Goal: Task Accomplishment & Management: Manage account settings

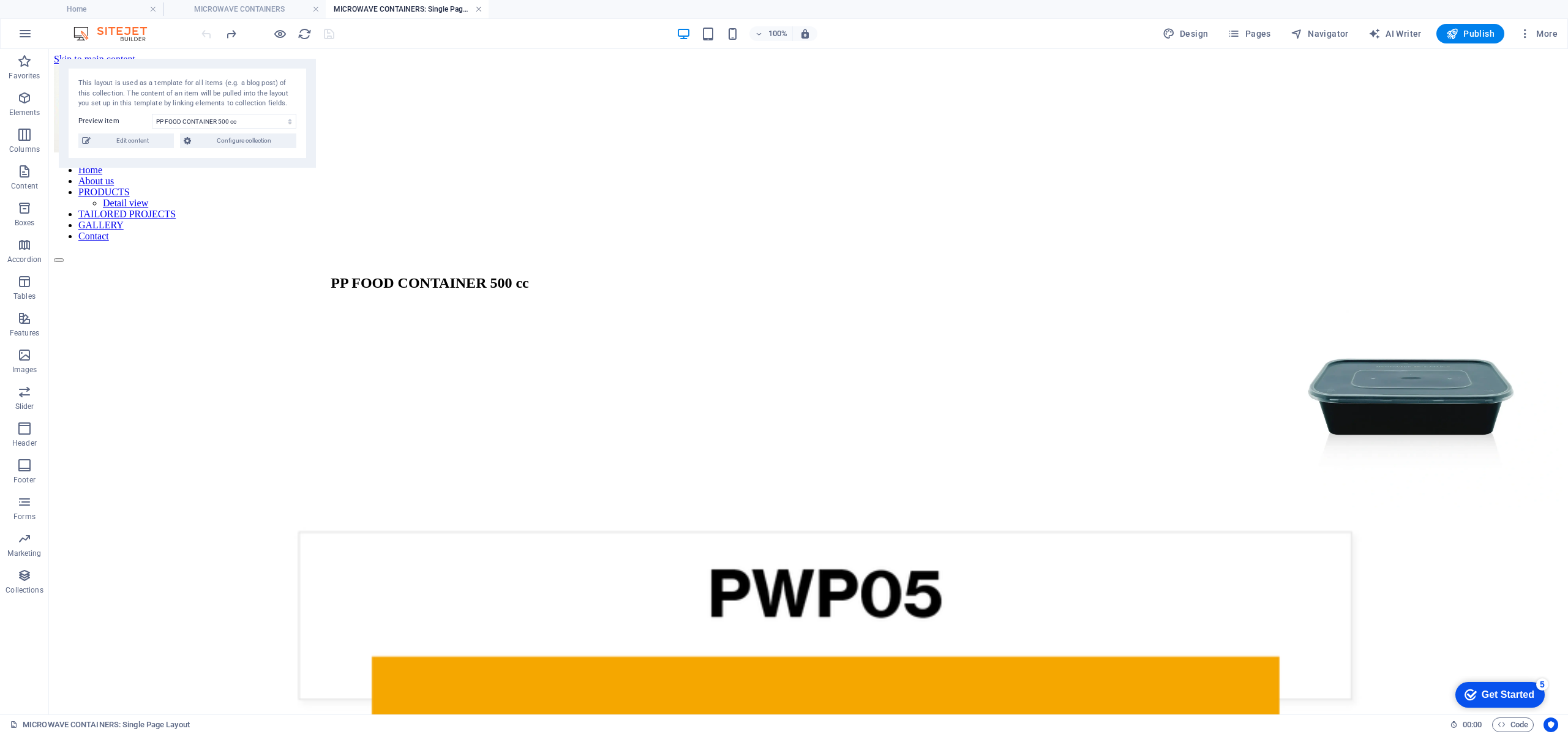
click at [482, 11] on link at bounding box center [479, 9] width 8 height 12
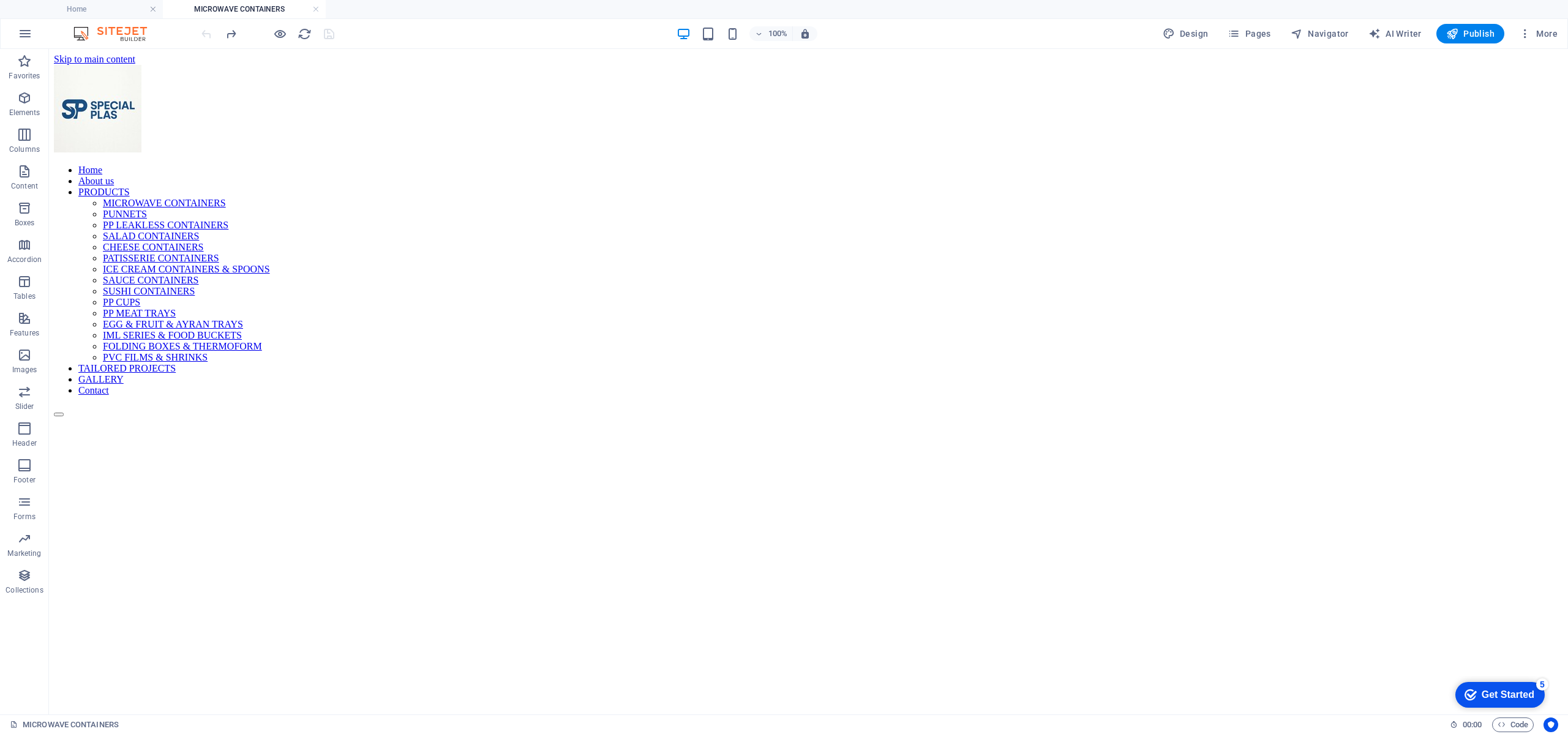
scroll to position [184, 0]
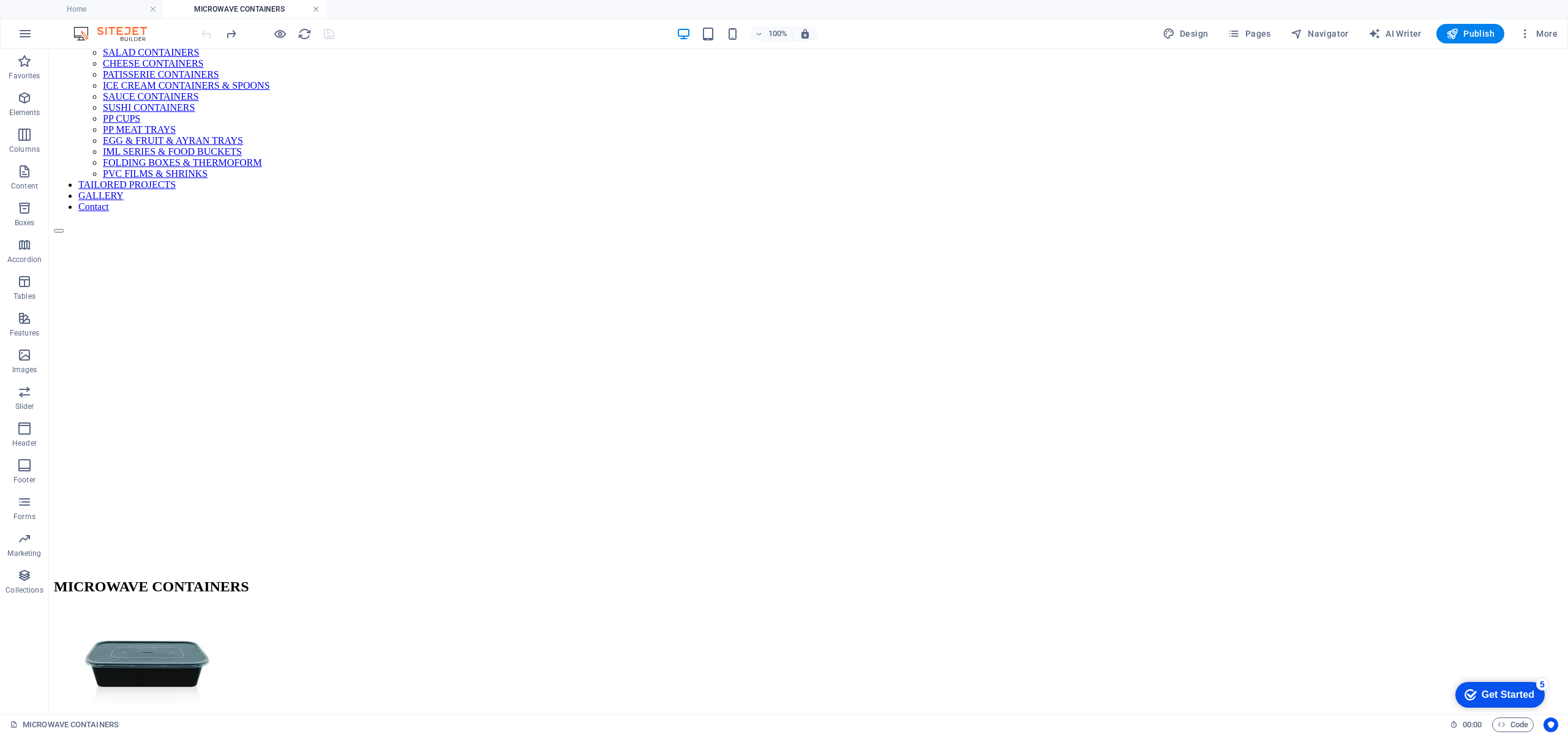
click at [314, 8] on link at bounding box center [316, 9] width 8 height 12
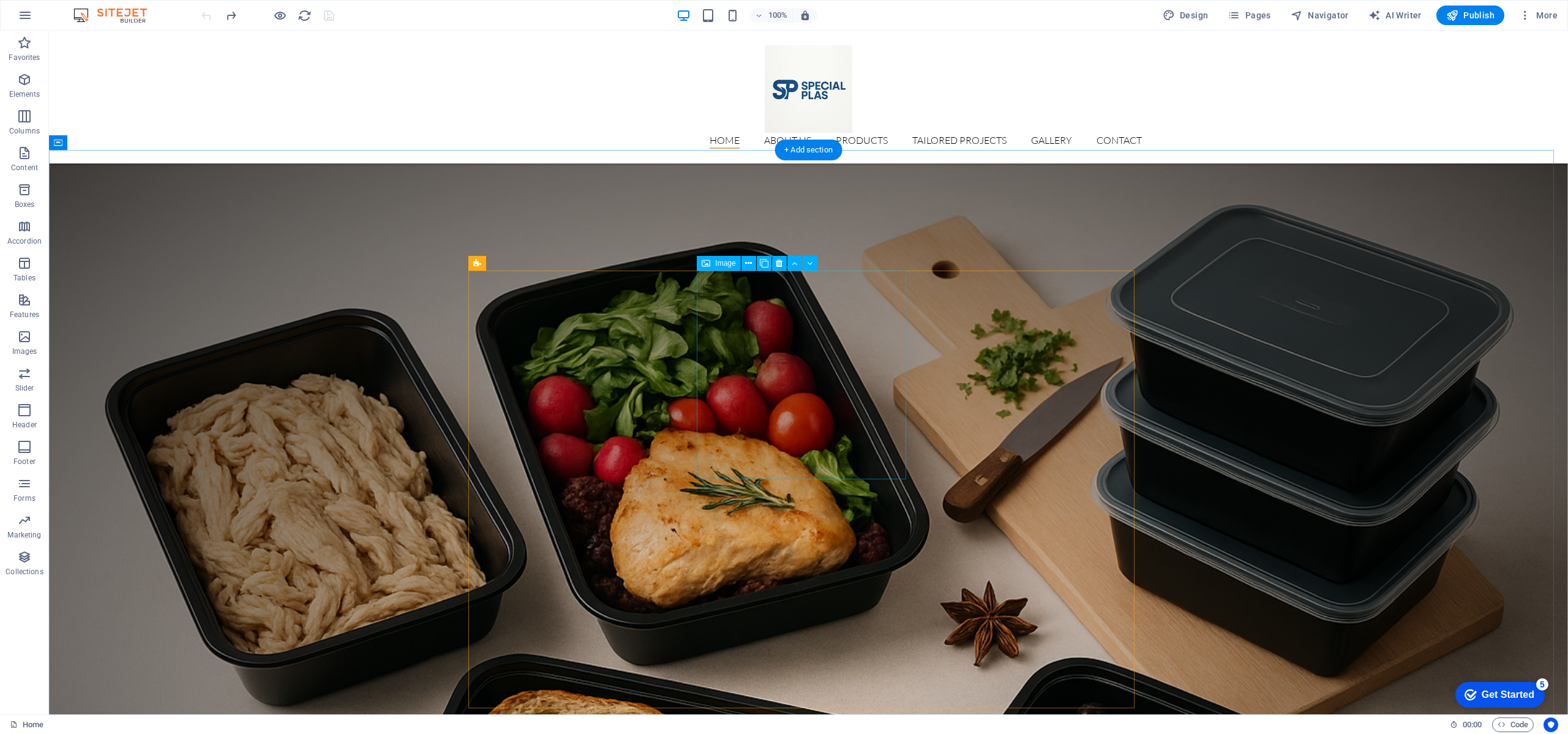
scroll to position [1878, 0]
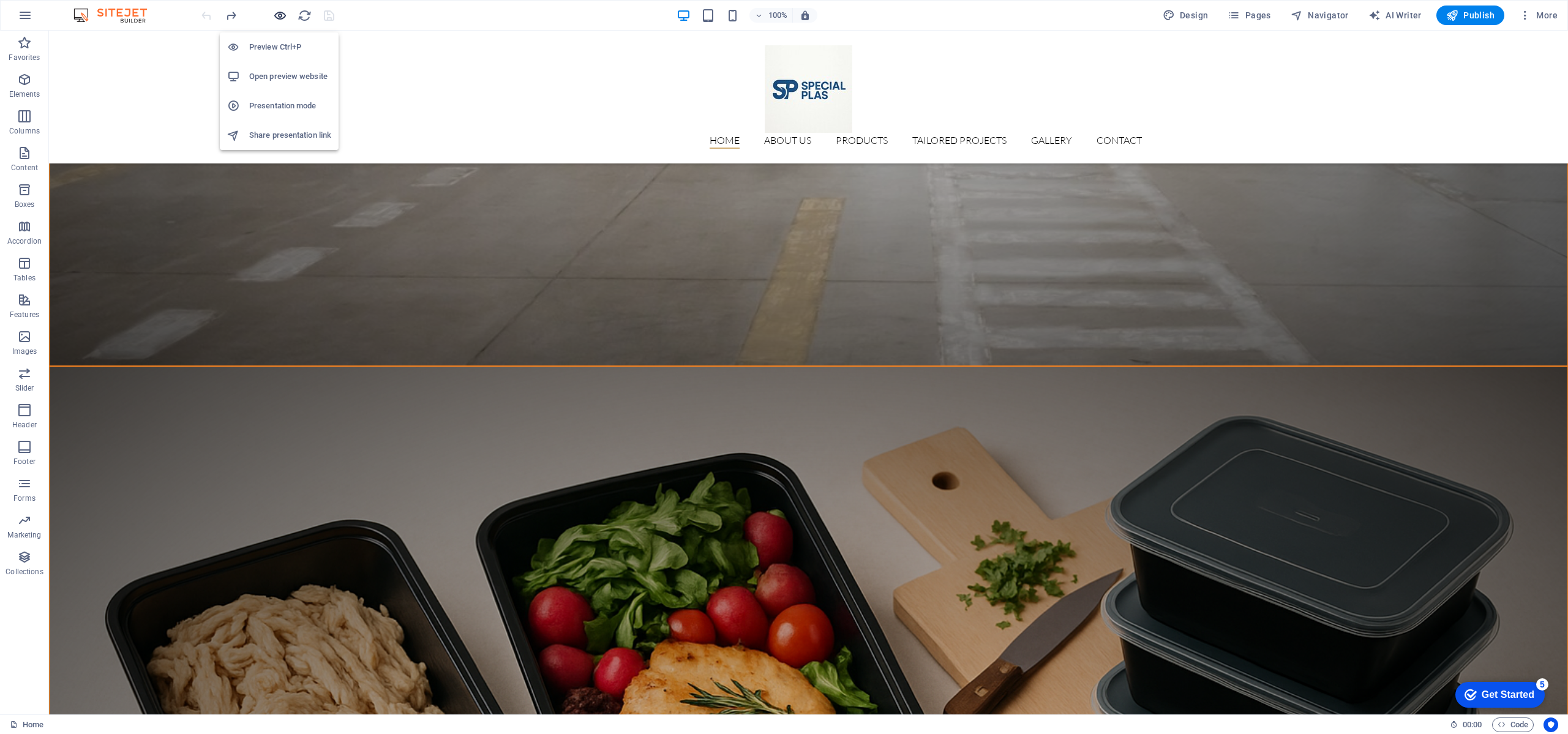
click at [276, 16] on icon "button" at bounding box center [280, 15] width 14 height 14
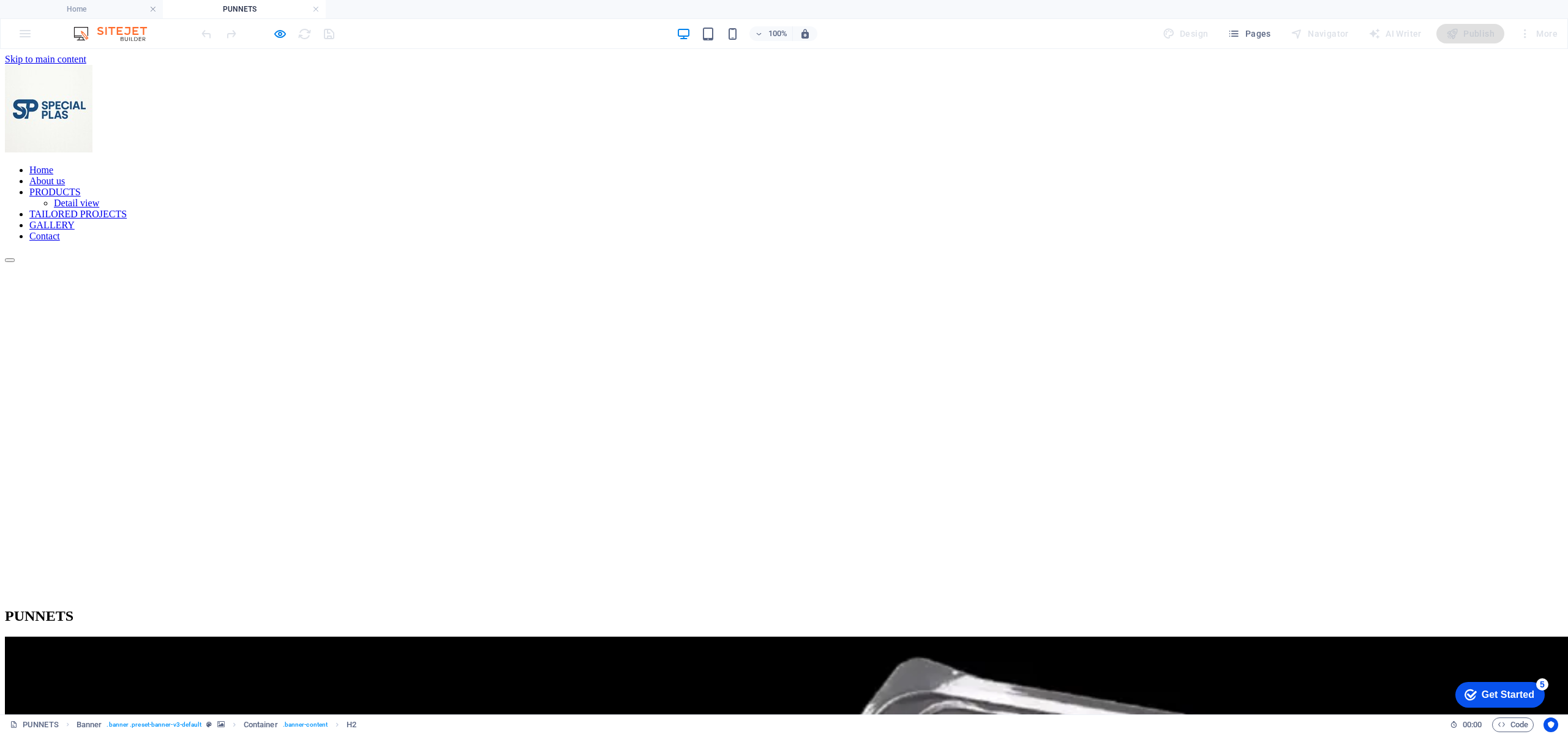
scroll to position [0, 0]
click at [281, 32] on icon "button" at bounding box center [280, 34] width 14 height 14
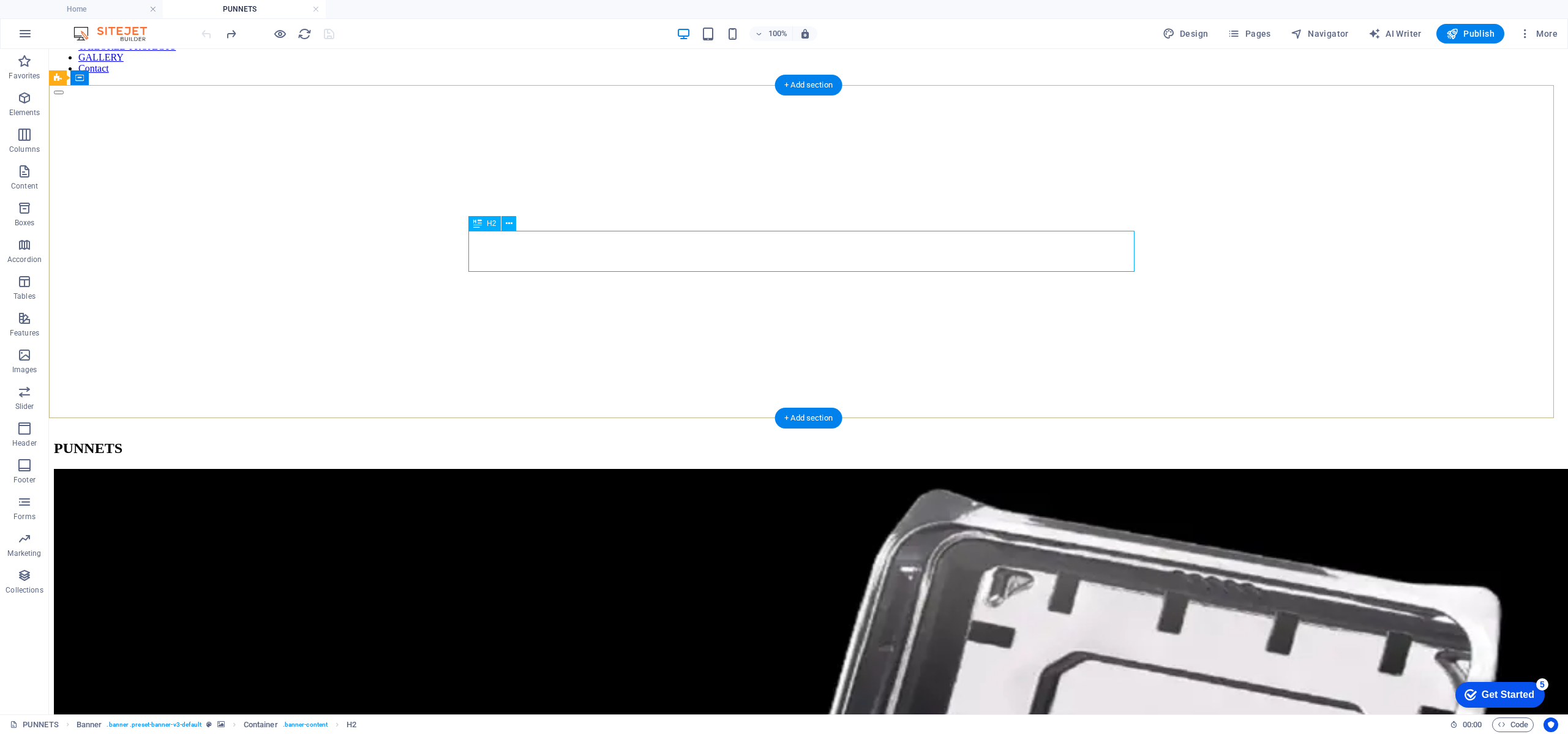
scroll to position [184, 0]
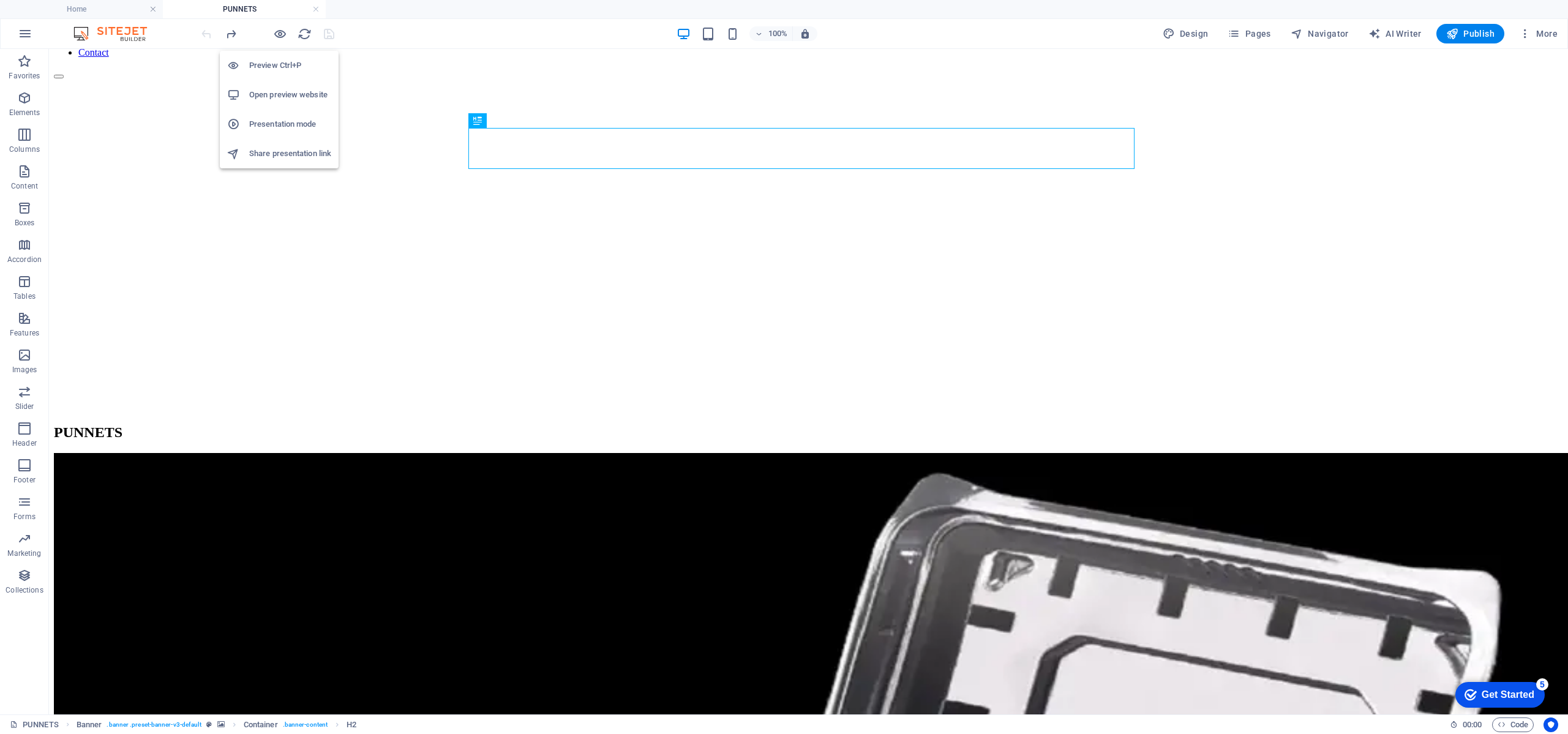
drag, startPoint x: 275, startPoint y: 32, endPoint x: 317, endPoint y: 63, distance: 52.2
click at [275, 32] on icon "button" at bounding box center [280, 34] width 14 height 14
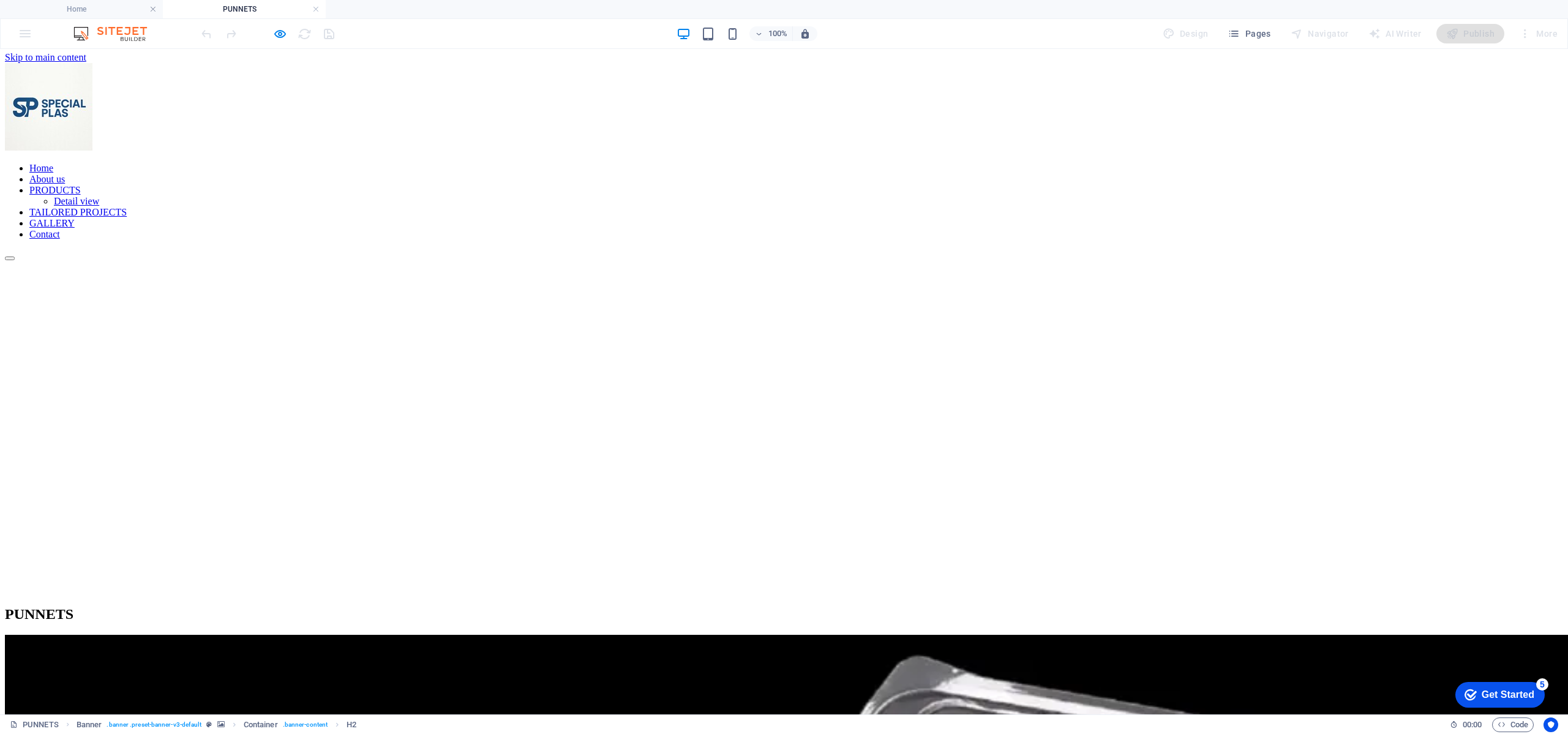
scroll to position [0, 0]
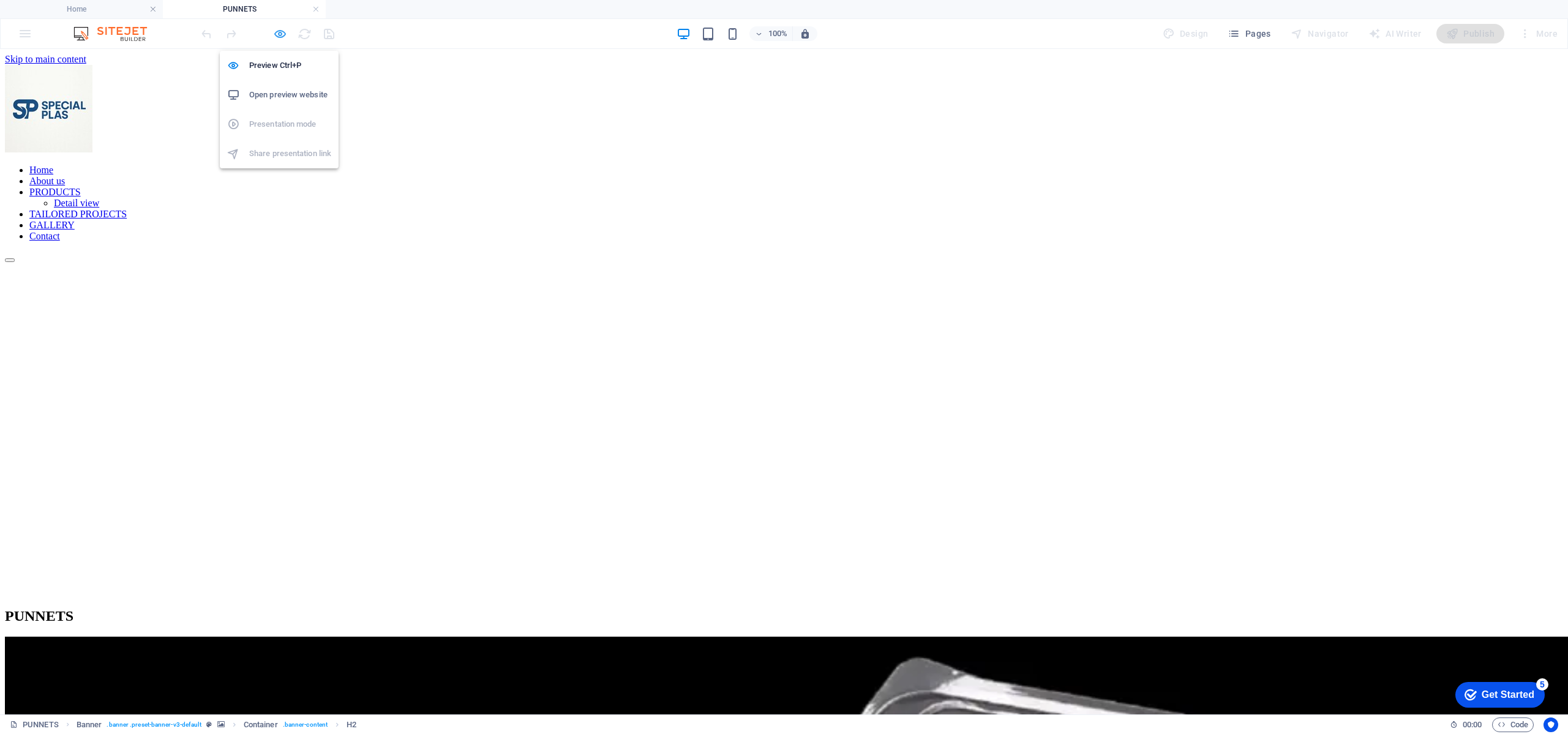
drag, startPoint x: 278, startPoint y: 36, endPoint x: 478, endPoint y: 54, distance: 200.8
click at [278, 36] on icon "button" at bounding box center [280, 34] width 14 height 14
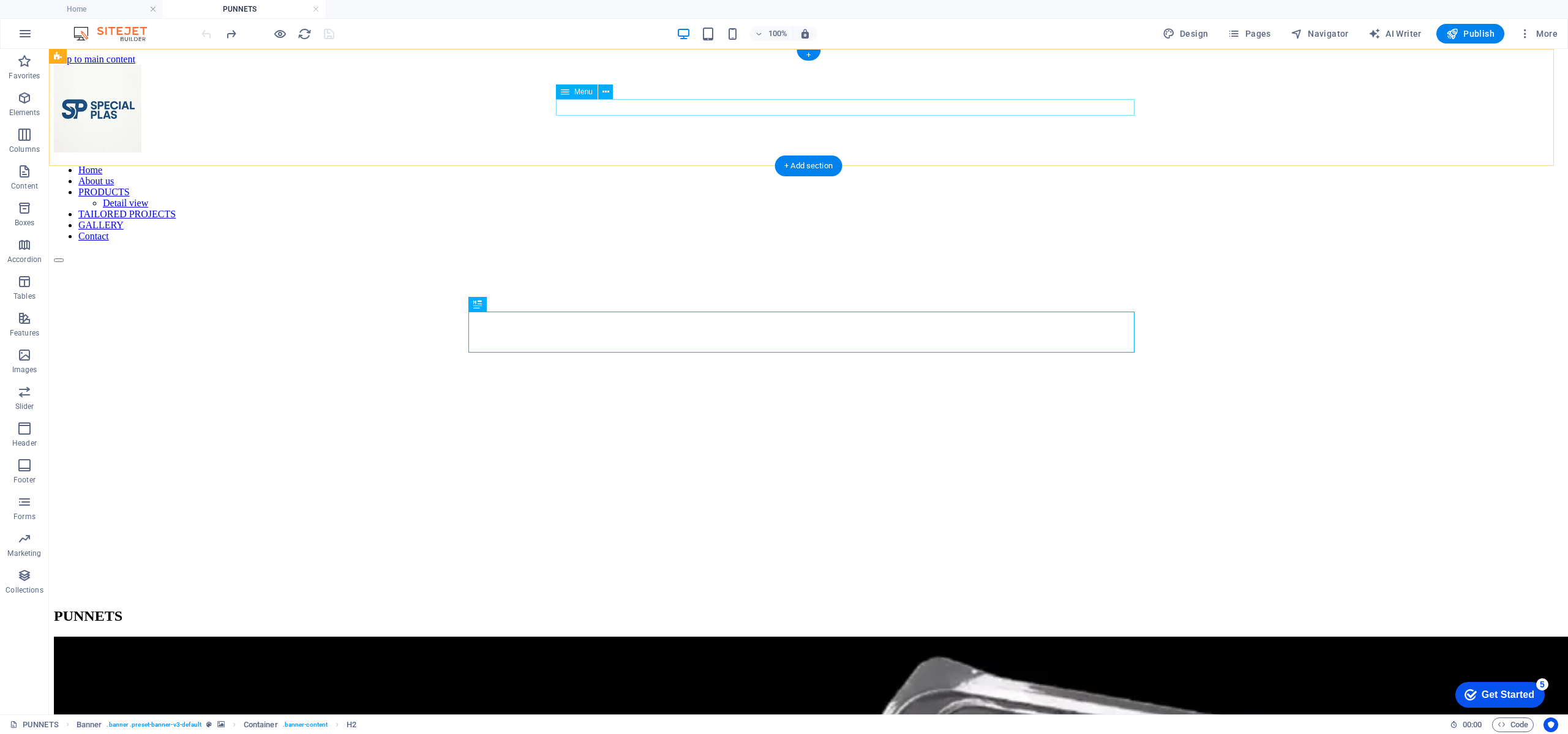
click at [672, 165] on nav "Home About us PRODUCTS Detail view TAILORED PROJECTS GALLERY Contact" at bounding box center [809, 203] width 1509 height 77
select select
select select "18"
select select
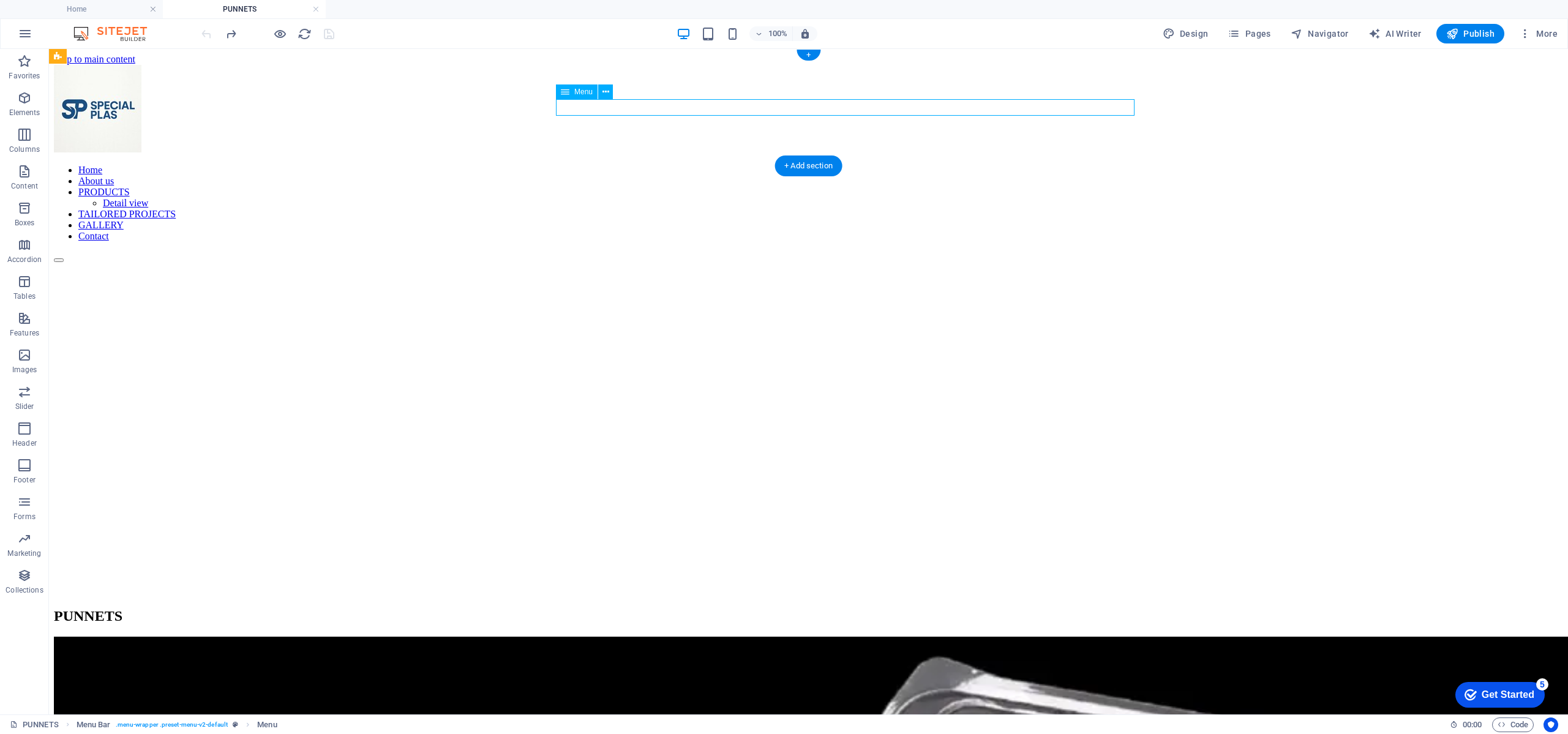
select select "1"
select select
select select "19"
select select
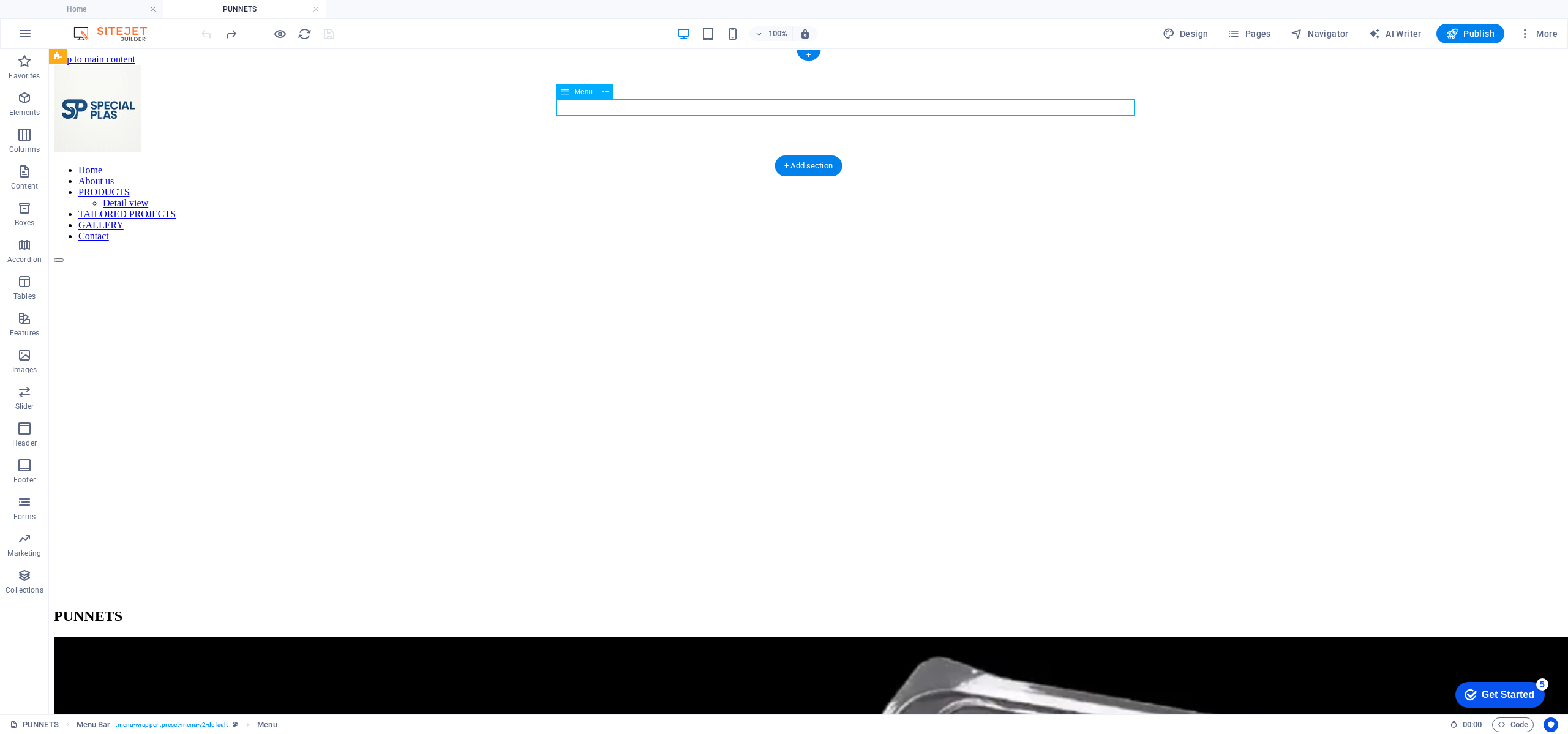
select select "17"
select select
select select "20"
select select
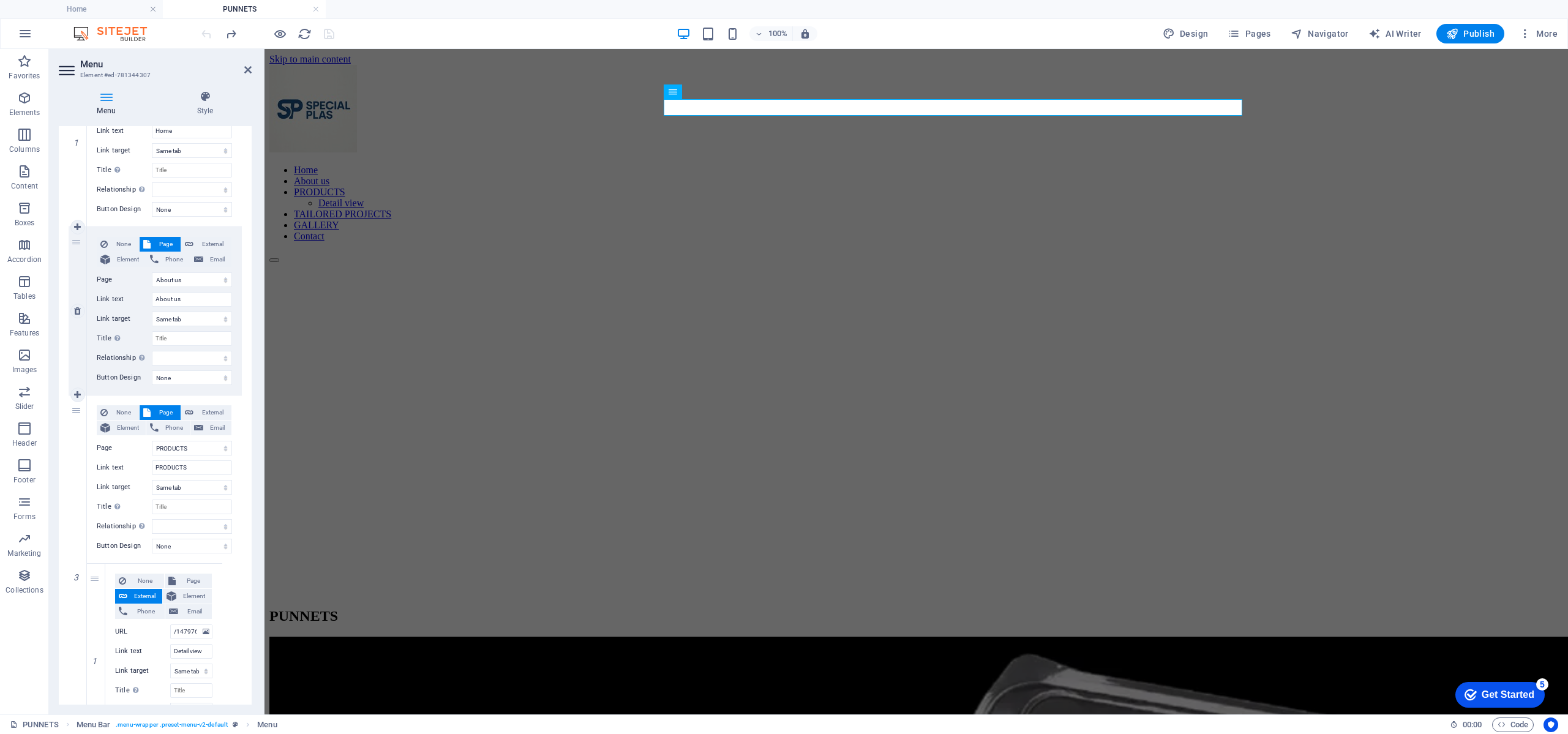
scroll to position [367, 0]
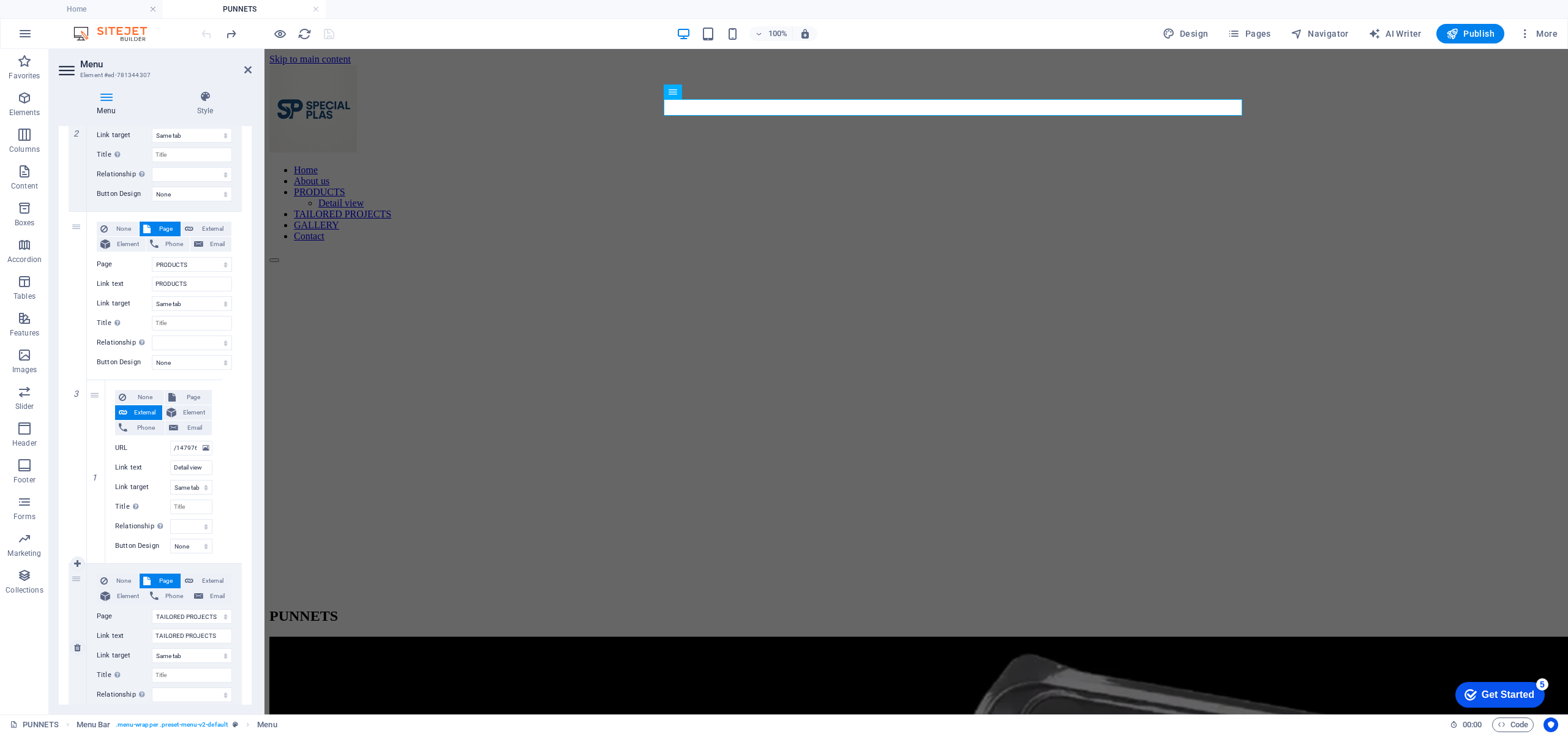
click at [0, 0] on link at bounding box center [0, 0] width 0 height 0
select select
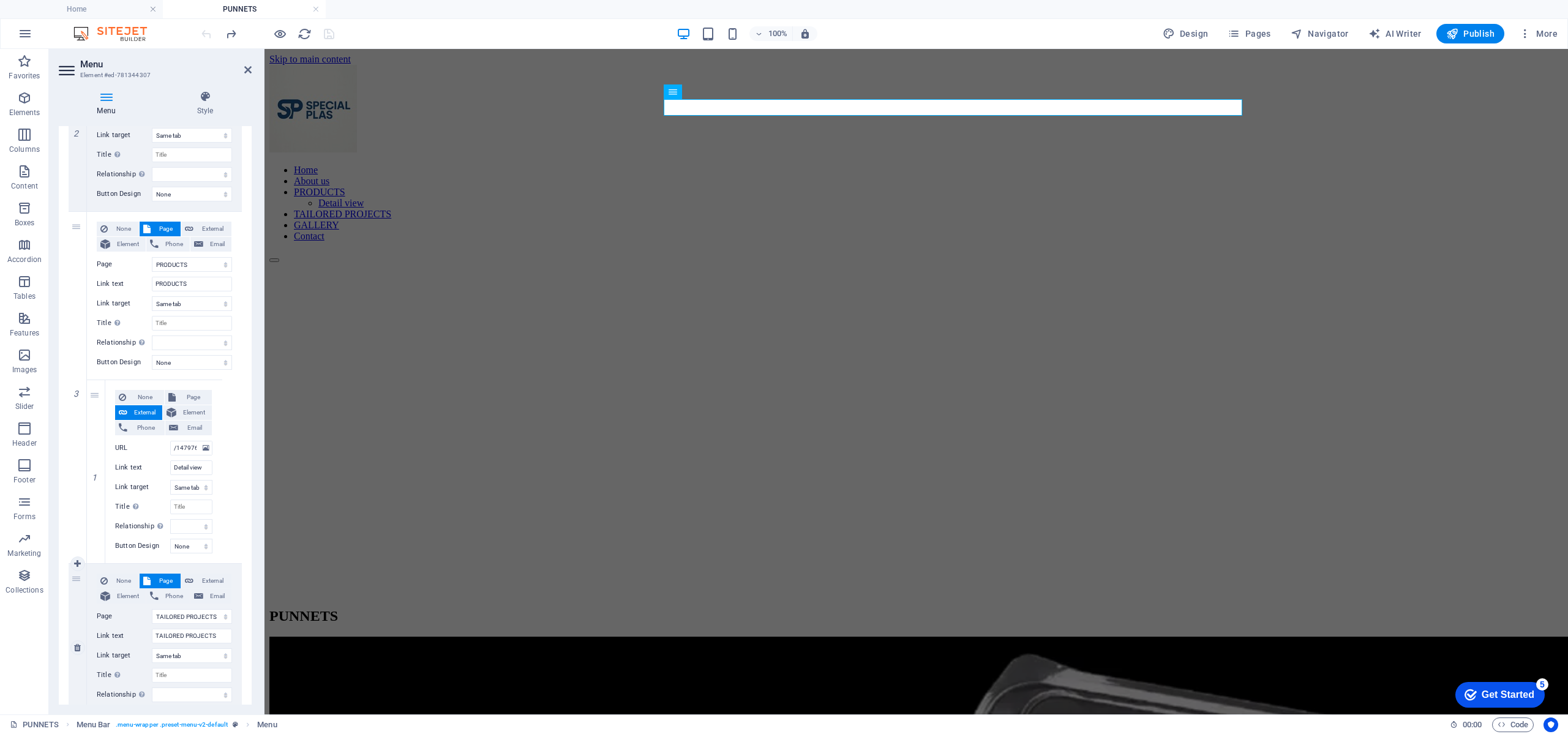
select select
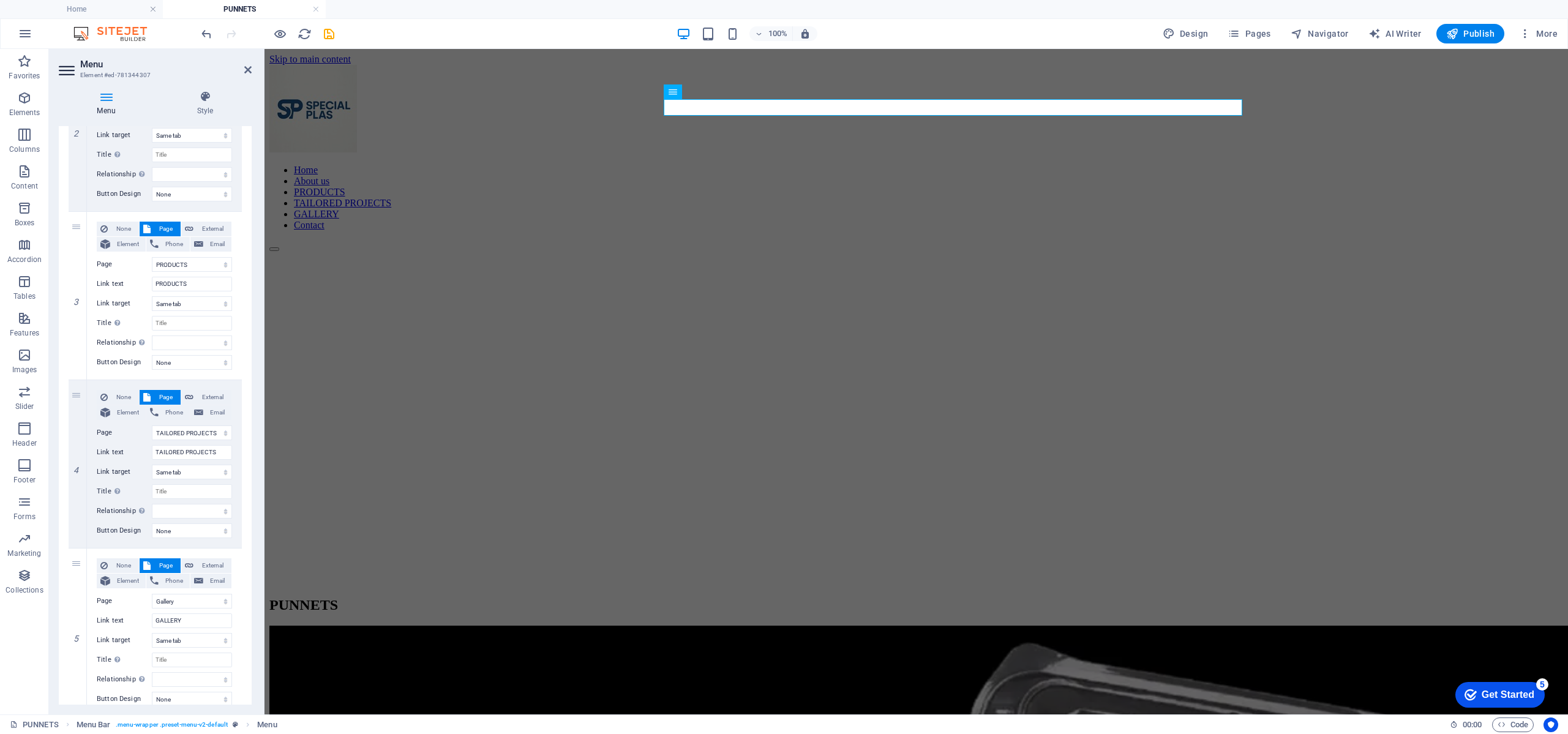
click at [337, 37] on div "100% Design Pages Navigator AI Writer Publish More" at bounding box center [880, 33] width 1363 height 19
click at [330, 36] on icon "save" at bounding box center [329, 34] width 14 height 14
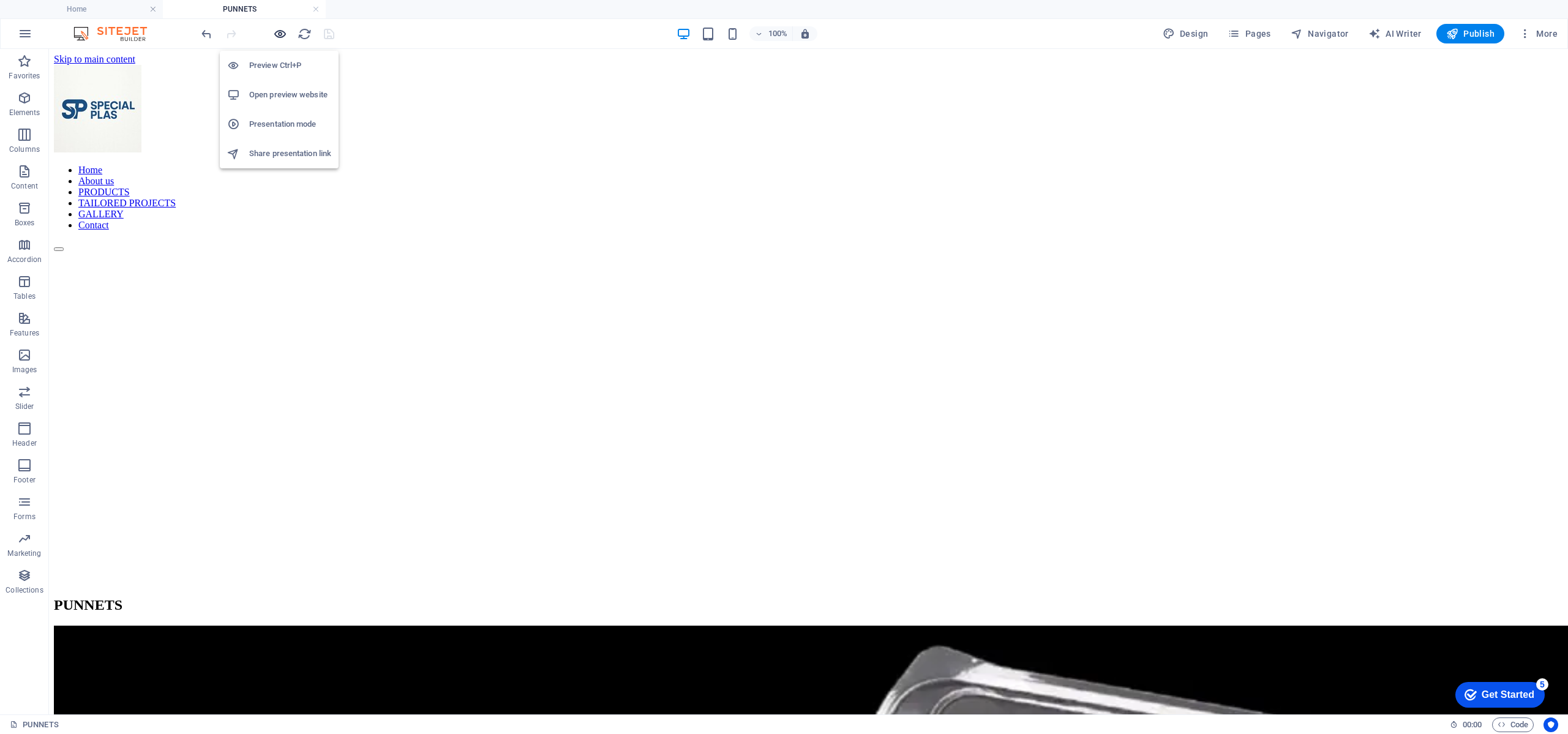
click at [281, 35] on icon "button" at bounding box center [280, 34] width 14 height 14
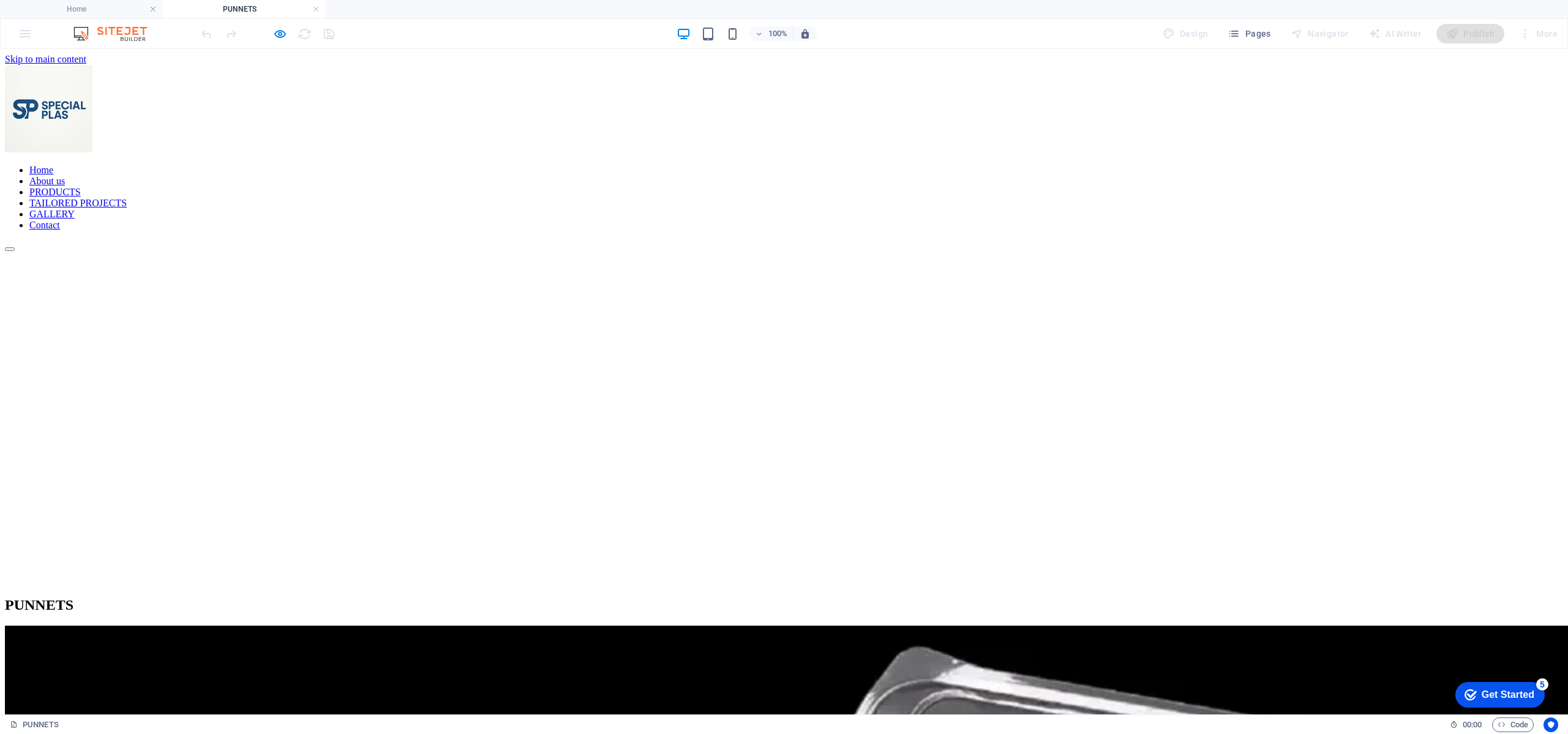
click at [81, 186] on link "PRODUCTS" at bounding box center [55, 191] width 52 height 10
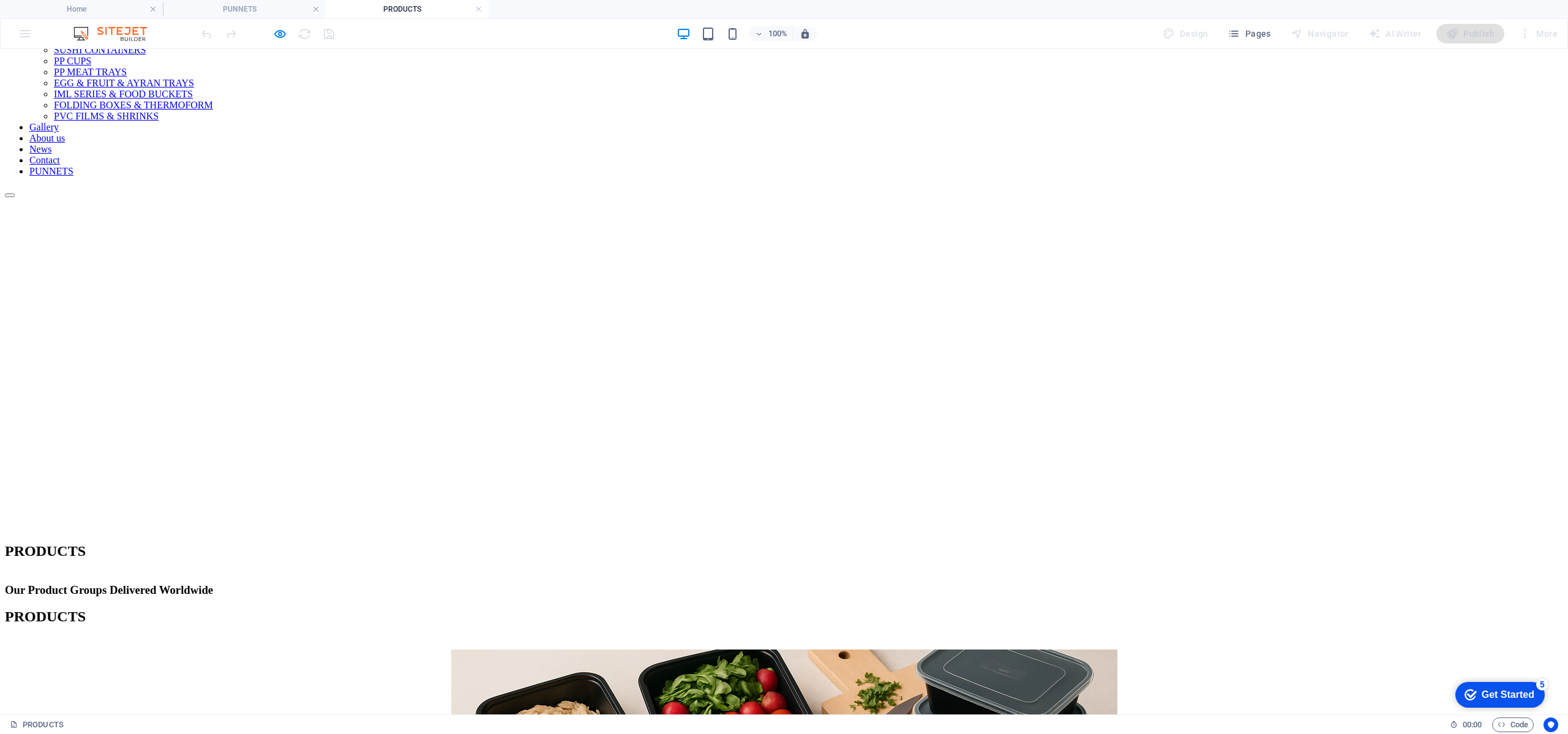
scroll to position [0, 0]
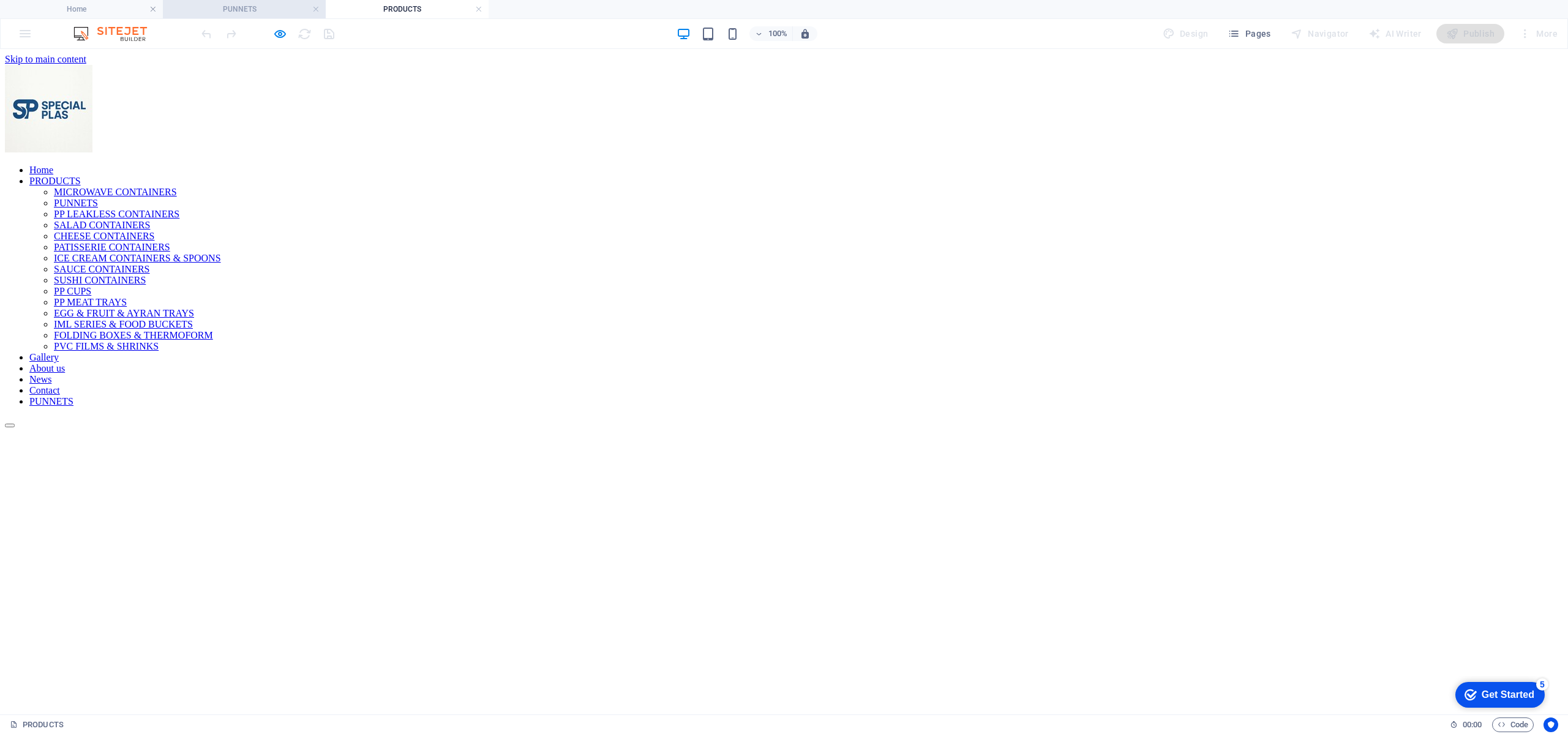
click at [267, 11] on h4 "PUNNETS" at bounding box center [244, 9] width 163 height 13
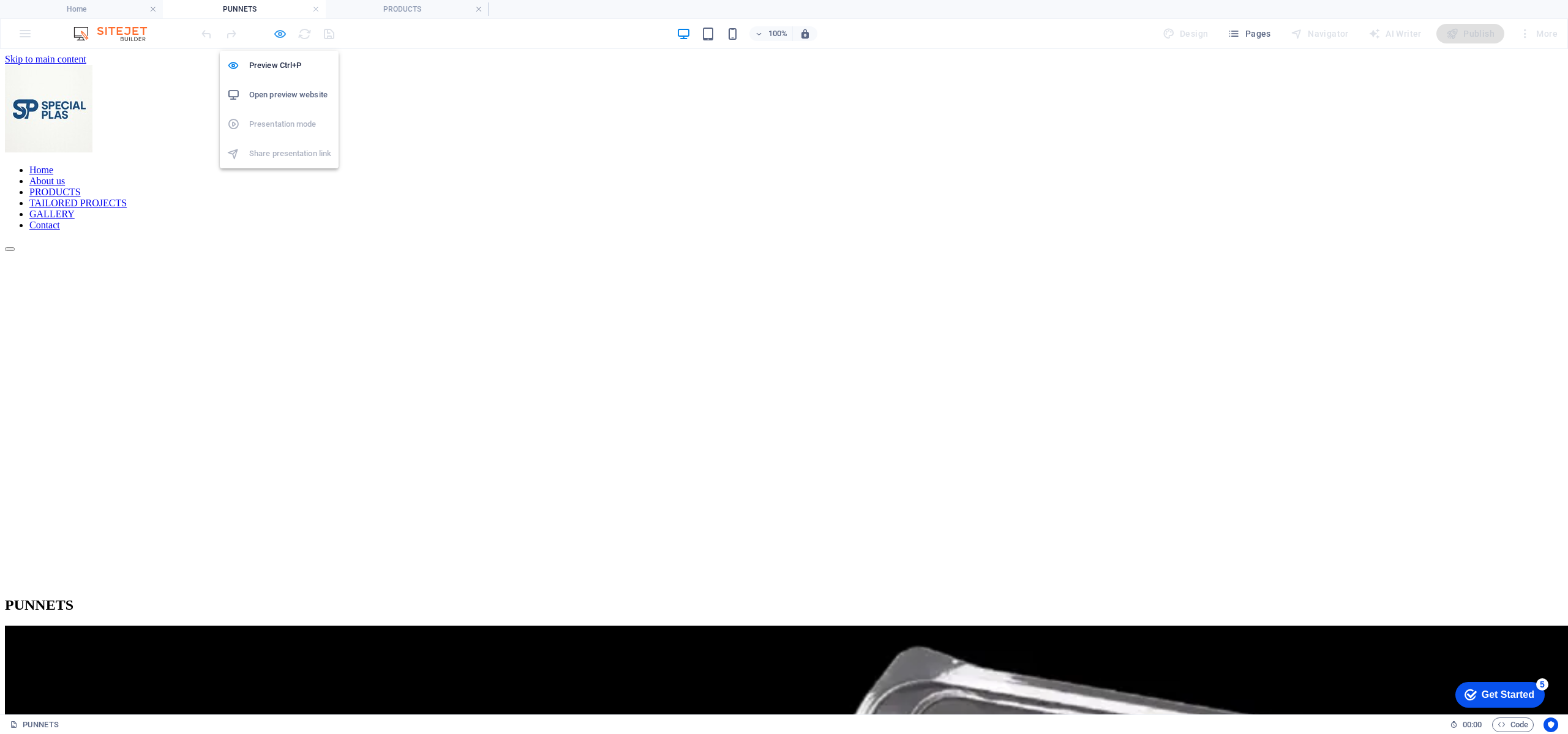
click at [278, 34] on icon "button" at bounding box center [280, 34] width 14 height 14
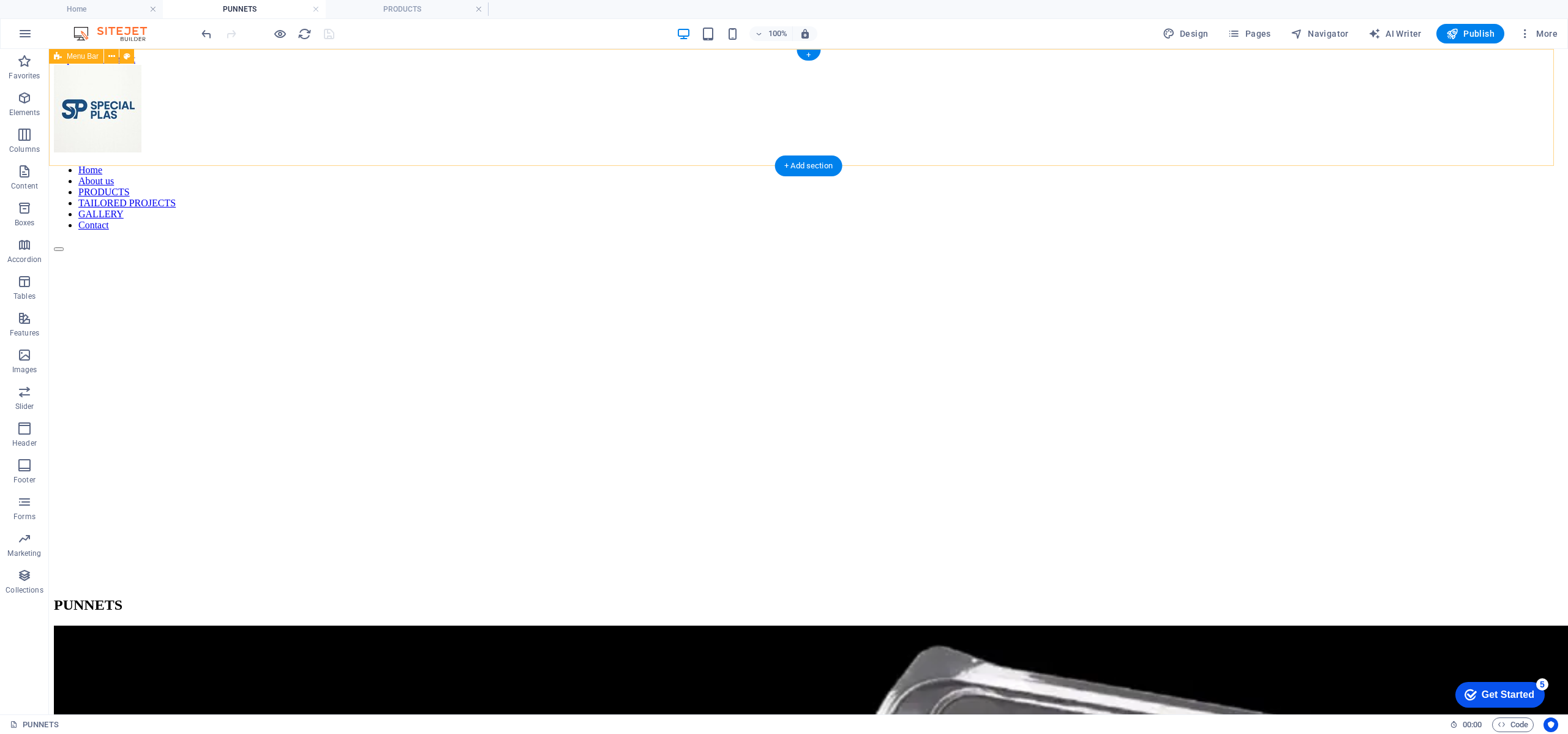
click at [370, 65] on div "Home About us PRODUCTS TAILORED PROJECTS GALLERY Contact" at bounding box center [809, 158] width 1509 height 186
click at [481, 10] on link at bounding box center [479, 9] width 8 height 12
click at [315, 12] on link at bounding box center [316, 9] width 8 height 12
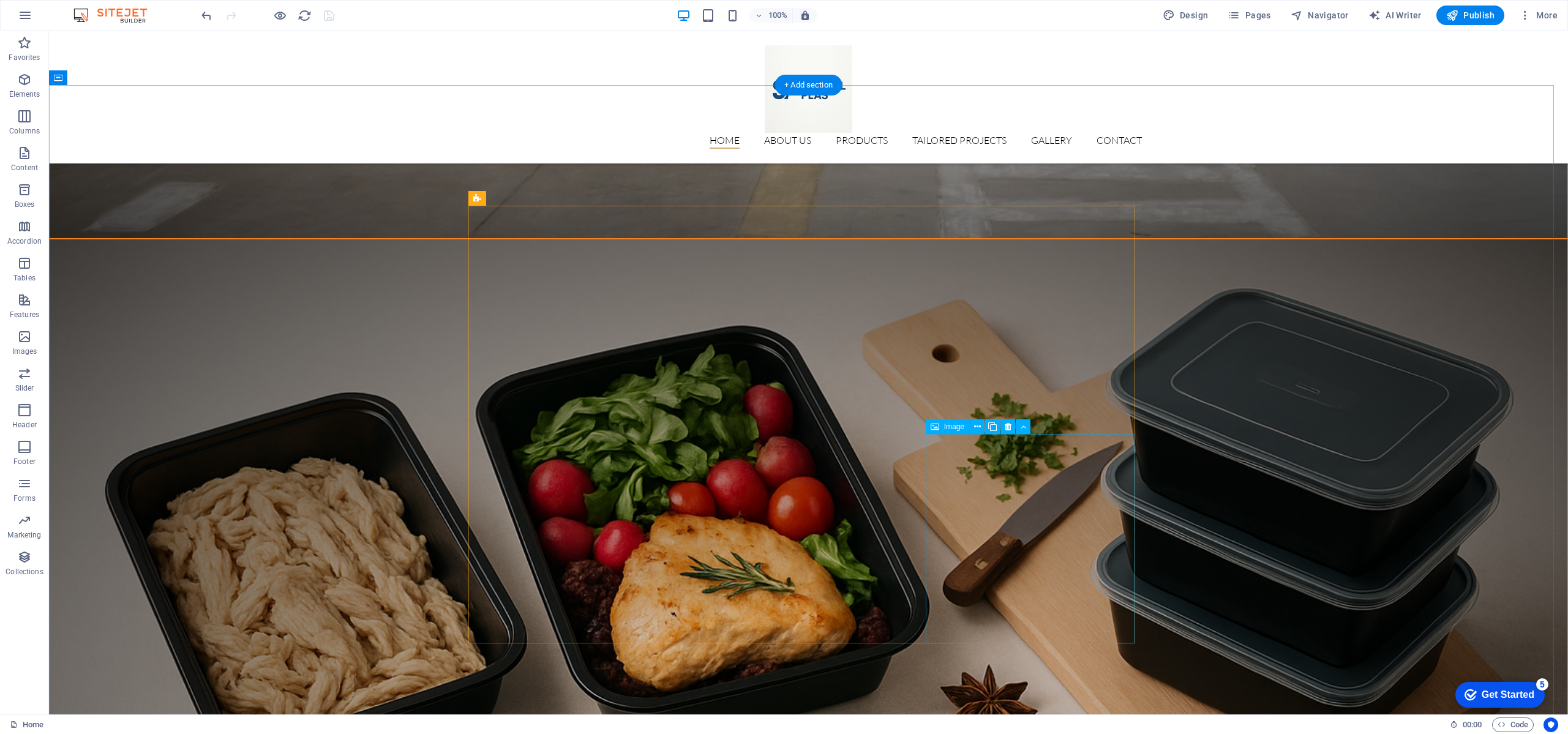
scroll to position [2104, 0]
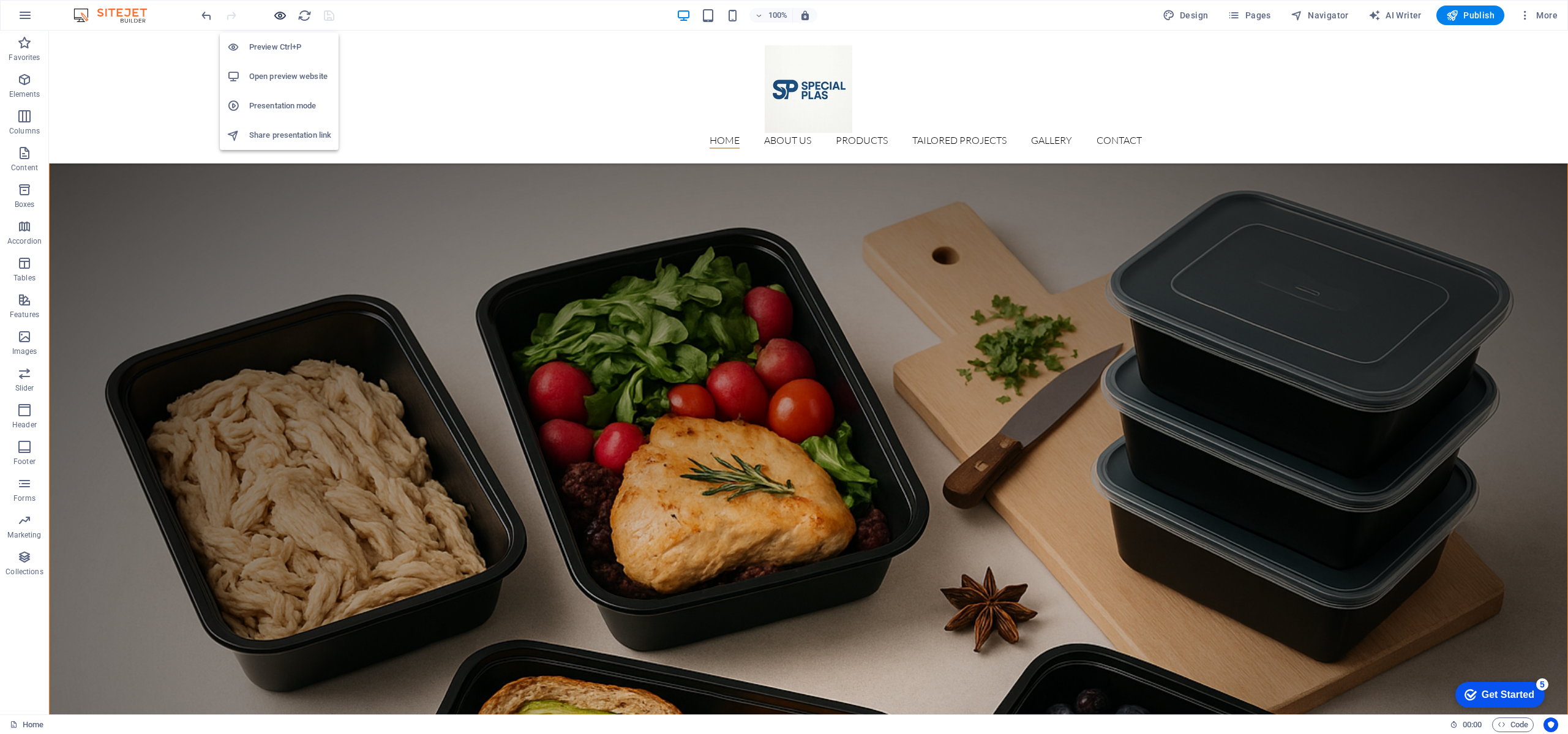
click at [278, 9] on icon "button" at bounding box center [280, 15] width 14 height 14
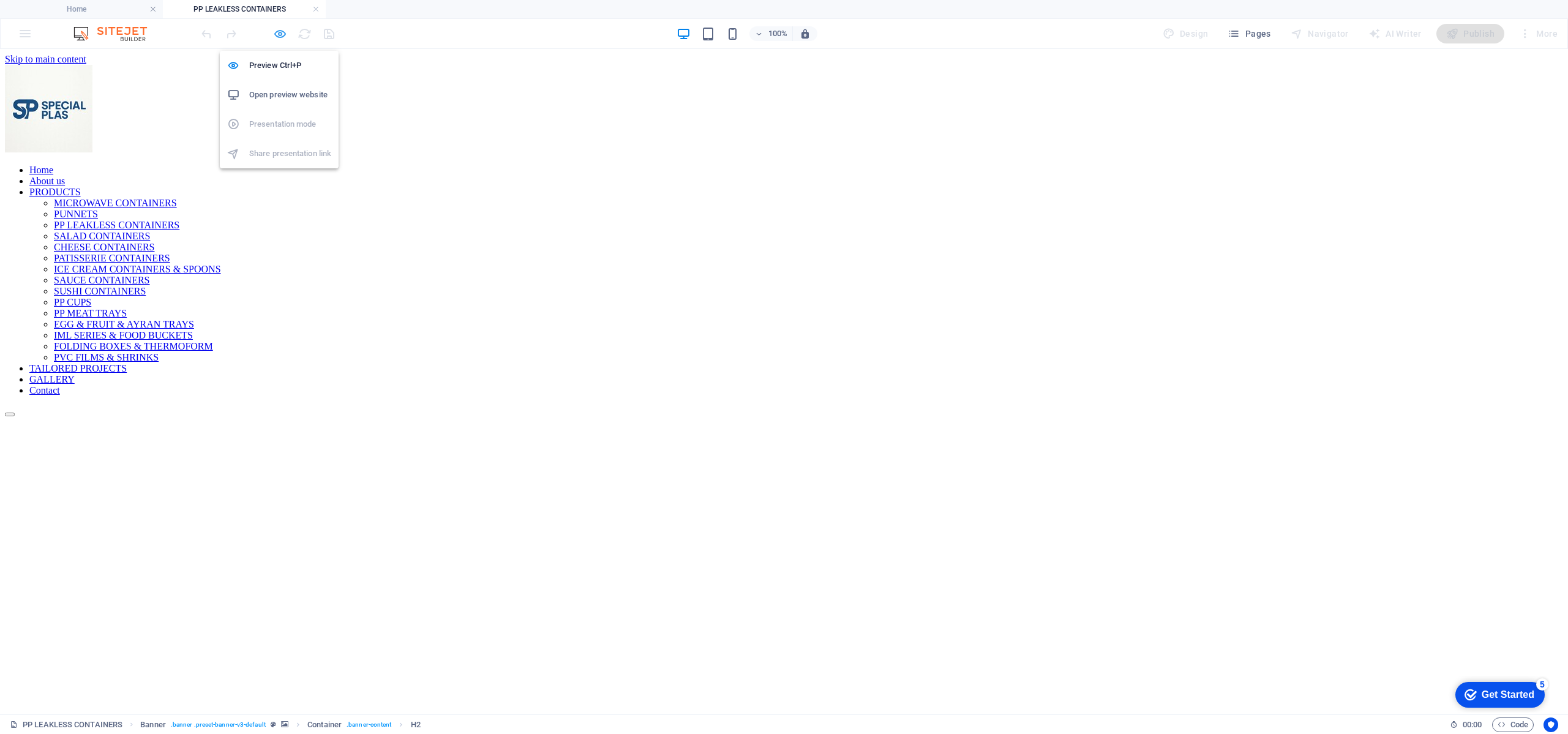
scroll to position [0, 0]
click at [283, 33] on icon "button" at bounding box center [280, 34] width 14 height 14
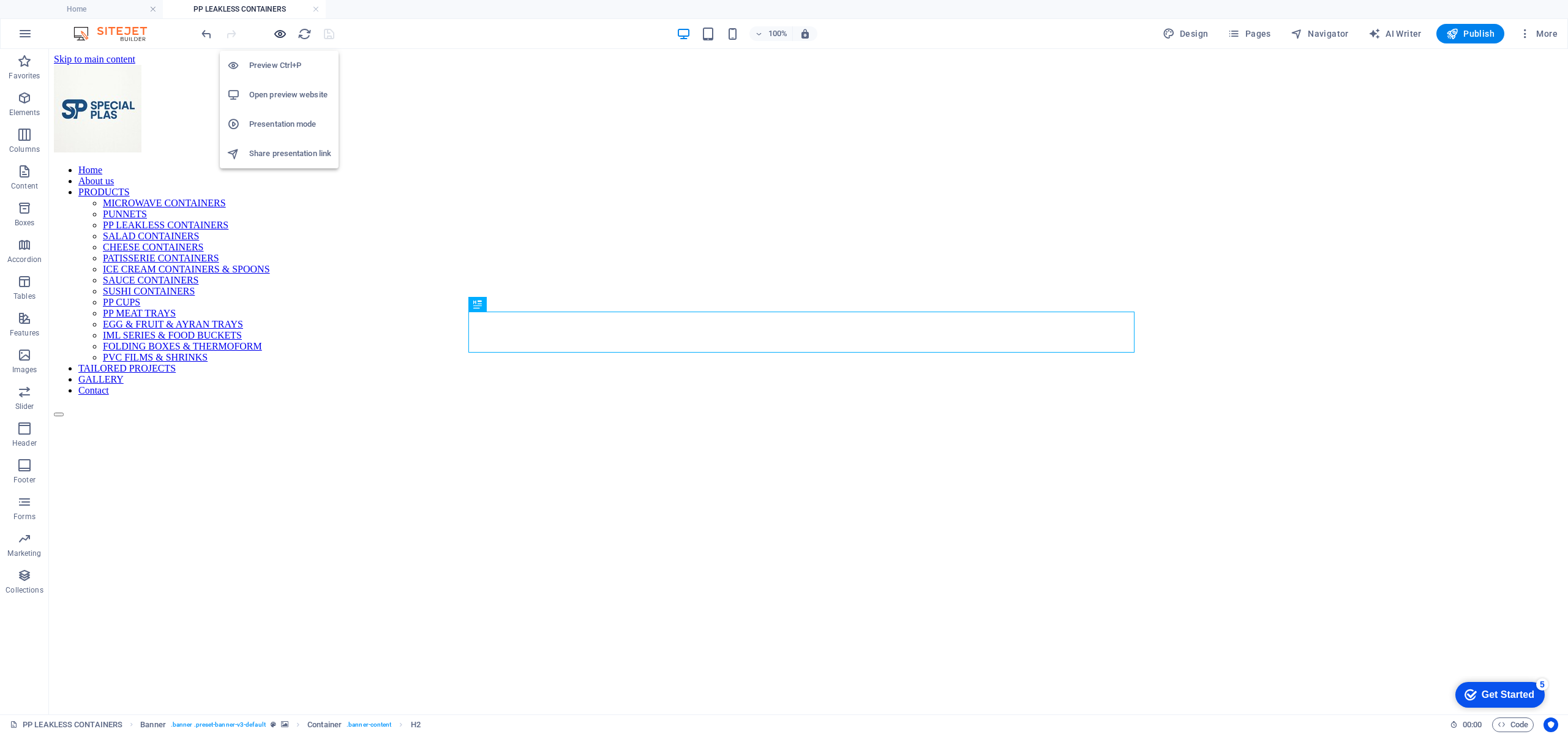
click at [283, 33] on icon "button" at bounding box center [280, 34] width 14 height 14
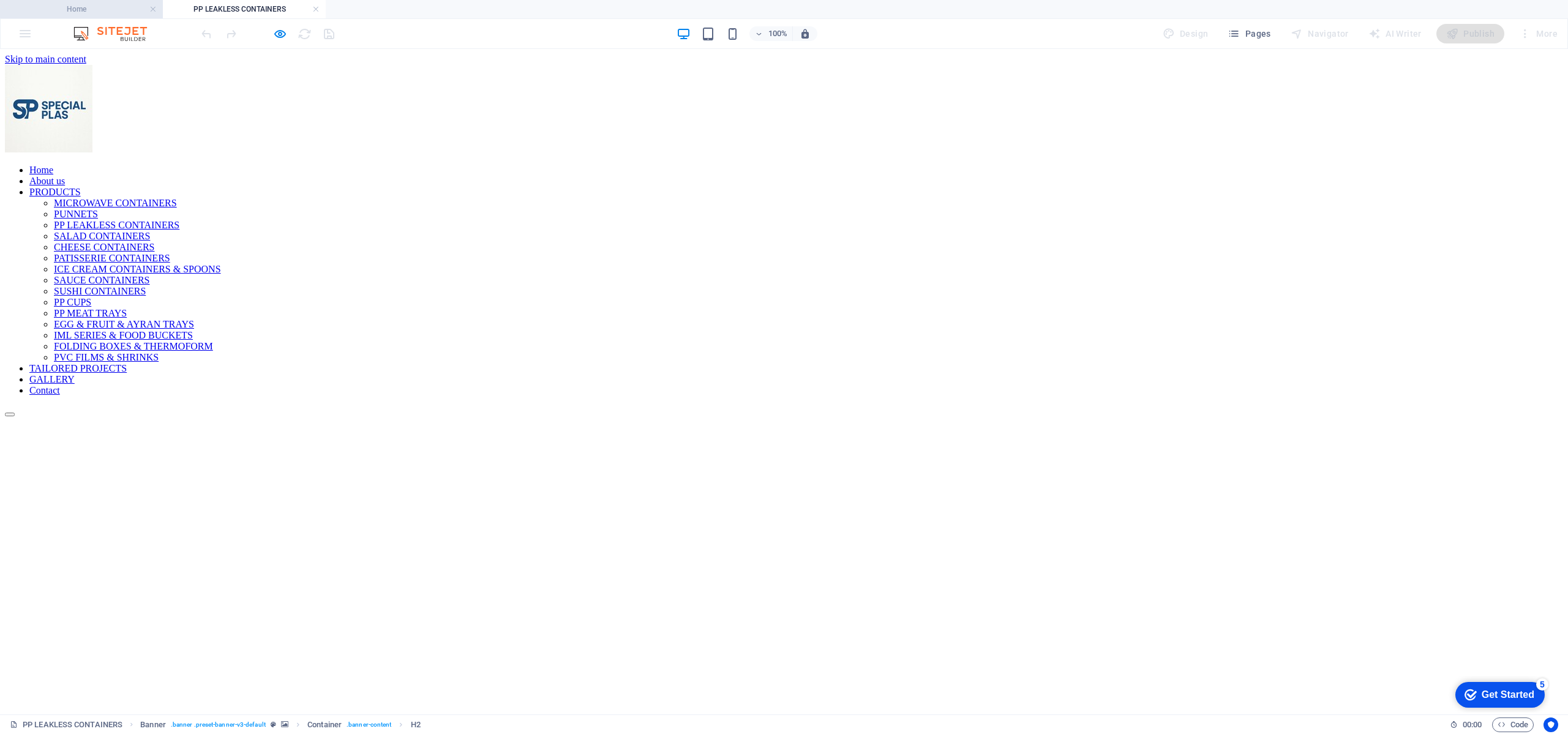
click at [111, 8] on h4 "Home" at bounding box center [81, 9] width 163 height 13
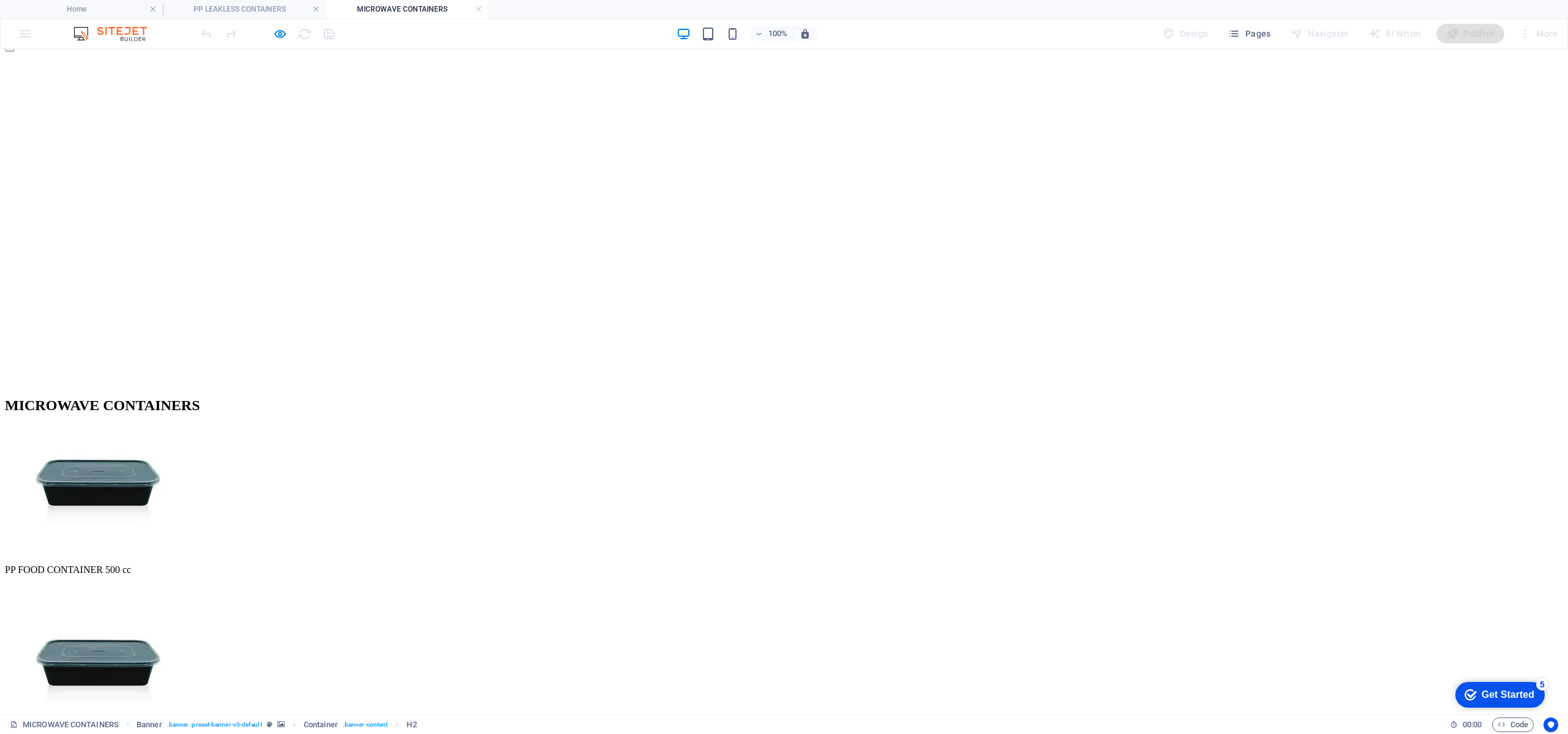
scroll to position [367, 0]
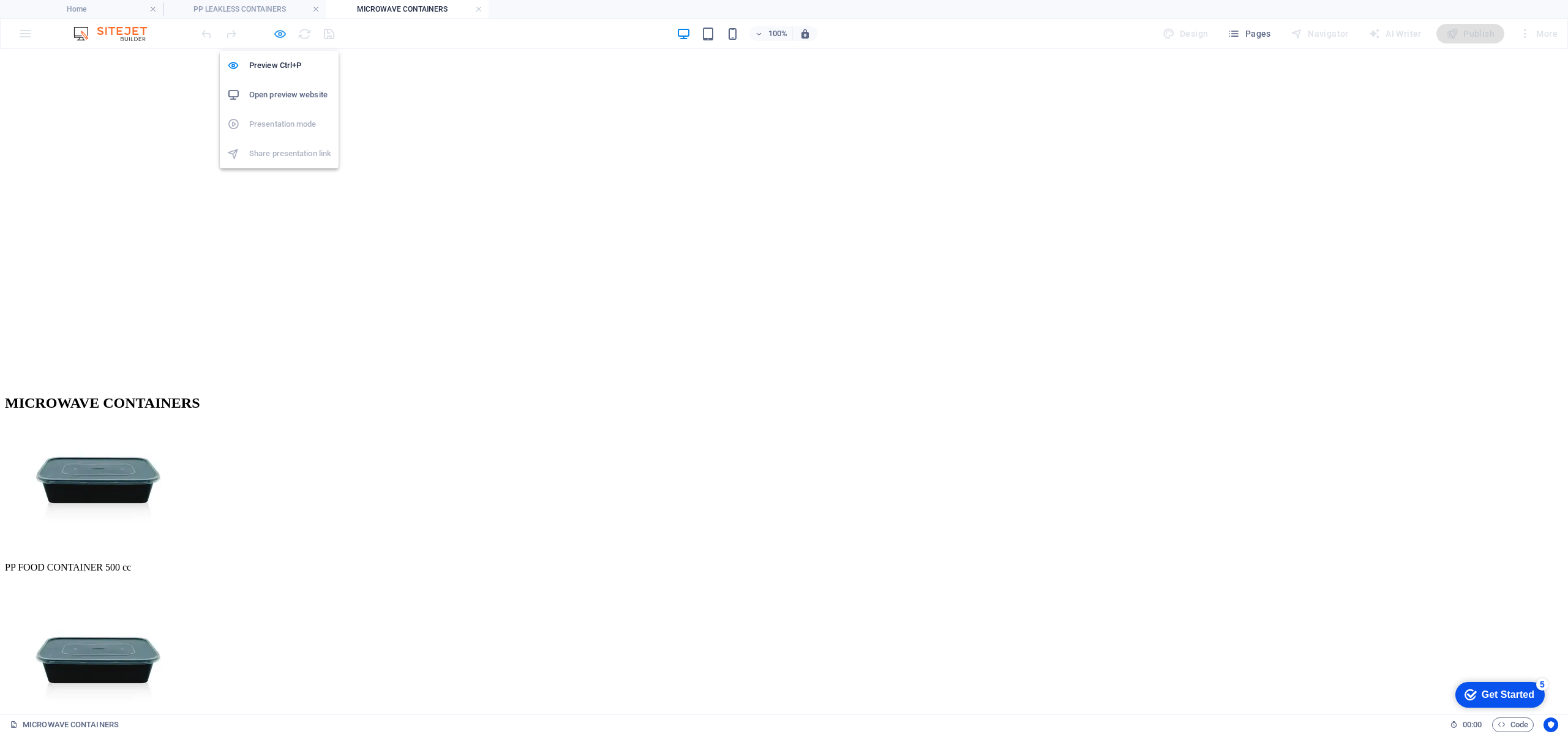
click at [284, 31] on icon "button" at bounding box center [280, 34] width 14 height 14
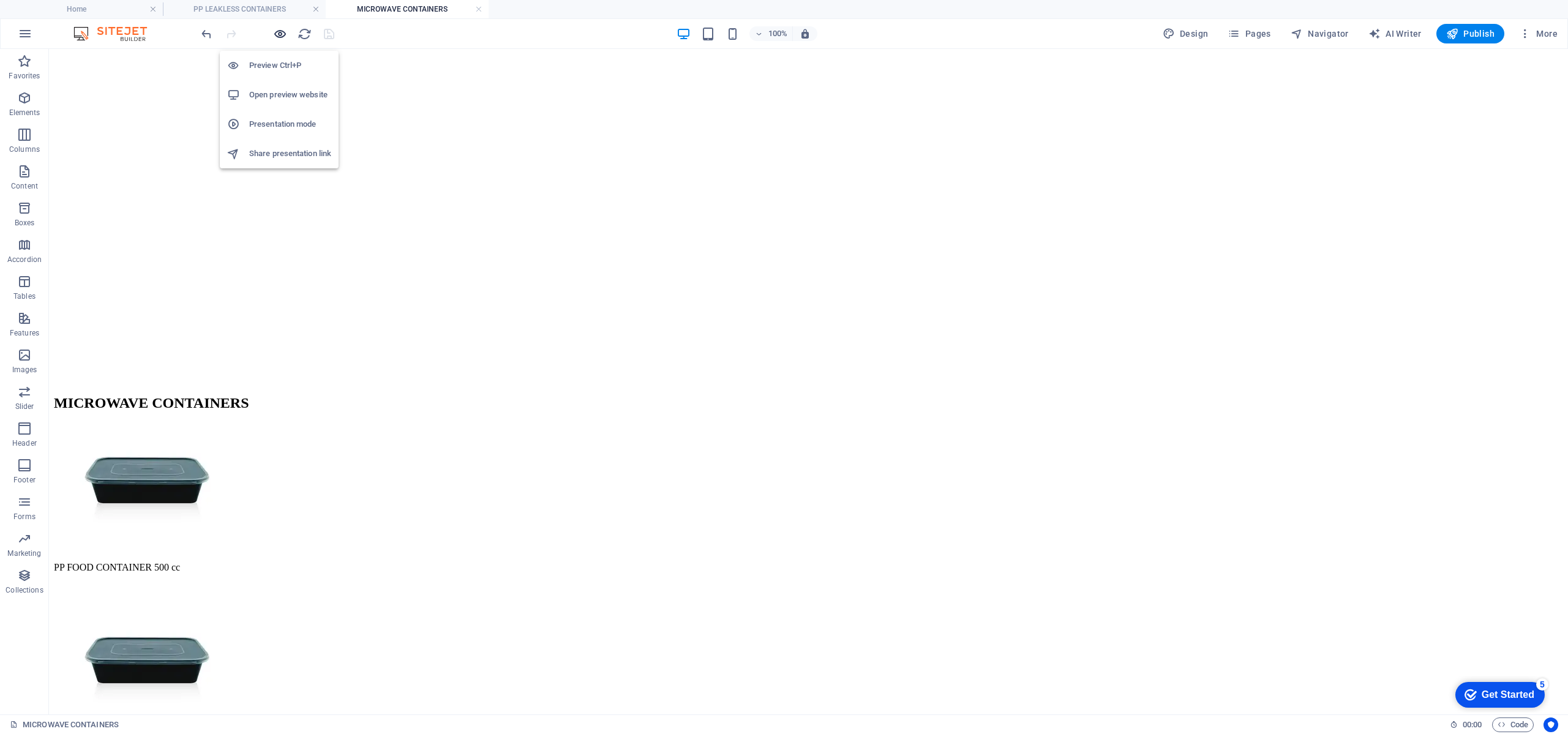
drag, startPoint x: 284, startPoint y: 31, endPoint x: 346, endPoint y: 52, distance: 65.5
click at [284, 31] on icon "button" at bounding box center [280, 34] width 14 height 14
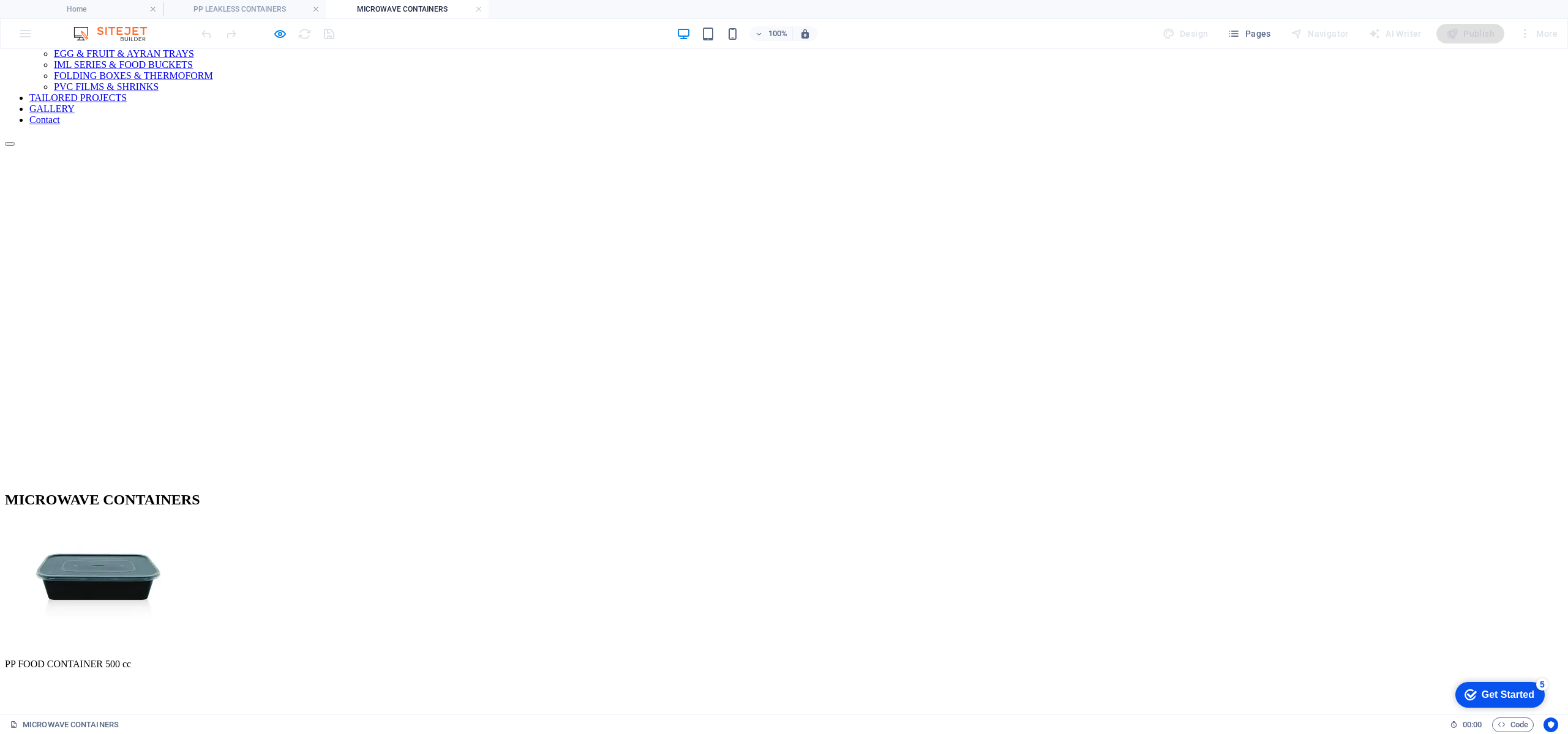
scroll to position [275, 0]
click at [190, 516] on img at bounding box center [97, 578] width 186 height 124
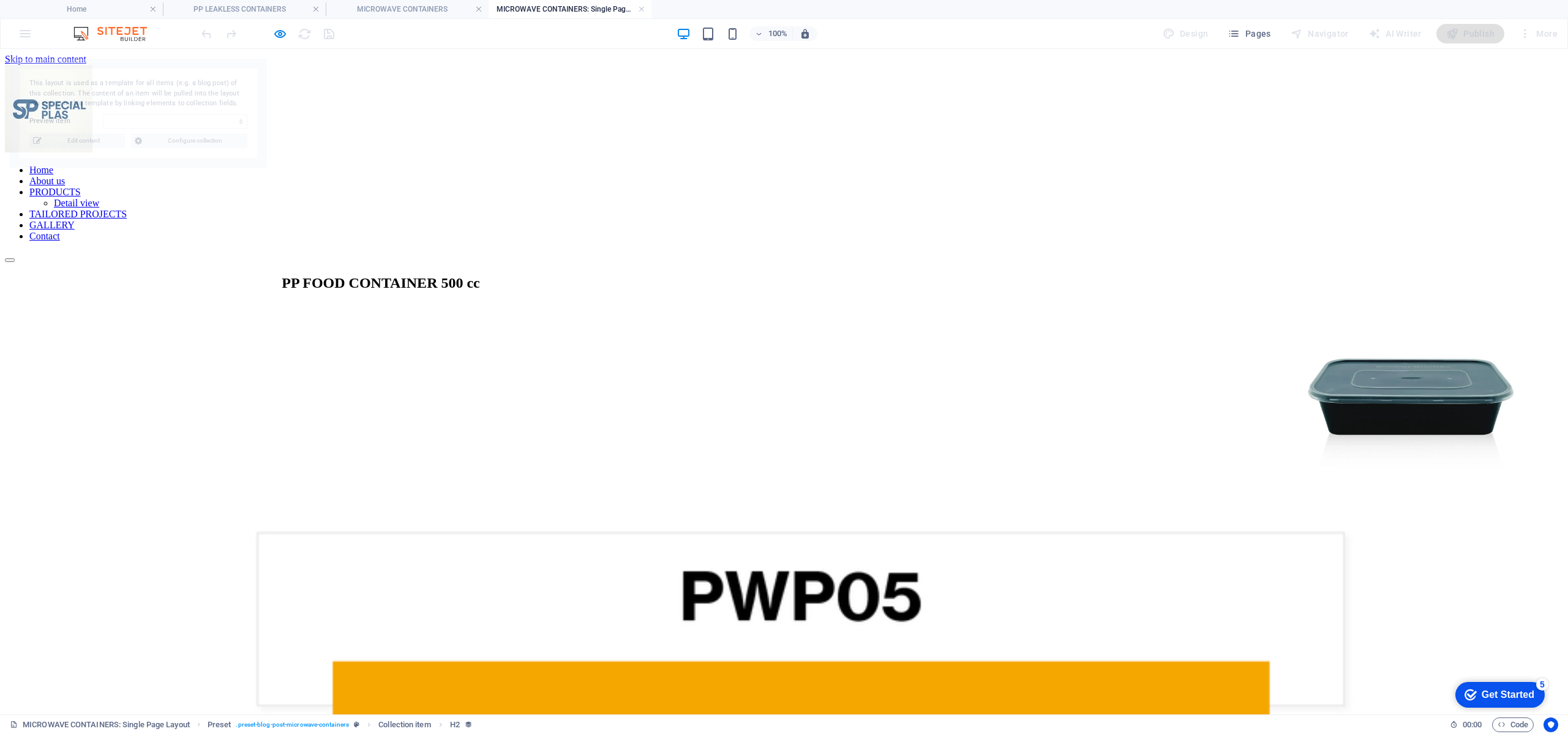
scroll to position [0, 0]
click at [284, 34] on icon "button" at bounding box center [280, 34] width 14 height 14
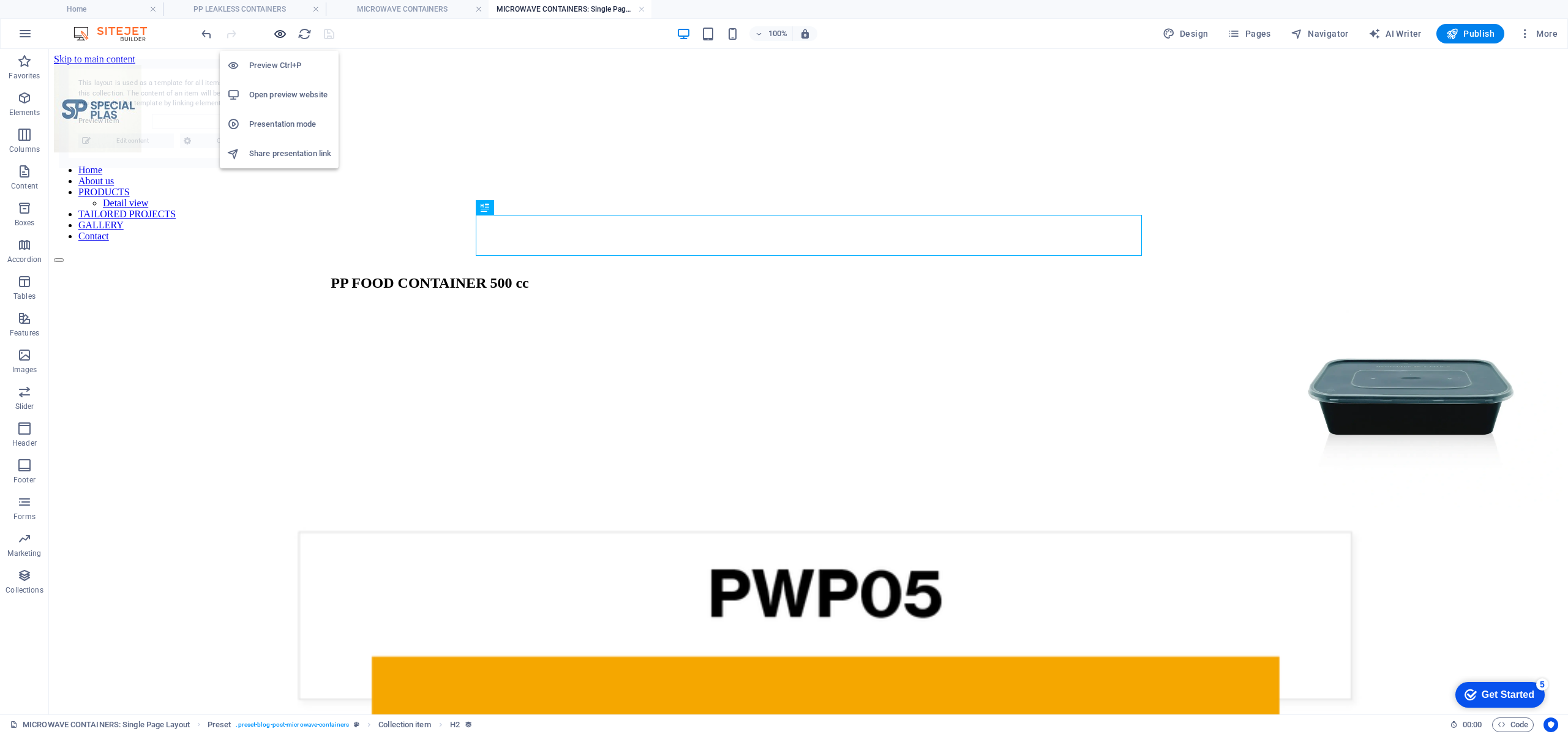
select select "68972183f6b98b8b26073bc4"
click at [285, 38] on icon "button" at bounding box center [280, 34] width 14 height 14
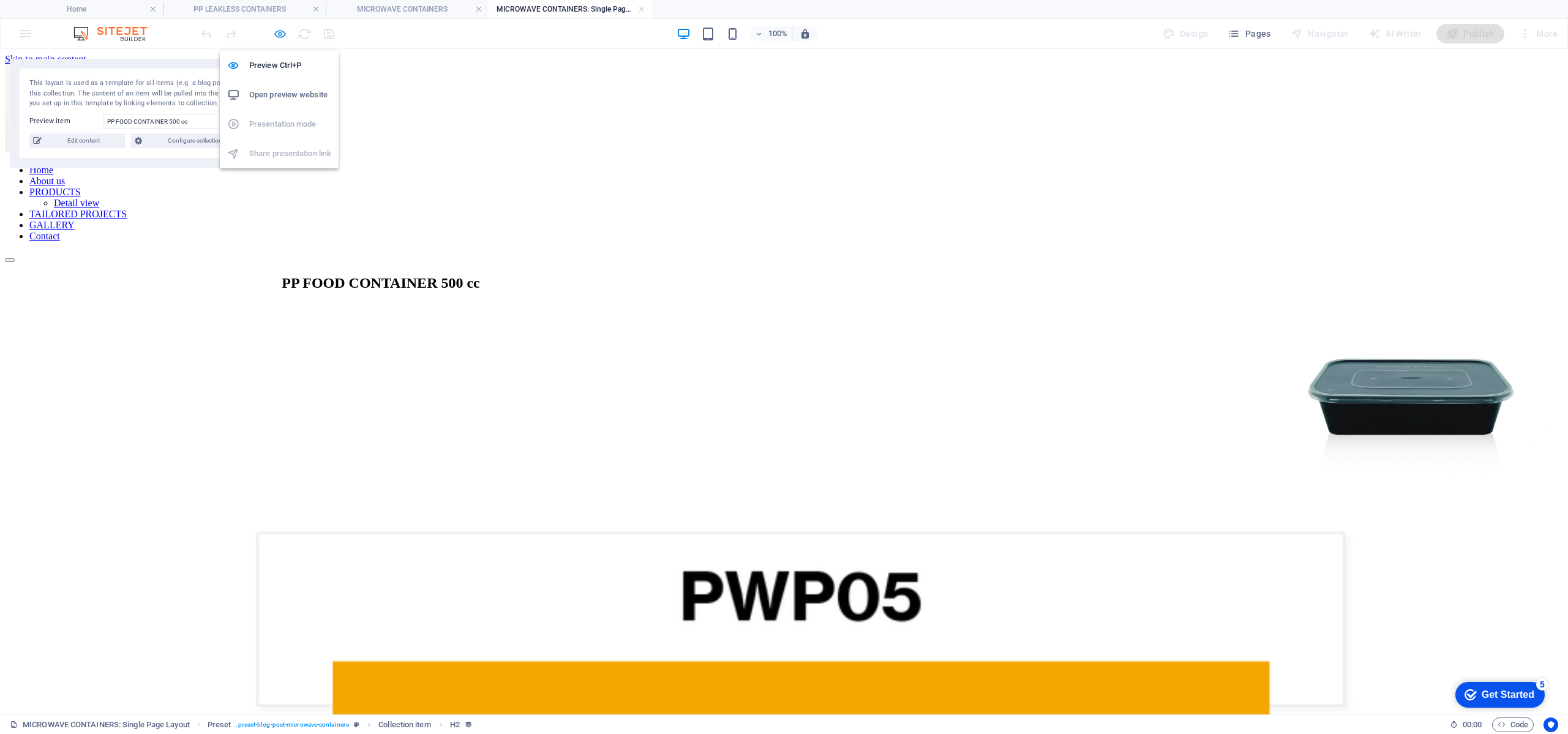
click at [278, 35] on icon "button" at bounding box center [280, 34] width 14 height 14
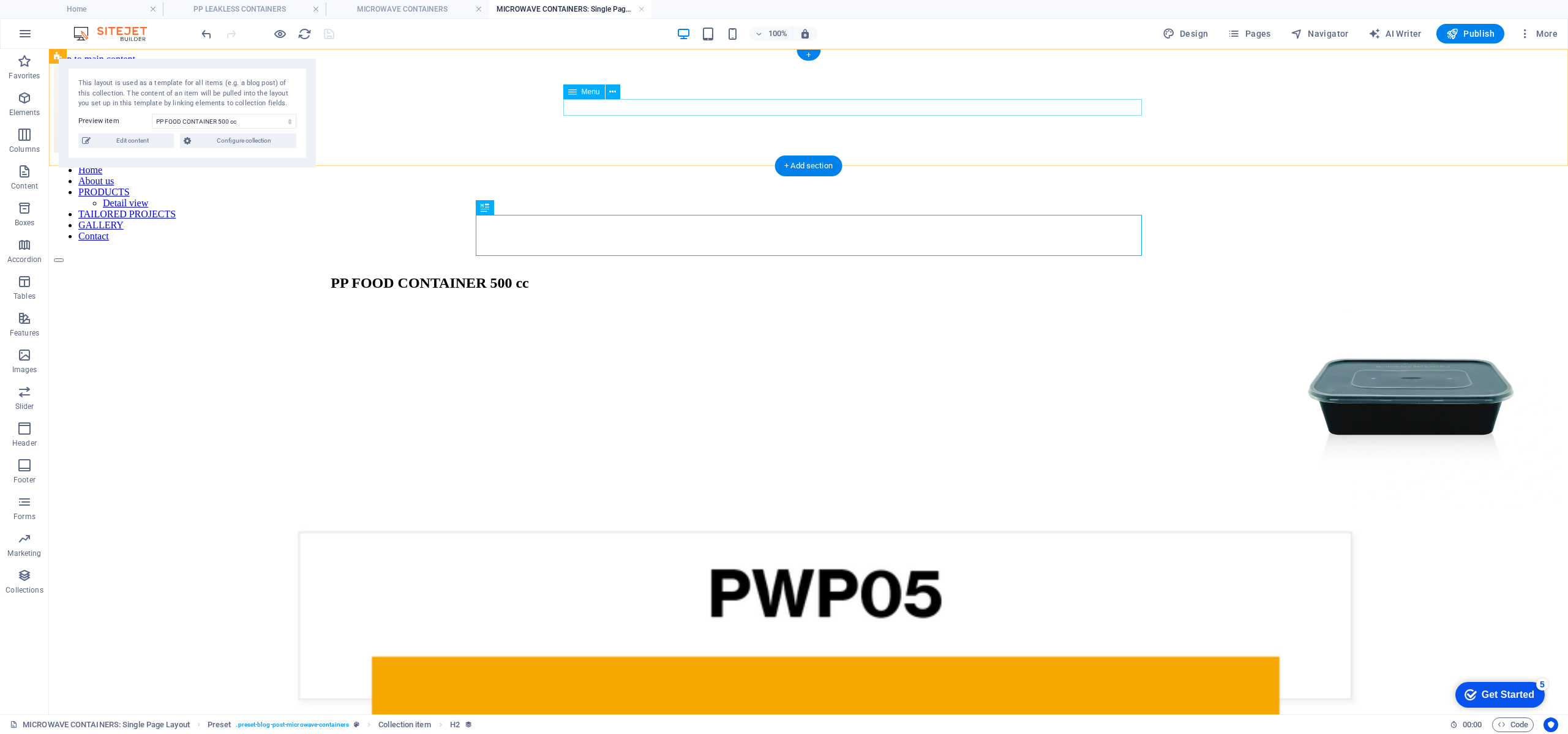
click at [653, 165] on nav "Home About us PRODUCTS Detail view TAILORED PROJECTS GALLERY Contact" at bounding box center [809, 203] width 1509 height 77
select select
select select "18"
select select
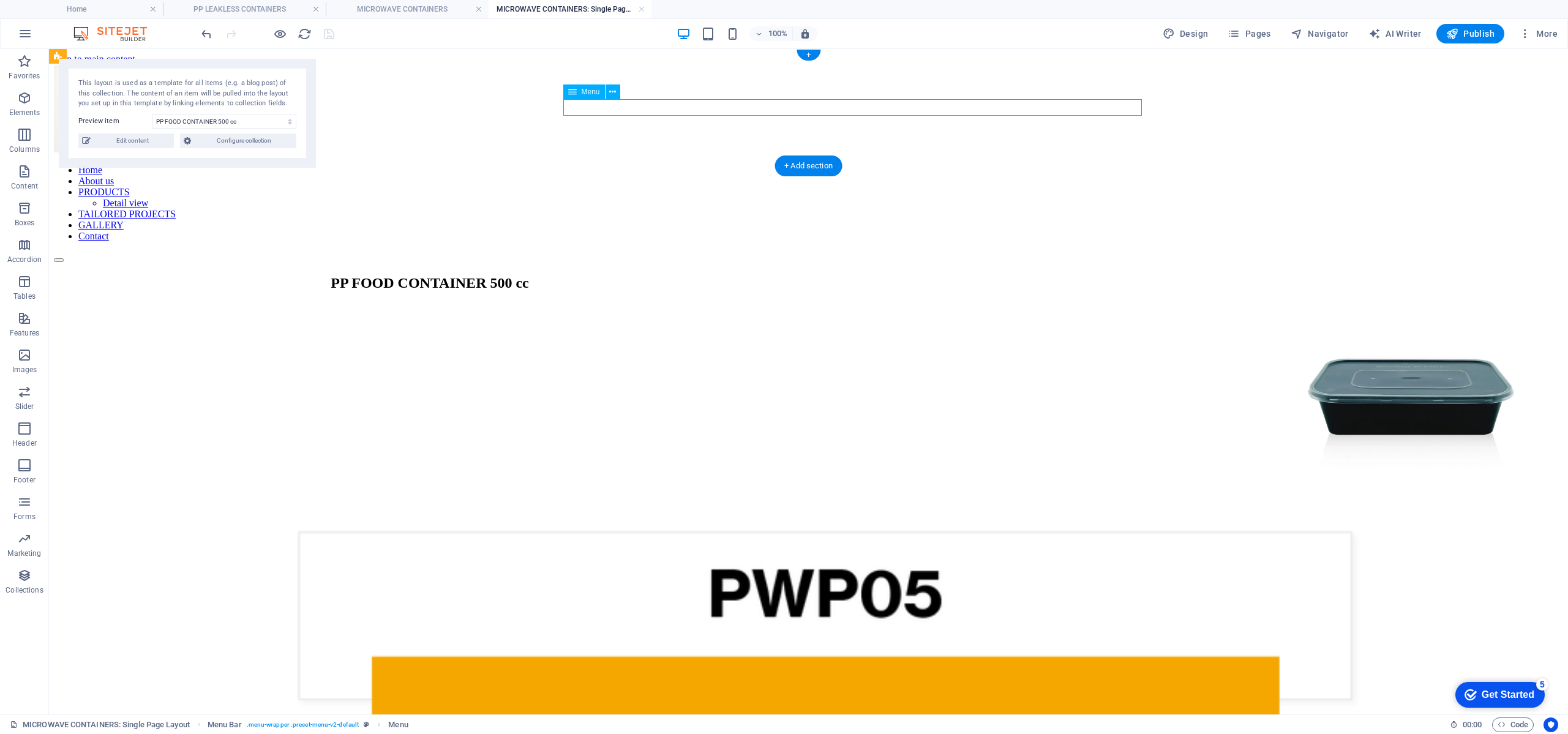
select select "1"
select select
select select "19"
select select
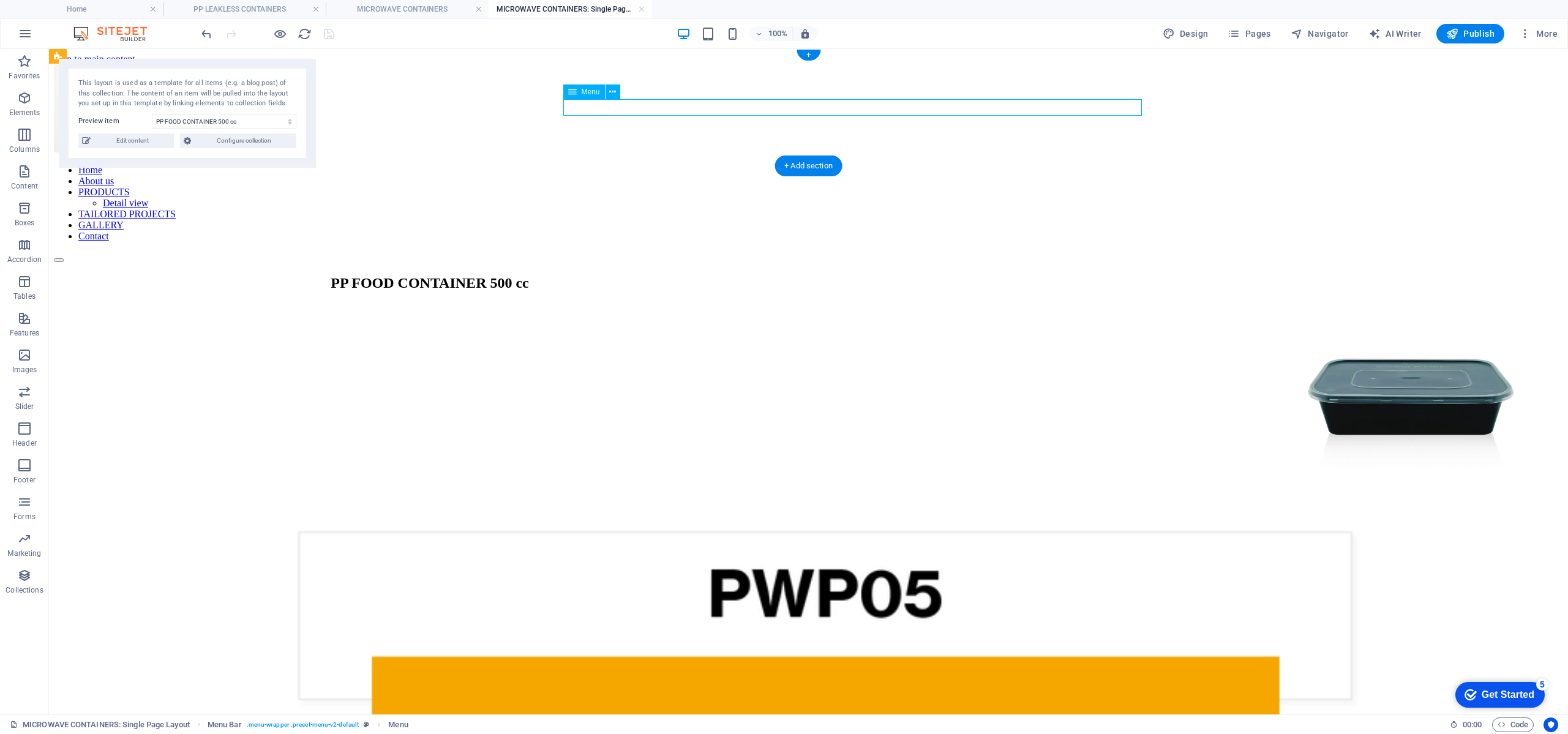
select select "17"
select select
select select "20"
select select
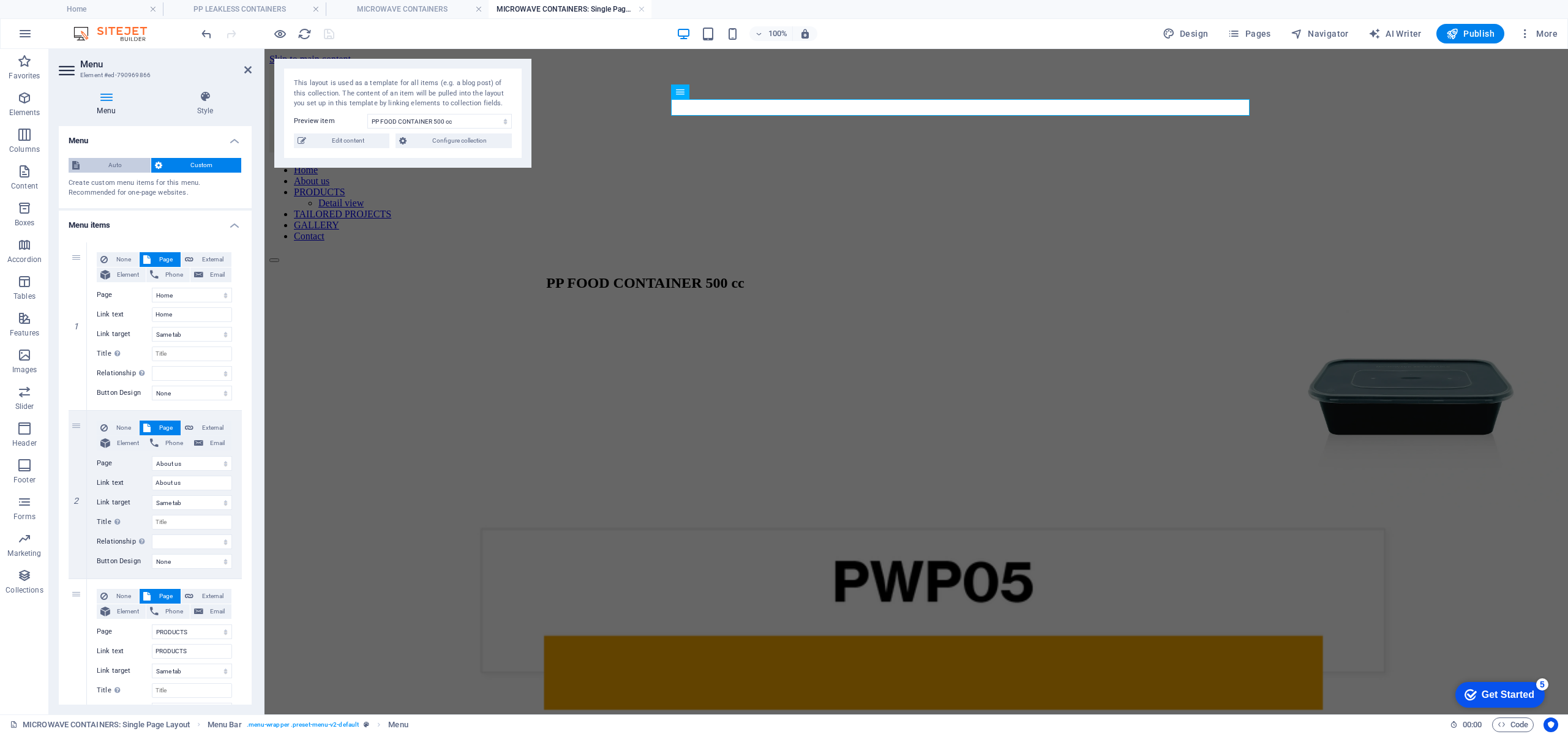
click at [116, 163] on span "Auto" at bounding box center [115, 165] width 63 height 15
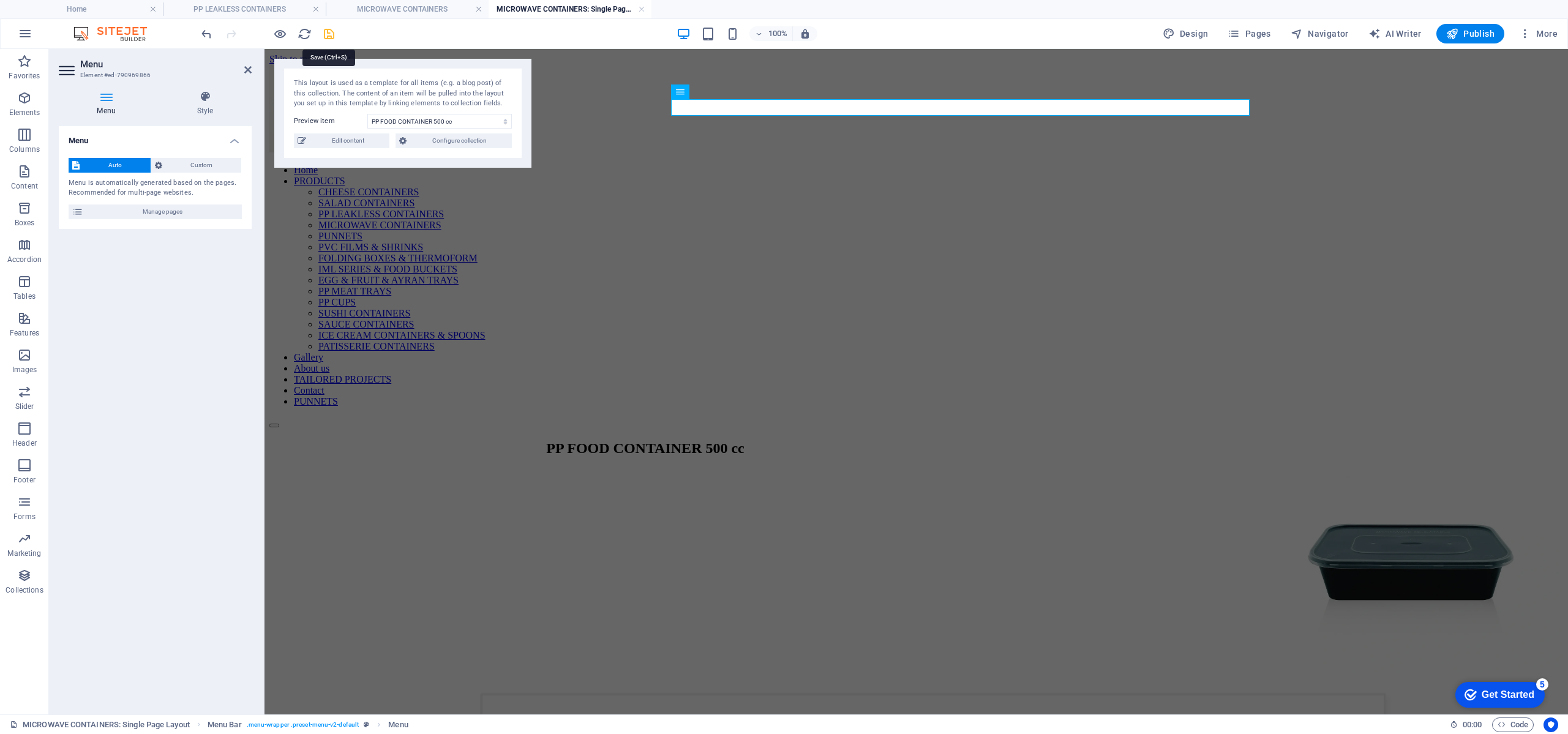
click at [332, 37] on icon "save" at bounding box center [329, 34] width 14 height 14
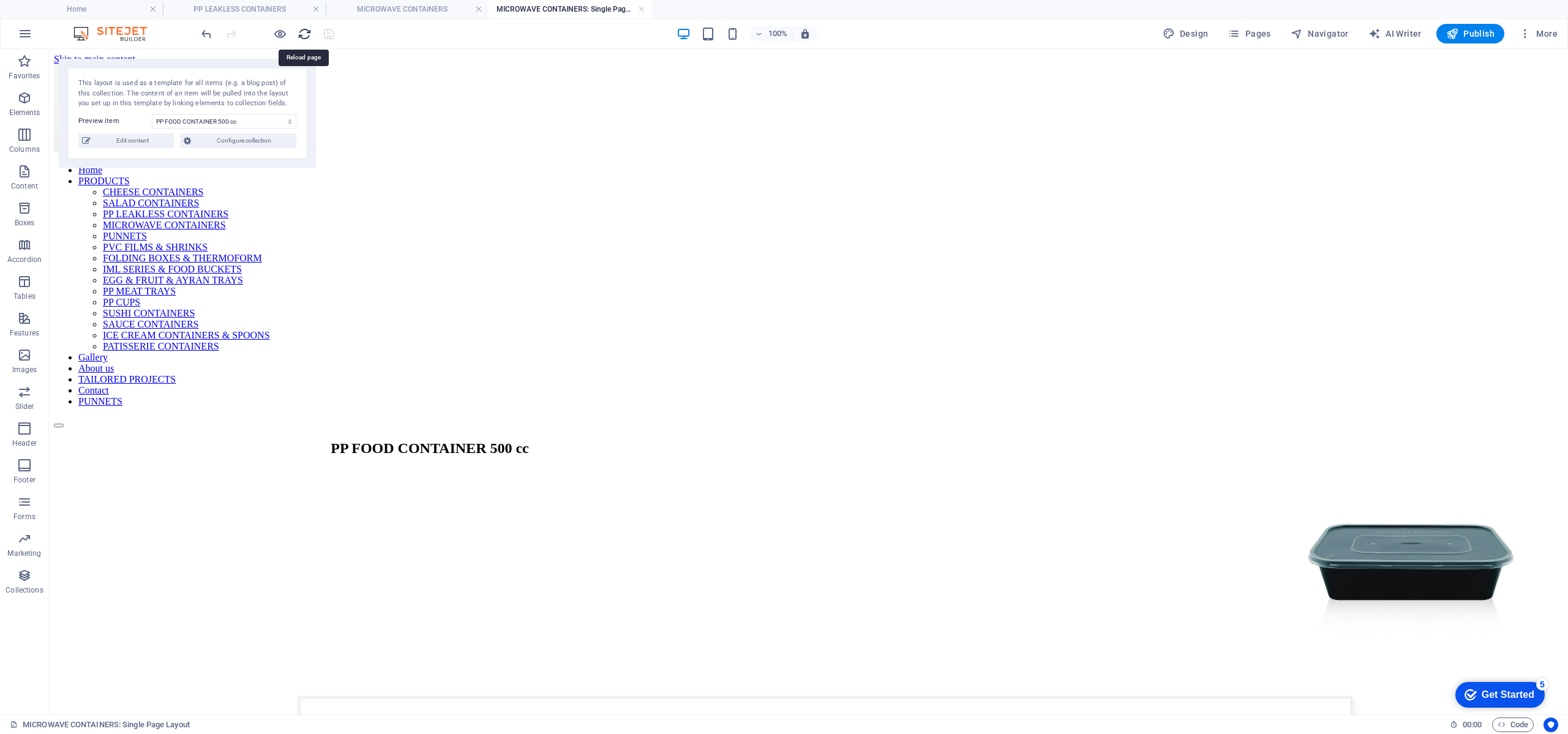
click at [307, 36] on icon "reload" at bounding box center [305, 34] width 14 height 14
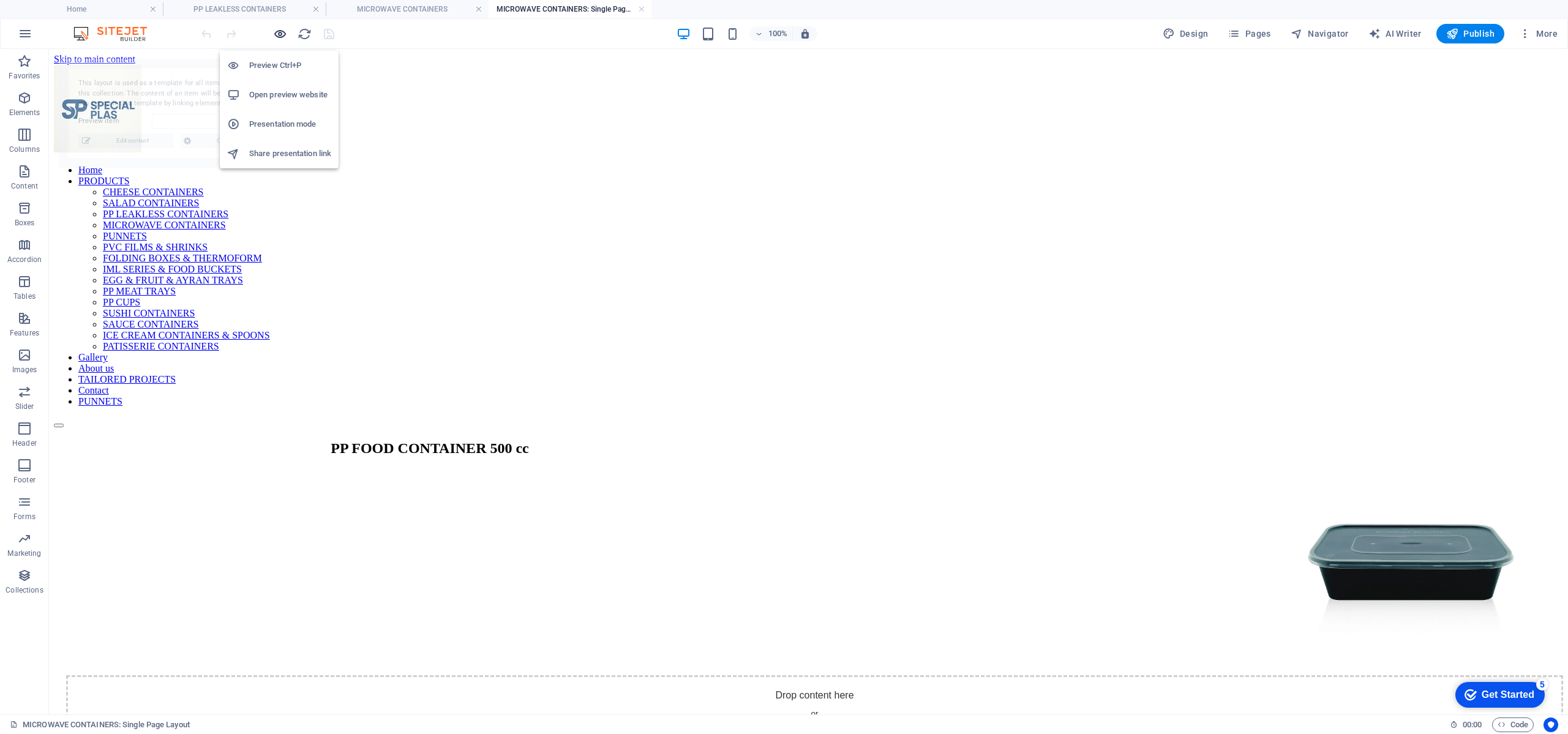
click at [281, 34] on icon "button" at bounding box center [280, 34] width 14 height 14
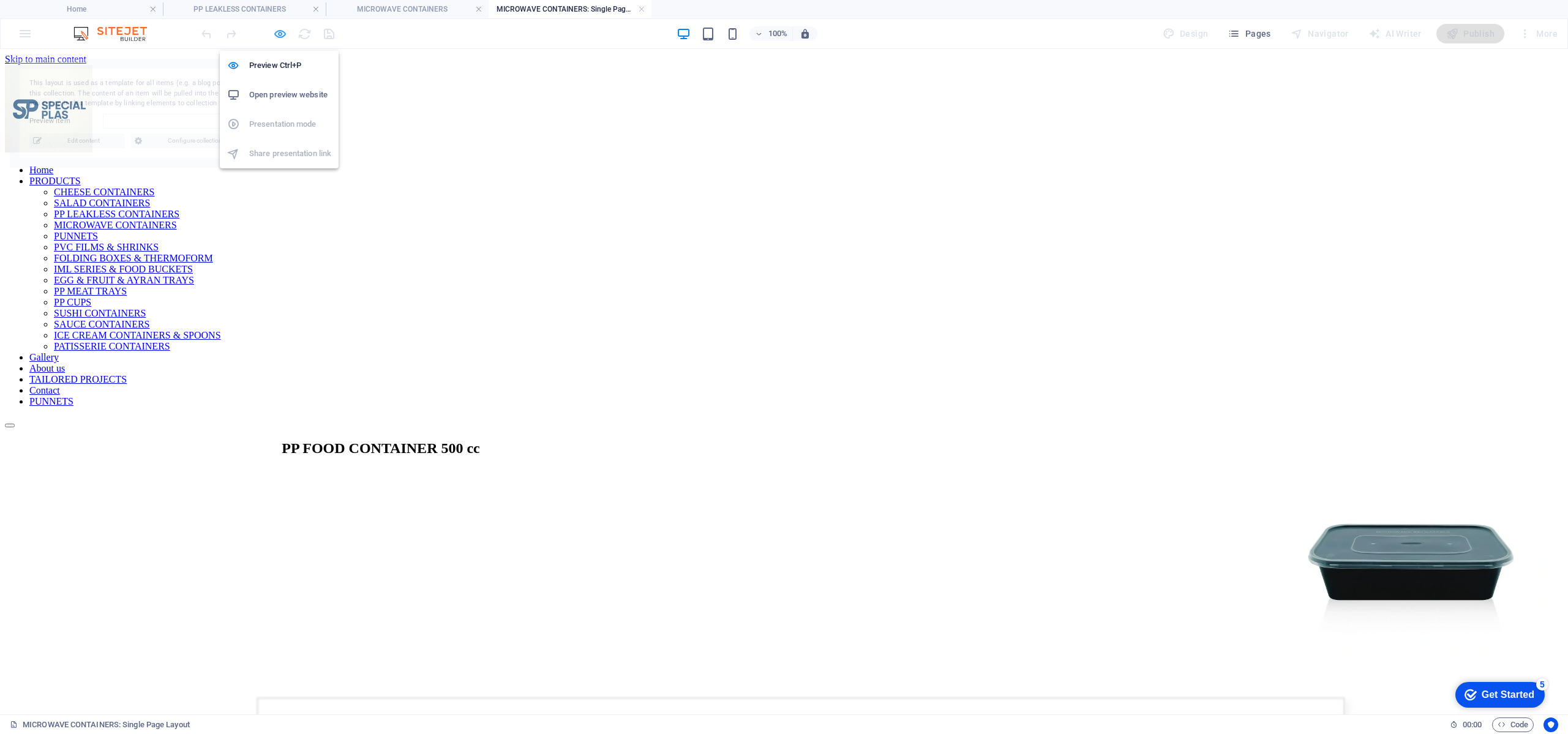
click at [281, 34] on icon "button" at bounding box center [280, 34] width 14 height 14
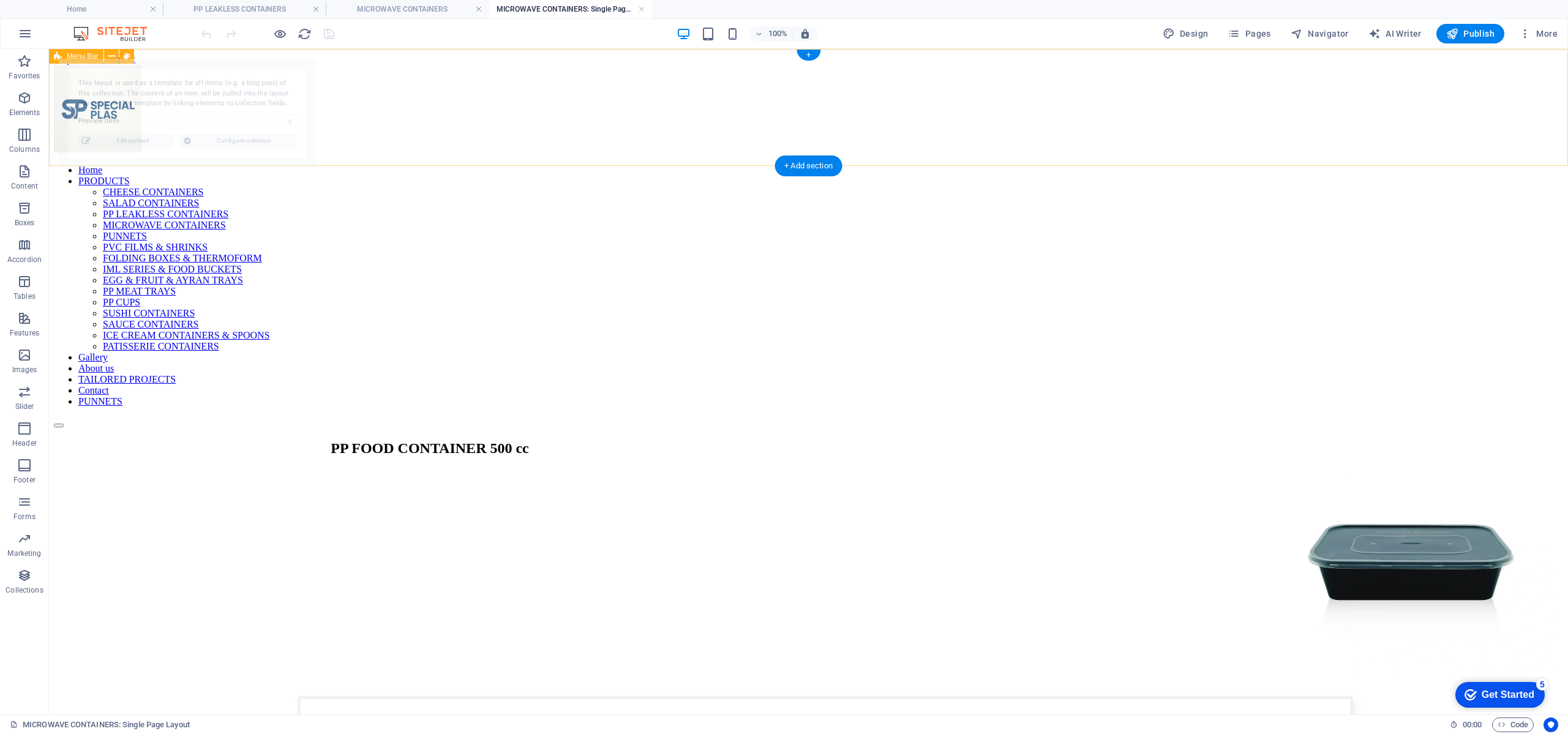
select select "68972183f6b98b8b26073bc4"
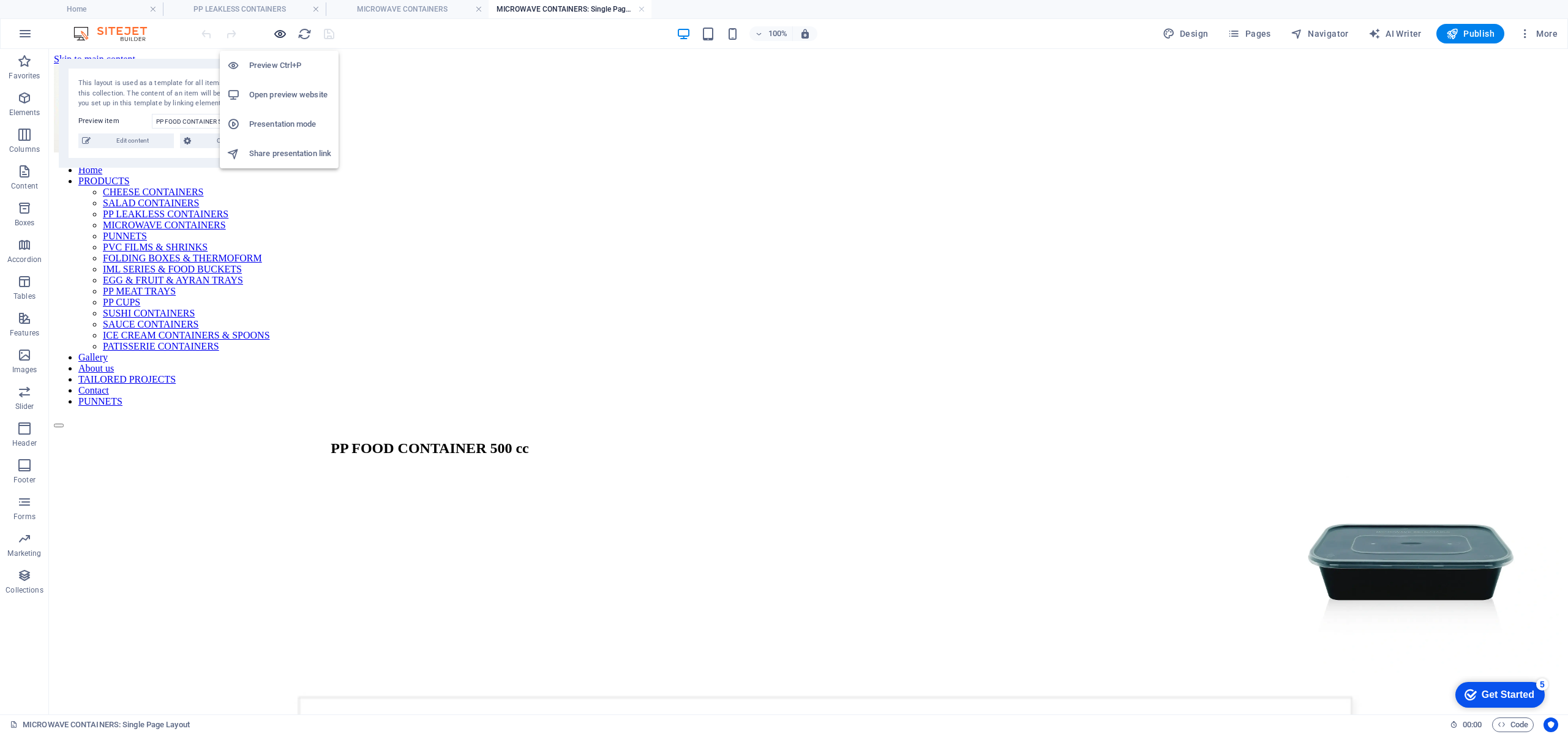
click at [278, 32] on icon "button" at bounding box center [280, 34] width 14 height 14
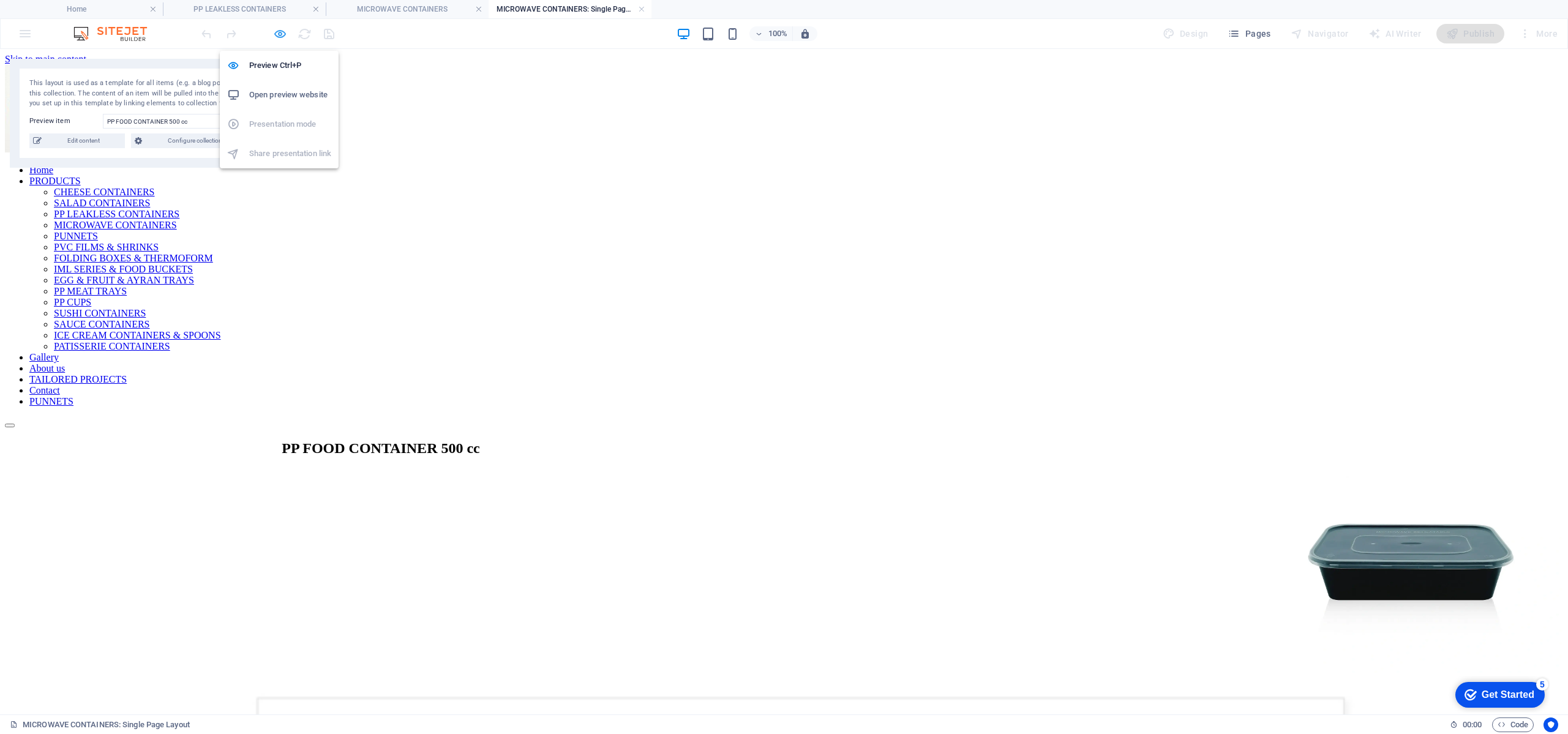
click at [282, 33] on icon "button" at bounding box center [280, 34] width 14 height 14
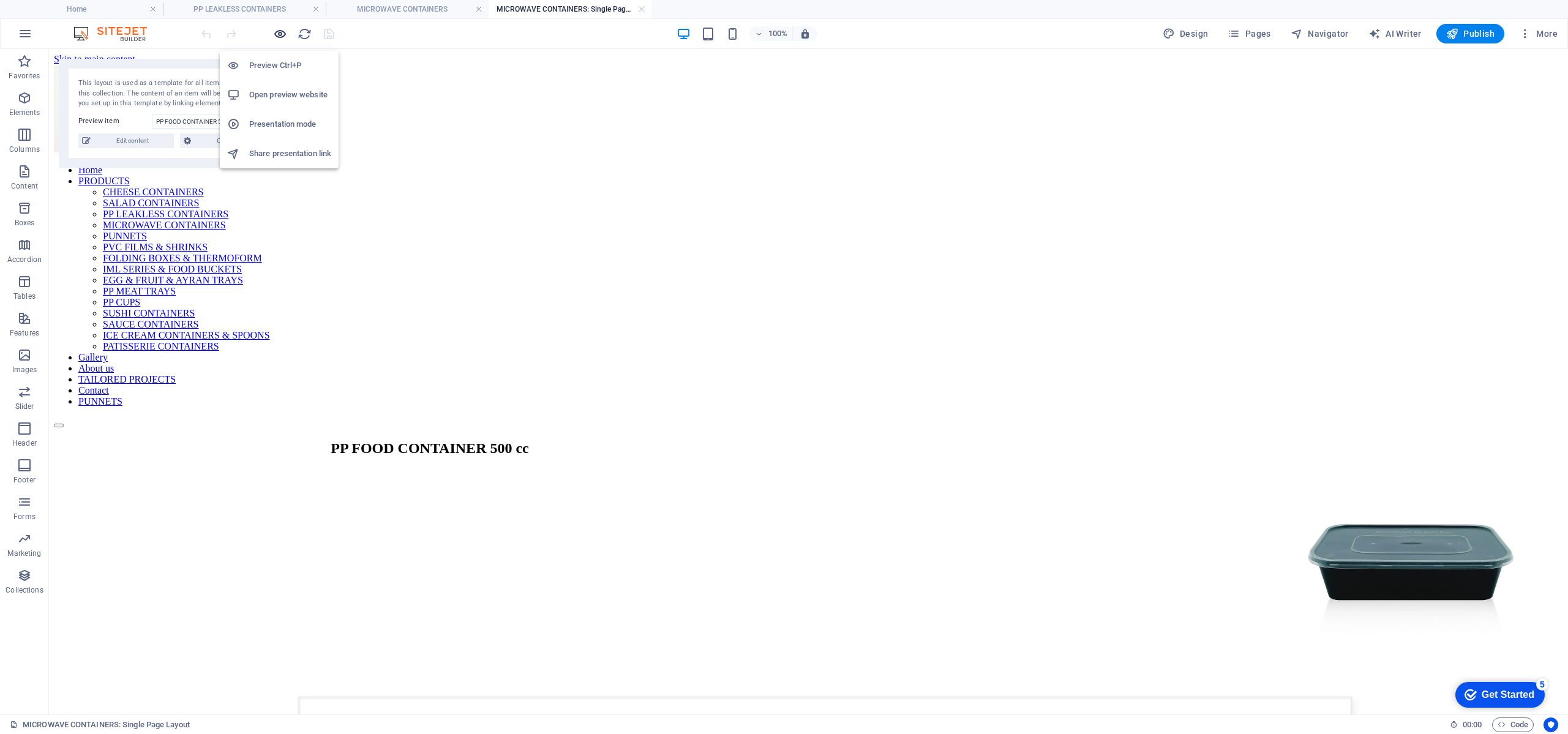
click at [273, 32] on icon "button" at bounding box center [280, 34] width 14 height 14
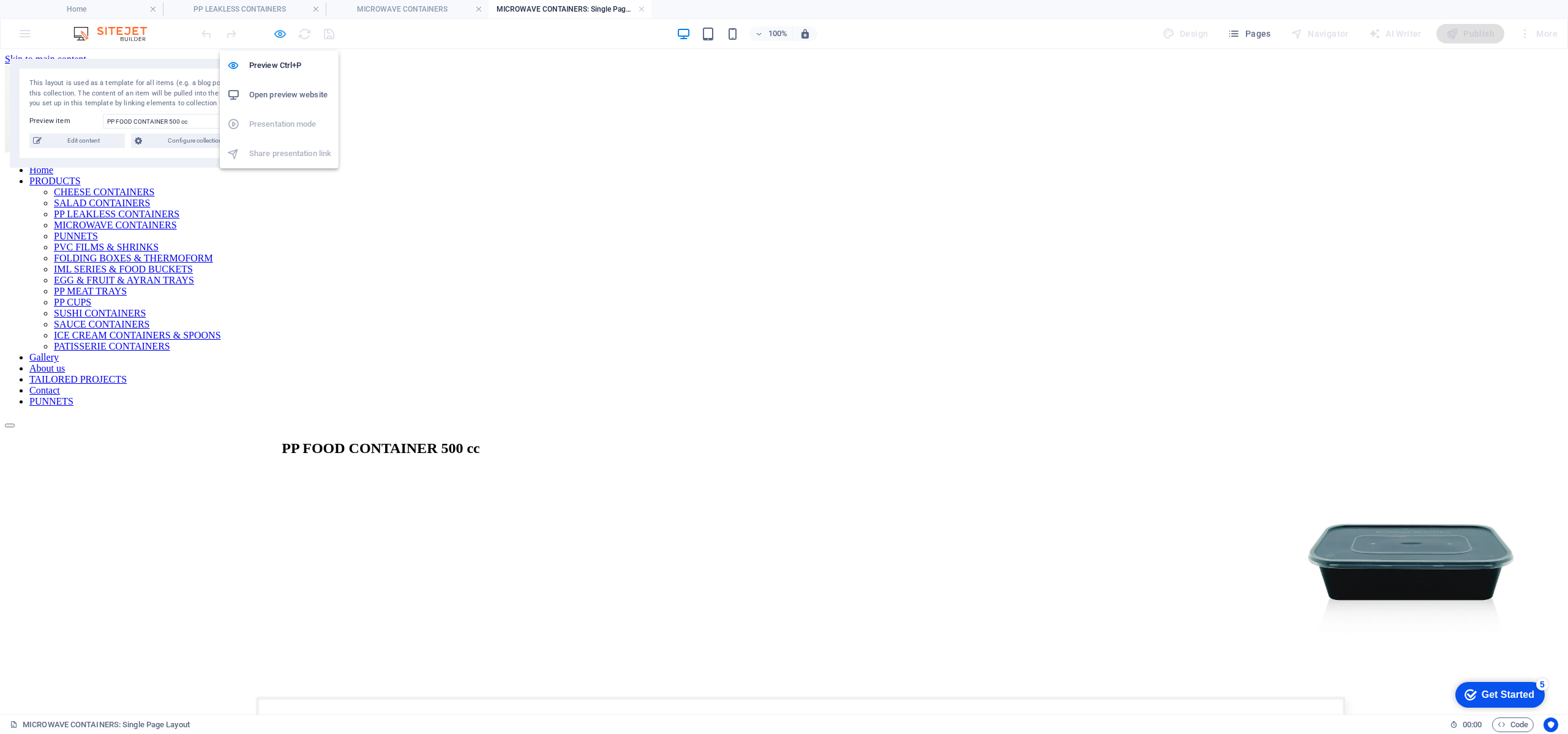
drag, startPoint x: 274, startPoint y: 33, endPoint x: 369, endPoint y: 22, distance: 95.6
click at [274, 33] on icon "button" at bounding box center [280, 34] width 14 height 14
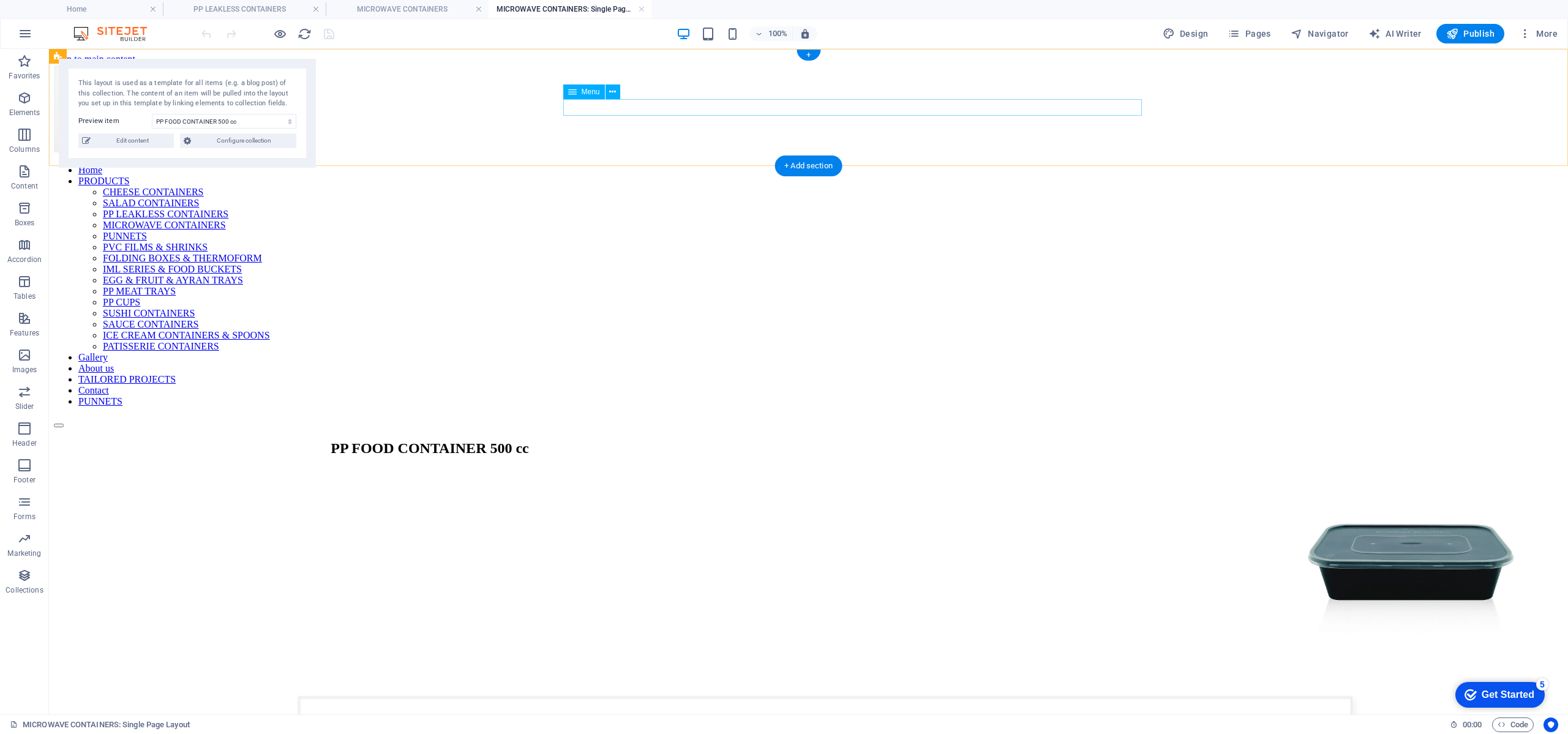
click at [1103, 165] on nav "Home PRODUCTS CHEESE CONTAINERS SALAD CONTAINERS PP LEAKLESS CONTAINERS MICROWA…" at bounding box center [809, 286] width 1509 height 243
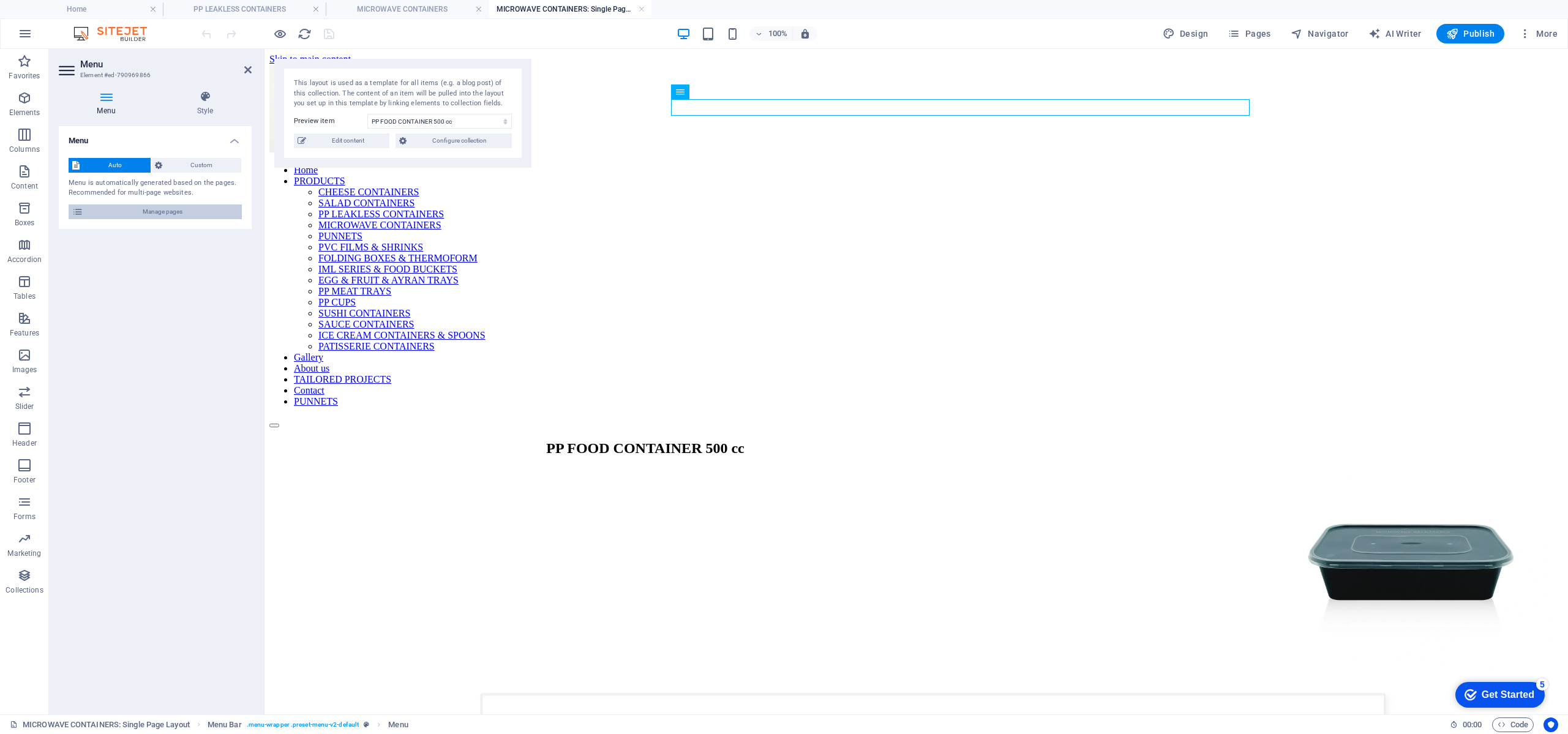
click at [190, 213] on span "Manage pages" at bounding box center [162, 211] width 152 height 15
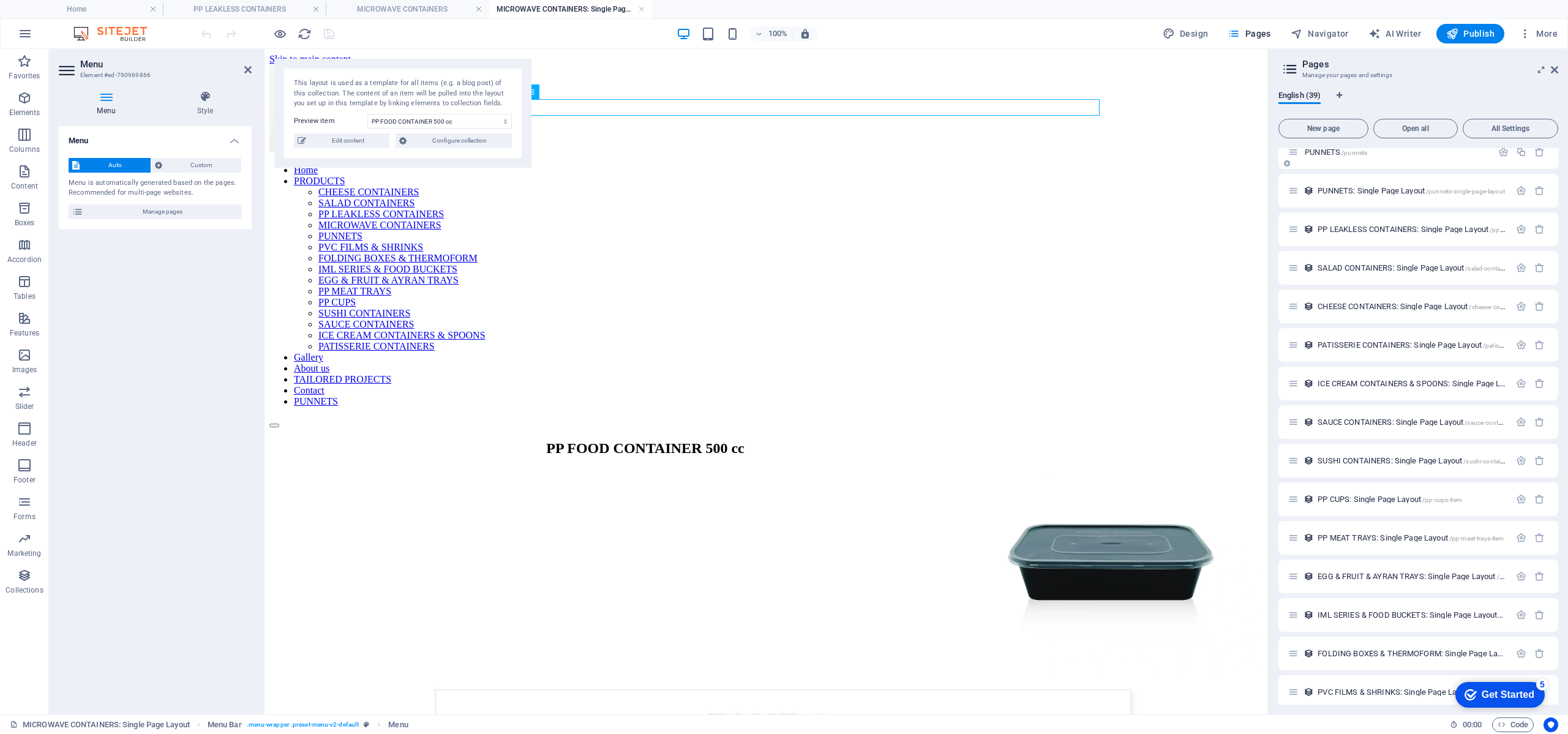
scroll to position [728, 0]
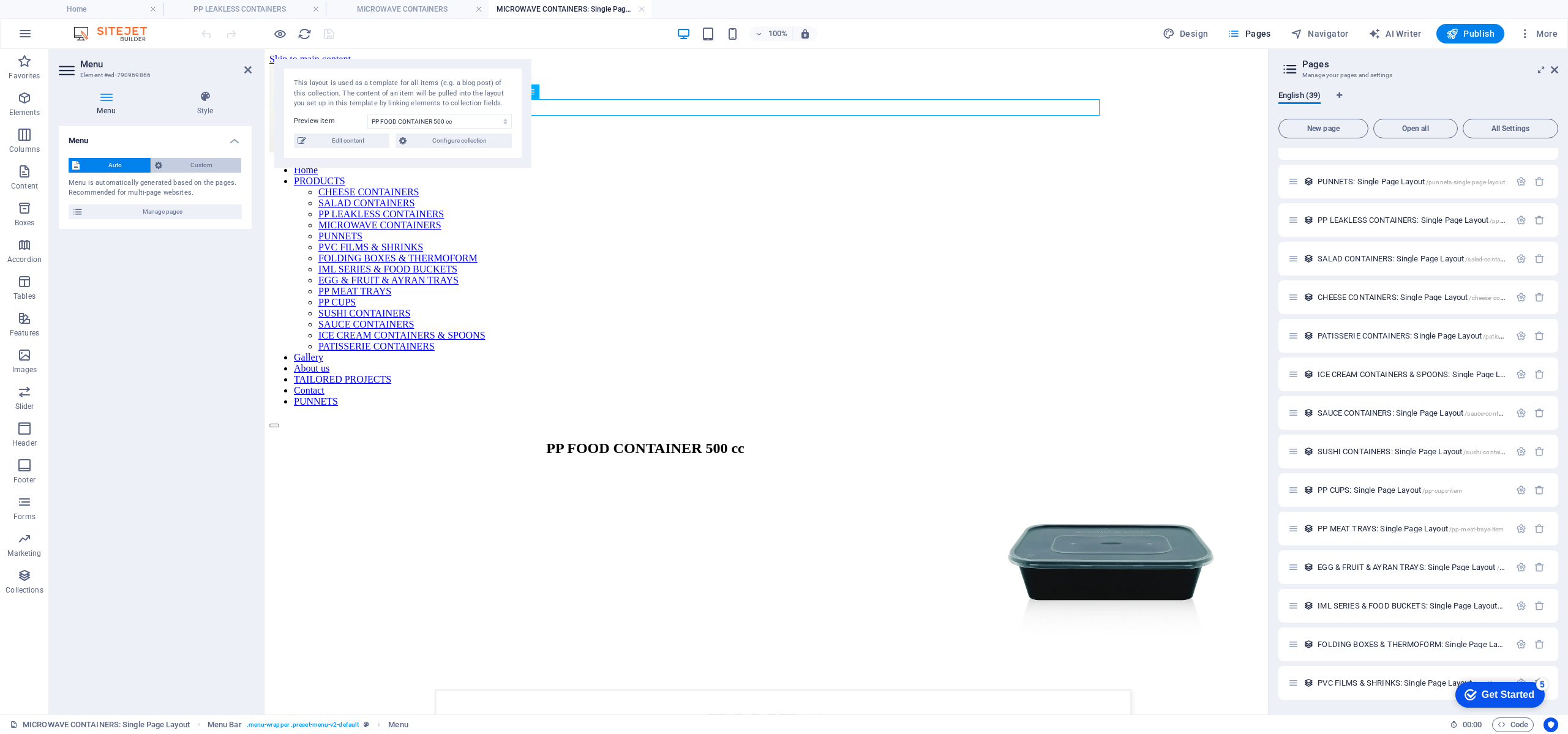
click at [217, 170] on span "Custom" at bounding box center [202, 165] width 72 height 15
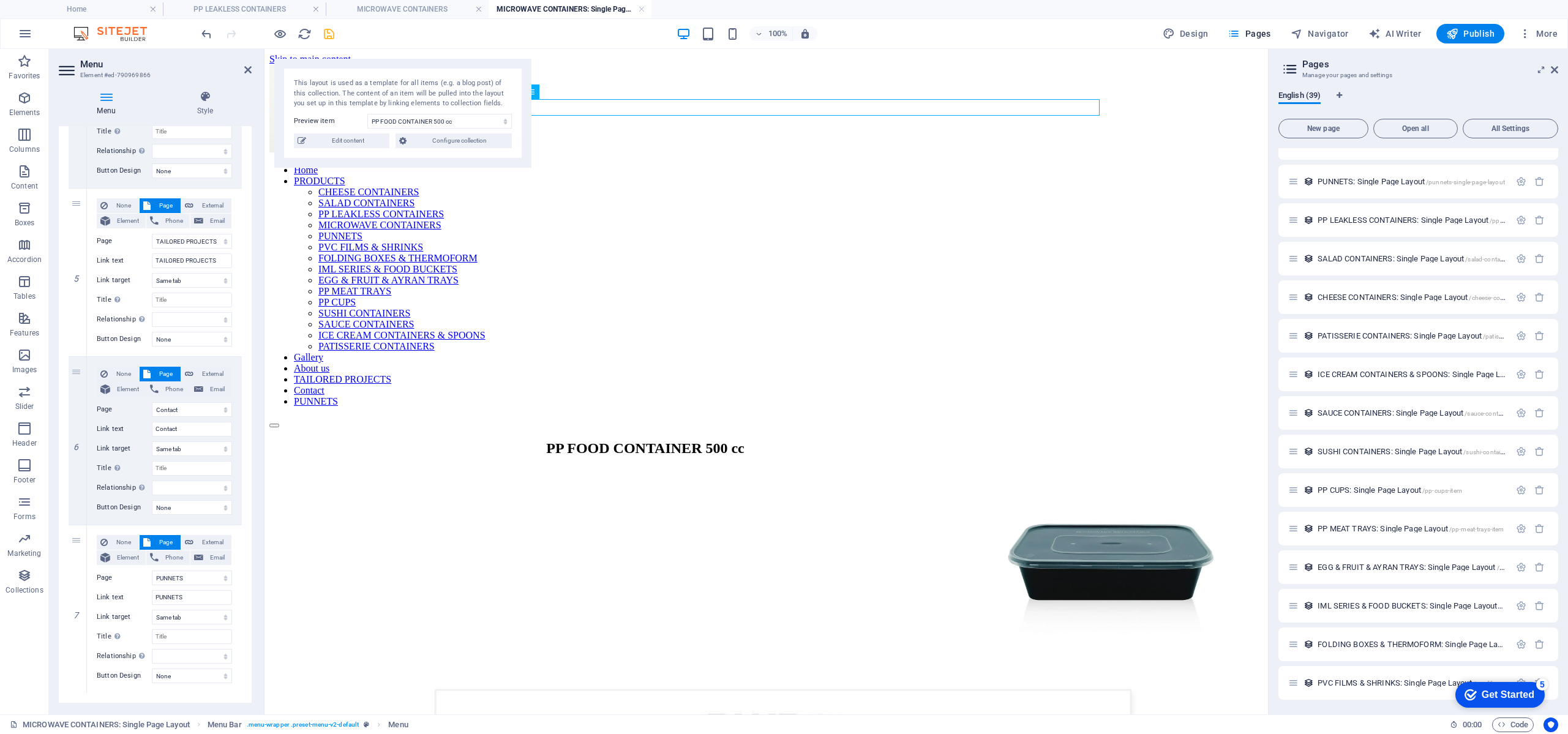
scroll to position [3506, 0]
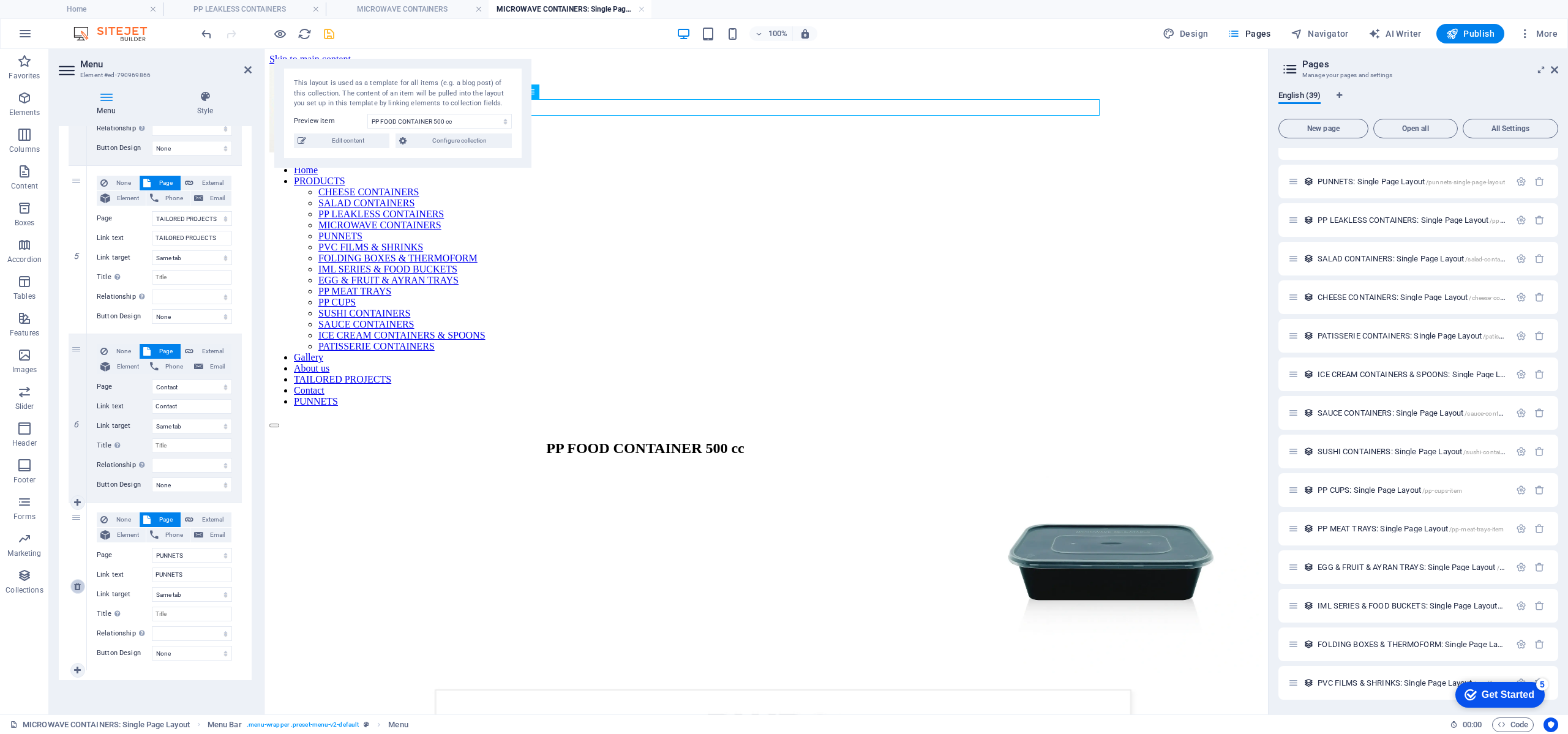
click at [80, 582] on icon at bounding box center [77, 586] width 7 height 9
select select
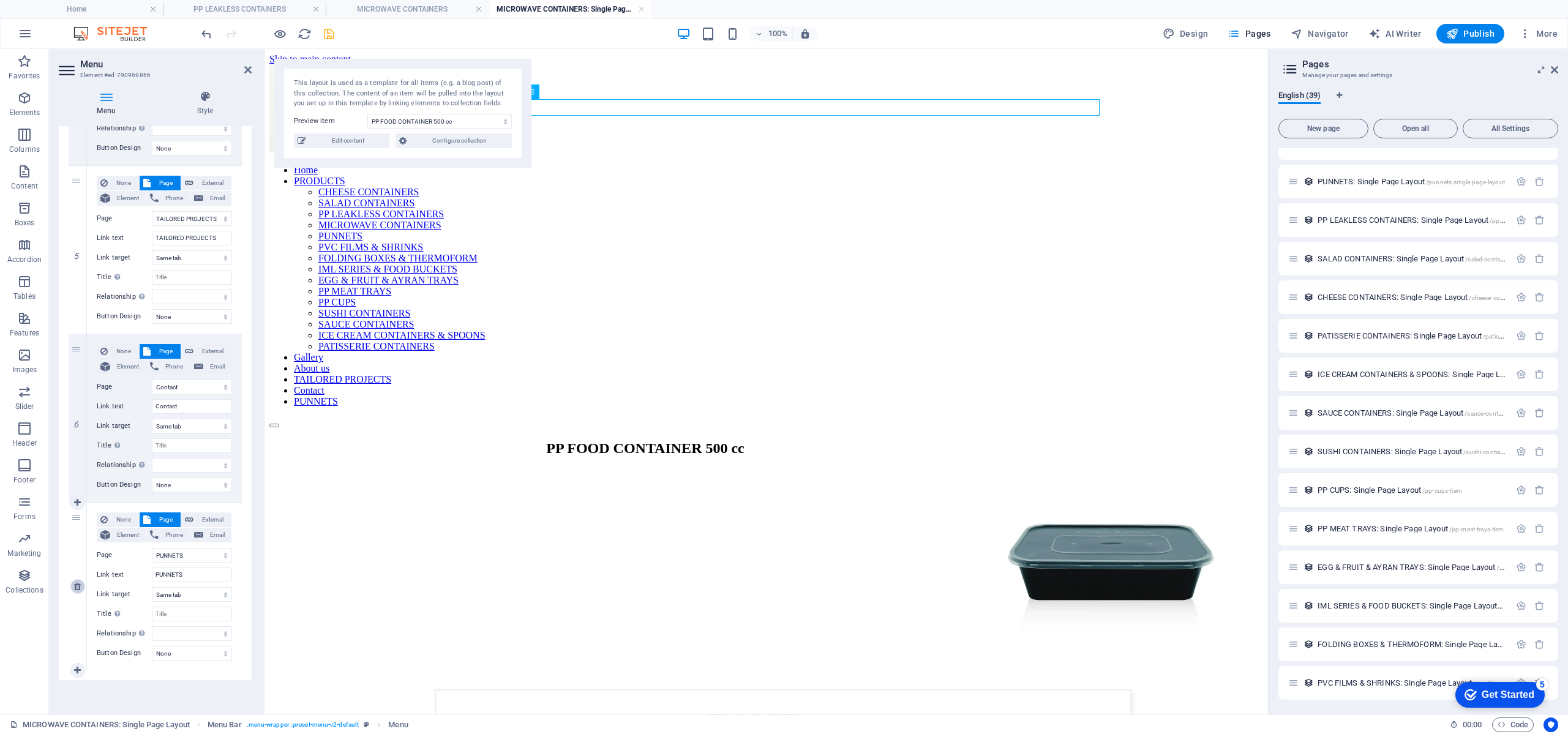
select select
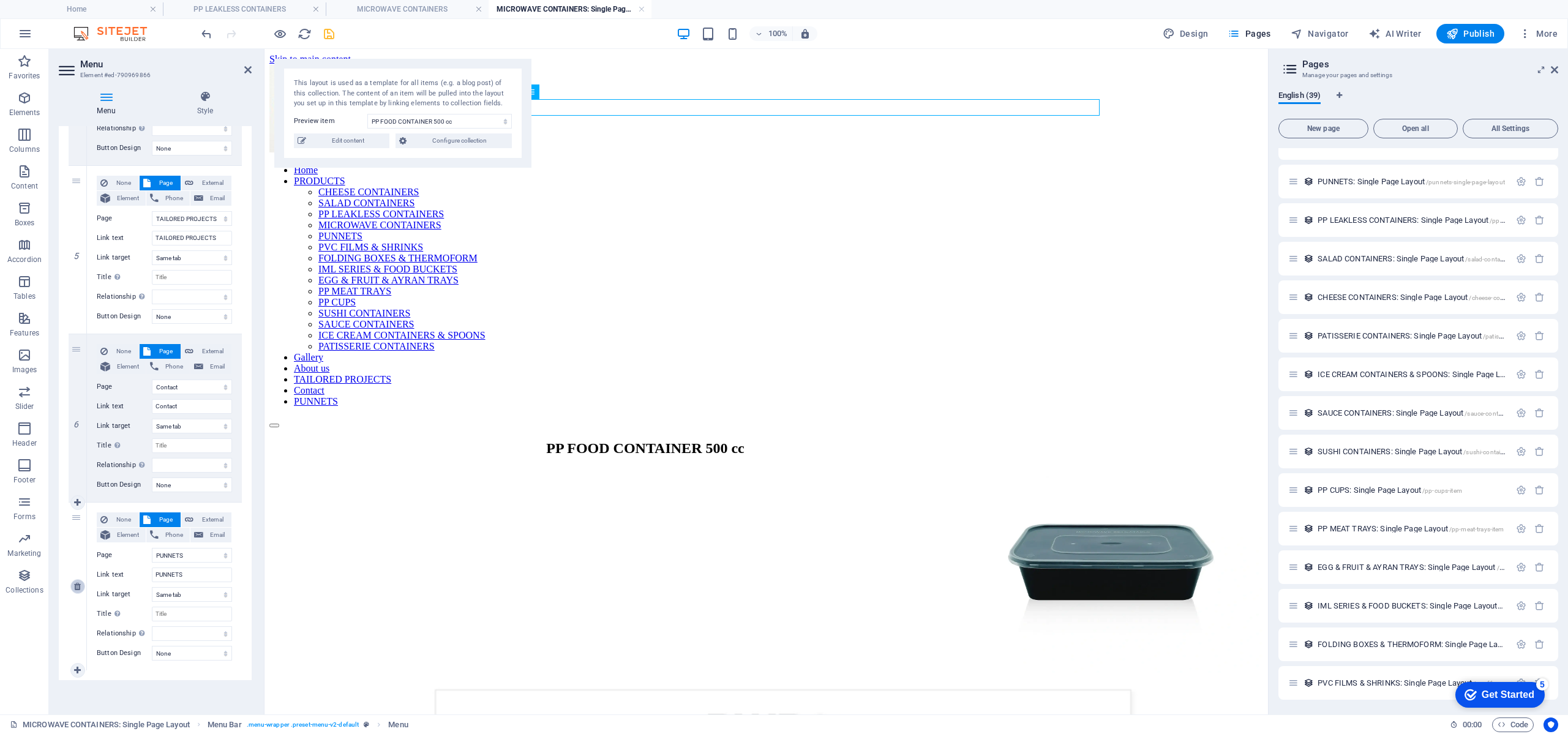
select select
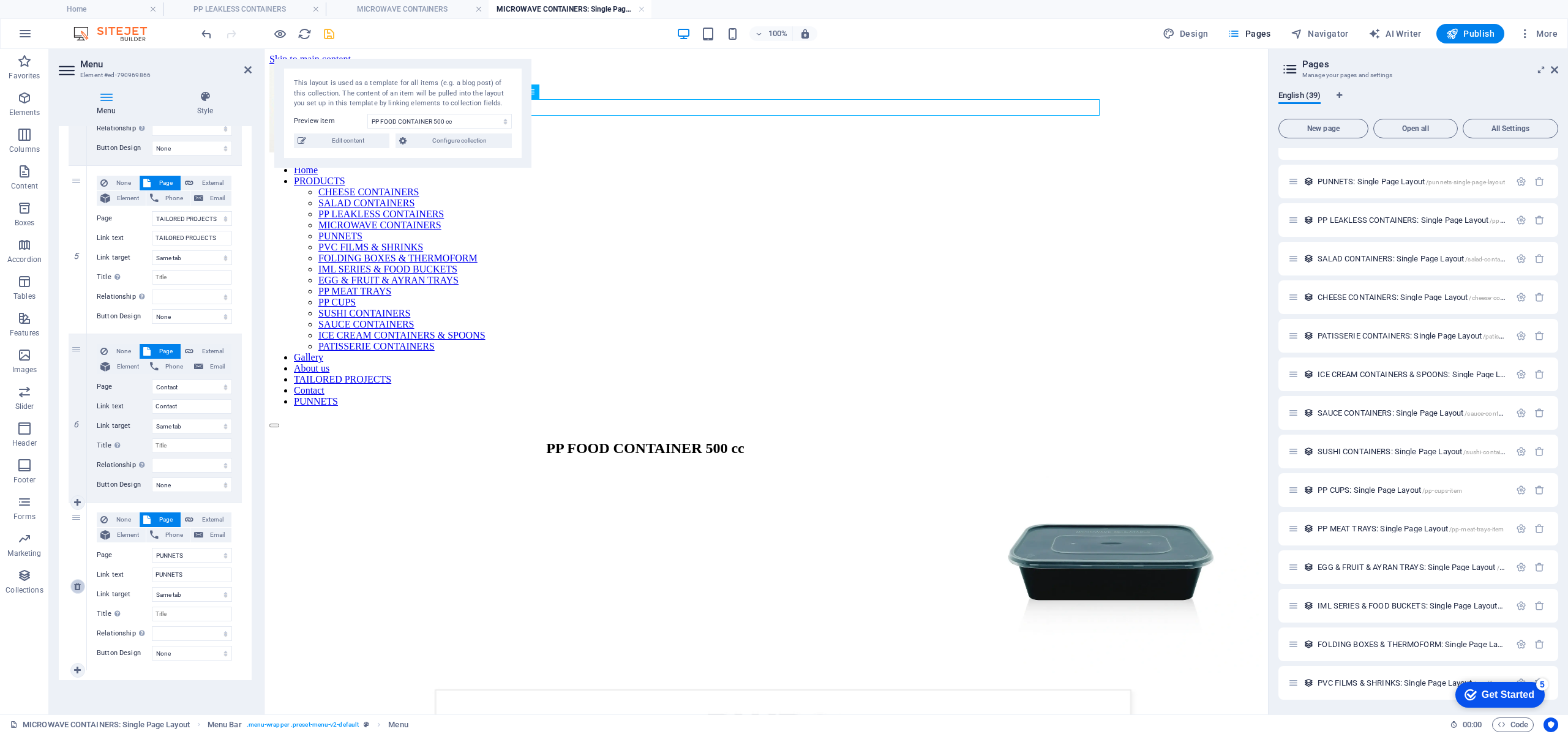
select select
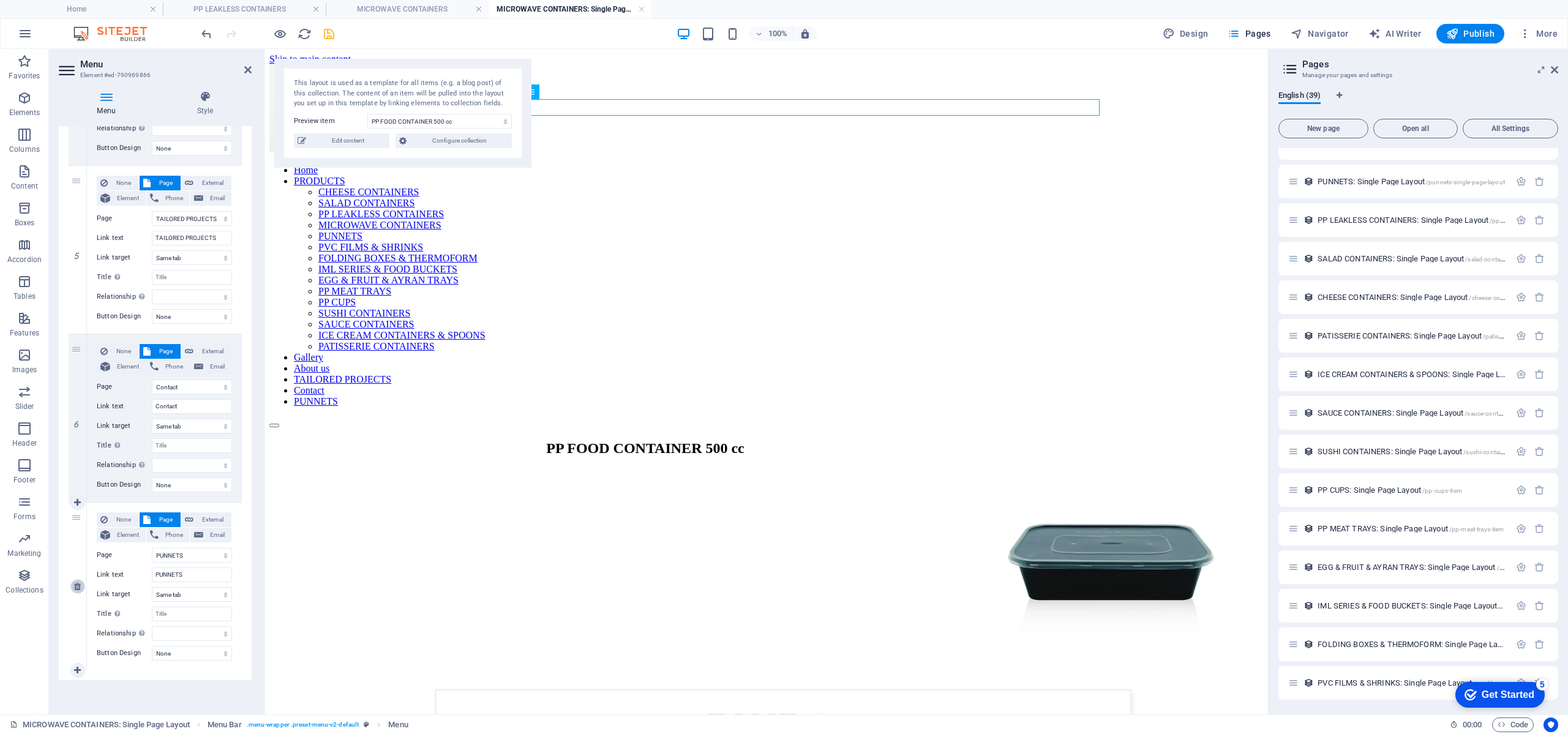
select select
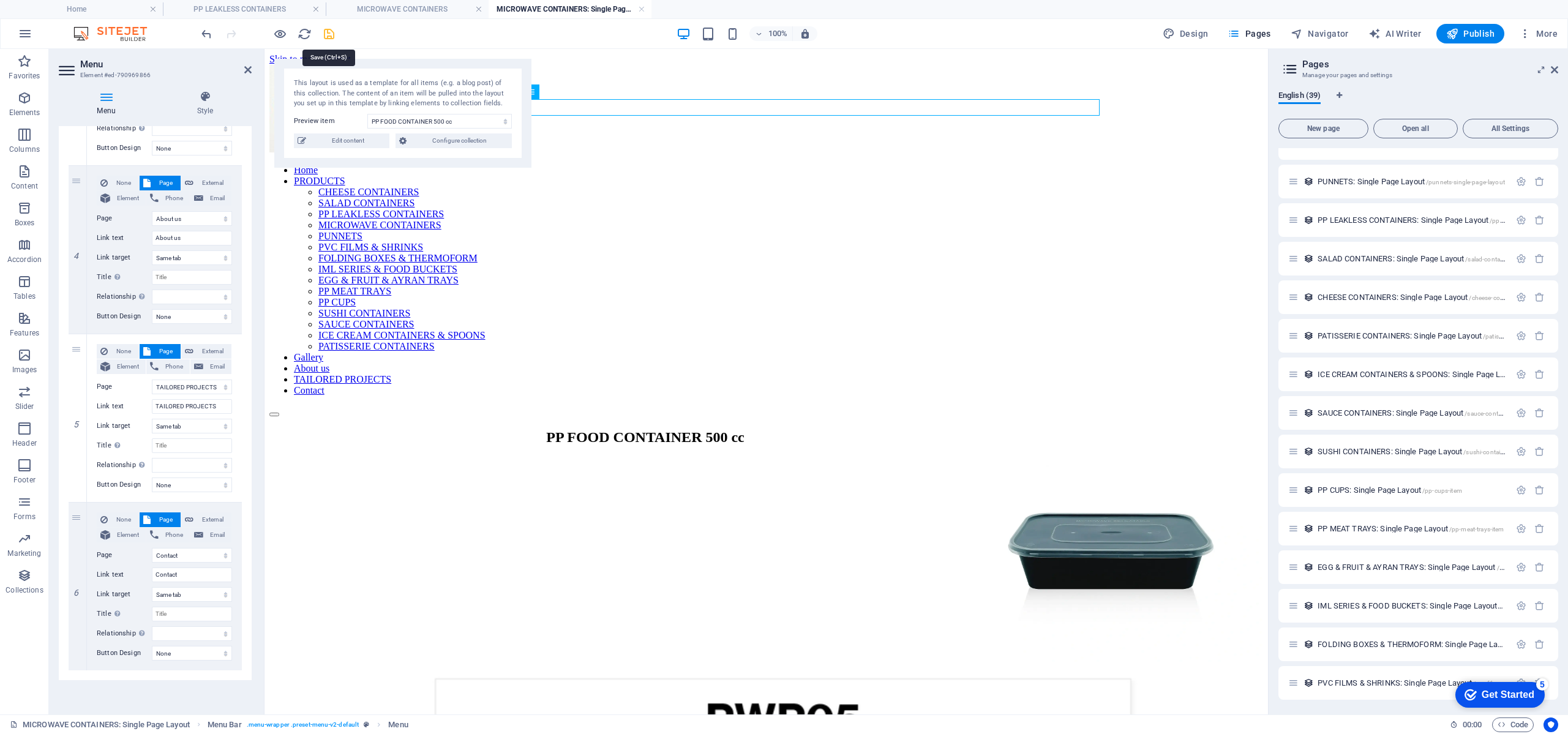
click at [332, 35] on icon "save" at bounding box center [329, 34] width 14 height 14
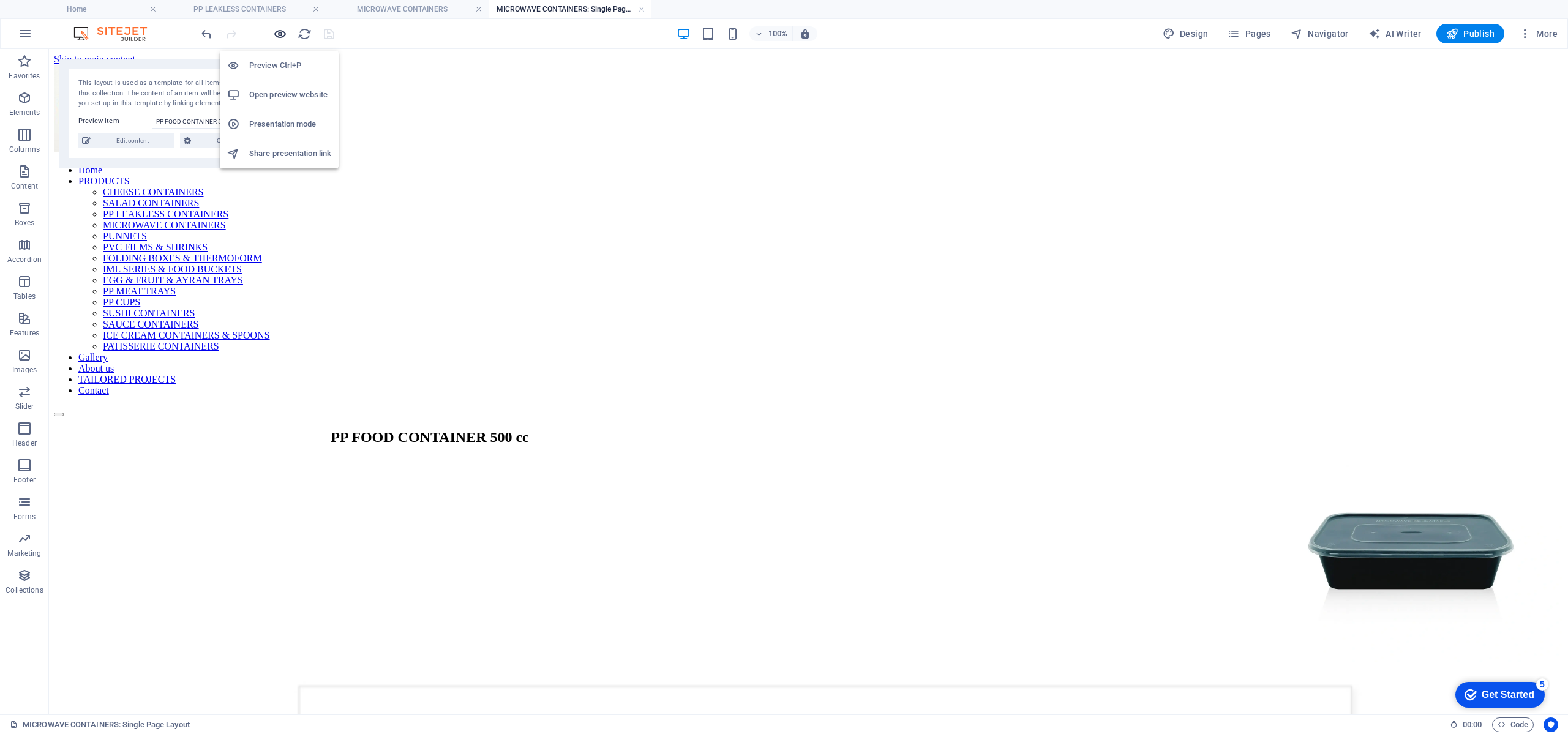
click at [284, 36] on icon "button" at bounding box center [280, 34] width 14 height 14
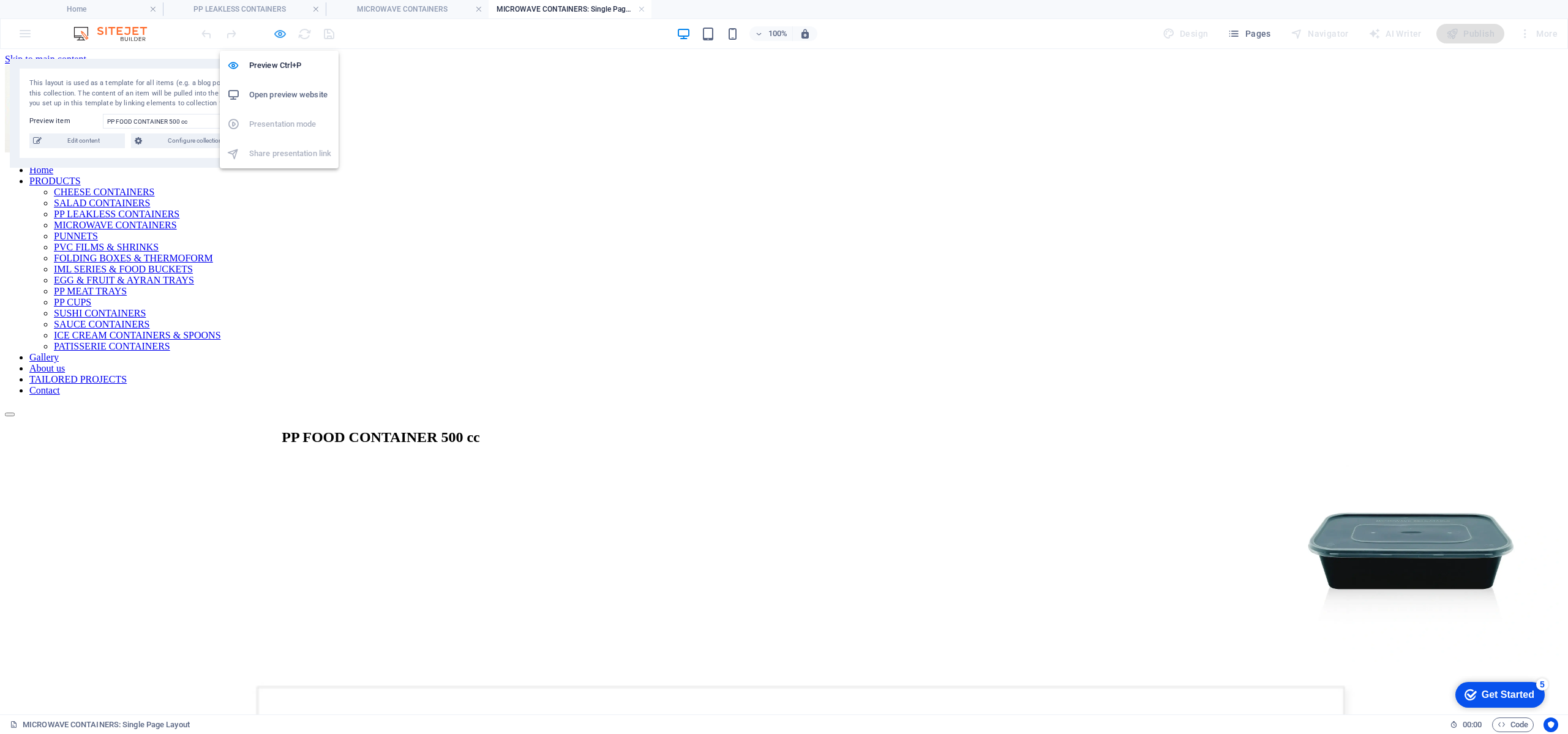
click at [282, 34] on icon "button" at bounding box center [280, 34] width 14 height 14
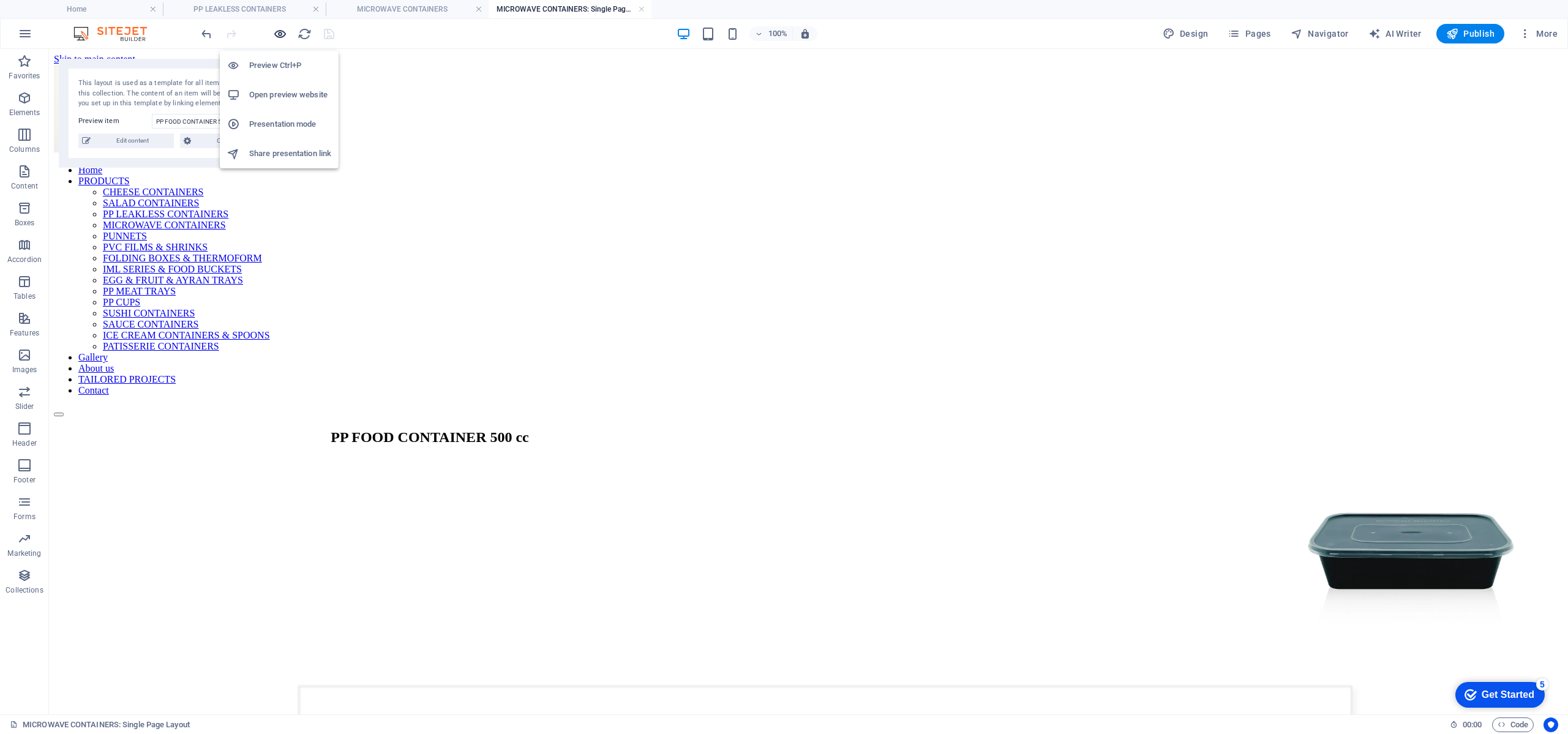
click at [282, 34] on icon "button" at bounding box center [280, 34] width 14 height 14
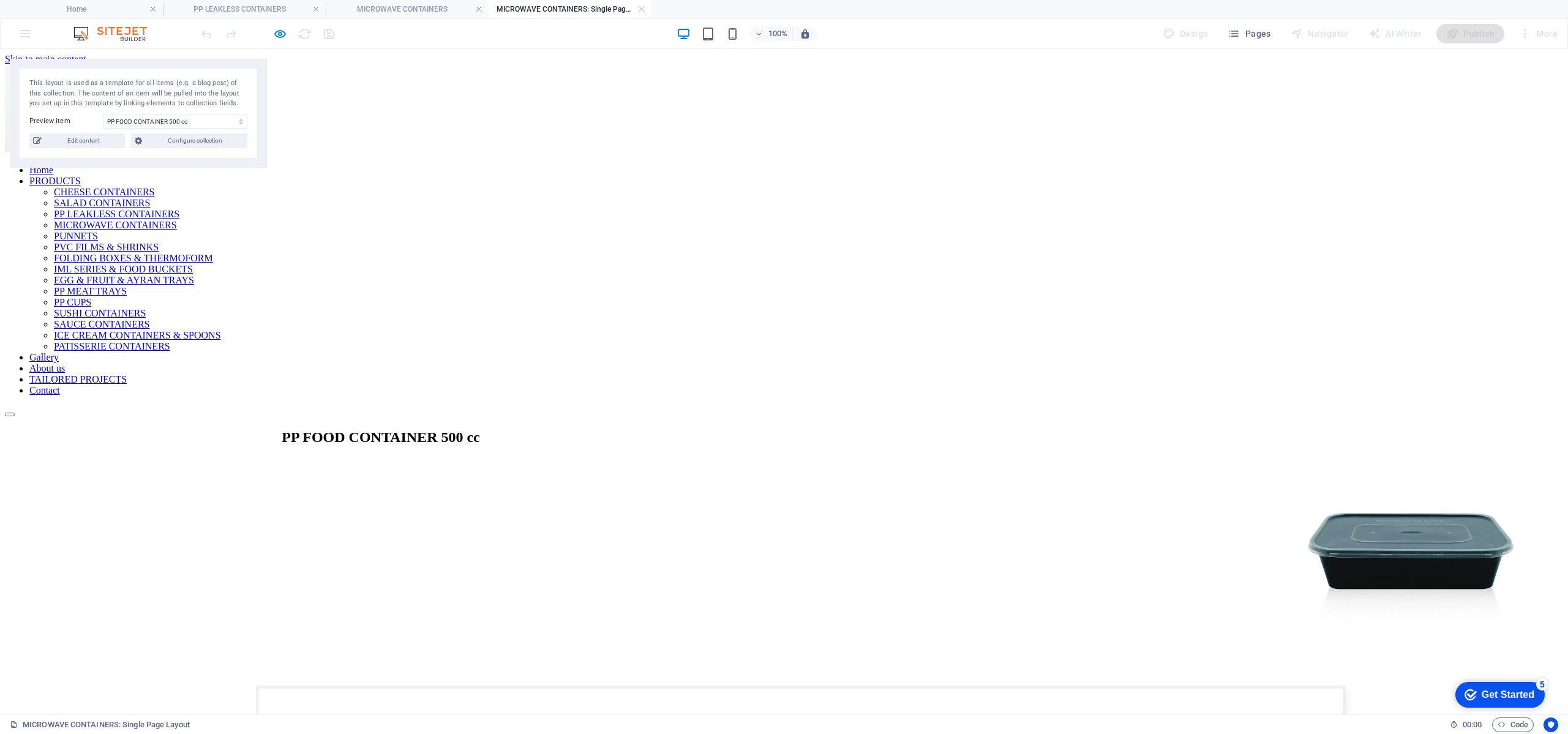
click at [93, 113] on img at bounding box center [48, 108] width 87 height 87
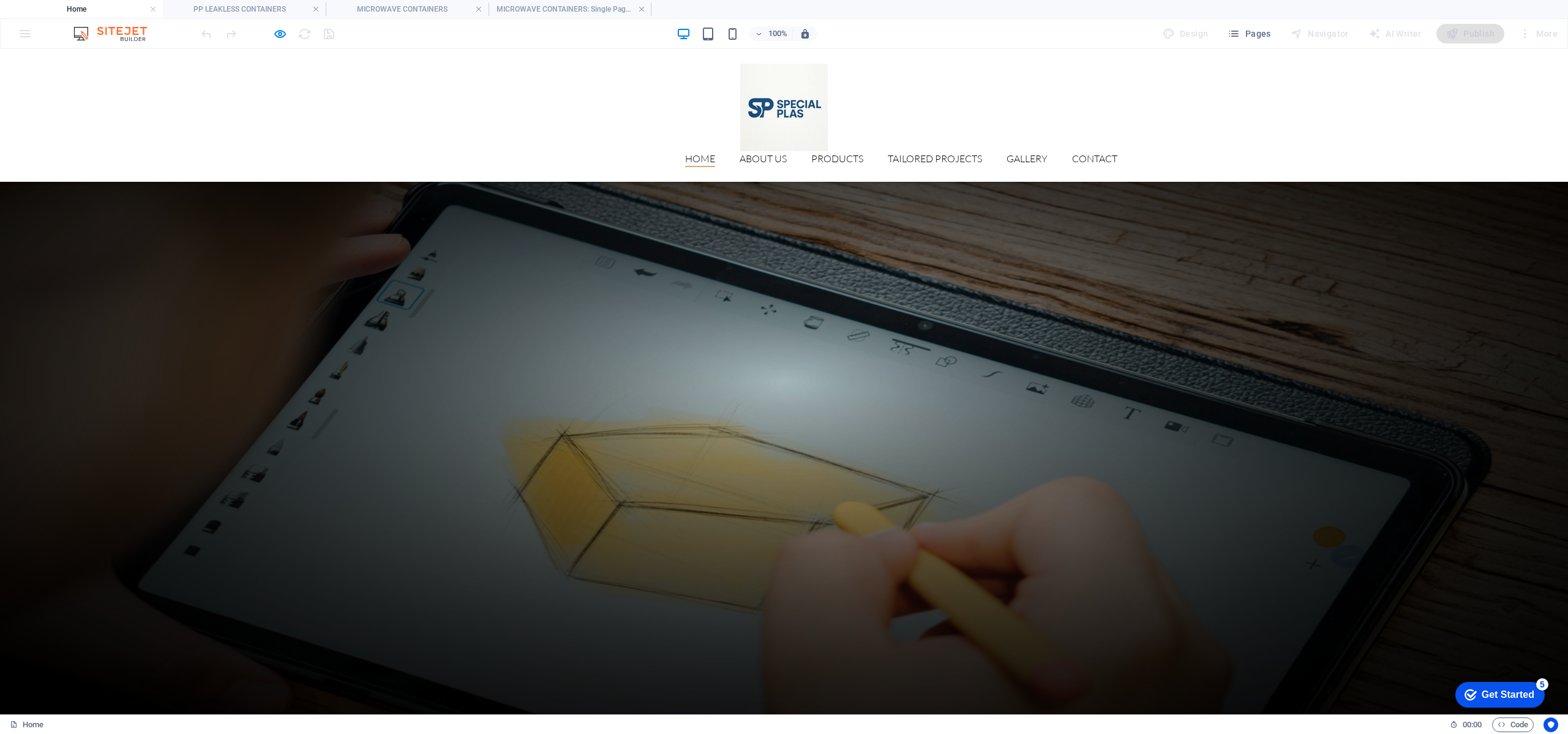
scroll to position [2145, 0]
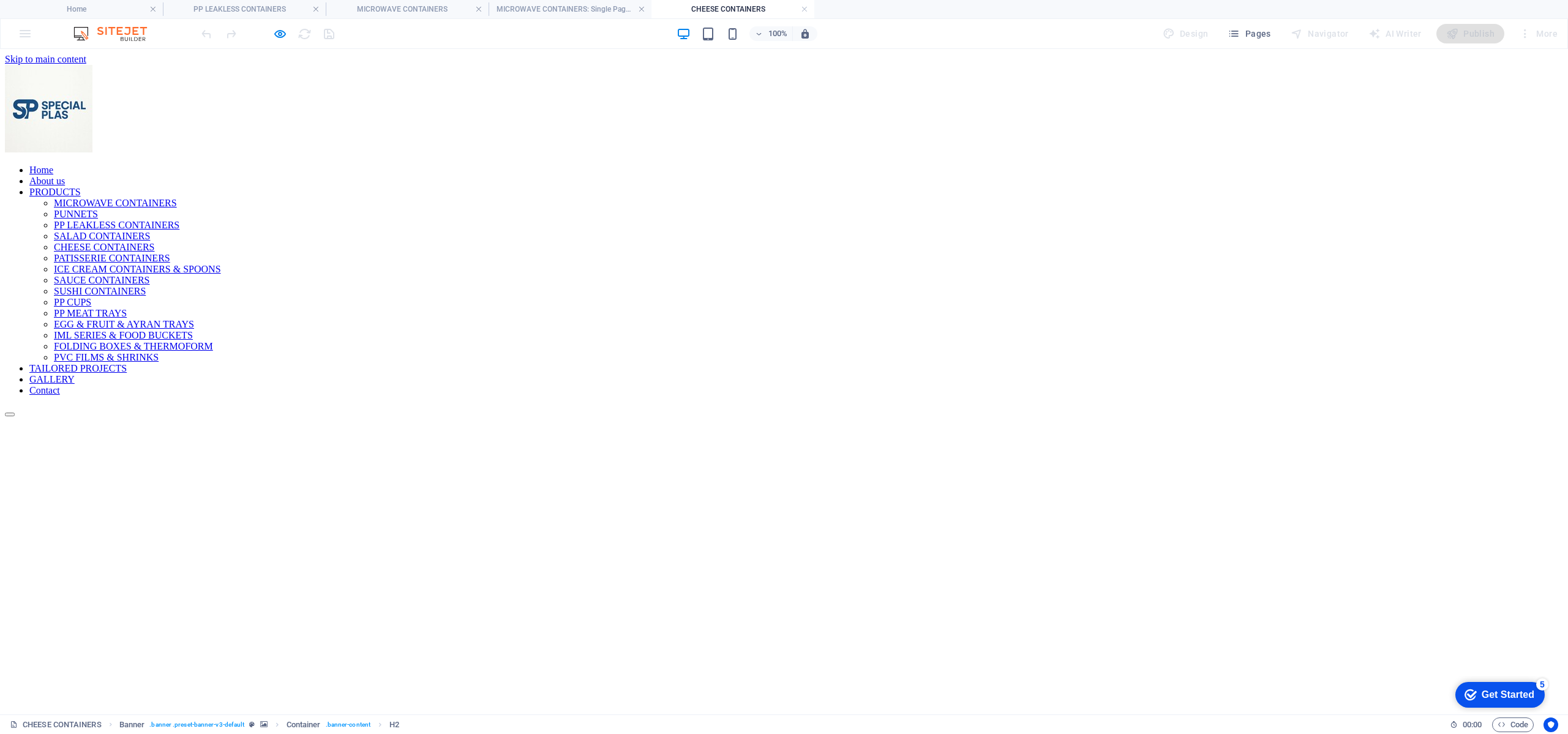
scroll to position [0, 0]
click at [278, 32] on icon "button" at bounding box center [280, 34] width 14 height 14
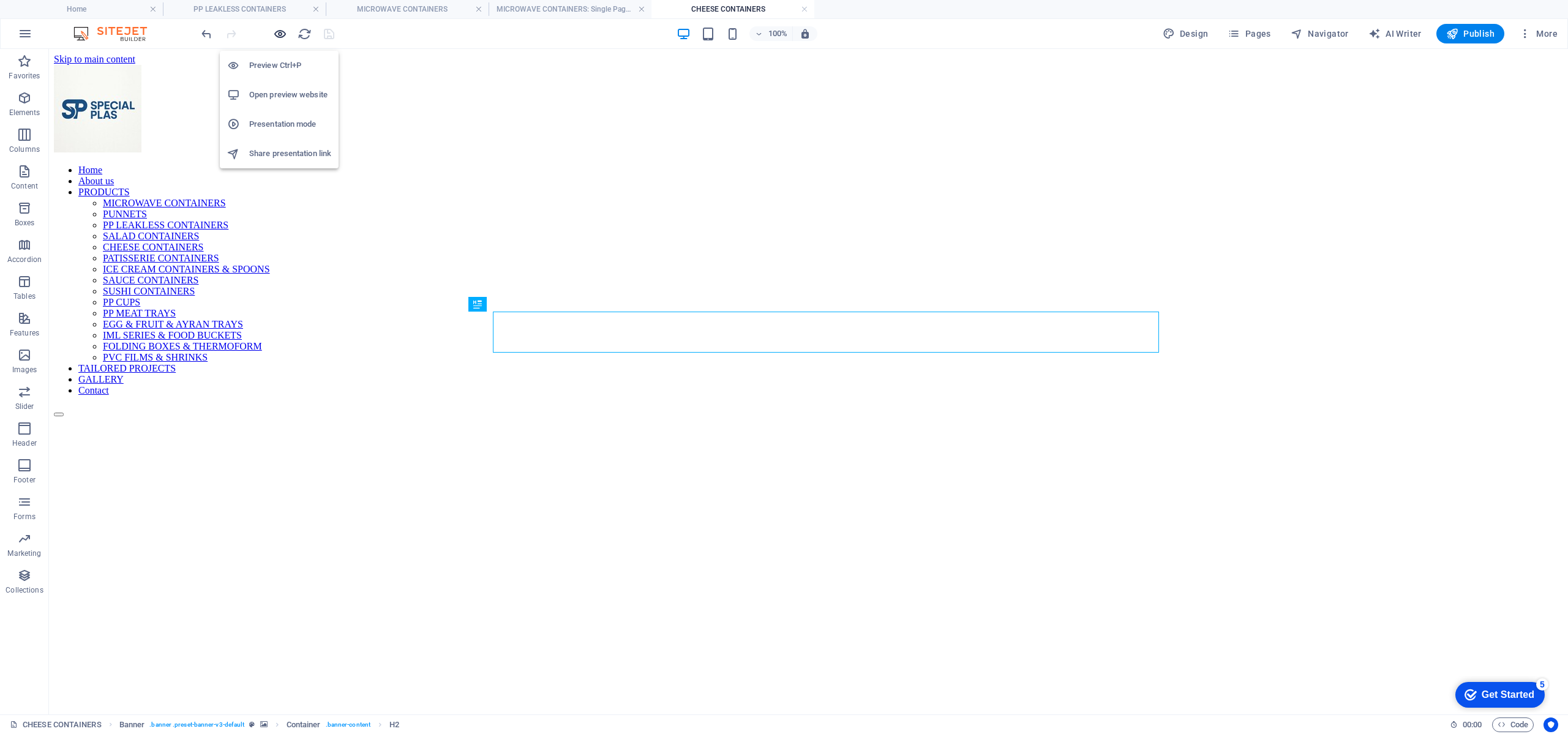
click at [278, 32] on icon "button" at bounding box center [280, 34] width 14 height 14
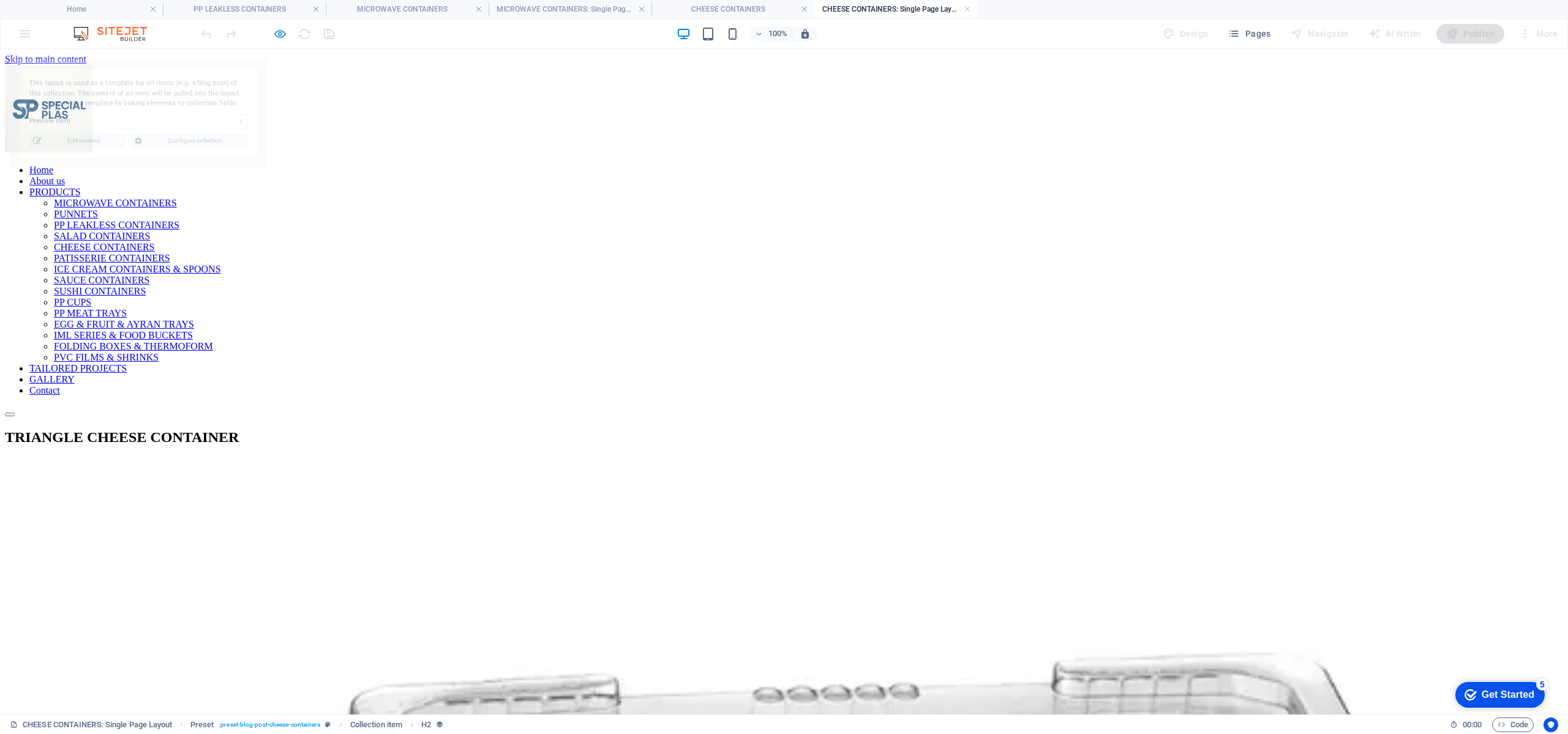
click at [282, 29] on icon "button" at bounding box center [280, 34] width 14 height 14
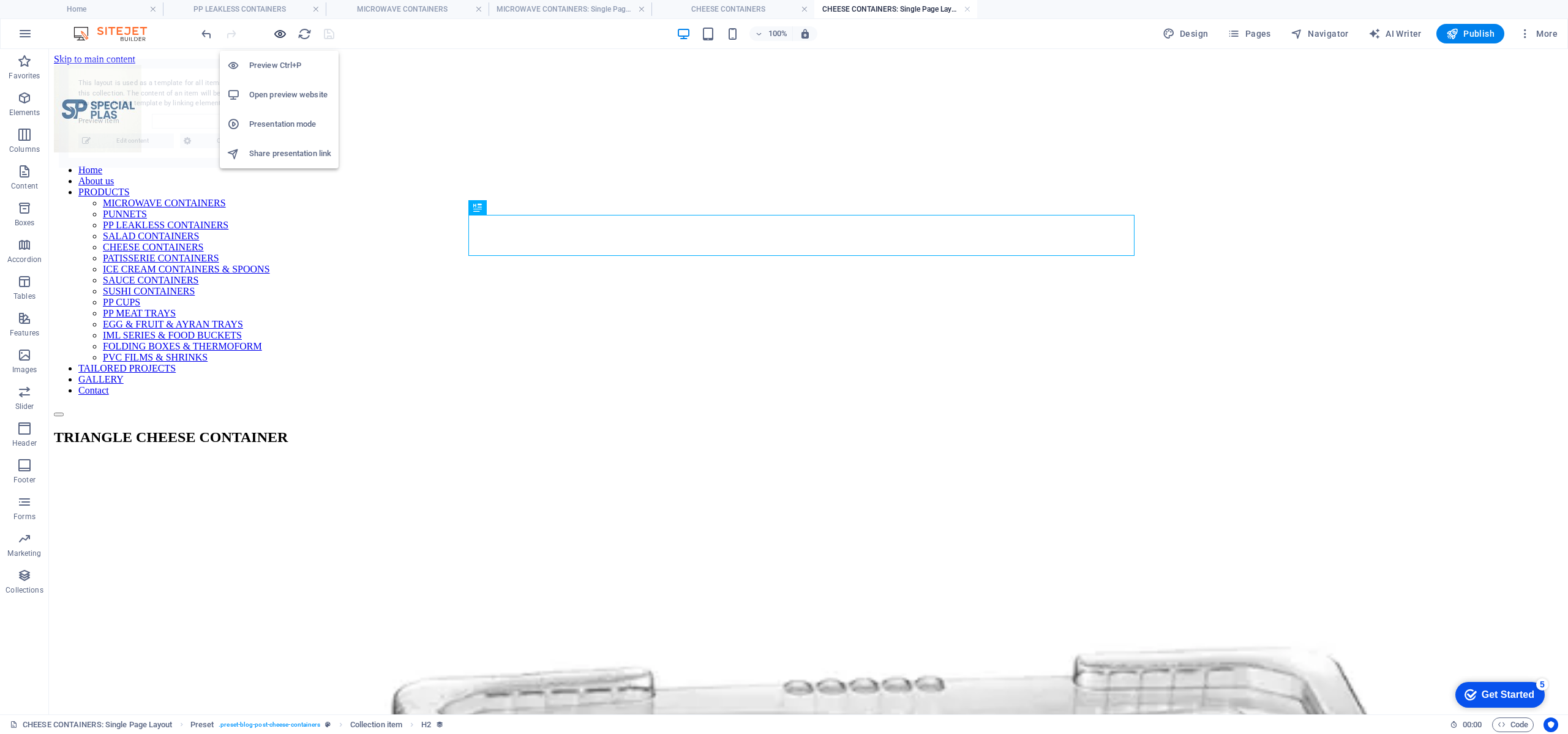
click at [282, 29] on icon "button" at bounding box center [280, 34] width 14 height 14
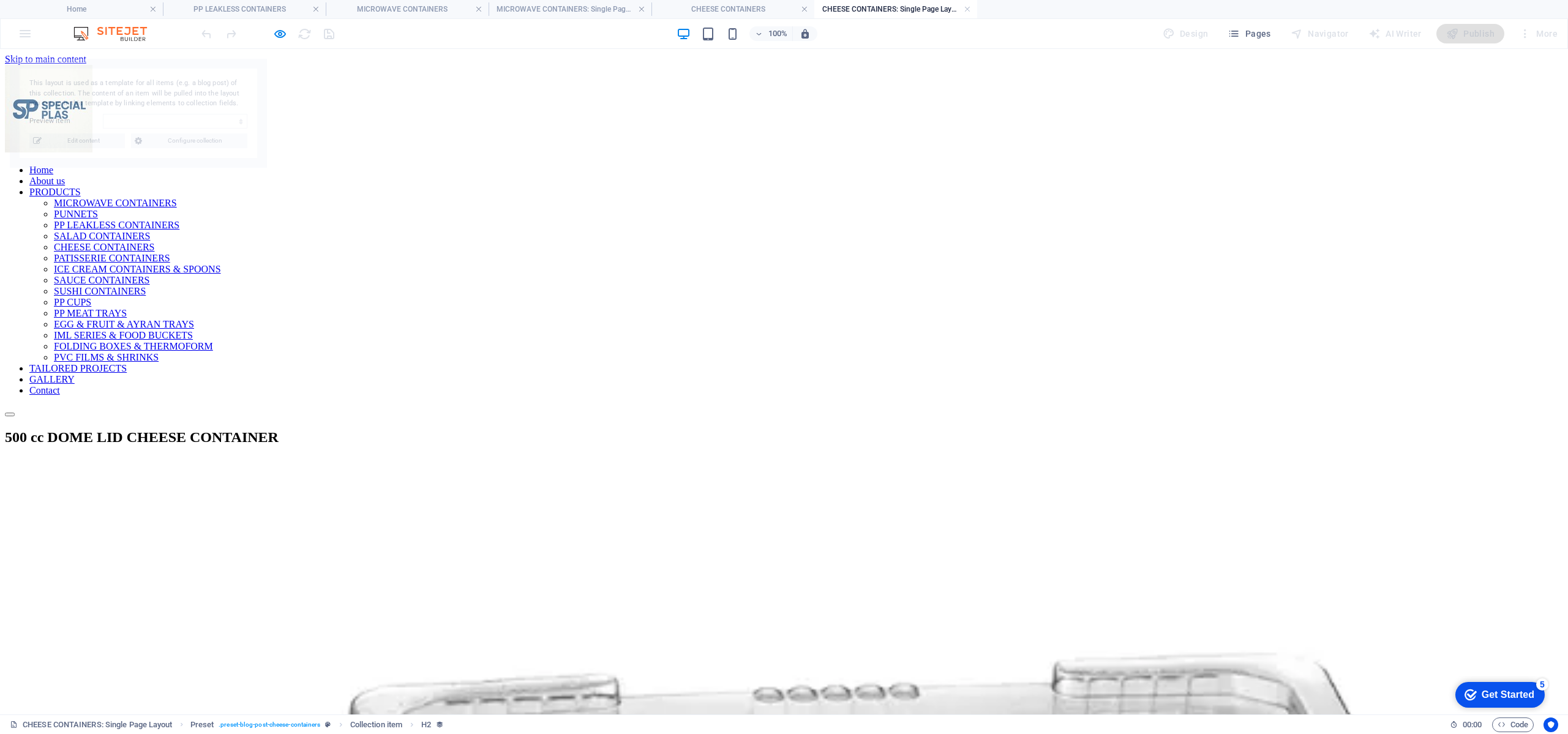
select select "68a4471f54166ef8810e7b02"
click at [314, 8] on link at bounding box center [316, 9] width 8 height 12
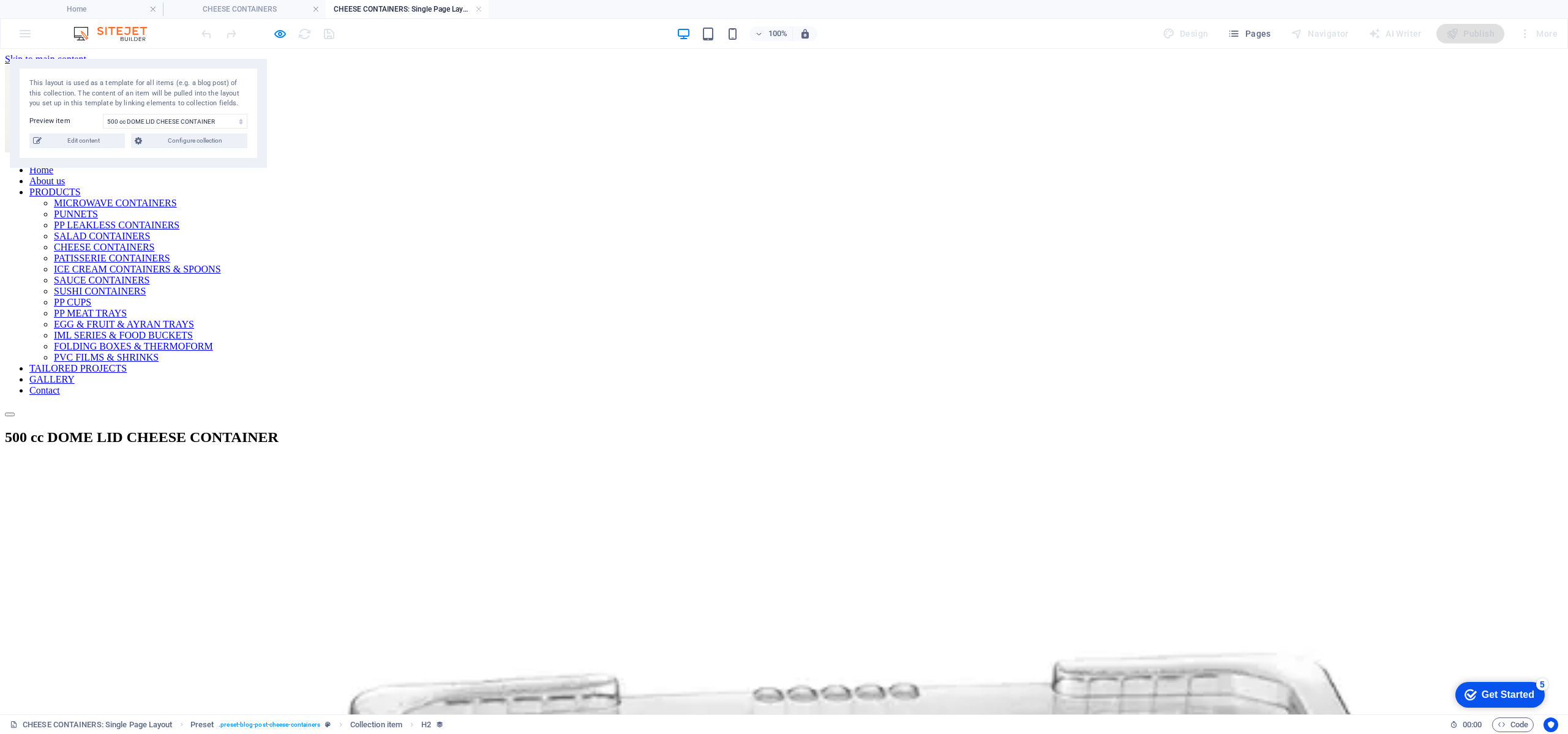
click at [314, 8] on link at bounding box center [316, 9] width 8 height 12
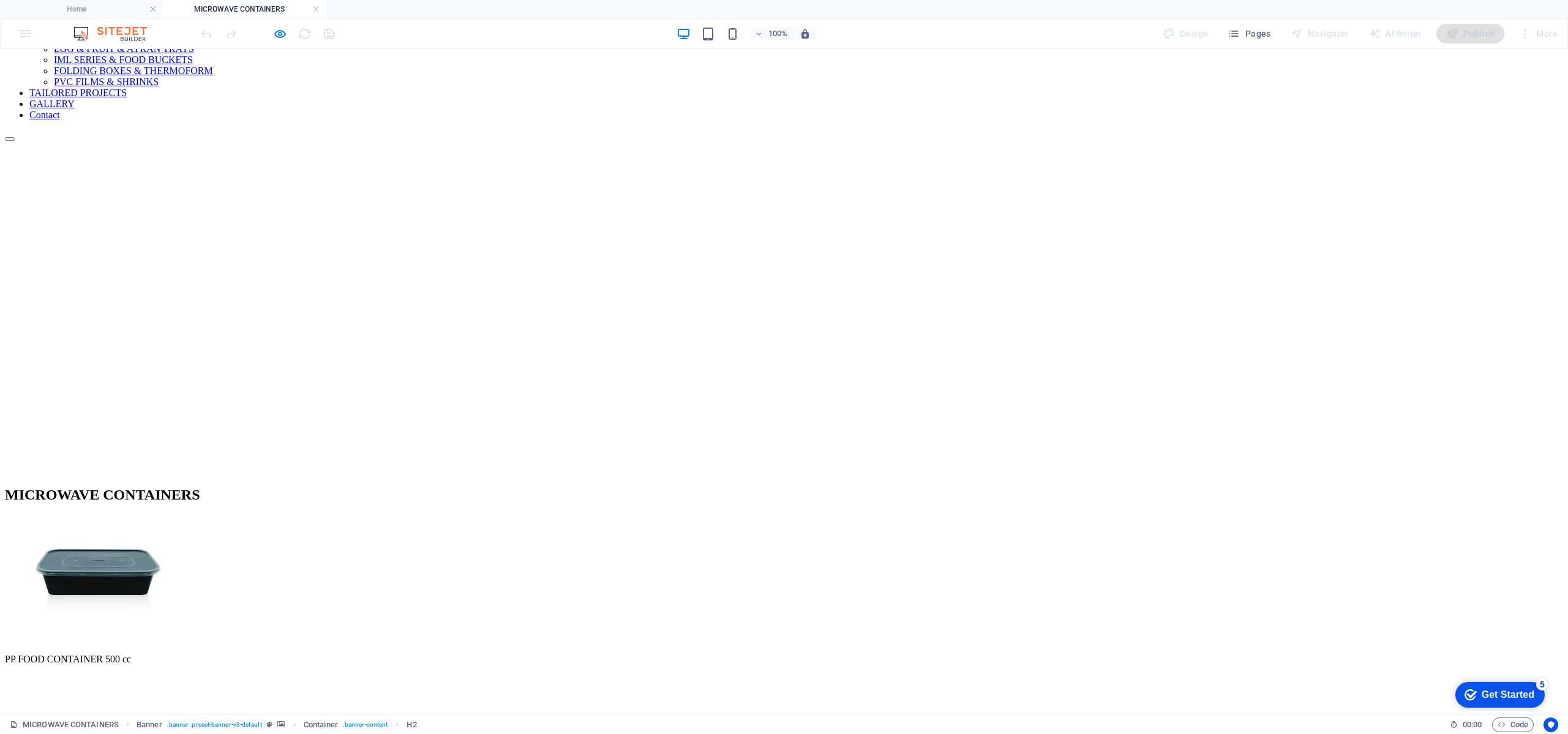
scroll to position [0, 0]
click at [278, 27] on icon "button" at bounding box center [280, 34] width 14 height 14
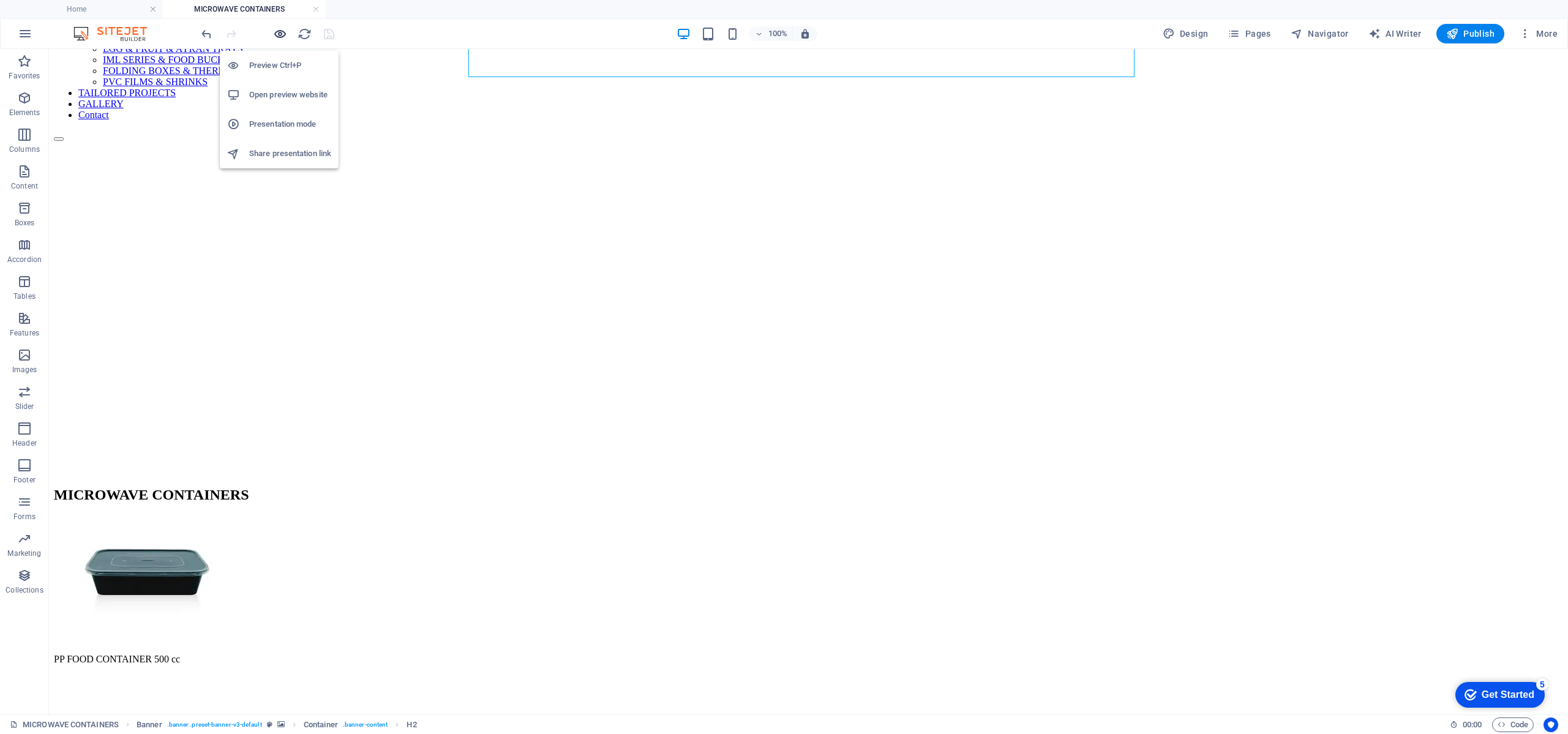
click at [278, 27] on icon "button" at bounding box center [280, 34] width 14 height 14
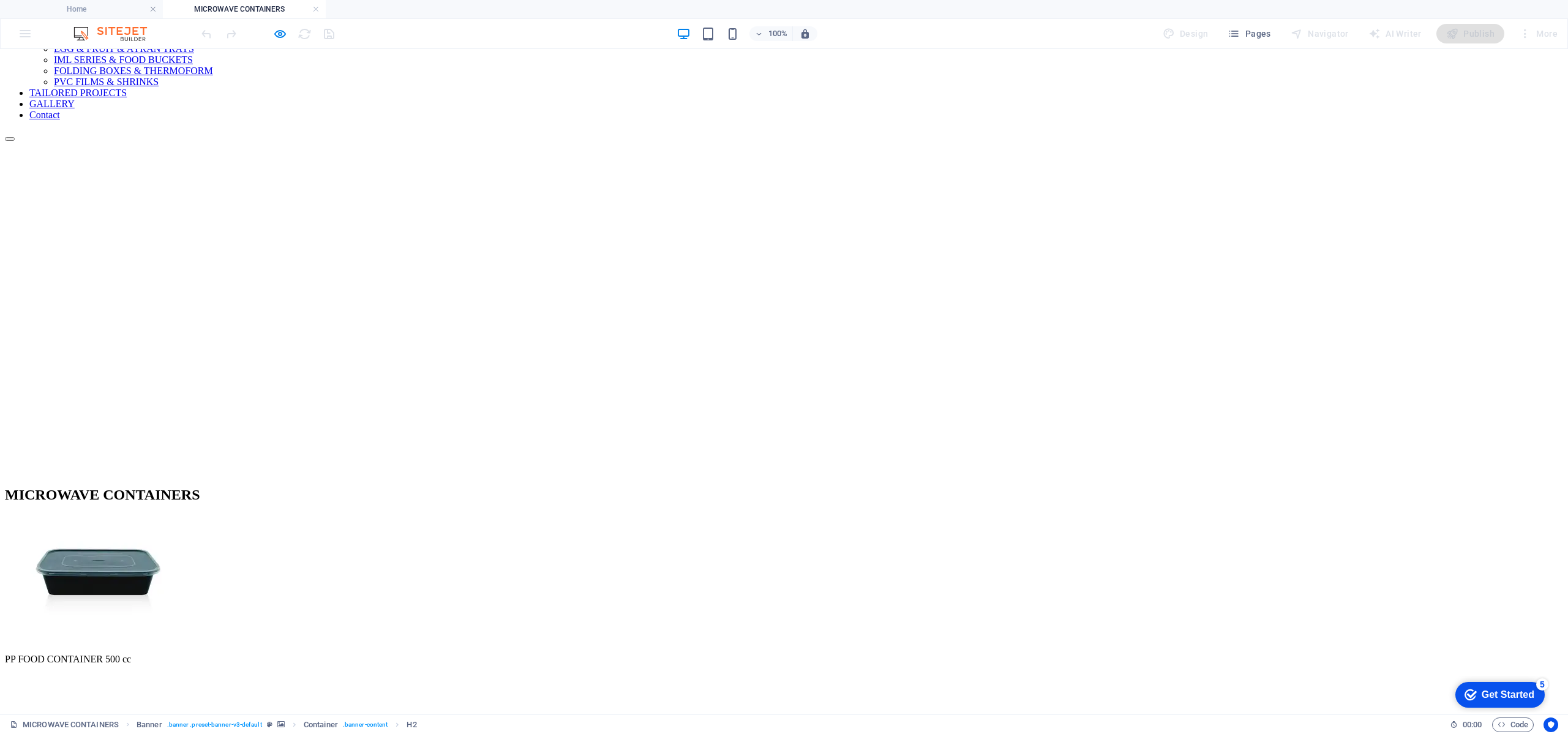
click at [190, 516] on img at bounding box center [97, 578] width 186 height 124
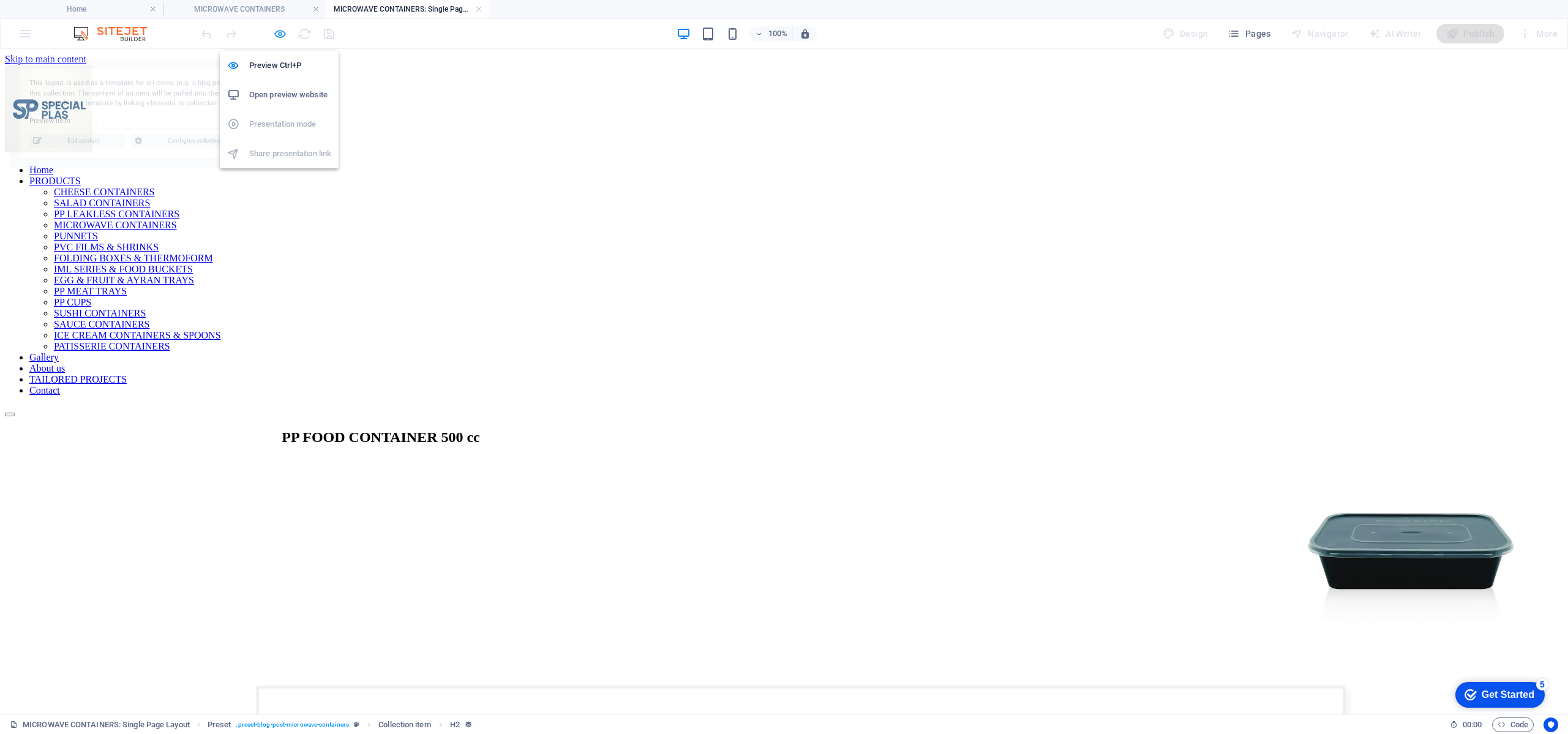
click at [280, 34] on icon "button" at bounding box center [280, 34] width 14 height 14
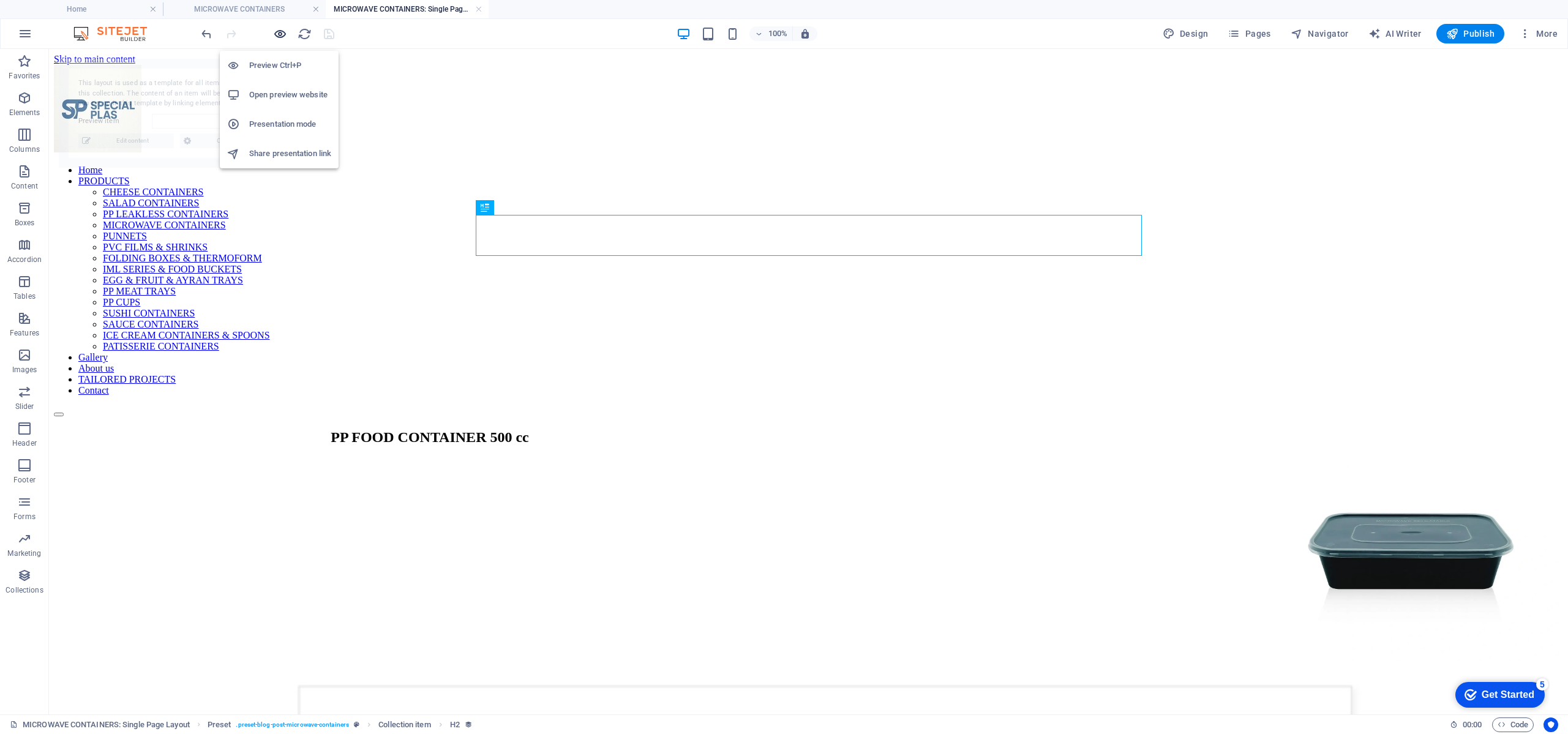
click at [280, 34] on icon "button" at bounding box center [280, 34] width 14 height 14
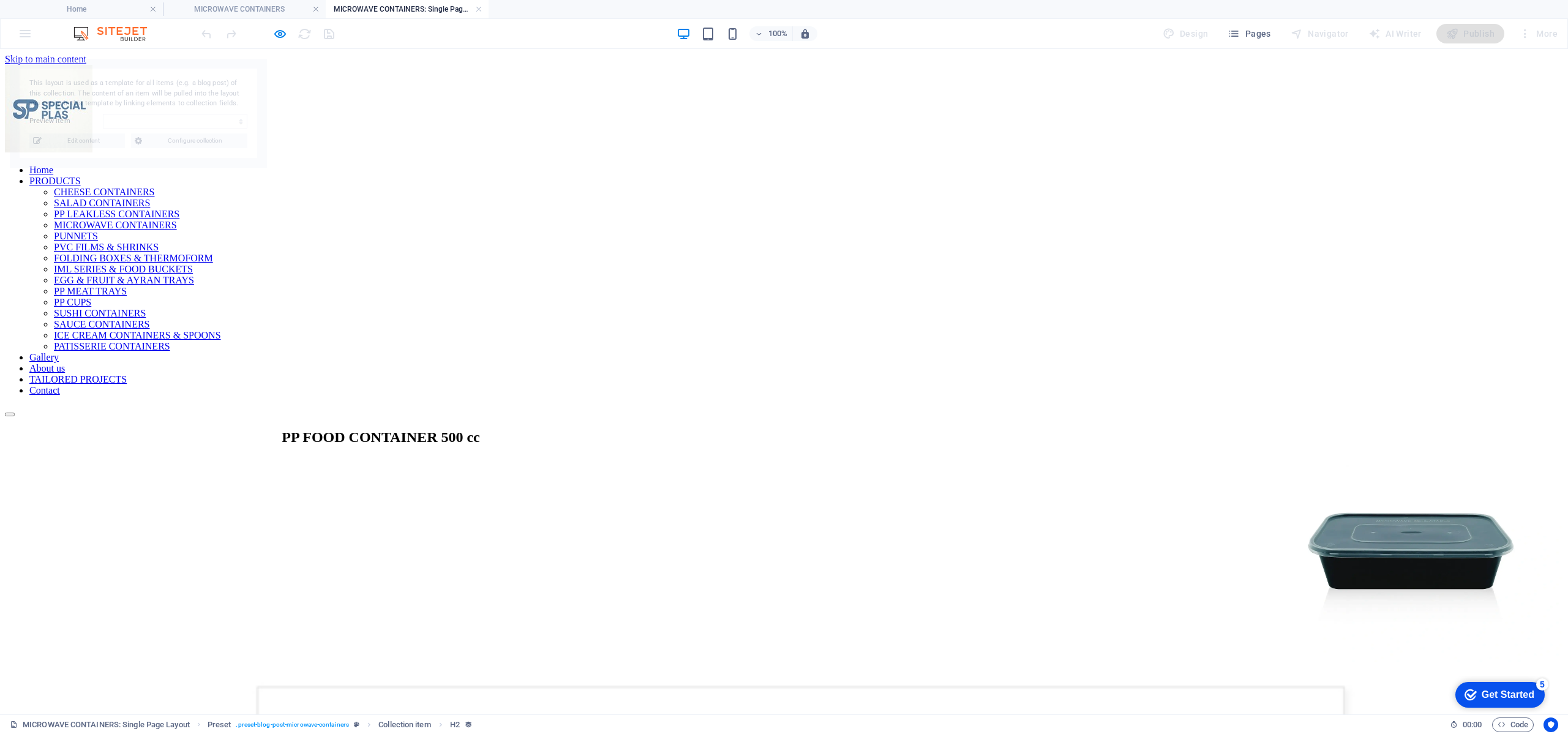
select select "68972183f6b98b8b26073bc4"
click at [127, 374] on link "TAILORED PROJECTS" at bounding box center [78, 379] width 97 height 10
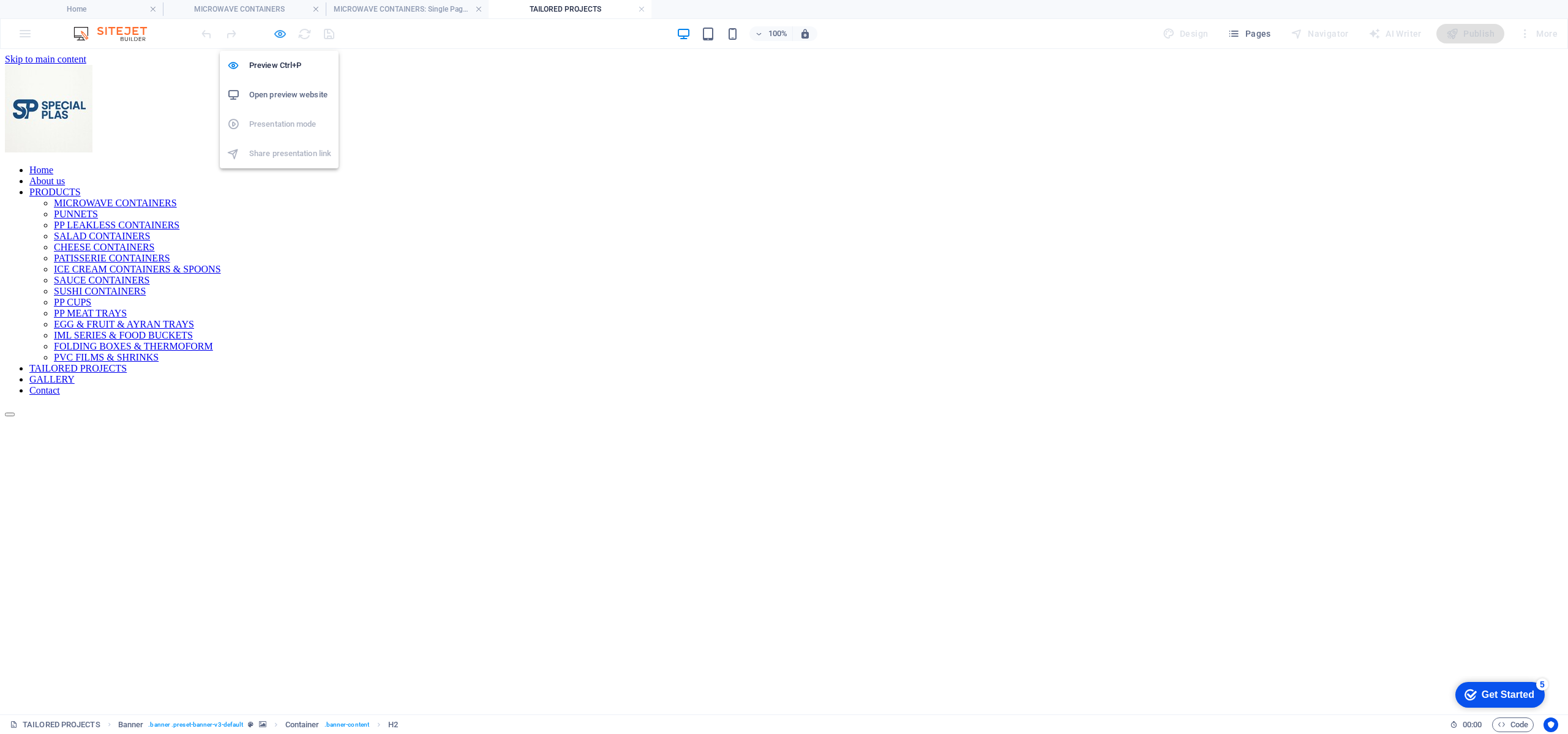
click at [285, 37] on icon "button" at bounding box center [280, 34] width 14 height 14
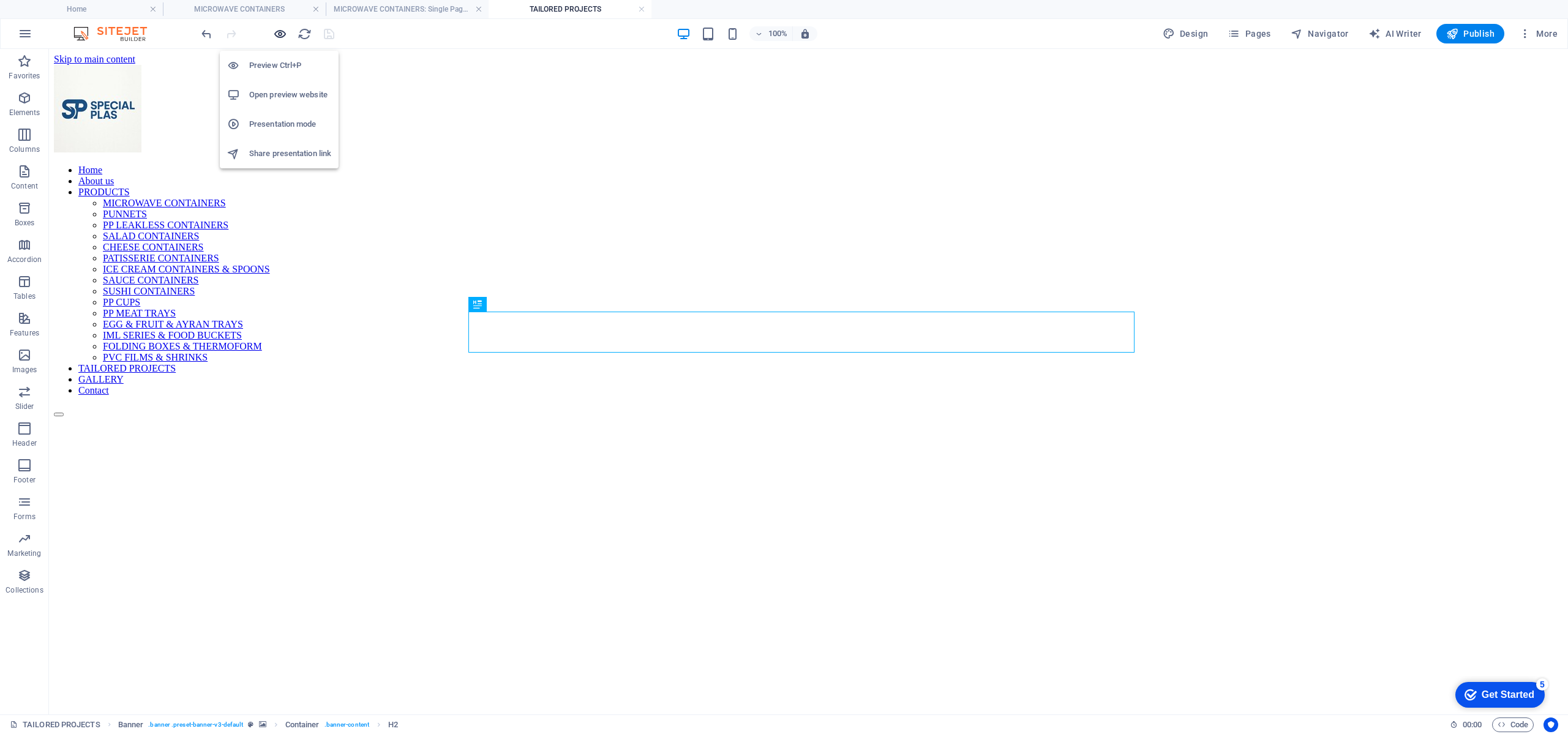
click at [285, 37] on icon "button" at bounding box center [280, 34] width 14 height 14
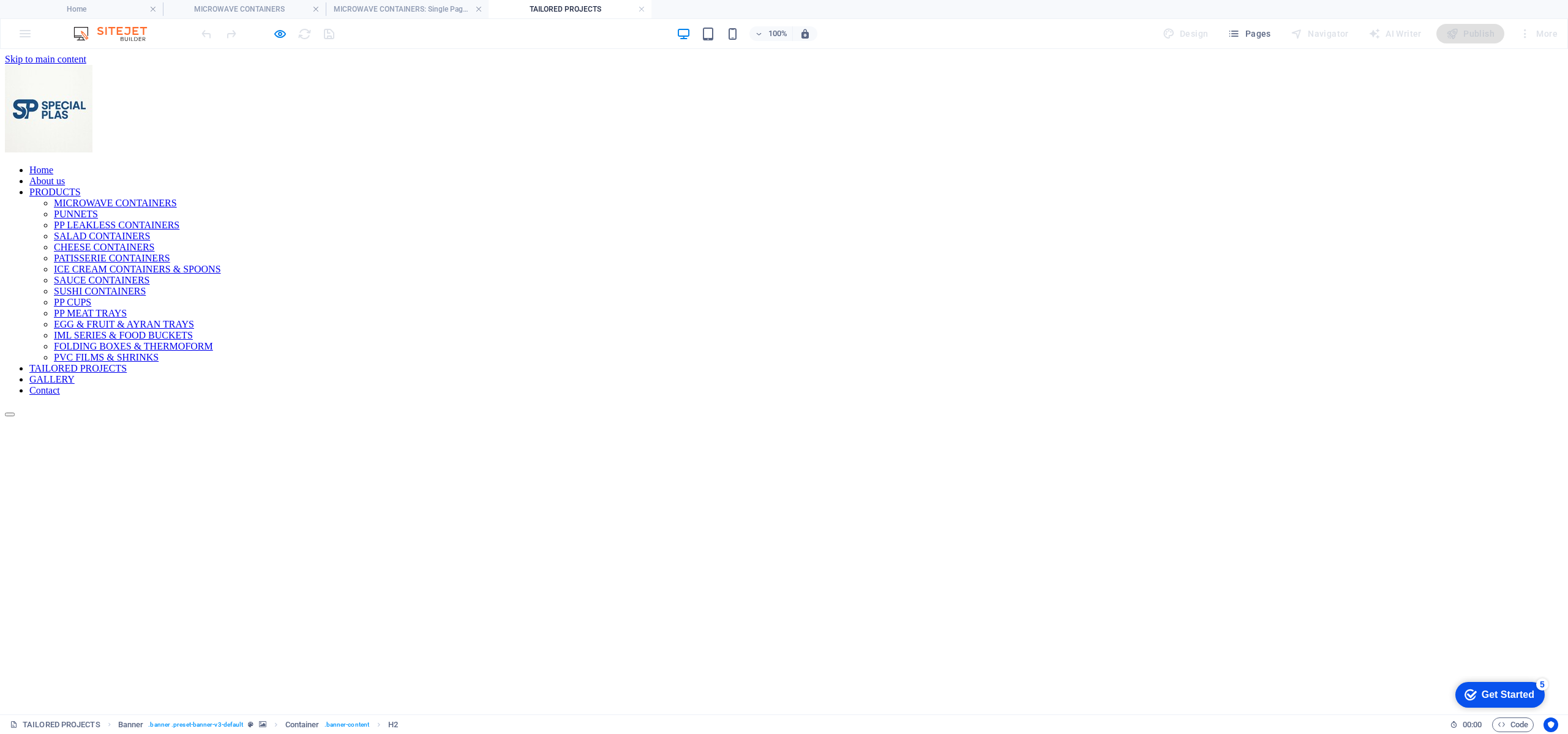
click at [60, 385] on link "Contact" at bounding box center [45, 390] width 31 height 10
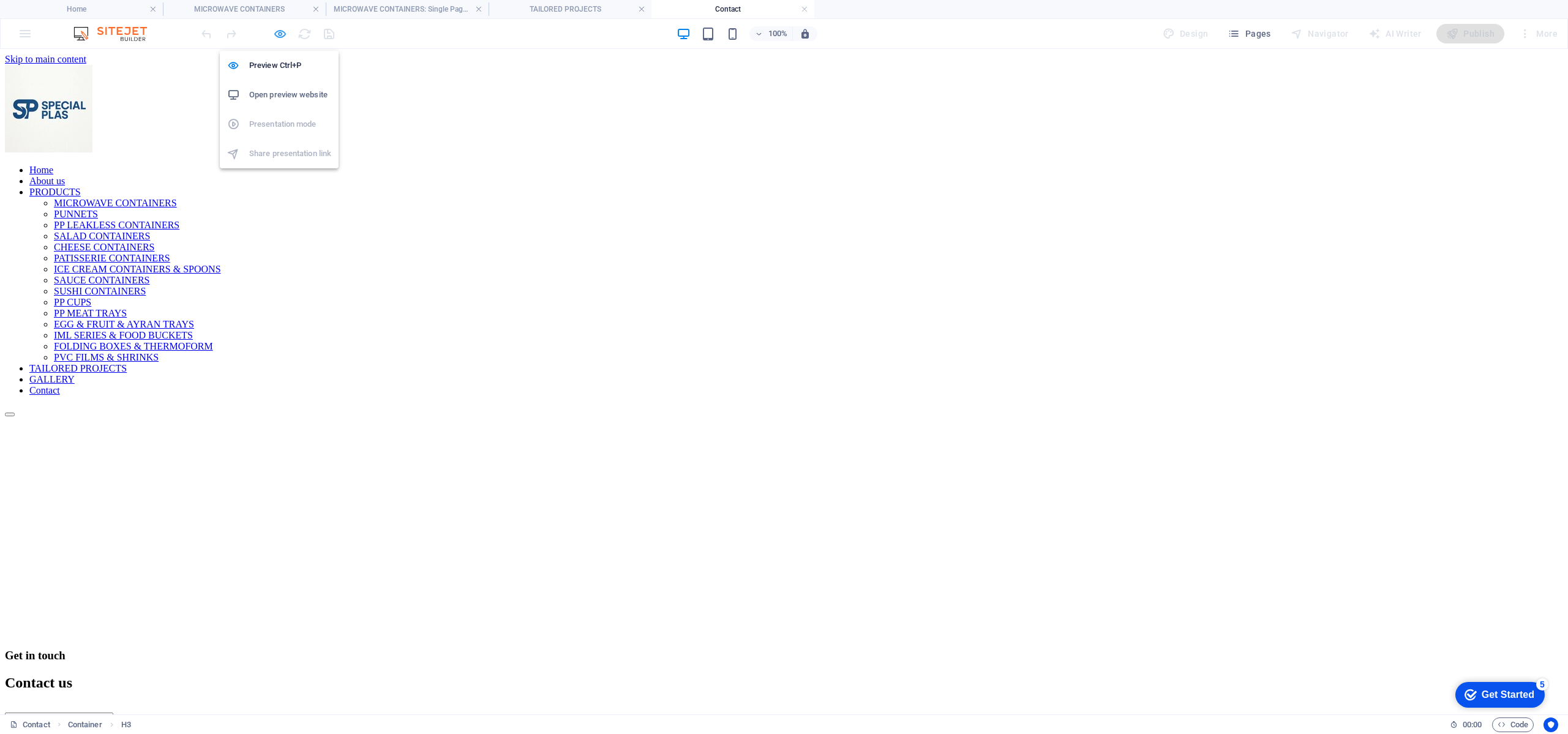
click at [283, 35] on icon "button" at bounding box center [280, 34] width 14 height 14
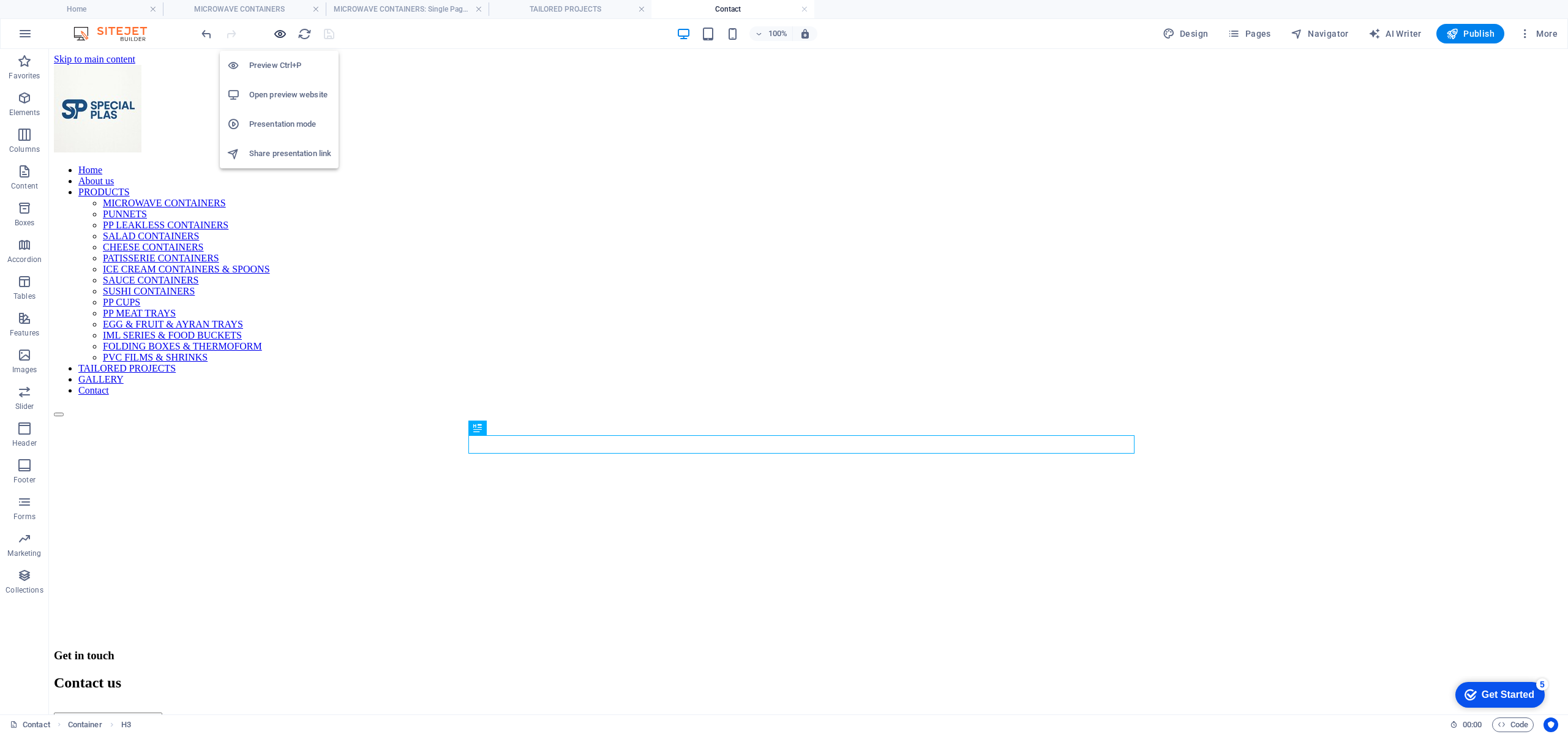
click at [283, 35] on icon "button" at bounding box center [280, 34] width 14 height 14
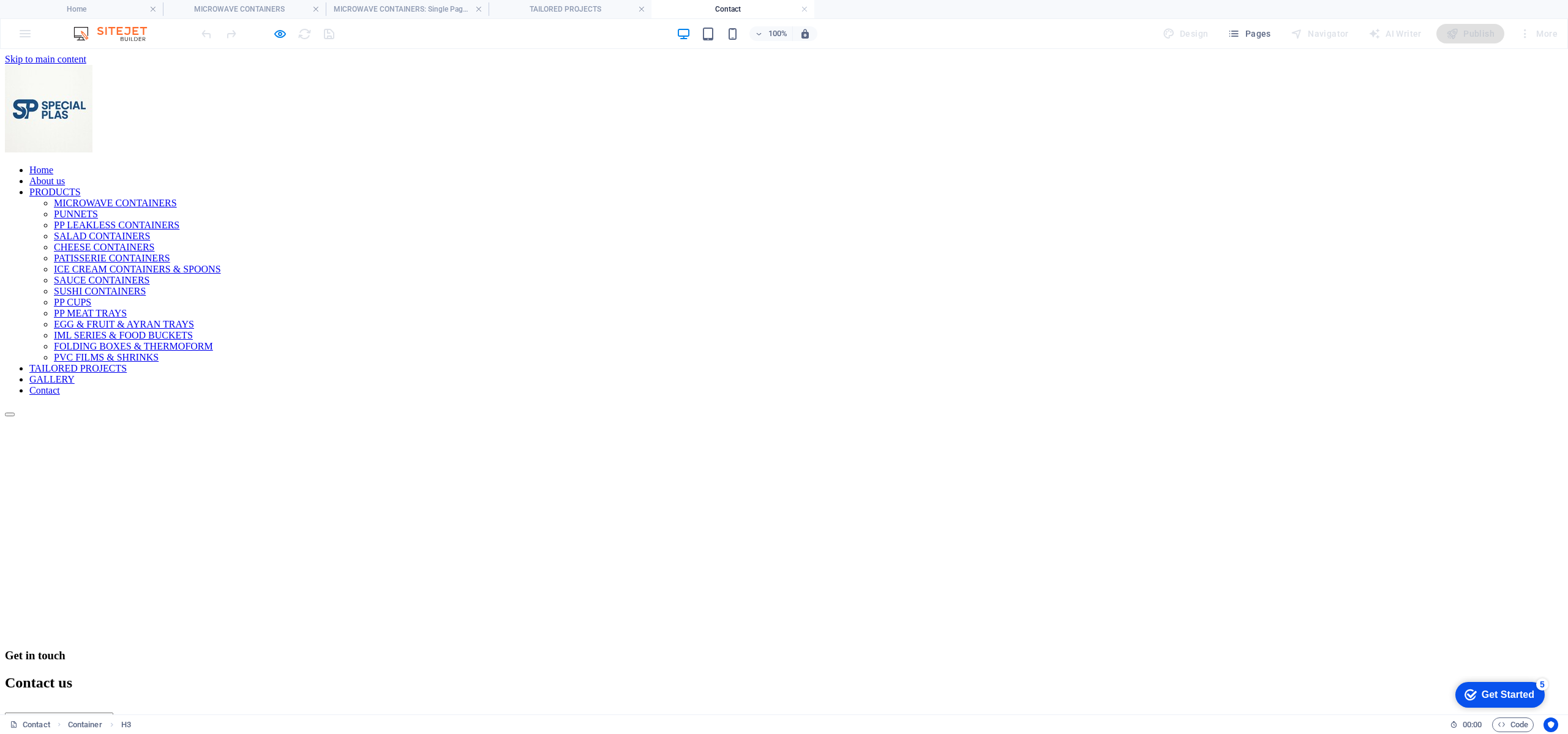
click at [317, 8] on link at bounding box center [316, 9] width 8 height 12
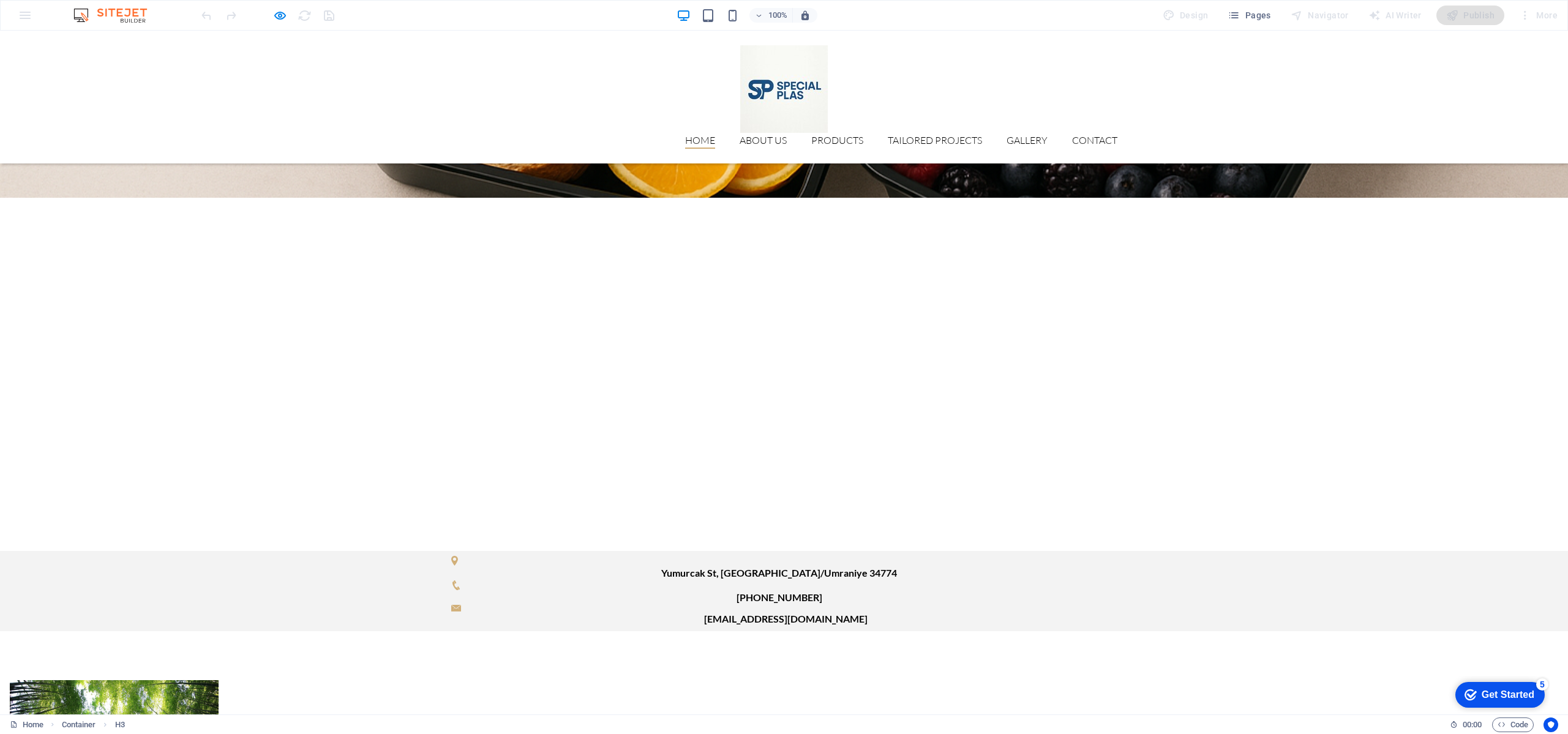
scroll to position [2787, 0]
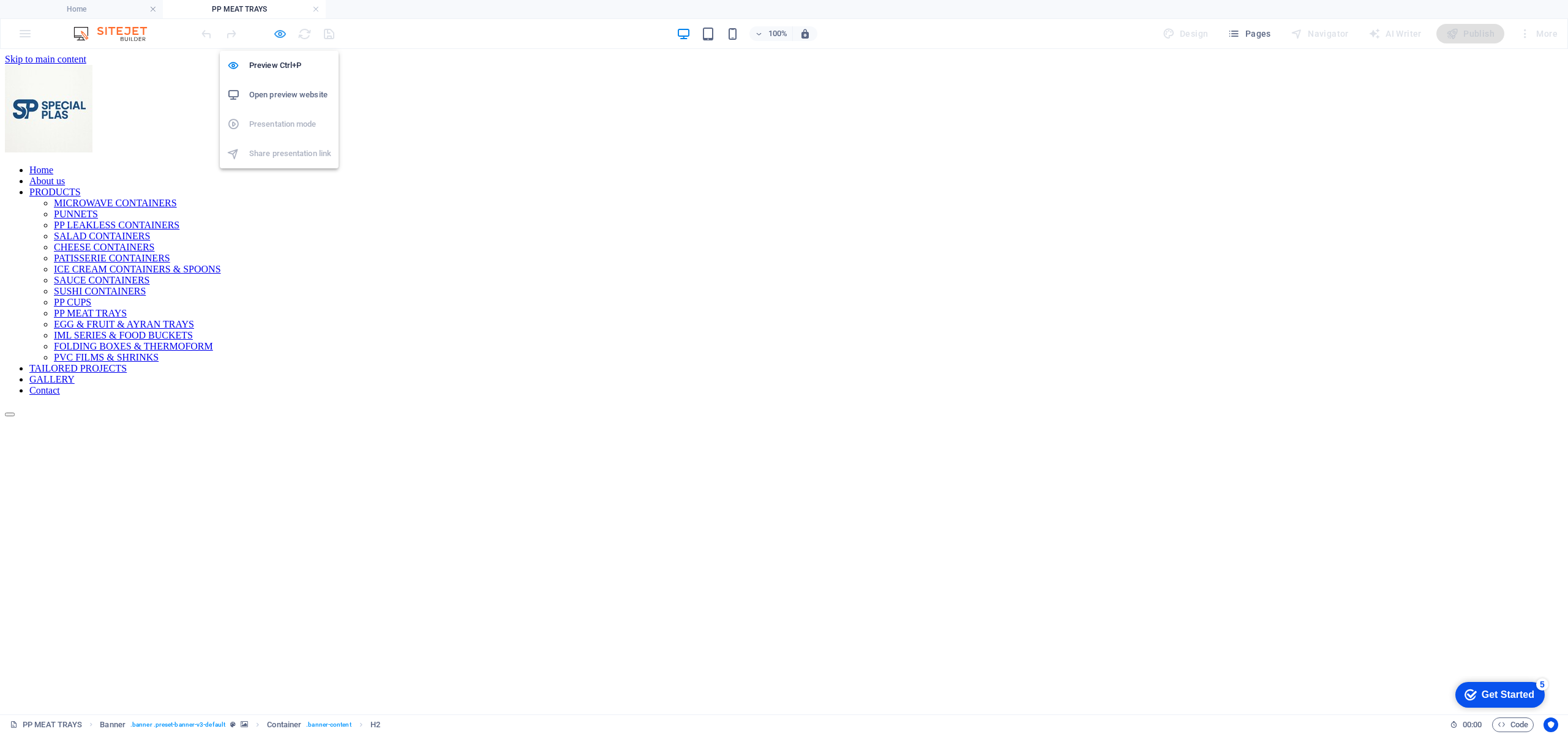
scroll to position [0, 0]
click at [284, 37] on icon "button" at bounding box center [280, 34] width 14 height 14
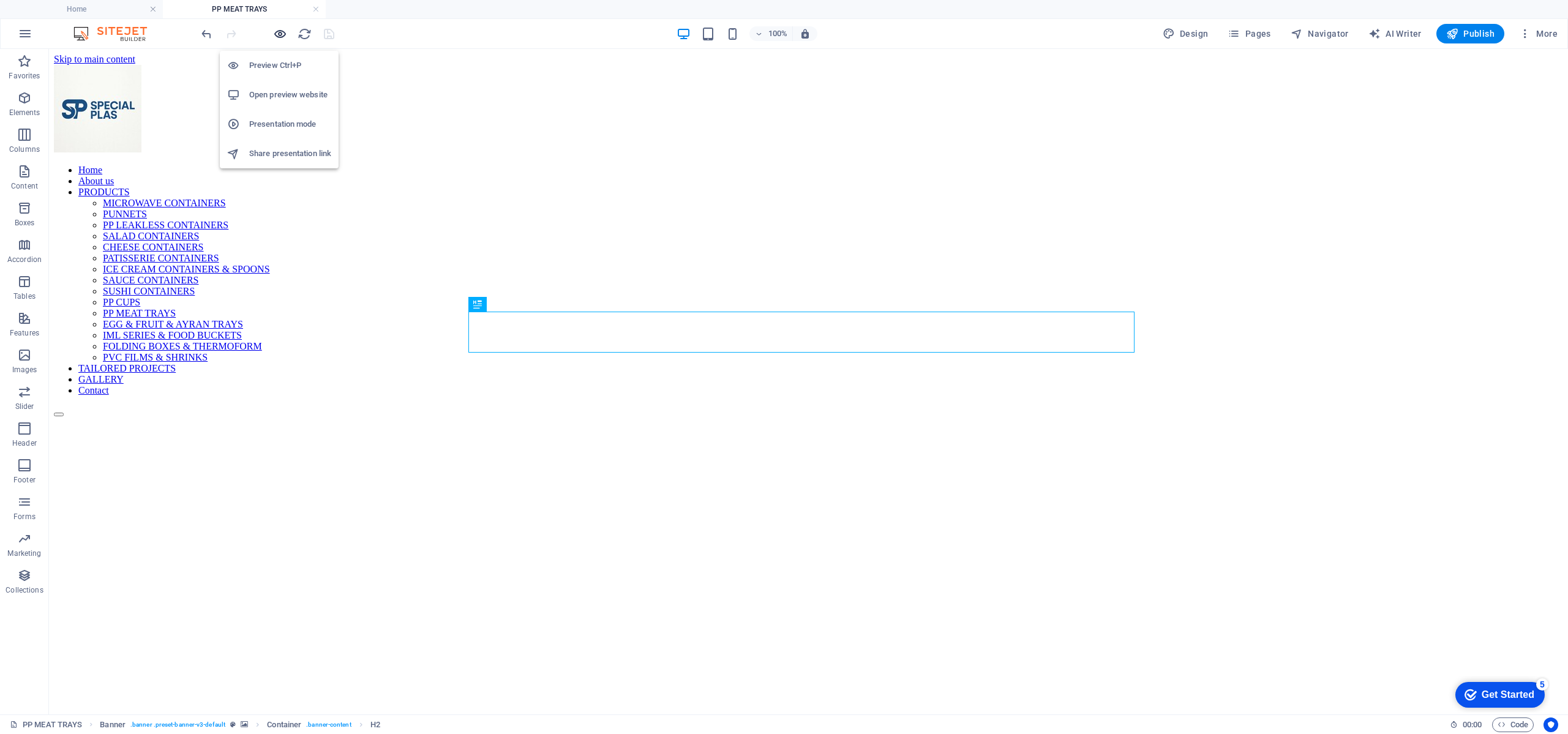
click at [284, 37] on icon "button" at bounding box center [280, 34] width 14 height 14
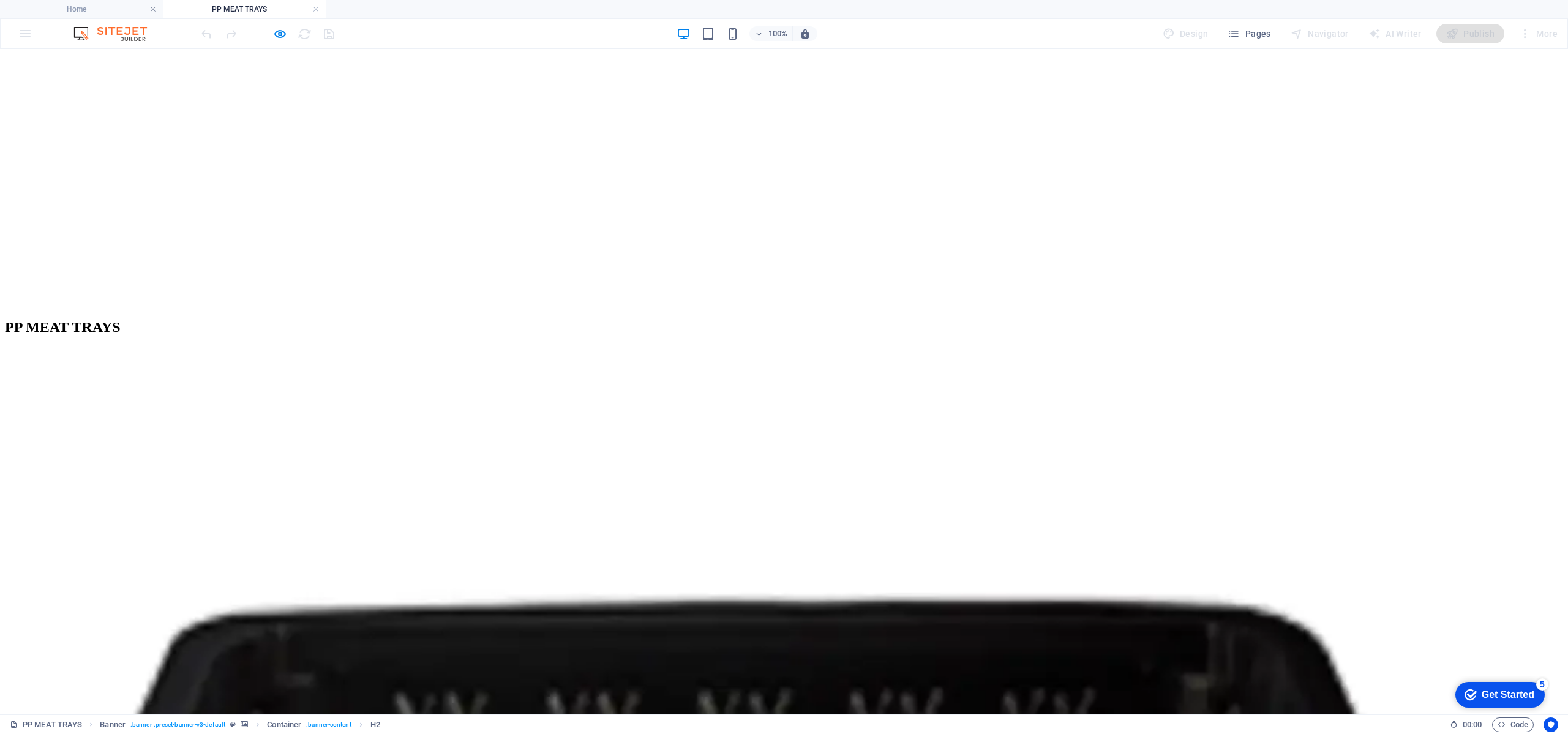
scroll to position [459, 0]
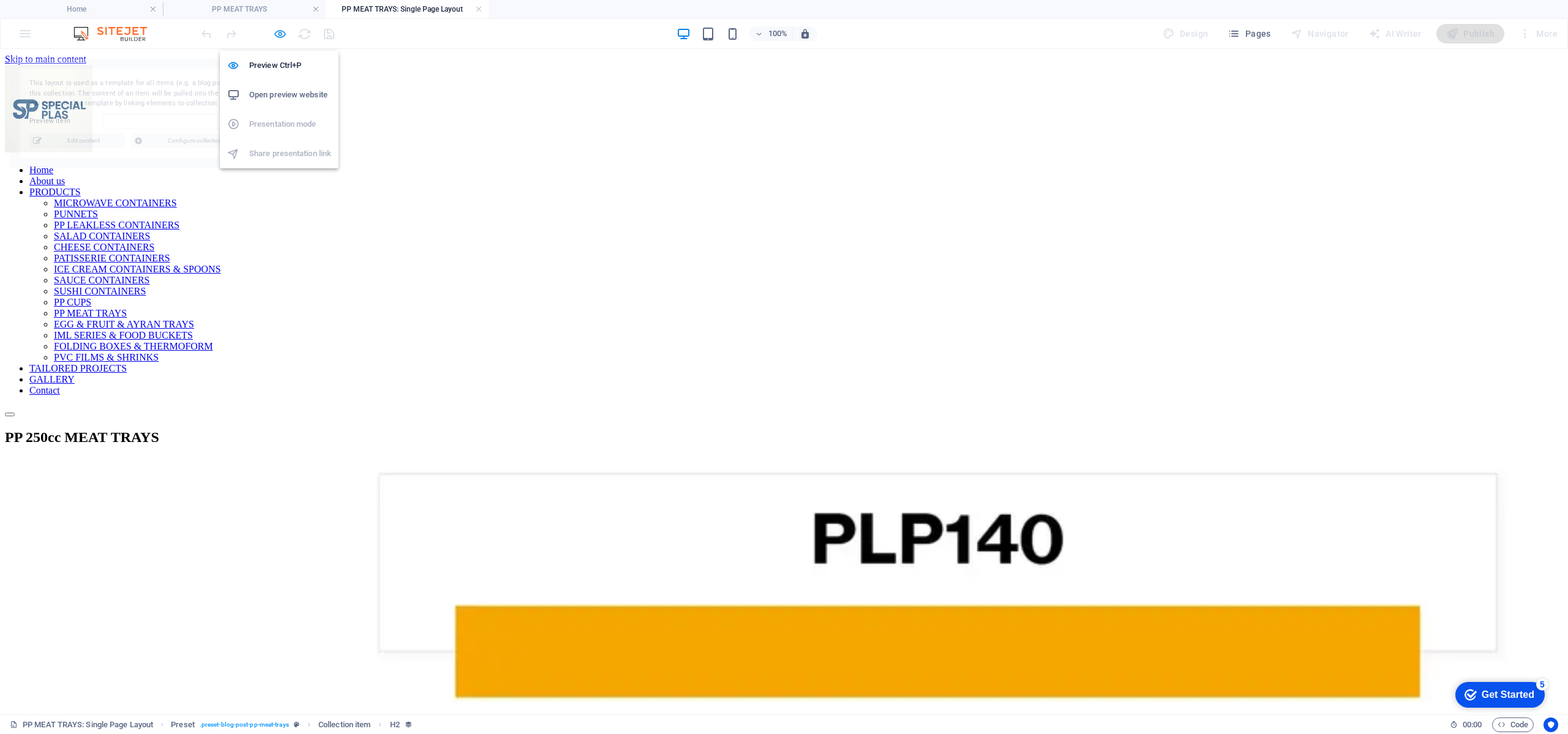
scroll to position [0, 0]
click at [279, 38] on icon "button" at bounding box center [280, 34] width 14 height 14
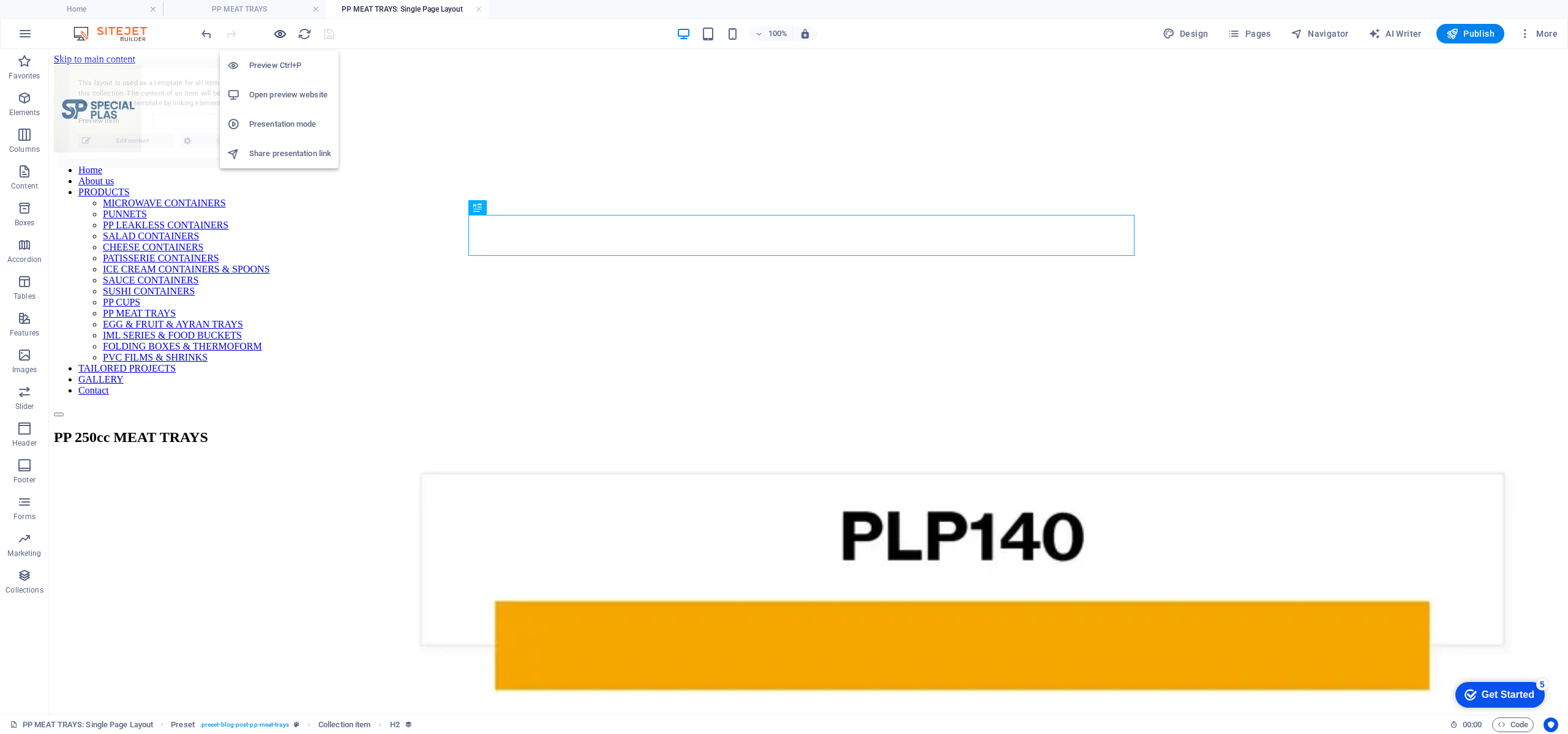
click at [279, 38] on icon "button" at bounding box center [280, 34] width 14 height 14
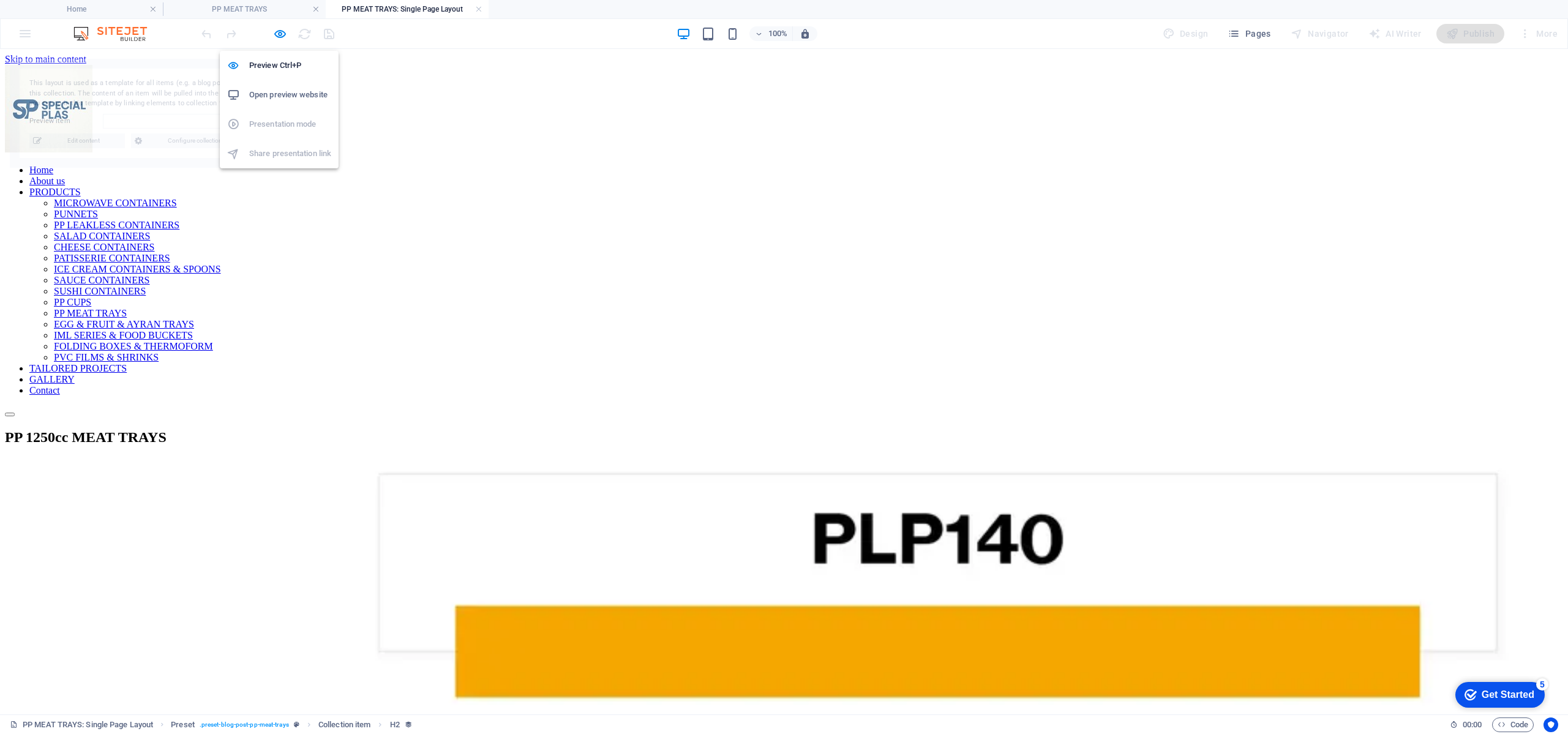
select select "68a99822cf14b55518094f9c"
click at [93, 104] on img at bounding box center [48, 108] width 87 height 87
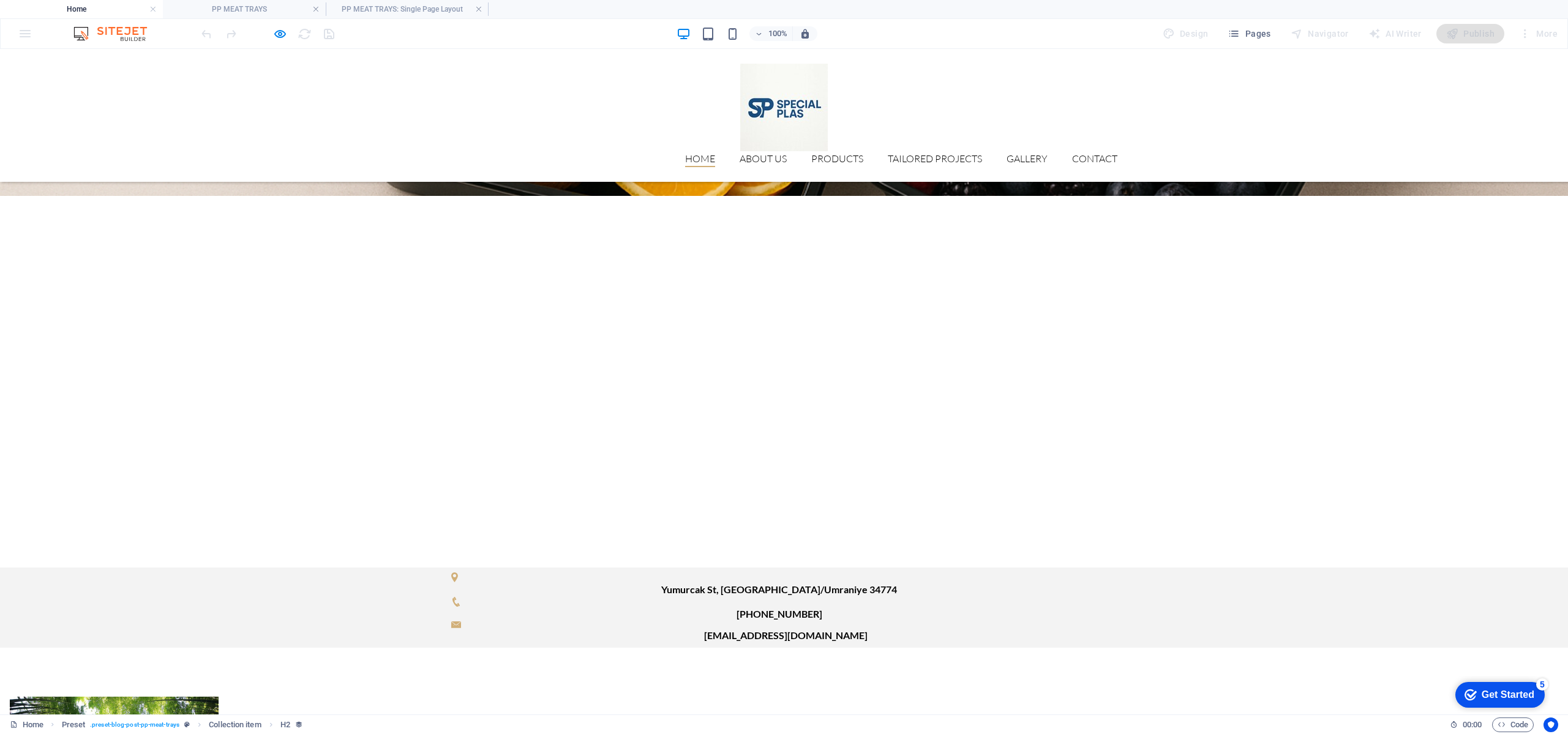
scroll to position [2512, 0]
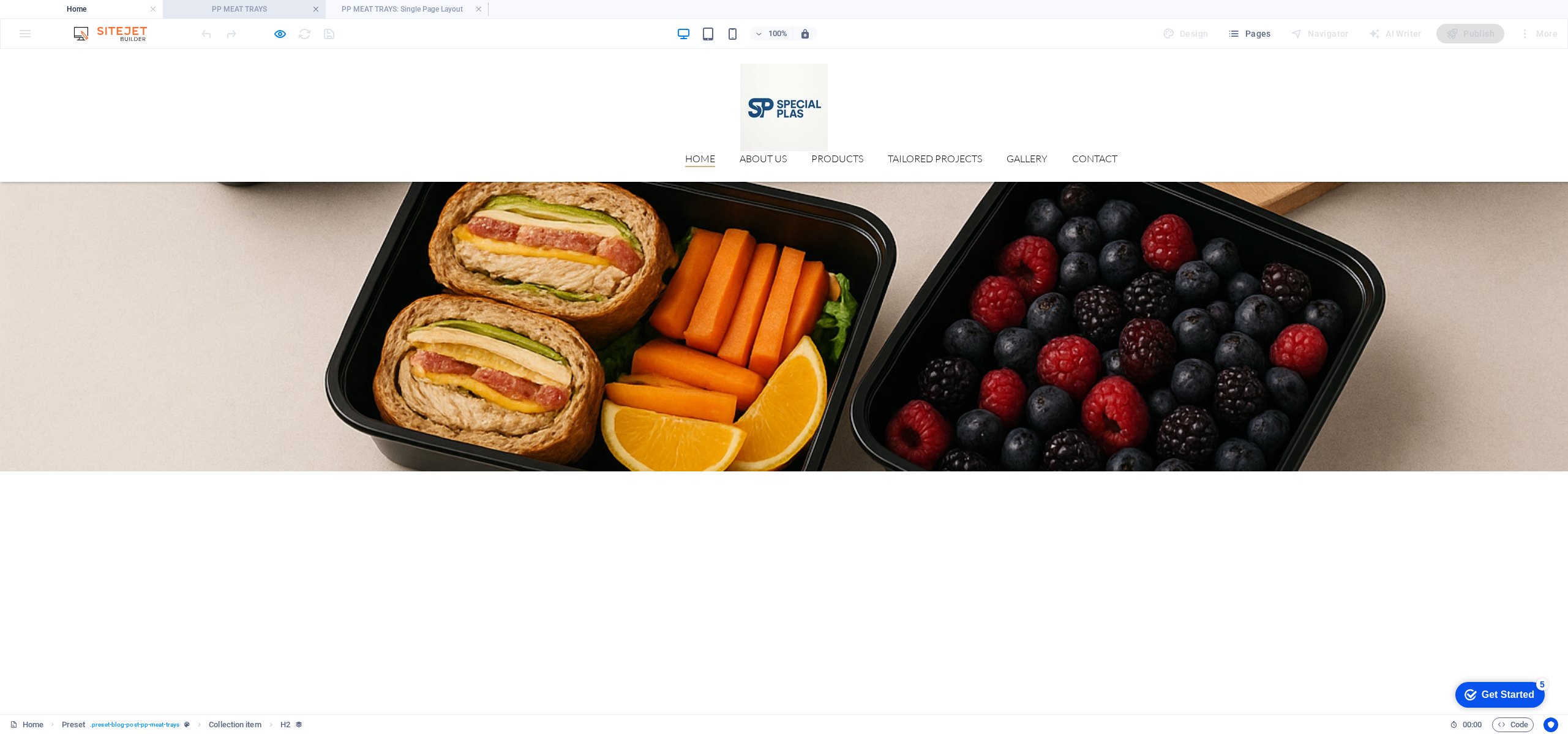
click at [314, 8] on link at bounding box center [316, 9] width 8 height 12
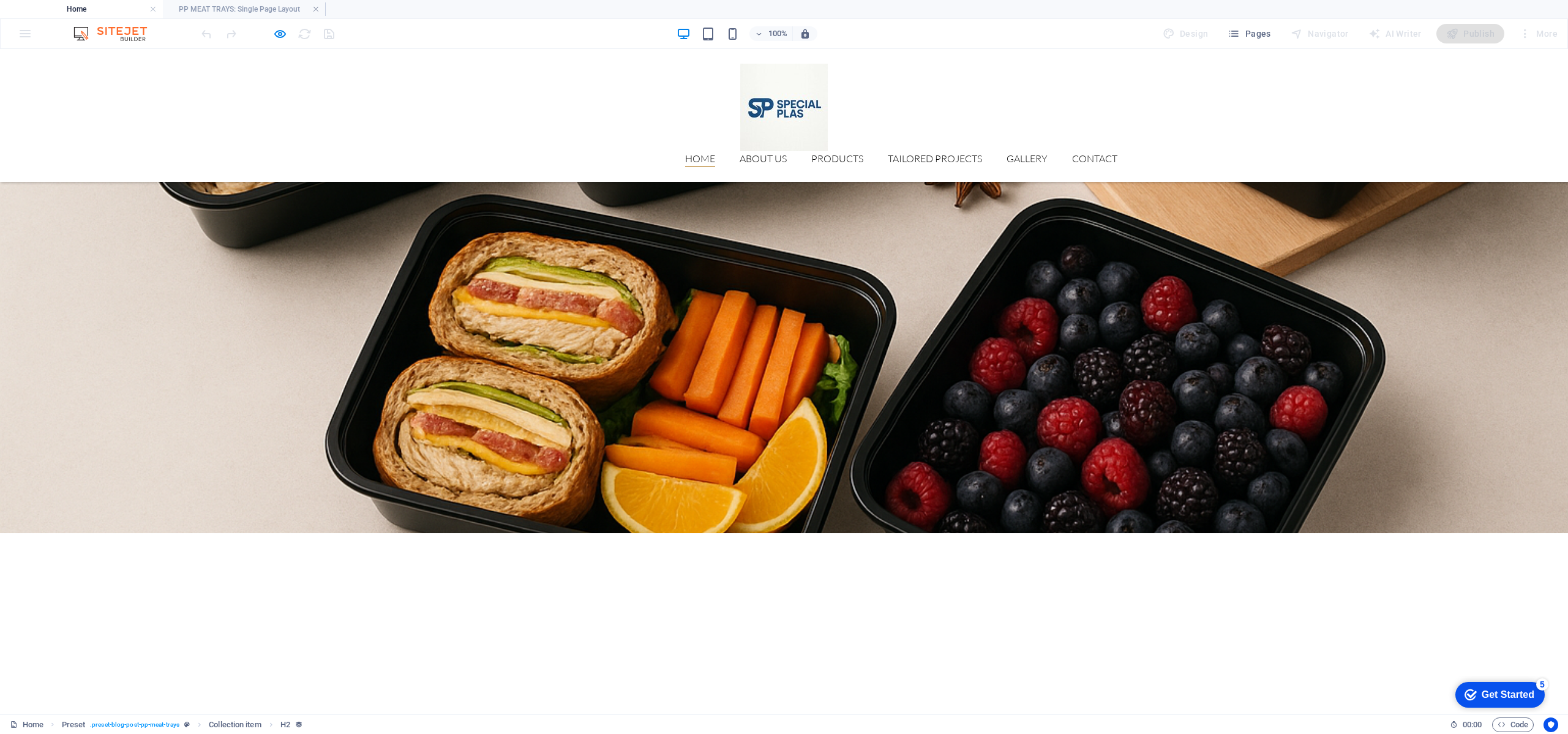
scroll to position [2145, 0]
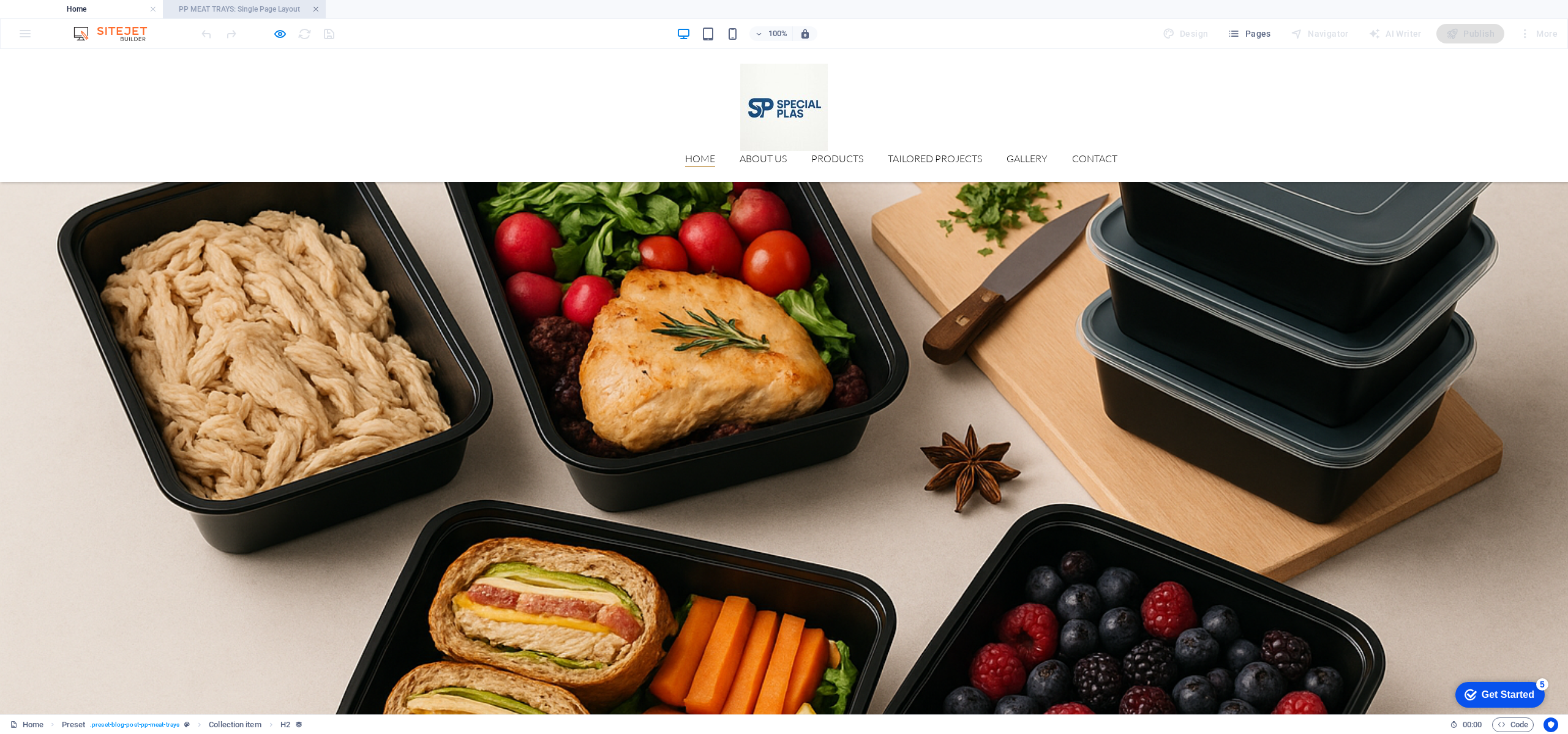
click at [314, 9] on link at bounding box center [316, 9] width 8 height 12
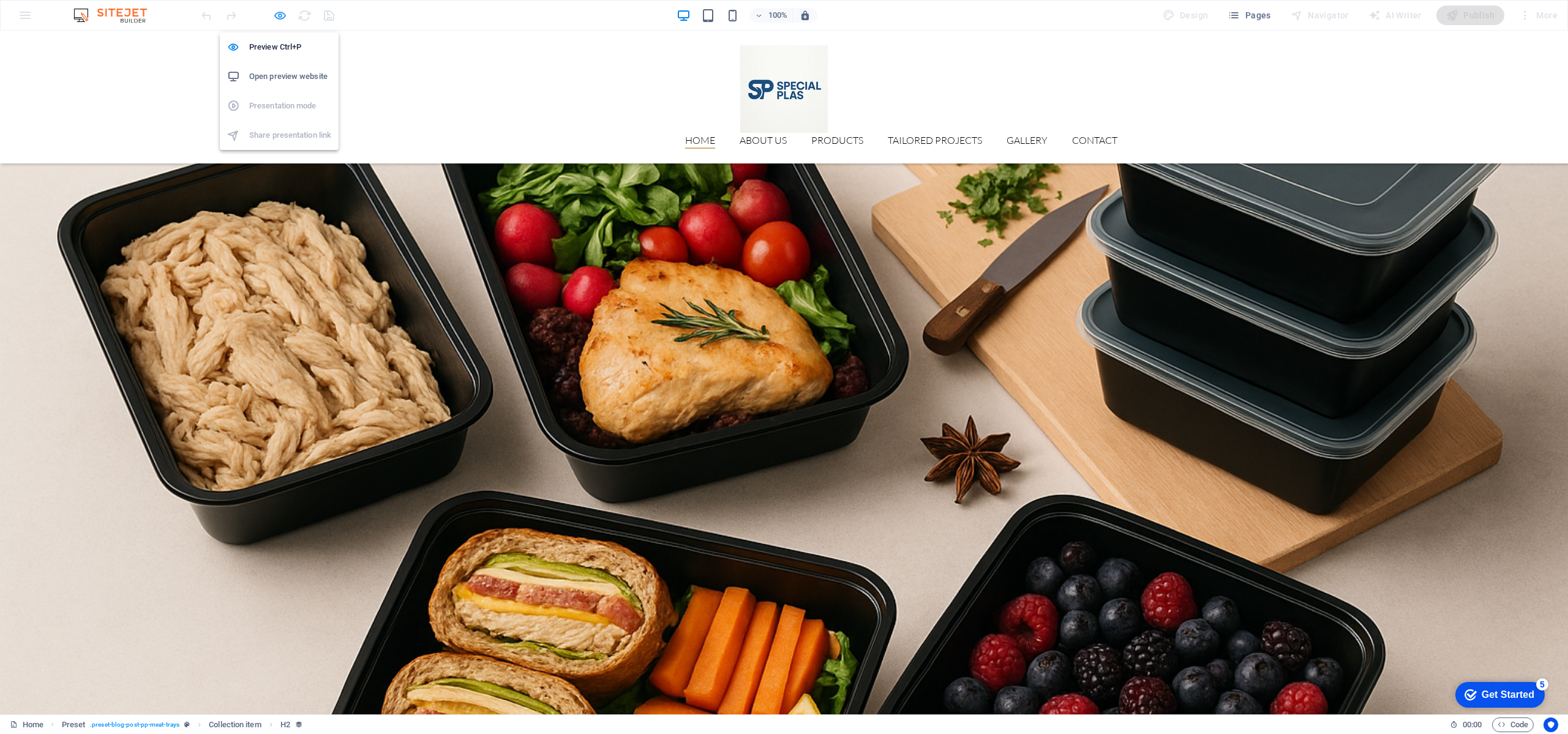
click at [283, 17] on icon "button" at bounding box center [280, 15] width 14 height 14
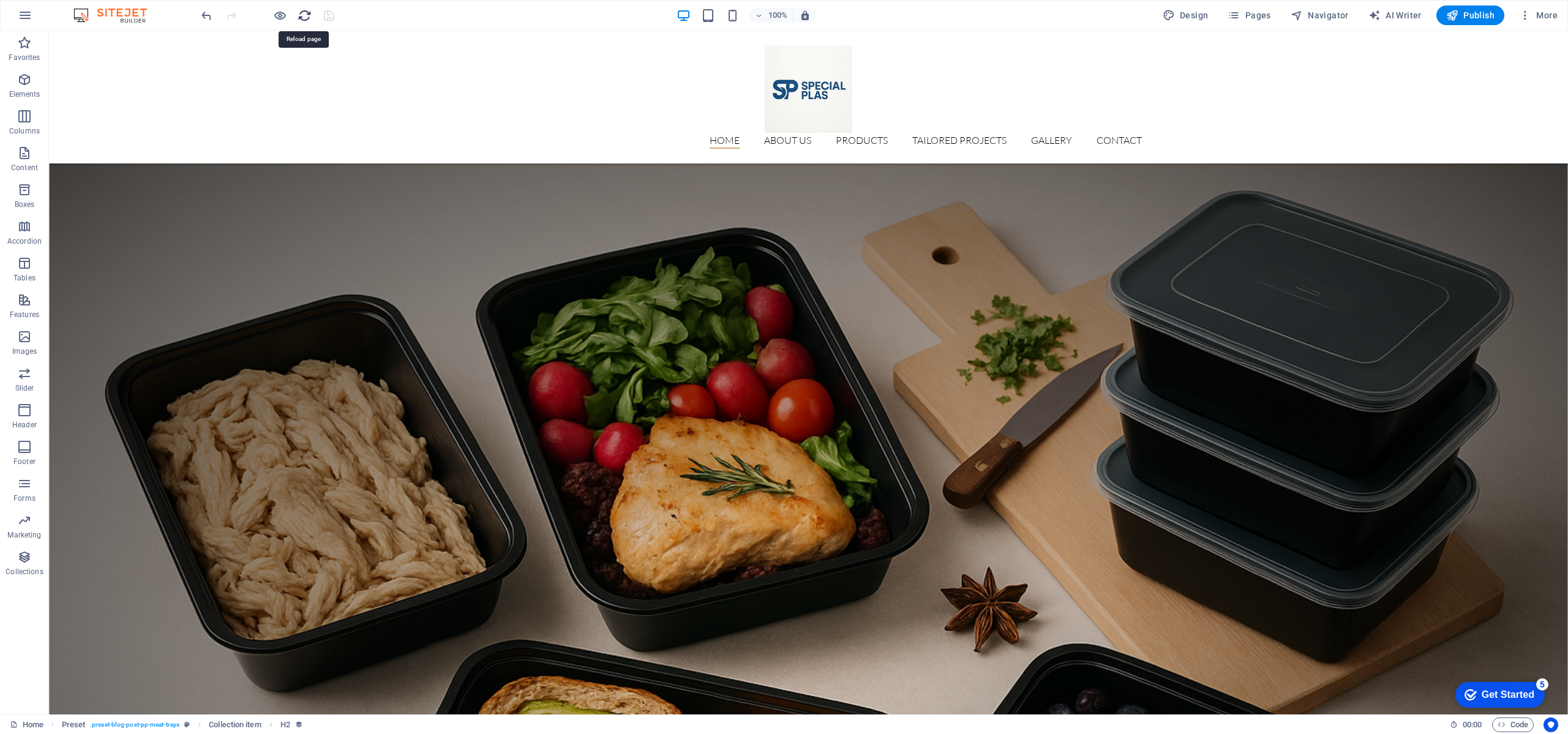
click at [305, 20] on icon "reload" at bounding box center [305, 15] width 14 height 14
click at [282, 17] on icon "button" at bounding box center [280, 15] width 14 height 14
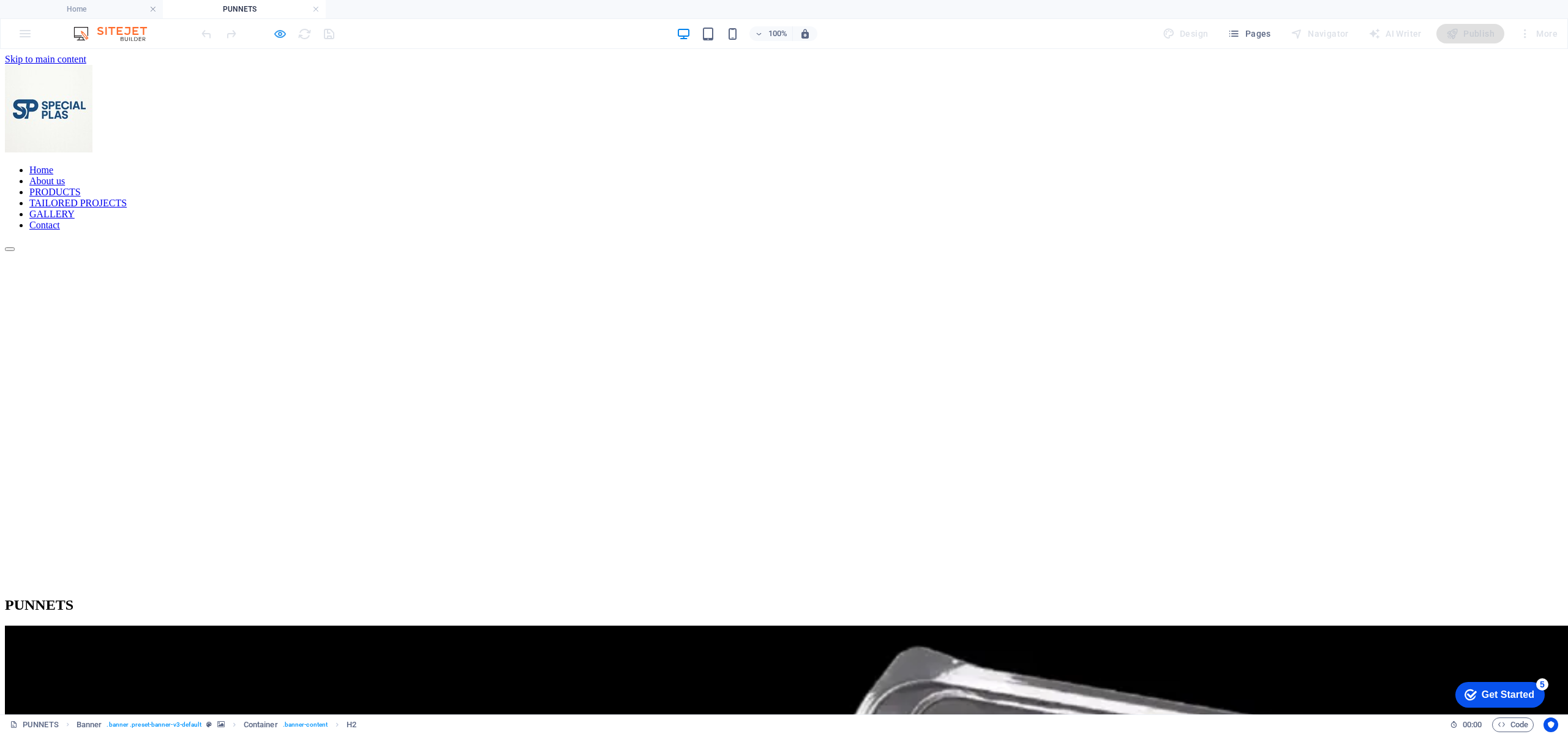
scroll to position [0, 0]
click at [281, 36] on icon "button" at bounding box center [280, 34] width 14 height 14
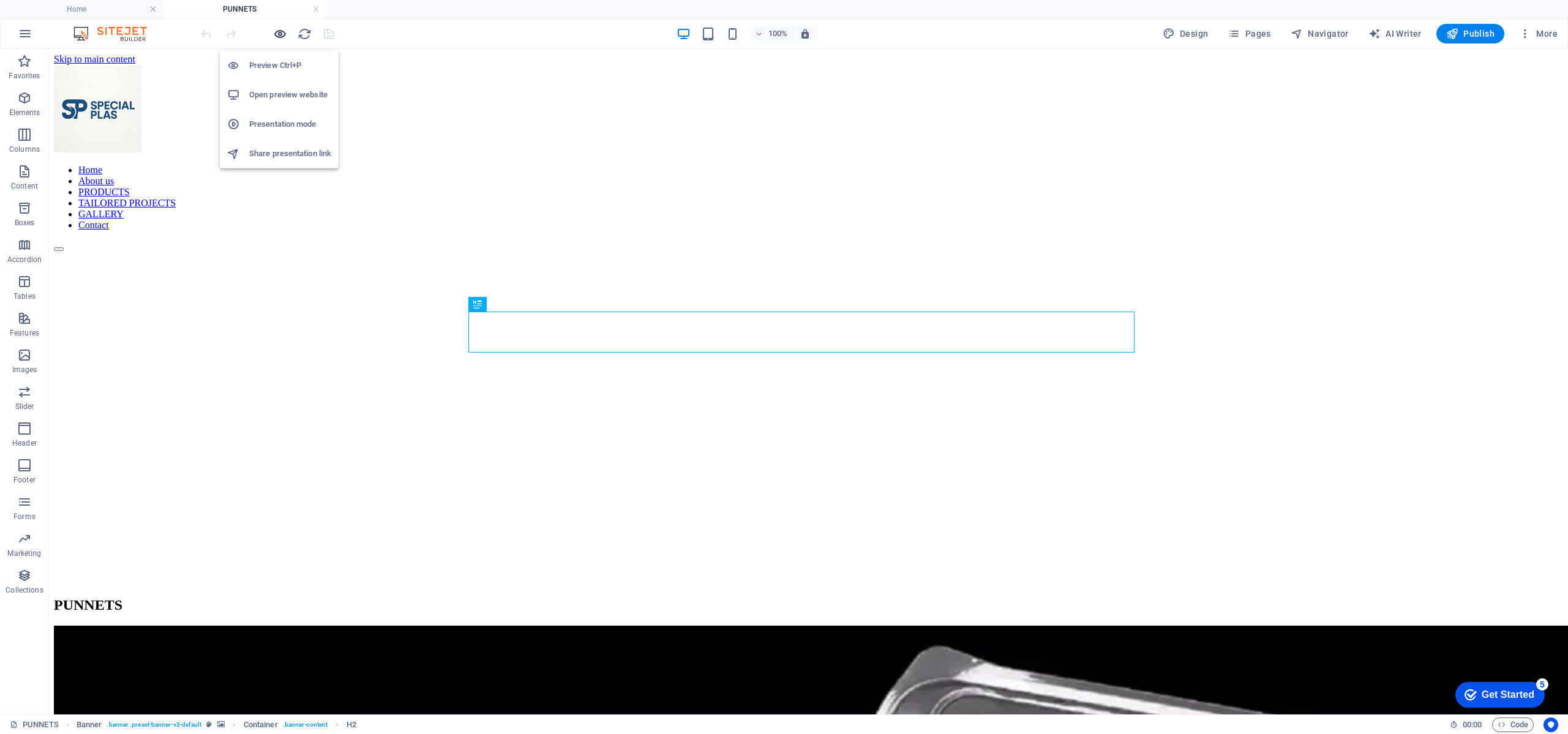
click at [281, 36] on icon "button" at bounding box center [280, 34] width 14 height 14
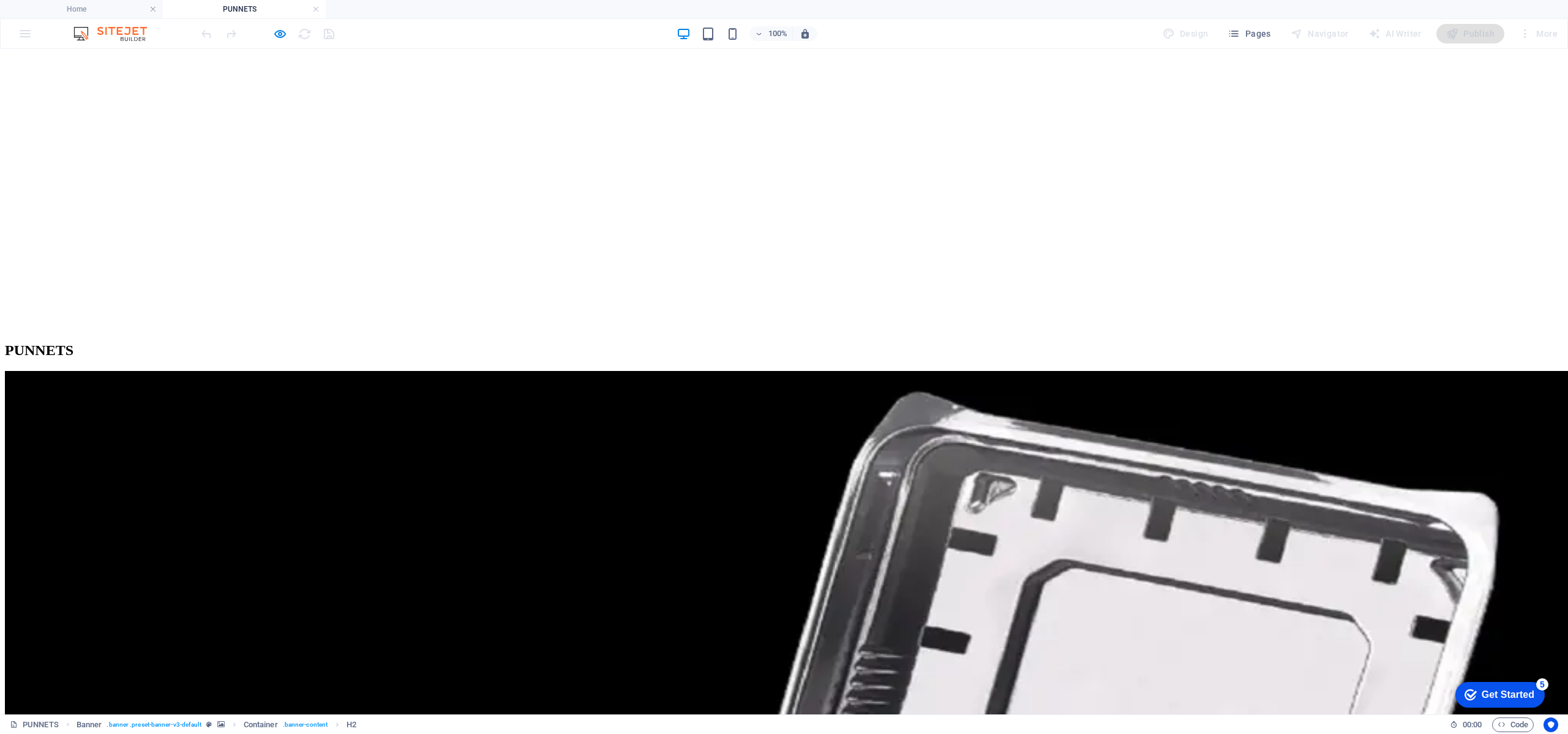
scroll to position [367, 0]
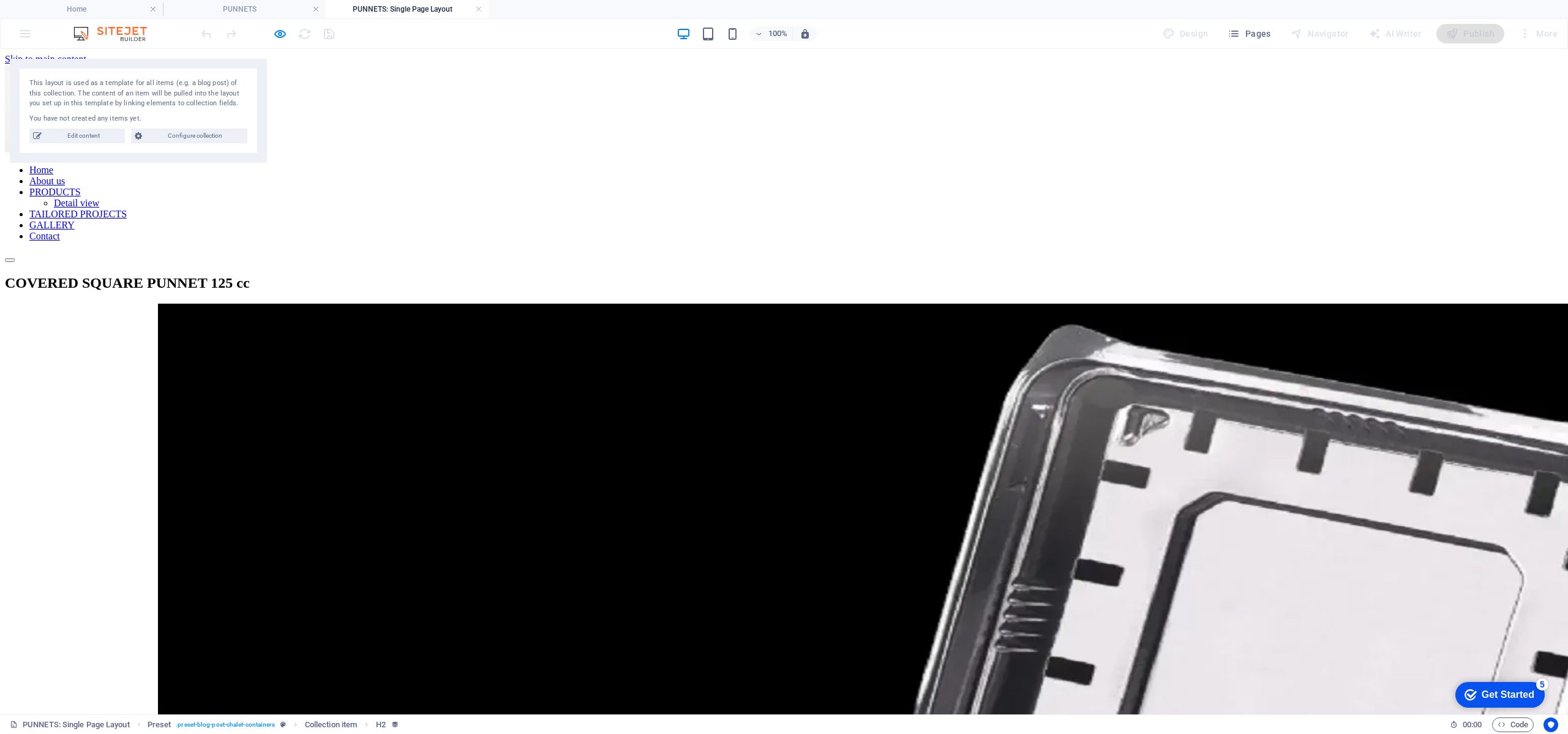
scroll to position [0, 0]
select select "68988aaeb4e2cd5f7c01dcaa"
click at [282, 35] on icon "button" at bounding box center [280, 34] width 14 height 14
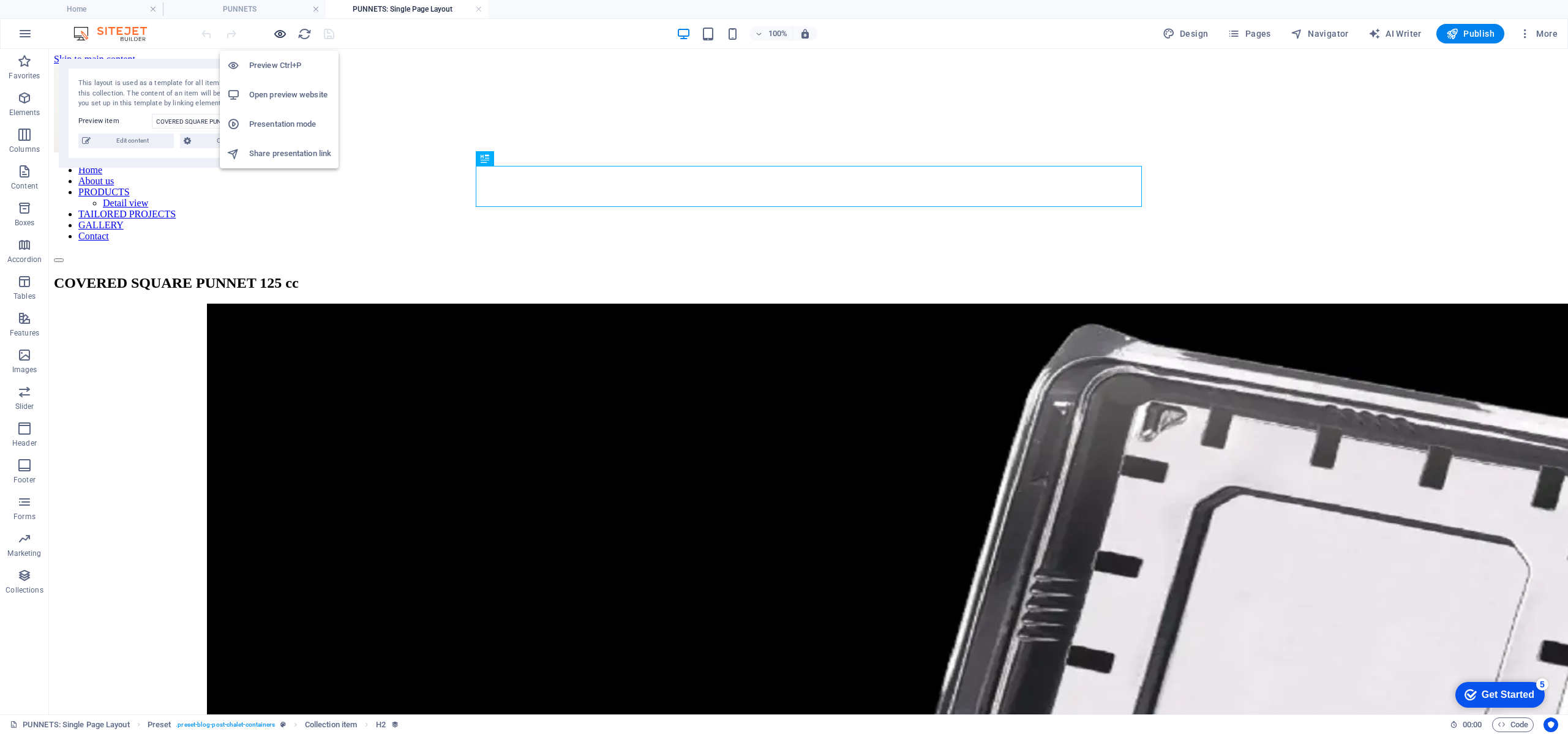
click at [282, 35] on icon "button" at bounding box center [280, 34] width 14 height 14
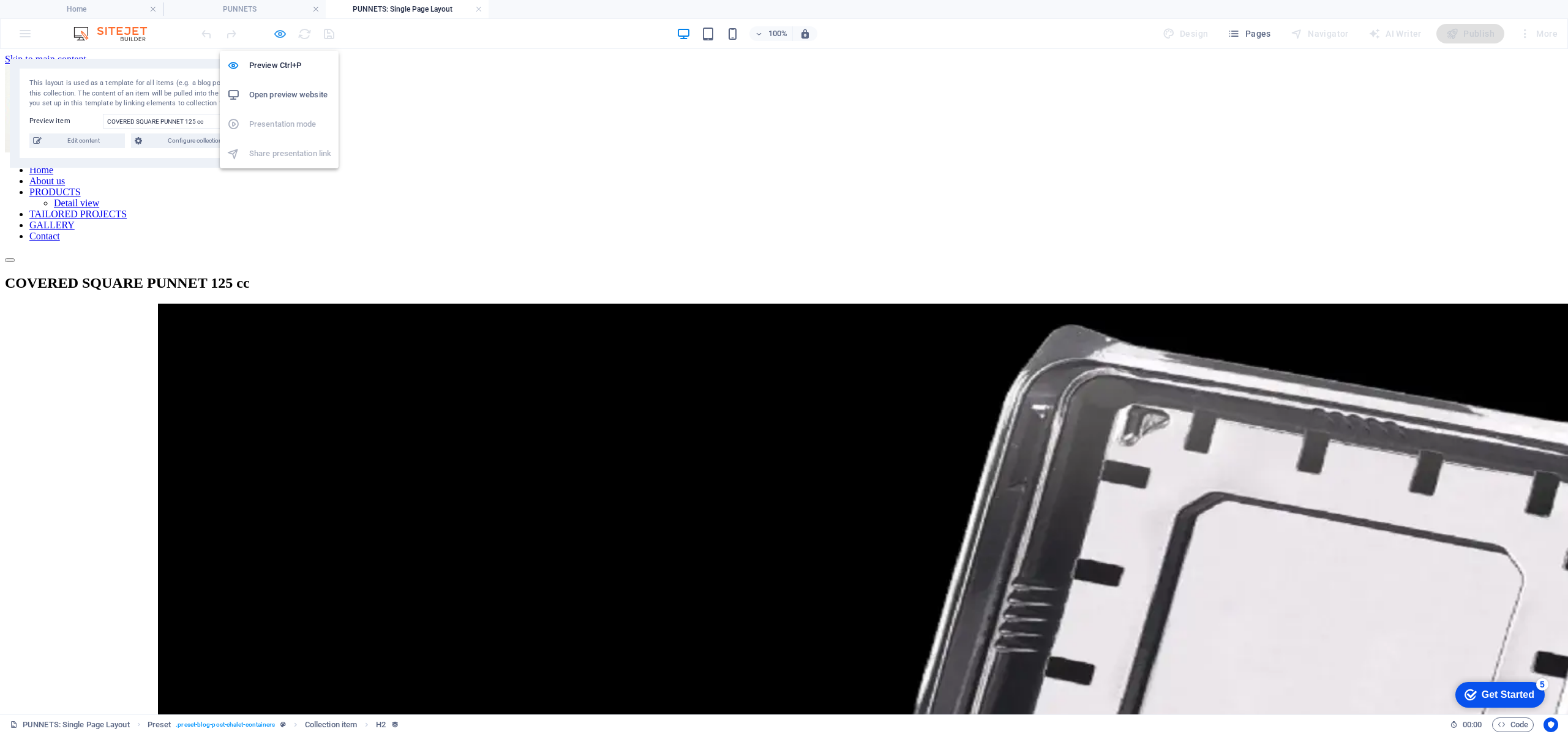
click at [284, 36] on icon "button" at bounding box center [280, 34] width 14 height 14
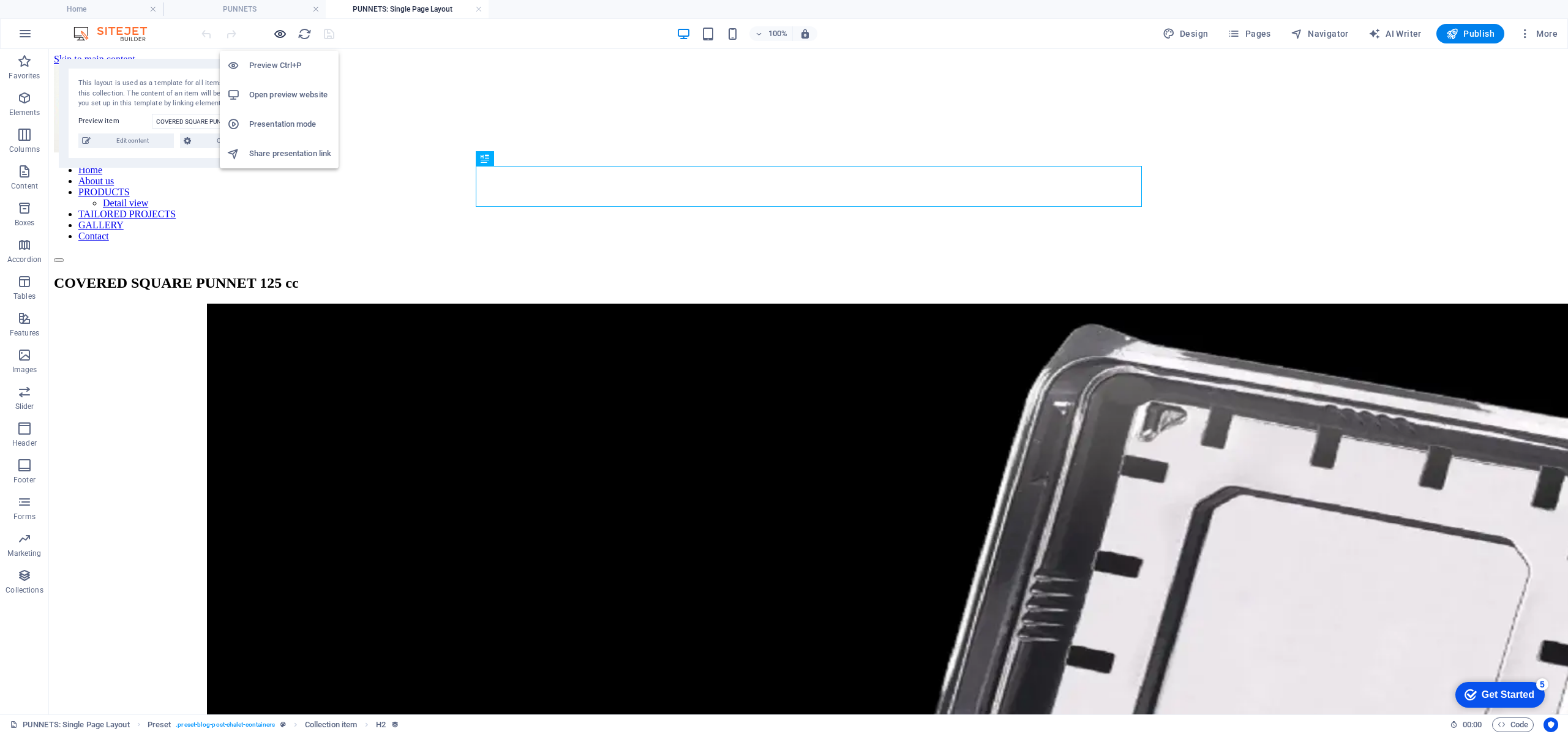
click at [284, 31] on icon "button" at bounding box center [280, 34] width 14 height 14
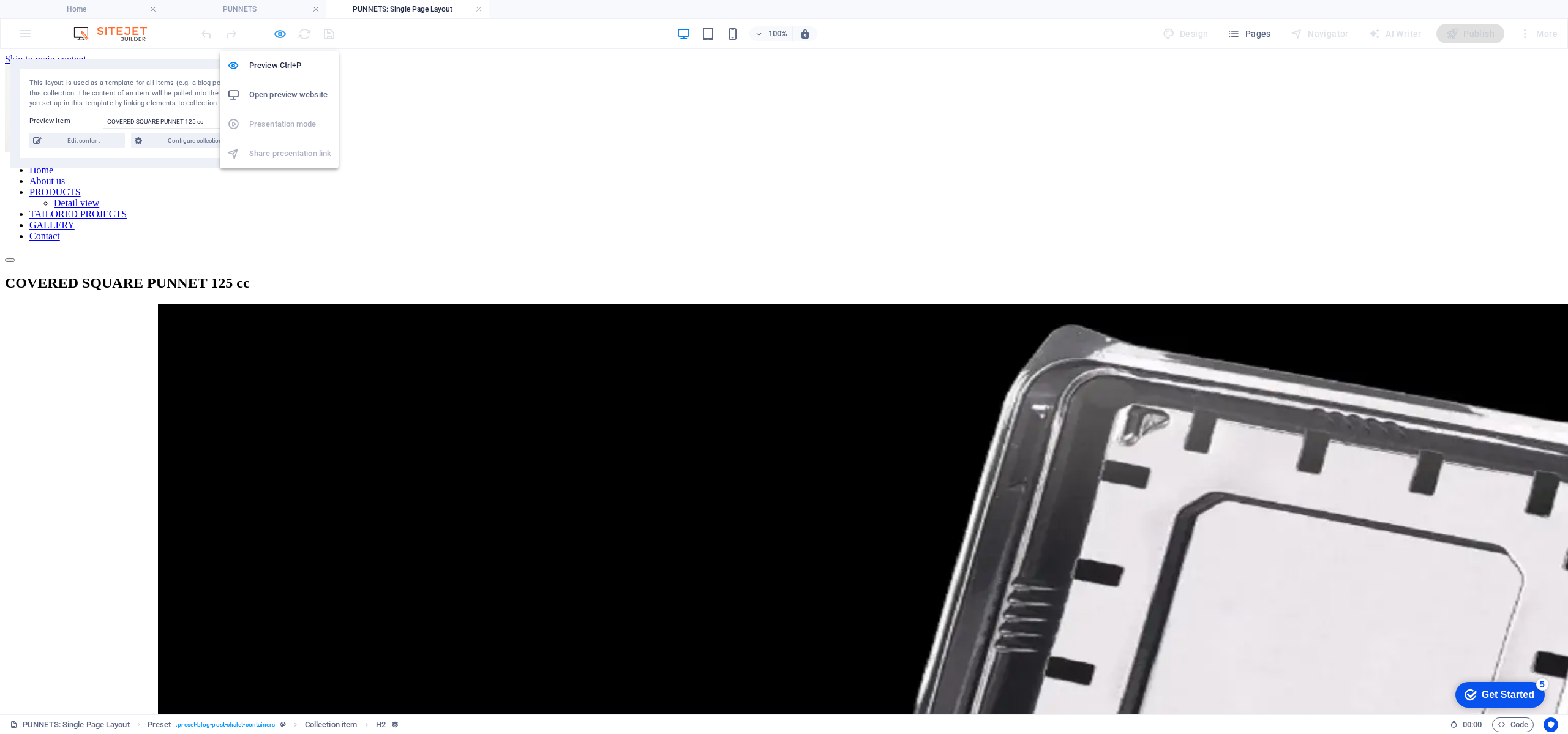
click at [277, 35] on icon "button" at bounding box center [280, 34] width 14 height 14
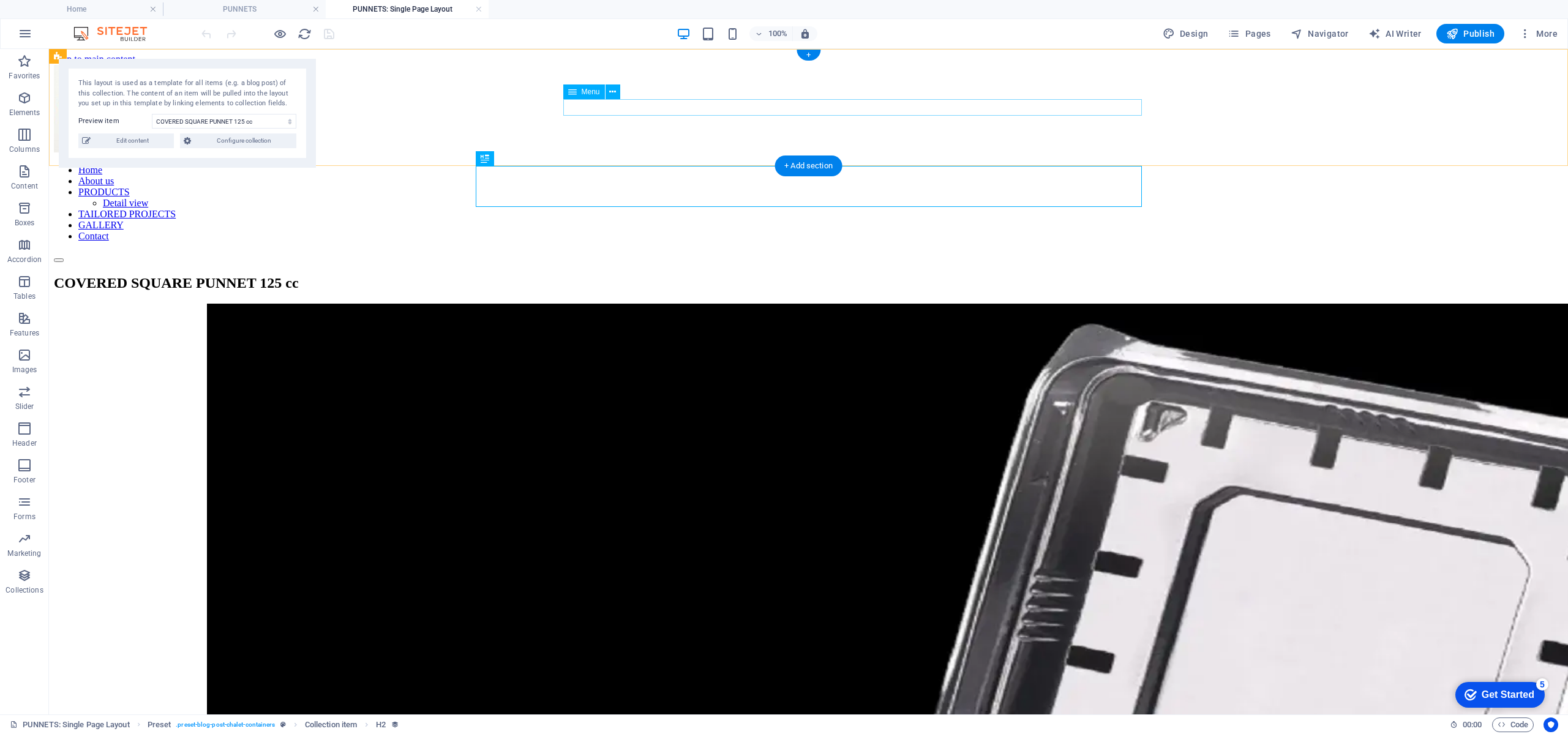
click at [632, 165] on nav "Home About us PRODUCTS Detail view TAILORED PROJECTS GALLERY Contact" at bounding box center [809, 203] width 1509 height 77
select select
select select "18"
select select
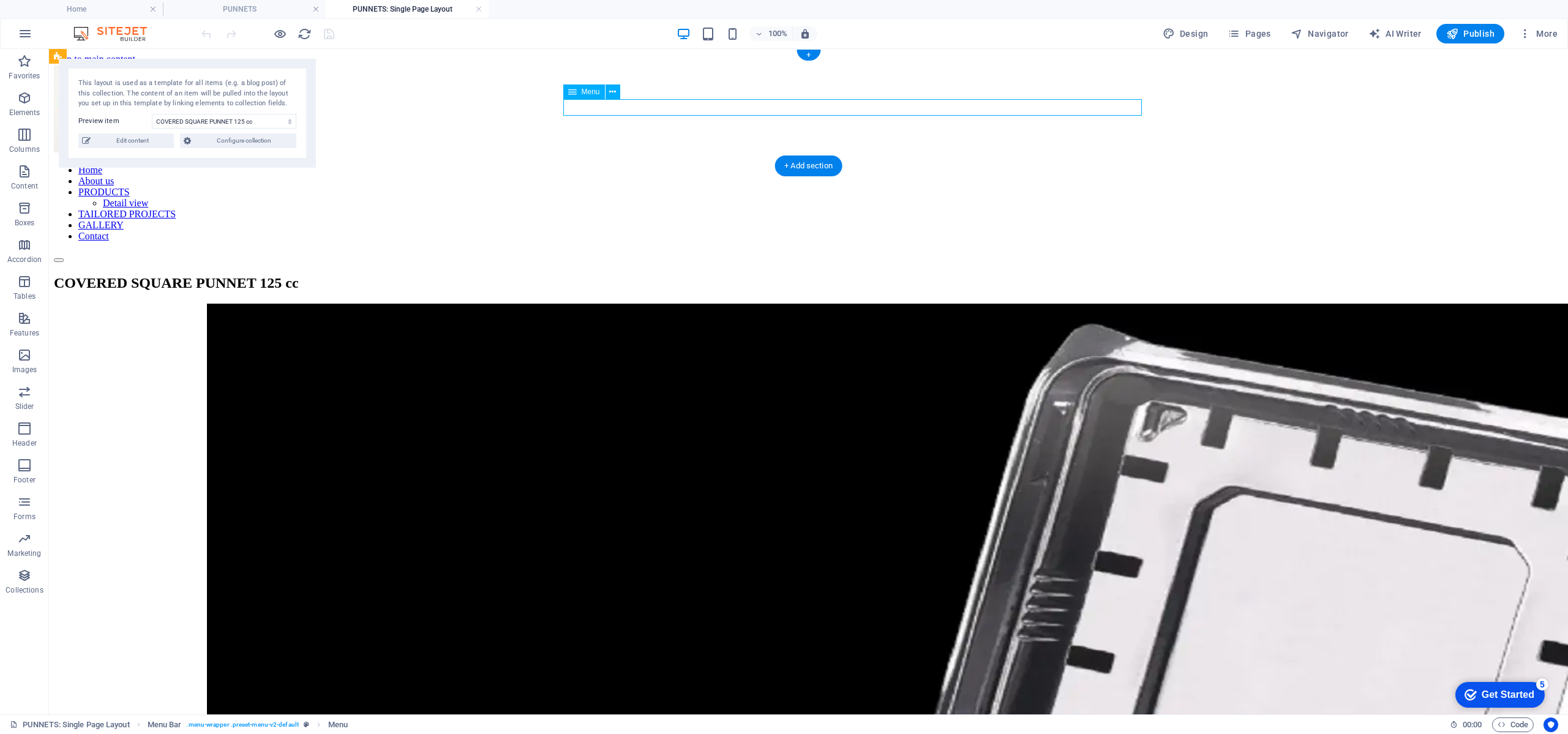
select select "1"
select select
select select "19"
select select
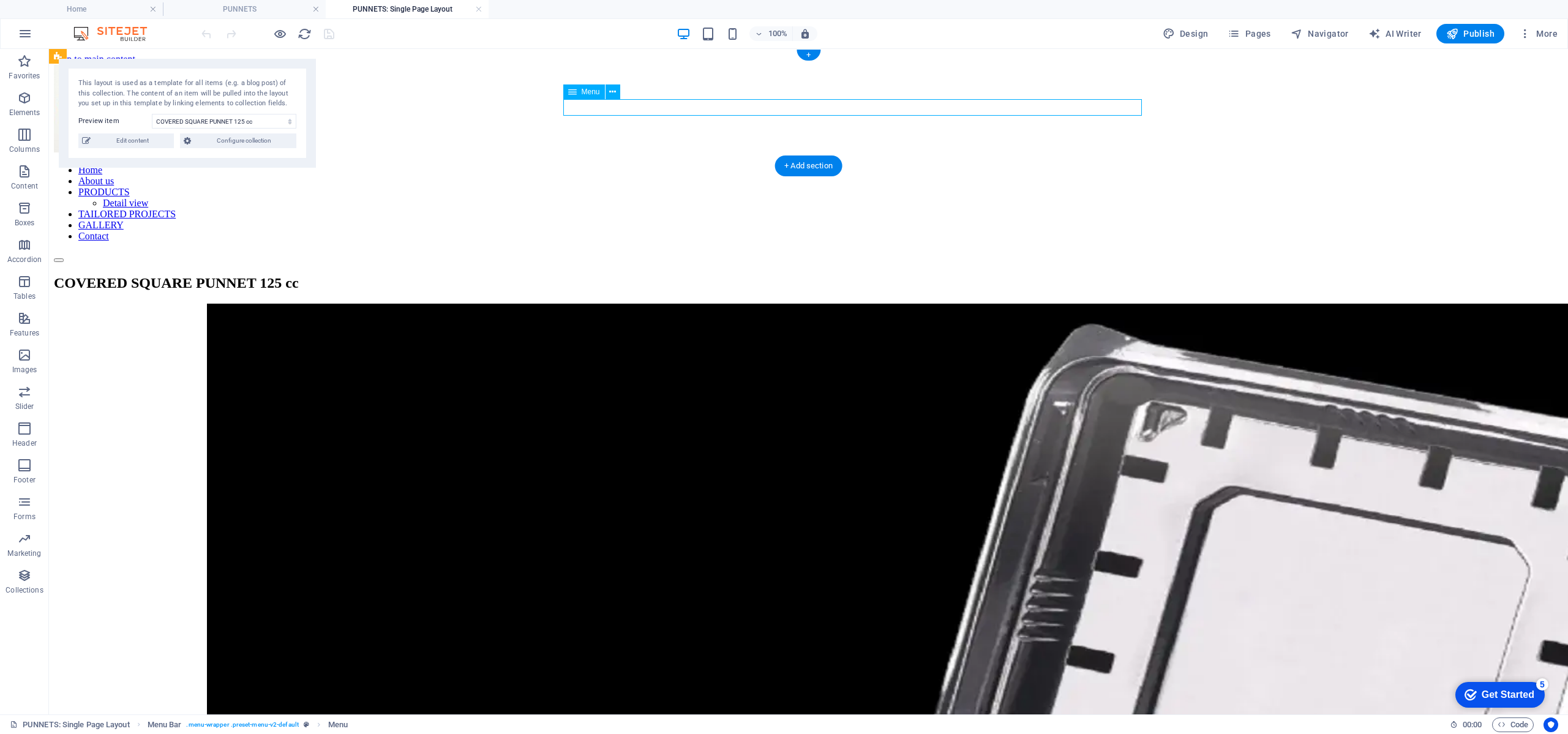
select select "17"
select select
select select "20"
select select
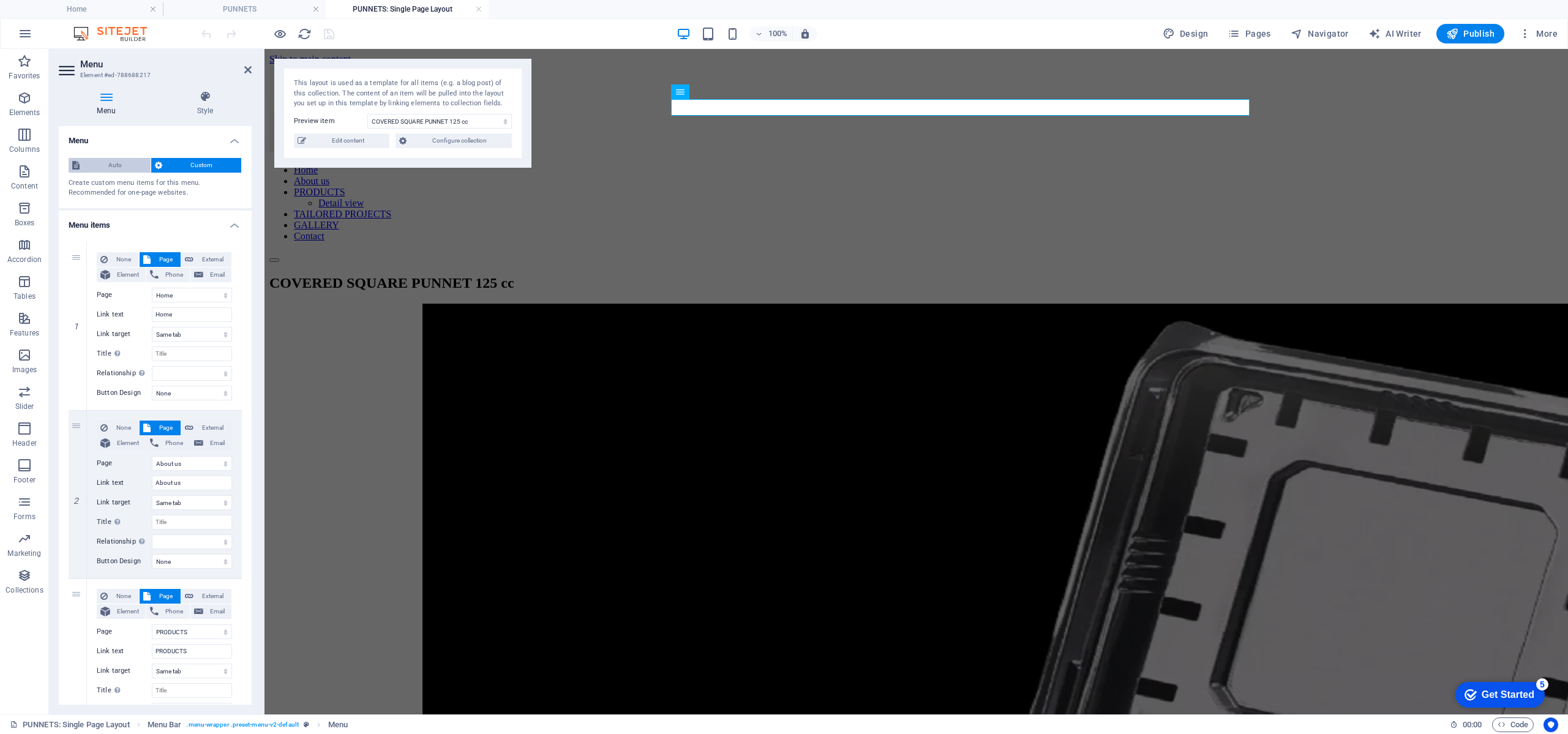
click at [131, 166] on span "Auto" at bounding box center [115, 165] width 63 height 15
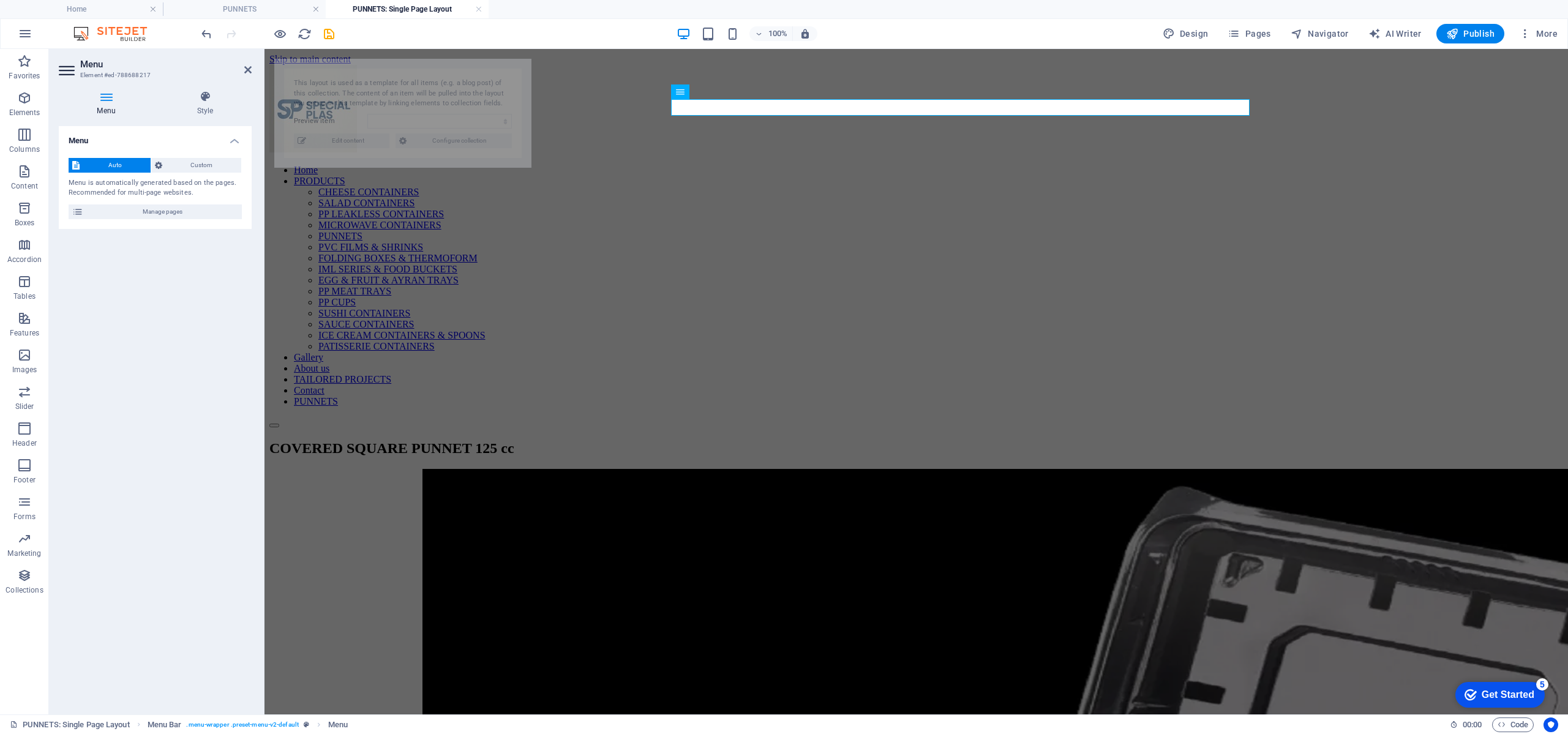
select select "68988aaeb4e2cd5f7c01dcaa"
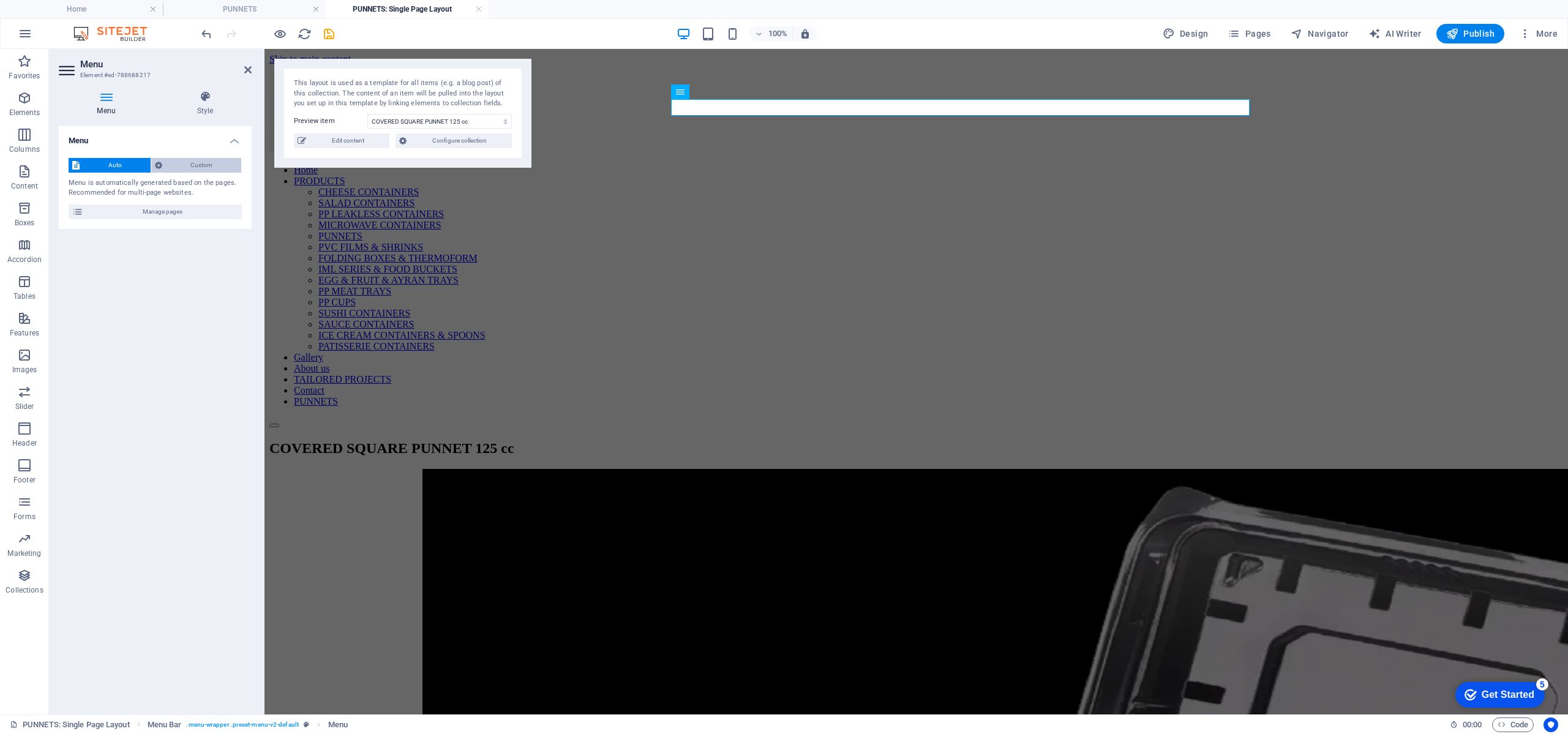
click at [199, 164] on span "Custom" at bounding box center [202, 165] width 72 height 15
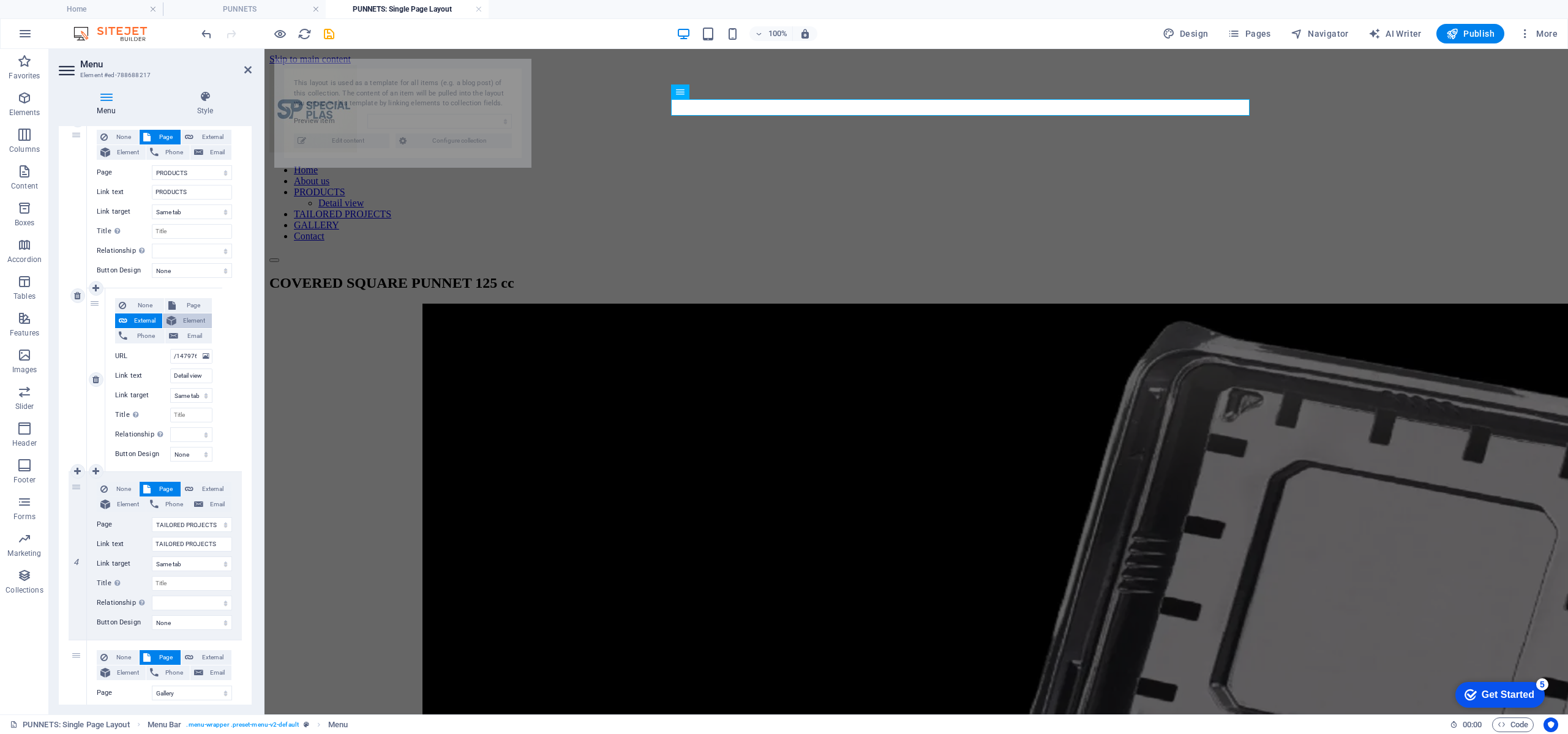
select select "68988aaeb4e2cd5f7c01dcaa"
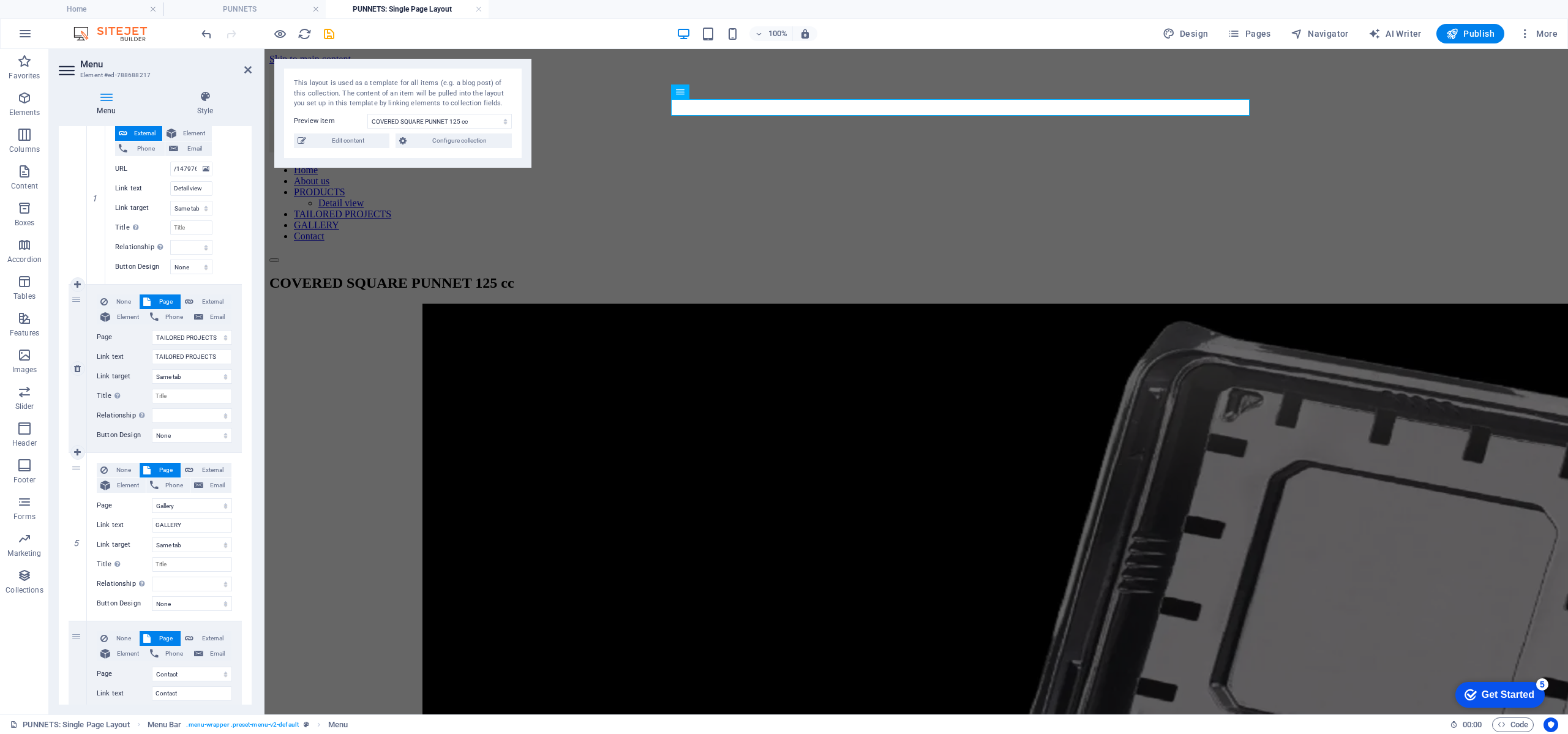
scroll to position [766, 0]
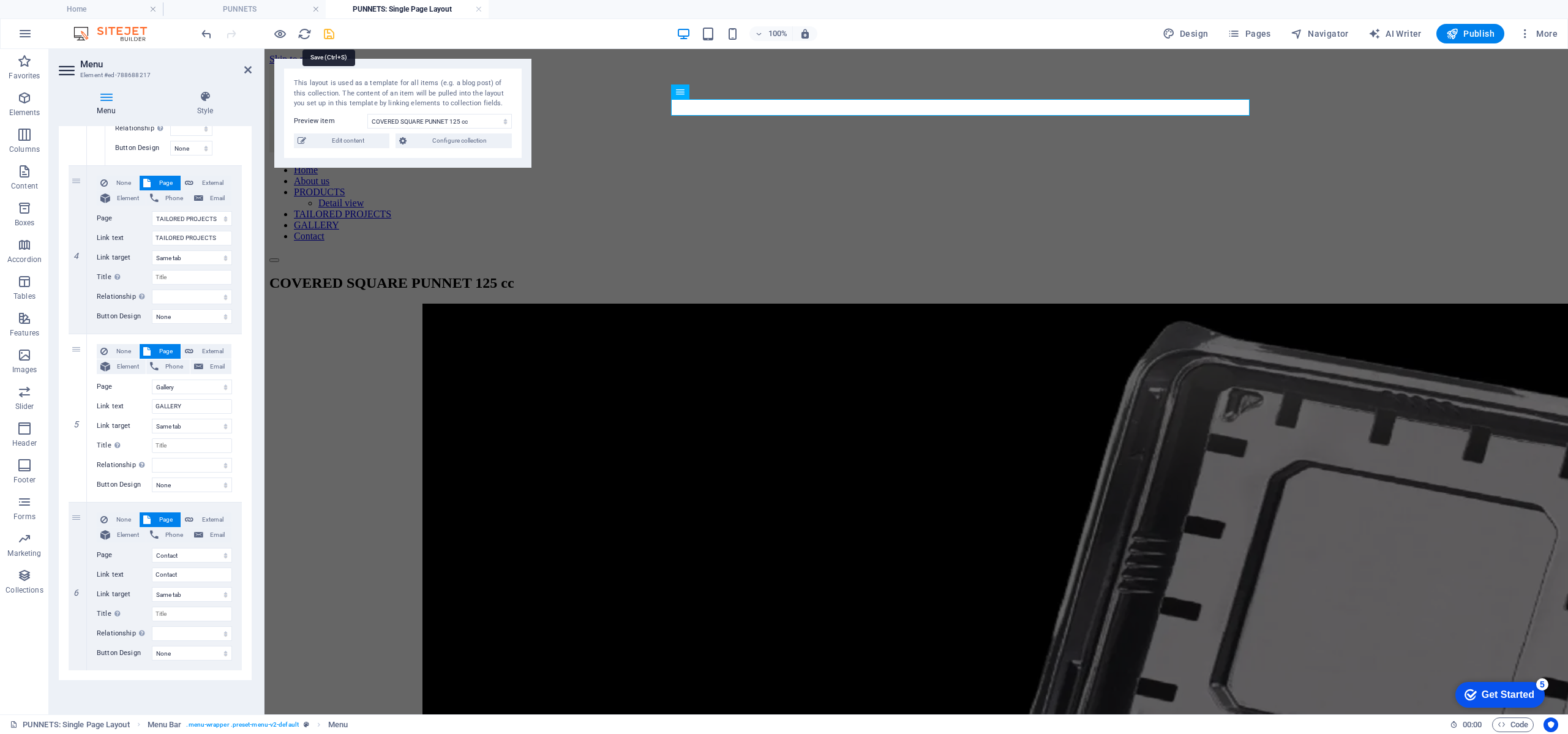
click at [333, 37] on icon "save" at bounding box center [329, 34] width 14 height 14
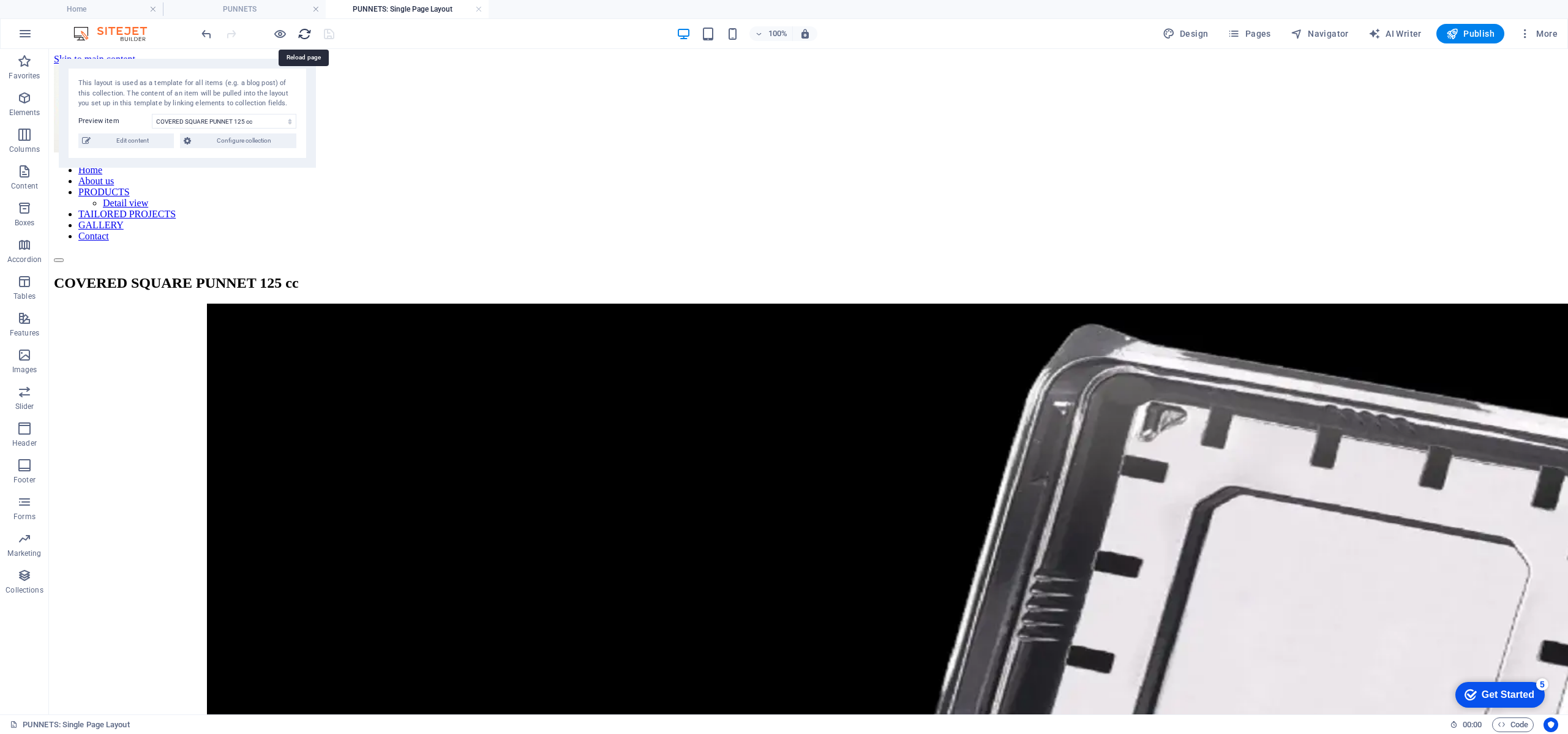
click at [307, 39] on icon "reload" at bounding box center [305, 34] width 14 height 14
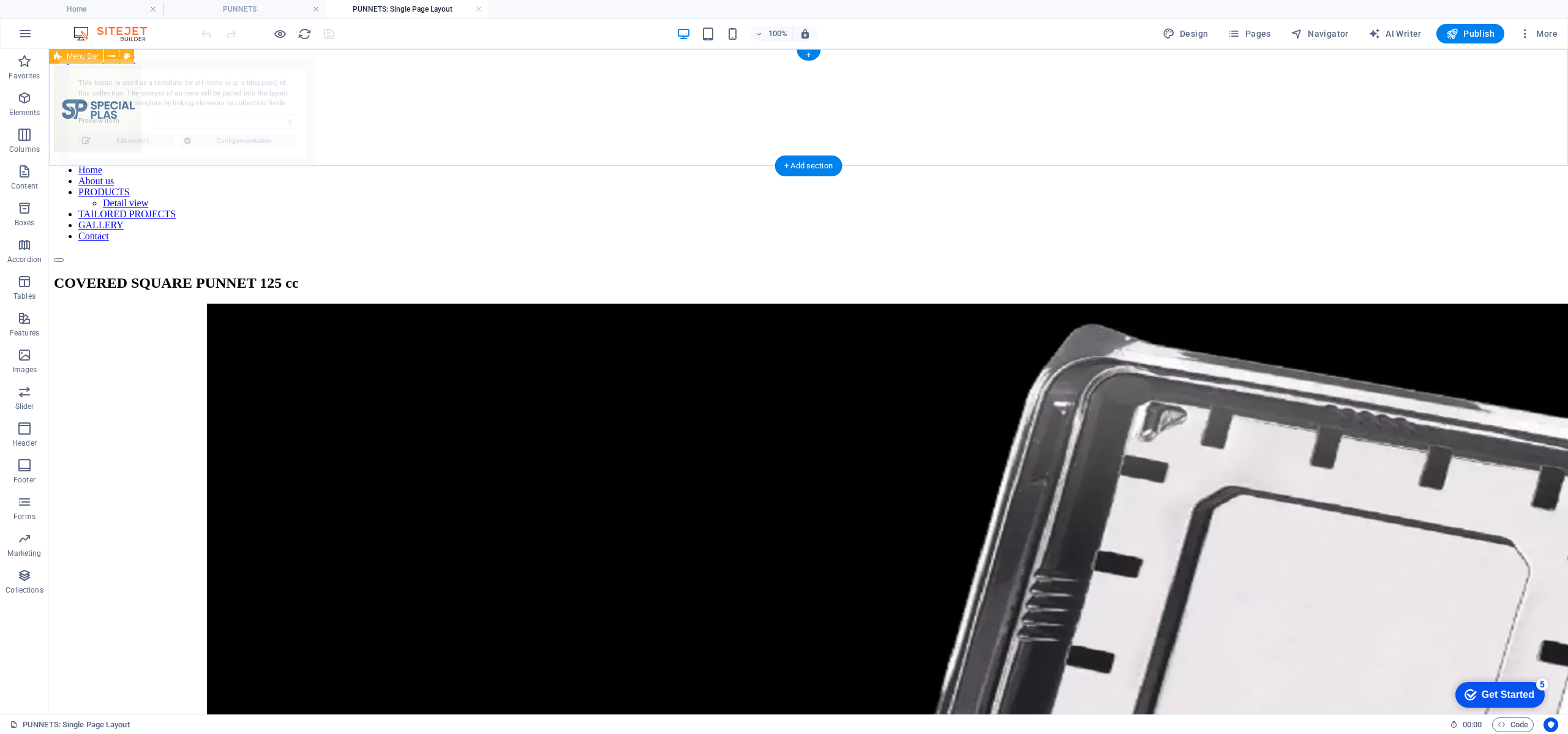
scroll to position [0, 0]
click at [679, 165] on nav "Home About us PRODUCTS Detail view TAILORED PROJECTS GALLERY Contact" at bounding box center [809, 203] width 1509 height 77
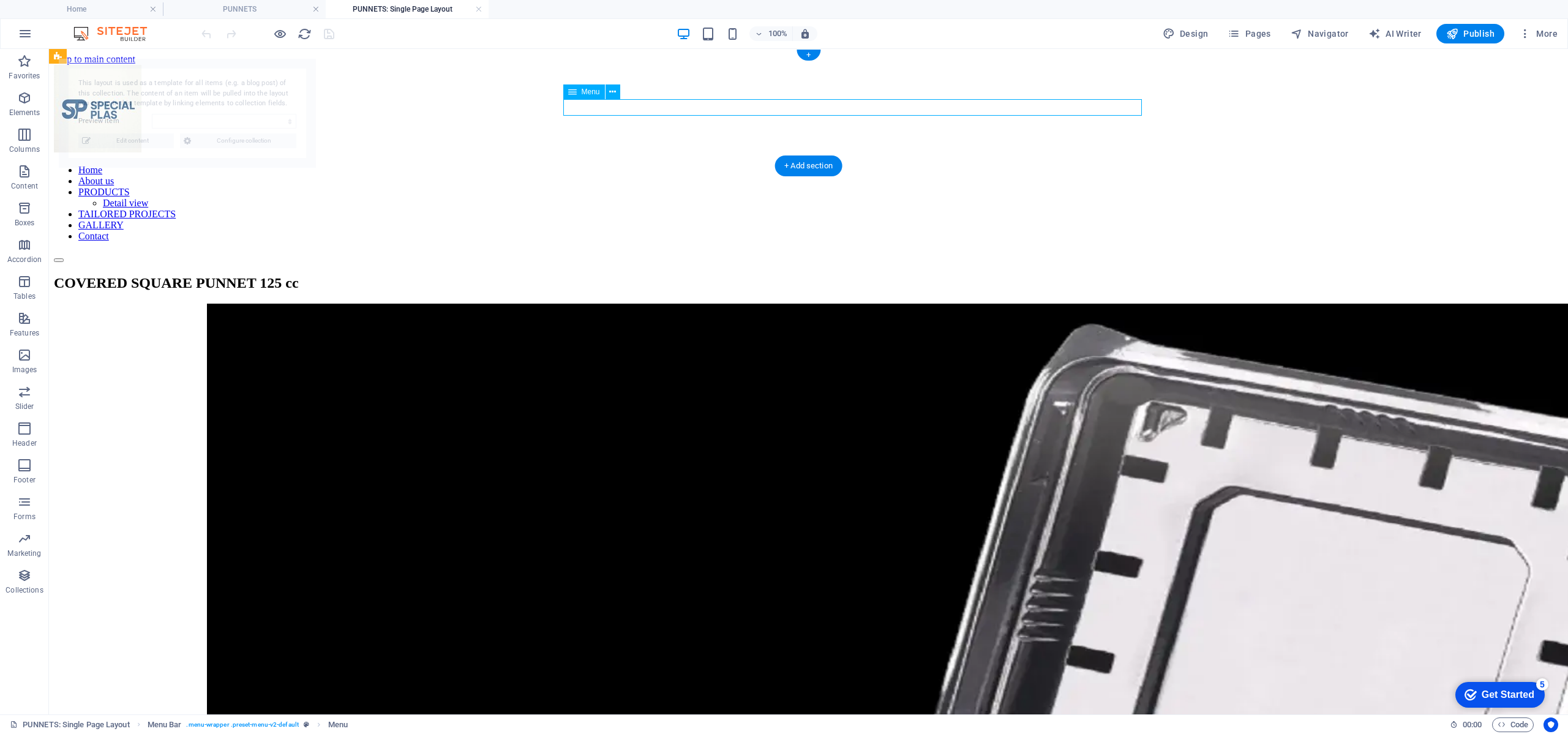
drag, startPoint x: 679, startPoint y: 103, endPoint x: 463, endPoint y: 104, distance: 216.0
click at [679, 165] on nav "Home About us PRODUCTS Detail view TAILORED PROJECTS GALLERY Contact" at bounding box center [809, 203] width 1509 height 77
select select "68988aaeb4e2cd5f7c01dcaa"
select select
select select "18"
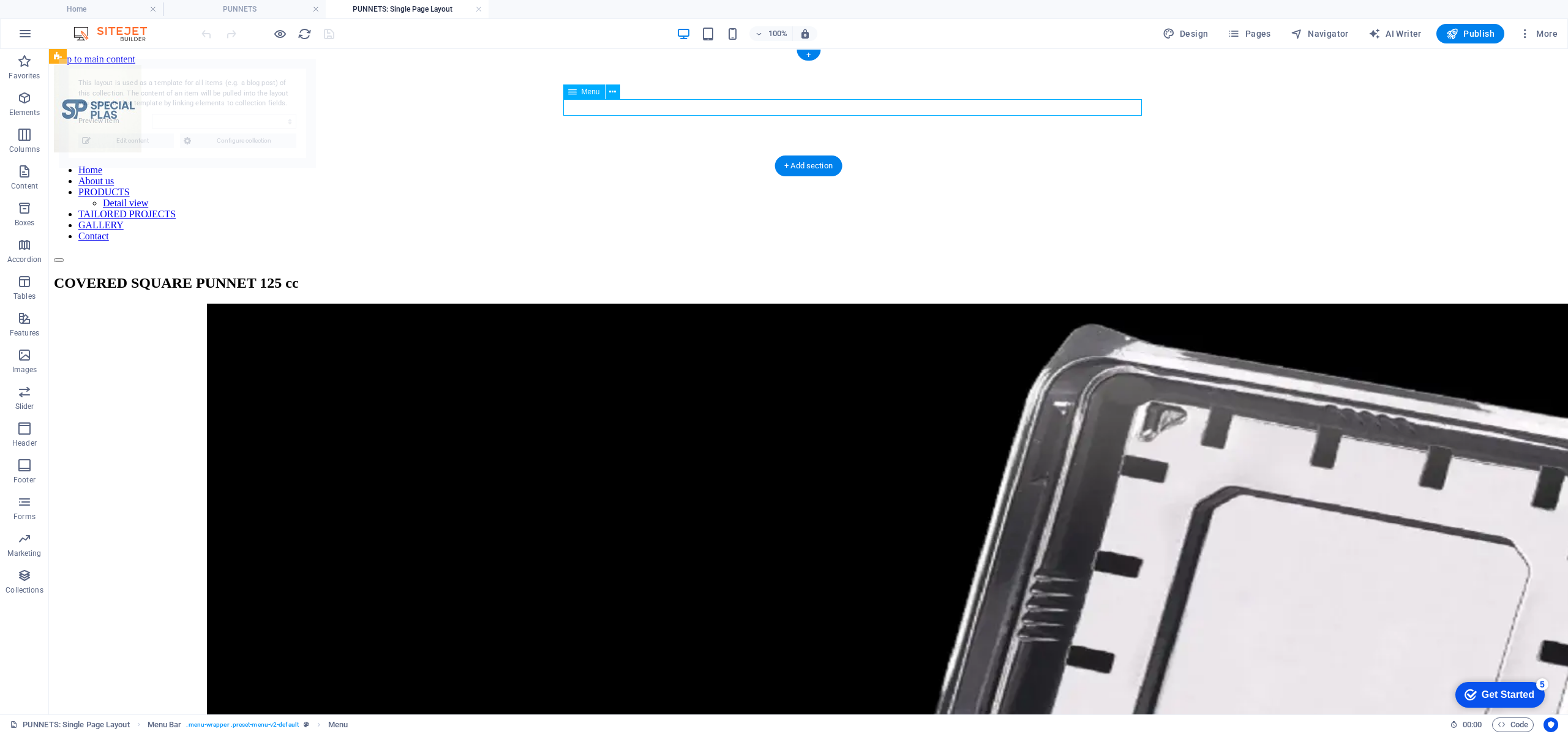
select select
select select "1"
select select
select select "19"
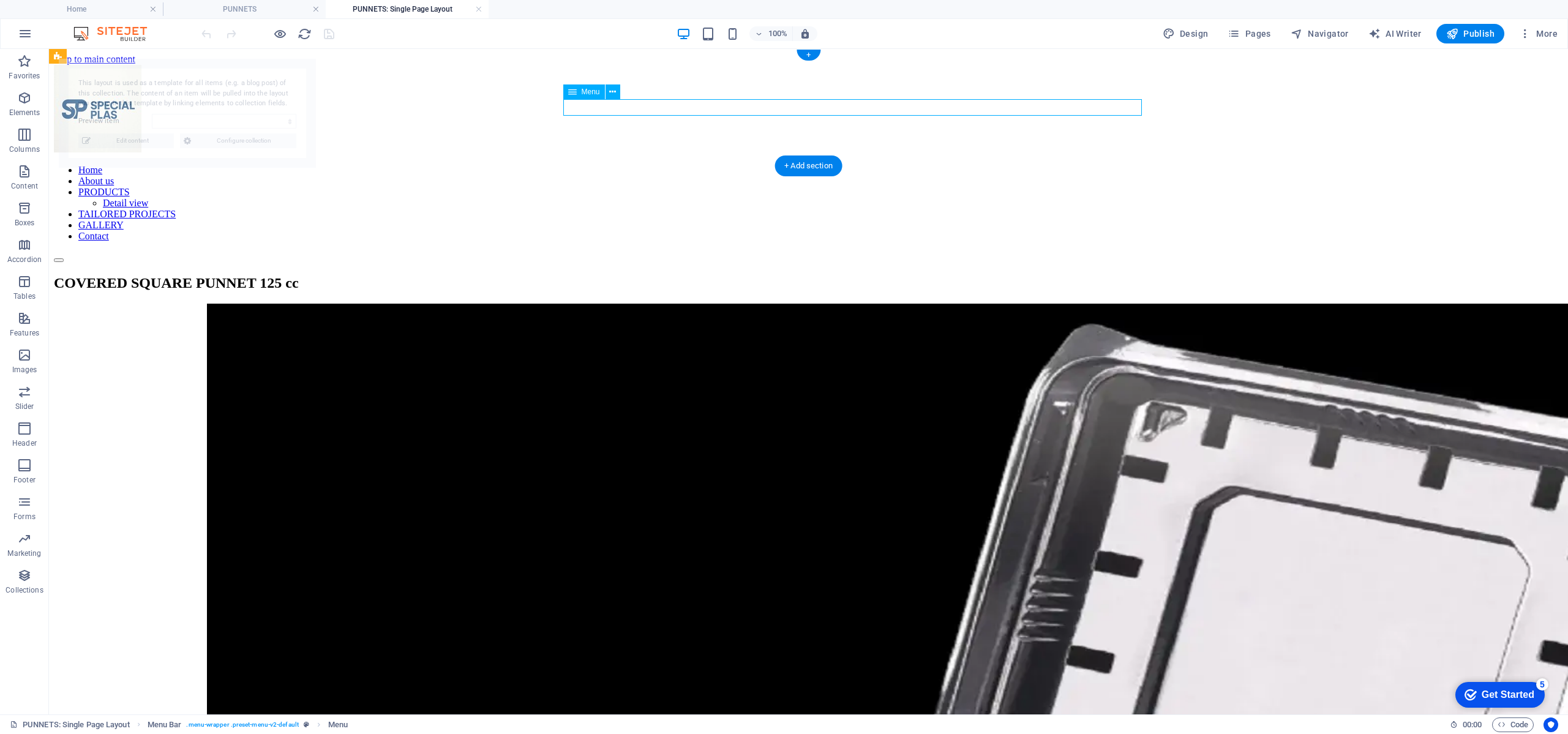
select select
select select "17"
select select
select select "20"
select select
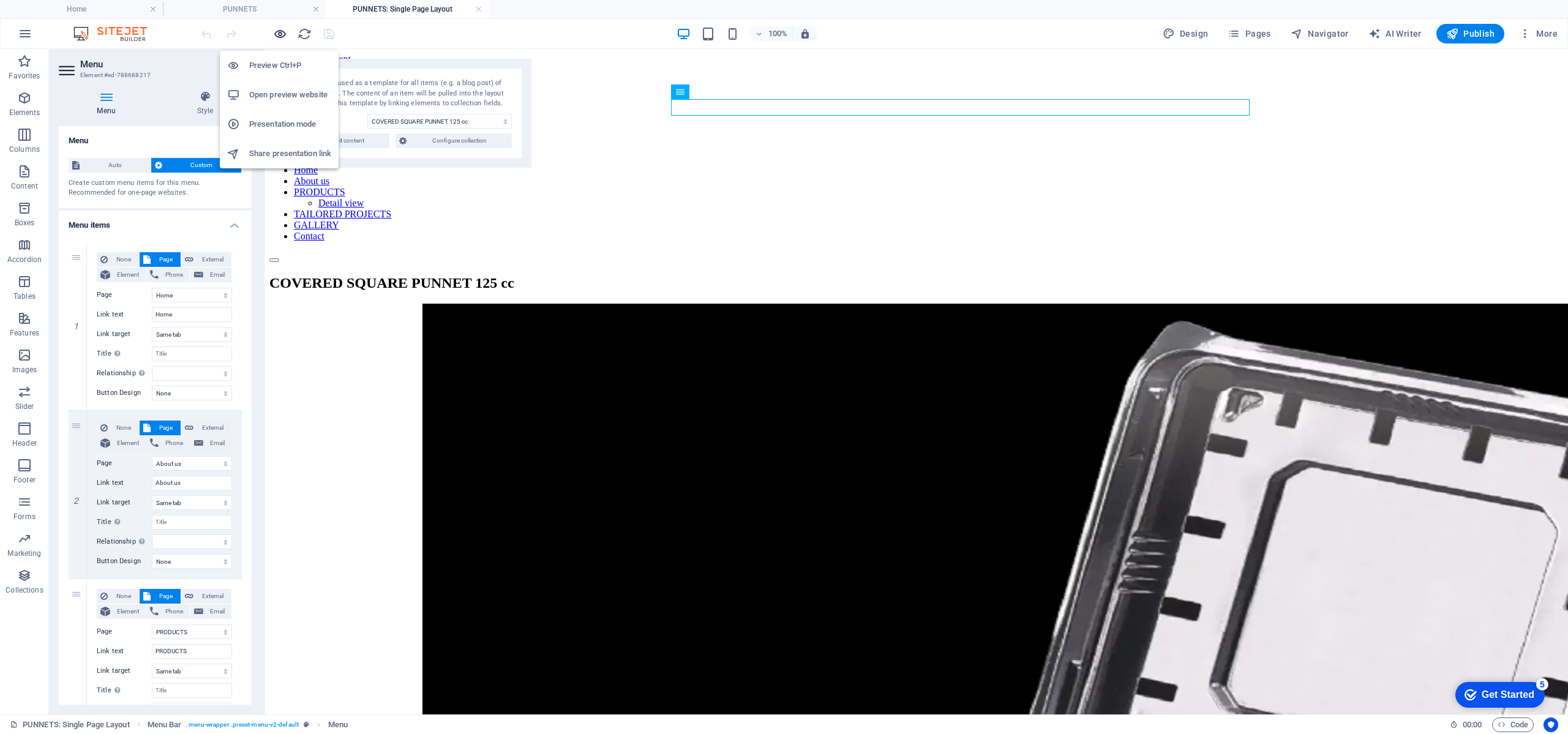
click at [281, 34] on icon "button" at bounding box center [280, 34] width 14 height 14
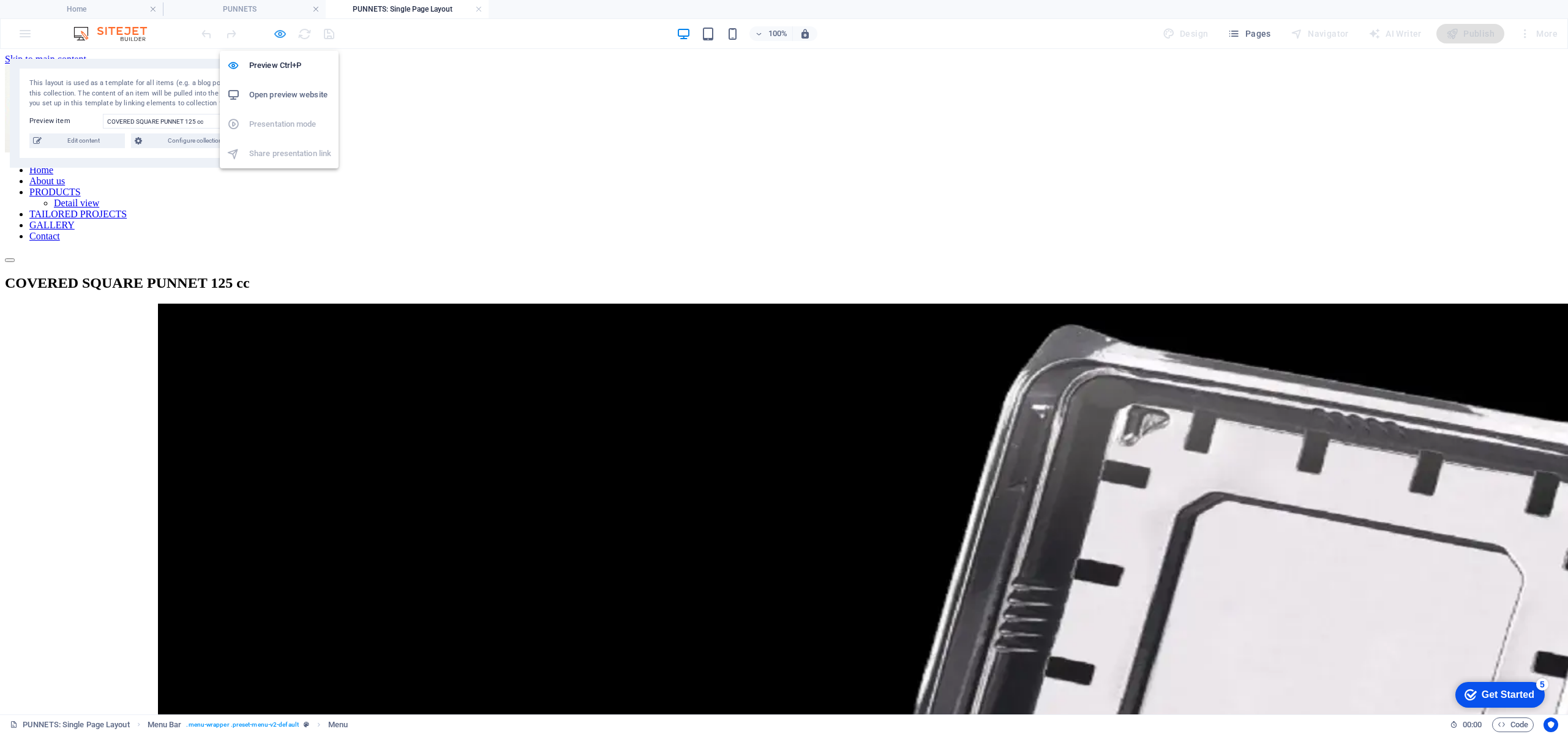
click at [282, 36] on icon "button" at bounding box center [280, 34] width 14 height 14
select select
select select "18"
select select
select select "1"
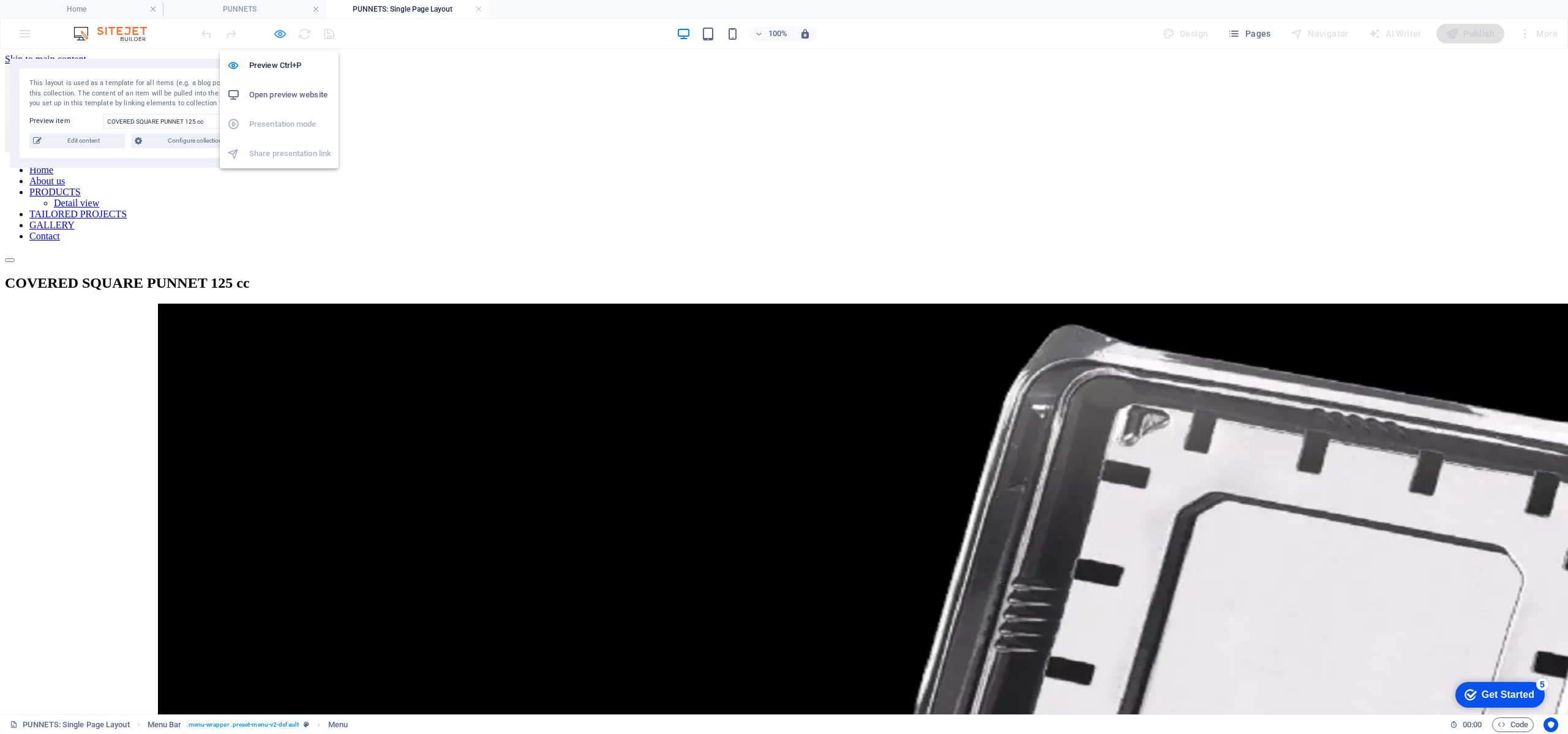
select select
select select "19"
select select
select select "17"
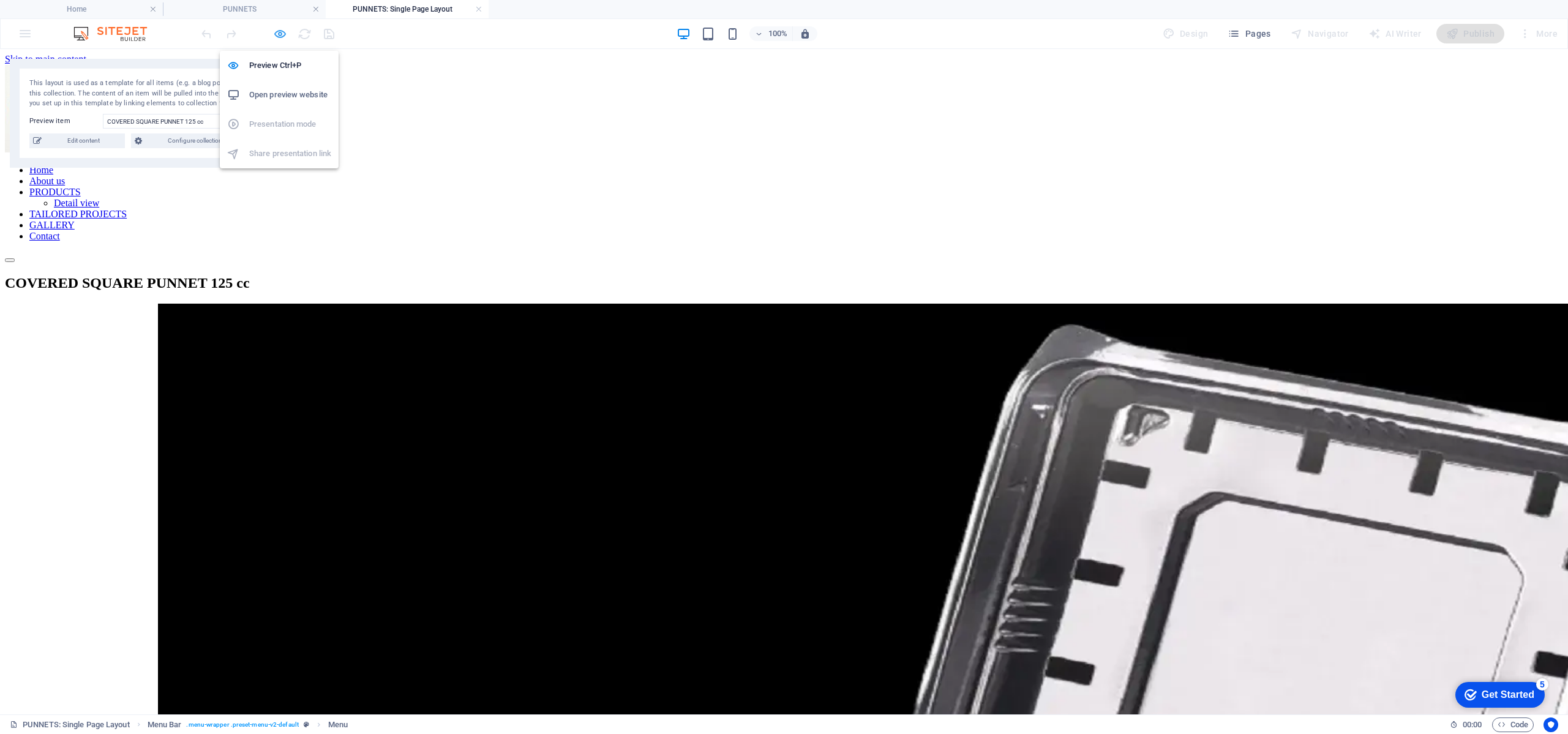
select select
select select "20"
select select
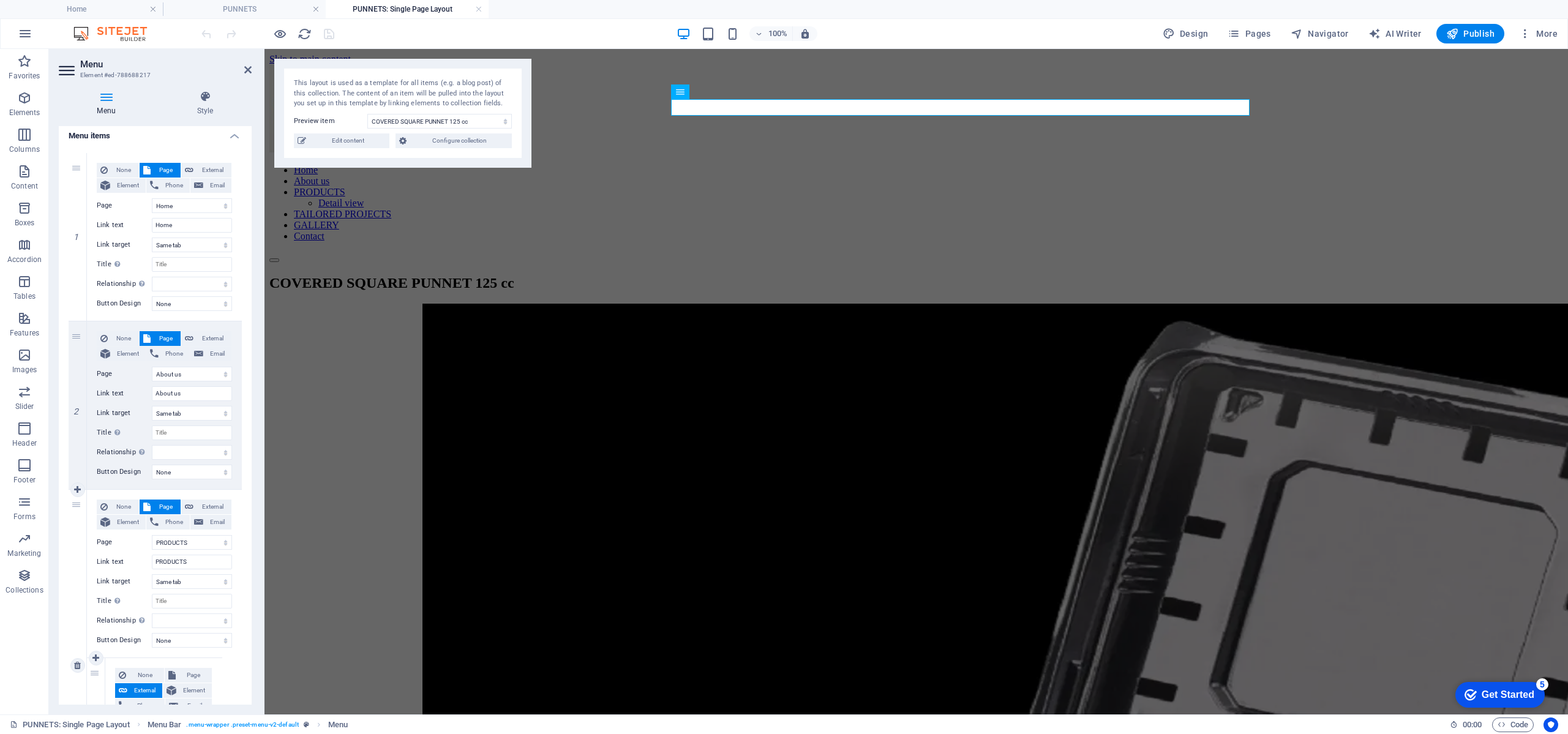
scroll to position [367, 0]
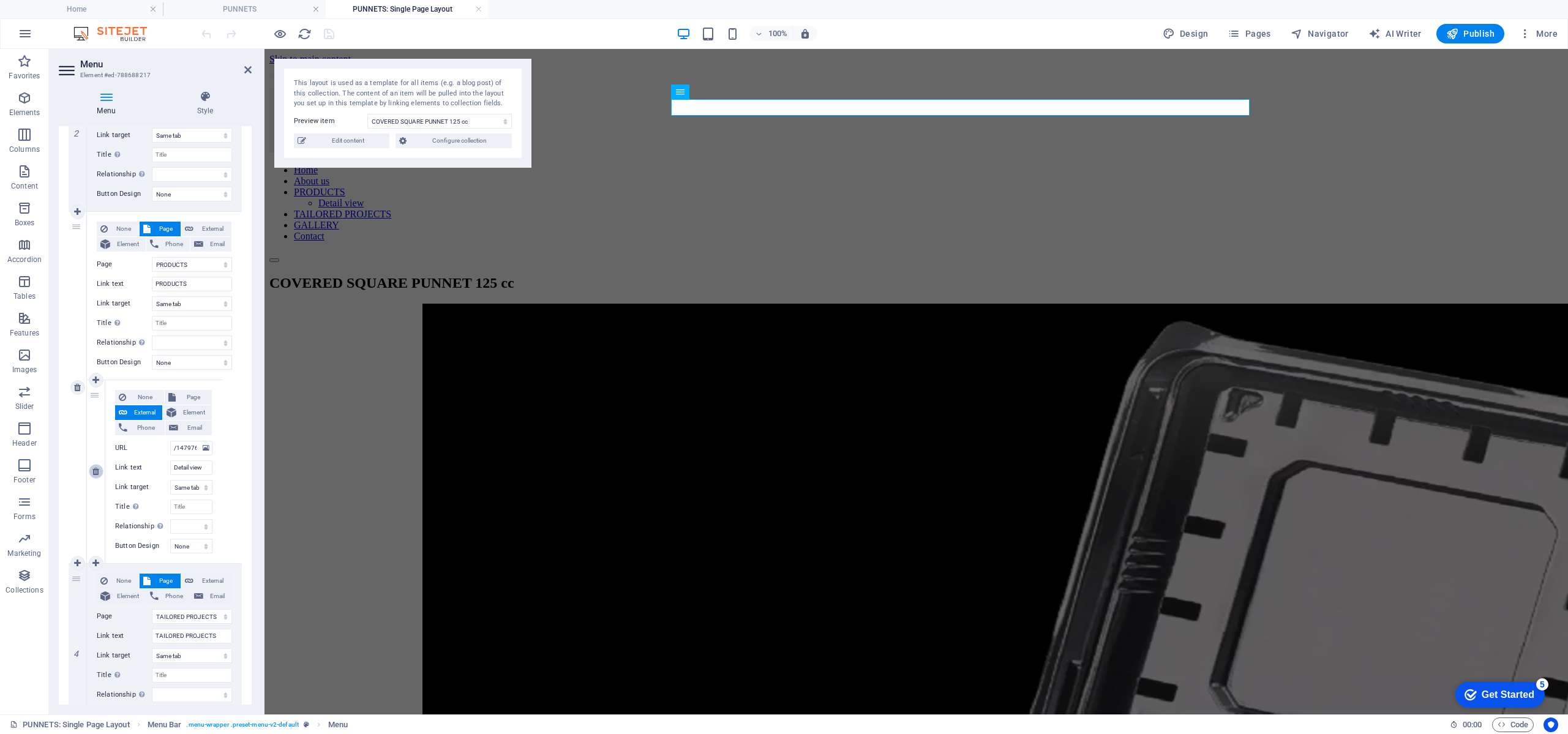
click at [94, 467] on icon at bounding box center [96, 471] width 7 height 9
select select
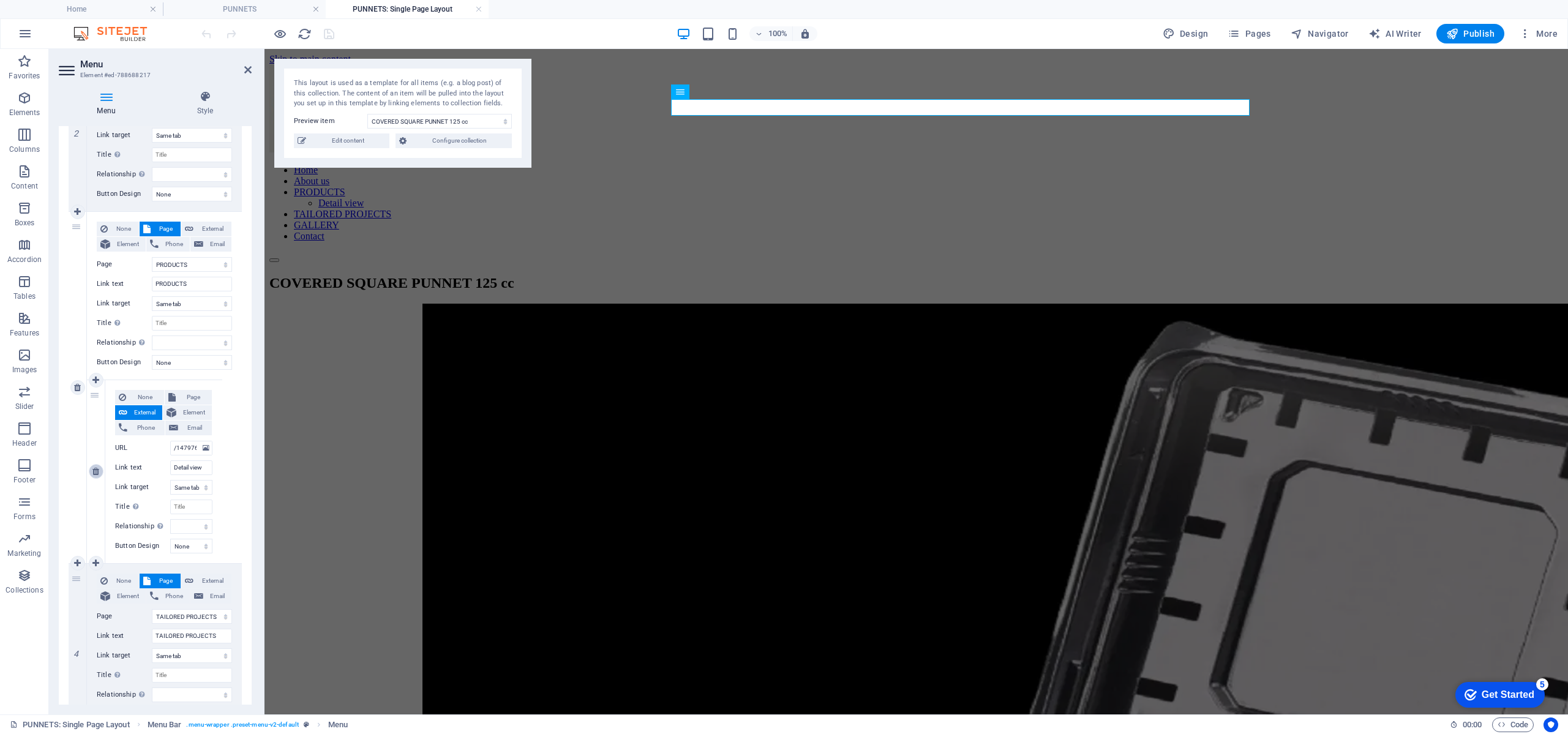
select select
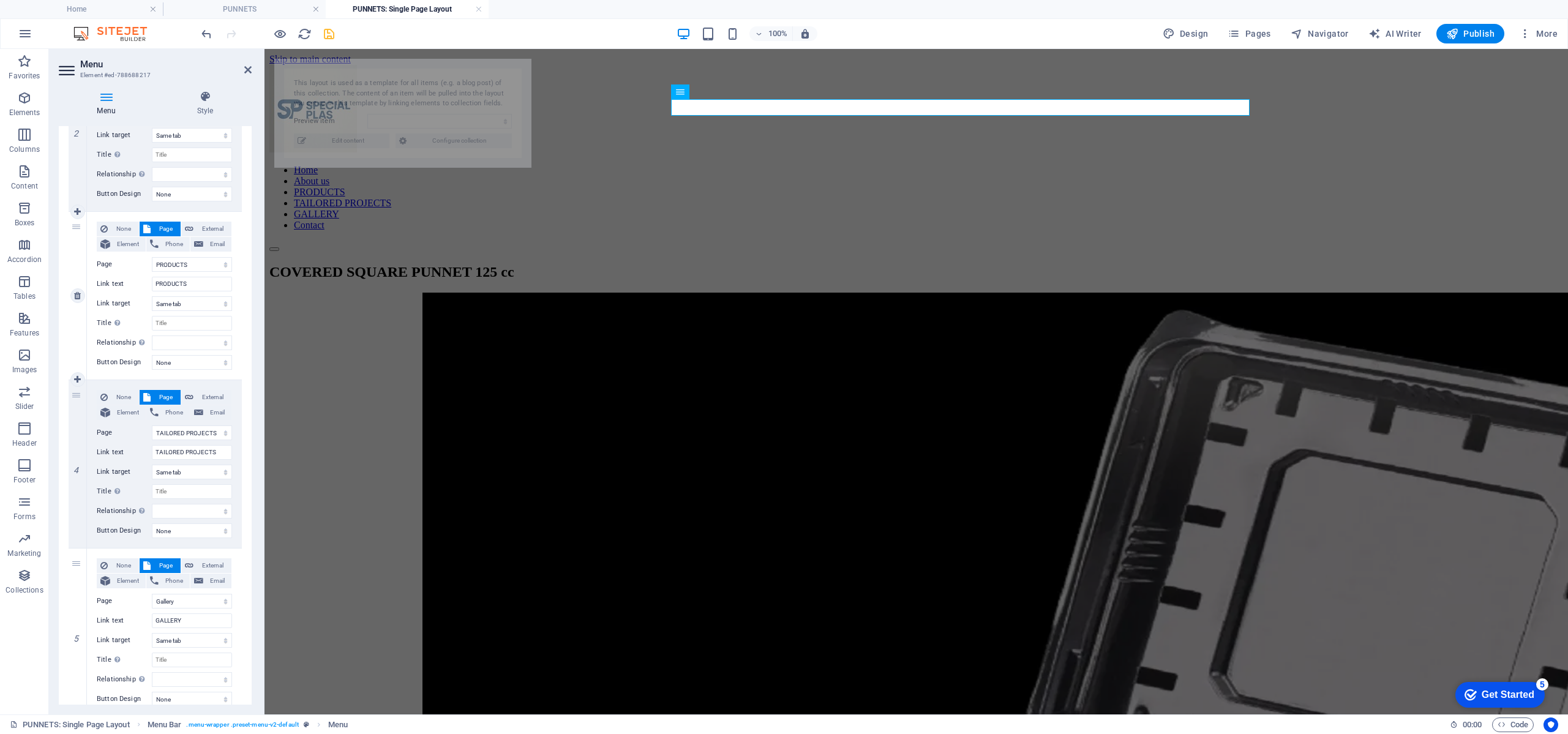
select select "68988aaeb4e2cd5f7c01dcaa"
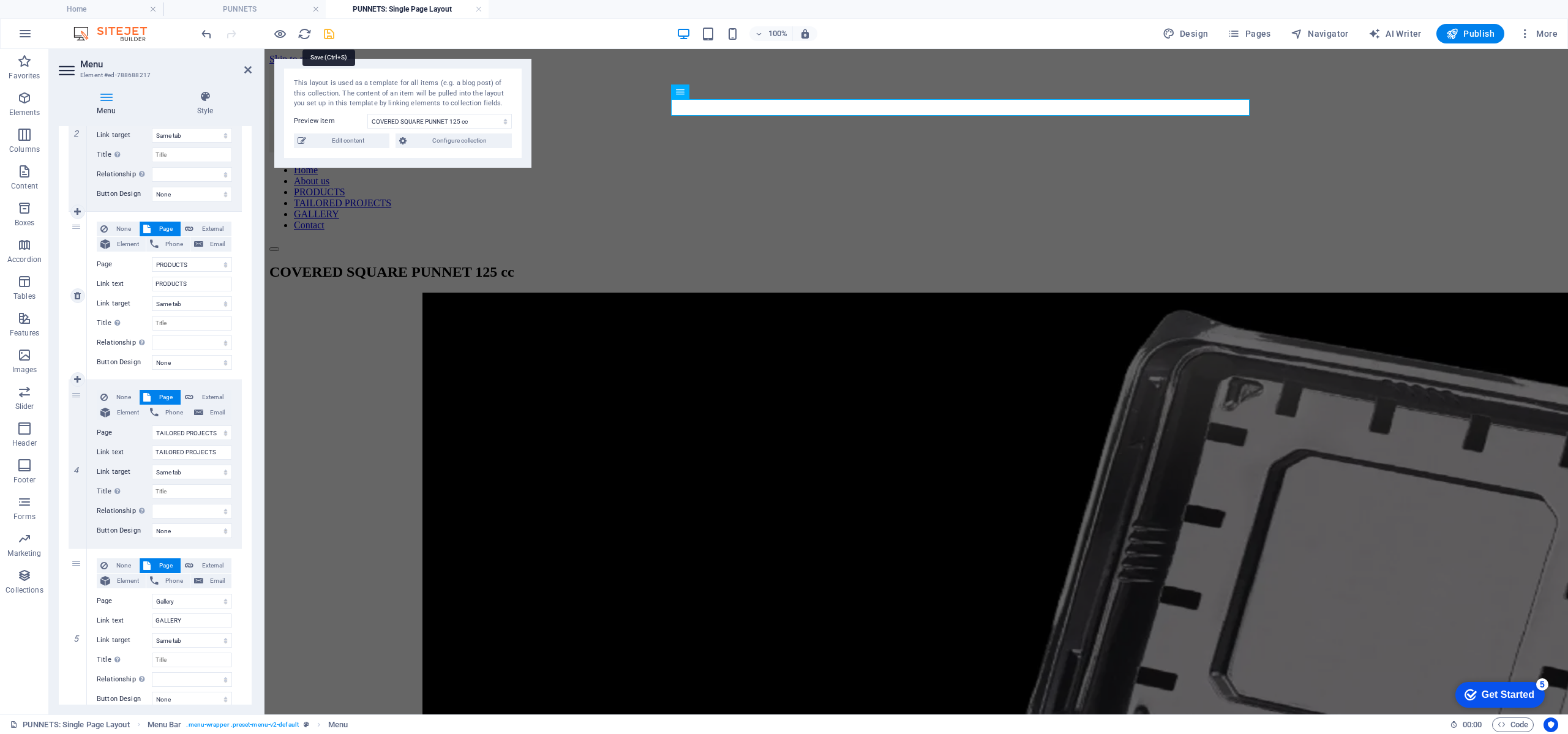
click at [333, 39] on icon "save" at bounding box center [329, 34] width 14 height 14
select select
select select "18"
select select
select select "1"
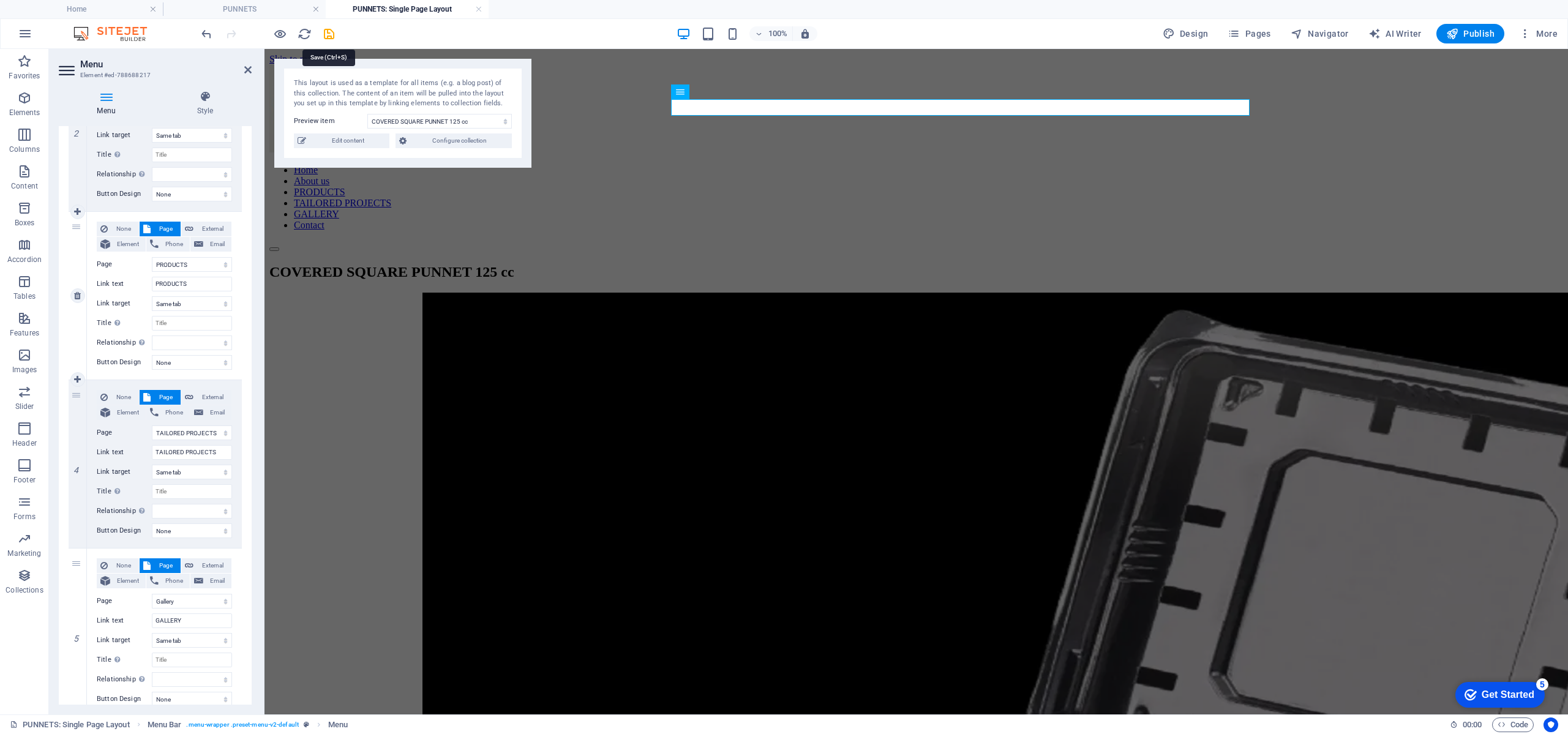
select select
select select "19"
select select
select select "17"
select select
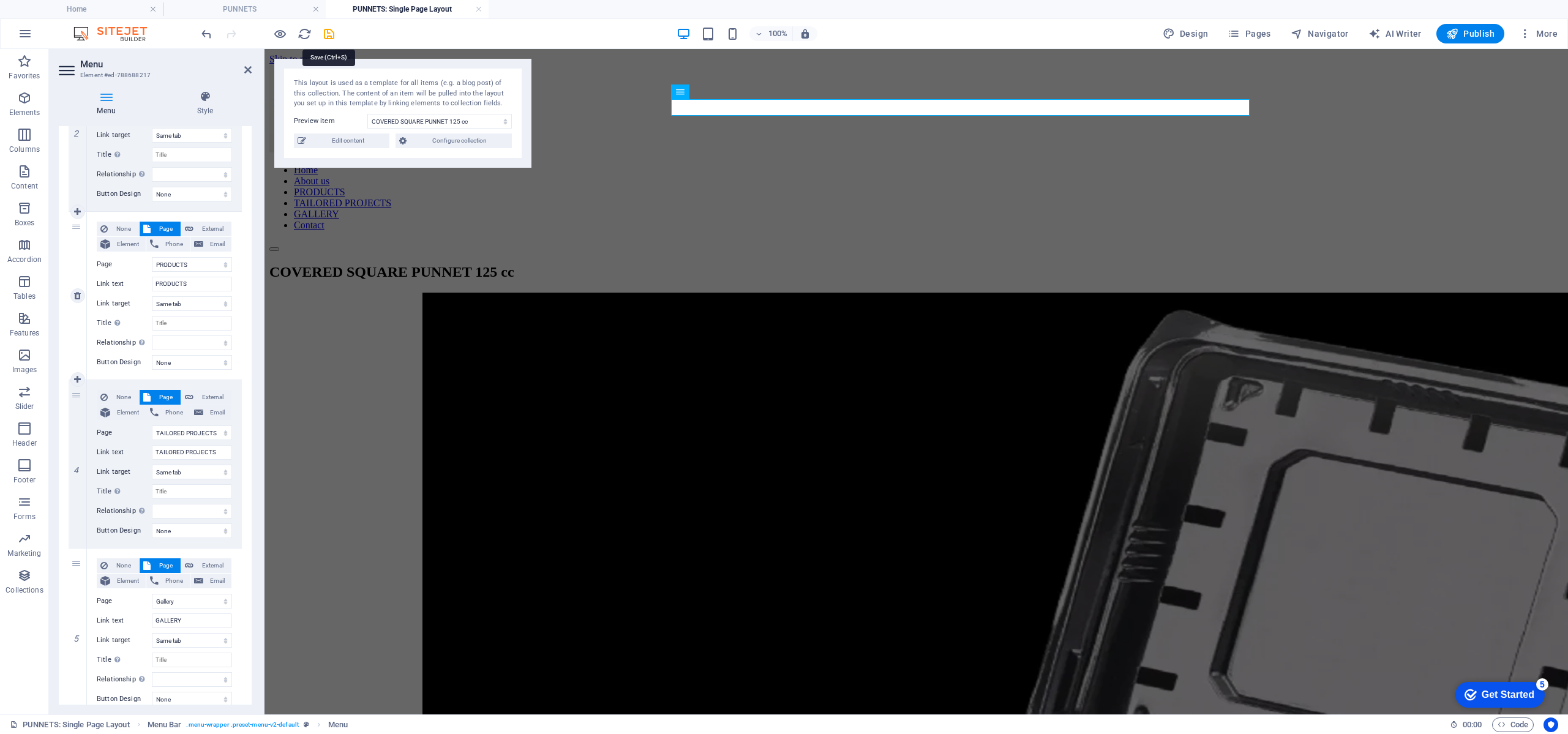
select select "20"
select select
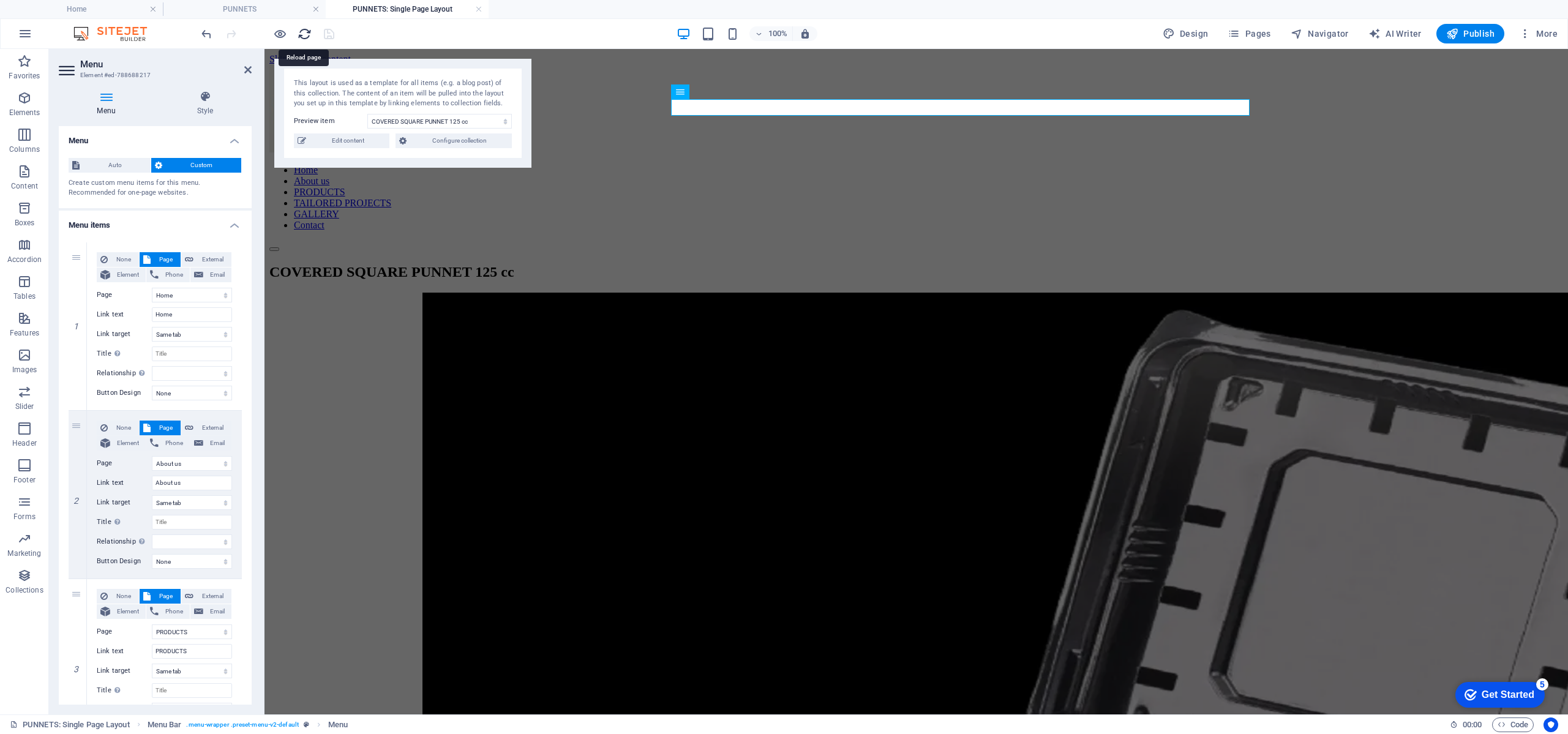
click at [302, 33] on icon "reload" at bounding box center [305, 34] width 14 height 14
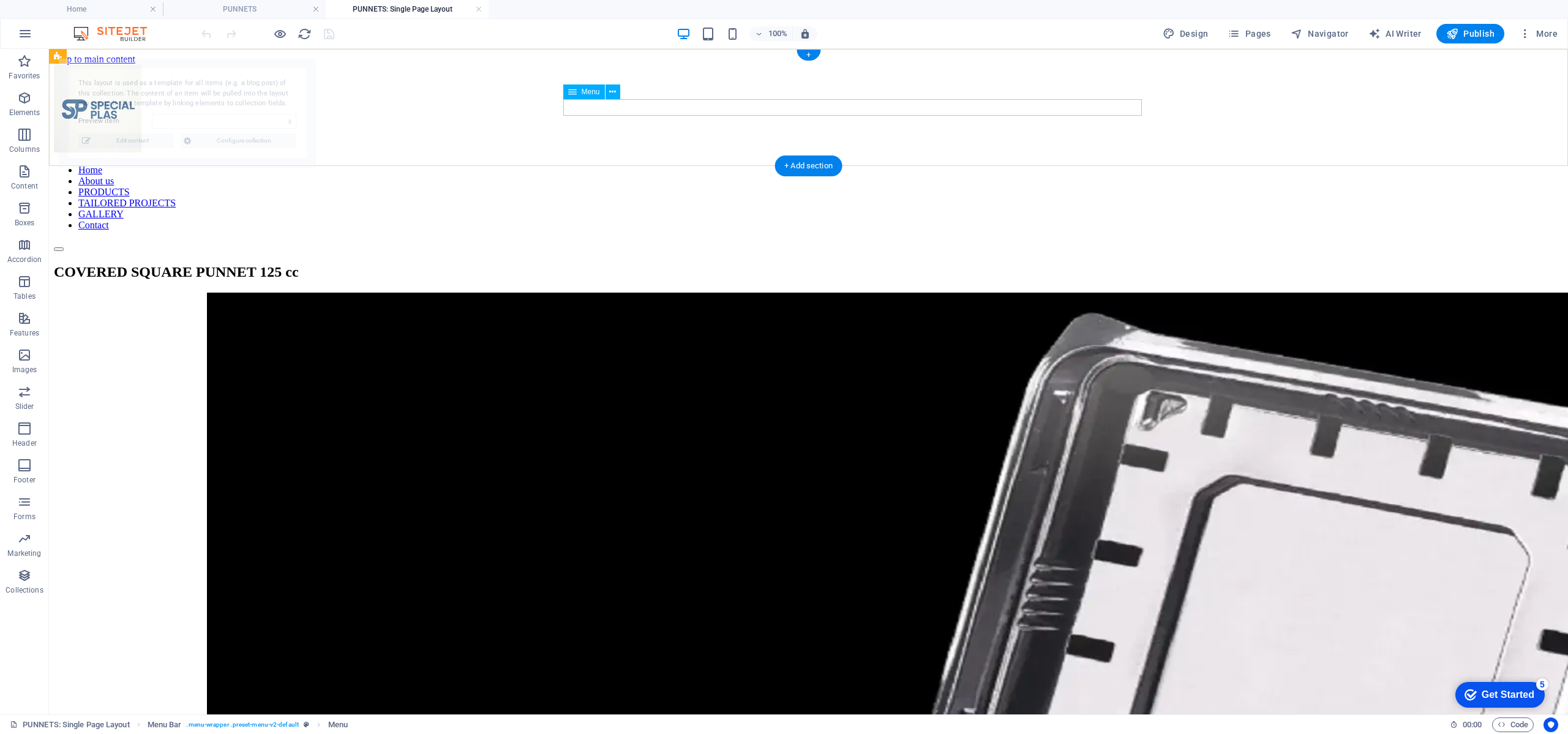
scroll to position [0, 0]
click at [647, 165] on nav "Home About us PRODUCTS TAILORED PROJECTS GALLERY Contact" at bounding box center [809, 198] width 1509 height 67
select select
select select "18"
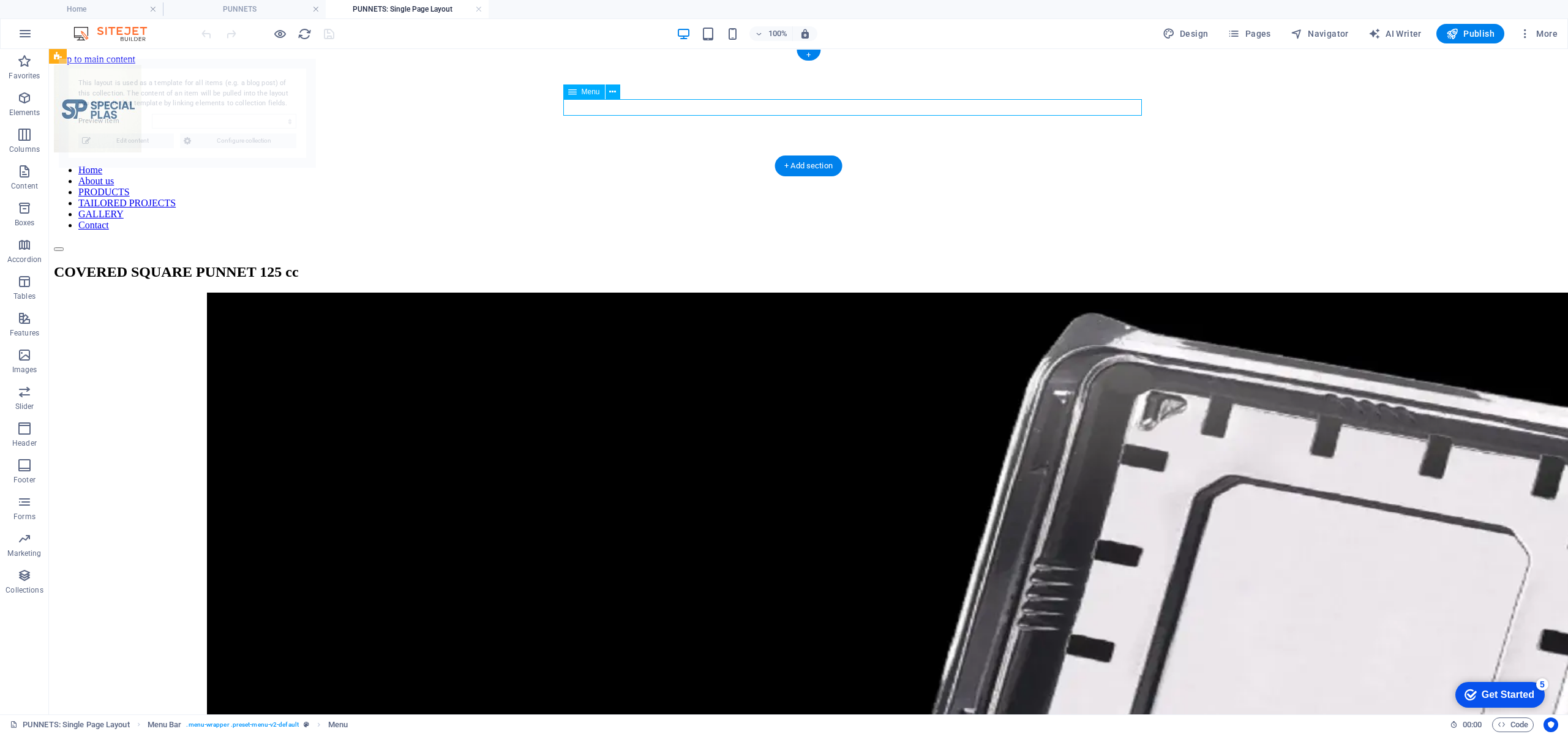
select select
select select "1"
select select
select select "19"
select select
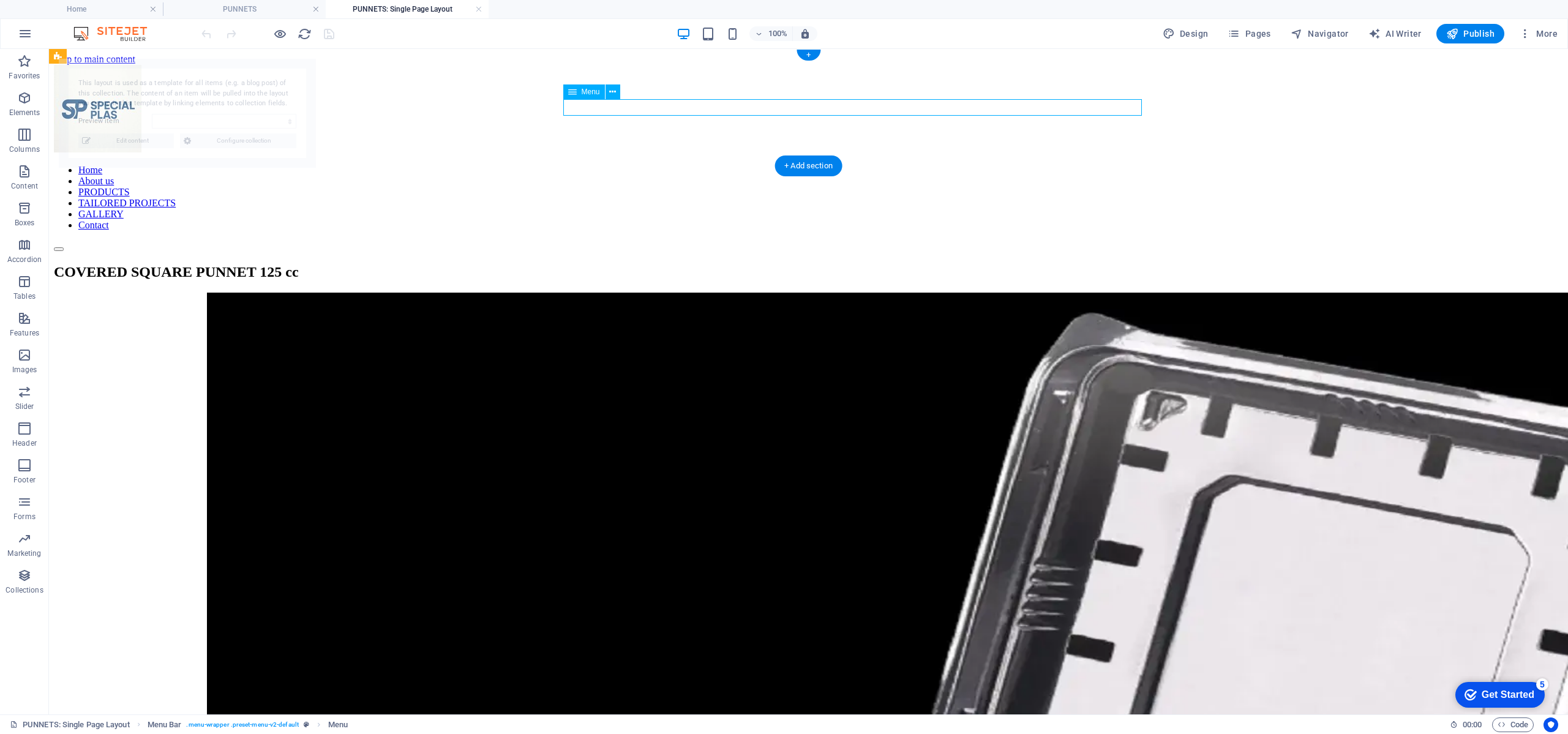
select select "17"
select select
select select "20"
select select
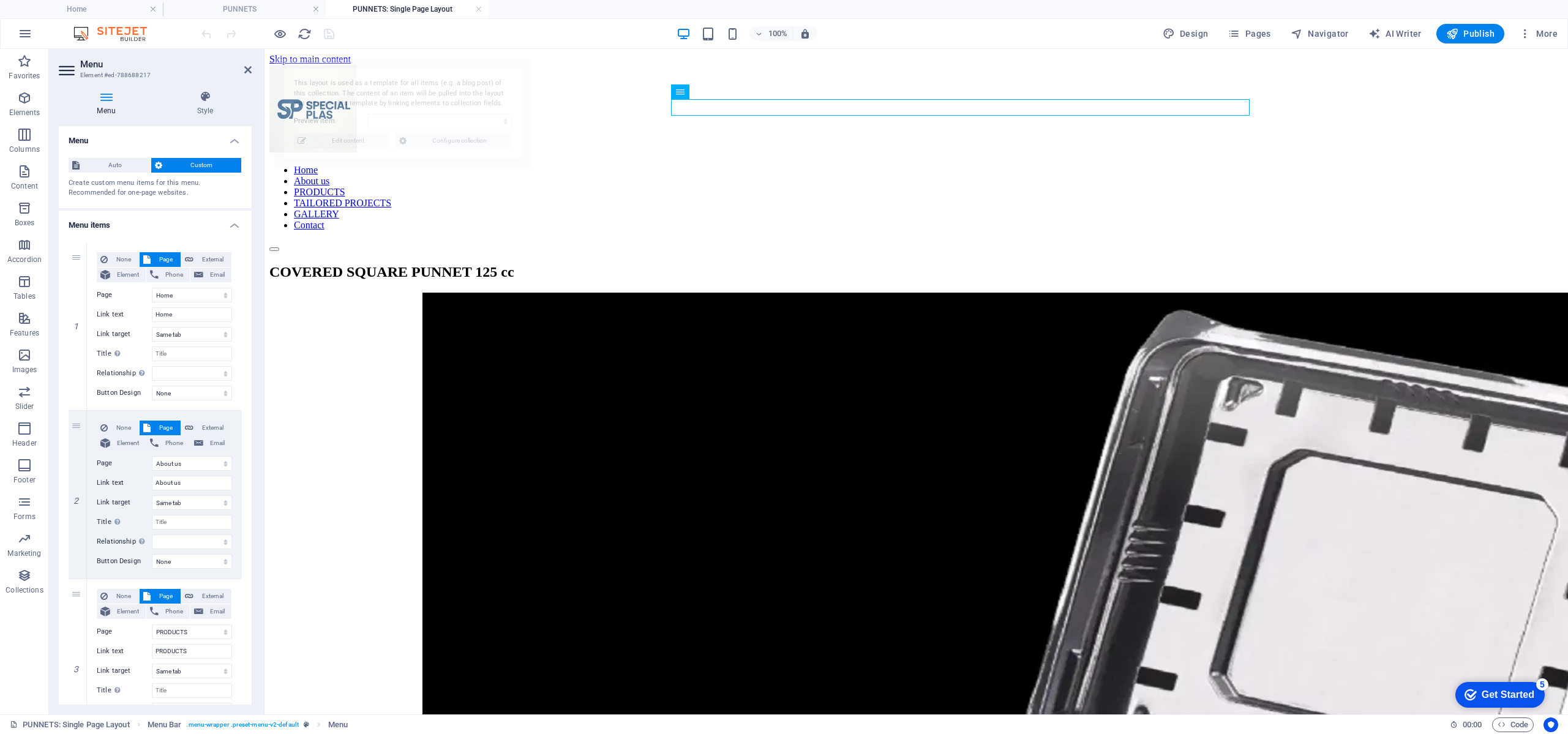
select select "68988aaeb4e2cd5f7c01dcaa"
click at [93, 166] on span "Auto" at bounding box center [115, 165] width 63 height 15
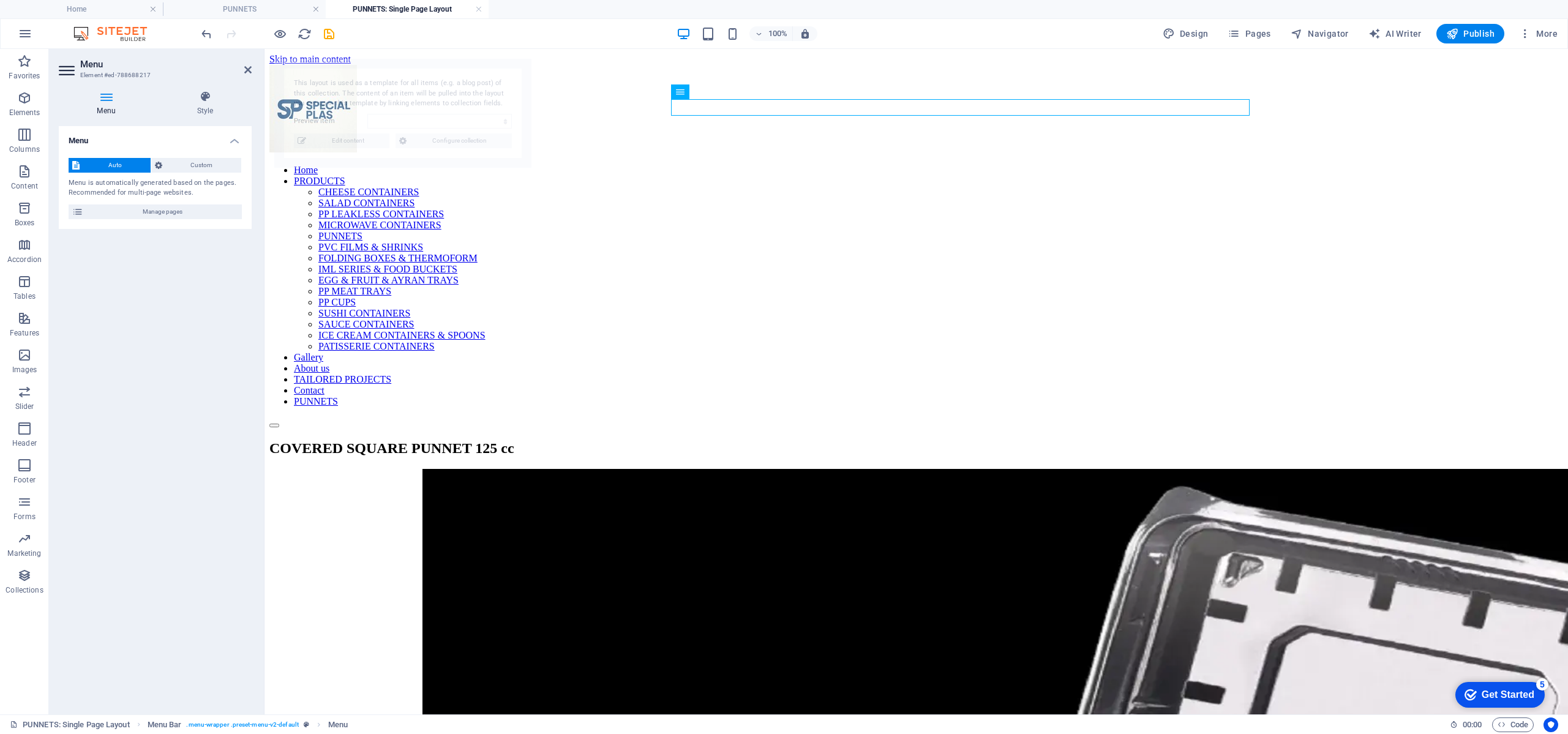
select select "68988aaeb4e2cd5f7c01dcaa"
click at [177, 213] on span "Manage pages" at bounding box center [162, 211] width 152 height 15
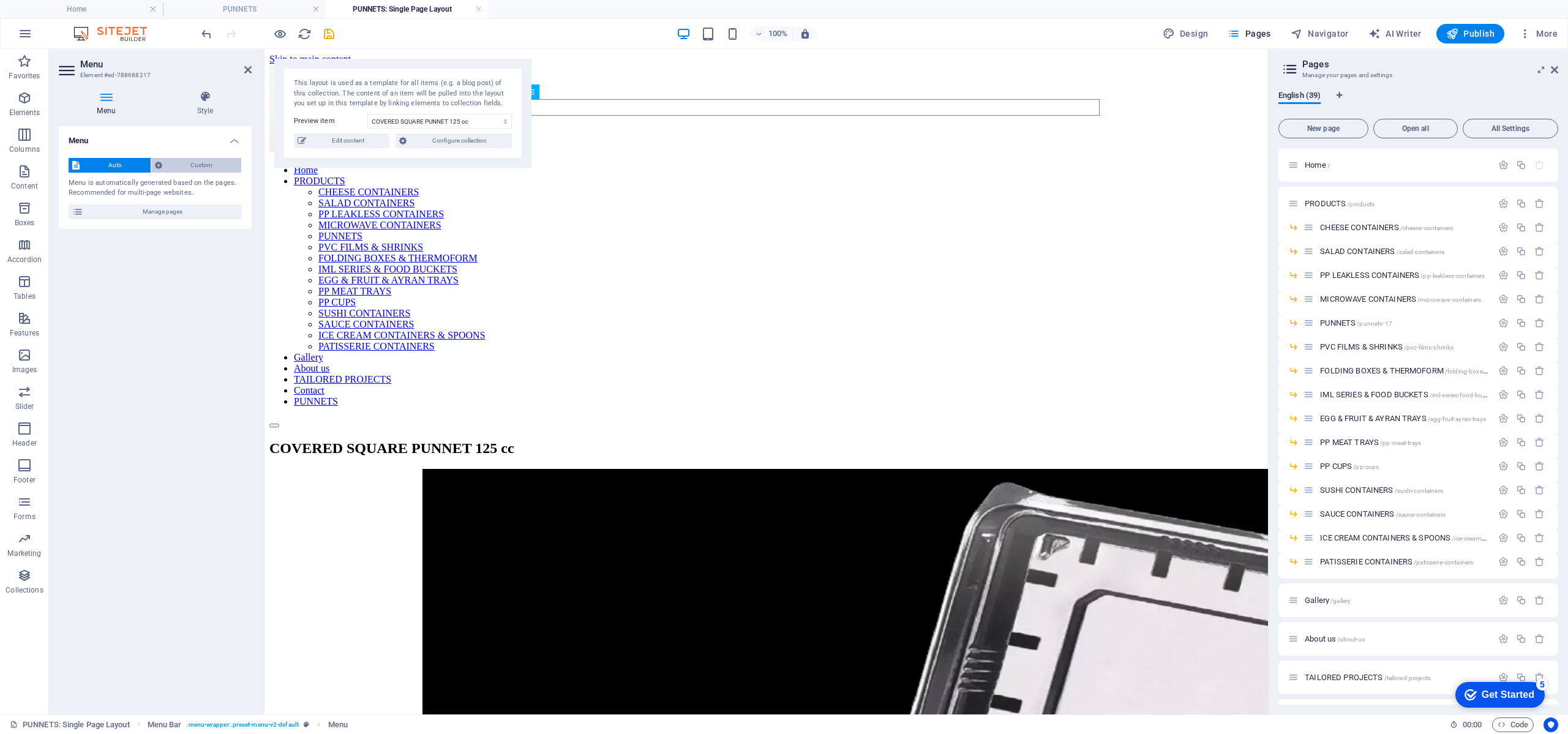
click at [207, 165] on span "Custom" at bounding box center [202, 165] width 72 height 15
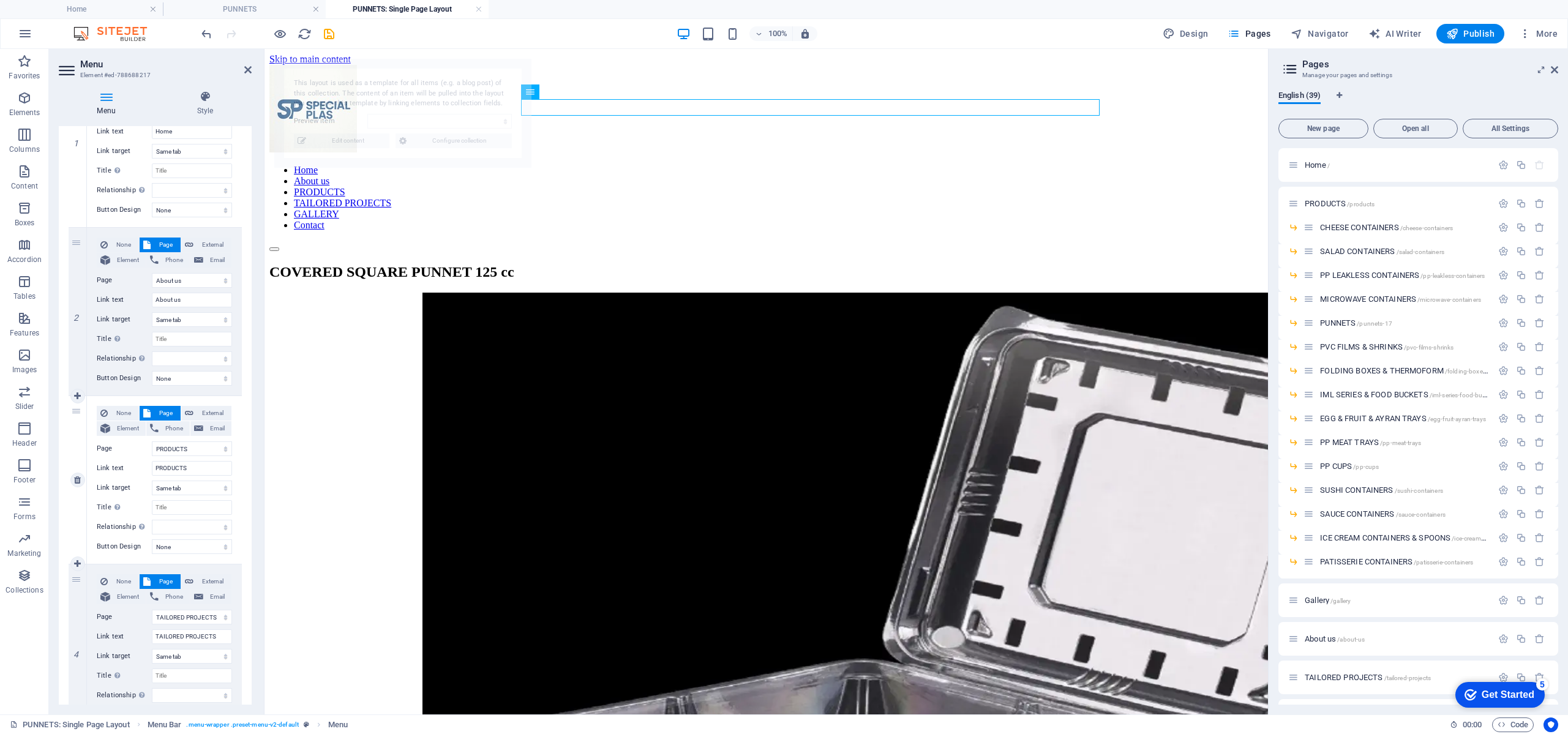
select select "68988aaeb4e2cd5f7c01dcaa"
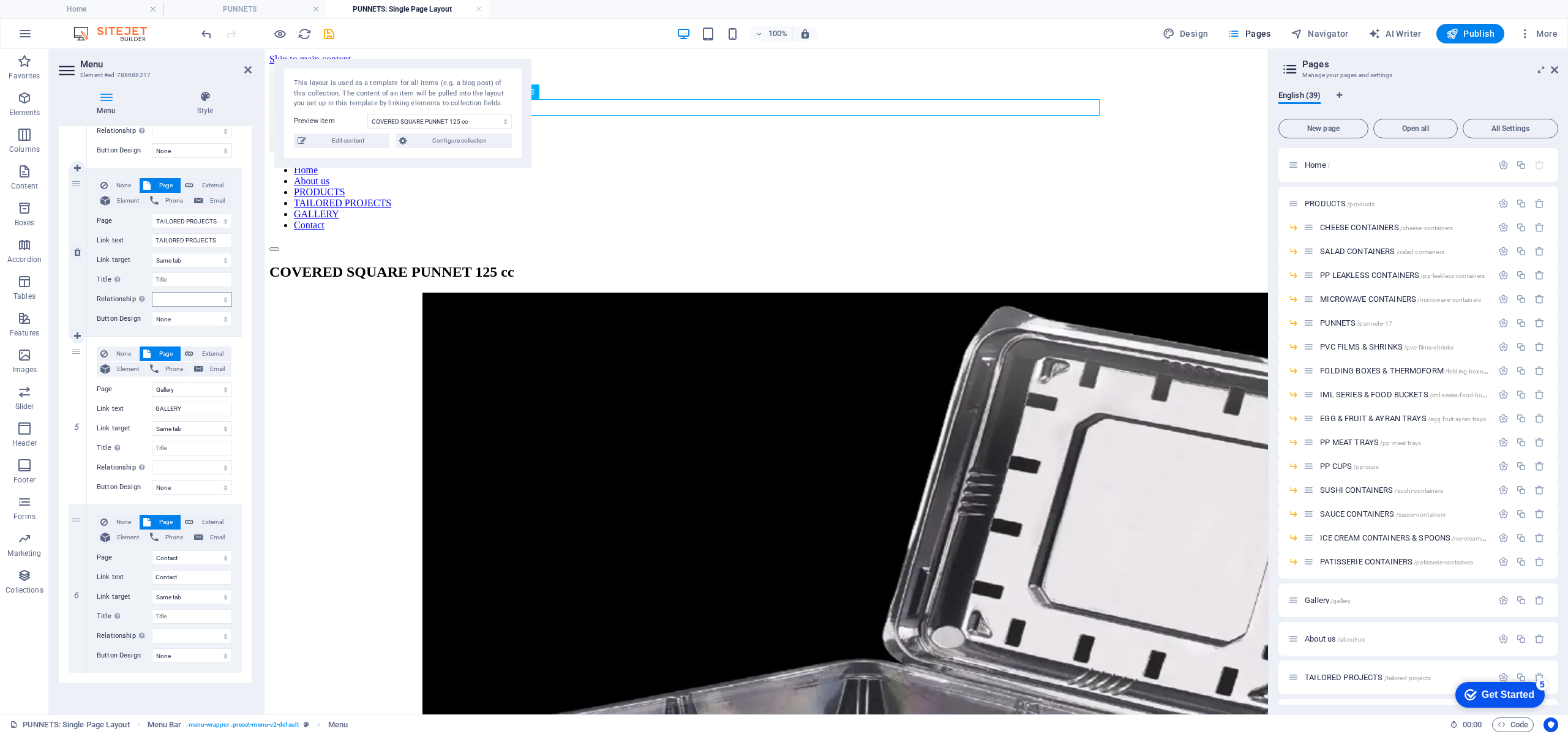
scroll to position [582, 0]
click at [330, 37] on icon "save" at bounding box center [329, 34] width 14 height 14
select select
select select "18"
select select
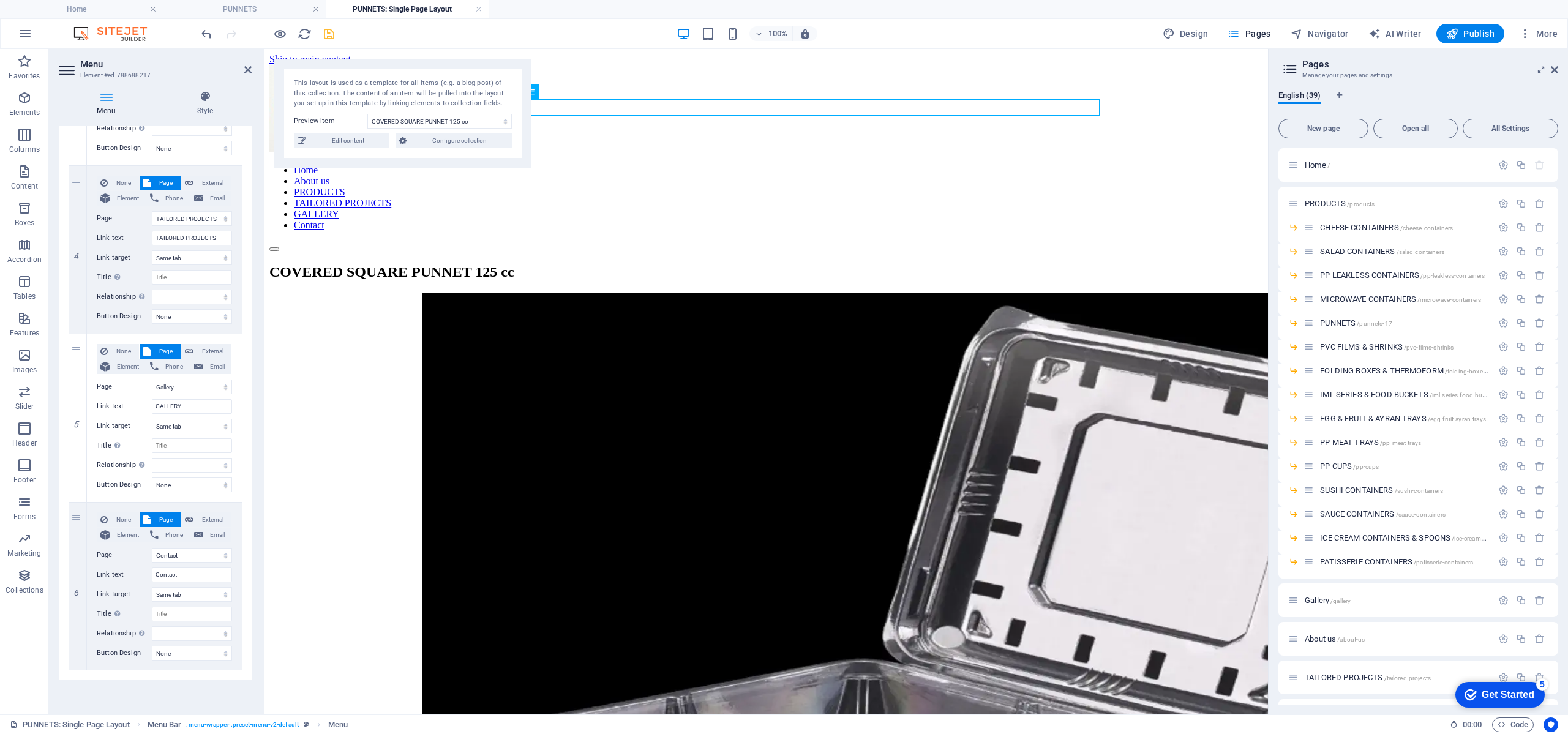
select select "1"
select select
select select "19"
select select
select select "17"
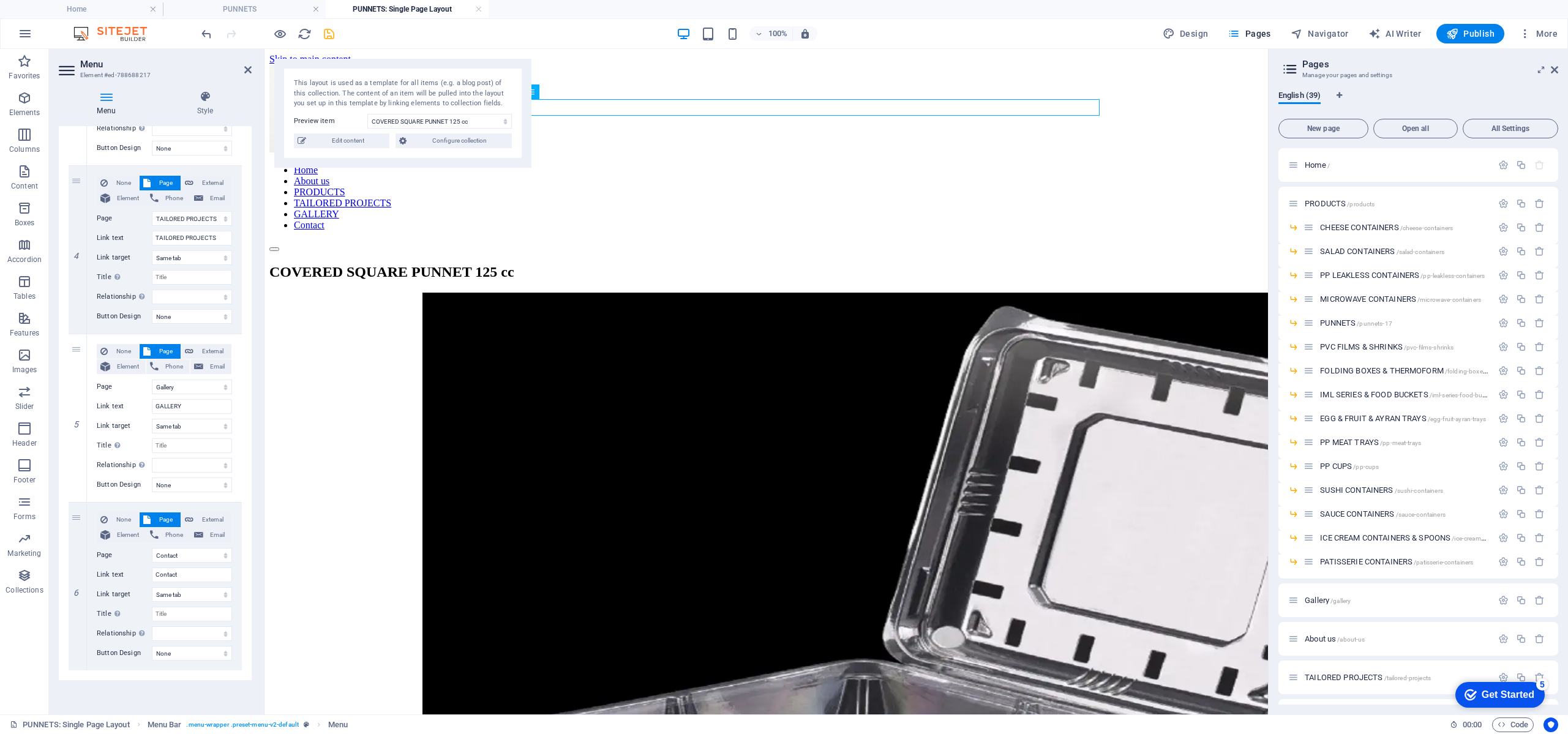
select select
select select "20"
select select
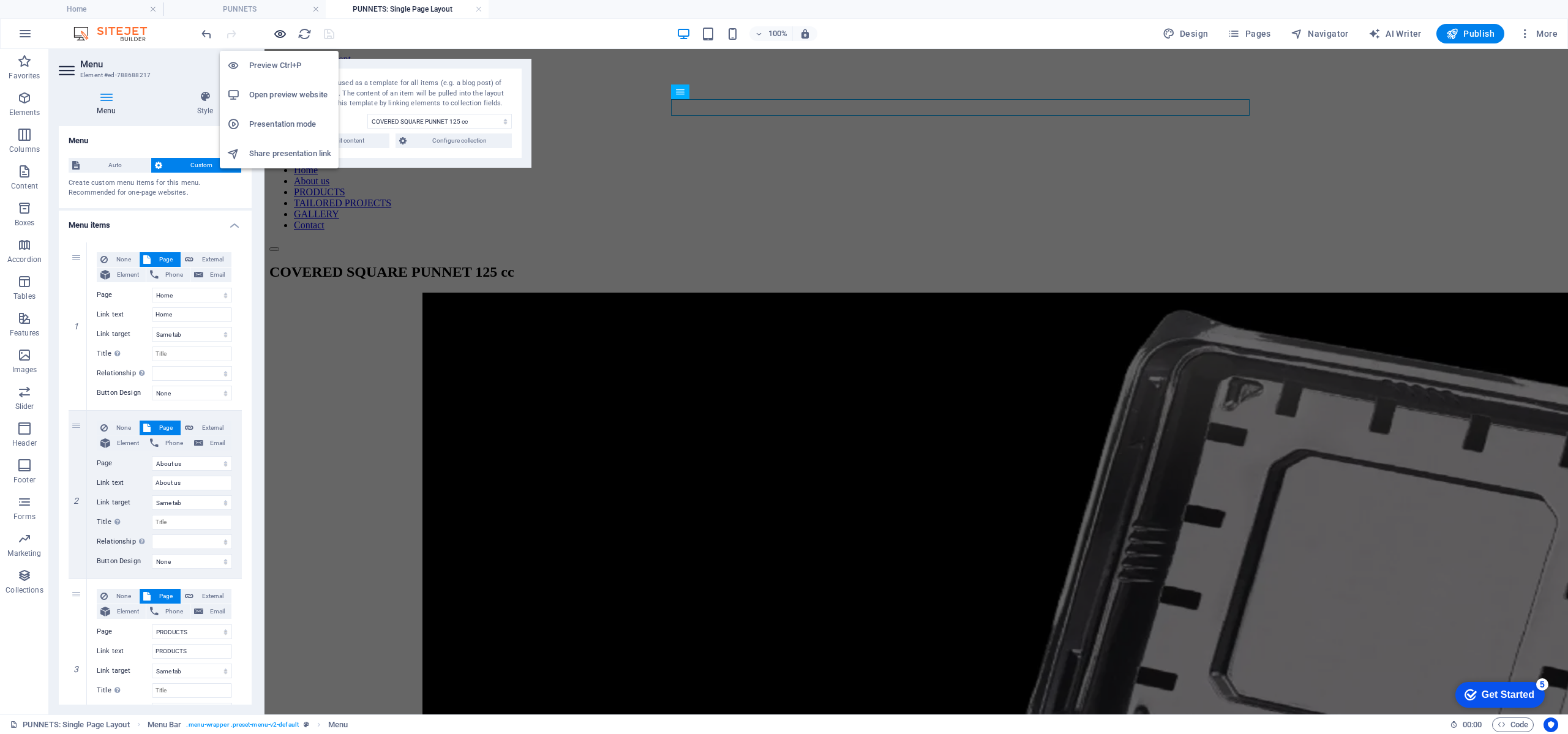
click at [278, 31] on icon "button" at bounding box center [280, 34] width 14 height 14
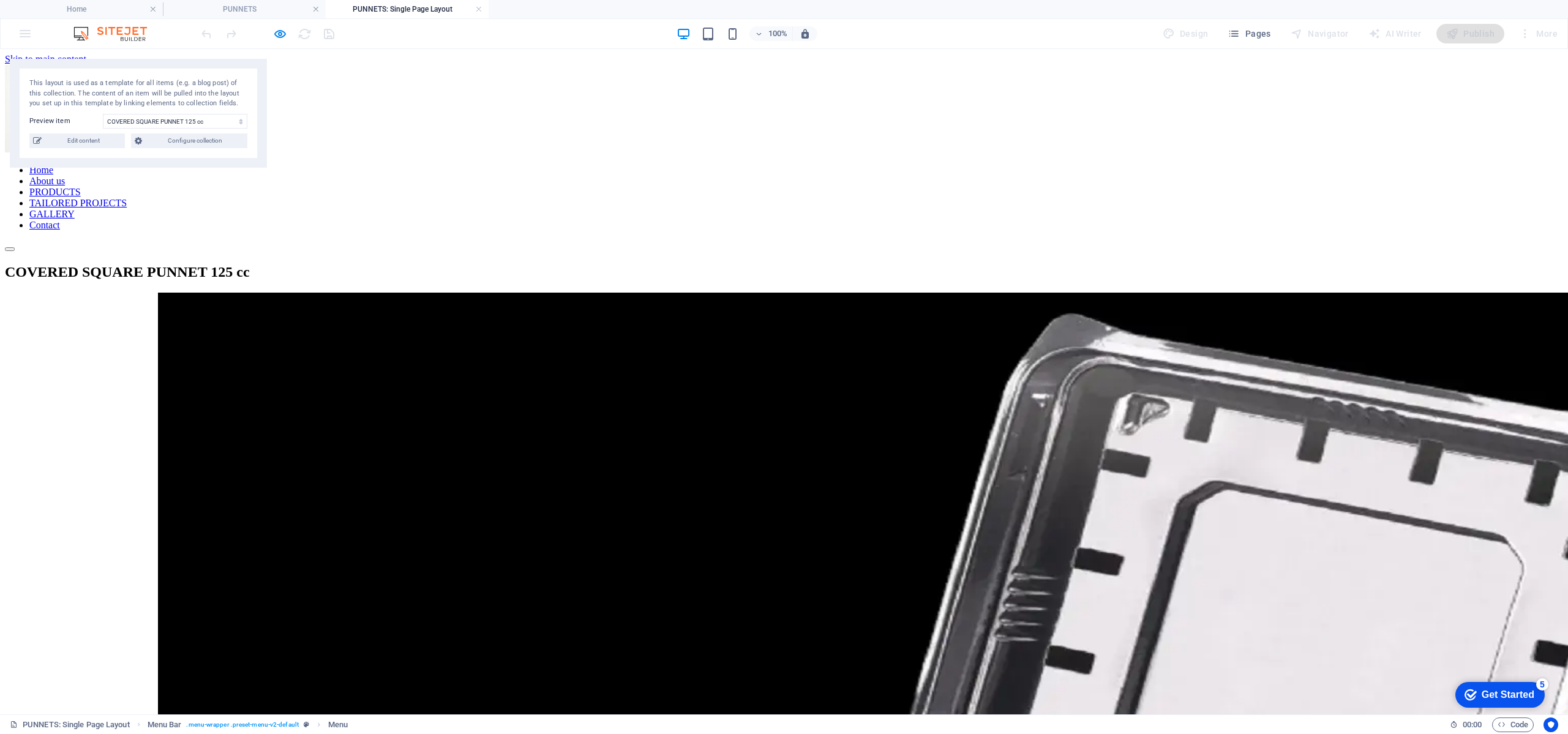
click at [81, 186] on link "PRODUCTS" at bounding box center [55, 191] width 52 height 10
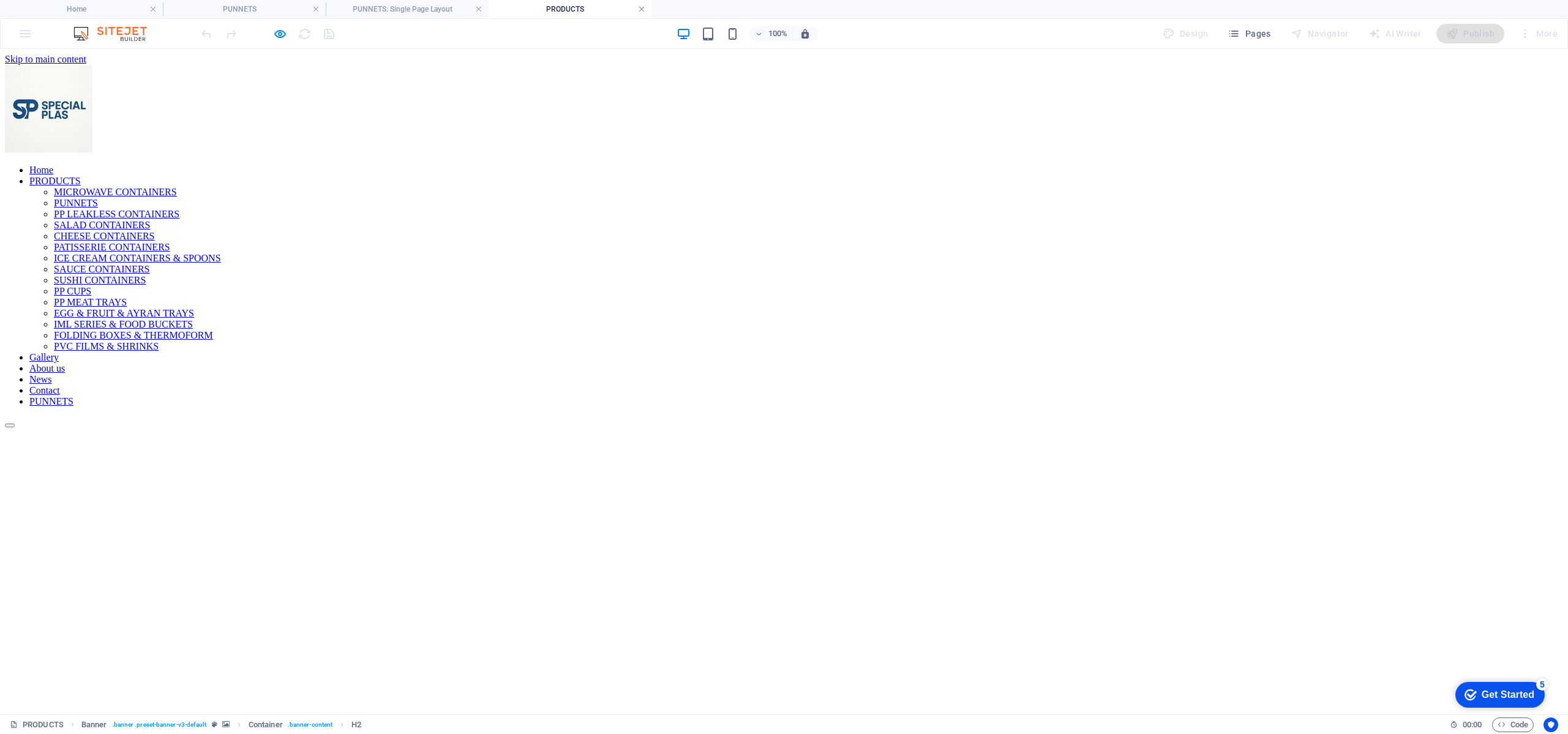
scroll to position [0, 0]
click at [640, 9] on link at bounding box center [642, 9] width 8 height 12
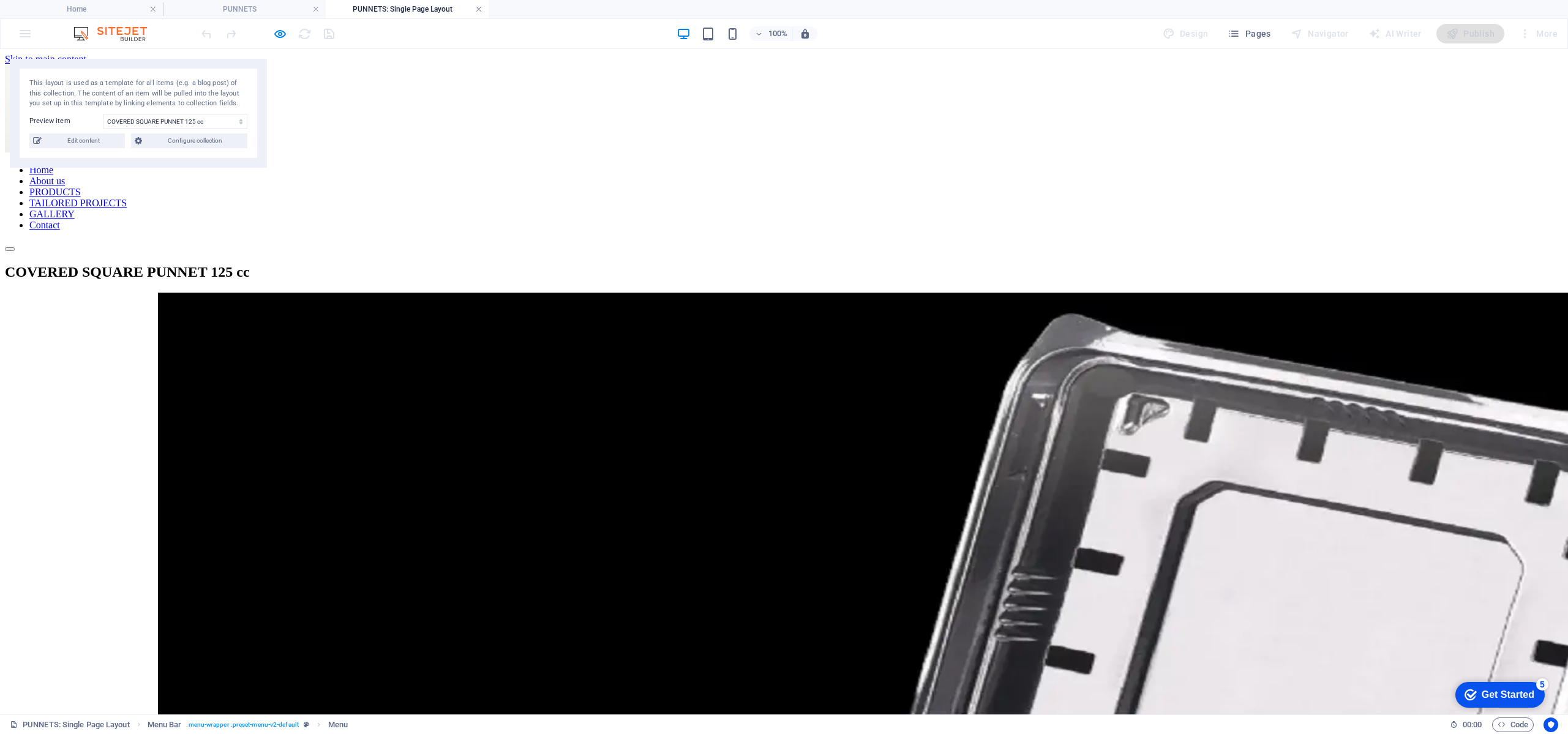
click at [476, 10] on link at bounding box center [479, 9] width 8 height 12
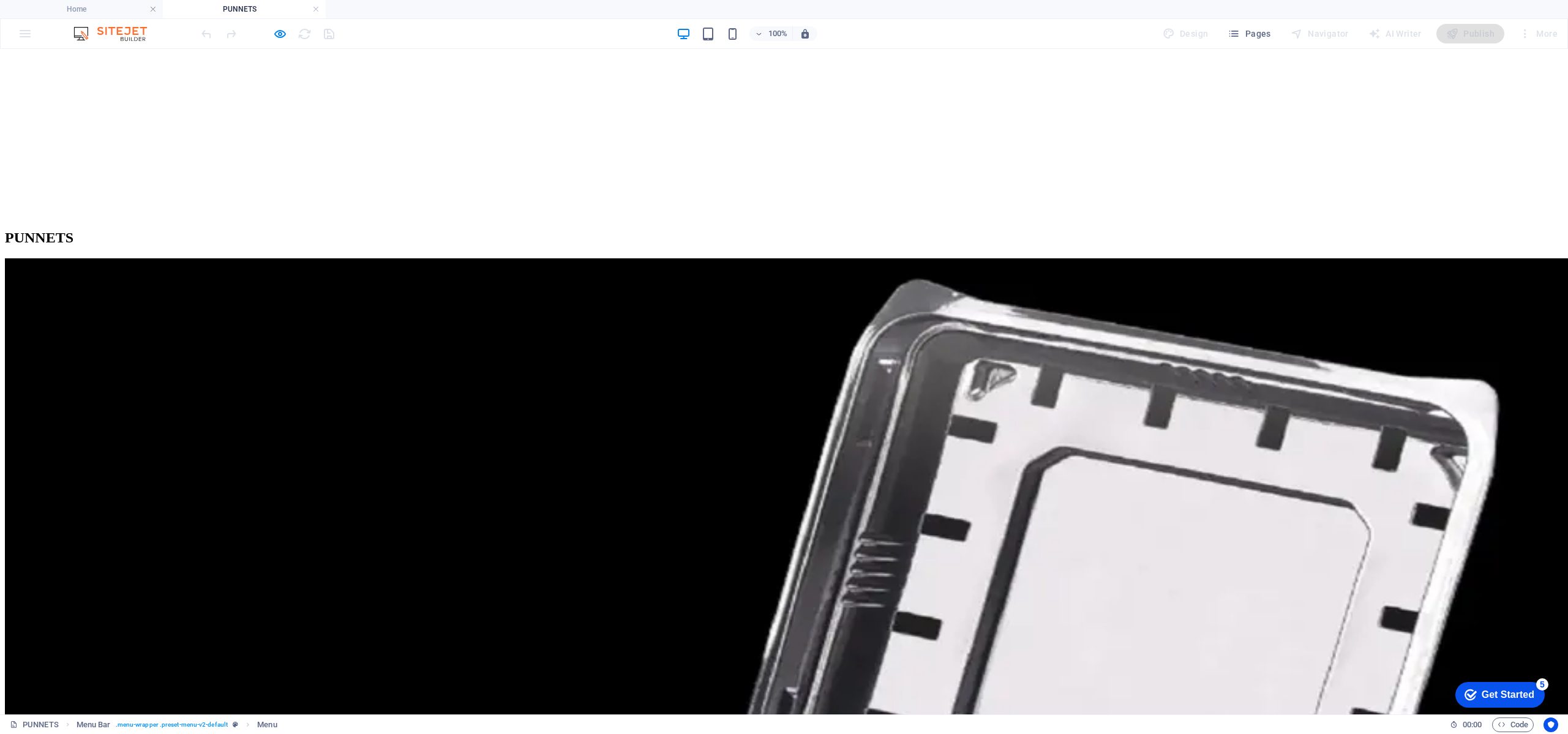
scroll to position [735, 0]
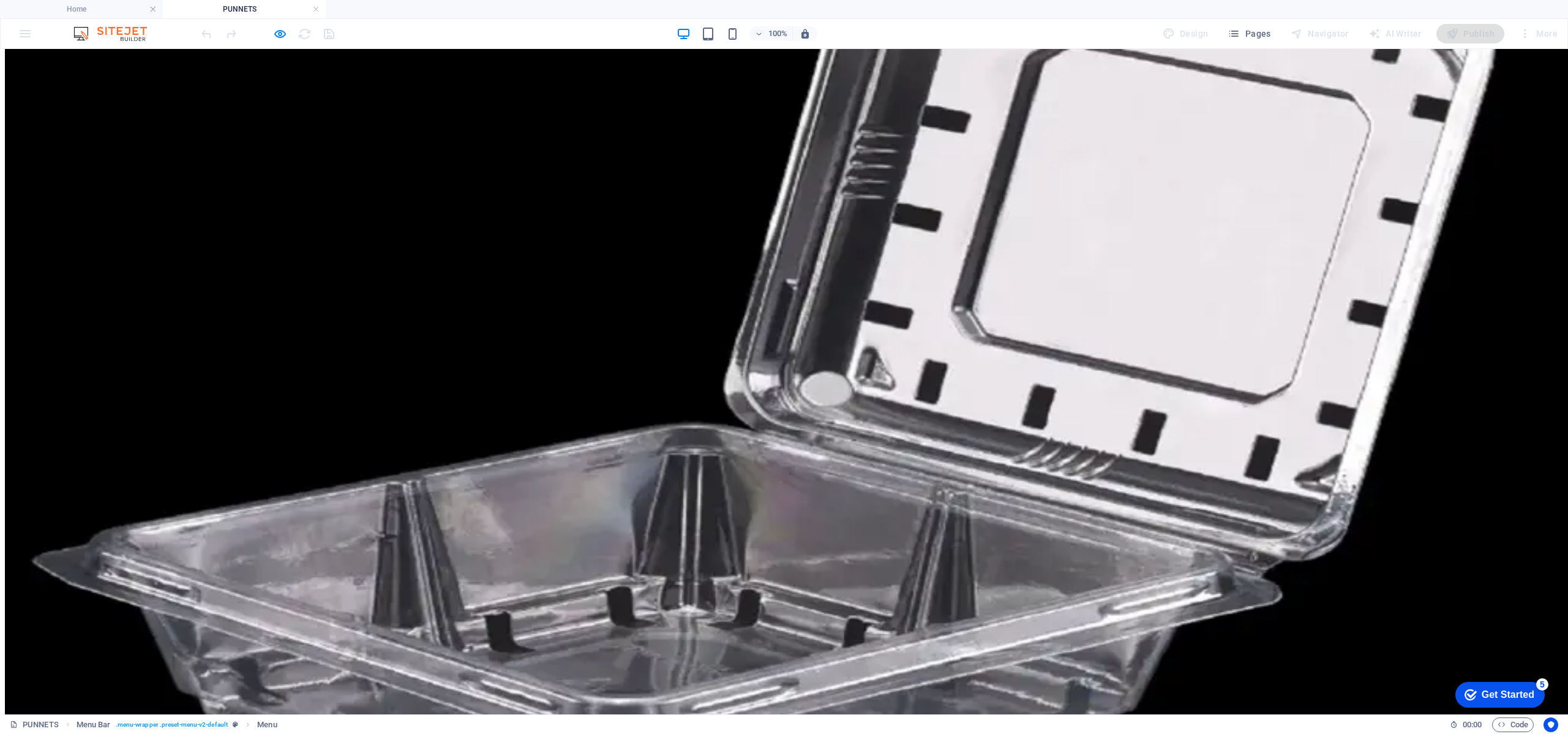
scroll to position [0, 0]
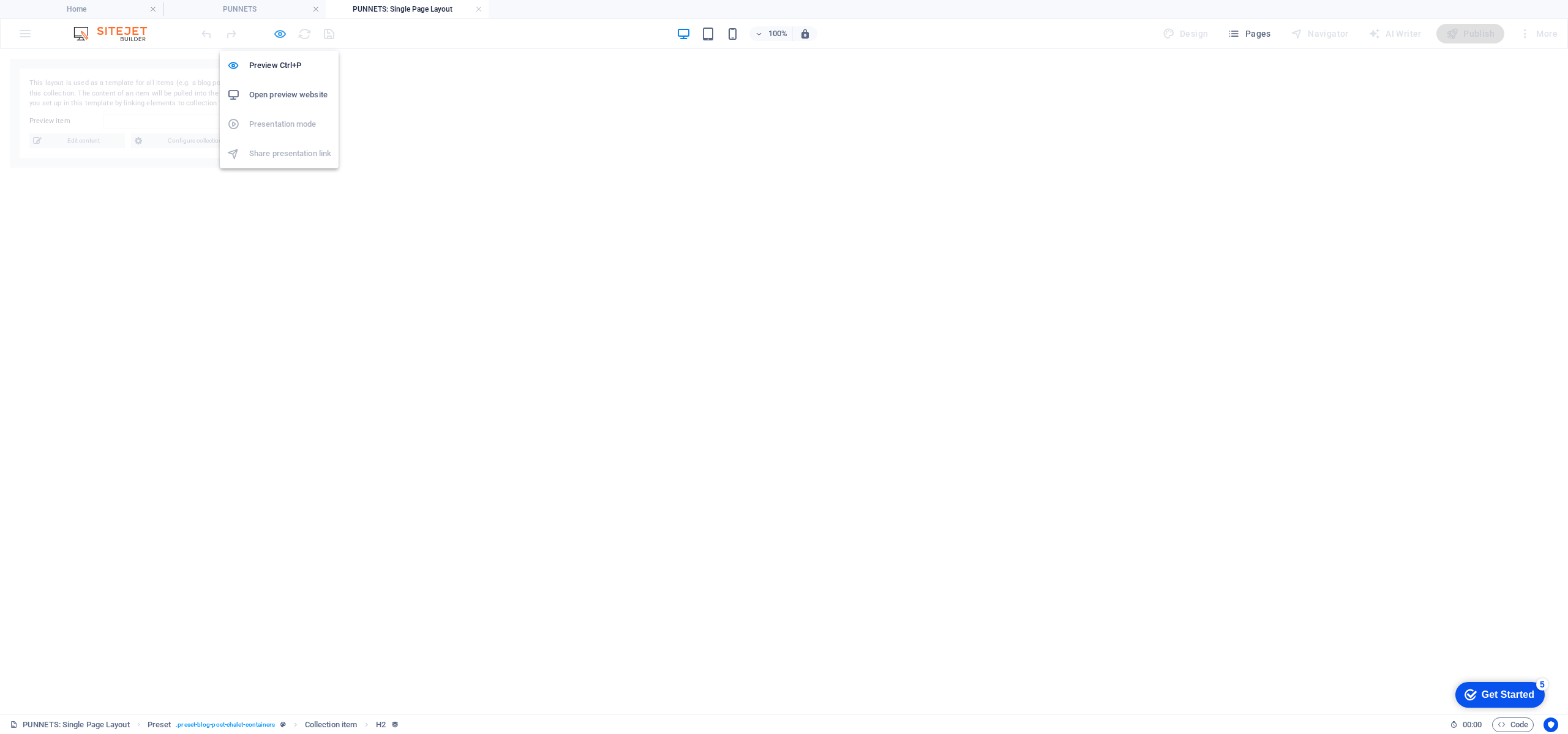
click at [279, 36] on icon "button" at bounding box center [280, 34] width 14 height 14
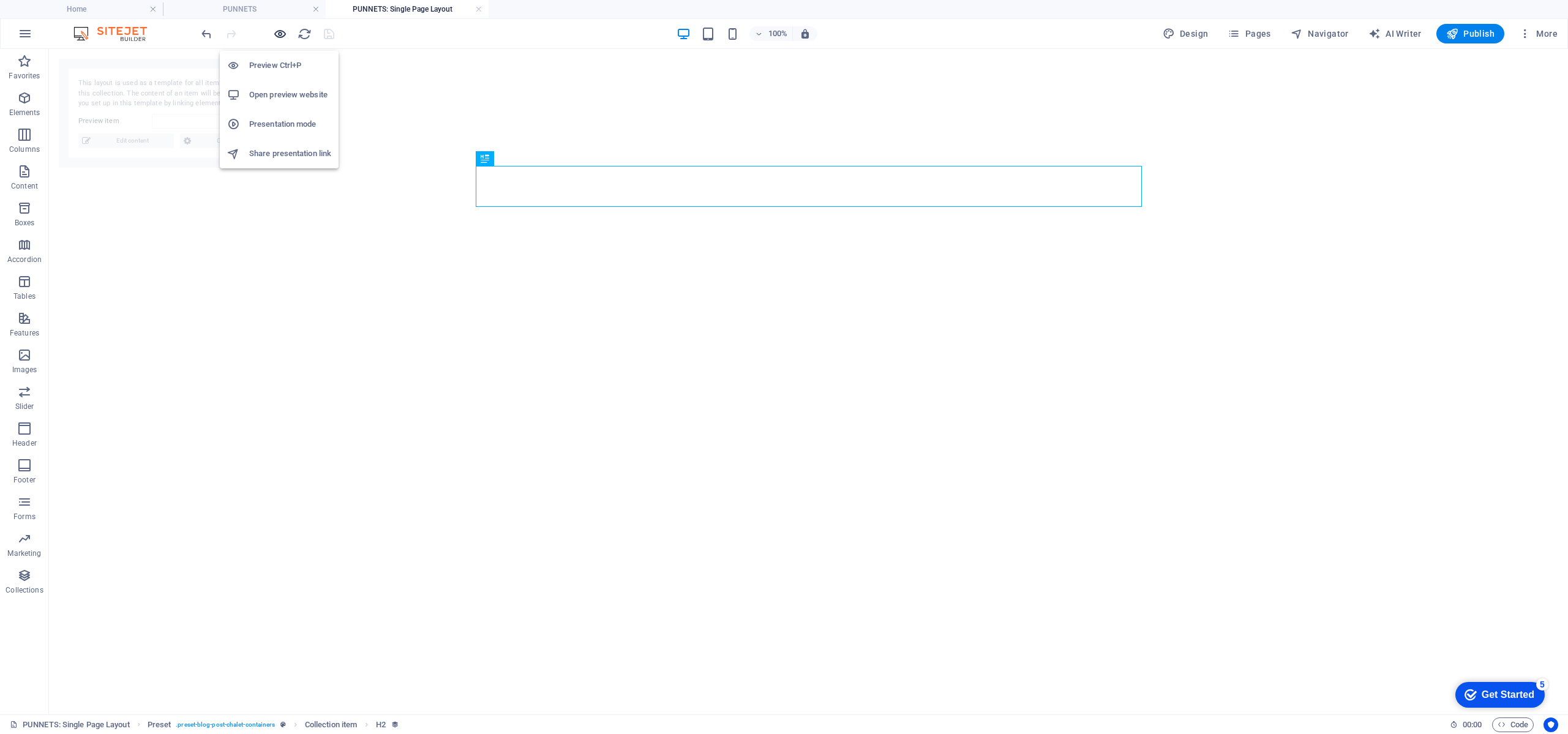
click at [279, 36] on icon "button" at bounding box center [280, 34] width 14 height 14
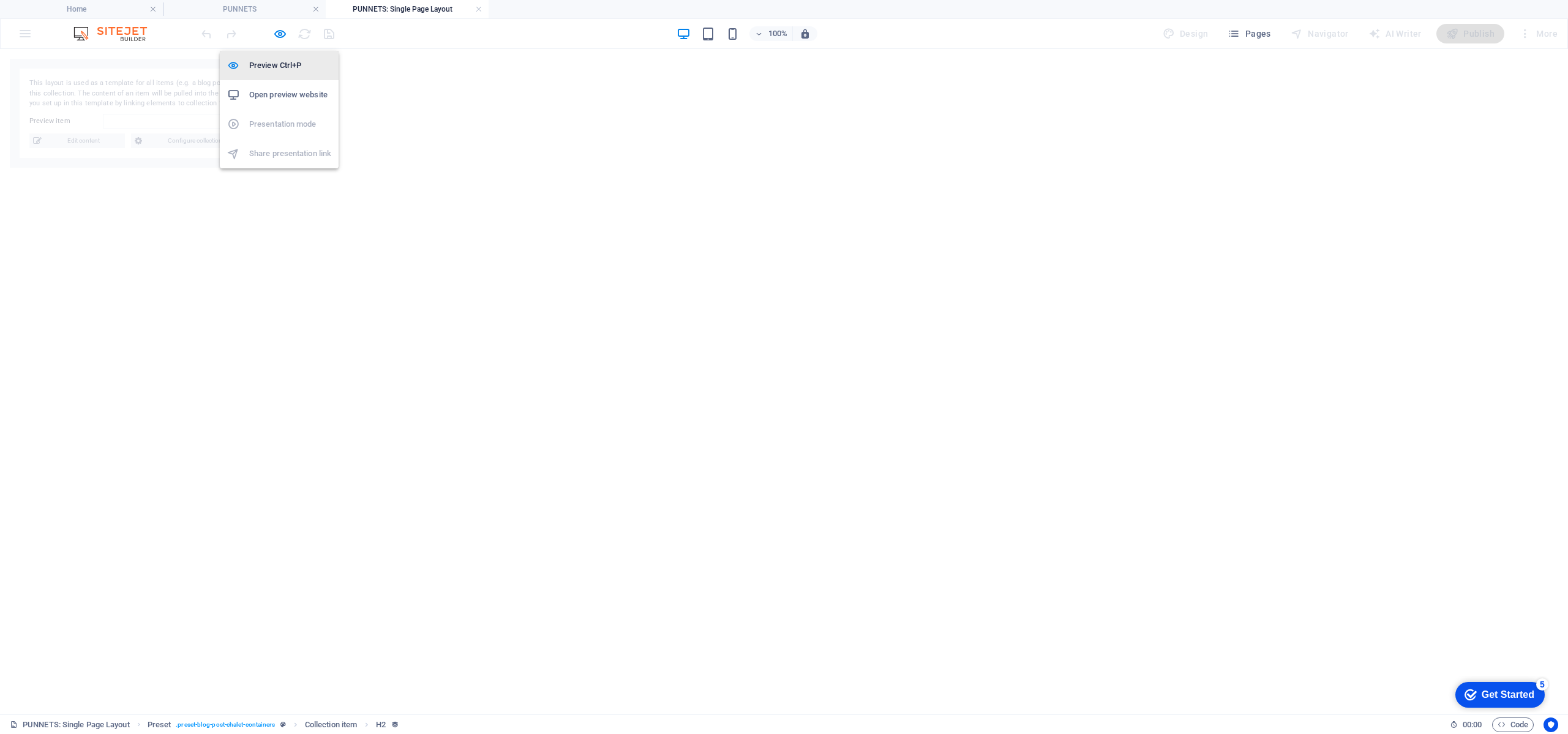
select select "68988906b4e2cd5f7c01dc94"
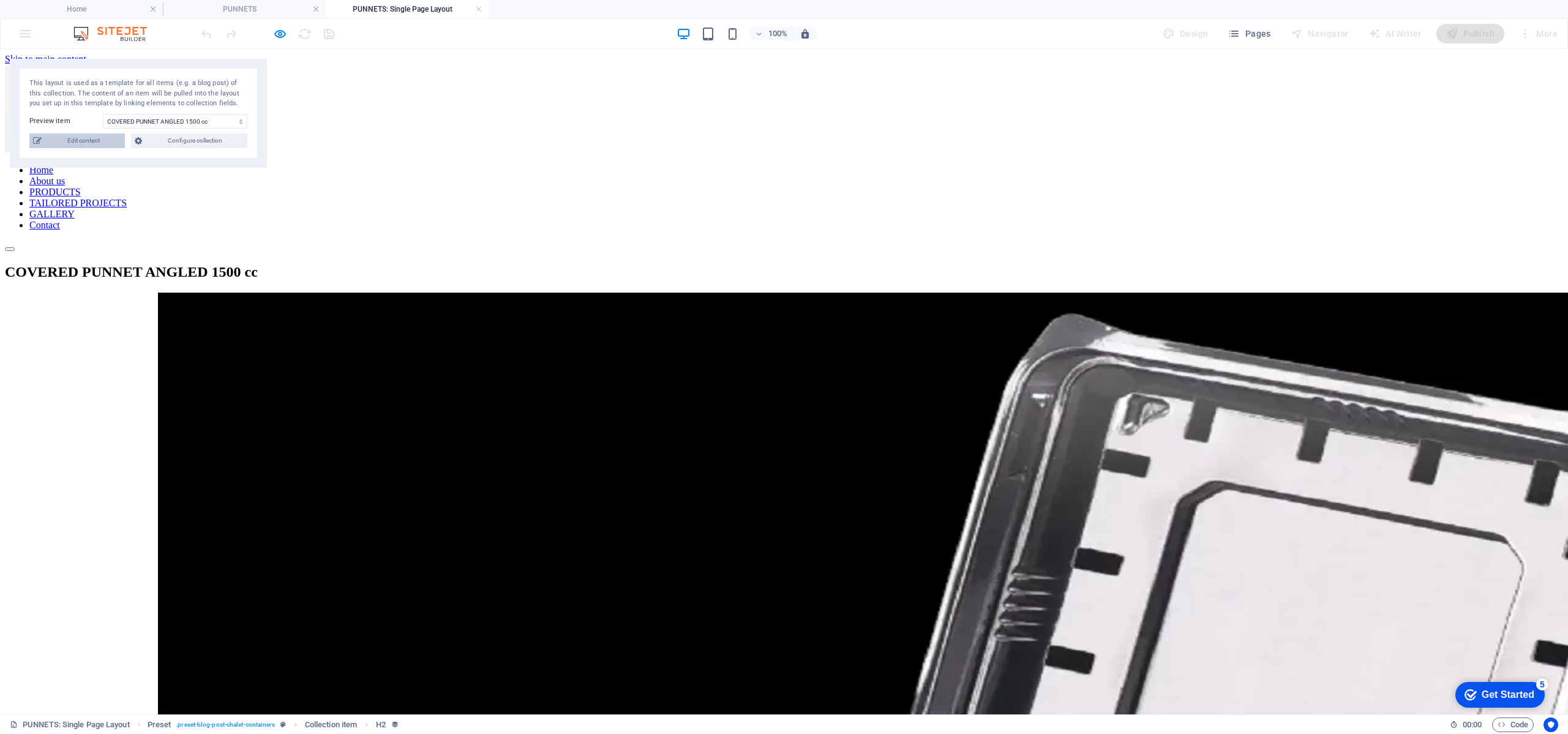
click at [101, 146] on span "Edit content" at bounding box center [84, 141] width 76 height 15
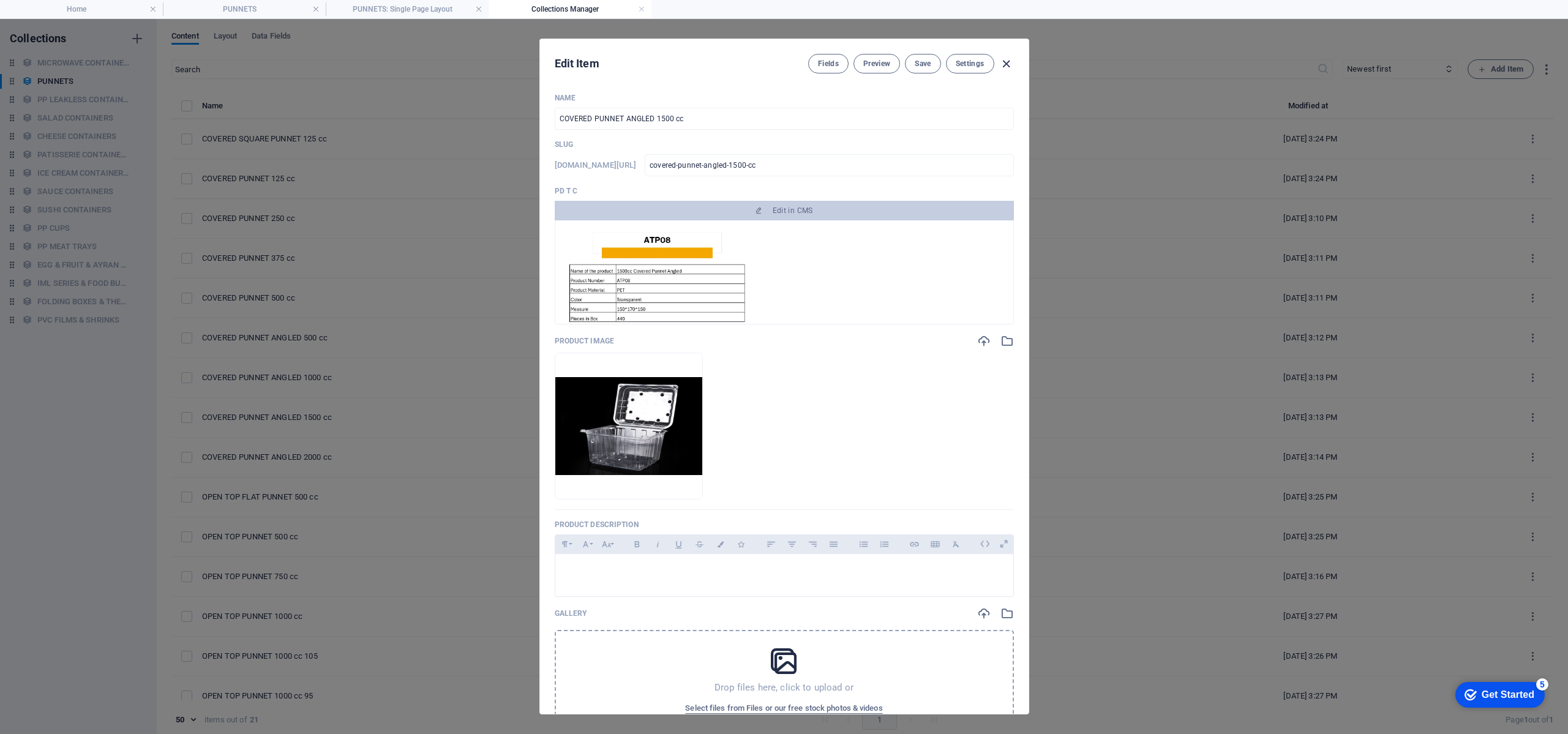
click at [1001, 67] on icon "button" at bounding box center [1006, 64] width 14 height 14
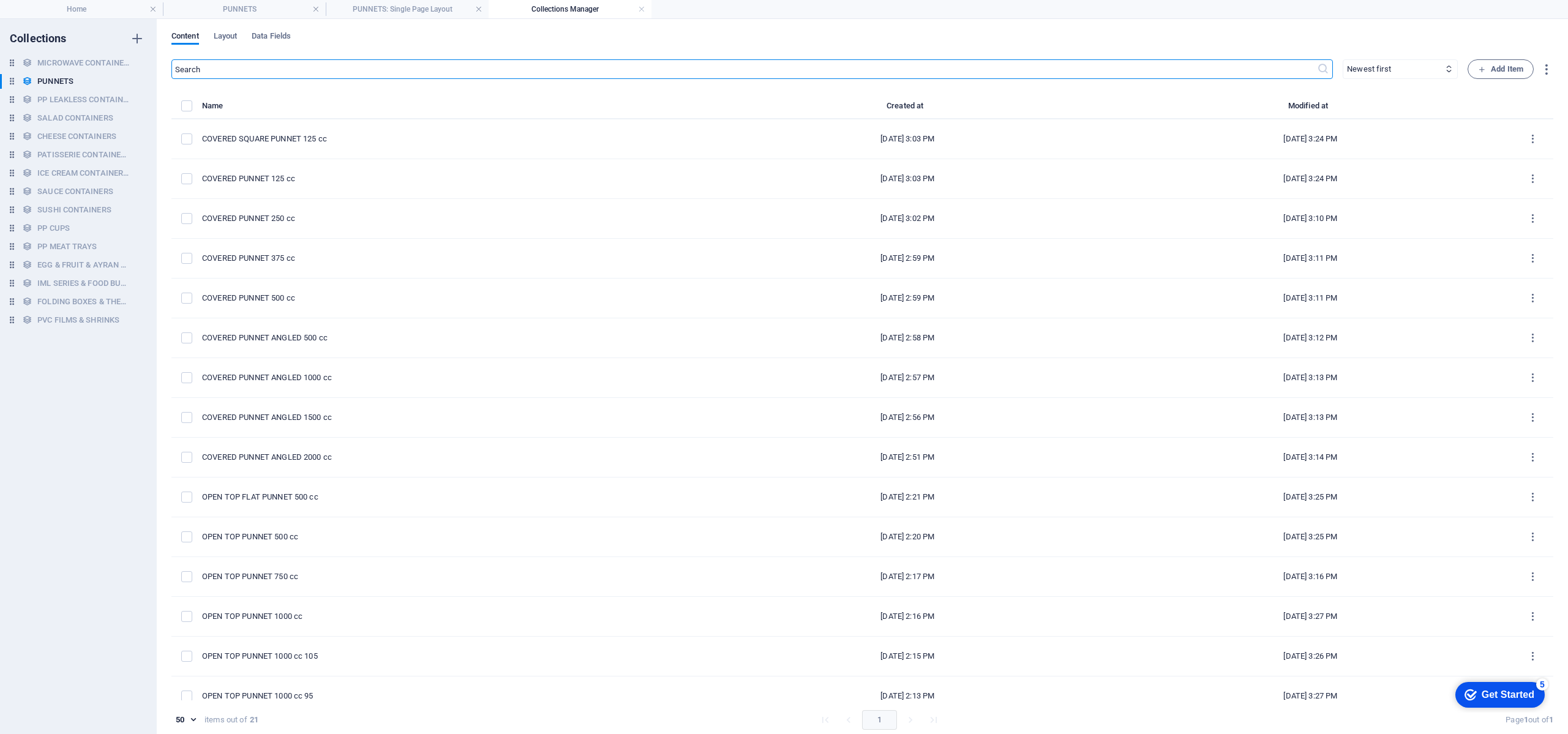
type input "covered-punnet-angled-1500-cc"
click at [228, 39] on span "Layout" at bounding box center [225, 37] width 24 height 17
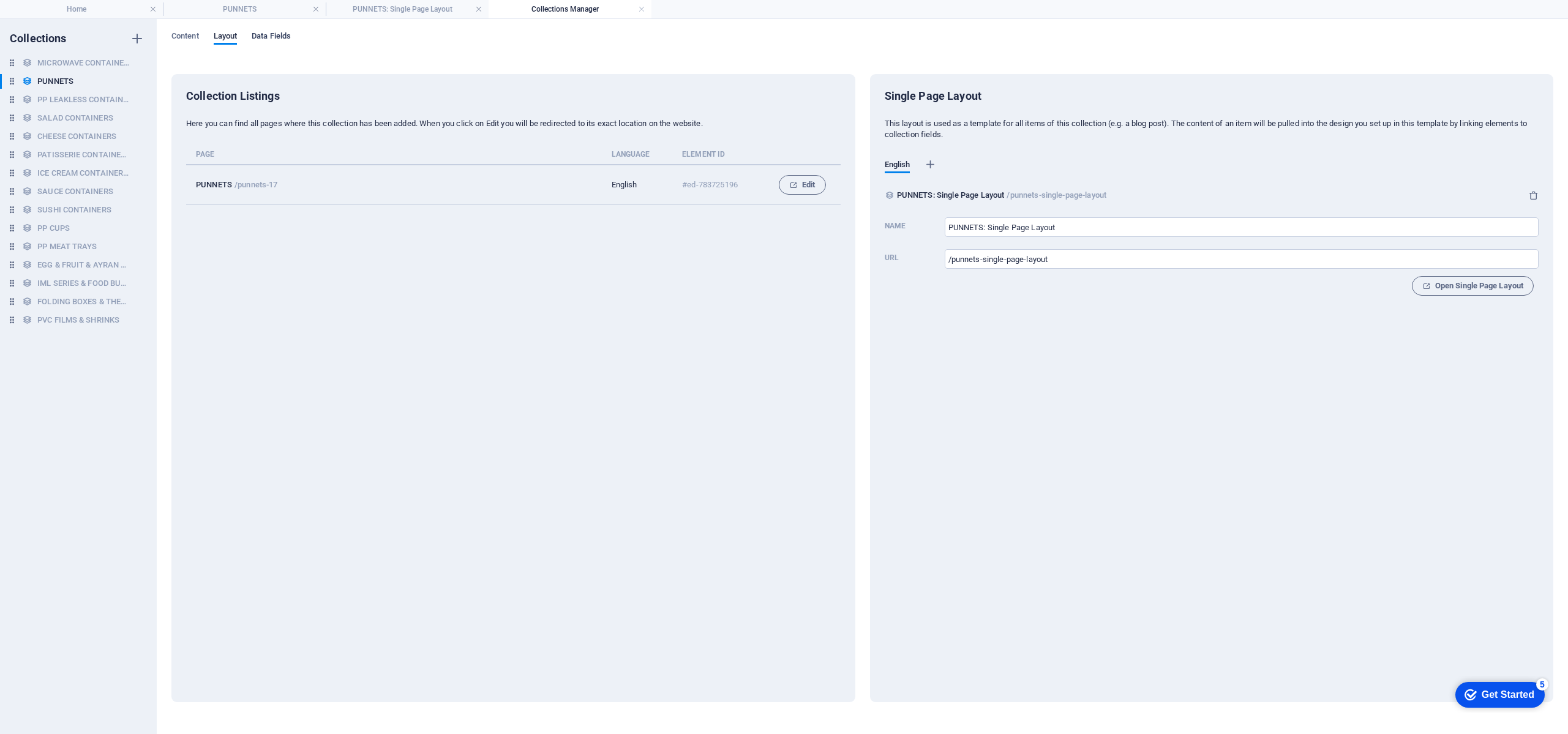
click at [268, 44] on button "Data Fields" at bounding box center [271, 37] width 39 height 13
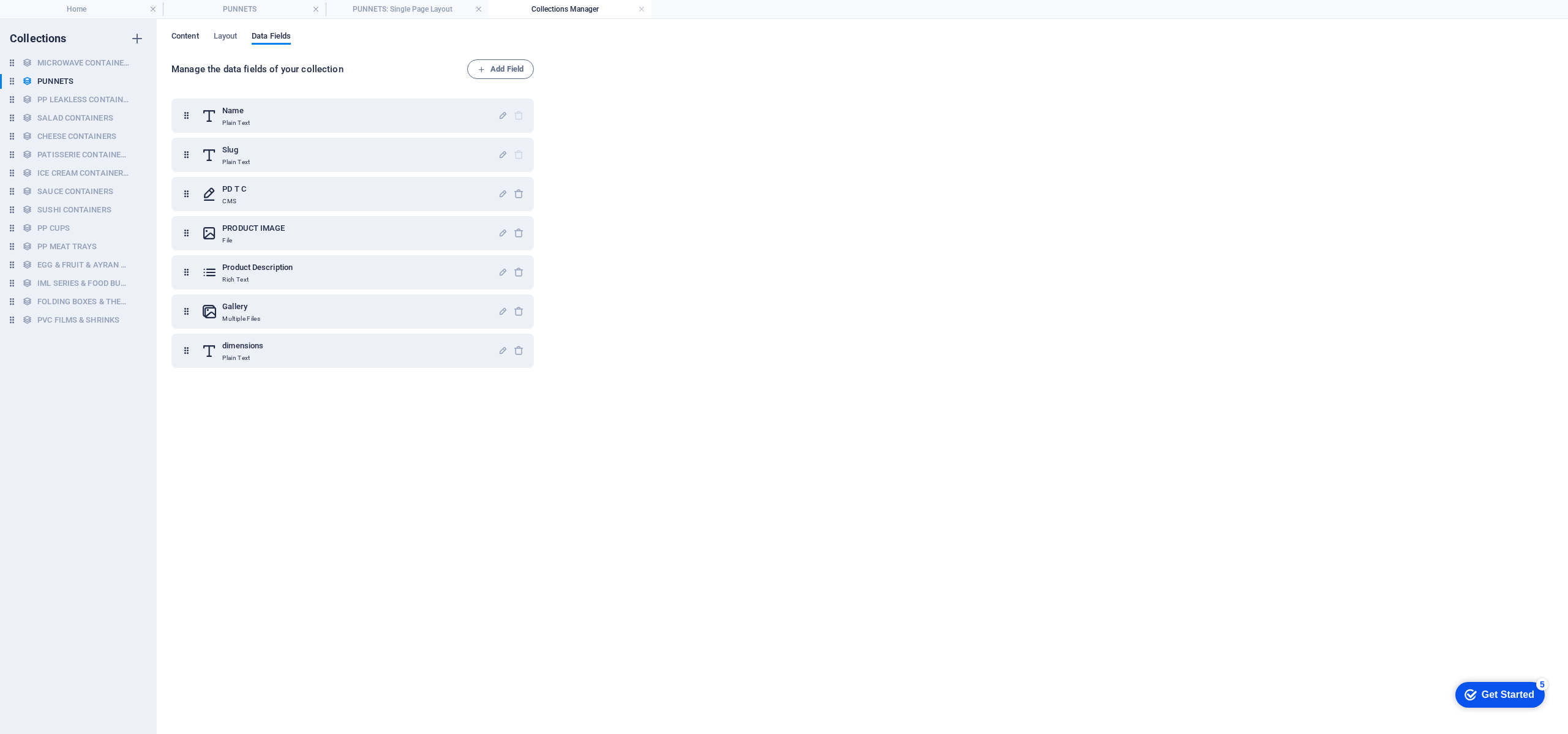
click at [187, 42] on span "Content" at bounding box center [186, 37] width 28 height 17
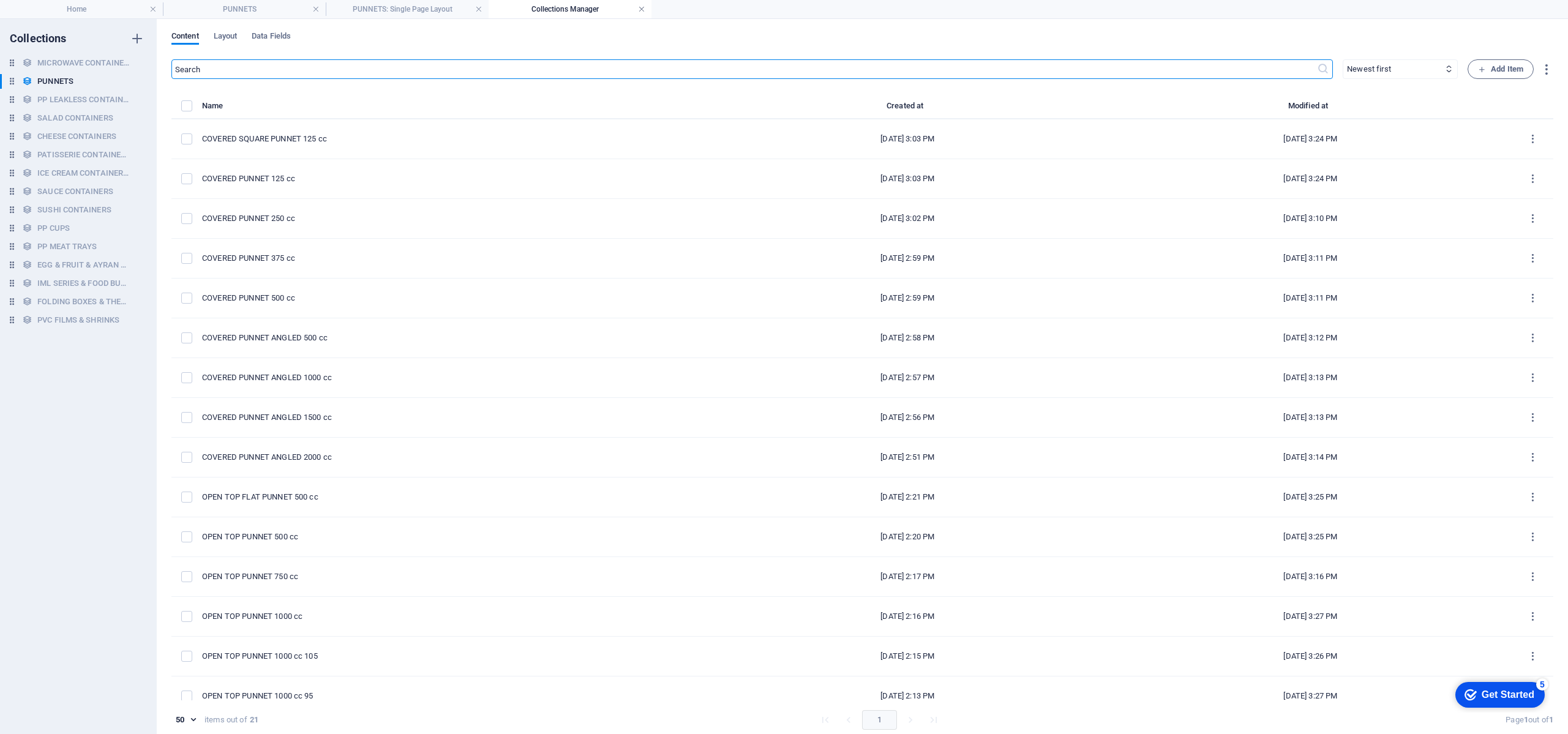
click at [639, 11] on link at bounding box center [642, 9] width 8 height 12
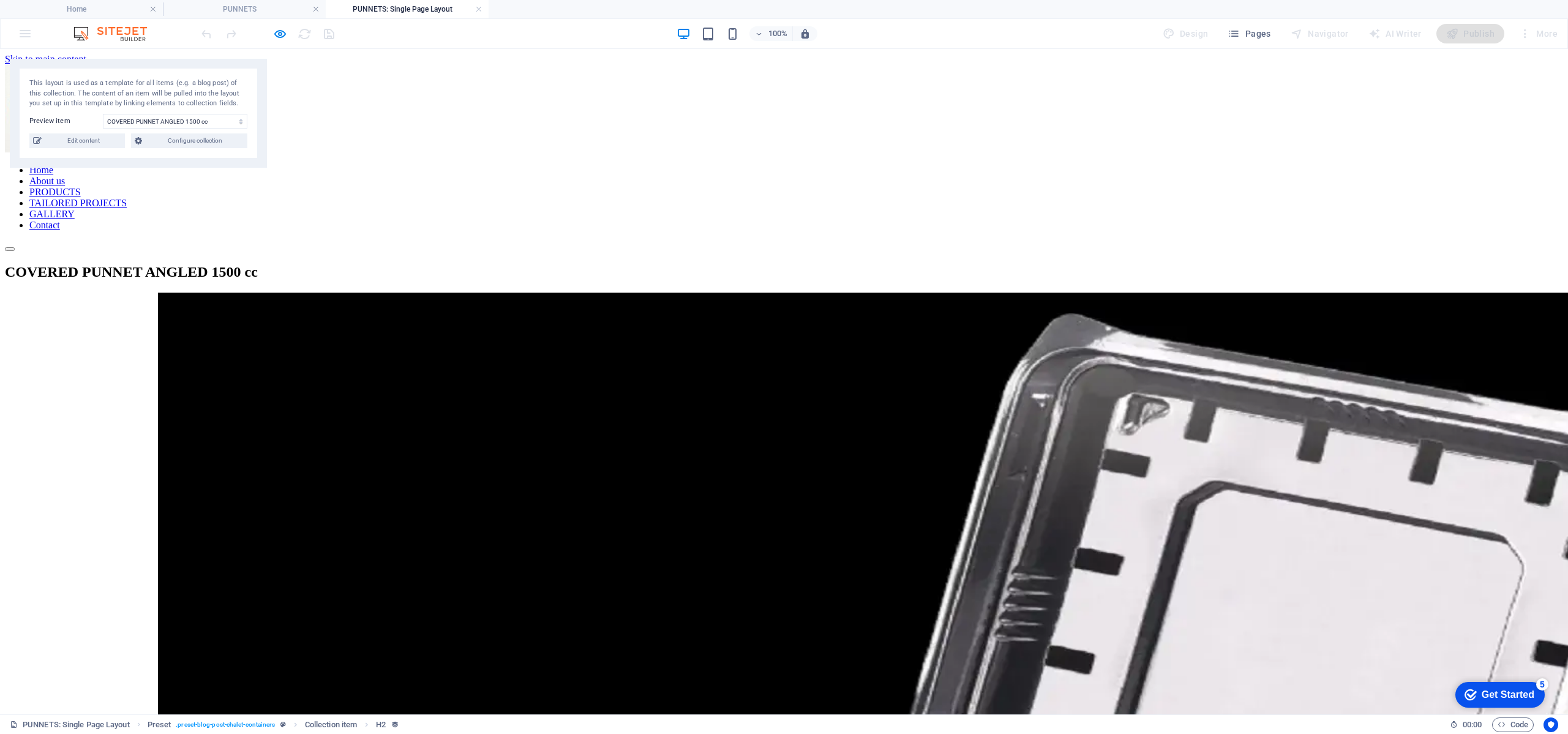
click at [482, 10] on h4 "PUNNETS: Single Page Layout" at bounding box center [407, 9] width 163 height 13
click at [478, 8] on link at bounding box center [479, 9] width 8 height 12
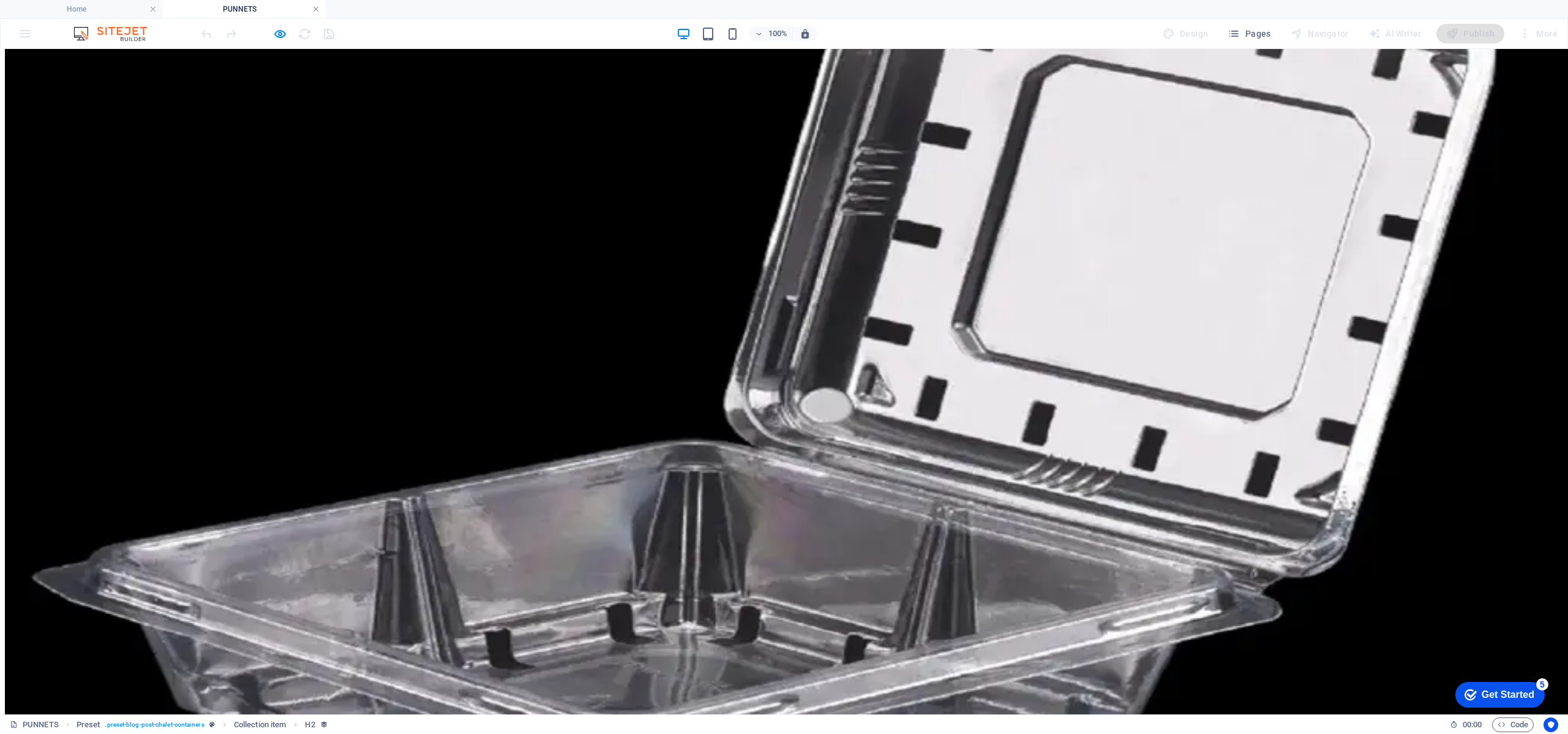
click at [314, 12] on link at bounding box center [316, 9] width 8 height 12
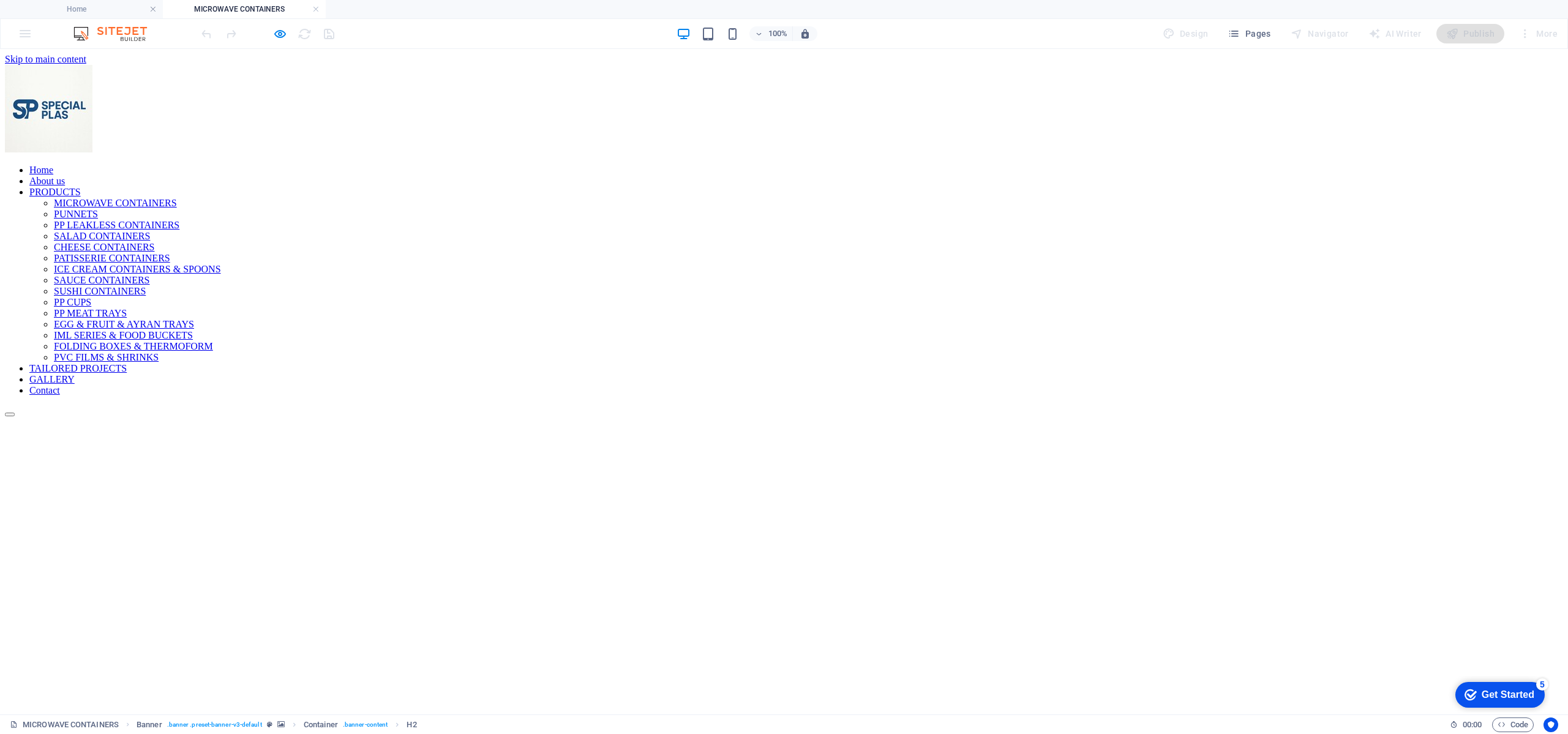
scroll to position [0, 0]
click at [278, 39] on icon "button" at bounding box center [280, 34] width 14 height 14
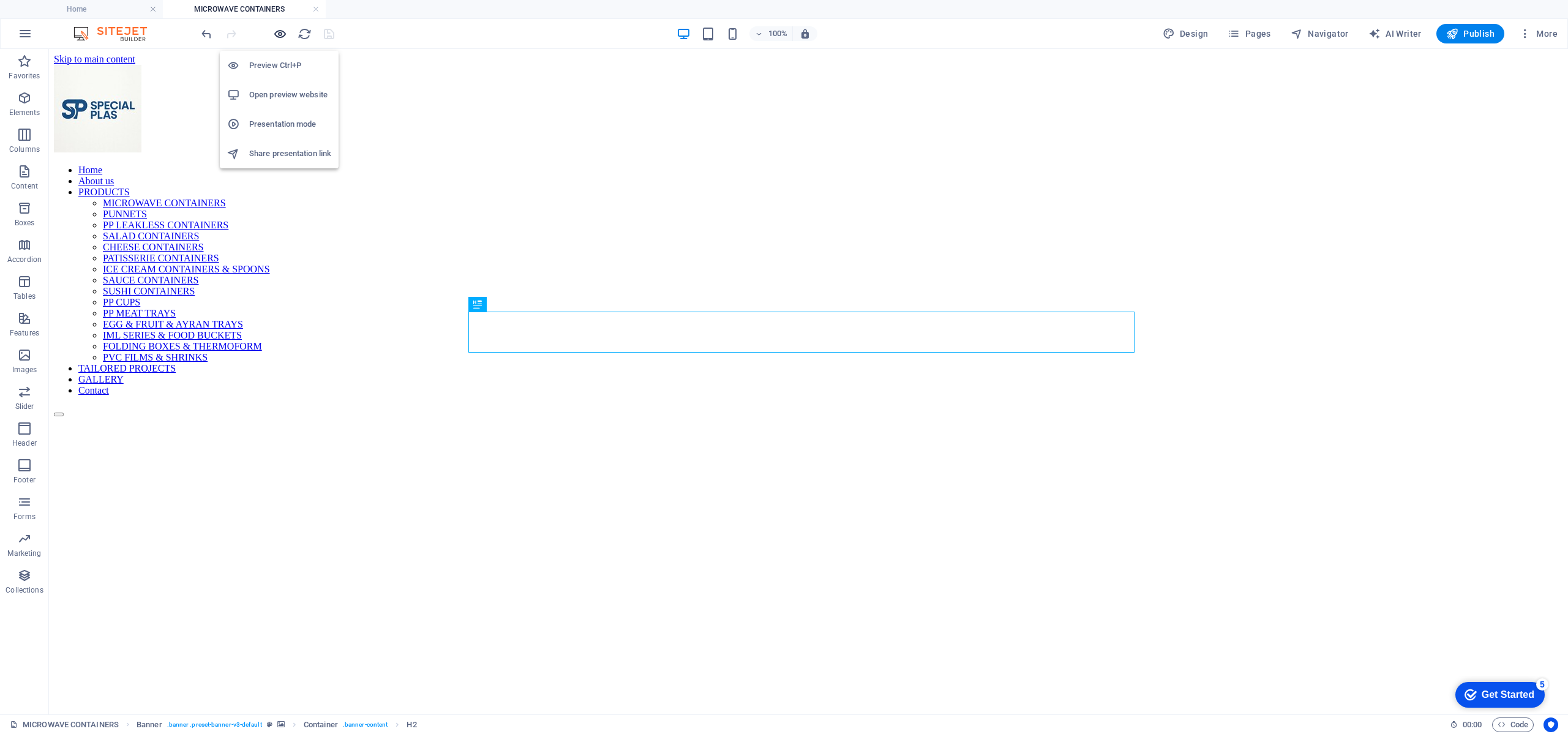
click at [278, 39] on icon "button" at bounding box center [280, 34] width 14 height 14
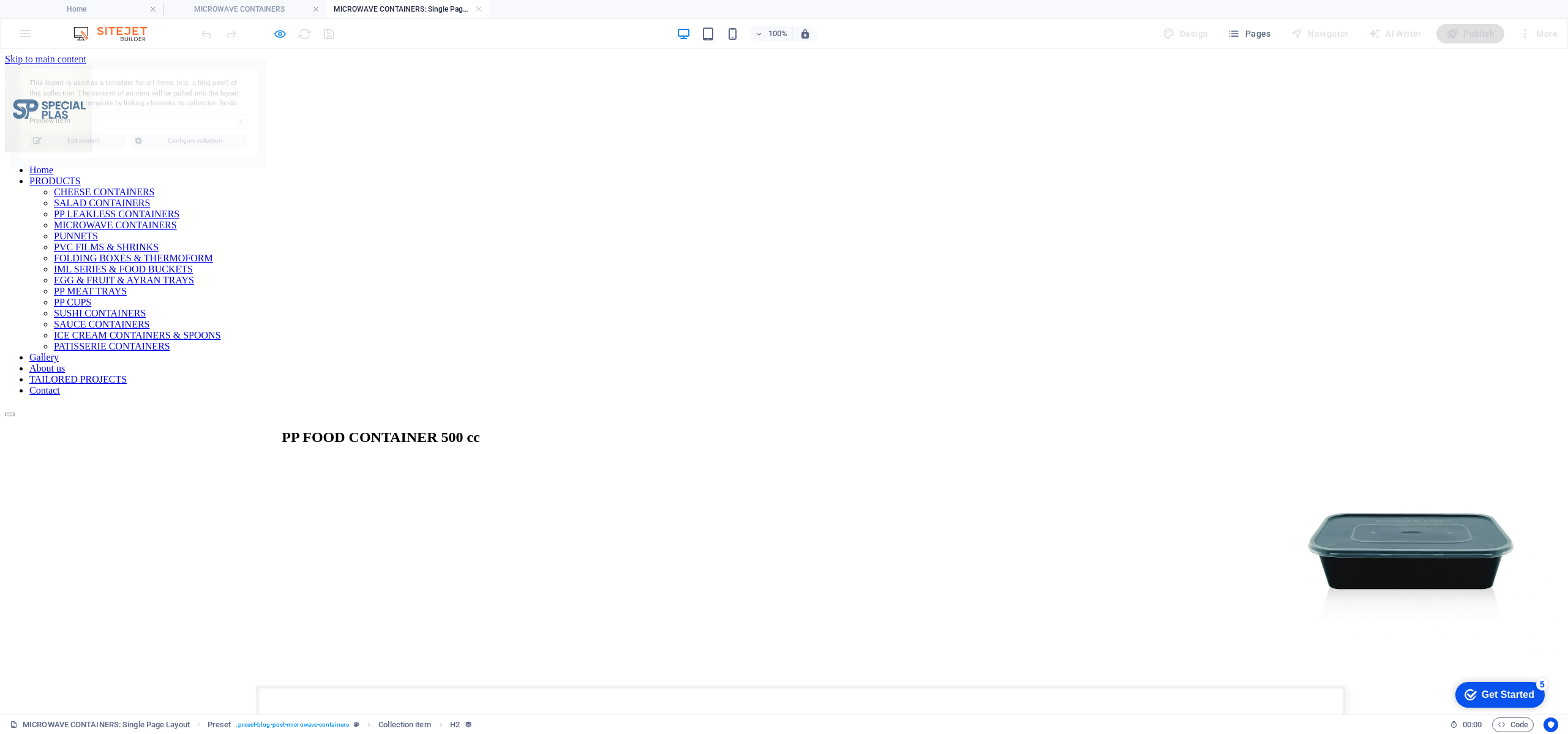
select select "68972183f6b98b8b26073bc4"
click at [278, 29] on icon "button" at bounding box center [280, 34] width 14 height 14
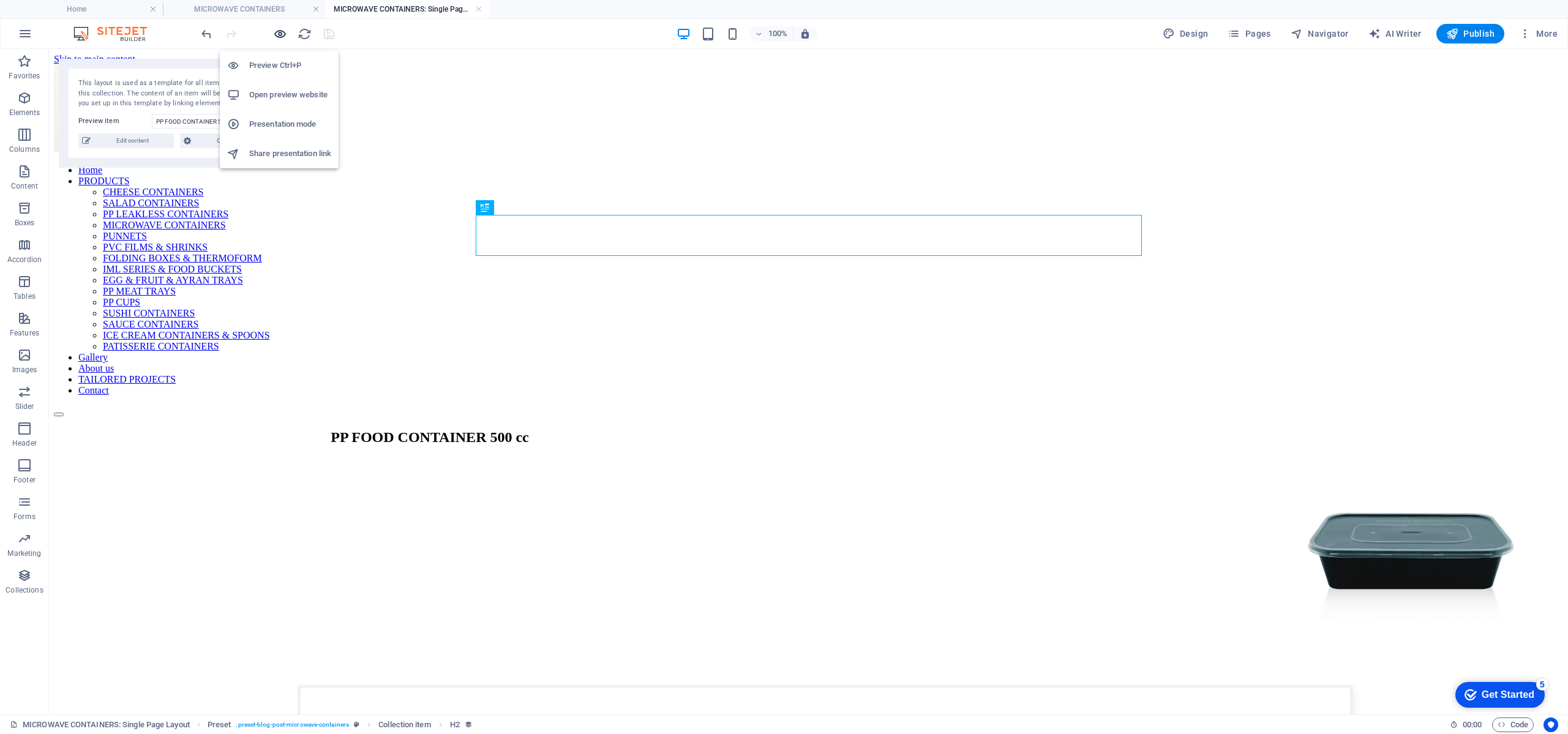
click at [278, 29] on icon "button" at bounding box center [280, 34] width 14 height 14
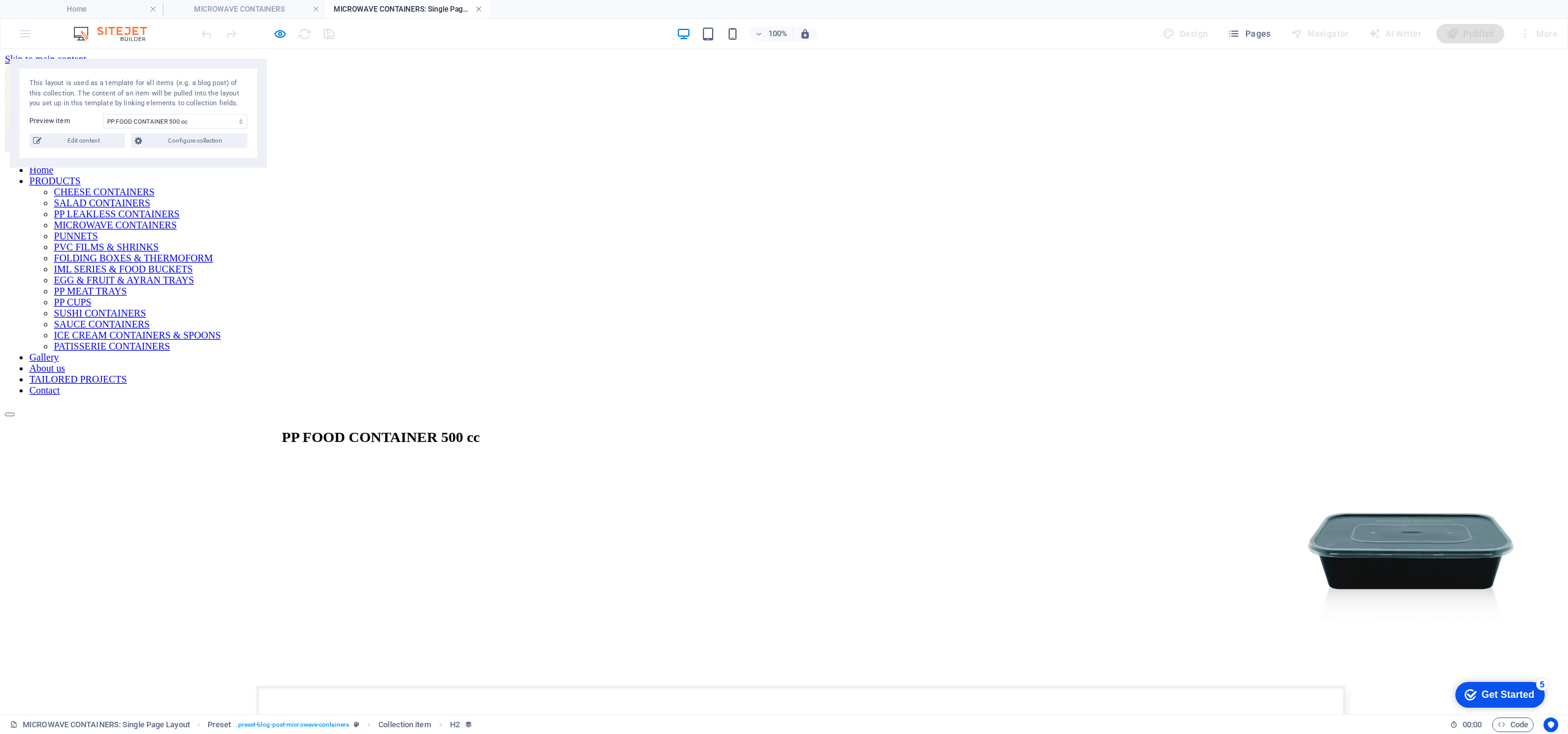
click at [479, 12] on link at bounding box center [479, 9] width 8 height 12
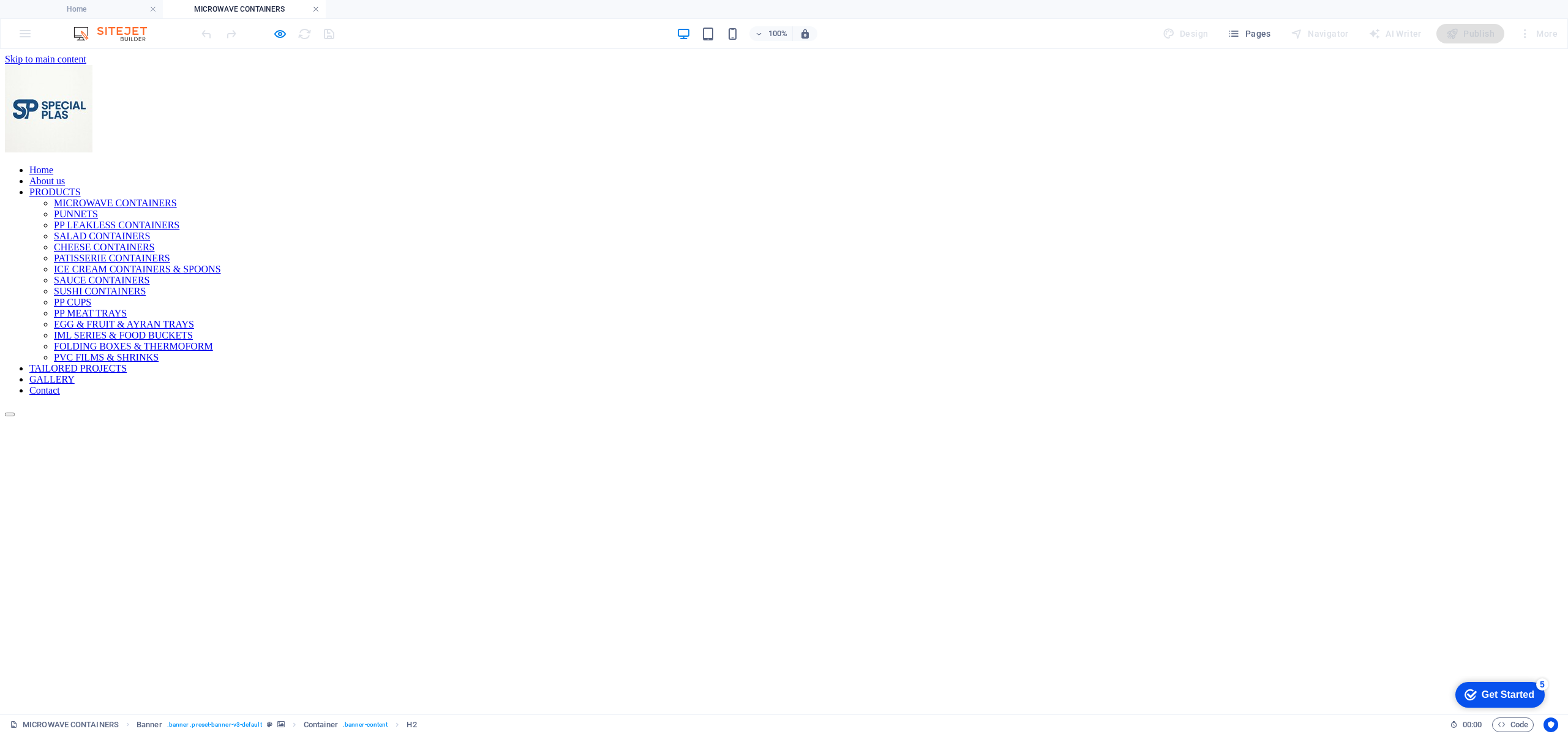
click at [315, 9] on link at bounding box center [316, 9] width 8 height 12
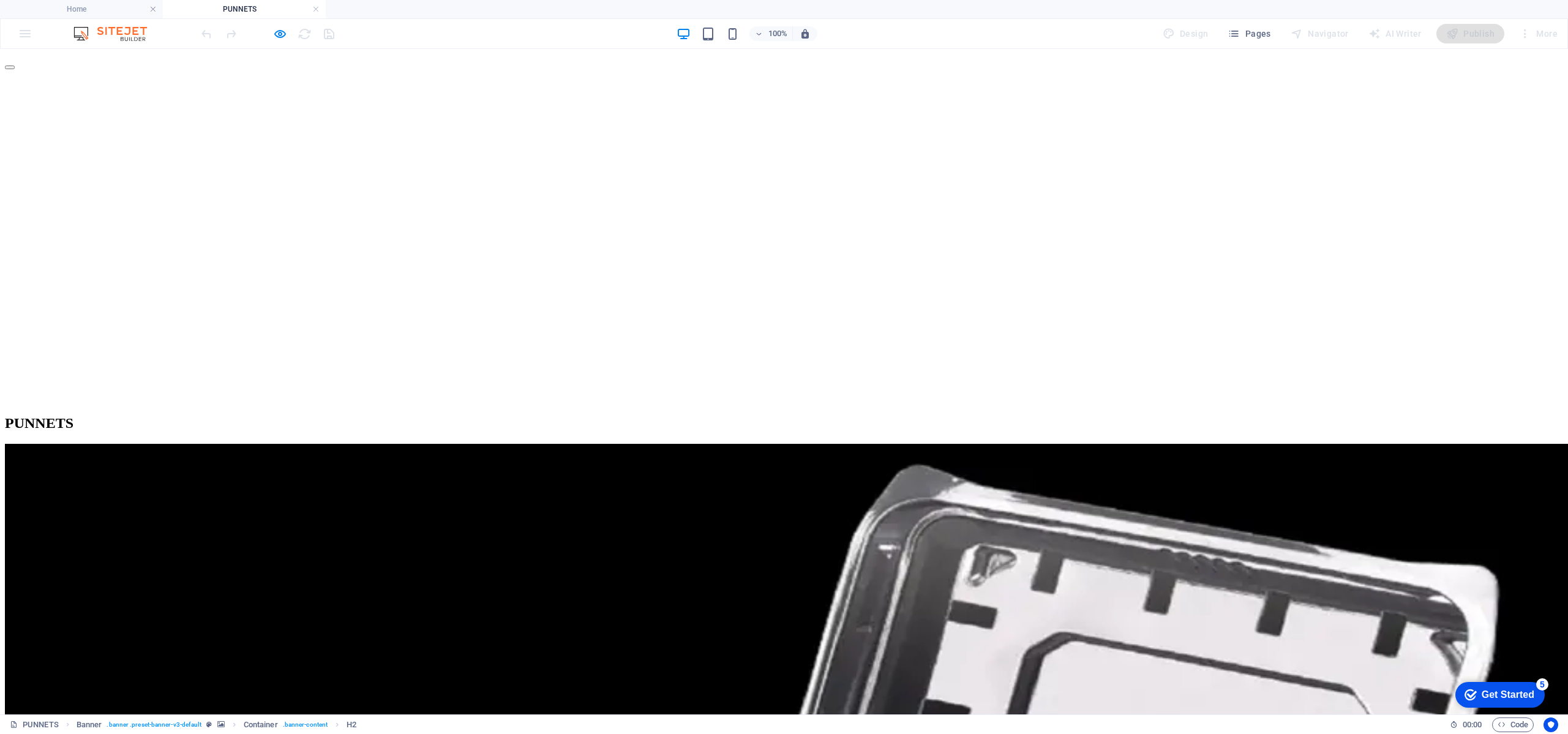
scroll to position [184, 0]
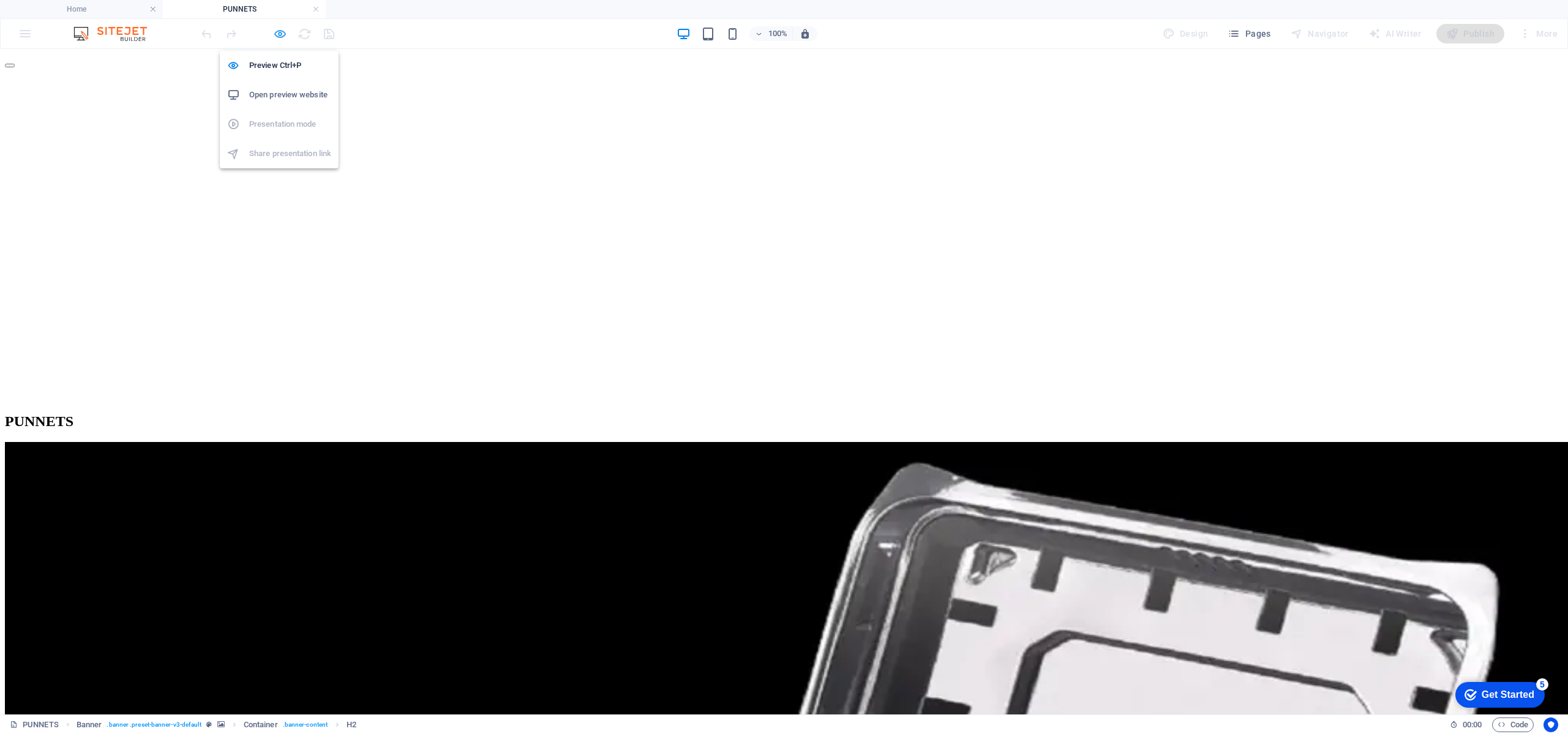
click at [278, 35] on icon "button" at bounding box center [280, 34] width 14 height 14
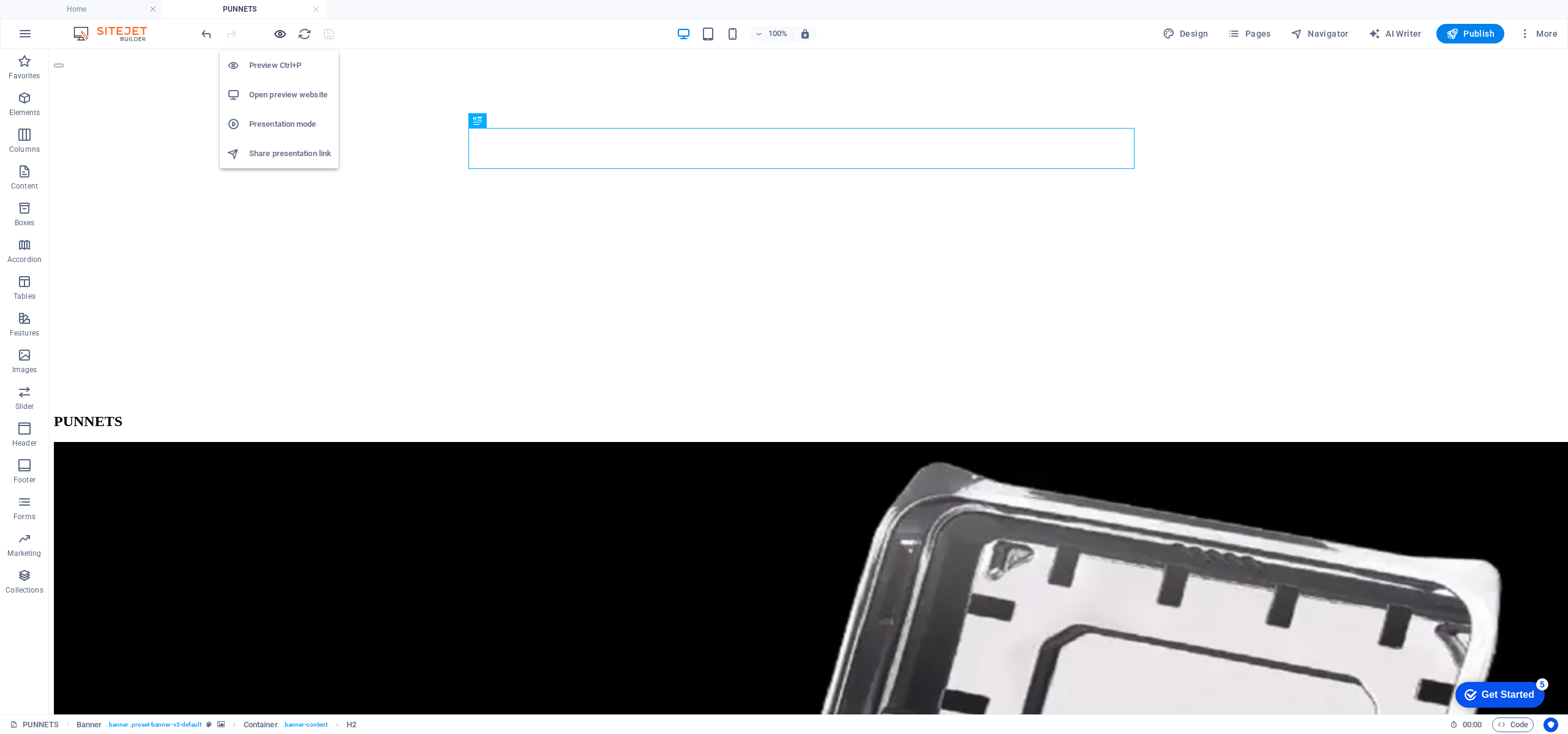
click at [278, 36] on icon "button" at bounding box center [280, 34] width 14 height 14
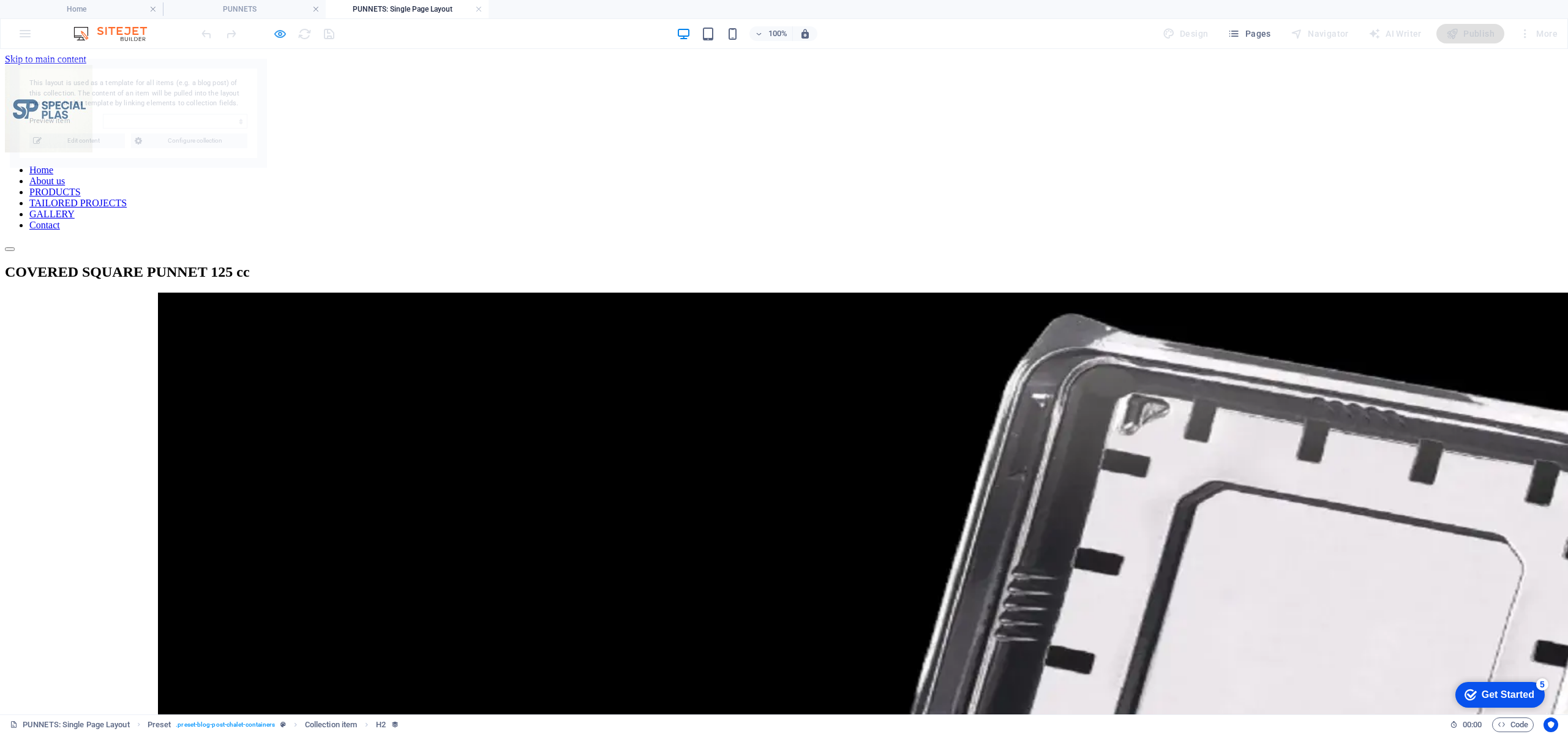
scroll to position [0, 0]
click at [281, 34] on icon "button" at bounding box center [280, 34] width 14 height 14
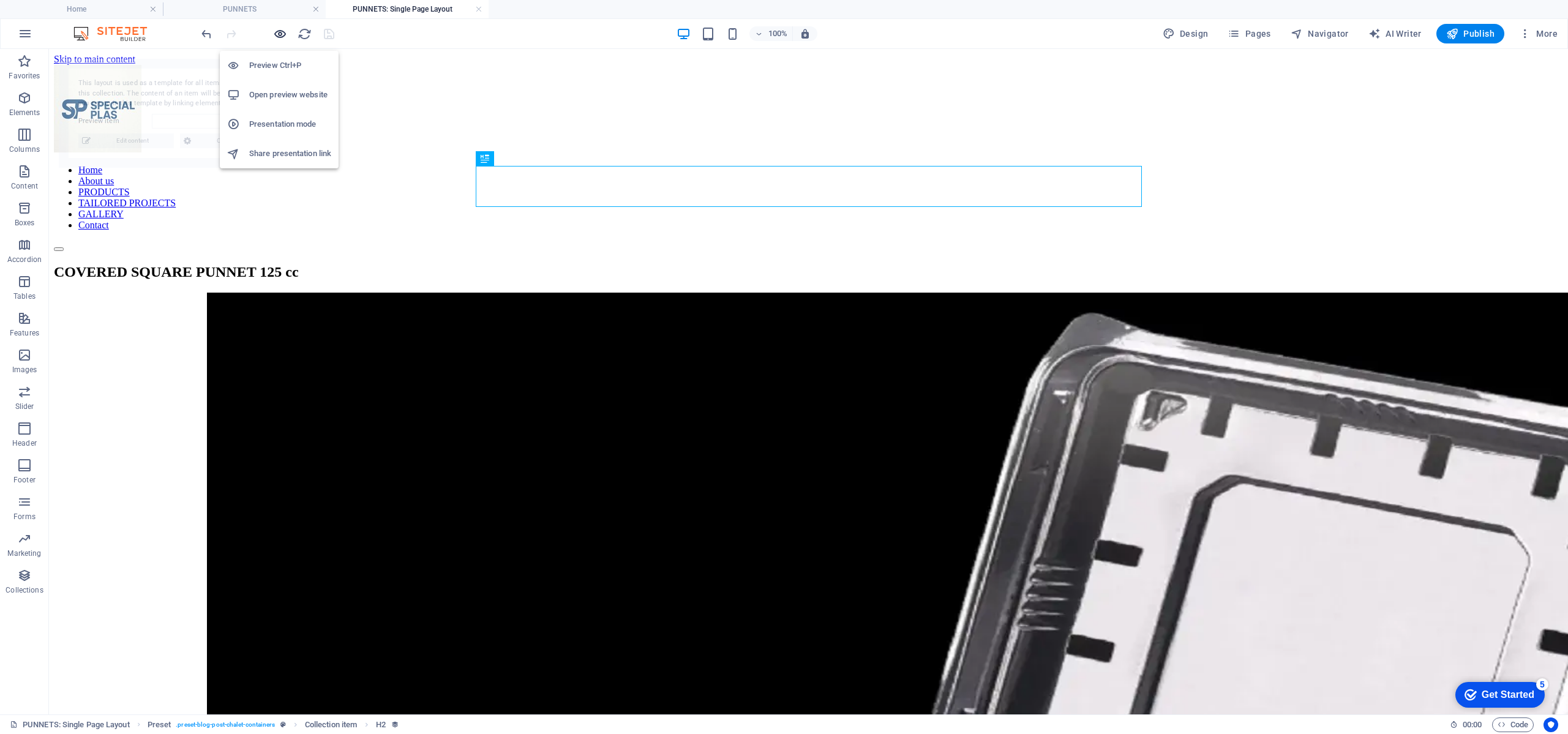
click at [281, 35] on icon "button" at bounding box center [280, 34] width 14 height 14
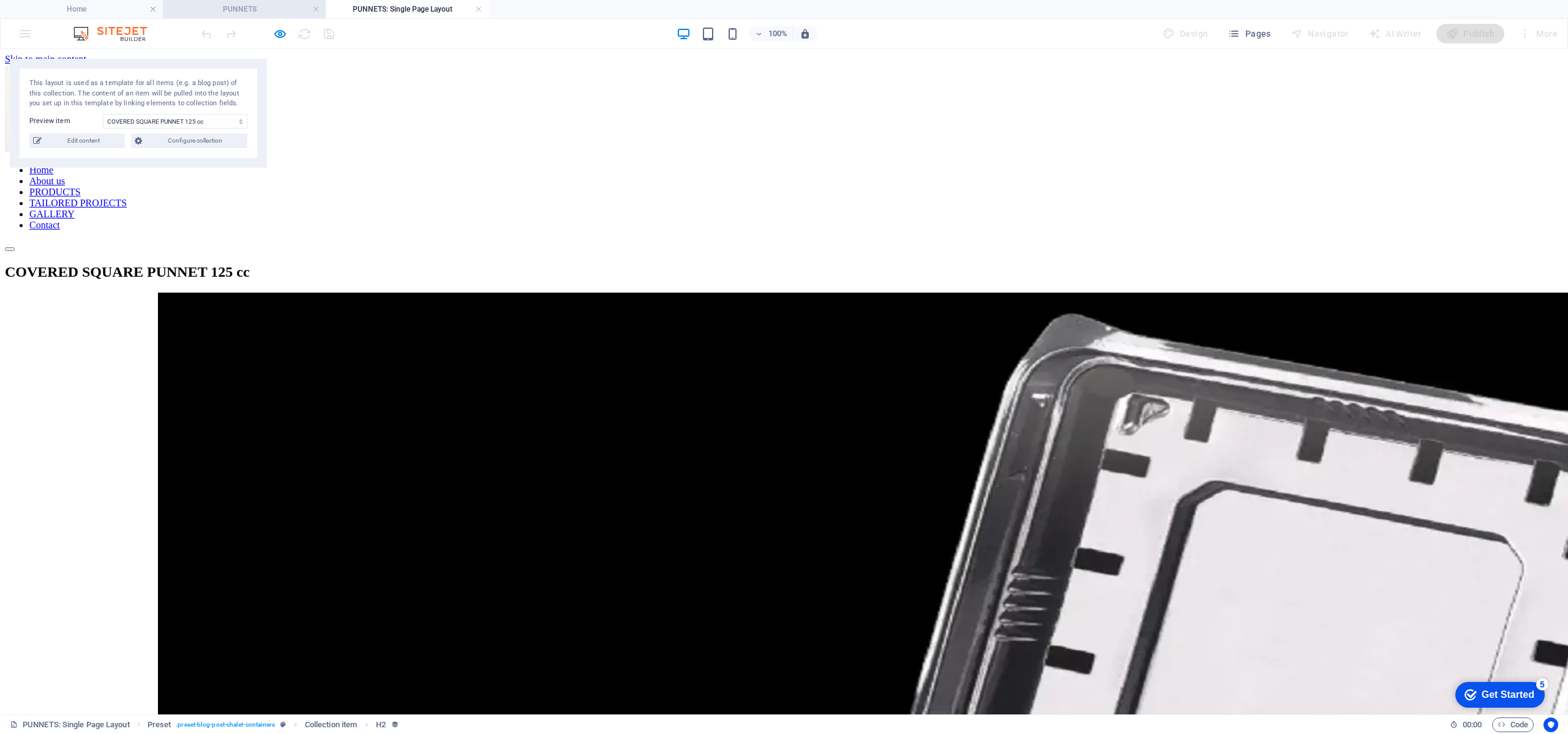
drag, startPoint x: 254, startPoint y: 8, endPoint x: 445, endPoint y: 89, distance: 207.5
click at [254, 8] on h4 "PUNNETS" at bounding box center [244, 9] width 163 height 13
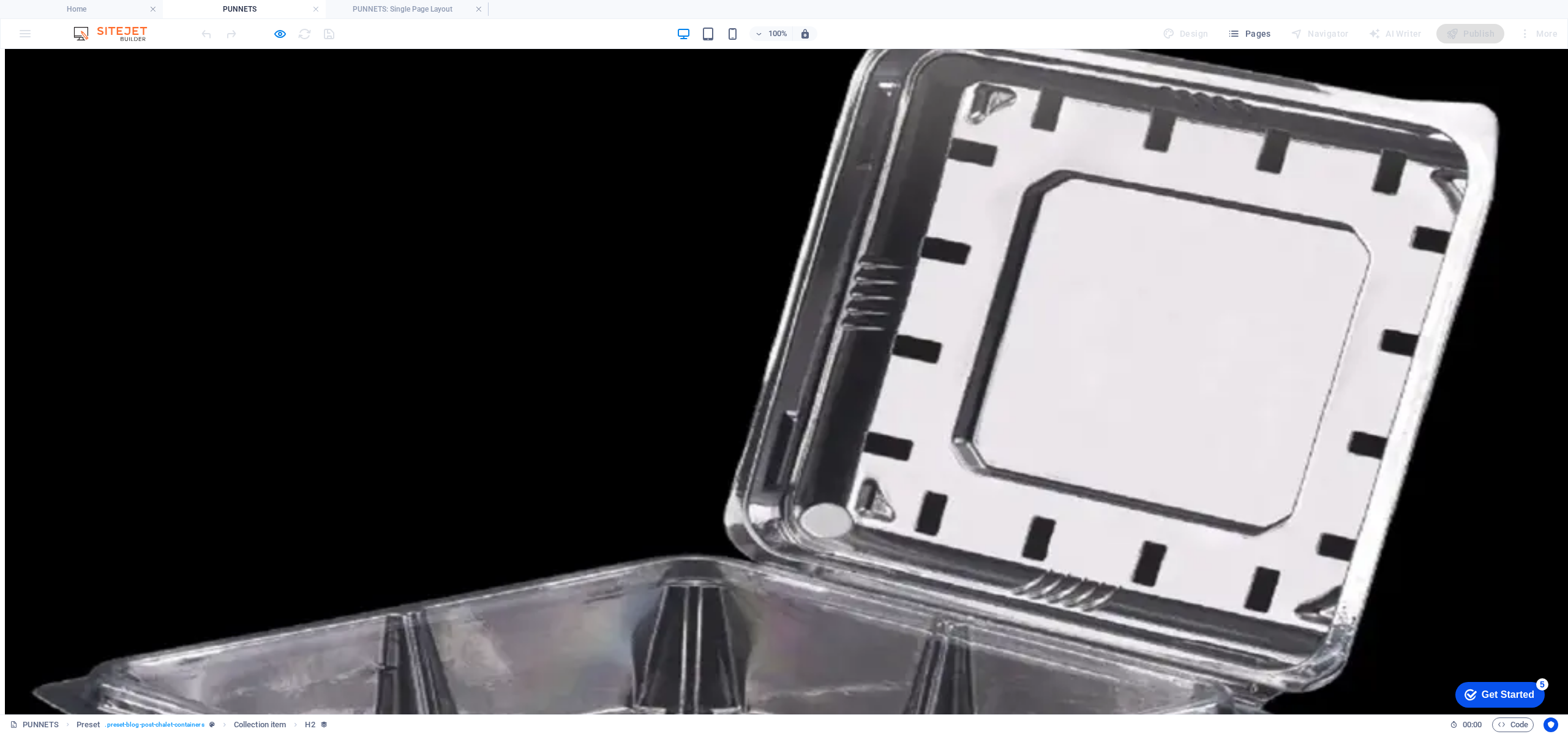
scroll to position [735, 0]
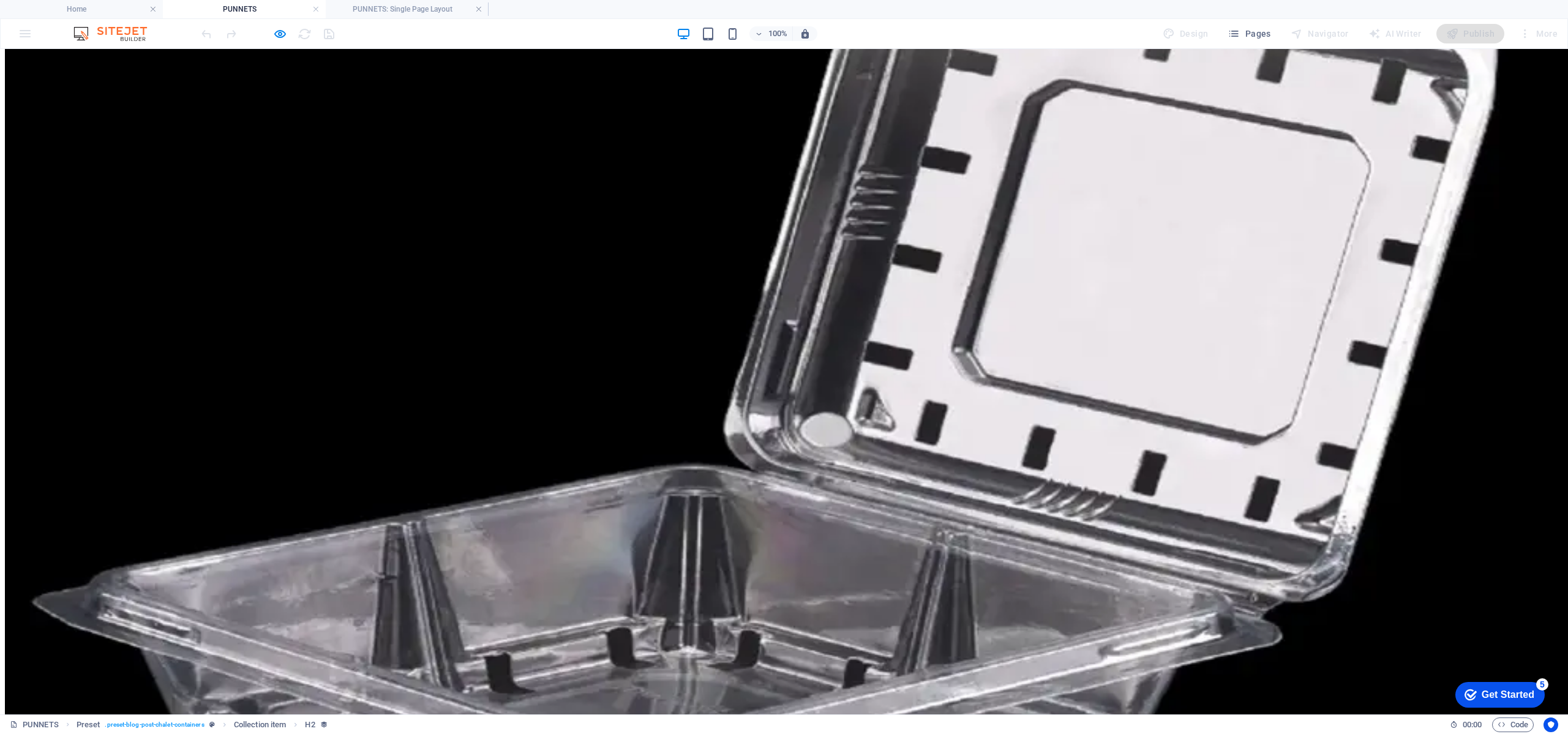
select select "68988906b4e2cd5f7c01dc94"
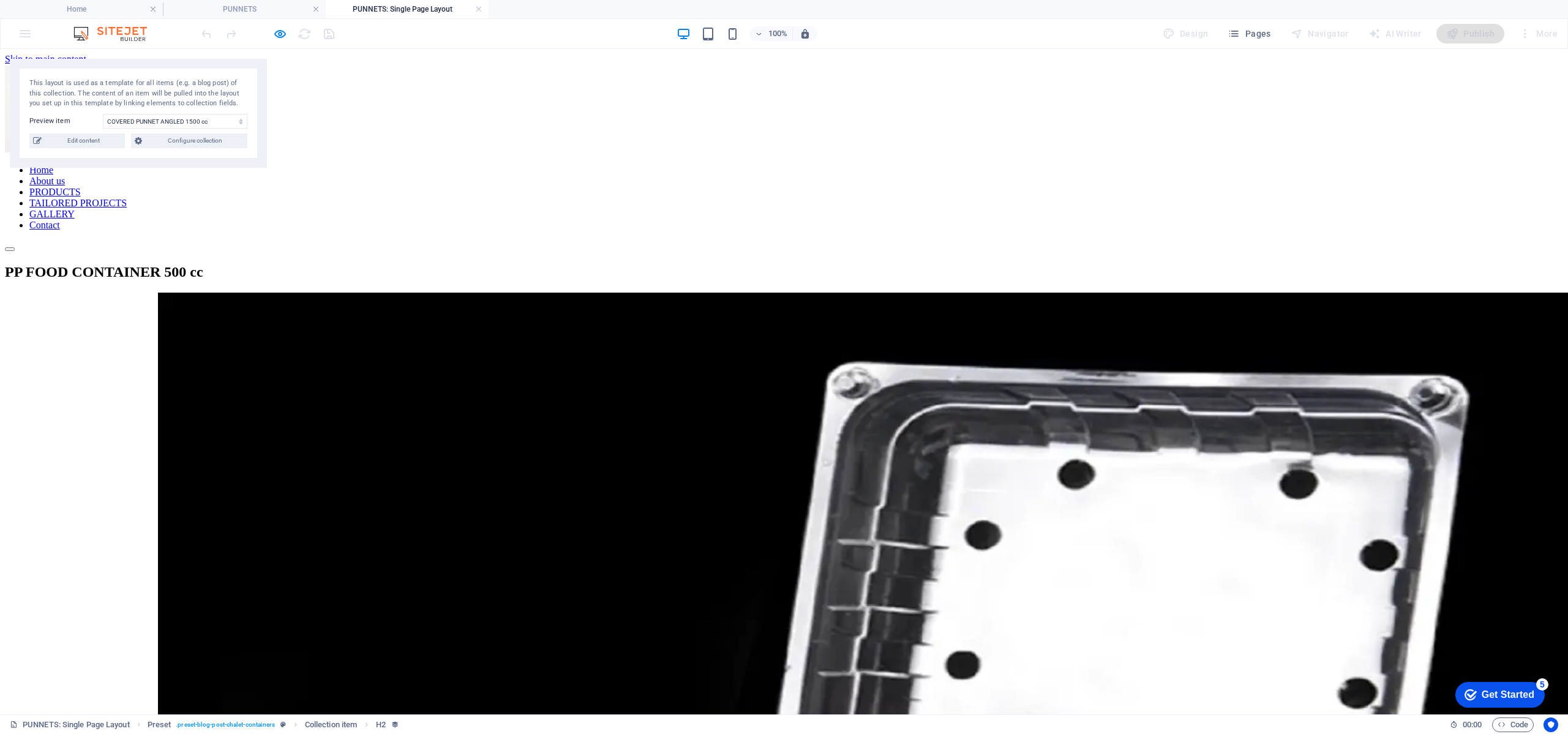
drag, startPoint x: 482, startPoint y: 10, endPoint x: 542, endPoint y: 41, distance: 67.5
click at [482, 10] on h4 "PUNNETS: Single Page Layout" at bounding box center [407, 9] width 163 height 13
click at [283, 32] on icon "button" at bounding box center [280, 34] width 14 height 14
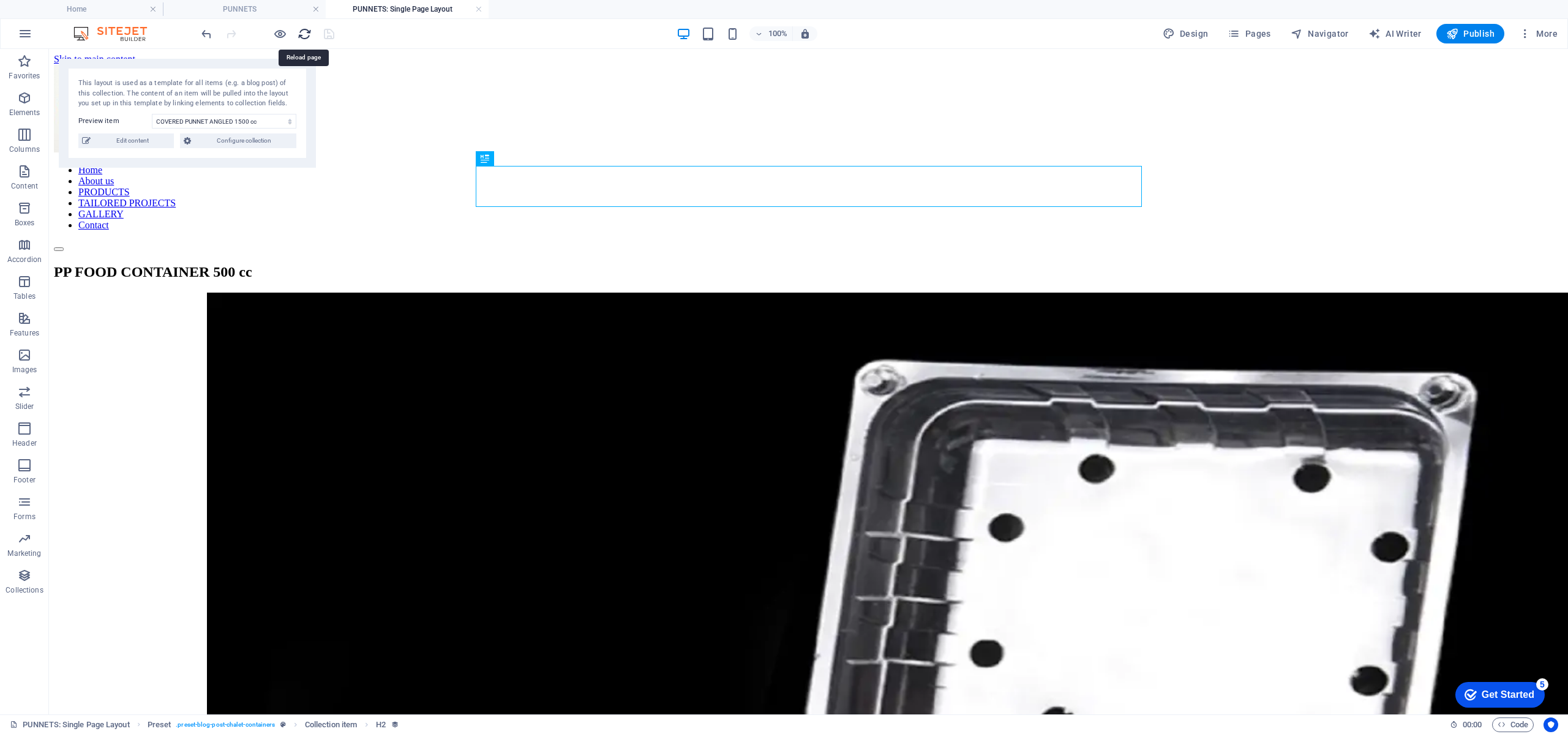
click at [304, 39] on icon "reload" at bounding box center [305, 34] width 14 height 14
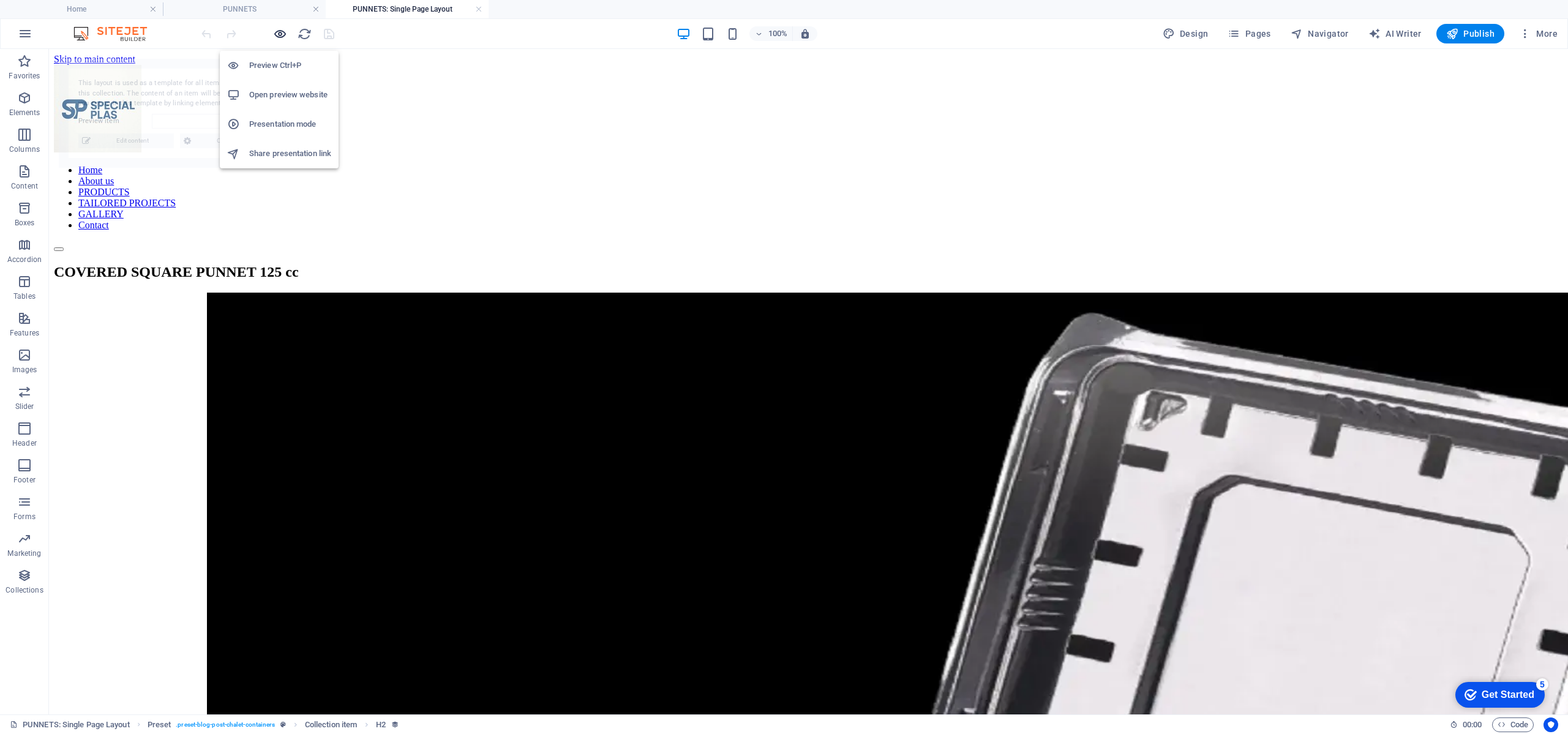
click at [280, 34] on icon "button" at bounding box center [280, 34] width 14 height 14
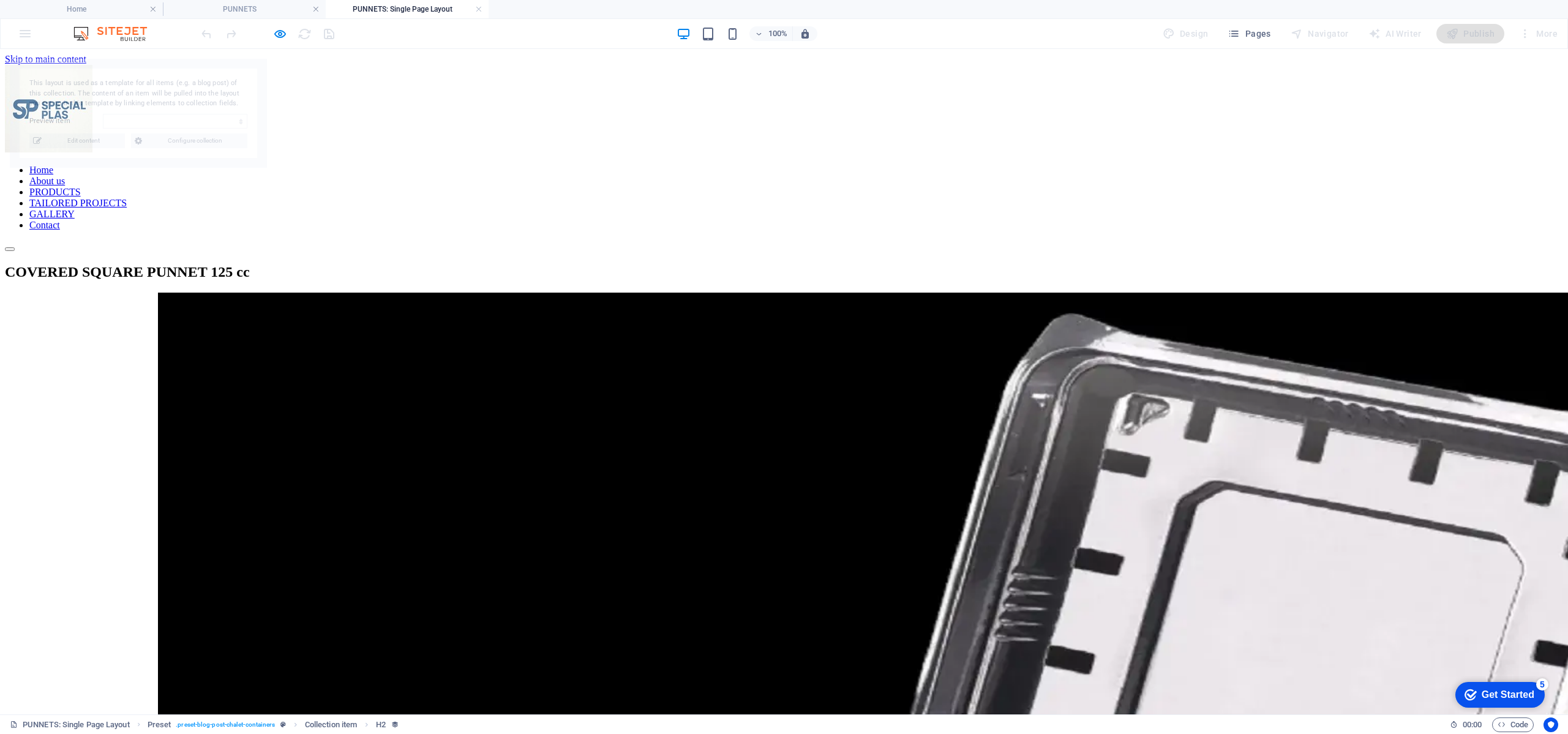
select select "68988aaeb4e2cd5f7c01dcaa"
click at [477, 7] on link at bounding box center [479, 9] width 8 height 12
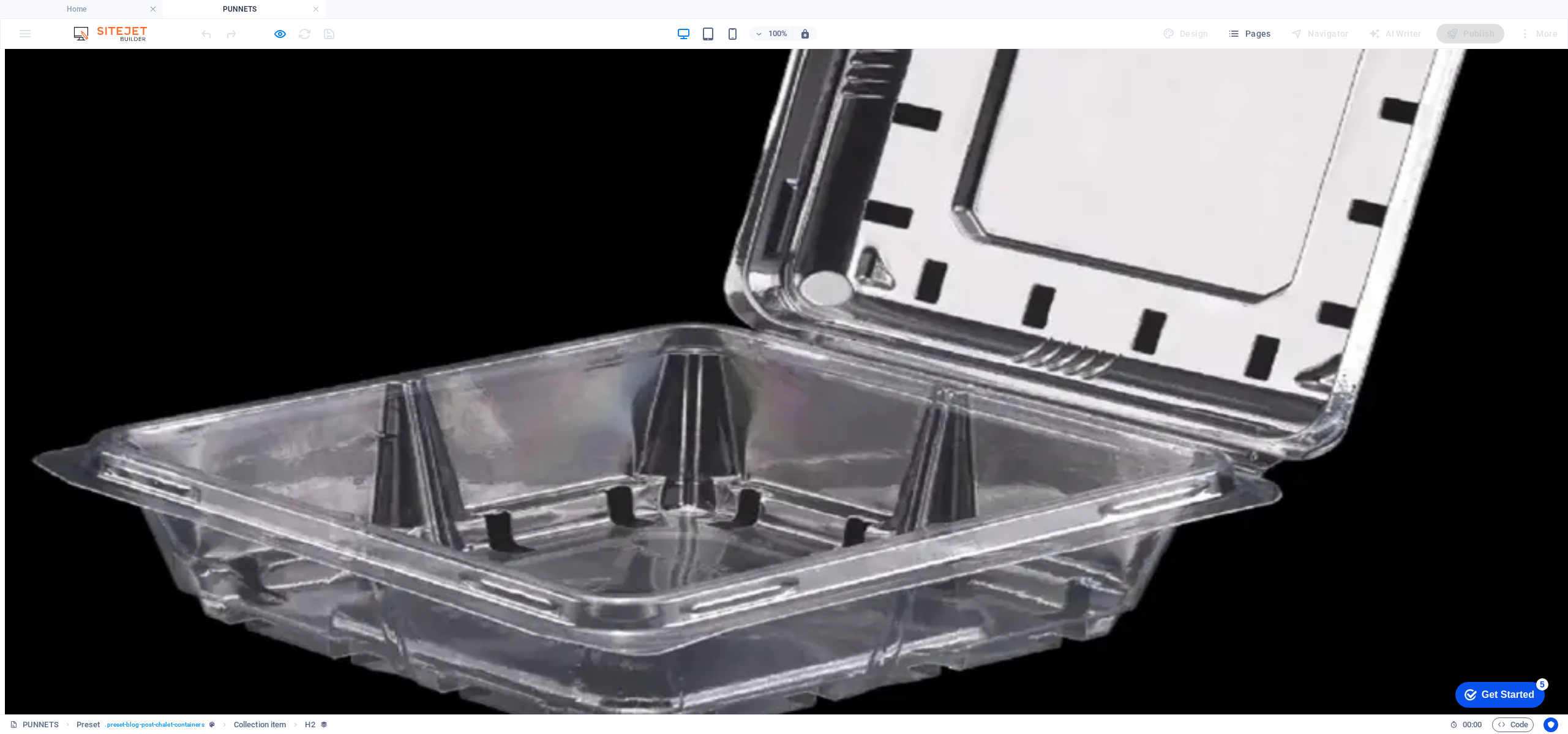
scroll to position [1194, 0]
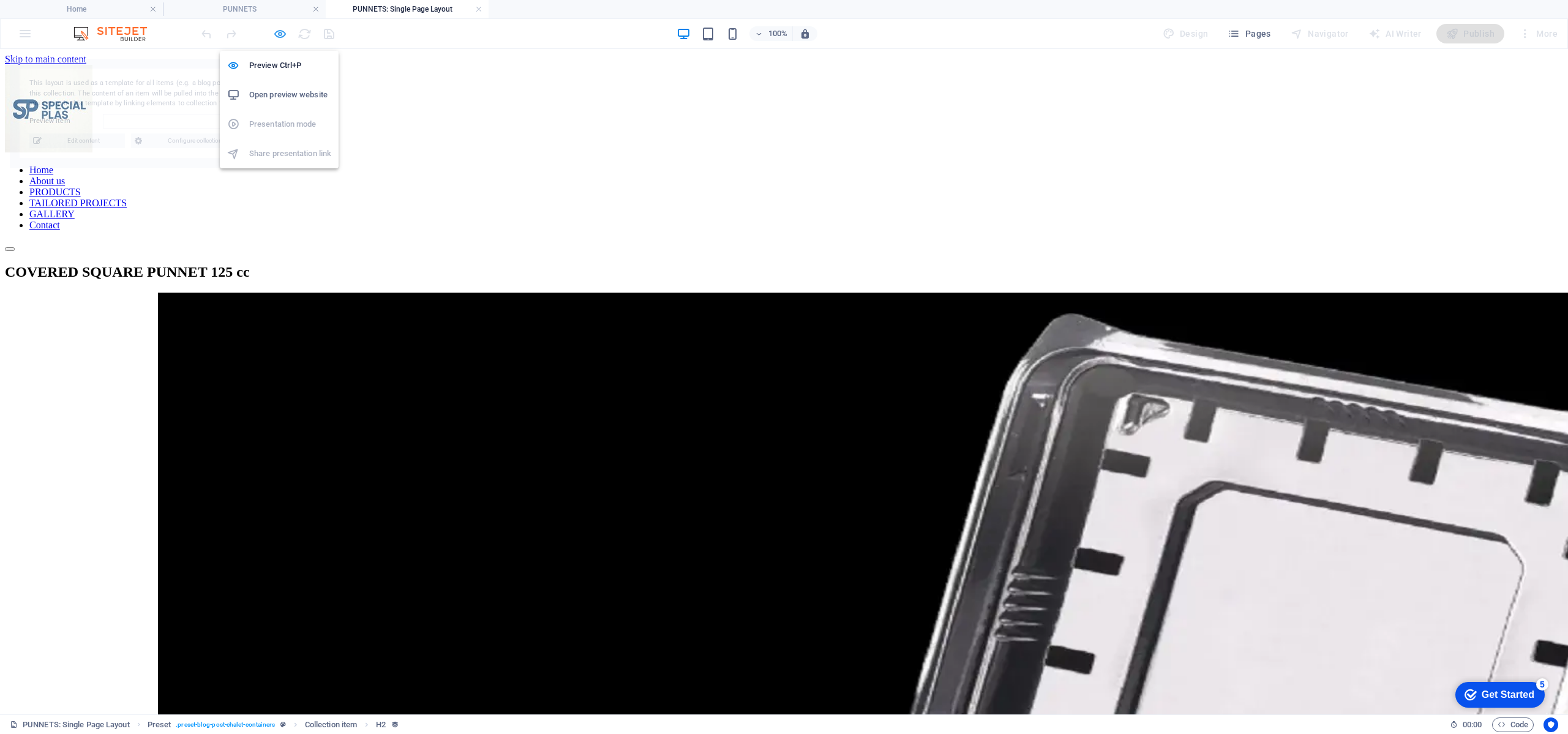
scroll to position [0, 0]
click at [274, 34] on icon "button" at bounding box center [280, 34] width 14 height 14
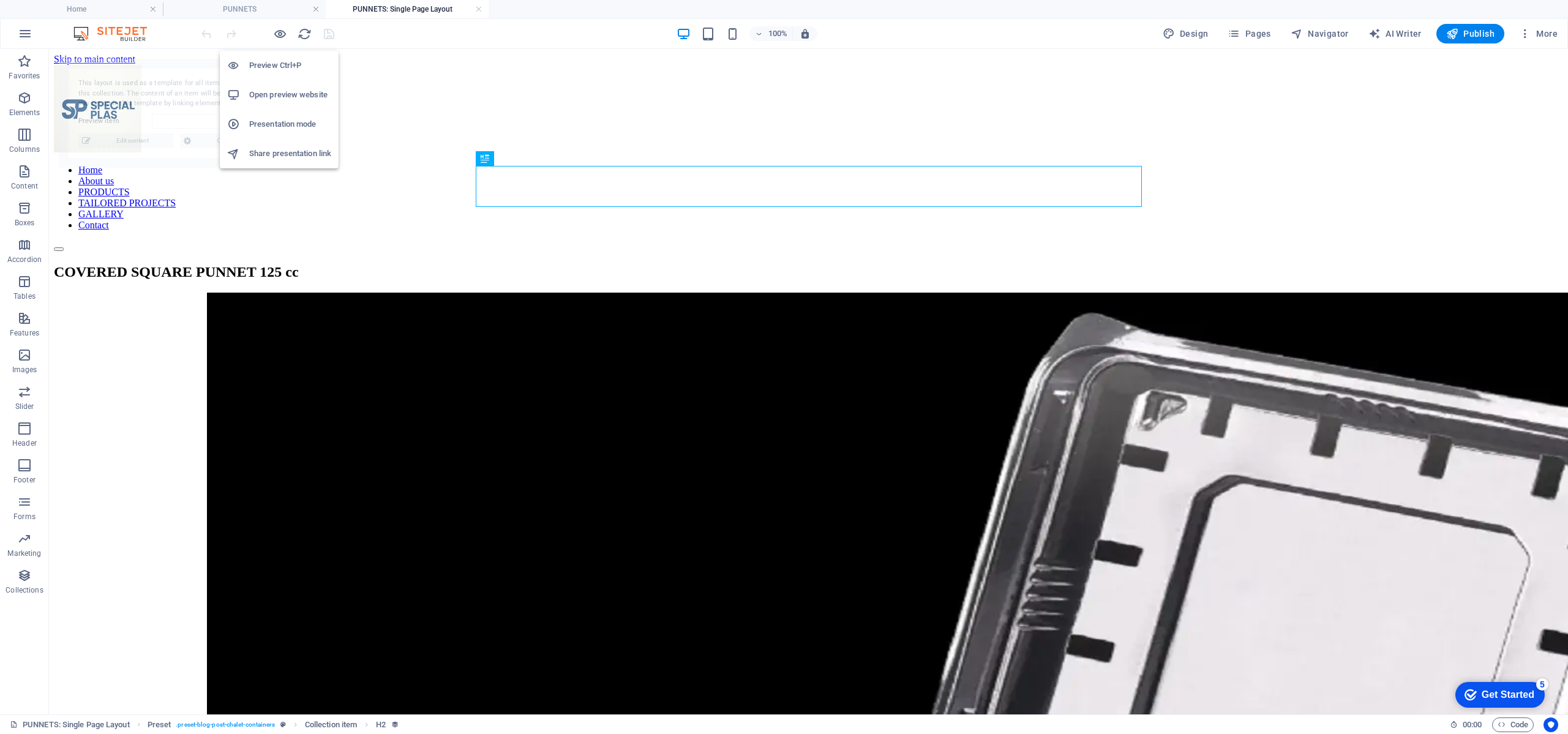
drag, startPoint x: 274, startPoint y: 34, endPoint x: 313, endPoint y: 47, distance: 41.1
click at [277, 34] on icon "button" at bounding box center [280, 34] width 14 height 14
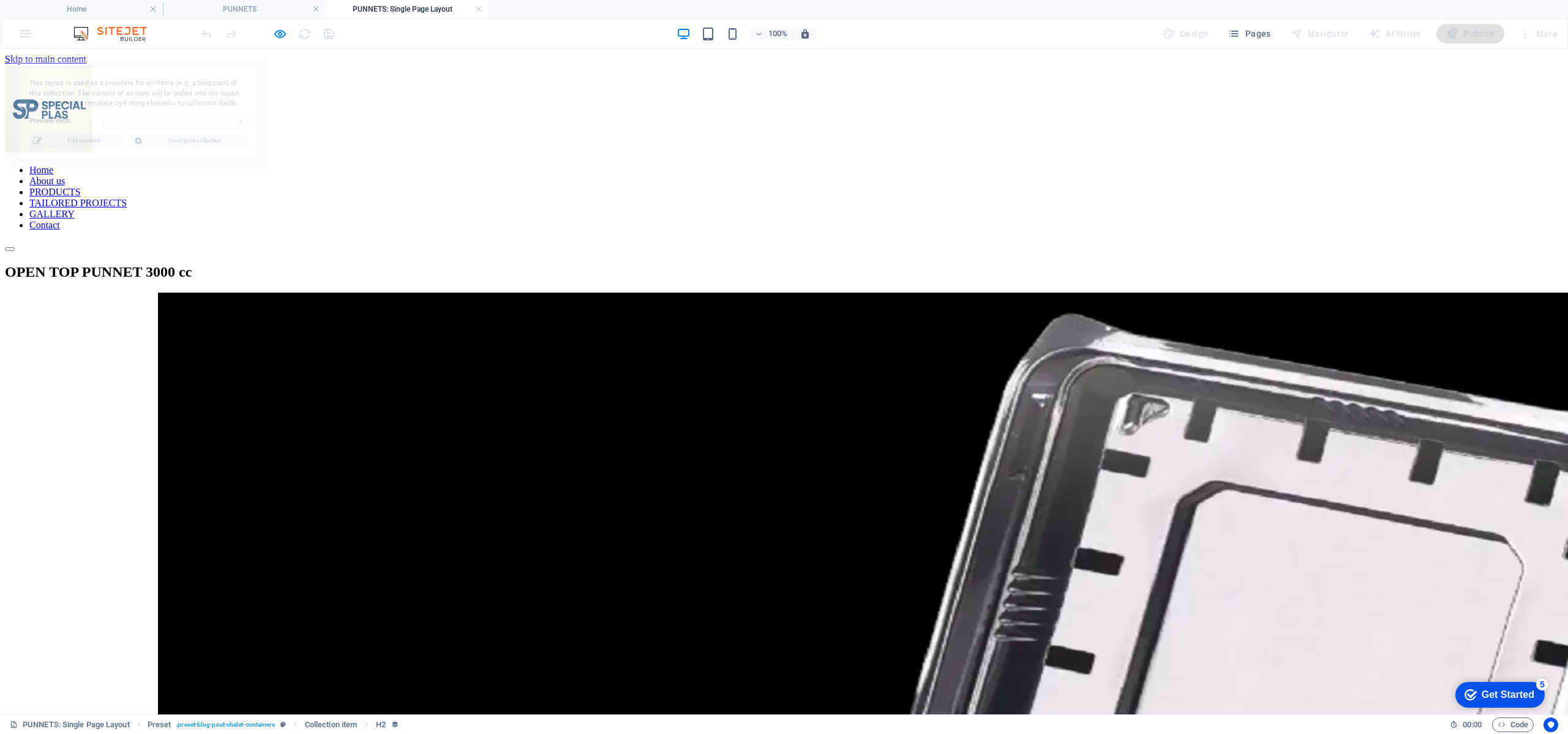
select select "68987505f519aa3feb06e43b"
click at [278, 34] on icon "button" at bounding box center [280, 34] width 14 height 14
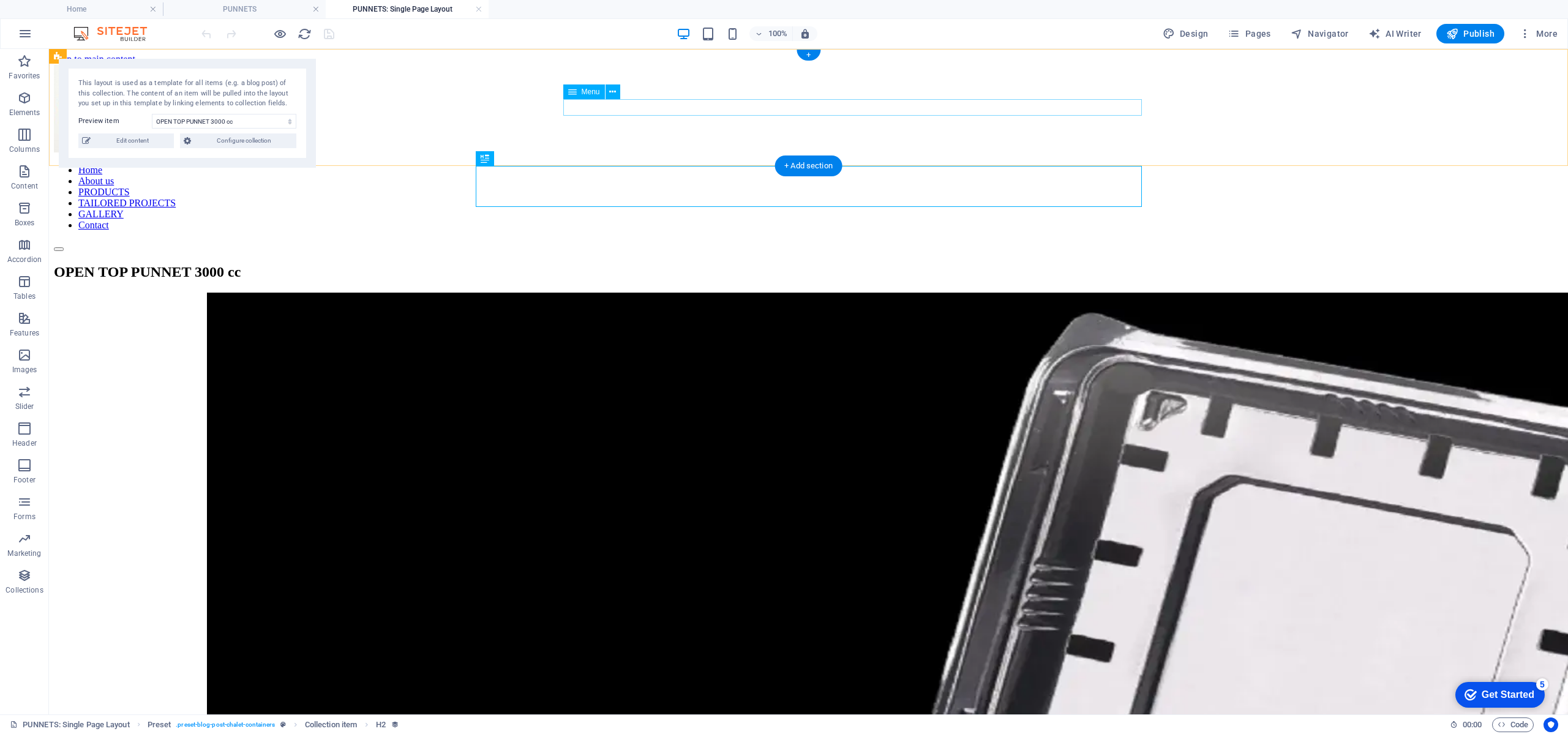
click at [646, 165] on nav "Home About us PRODUCTS TAILORED PROJECTS GALLERY Contact" at bounding box center [809, 198] width 1509 height 67
select select
select select "18"
select select
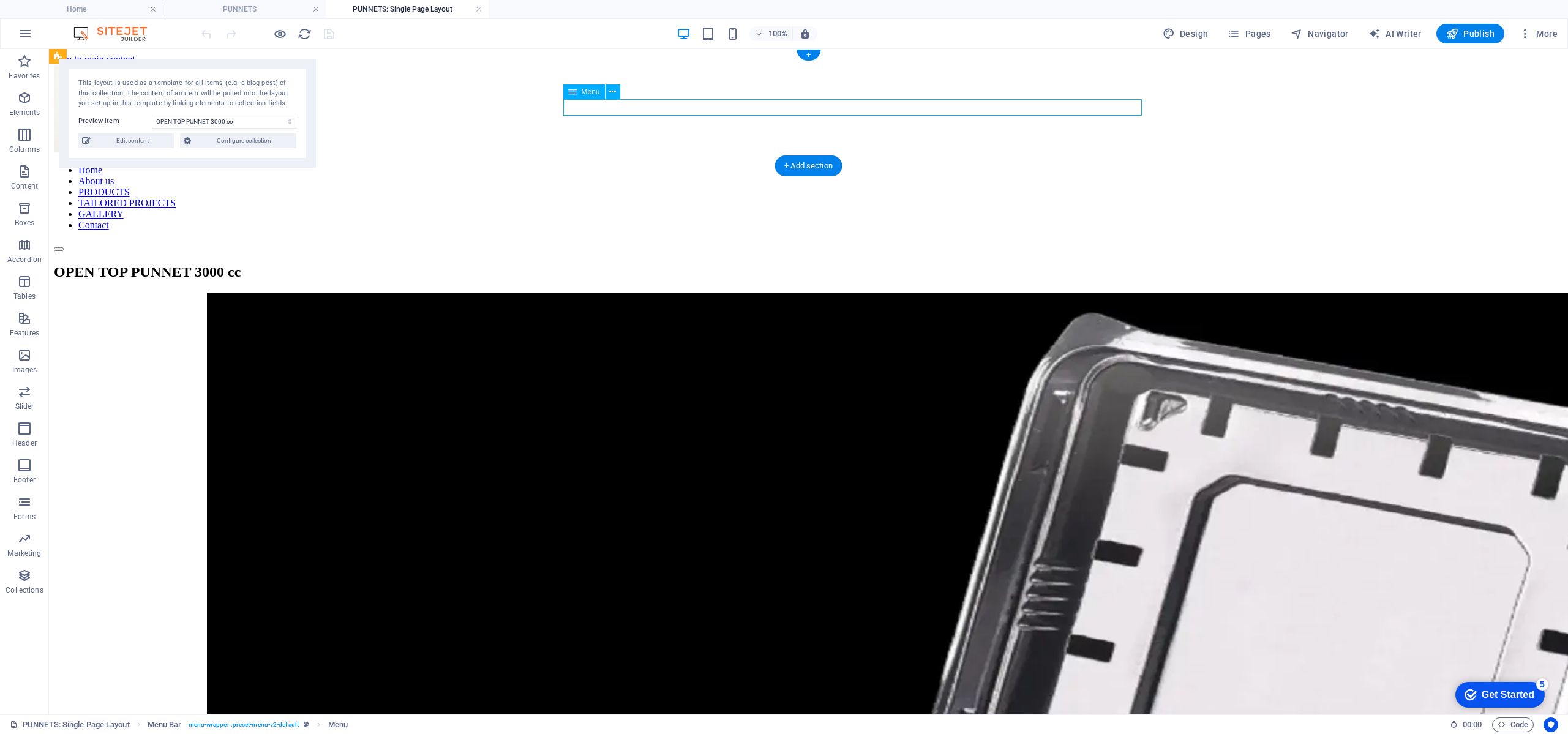
select select "1"
select select
select select "19"
select select
select select "17"
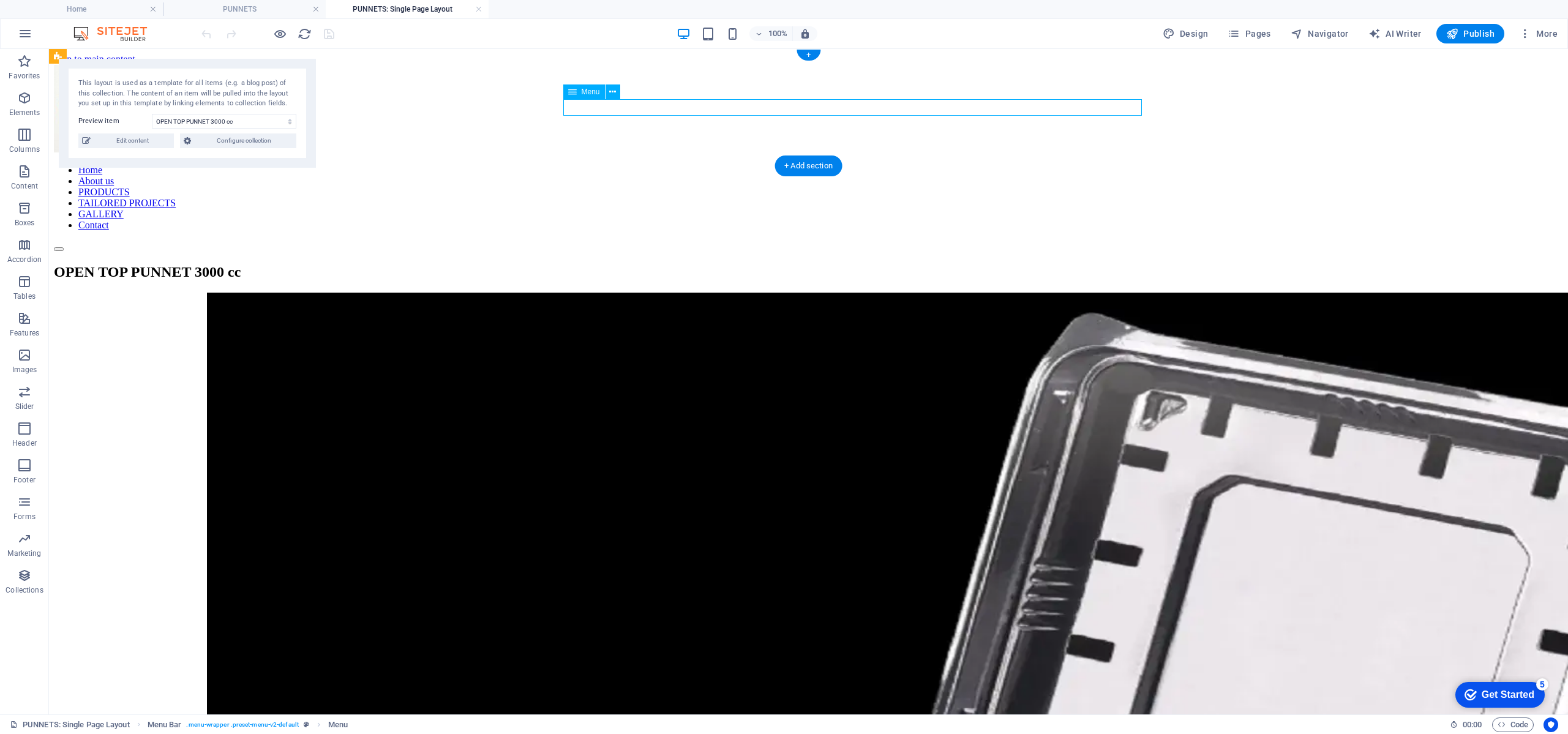
select select
select select "20"
select select
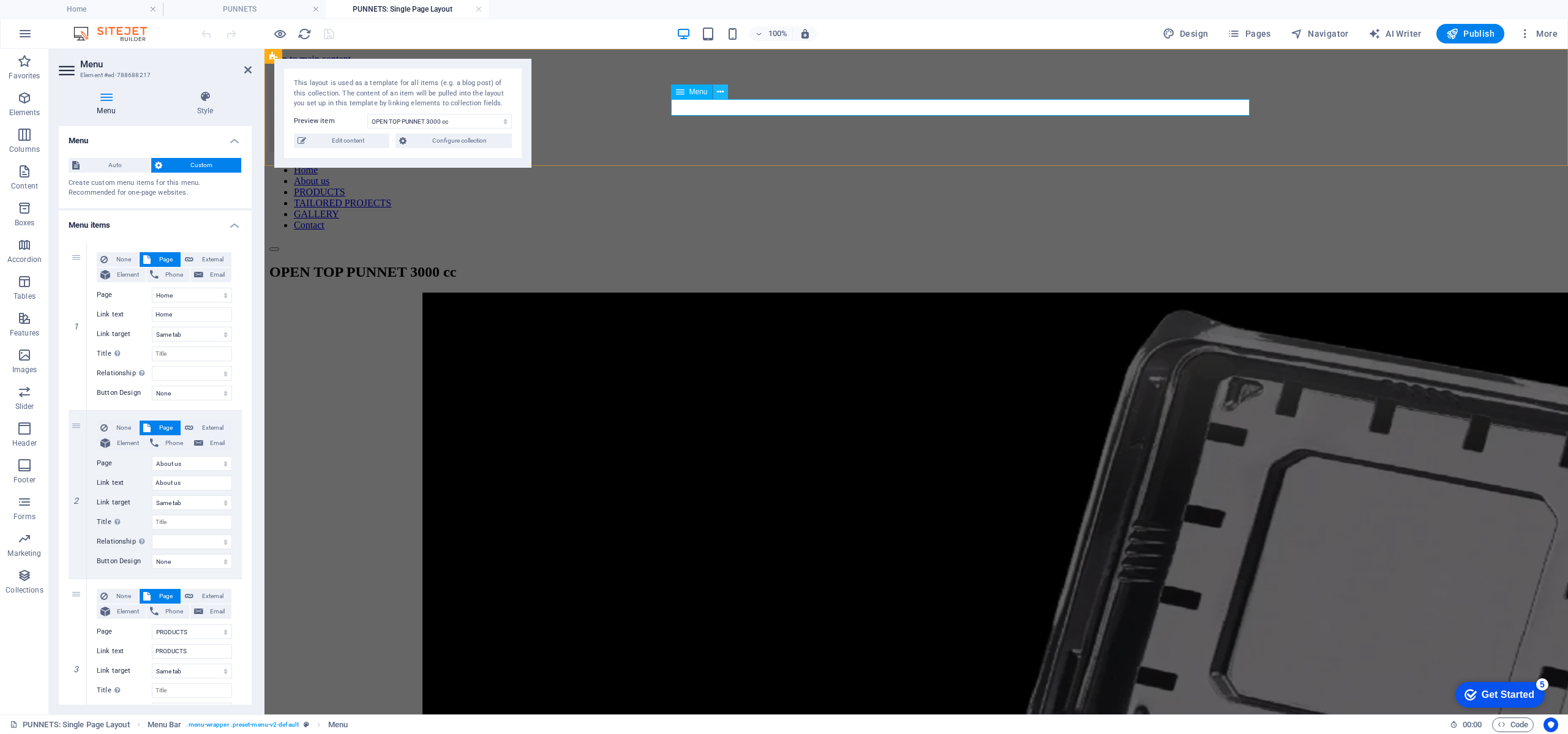
click at [721, 91] on icon at bounding box center [720, 92] width 7 height 13
click at [118, 169] on span "Auto" at bounding box center [115, 165] width 63 height 15
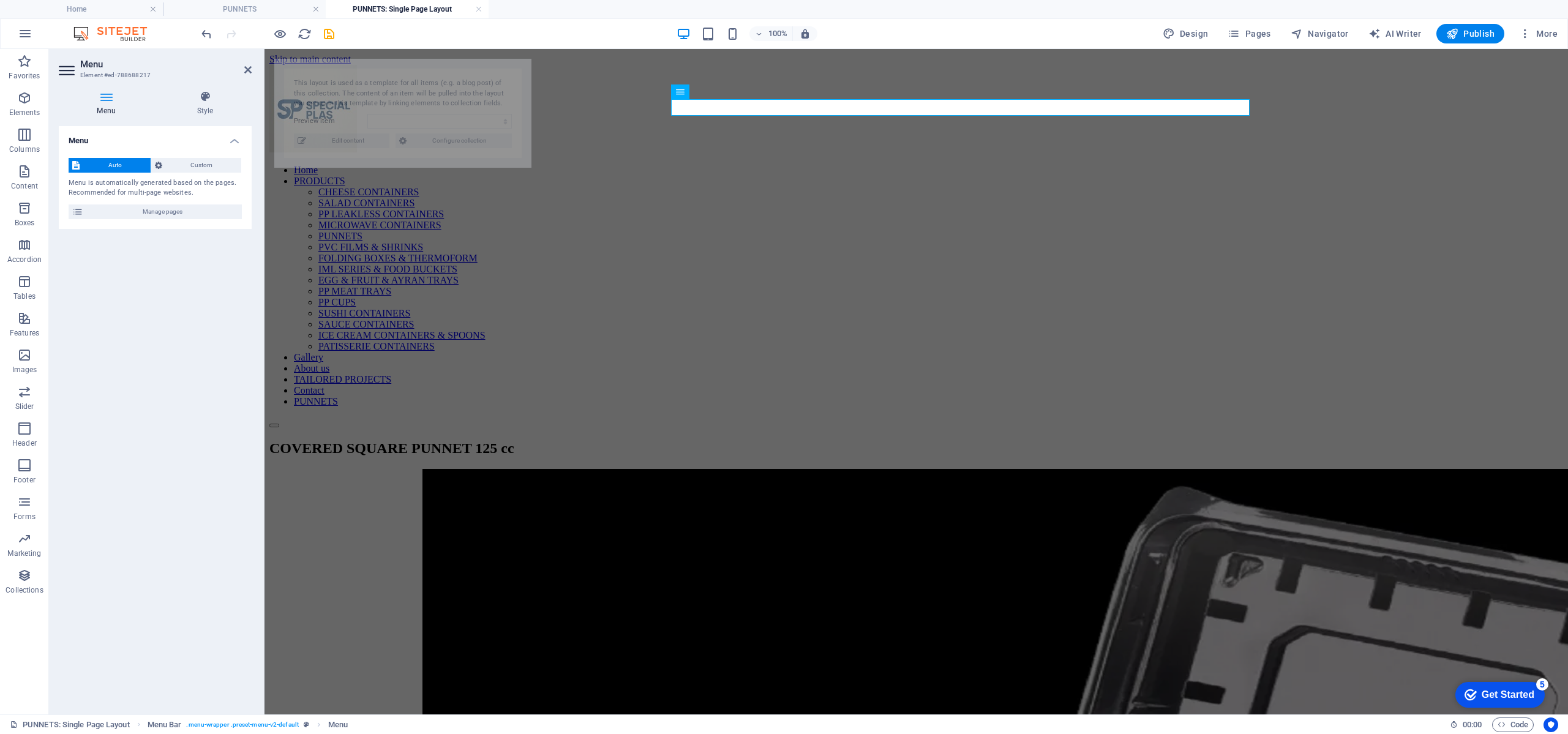
select select "68988aaeb4e2cd5f7c01dcaa"
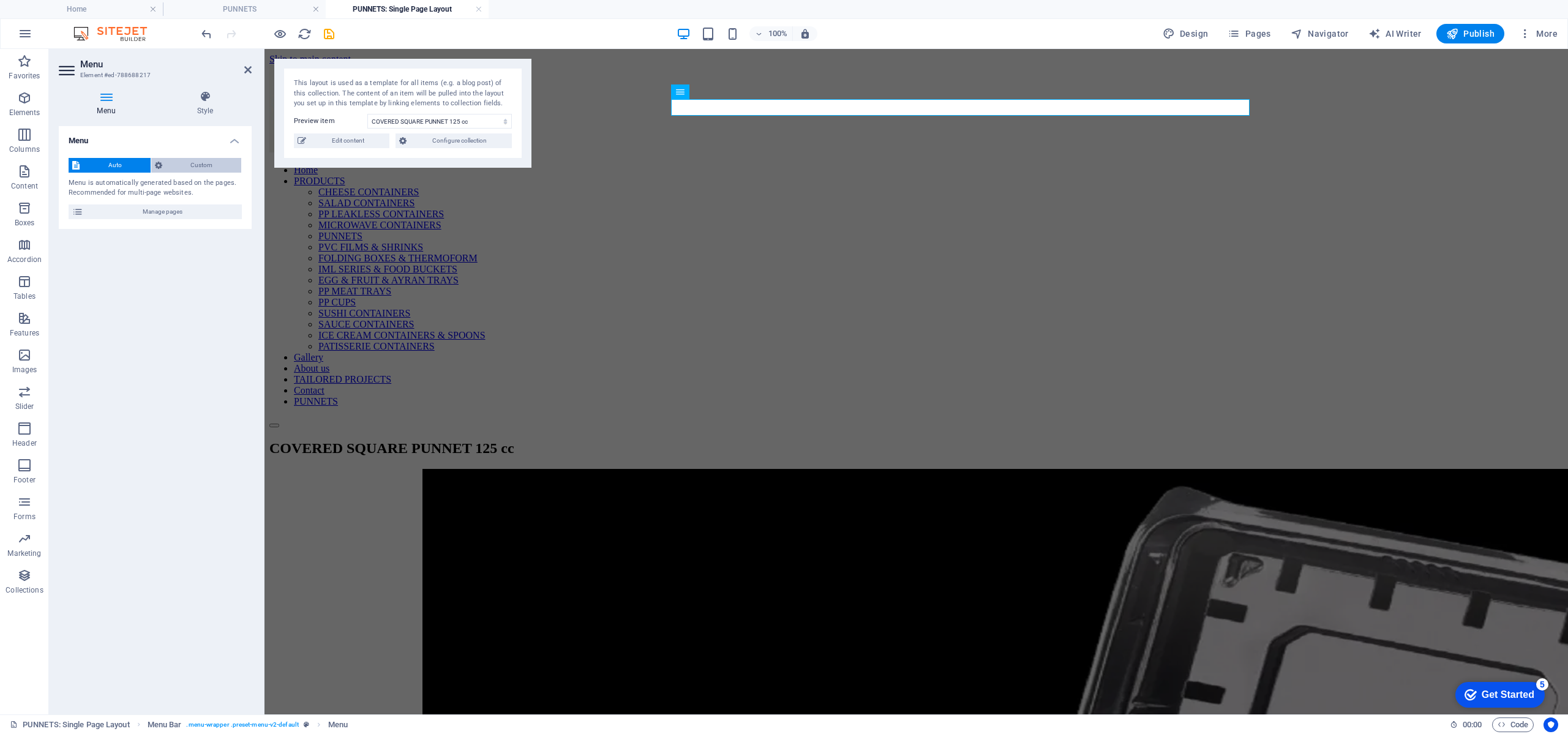
click at [182, 158] on span "Custom" at bounding box center [202, 165] width 72 height 15
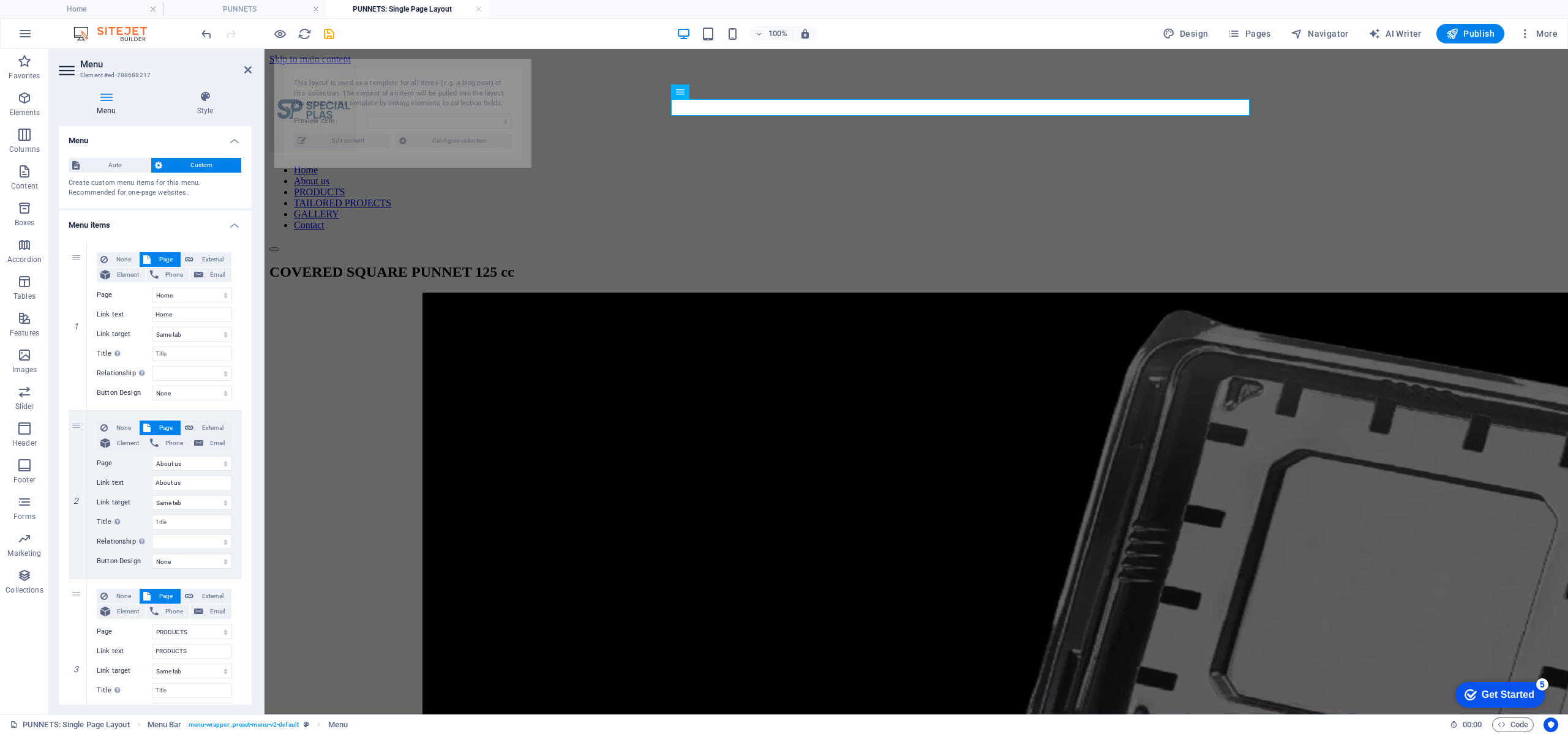
select select "68988aaeb4e2cd5f7c01dcaa"
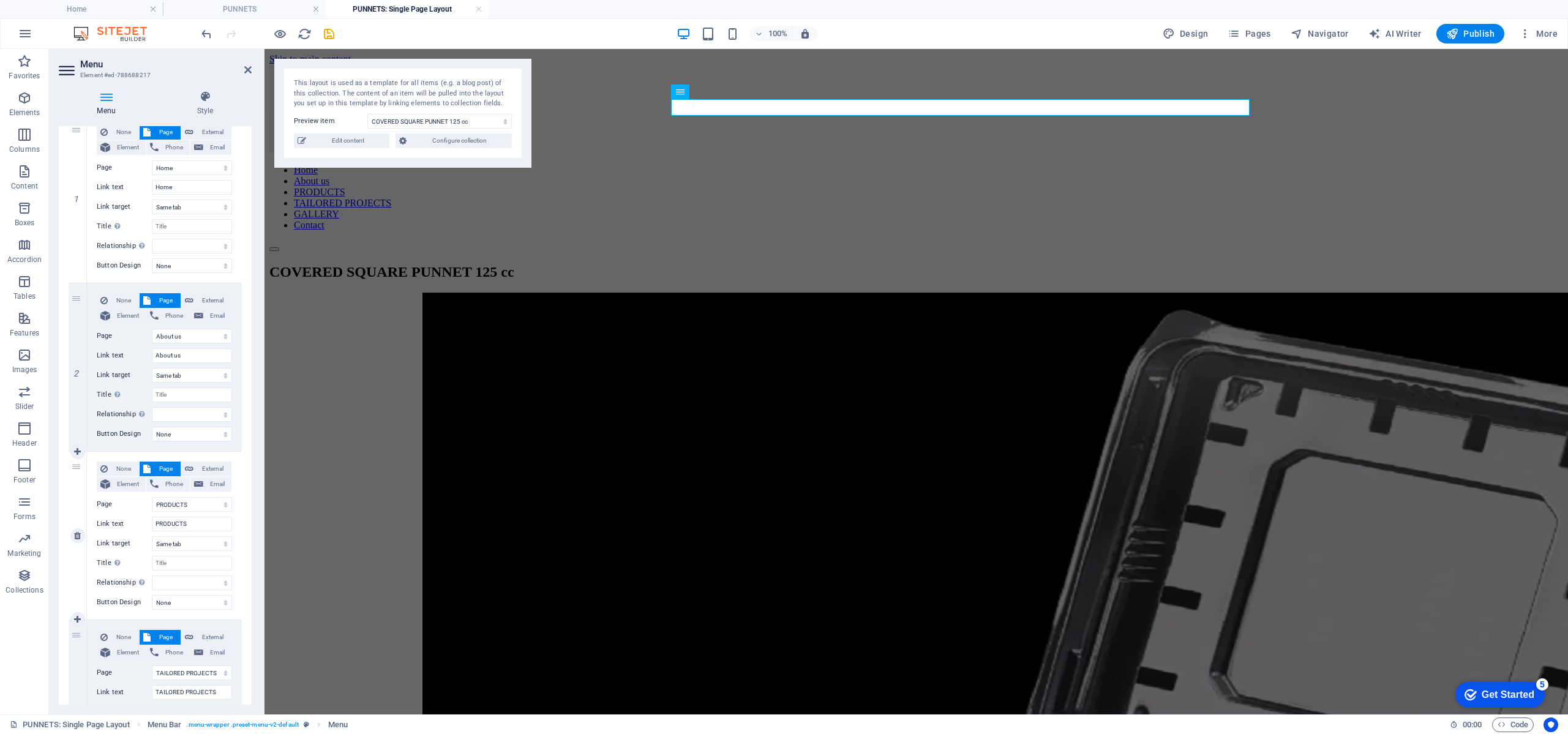
scroll to position [122, 0]
click at [331, 31] on icon "save" at bounding box center [329, 34] width 14 height 14
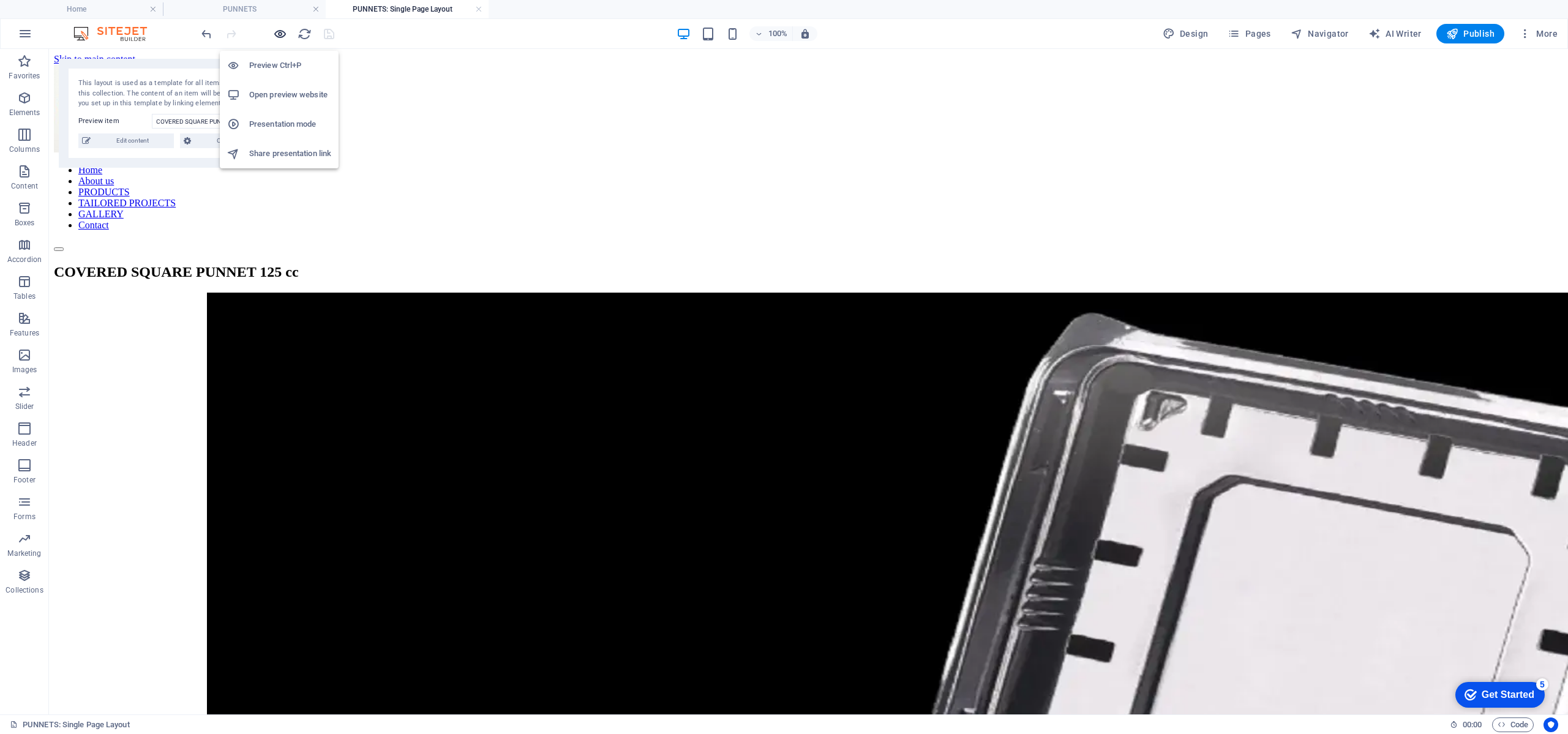
click at [281, 39] on icon "button" at bounding box center [280, 34] width 14 height 14
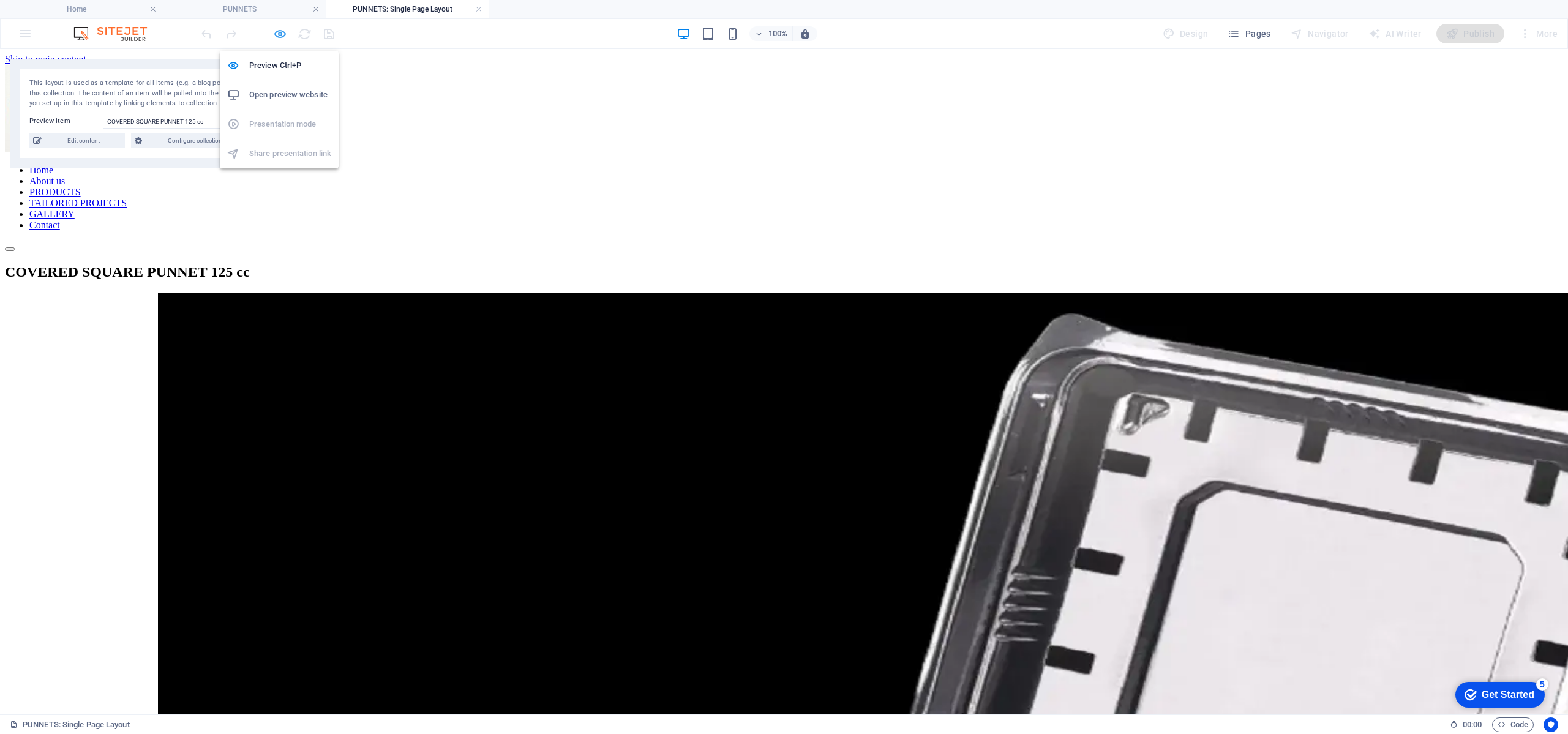
click at [285, 28] on icon "button" at bounding box center [280, 34] width 14 height 14
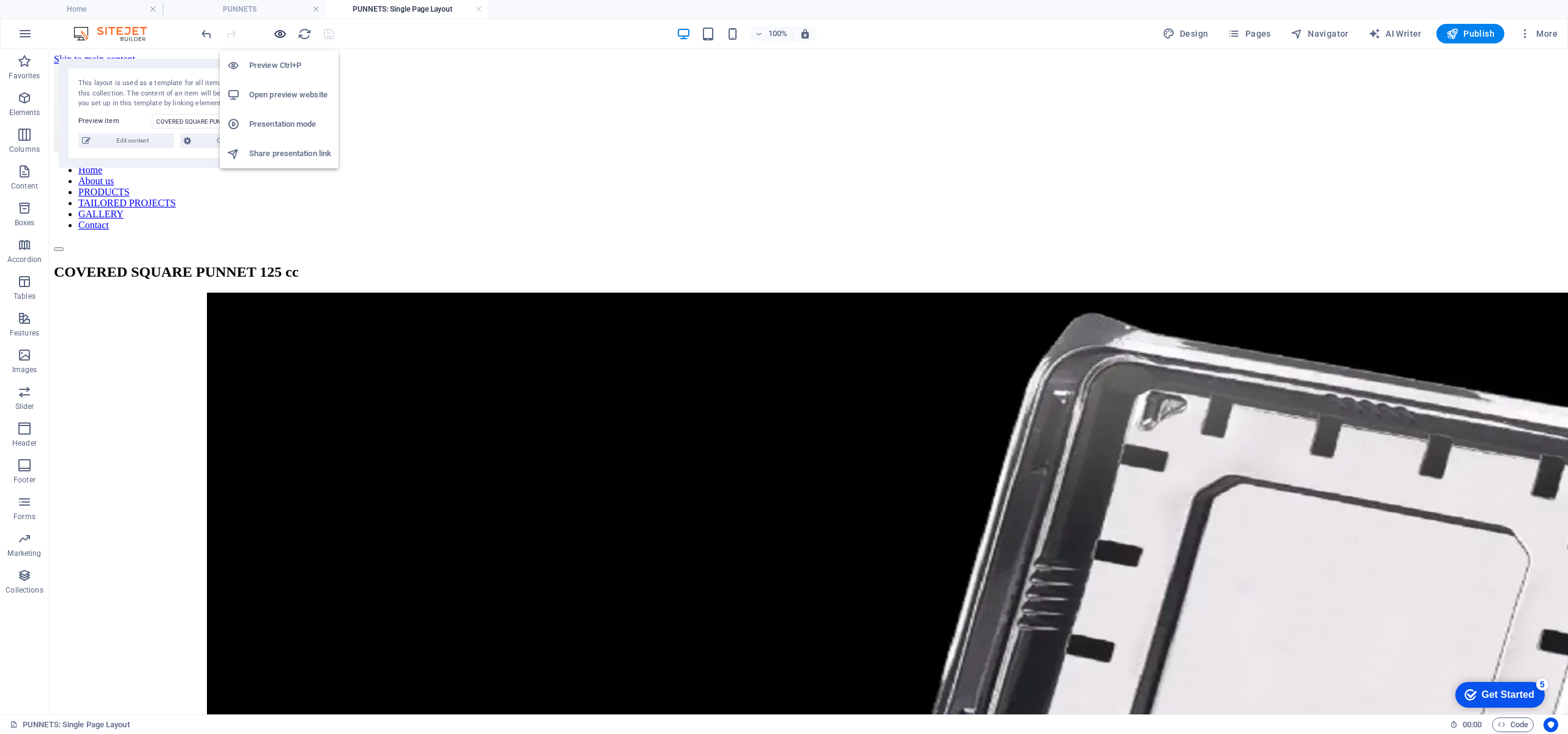
click at [284, 31] on icon "button" at bounding box center [280, 34] width 14 height 14
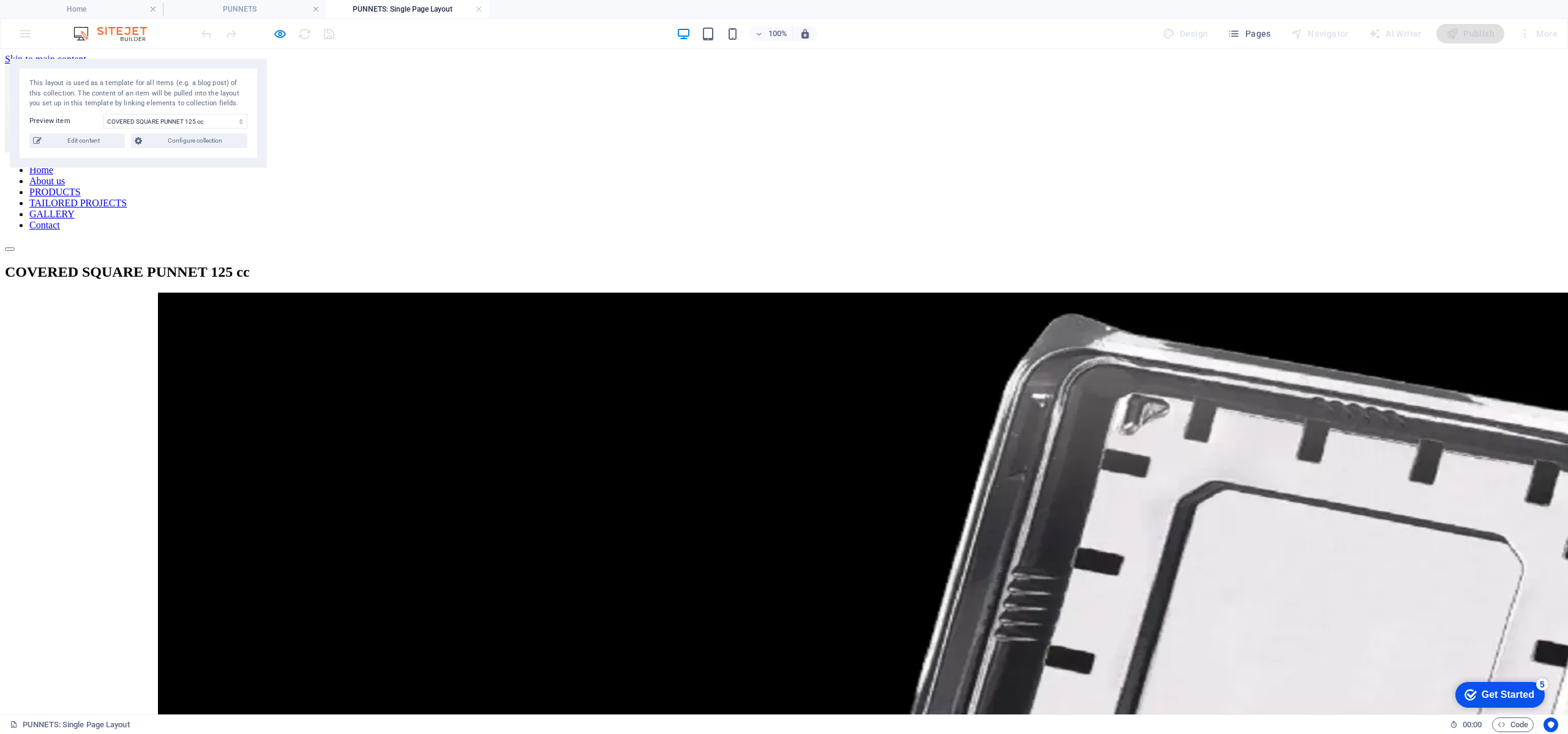
click at [81, 186] on link "PRODUCTS" at bounding box center [55, 191] width 52 height 10
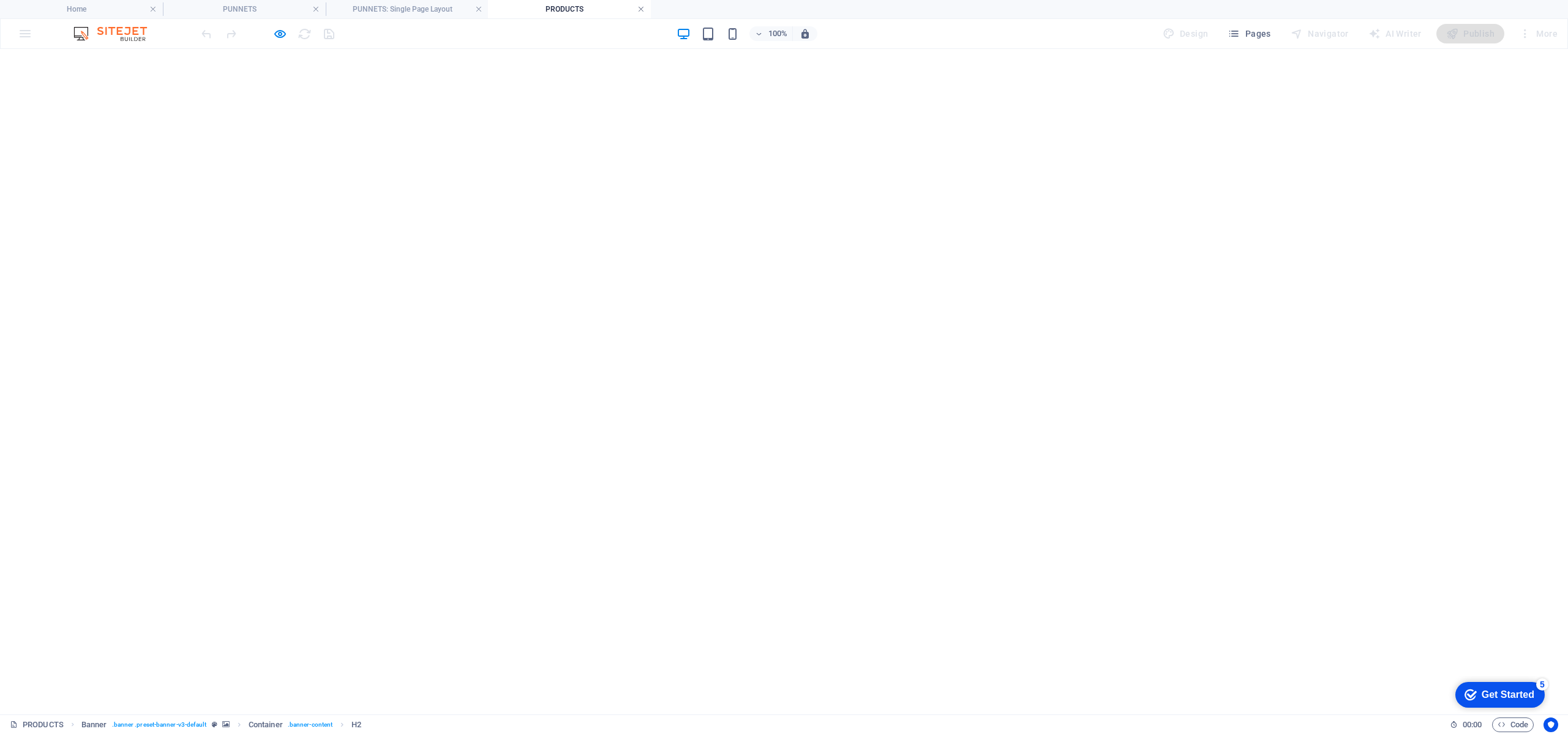
click at [641, 9] on link at bounding box center [641, 9] width 8 height 12
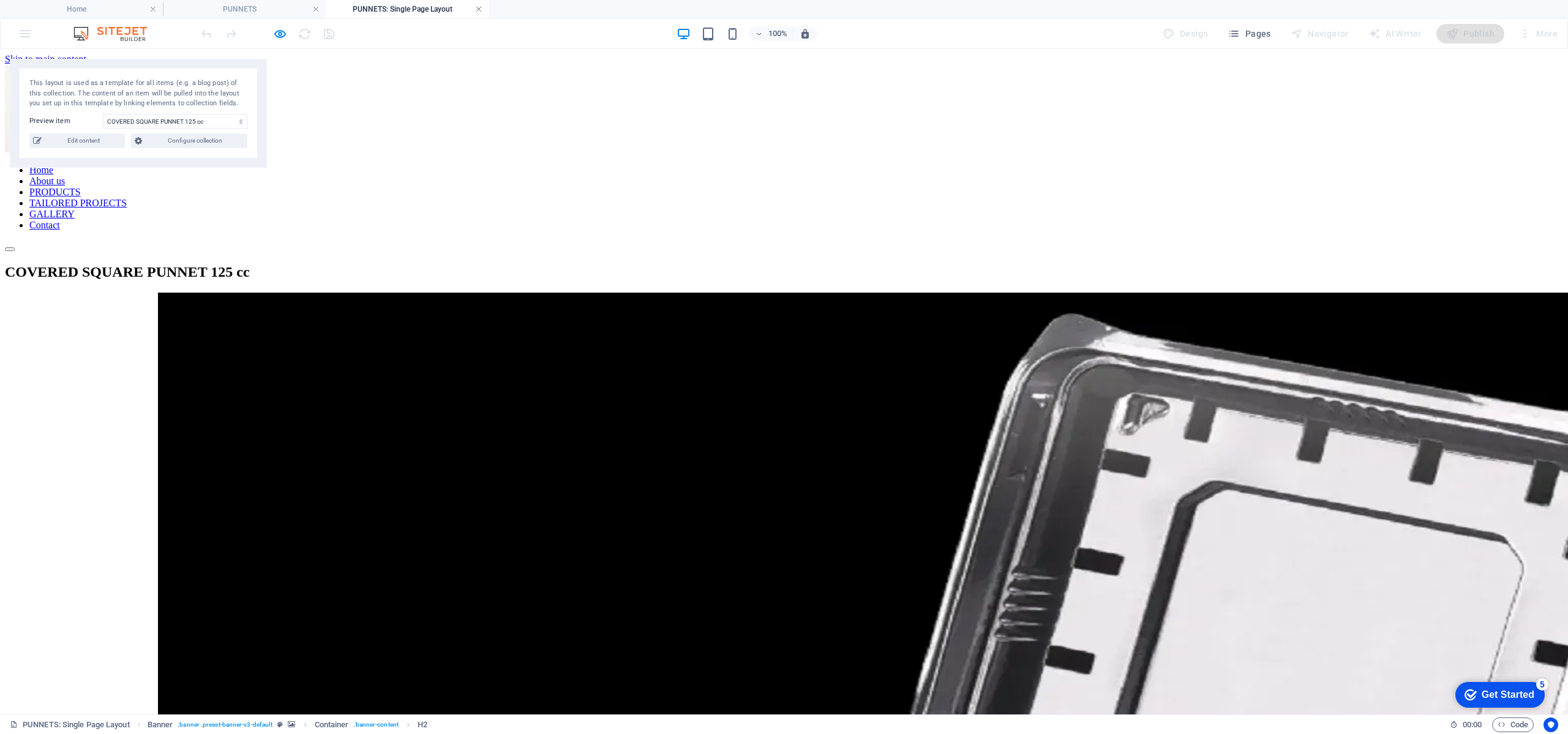
click at [480, 11] on link at bounding box center [479, 9] width 8 height 12
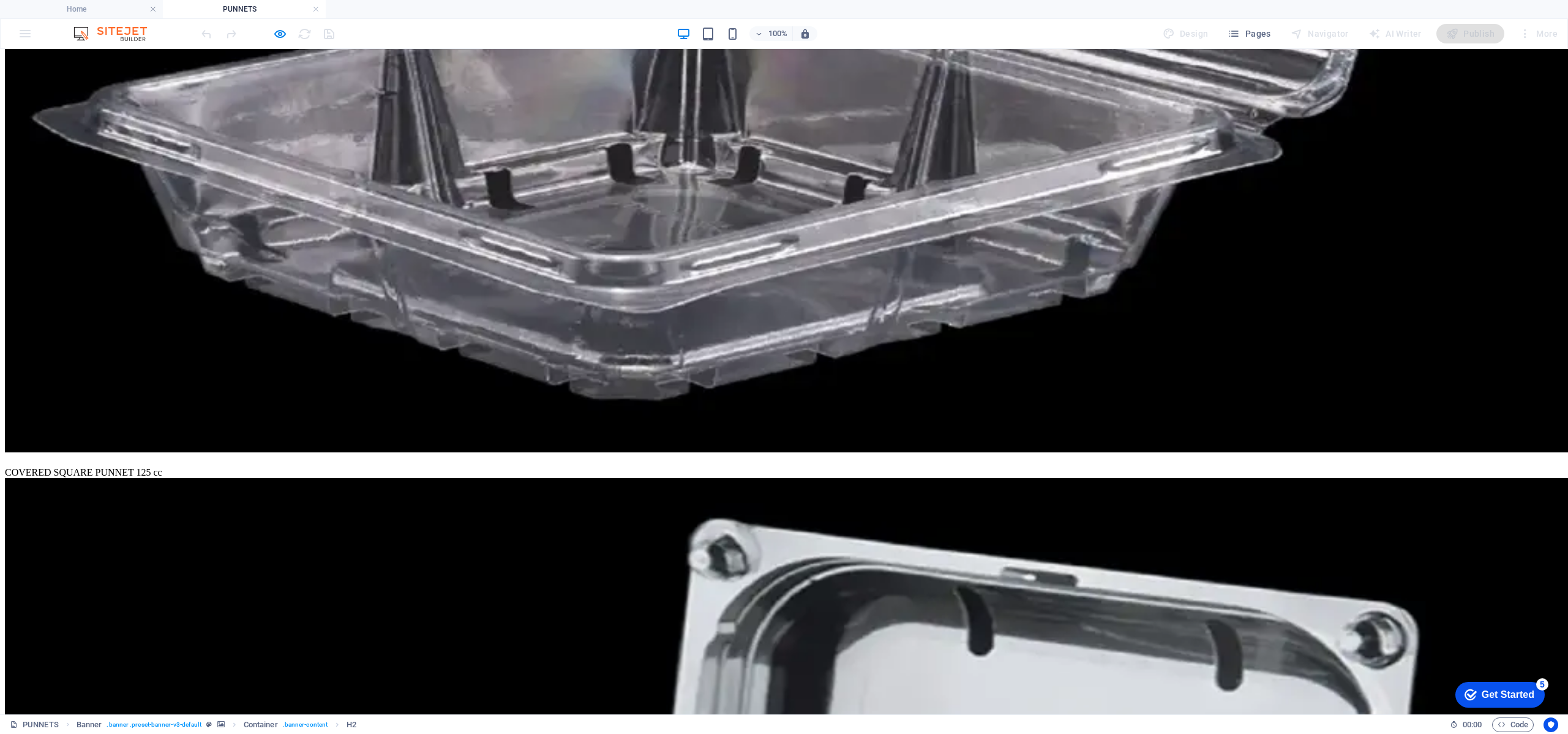
click at [119, 10] on h4 "Home" at bounding box center [81, 9] width 163 height 13
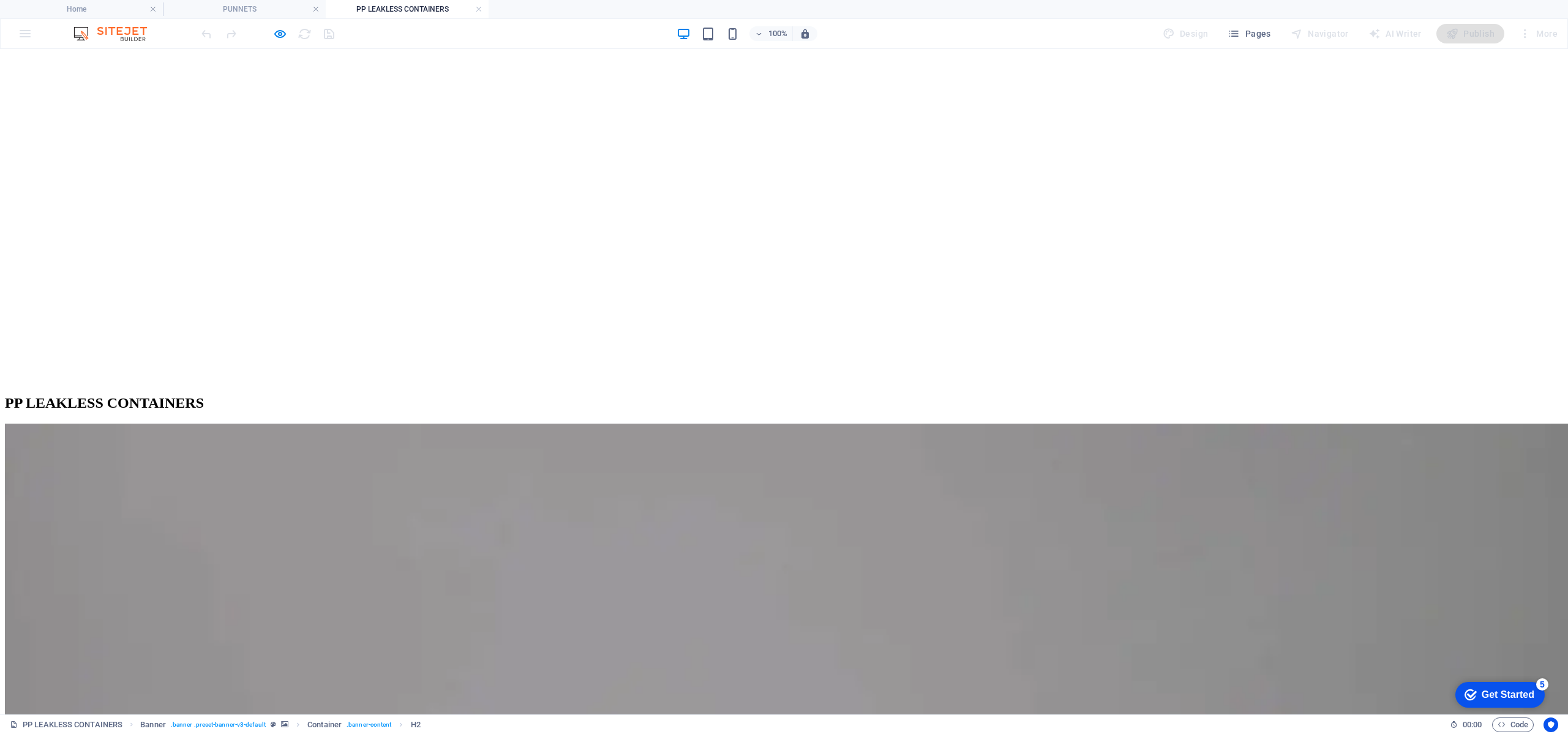
scroll to position [0, 0]
click at [278, 37] on icon "button" at bounding box center [280, 34] width 14 height 14
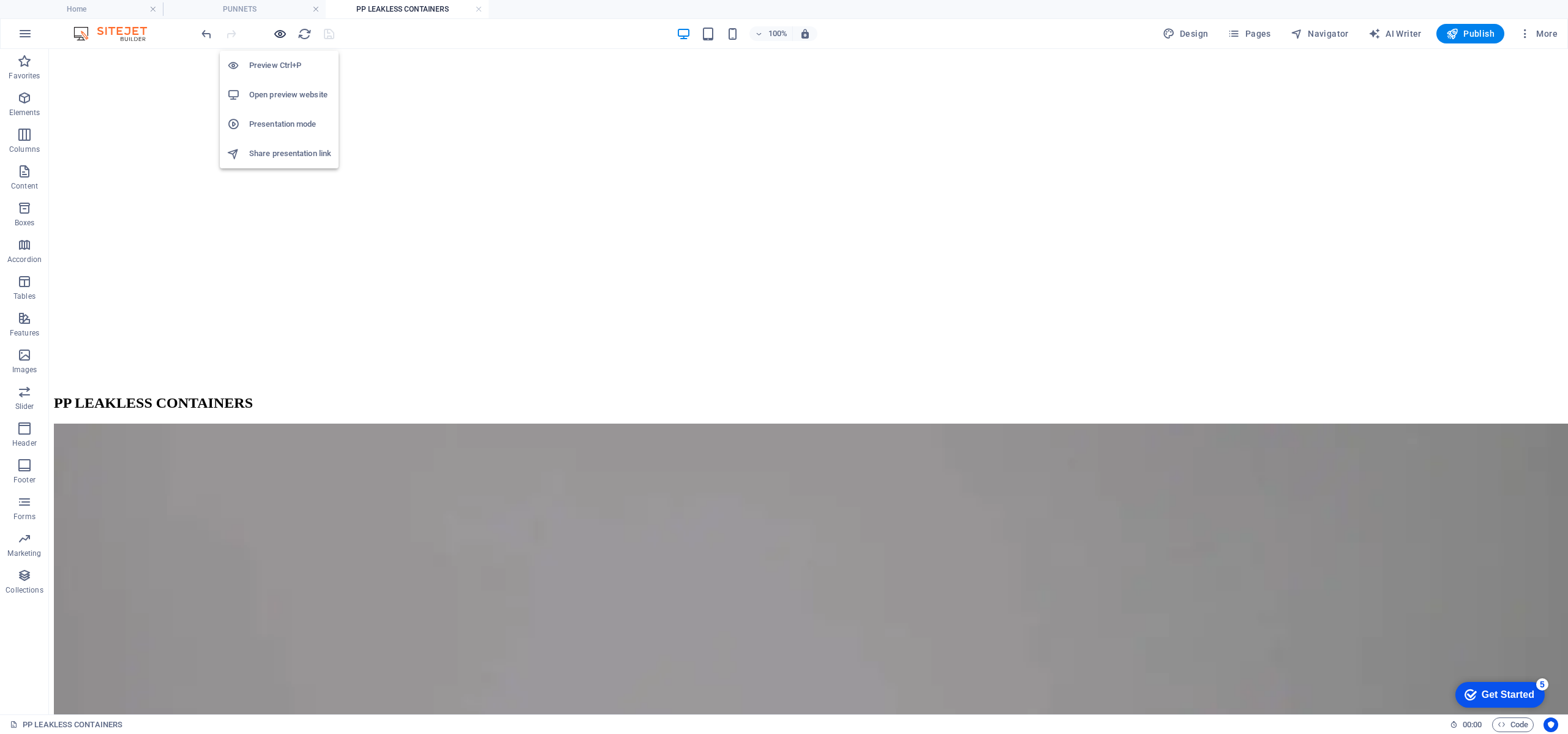
click at [278, 37] on icon "button" at bounding box center [280, 34] width 14 height 14
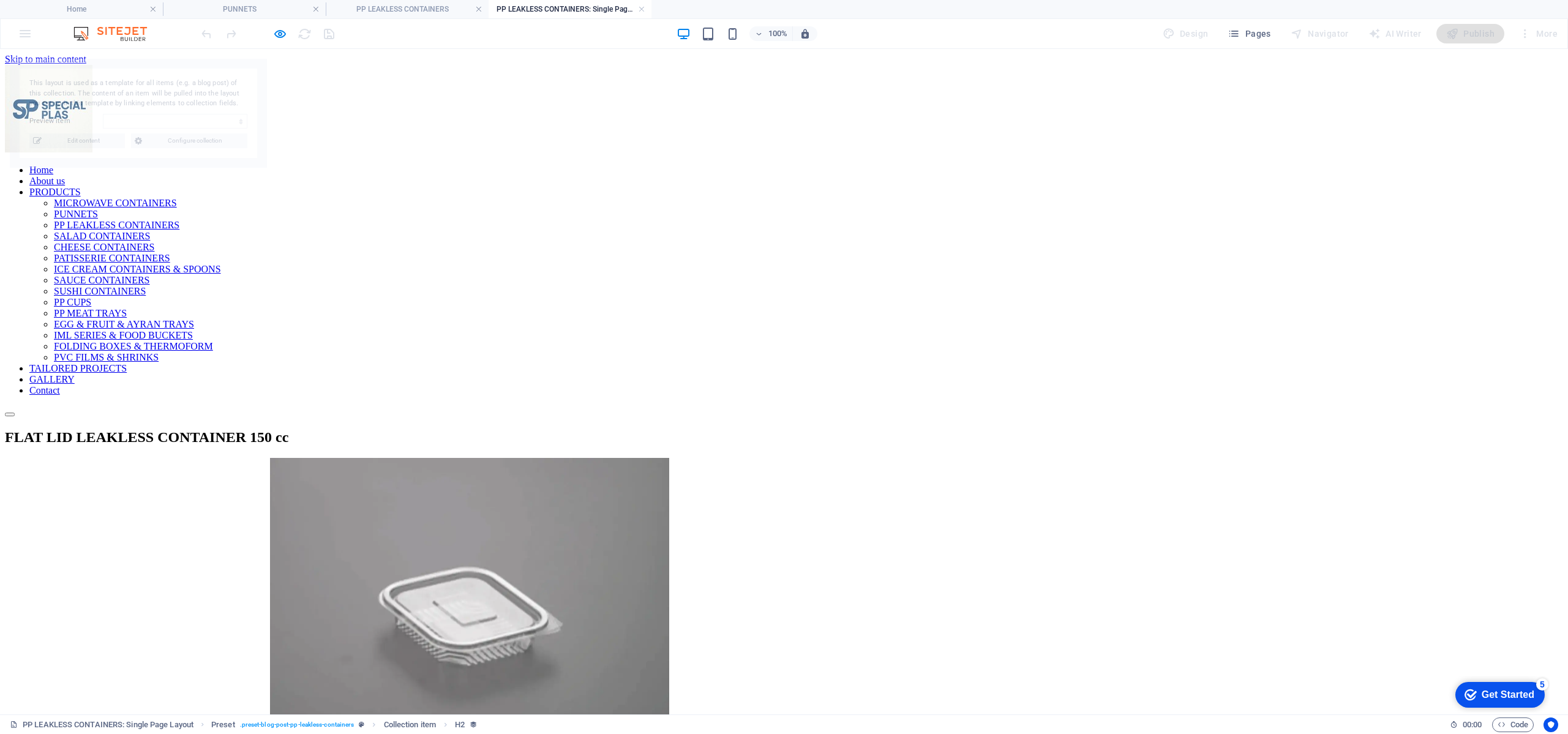
select select "689f141e7d273f3ca40ff823"
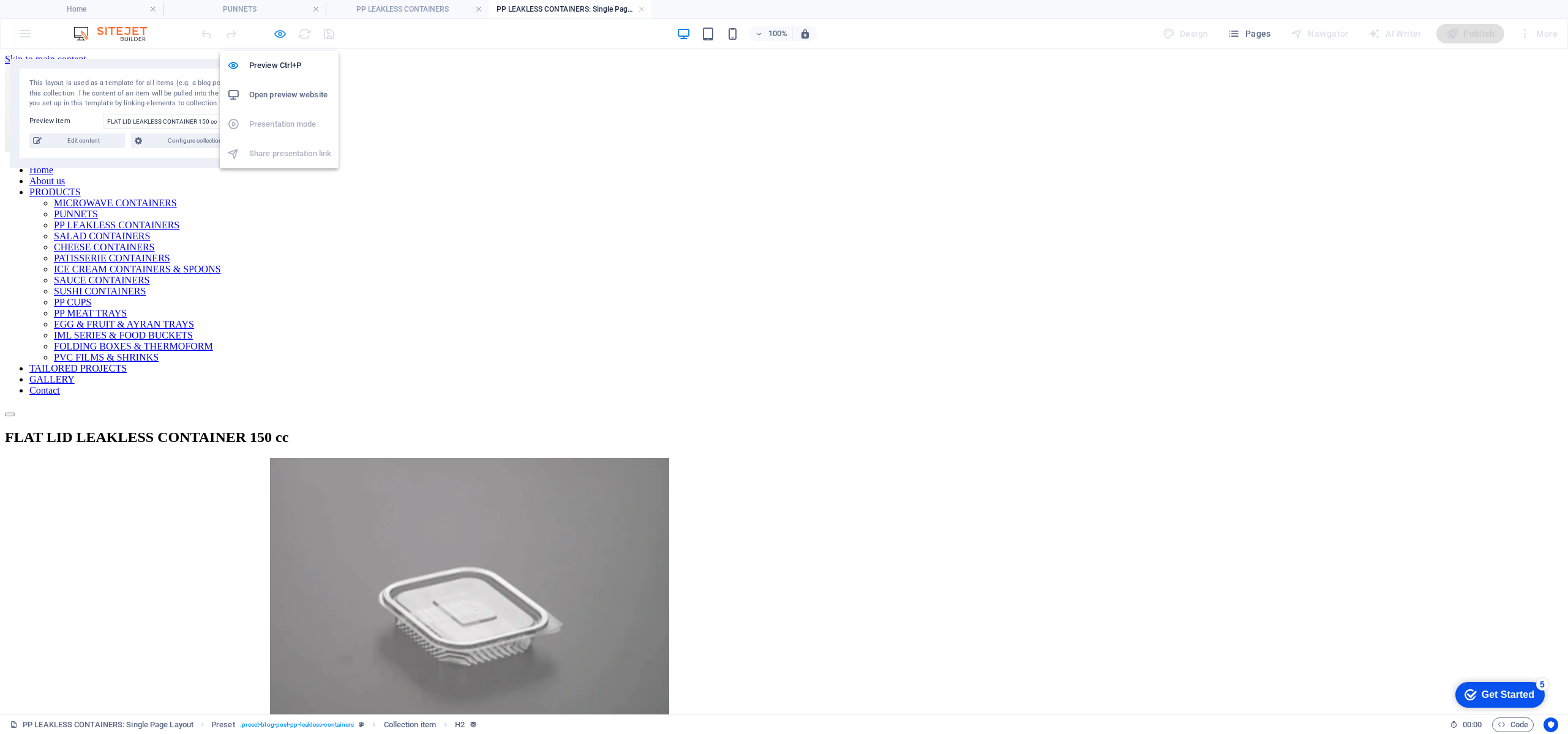
click at [280, 36] on icon "button" at bounding box center [280, 34] width 14 height 14
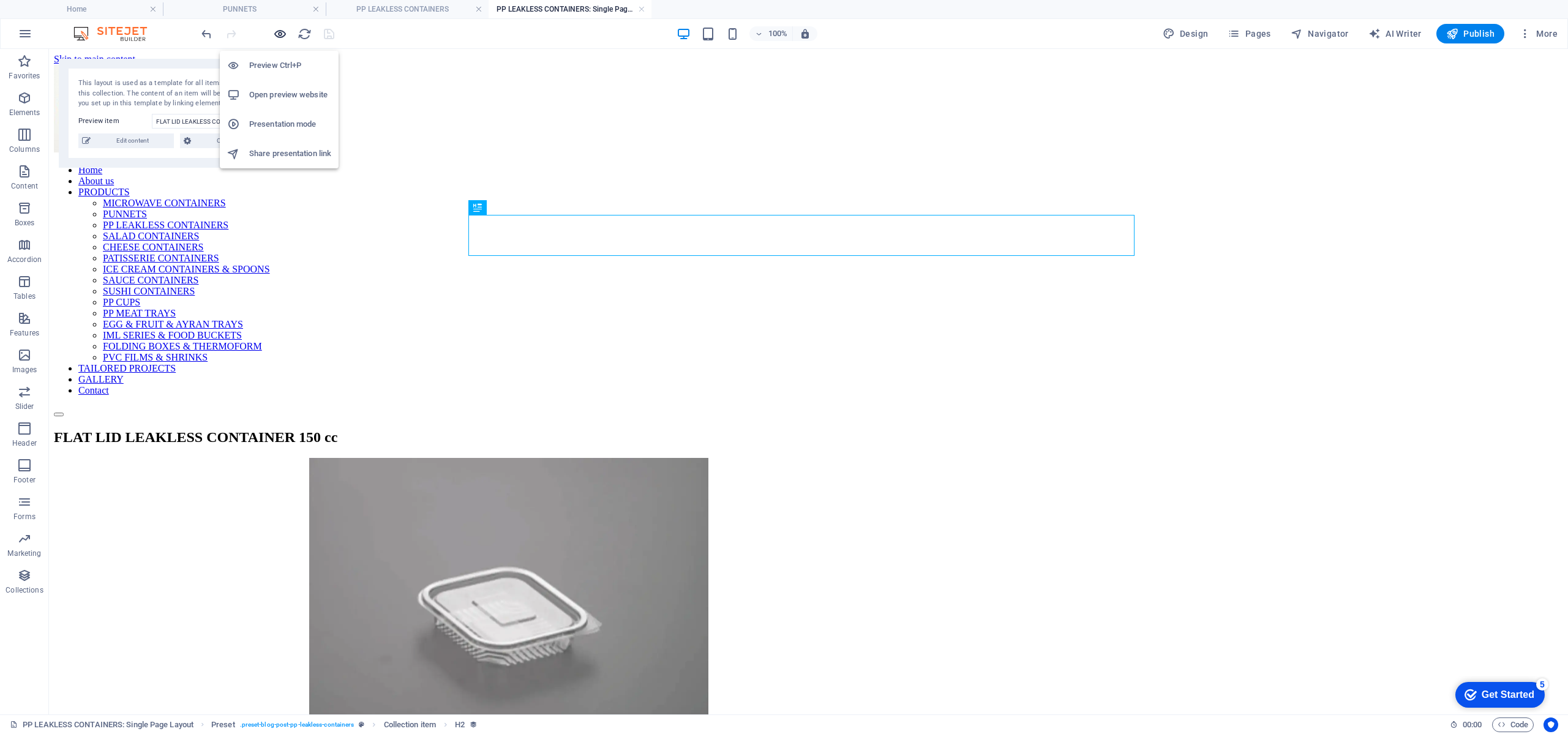
click at [280, 36] on icon "button" at bounding box center [280, 34] width 14 height 14
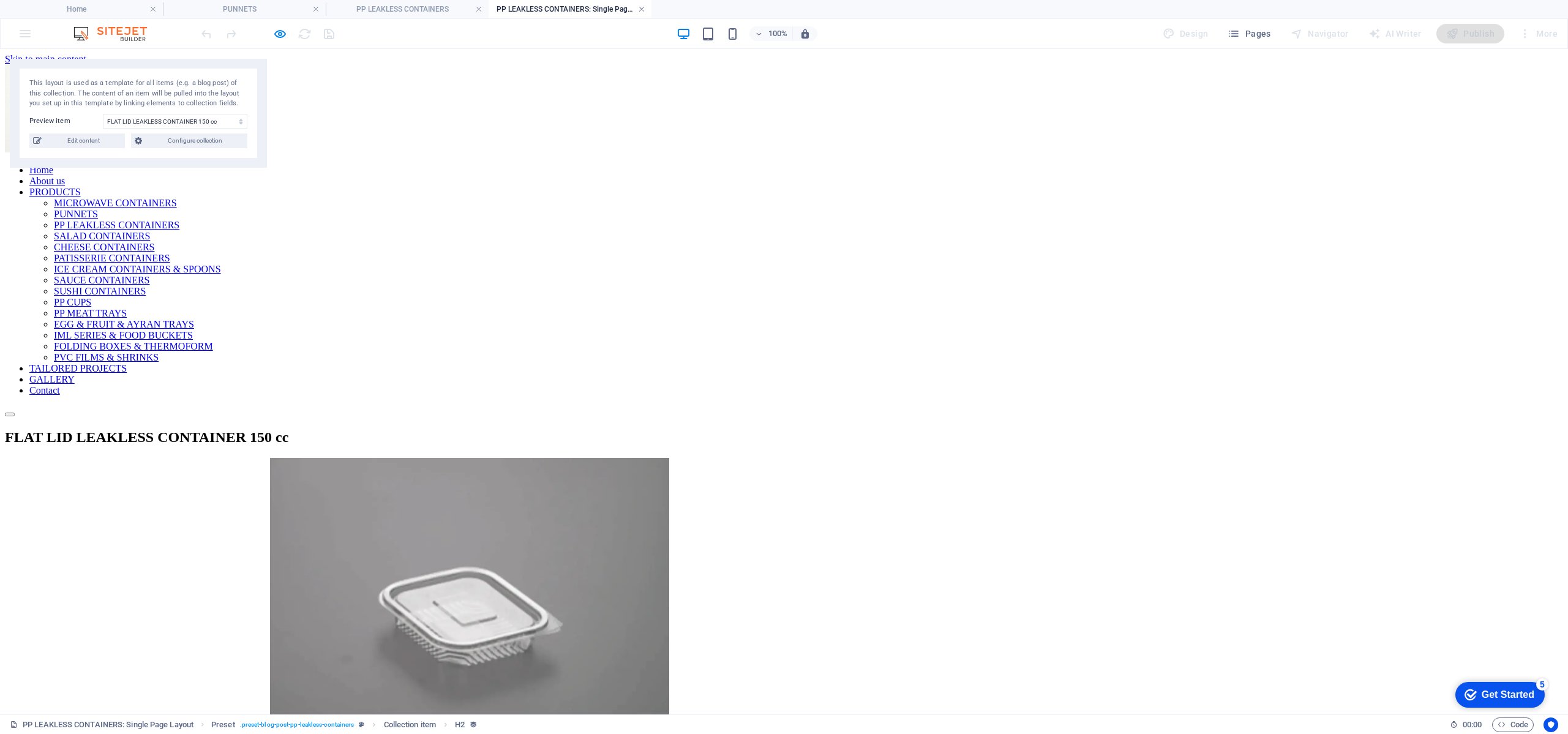
click at [643, 7] on link at bounding box center [642, 9] width 8 height 12
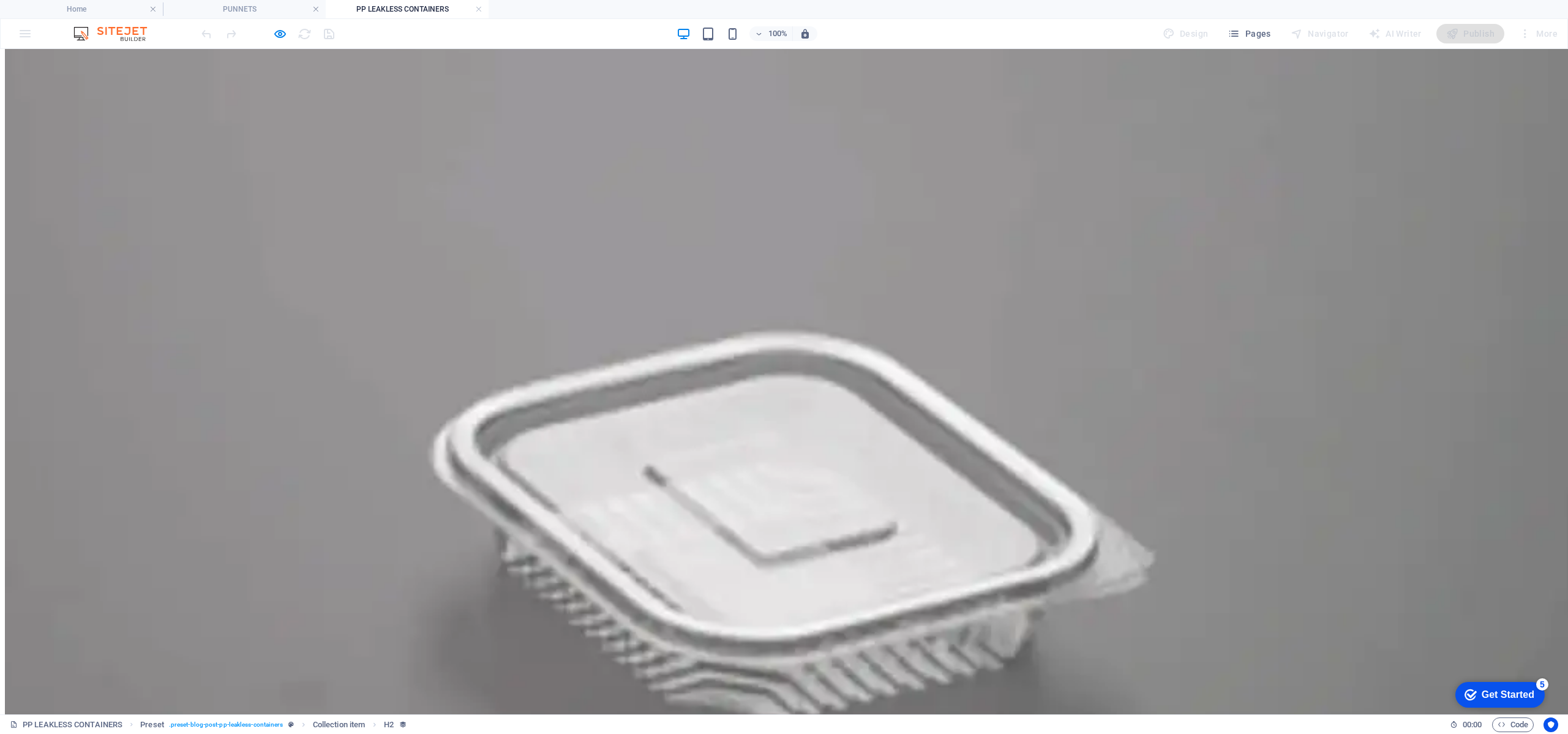
scroll to position [919, 0]
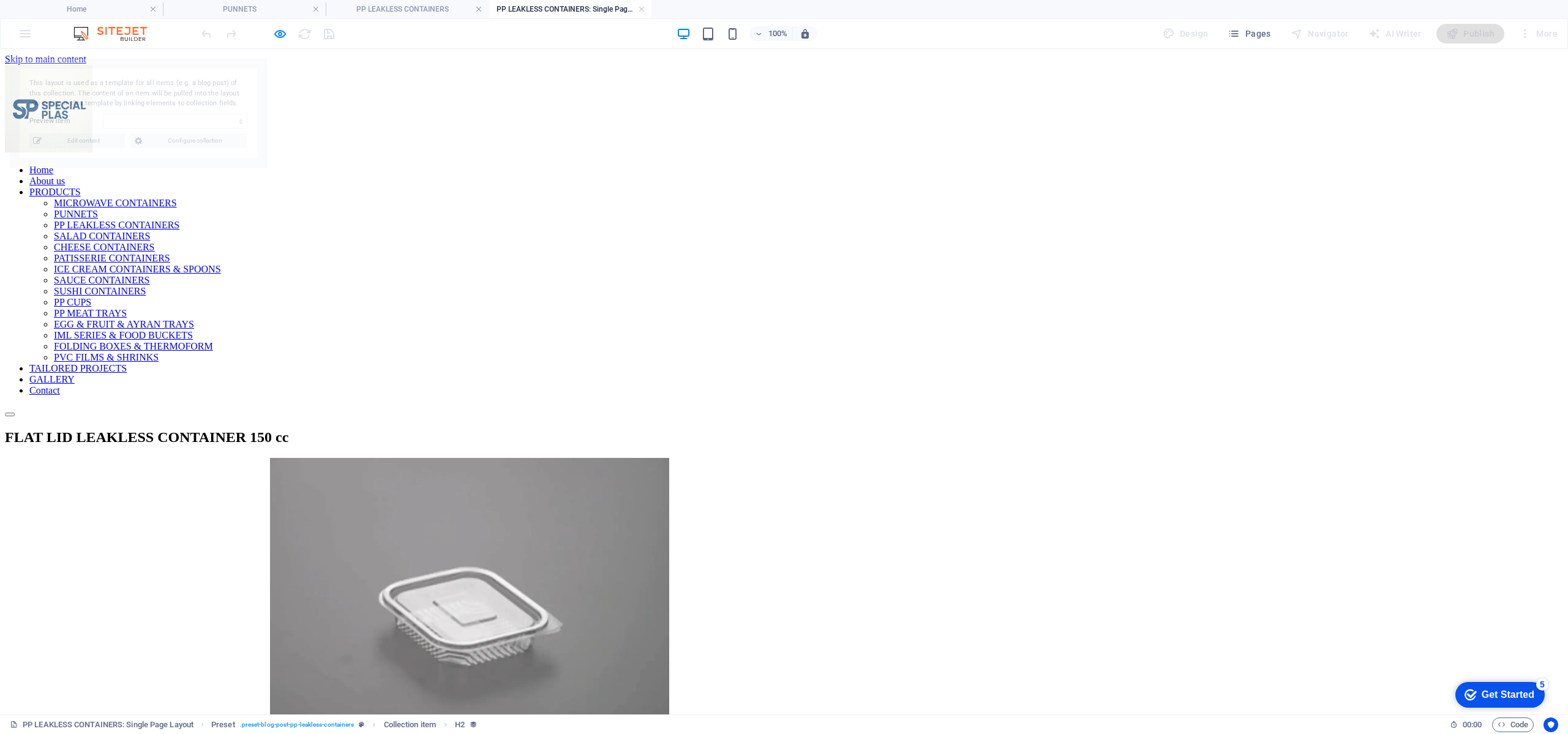
scroll to position [0, 0]
select select "689f1272844ed64c3003ceb3"
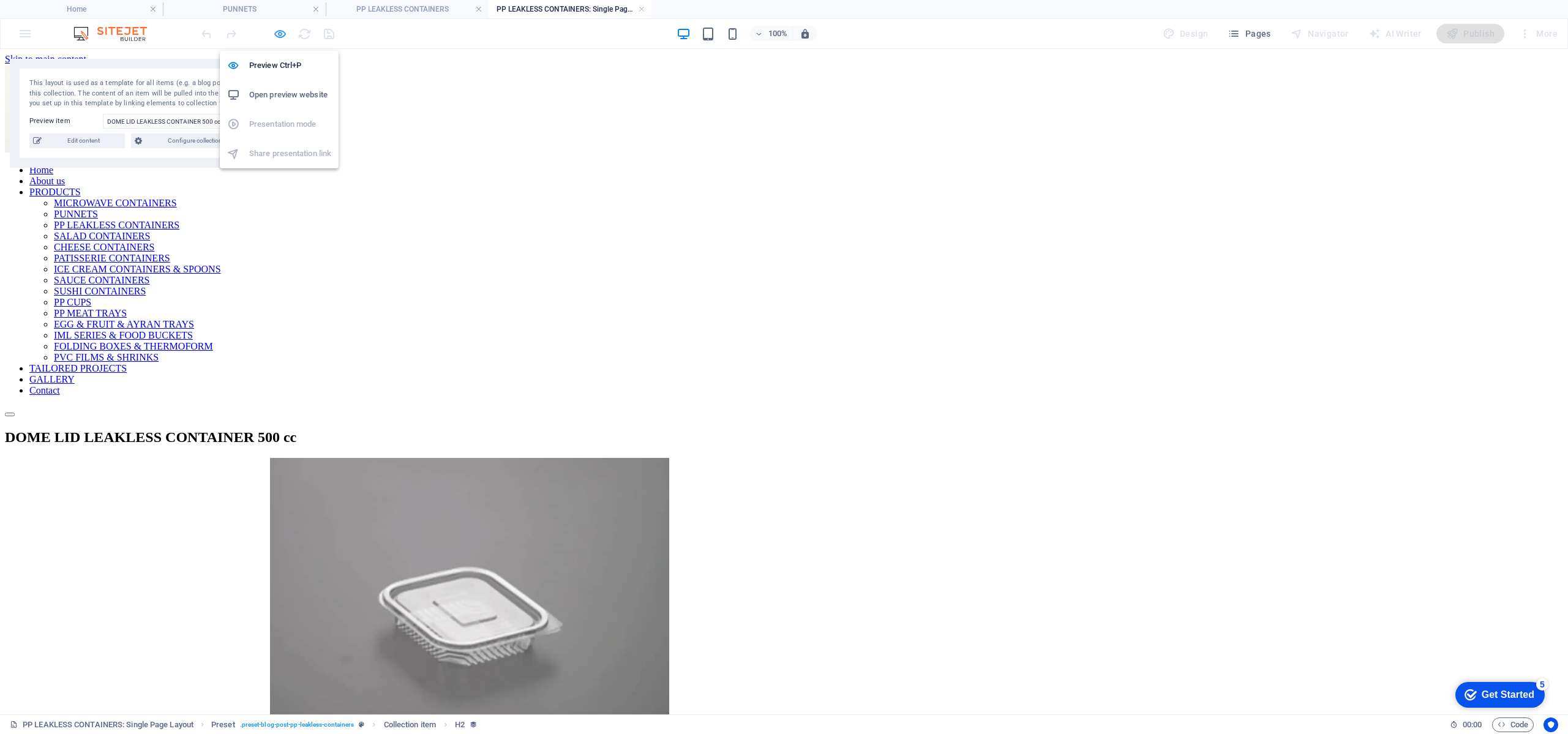
click at [278, 34] on icon "button" at bounding box center [280, 34] width 14 height 14
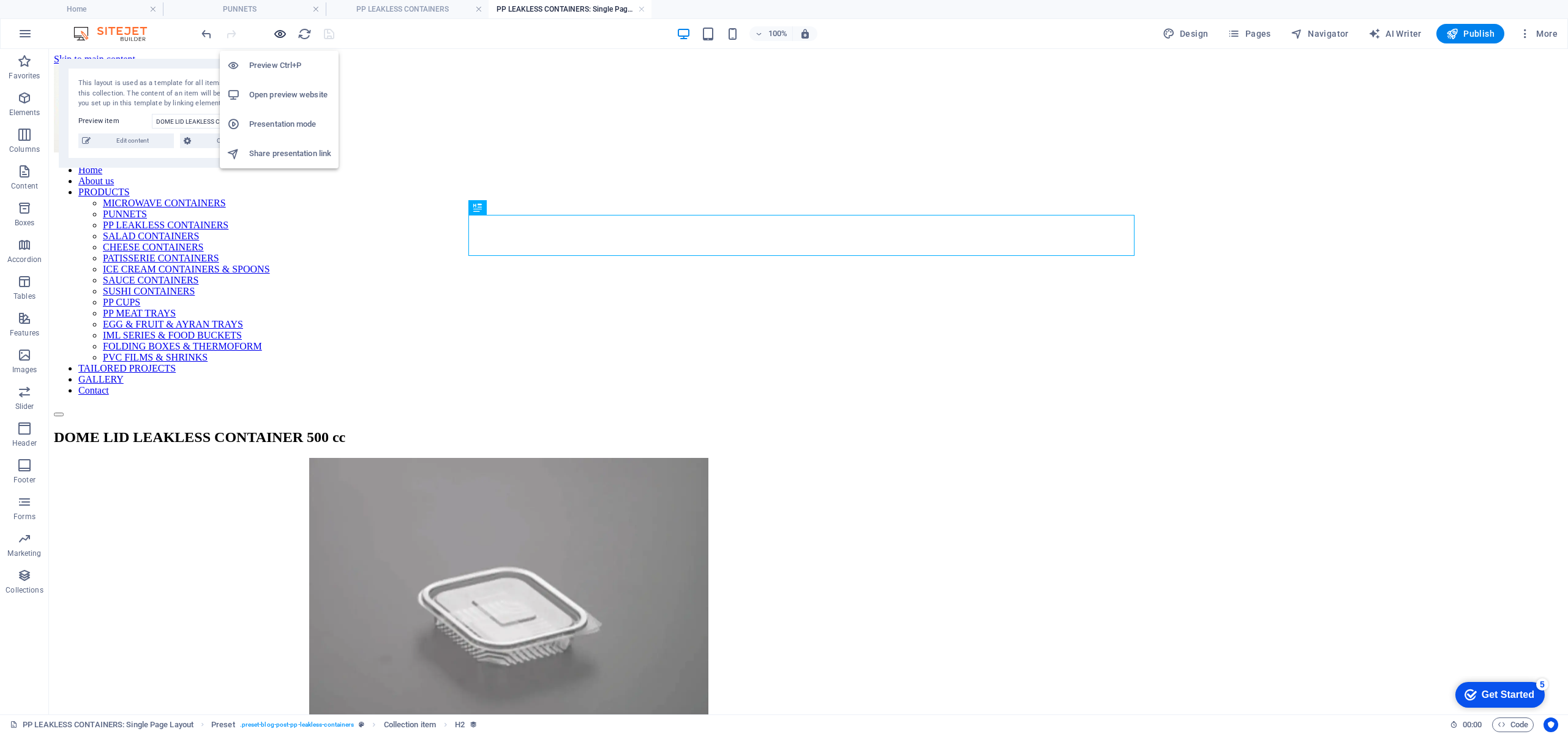
click at [278, 34] on icon "button" at bounding box center [280, 34] width 14 height 14
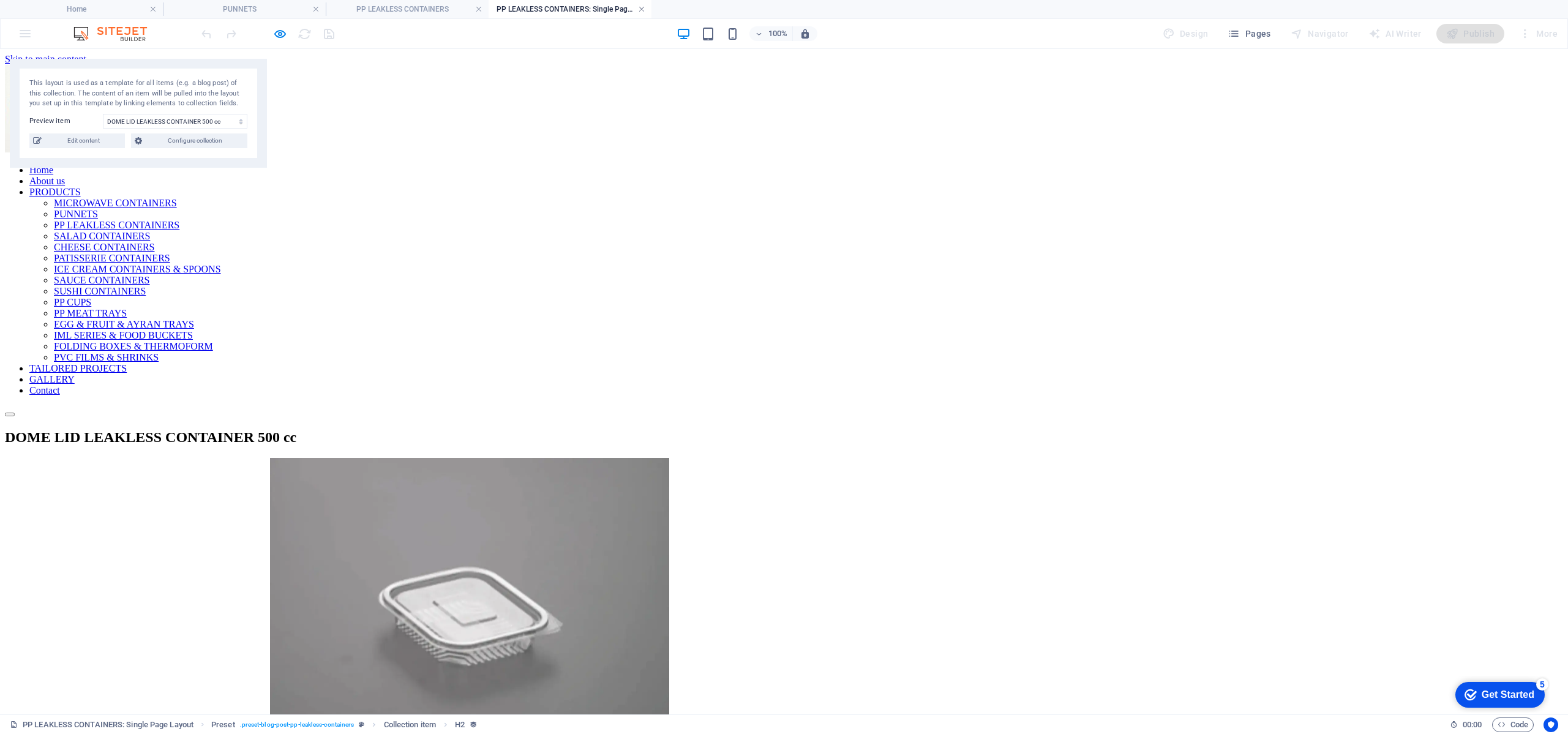
click at [639, 12] on link at bounding box center [642, 9] width 8 height 12
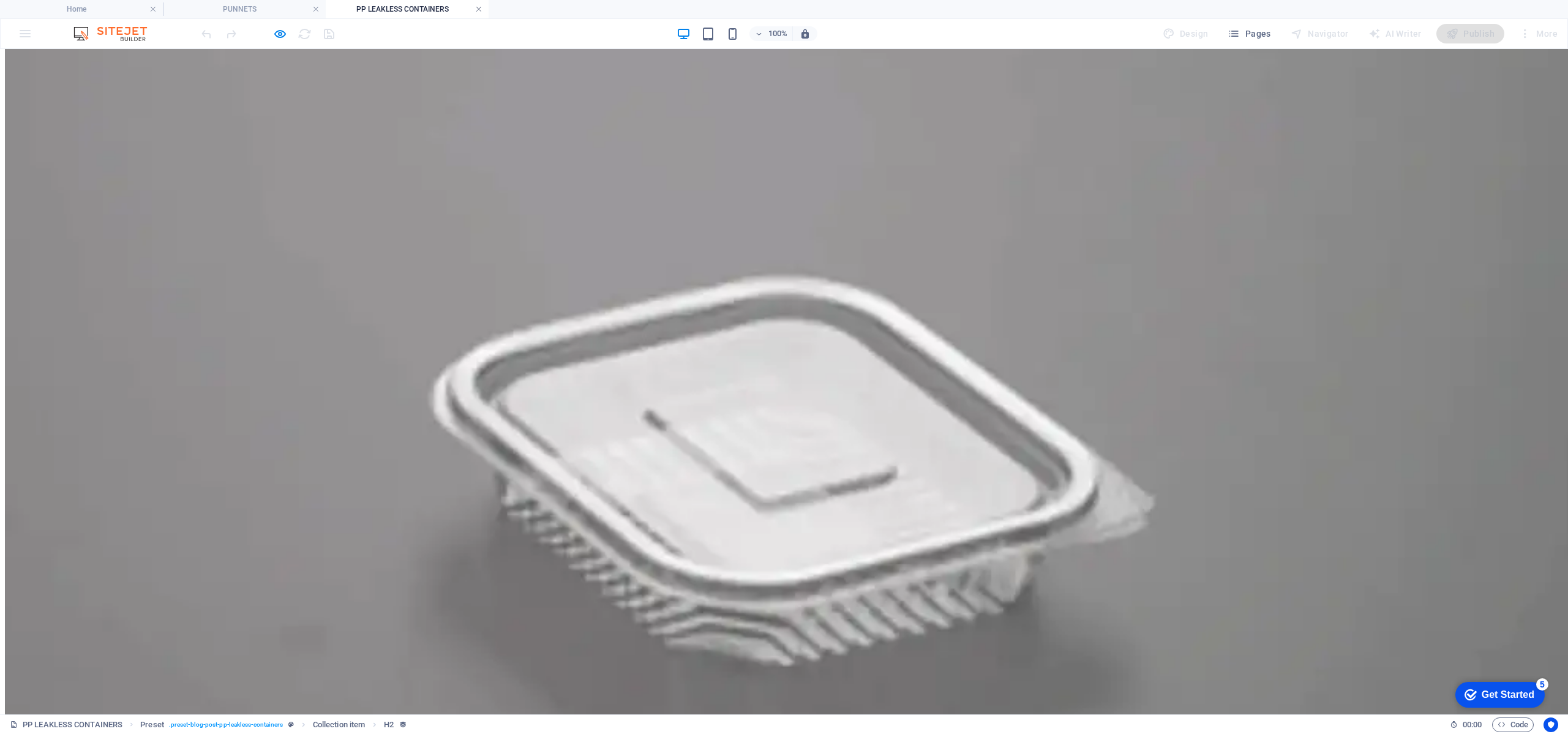
click at [479, 7] on link at bounding box center [479, 9] width 8 height 12
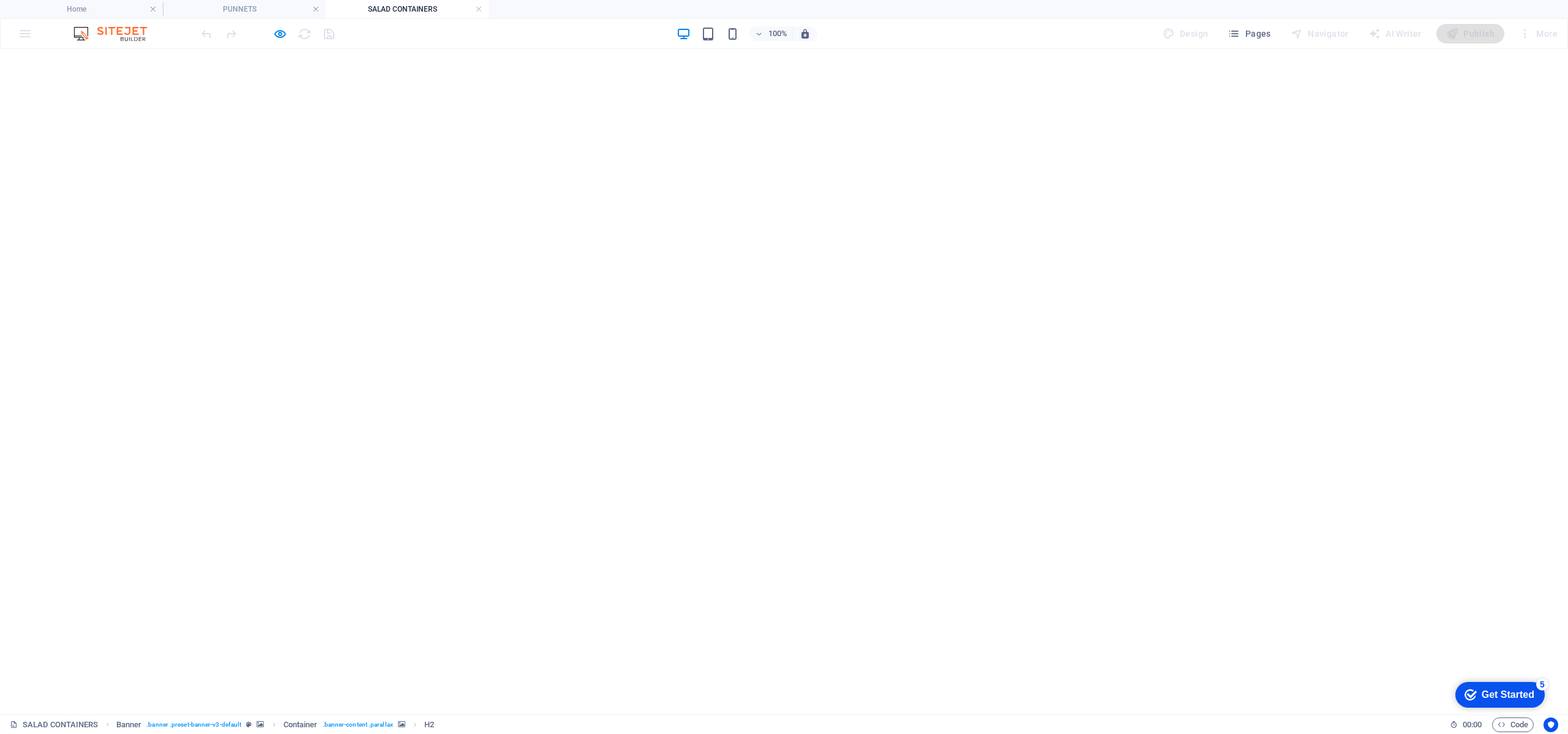
scroll to position [275, 0]
click at [282, 29] on icon "button" at bounding box center [280, 34] width 14 height 14
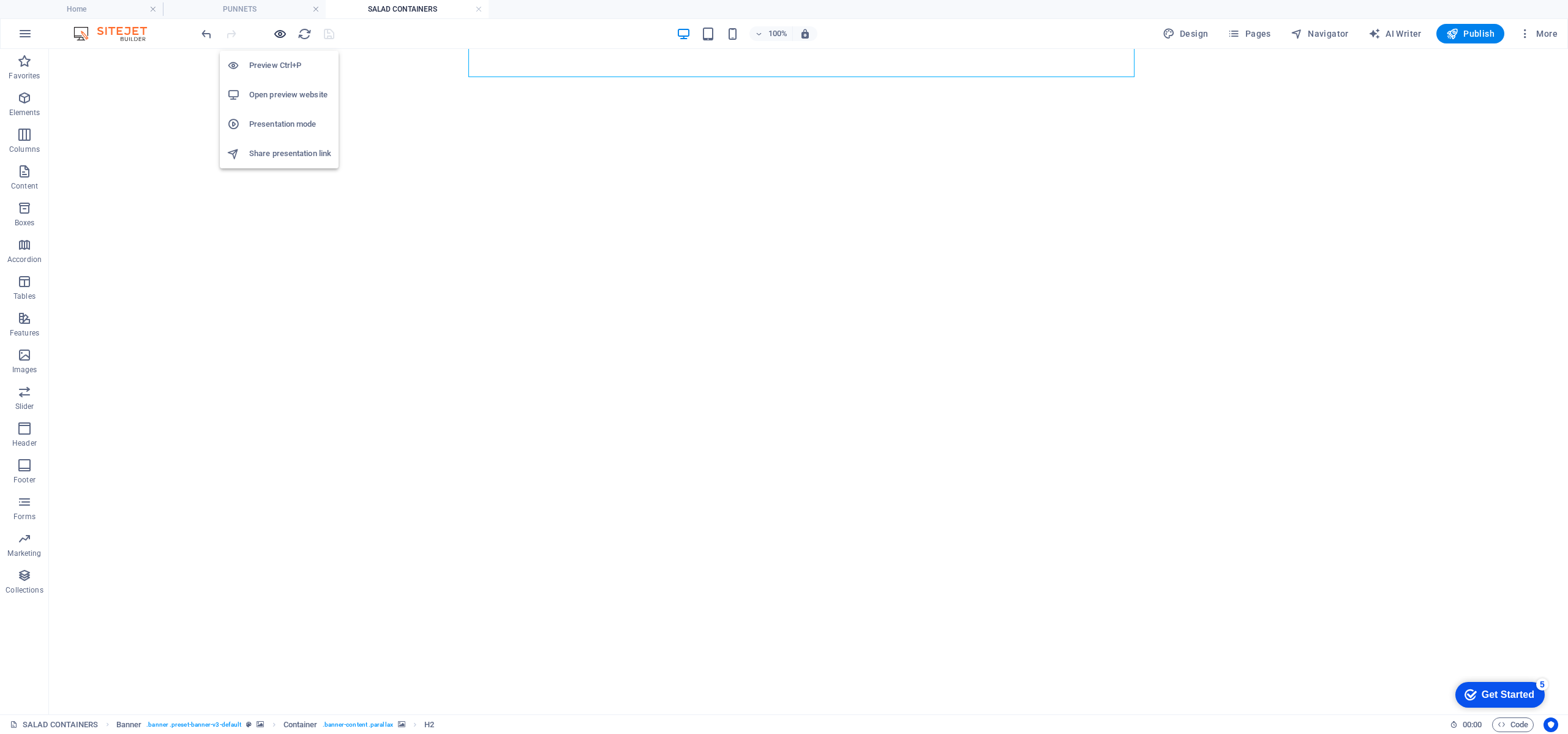
click at [282, 28] on icon "button" at bounding box center [280, 34] width 14 height 14
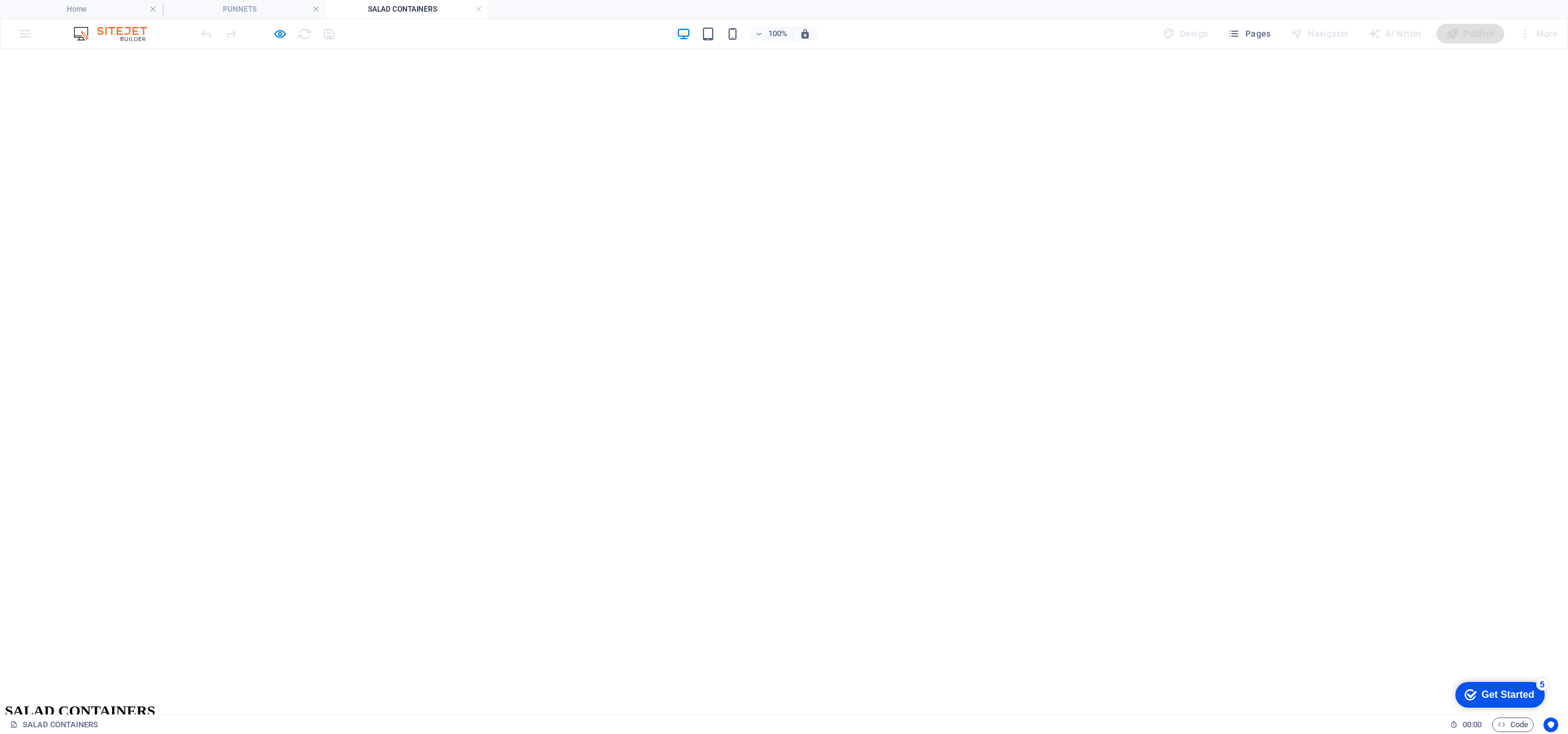
scroll to position [367, 0]
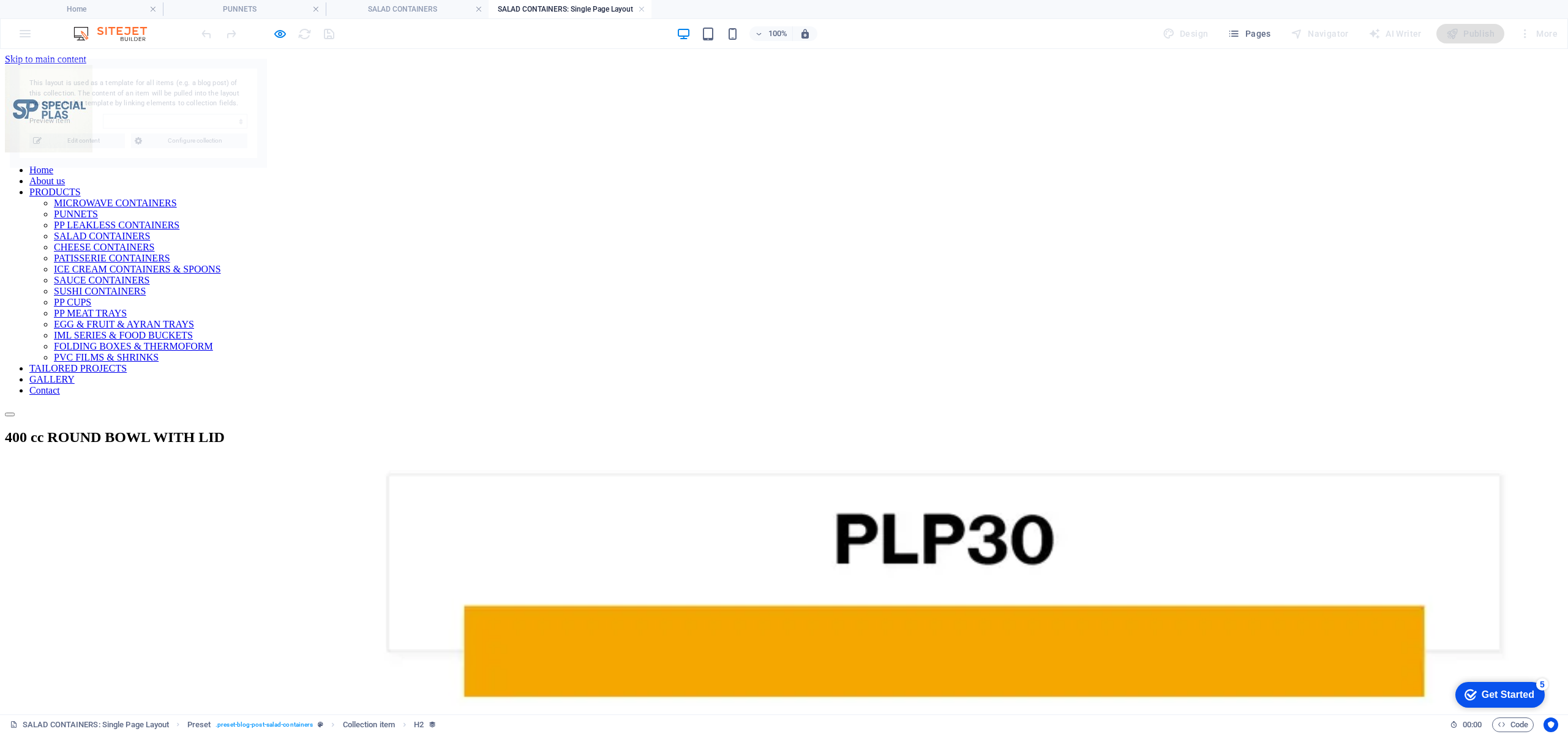
scroll to position [0, 0]
select select "68a1bdf8e4c935fc6e08ff0d"
click at [284, 37] on icon "button" at bounding box center [280, 34] width 14 height 14
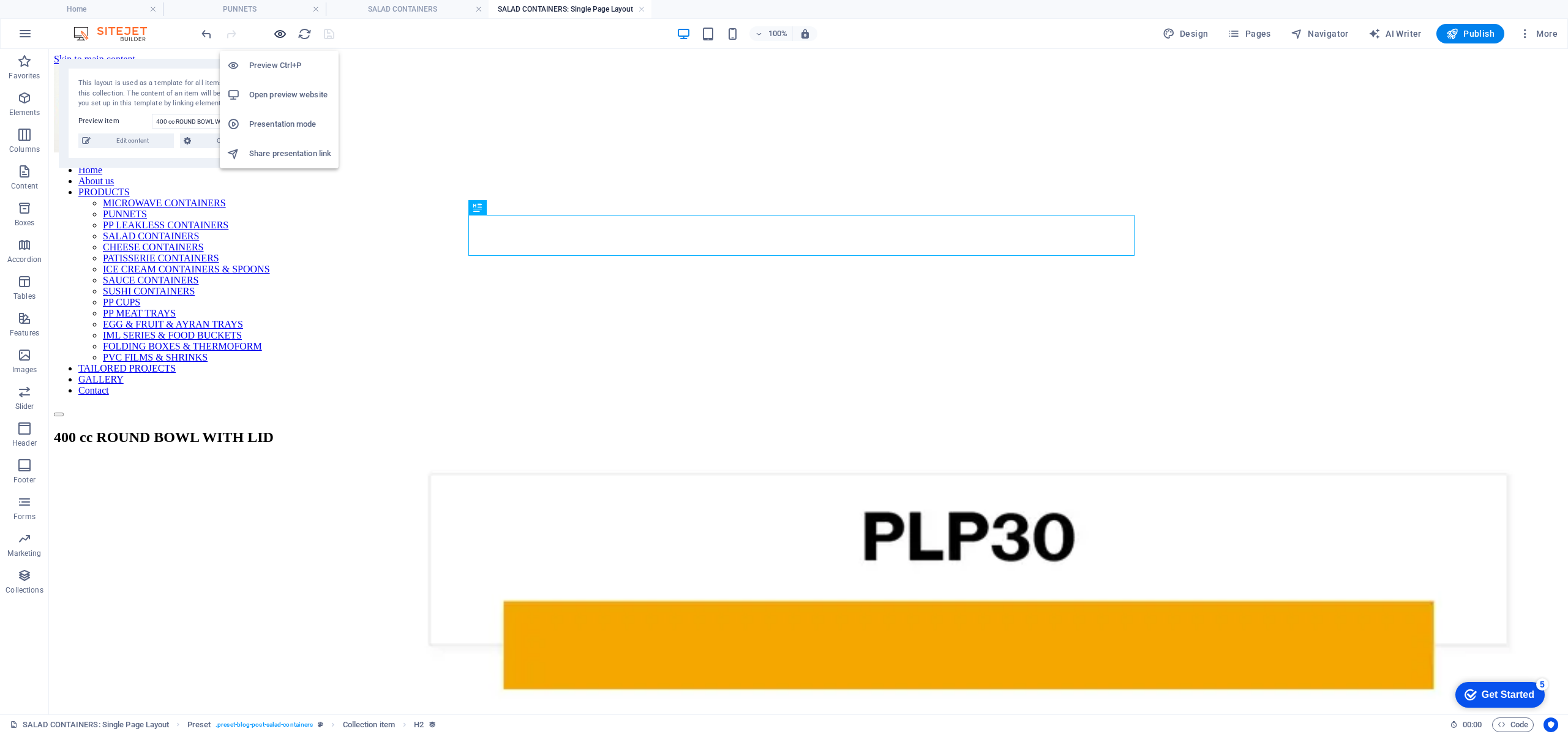
click at [284, 37] on icon "button" at bounding box center [280, 34] width 14 height 14
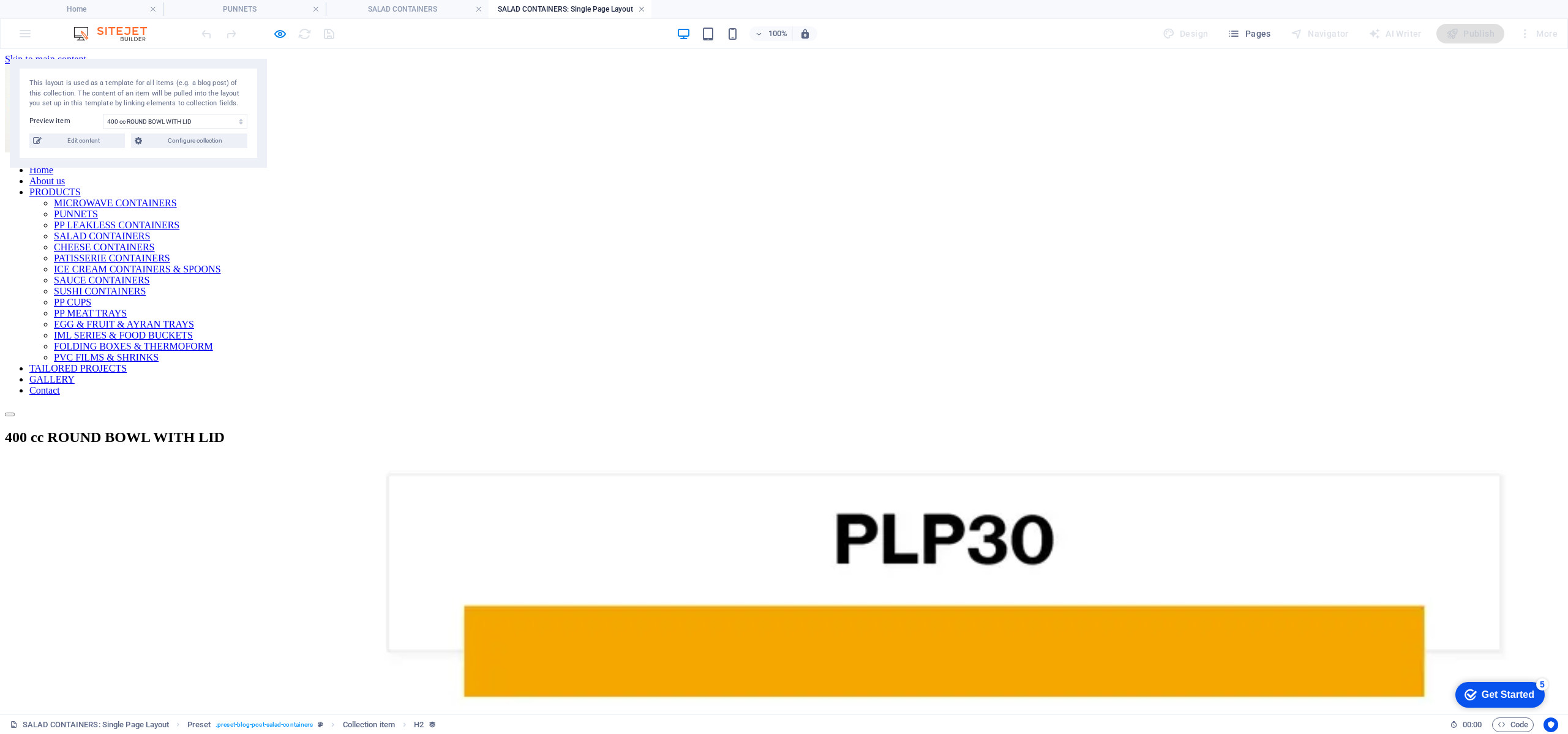
click at [642, 10] on link at bounding box center [642, 9] width 8 height 12
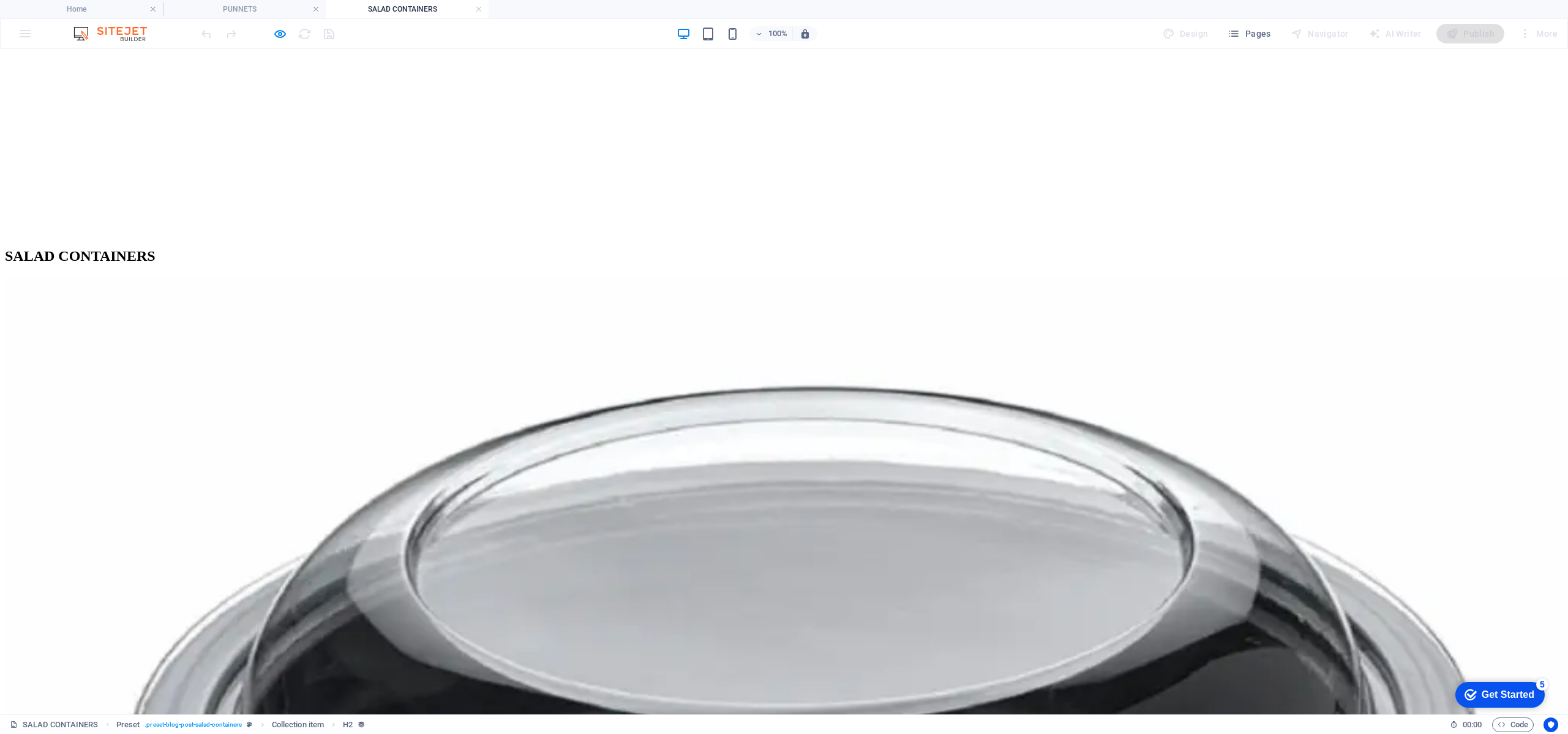
scroll to position [1194, 0]
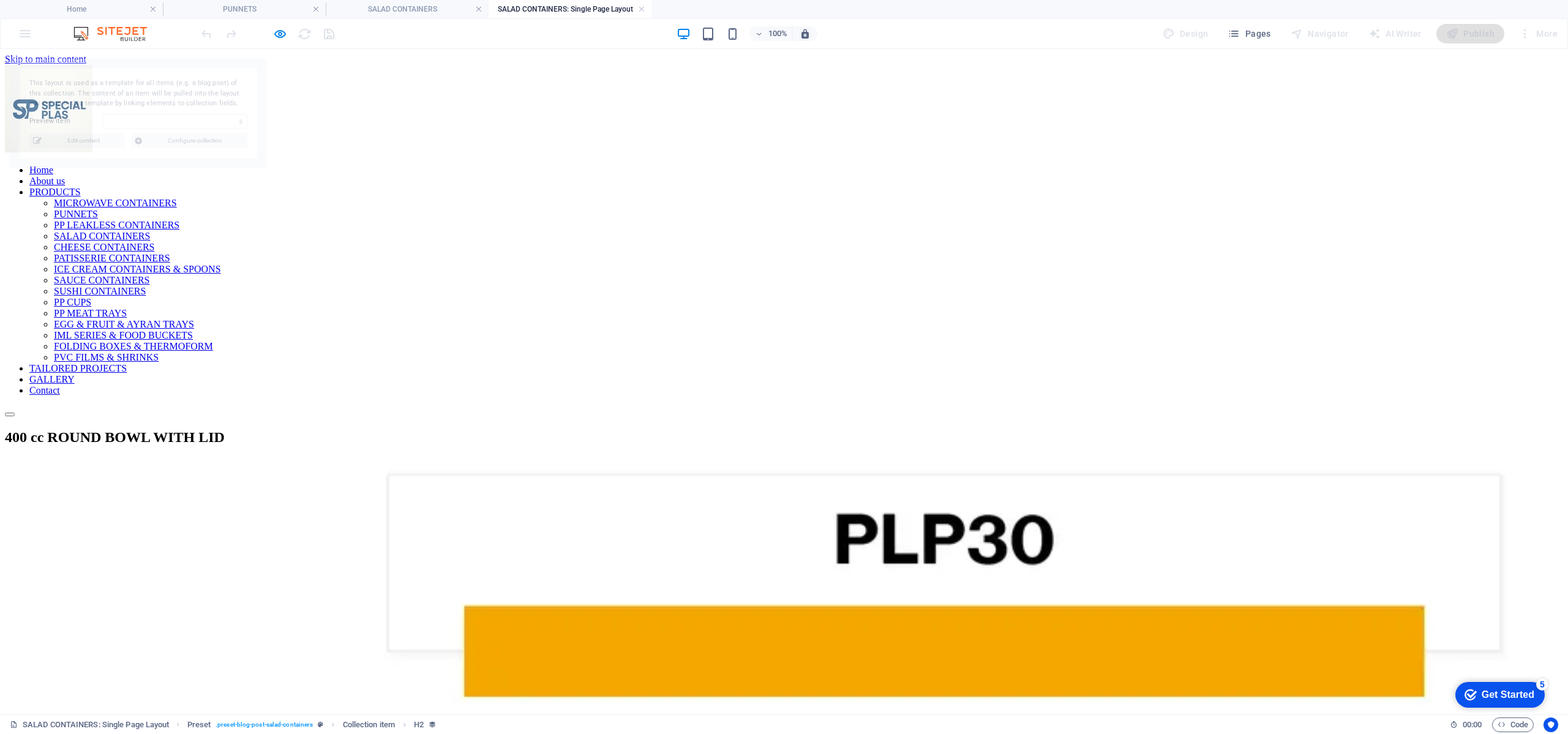
scroll to position [0, 0]
select select "68a1b34b368644ec880b44e5"
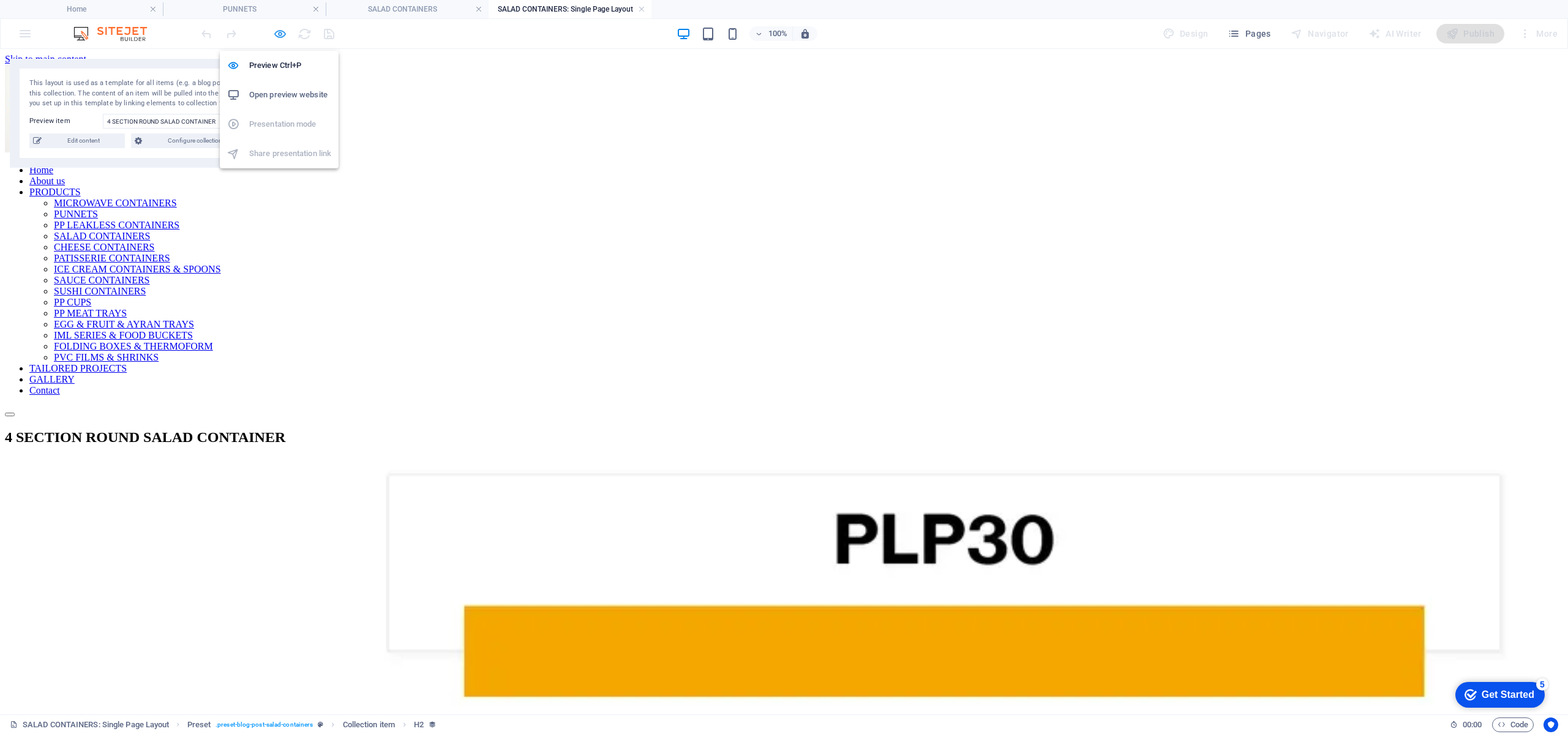
click at [286, 30] on icon "button" at bounding box center [280, 34] width 14 height 14
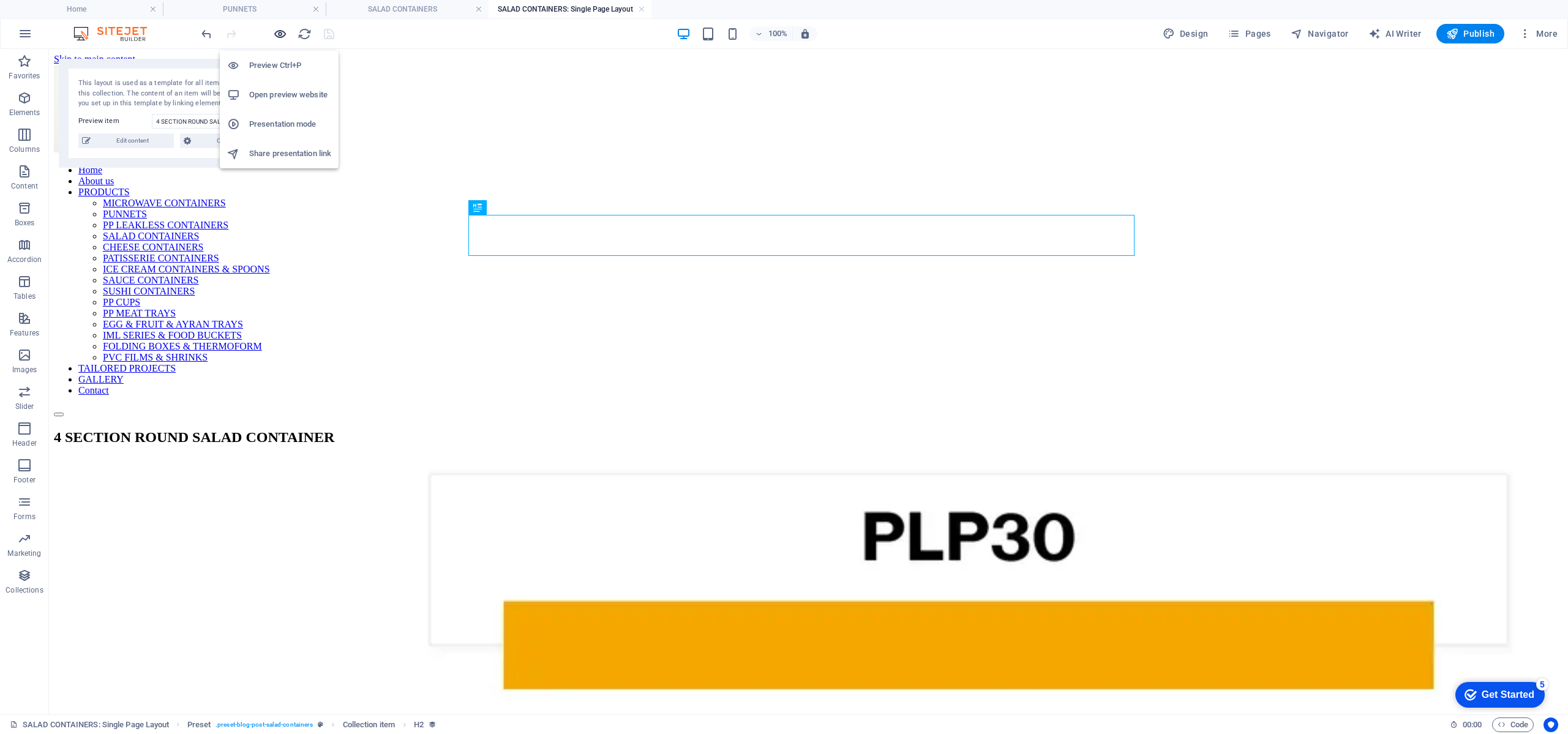
click at [286, 30] on icon "button" at bounding box center [280, 34] width 14 height 14
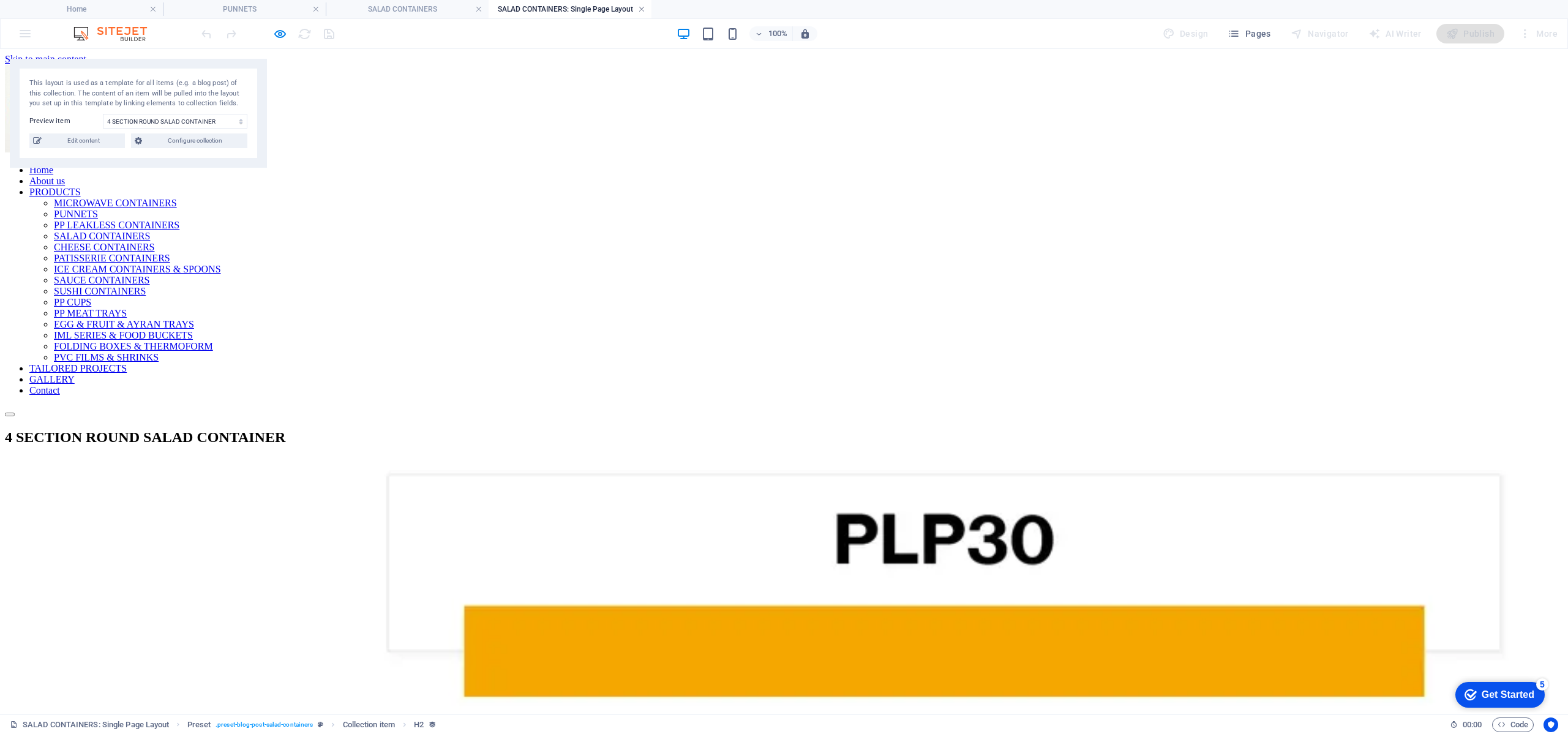
click at [643, 9] on link at bounding box center [642, 9] width 8 height 12
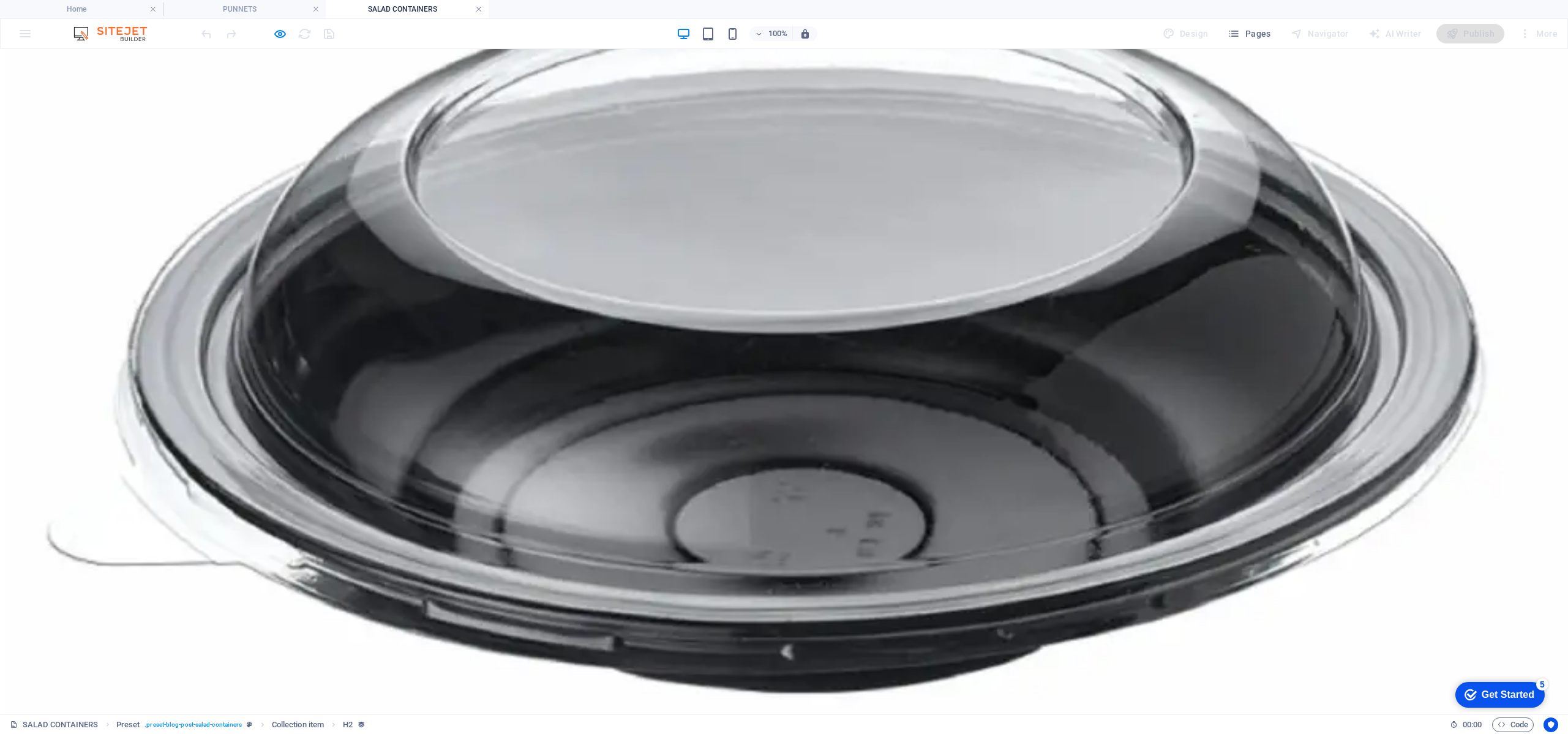
click at [482, 8] on link at bounding box center [479, 9] width 8 height 12
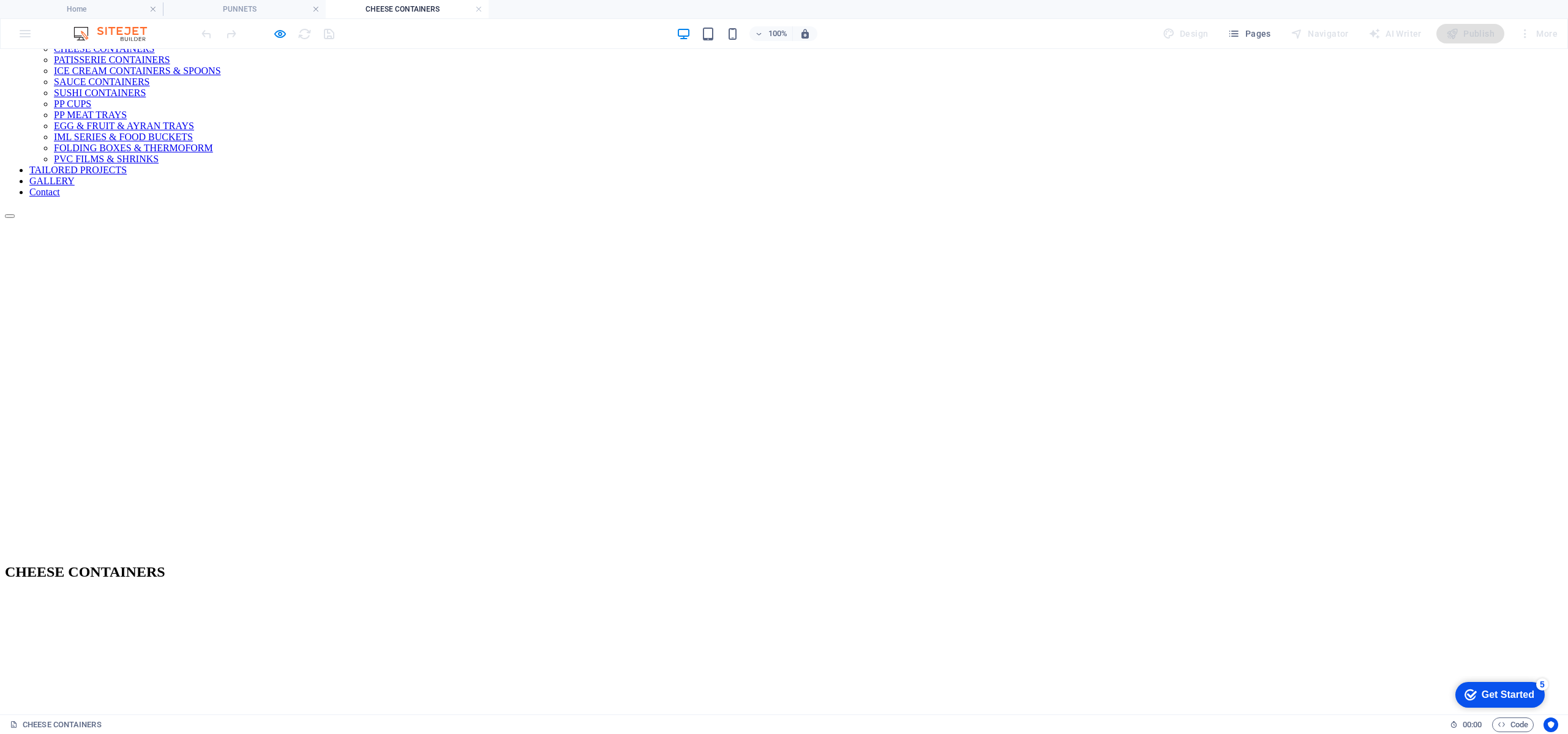
scroll to position [184, 0]
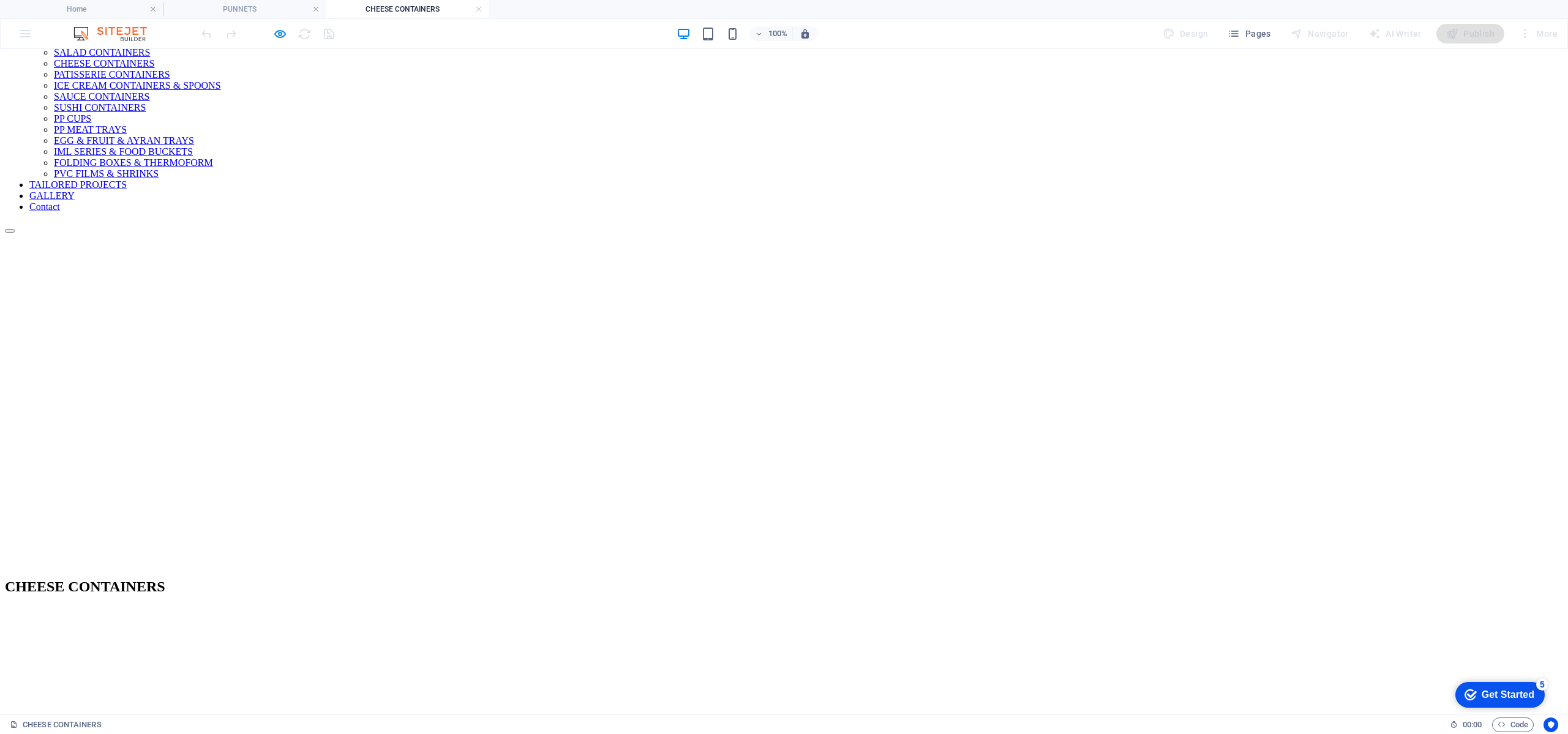
click at [271, 32] on div at bounding box center [267, 33] width 137 height 19
click at [279, 31] on icon "button" at bounding box center [280, 34] width 14 height 14
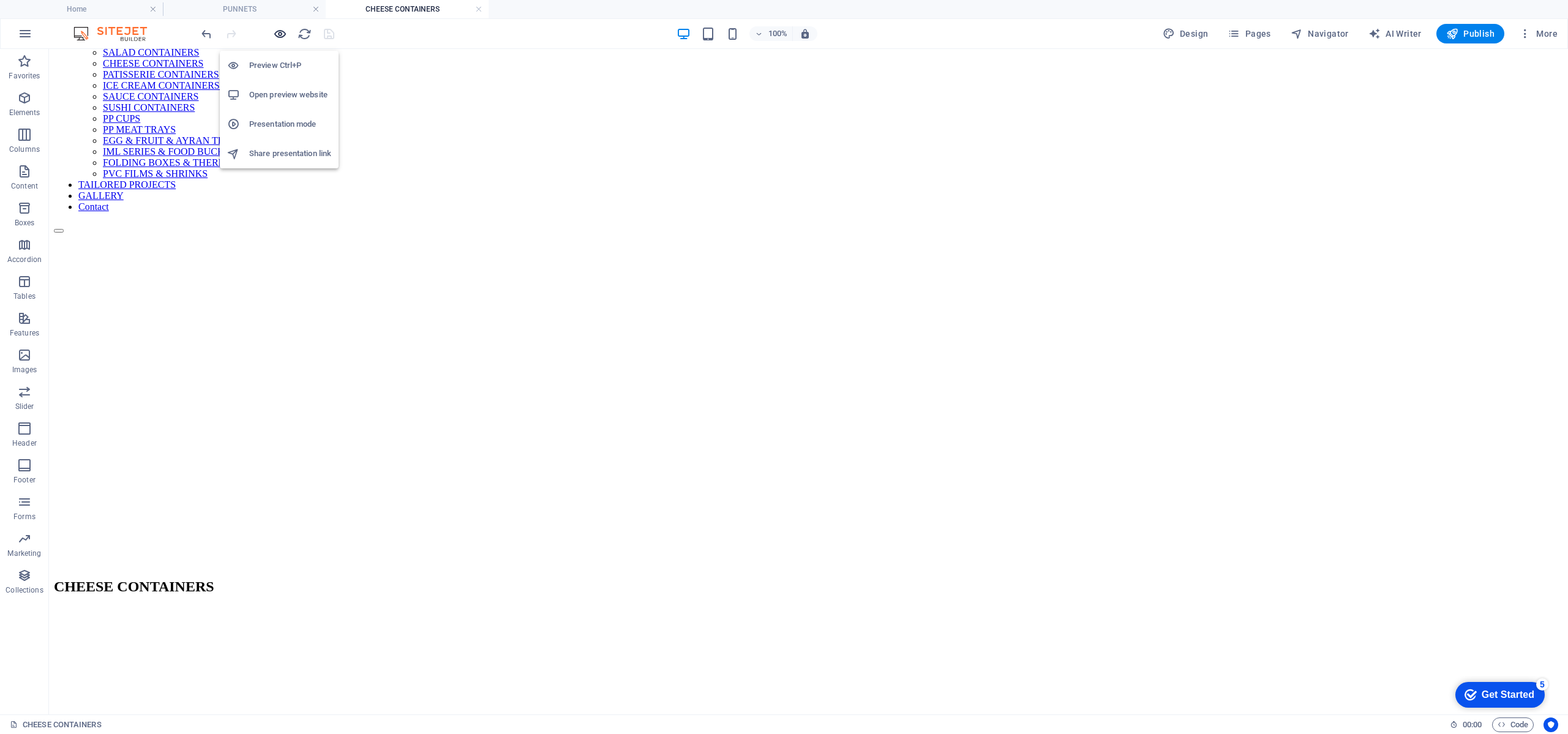
click at [279, 31] on icon "button" at bounding box center [280, 34] width 14 height 14
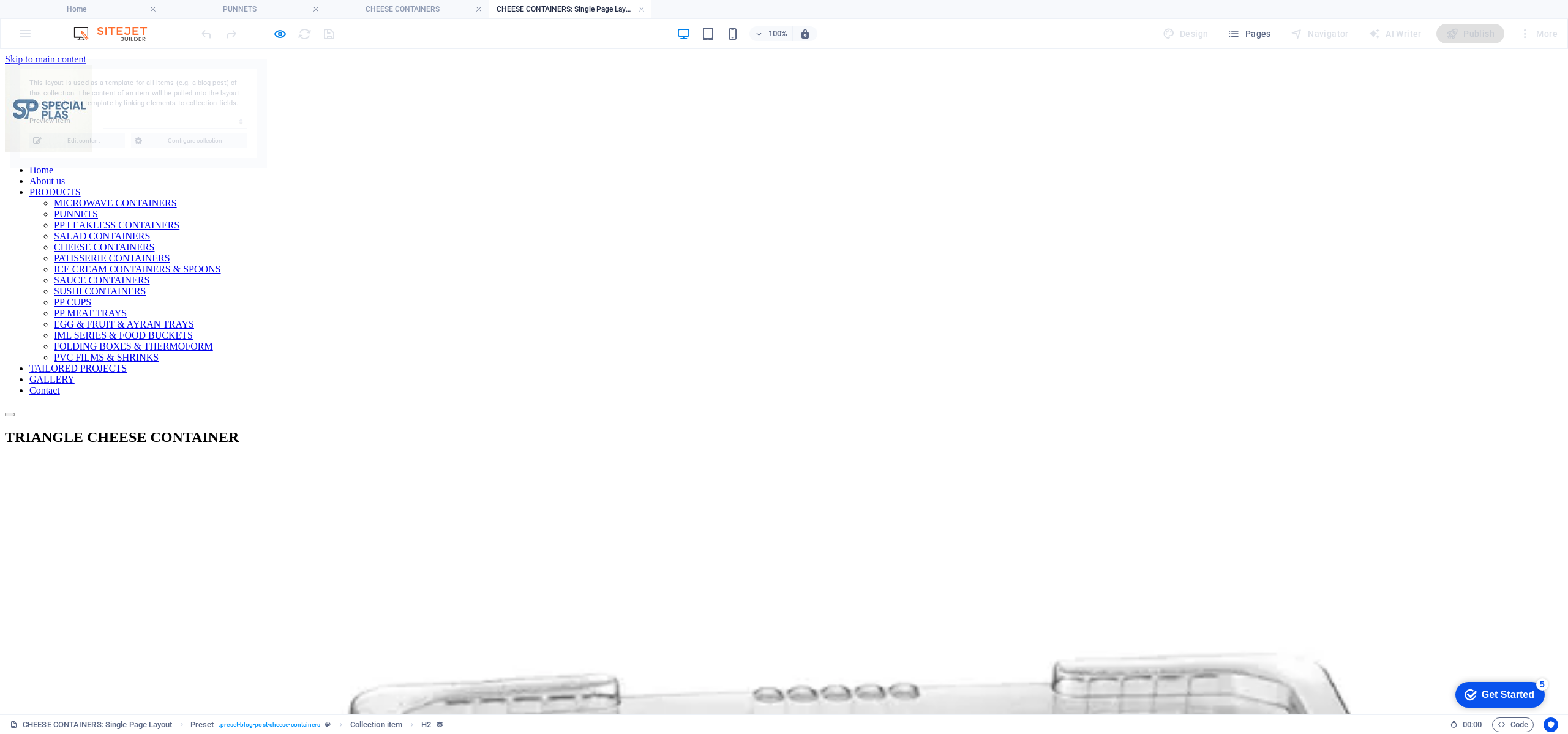
scroll to position [0, 0]
select select "68a447972276cf6e730d124b"
click at [279, 34] on icon "button" at bounding box center [280, 34] width 14 height 14
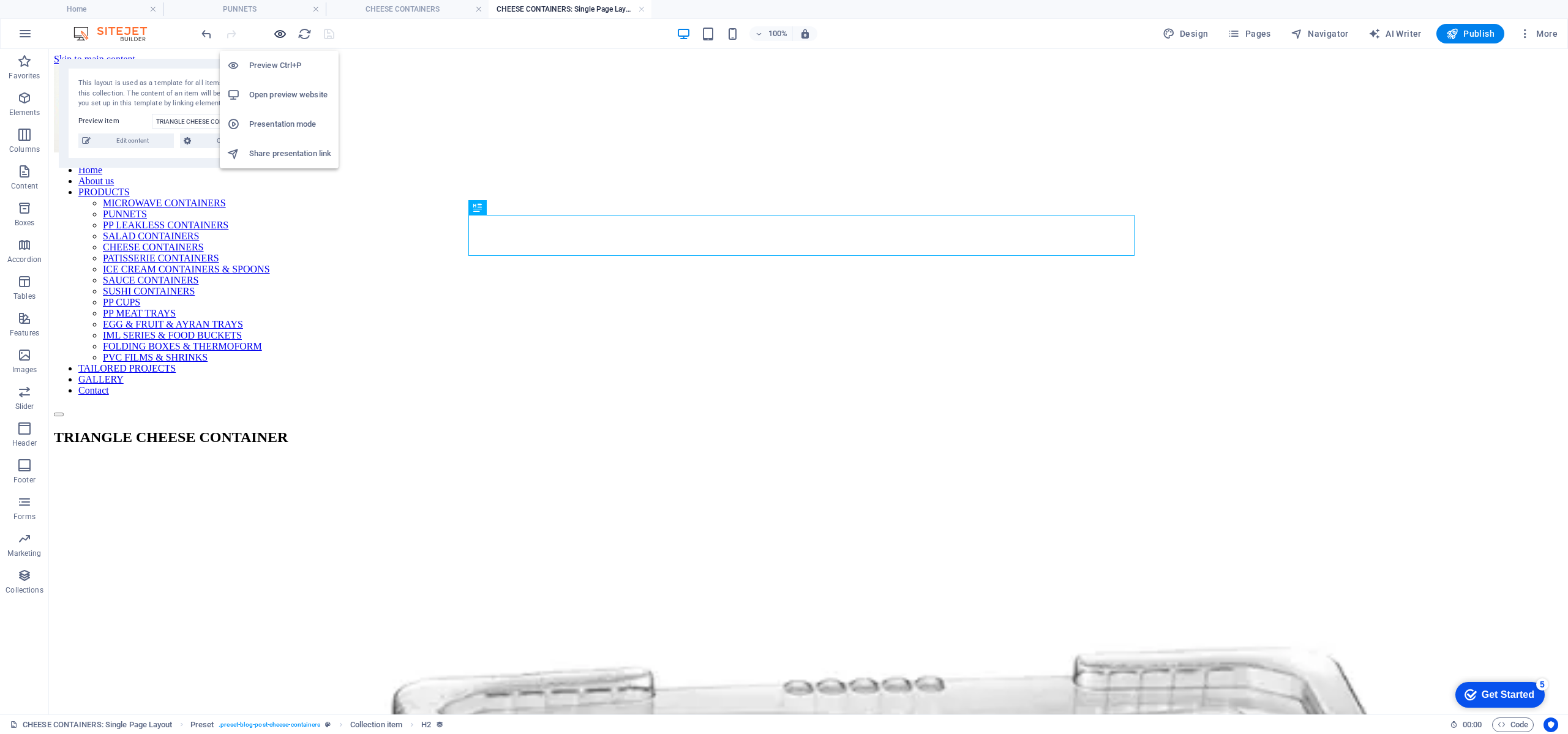
click at [279, 34] on icon "button" at bounding box center [280, 34] width 14 height 14
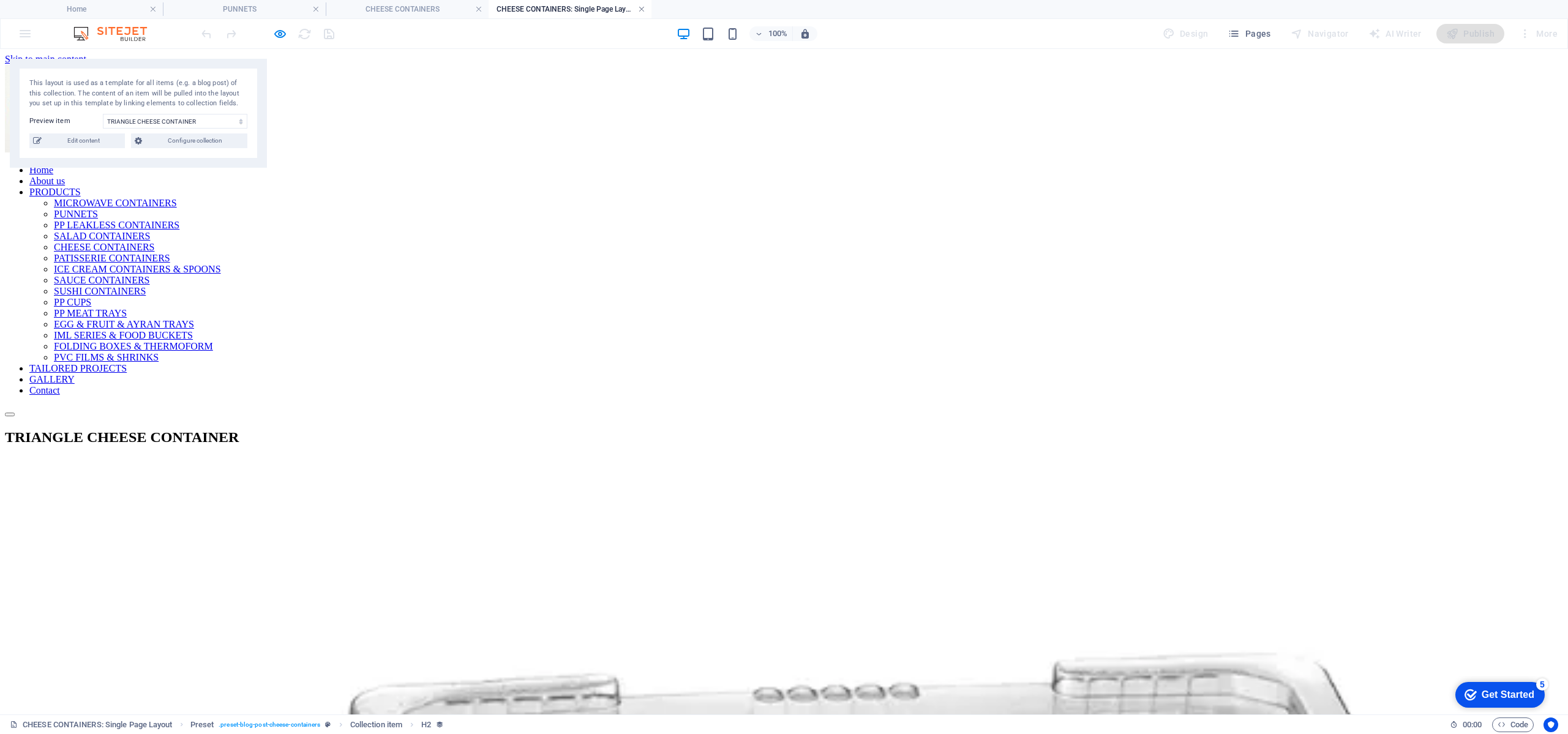
click at [638, 9] on link at bounding box center [642, 9] width 8 height 12
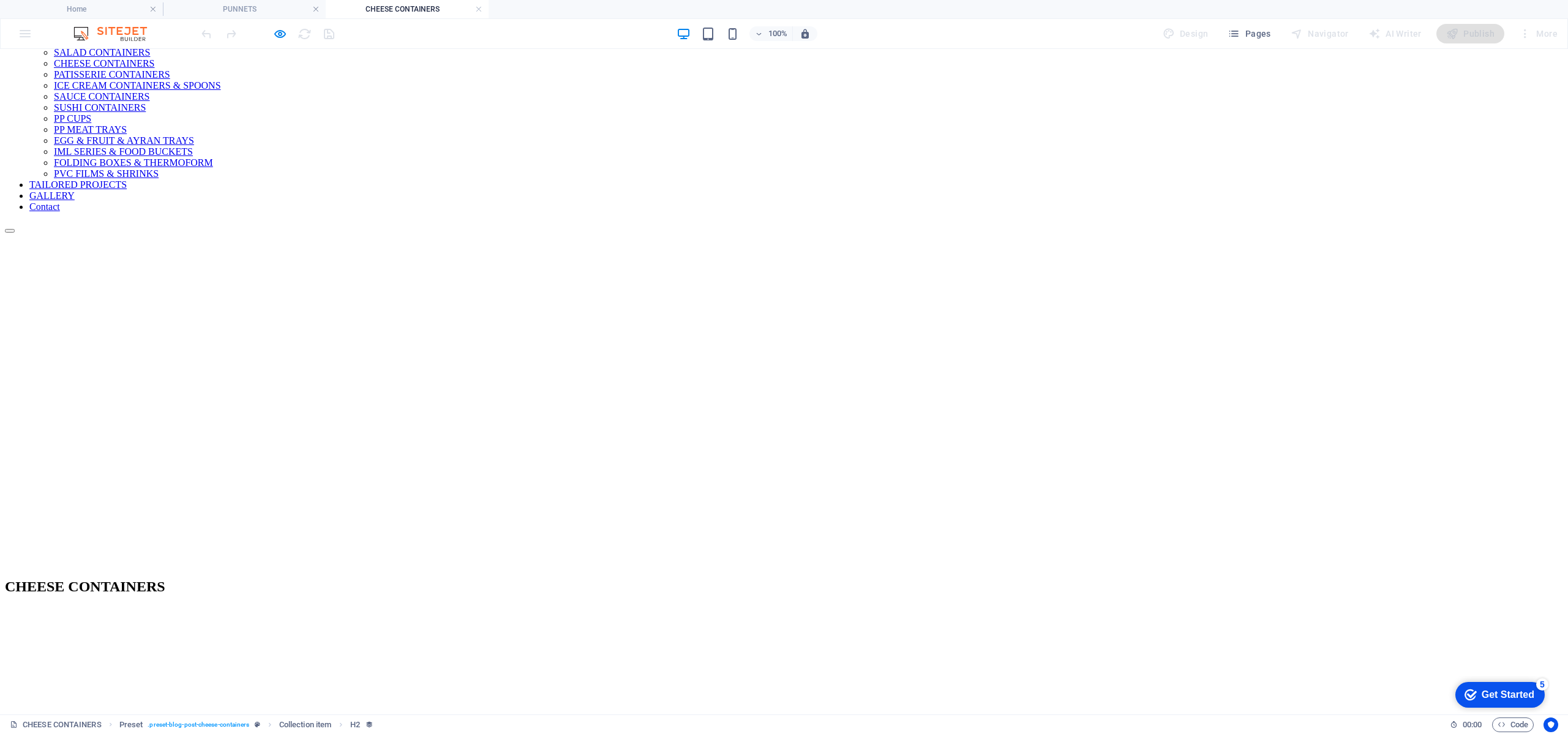
click at [482, 8] on h4 "CHEESE CONTAINERS" at bounding box center [407, 9] width 163 height 13
click at [482, 9] on link at bounding box center [479, 9] width 8 height 12
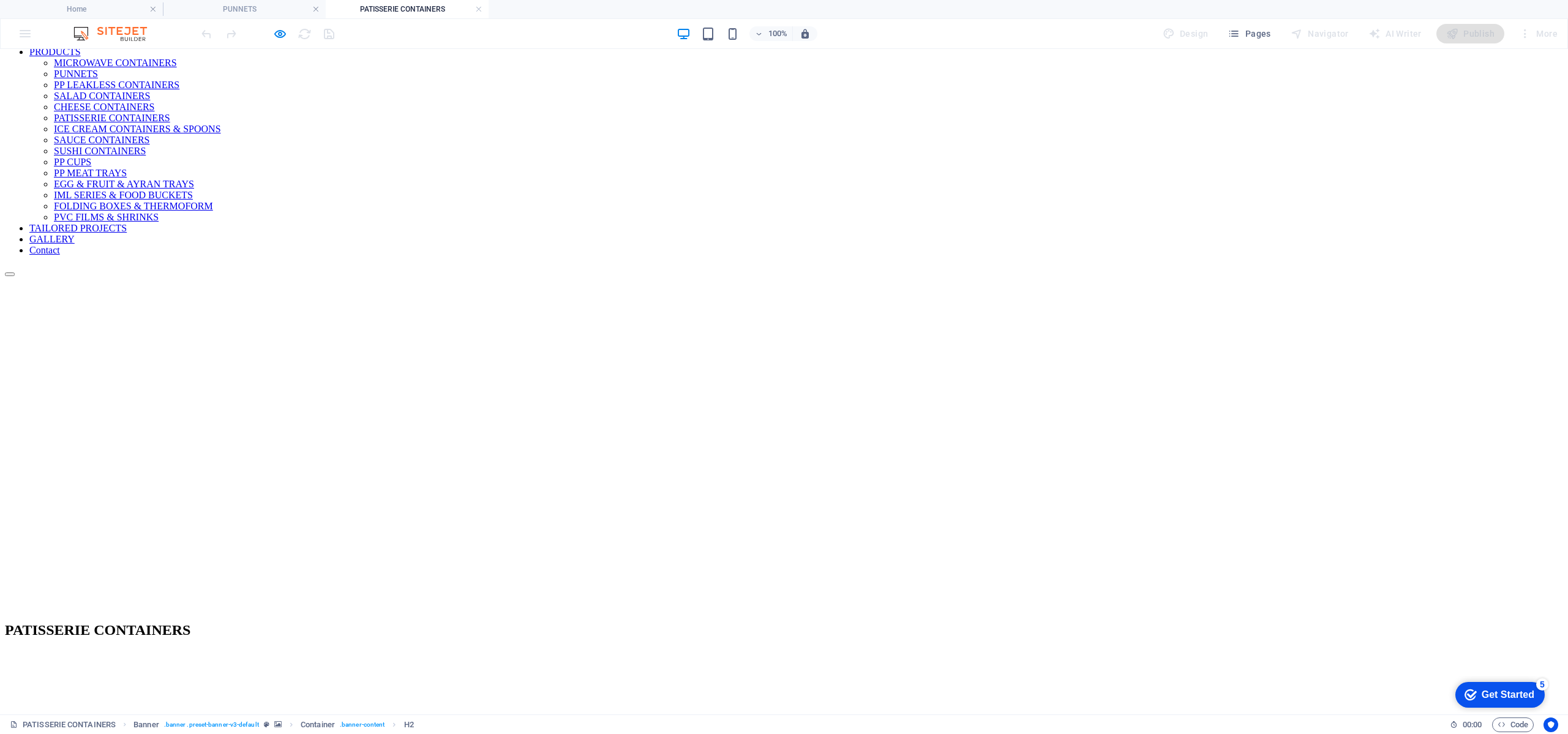
scroll to position [367, 0]
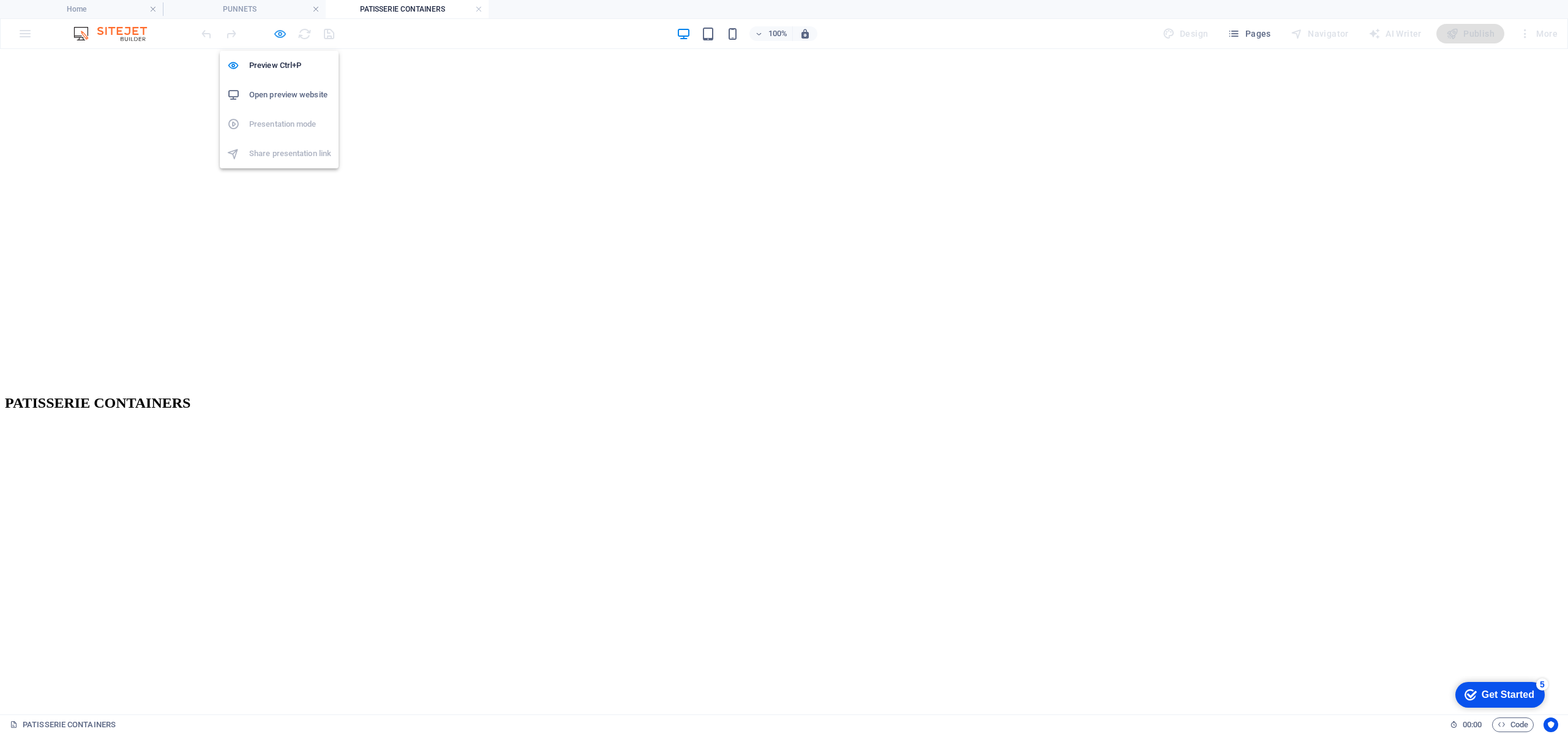
click at [274, 29] on icon "button" at bounding box center [280, 34] width 14 height 14
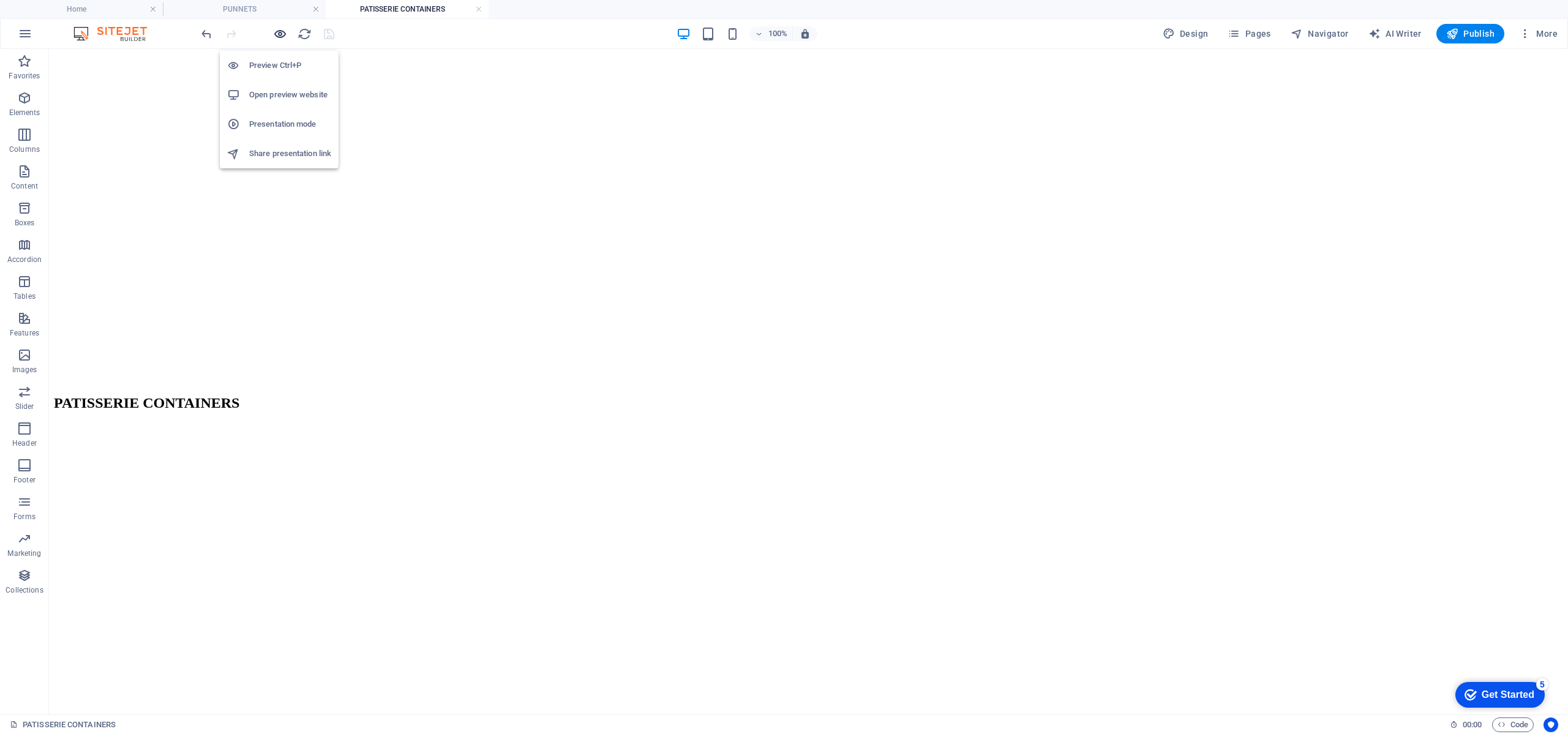
click at [274, 29] on icon "button" at bounding box center [280, 34] width 14 height 14
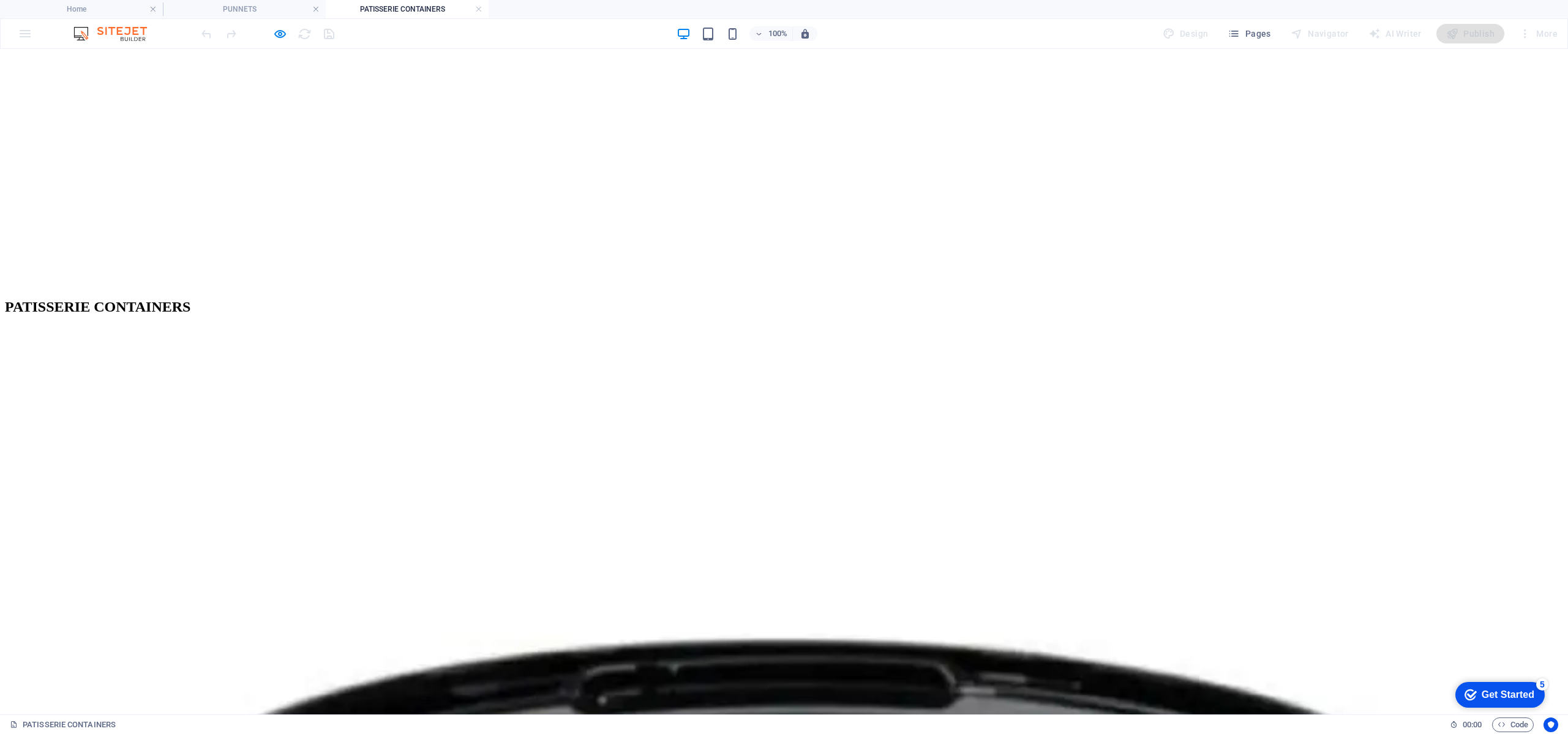
scroll to position [551, 0]
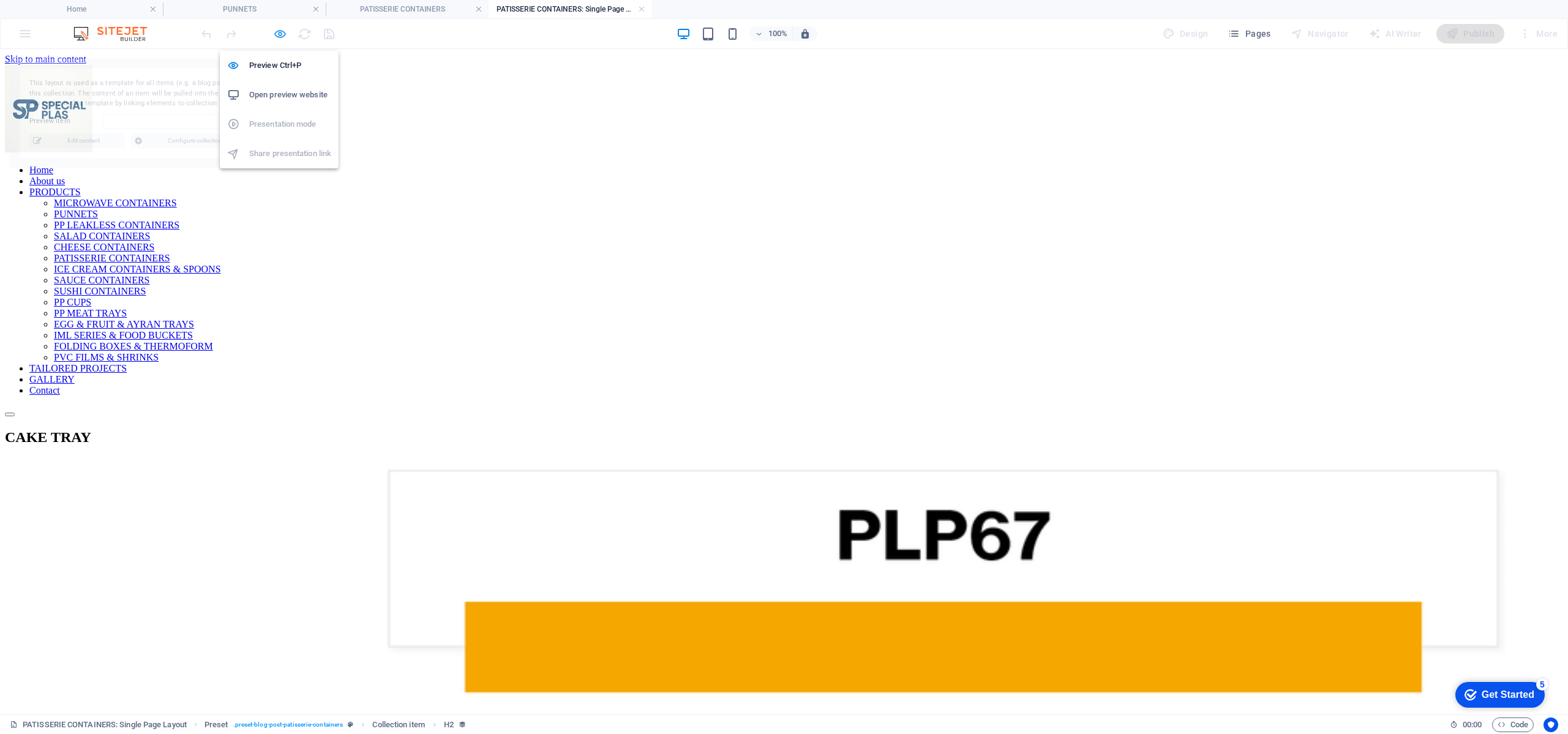
scroll to position [0, 0]
click at [275, 28] on icon "button" at bounding box center [280, 34] width 14 height 14
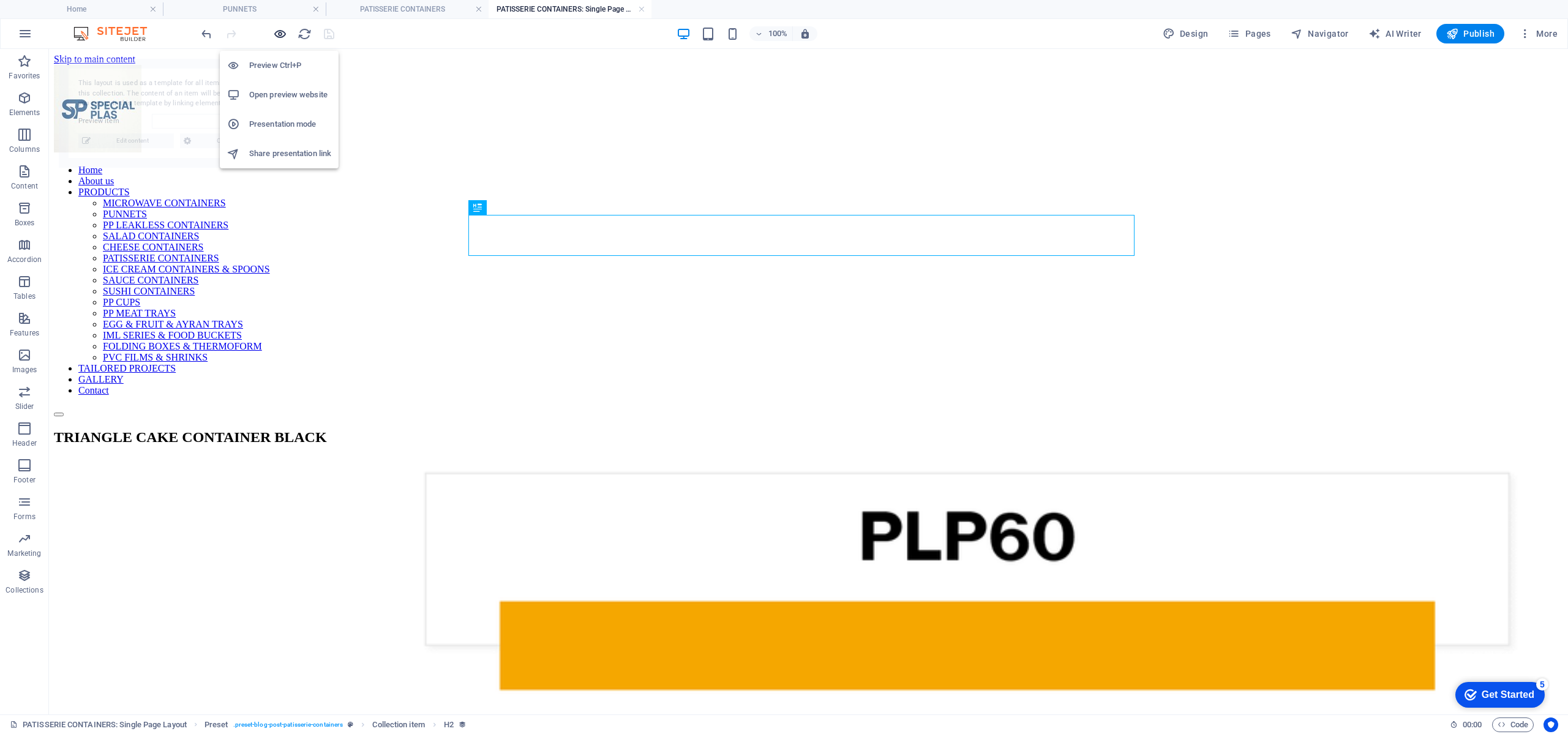
click at [275, 28] on icon "button" at bounding box center [280, 34] width 14 height 14
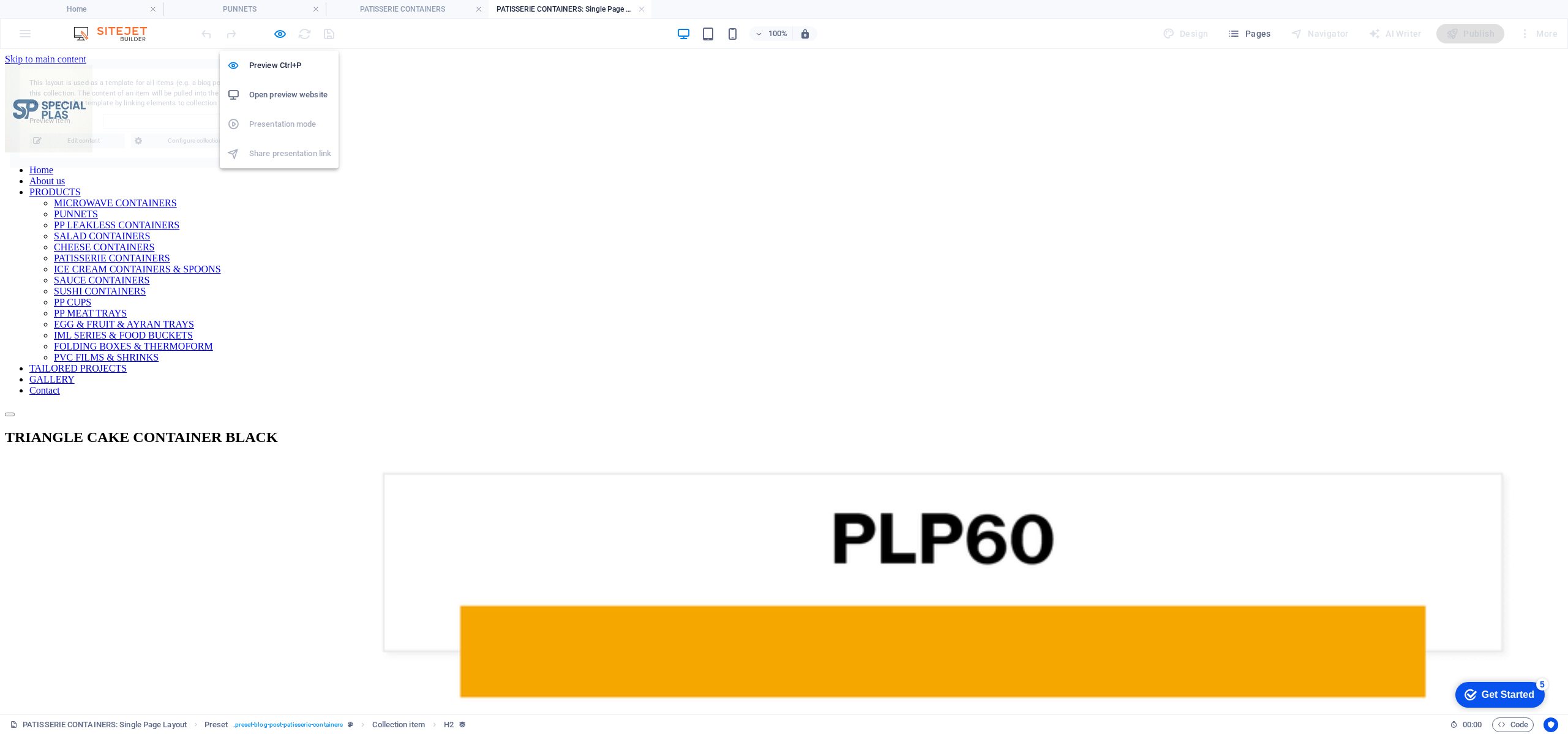
select select "68a3105f37adca881e0c9324"
click at [641, 9] on link at bounding box center [642, 9] width 8 height 12
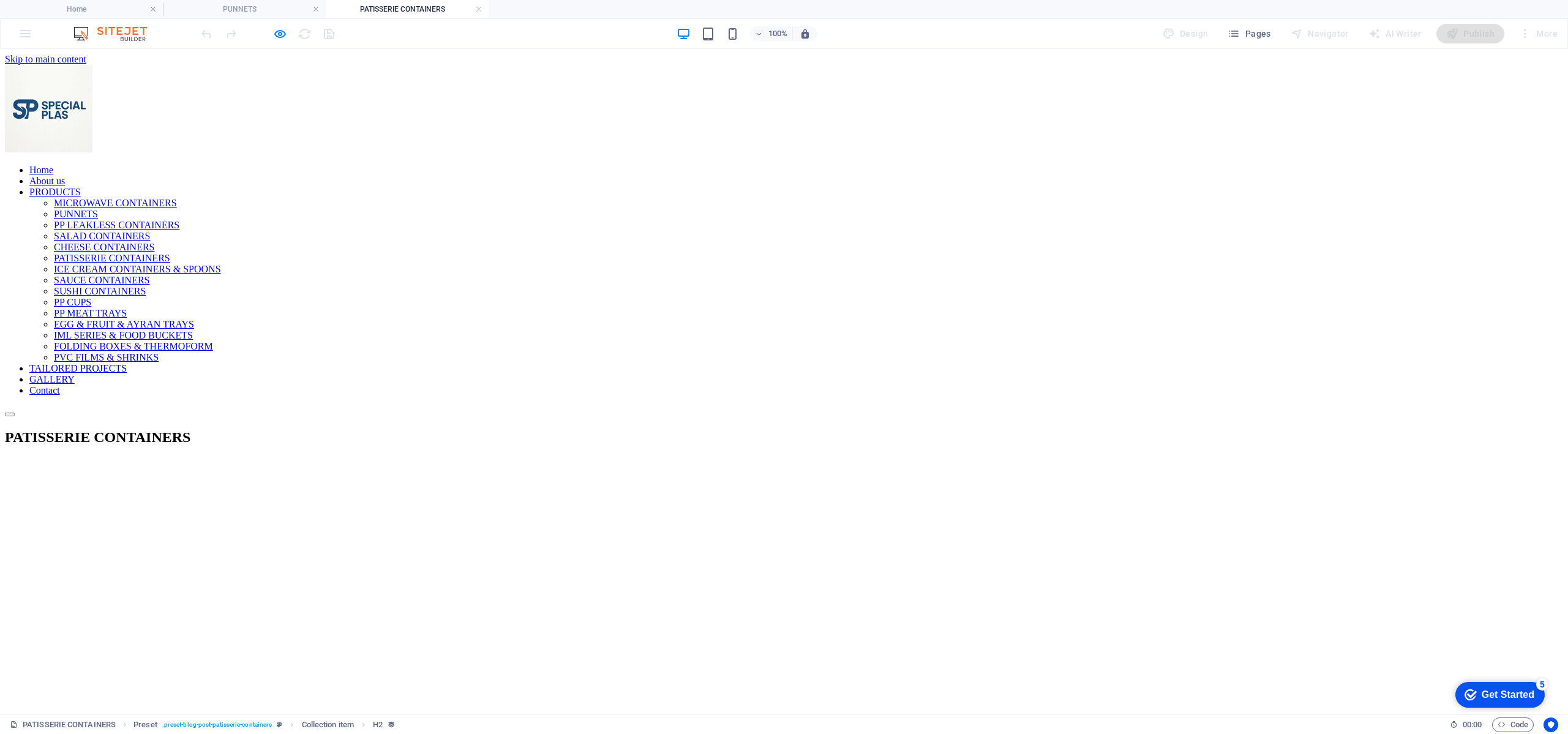
scroll to position [575, 0]
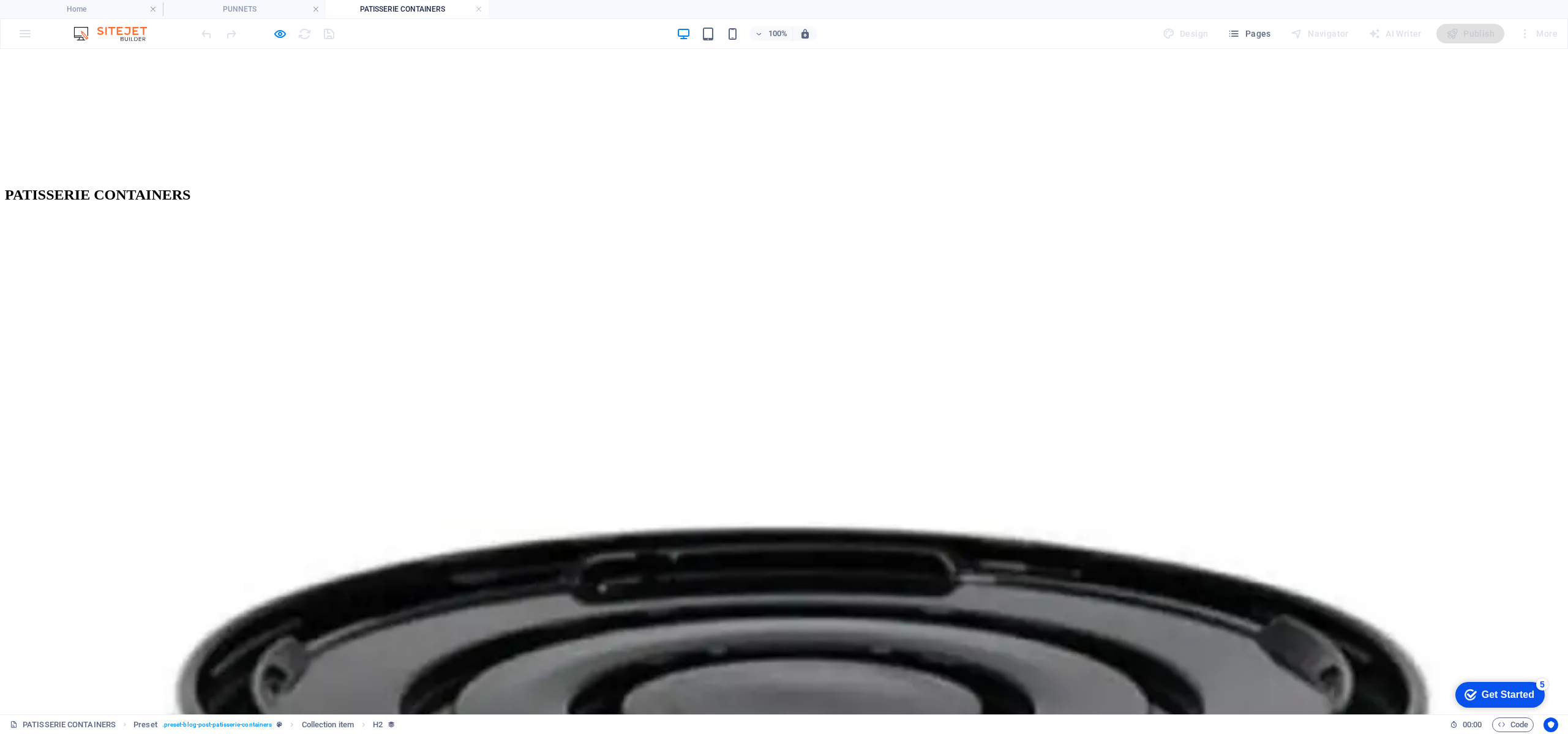
click at [479, 9] on link at bounding box center [479, 9] width 8 height 12
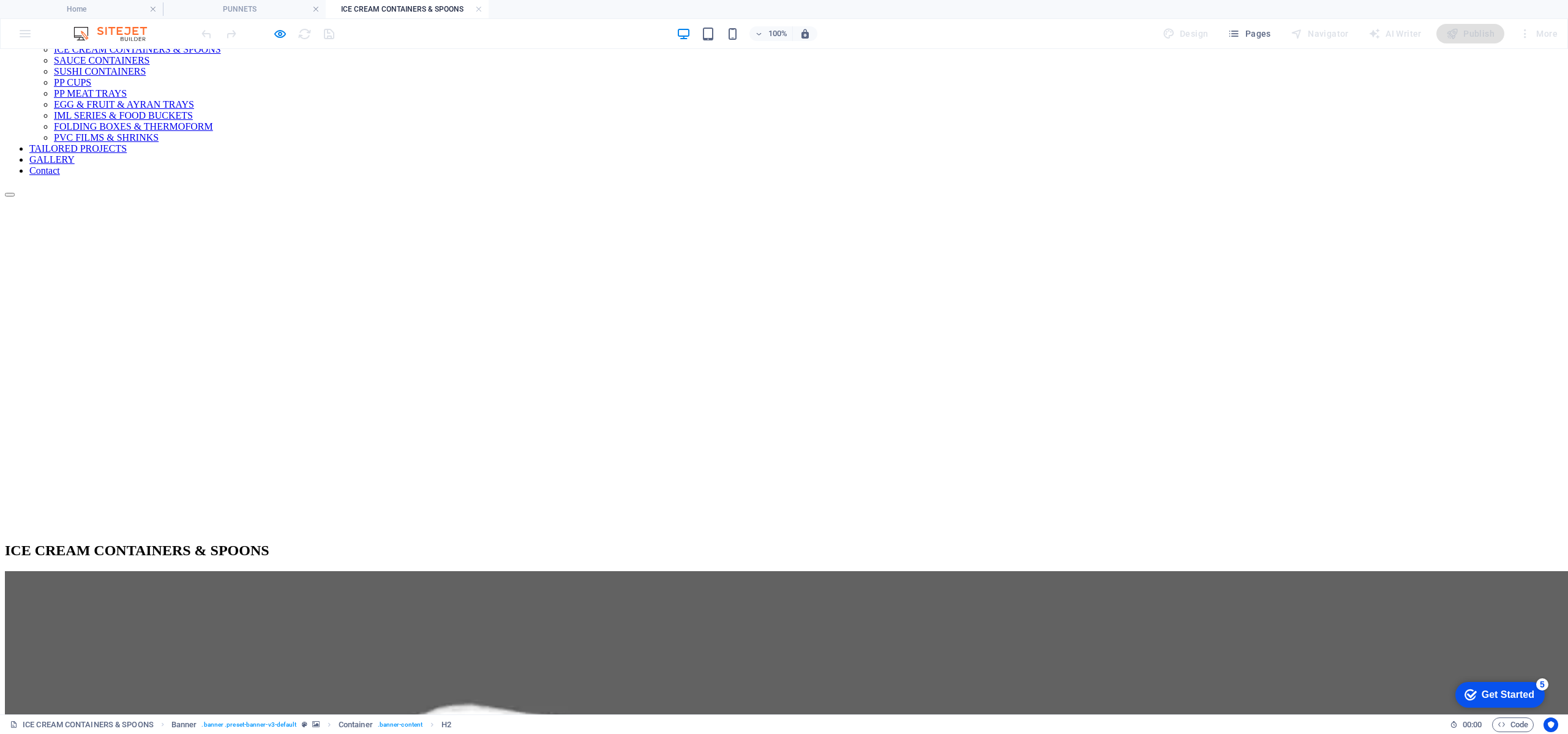
scroll to position [0, 0]
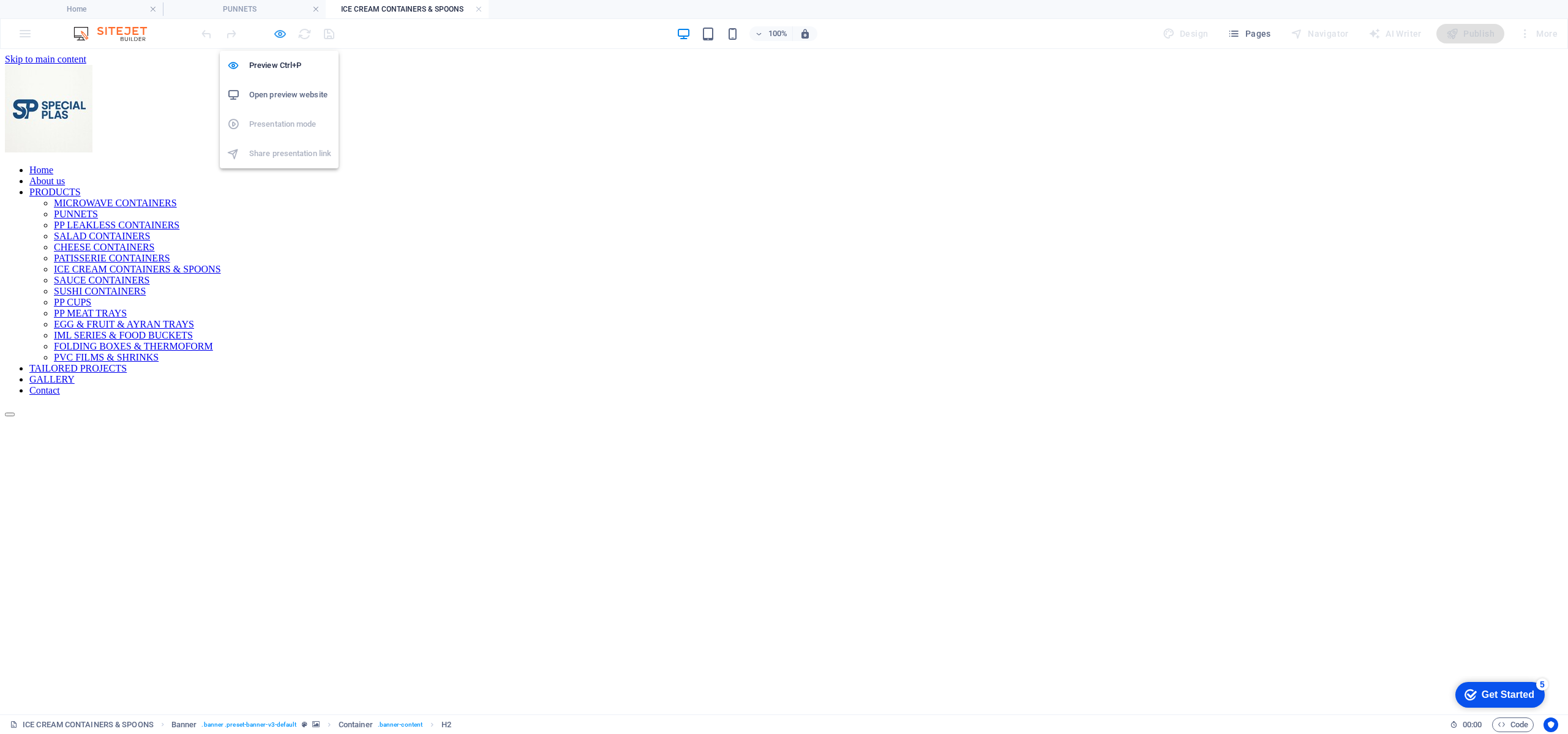
click at [274, 35] on icon "button" at bounding box center [280, 34] width 14 height 14
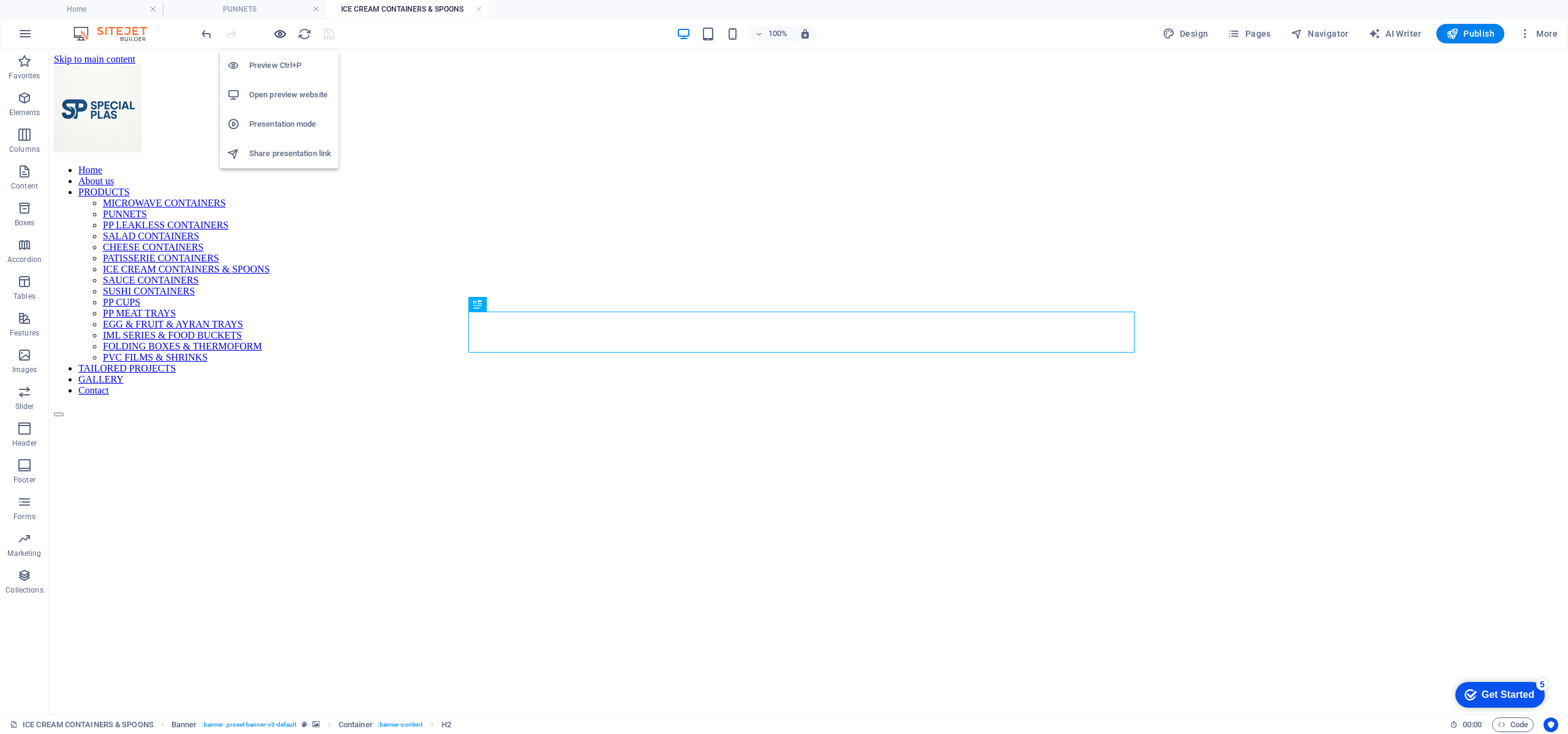
click at [274, 35] on icon "button" at bounding box center [280, 34] width 14 height 14
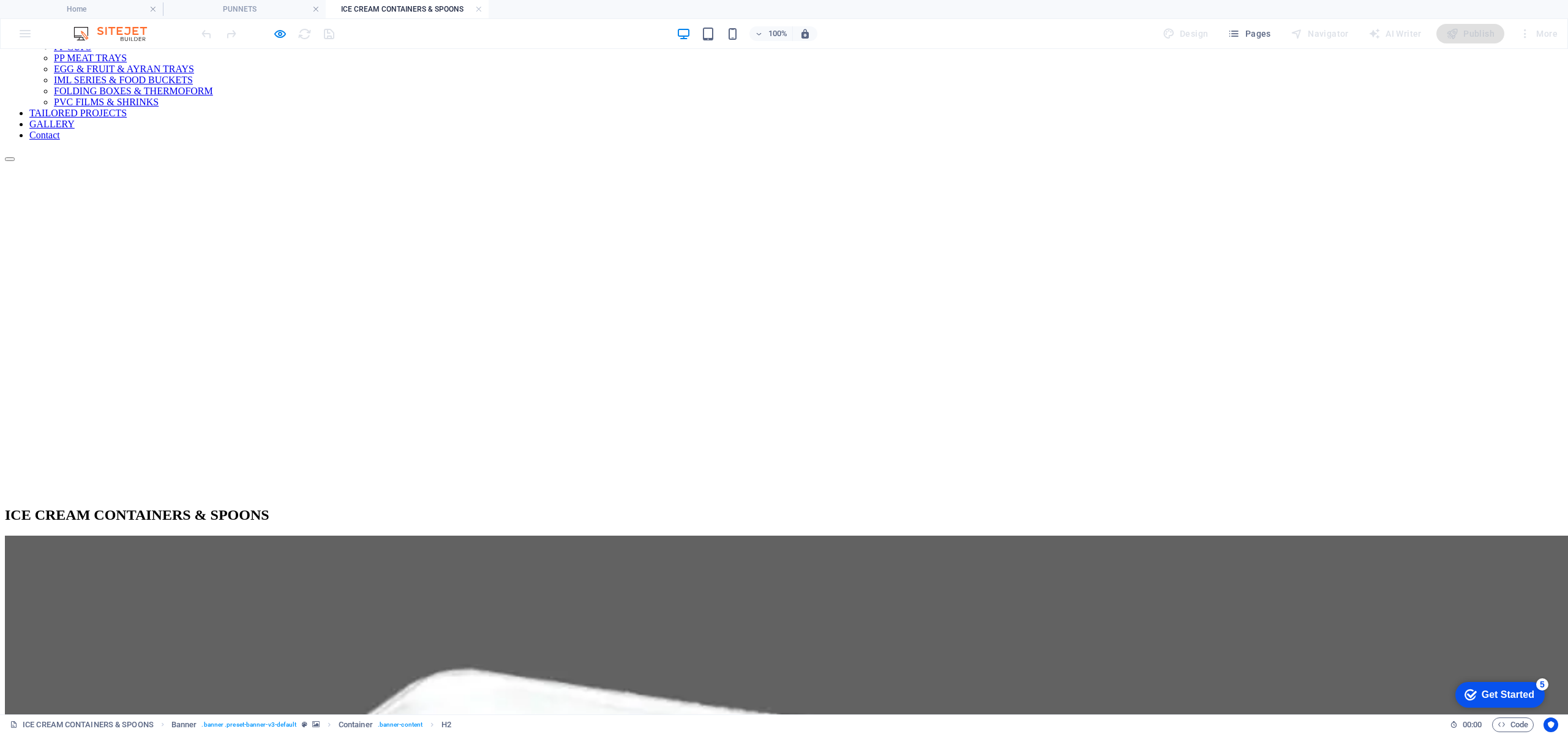
scroll to position [275, 0]
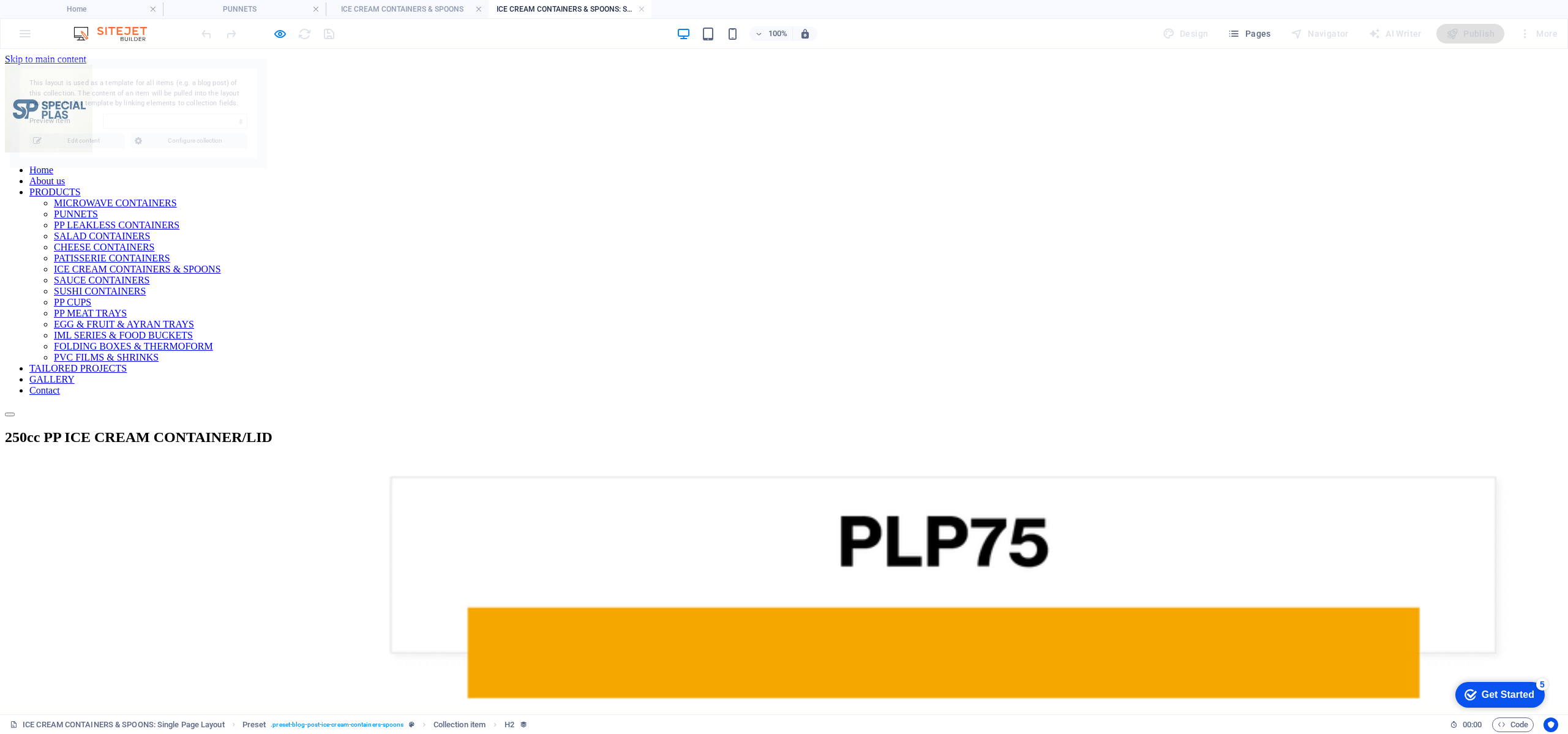
scroll to position [0, 0]
select select "68a465edd025bc175309a010"
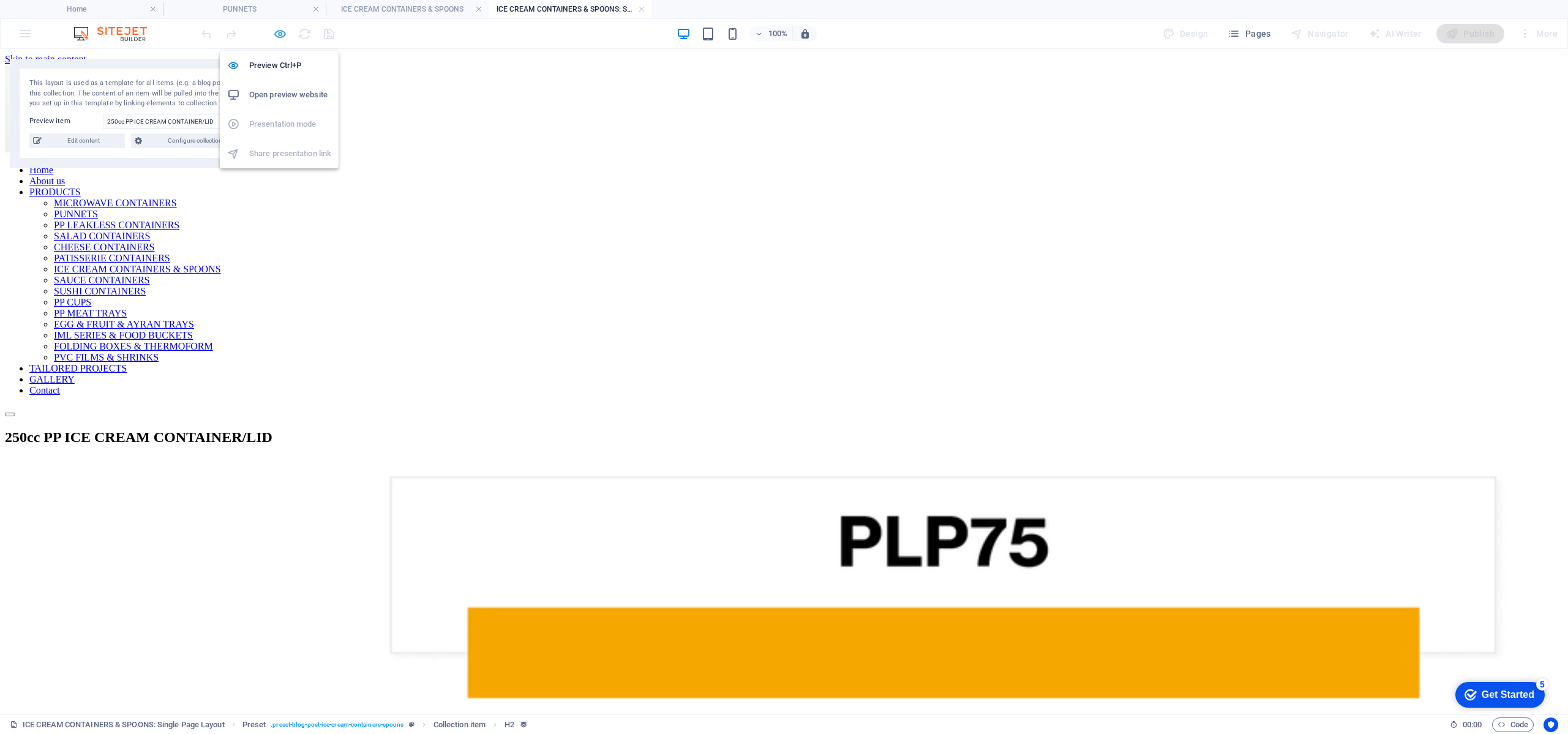
click at [278, 34] on icon "button" at bounding box center [280, 34] width 14 height 14
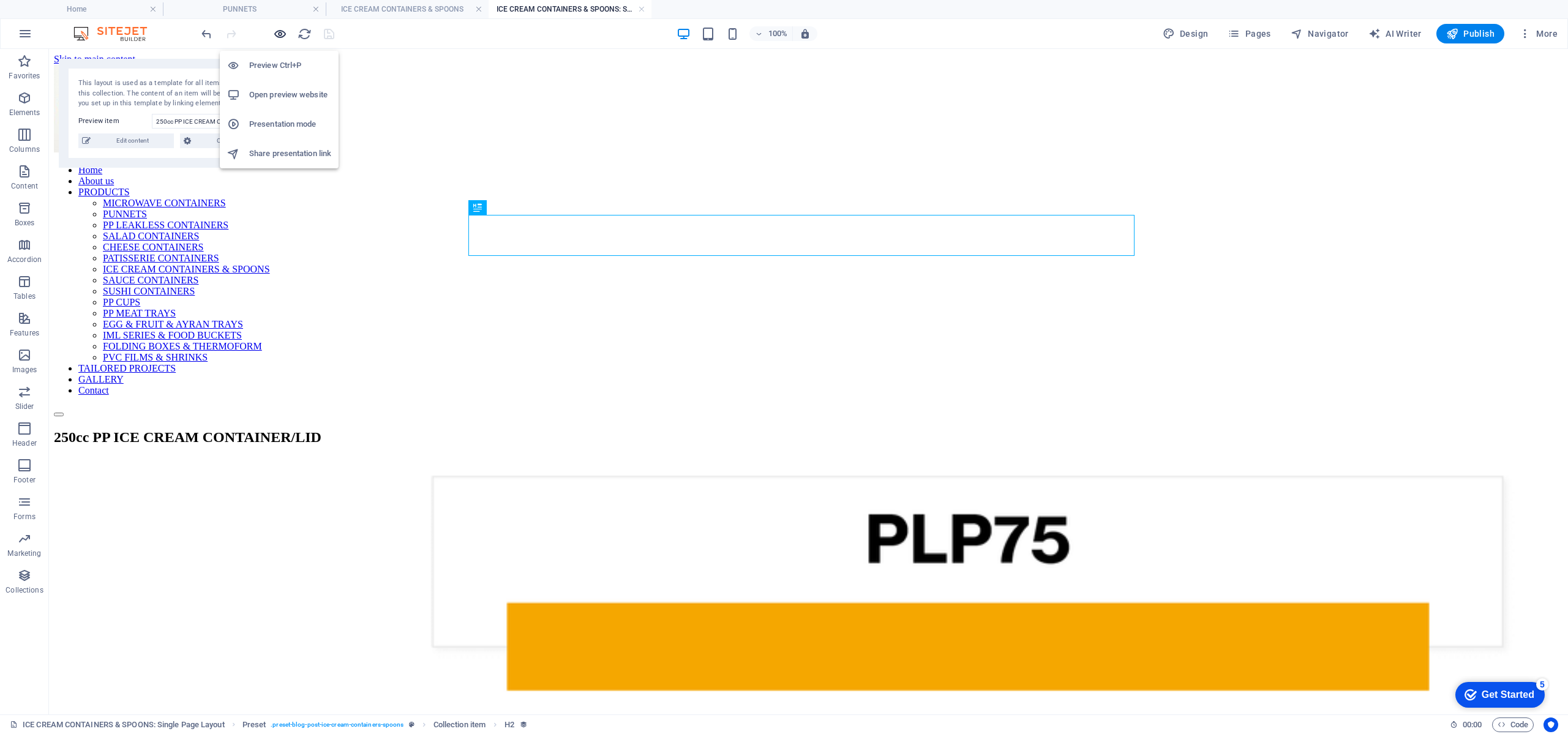
click at [278, 34] on icon "button" at bounding box center [280, 34] width 14 height 14
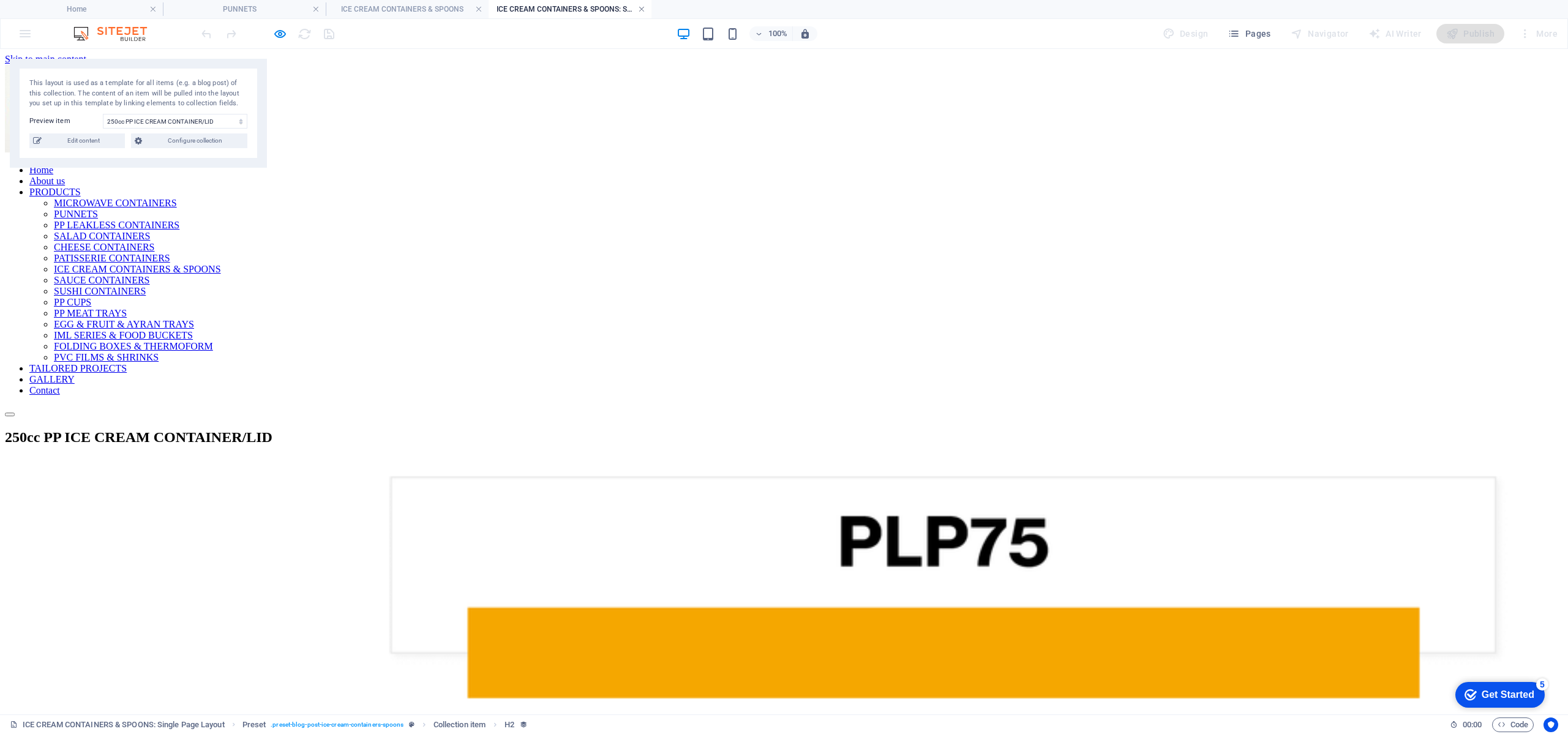
click at [639, 5] on link at bounding box center [642, 9] width 8 height 12
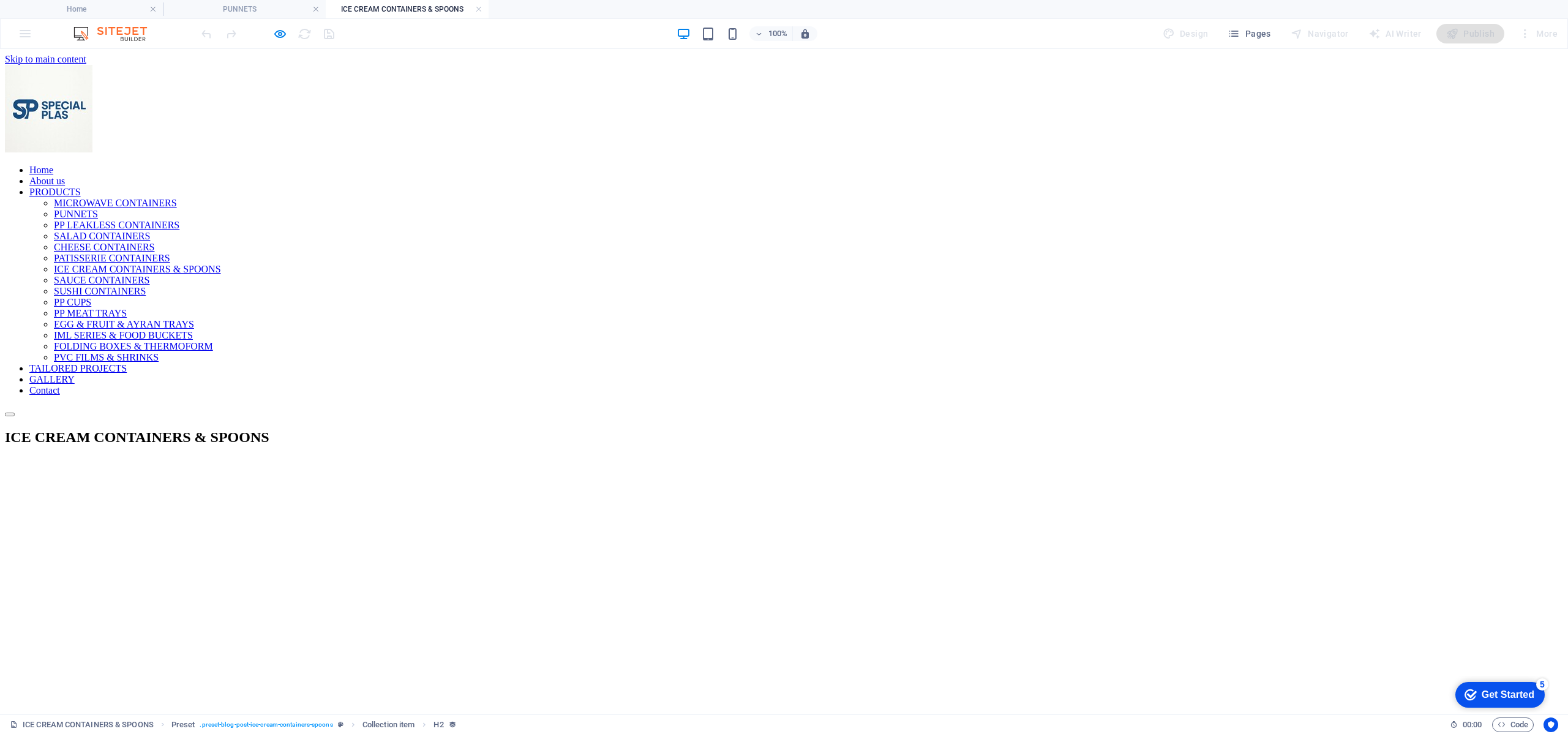
scroll to position [275, 0]
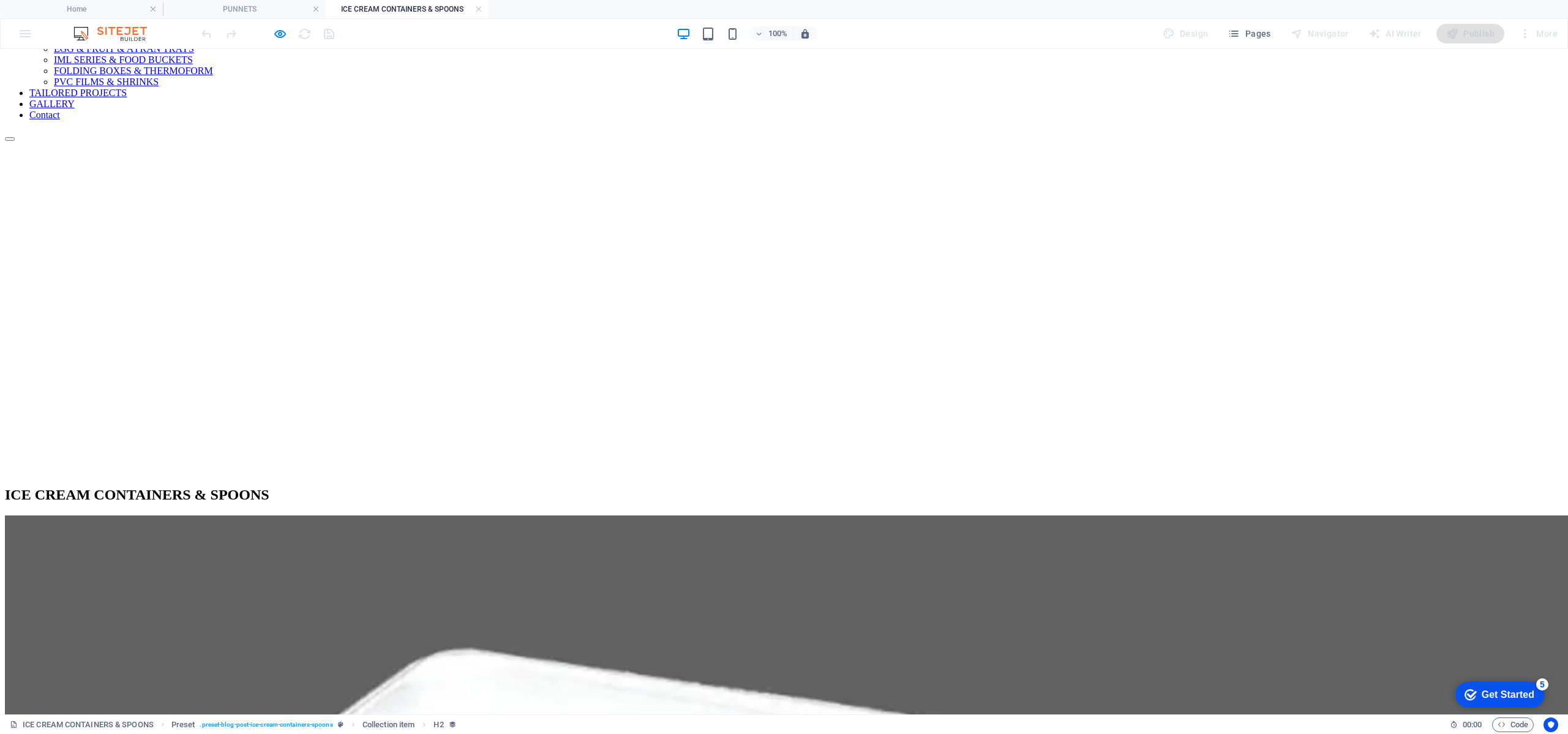
click at [475, 8] on h4 "ICE CREAM CONTAINERS & SPOONS" at bounding box center [407, 9] width 163 height 13
click at [477, 9] on link at bounding box center [479, 9] width 8 height 12
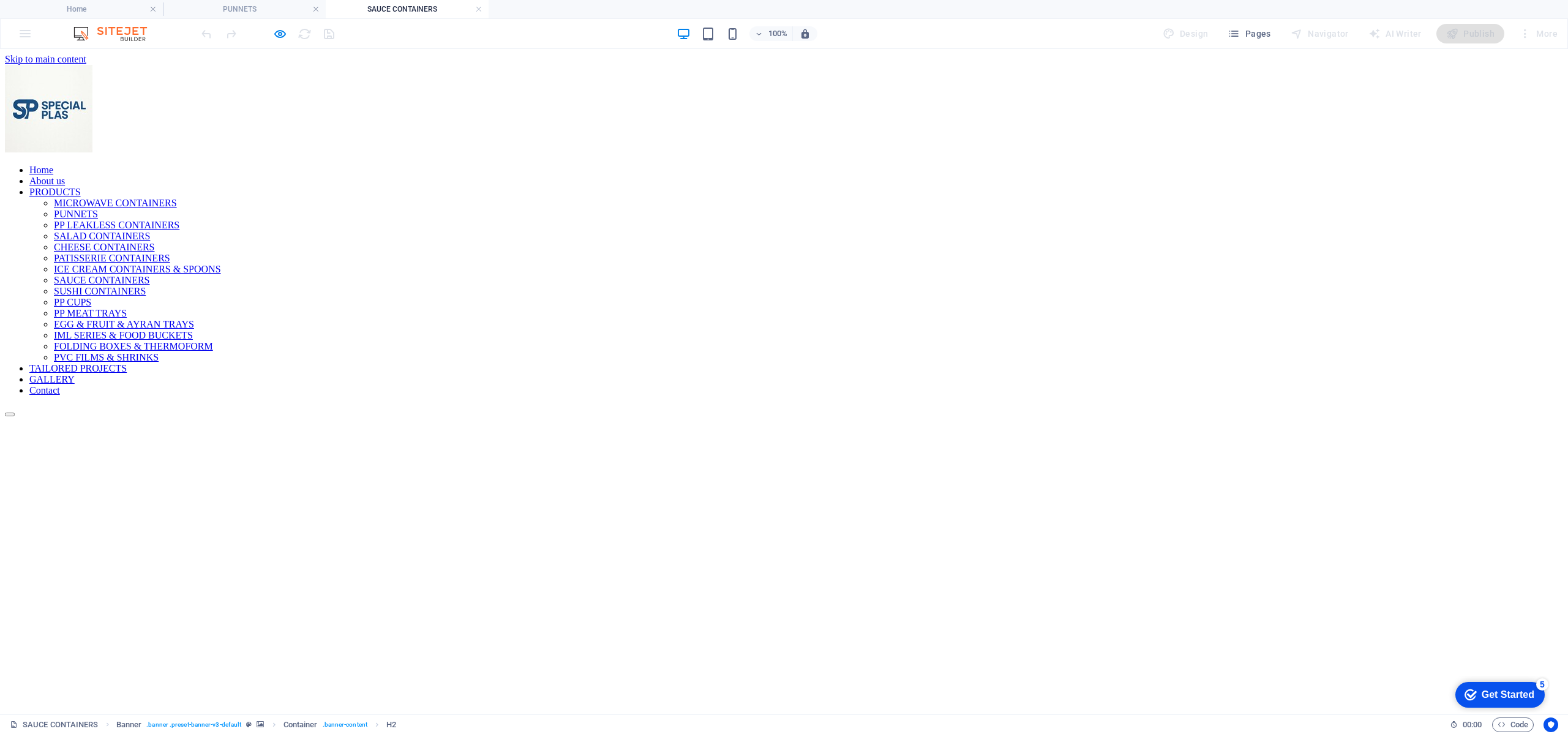
scroll to position [0, 0]
click at [281, 37] on icon "button" at bounding box center [280, 34] width 14 height 14
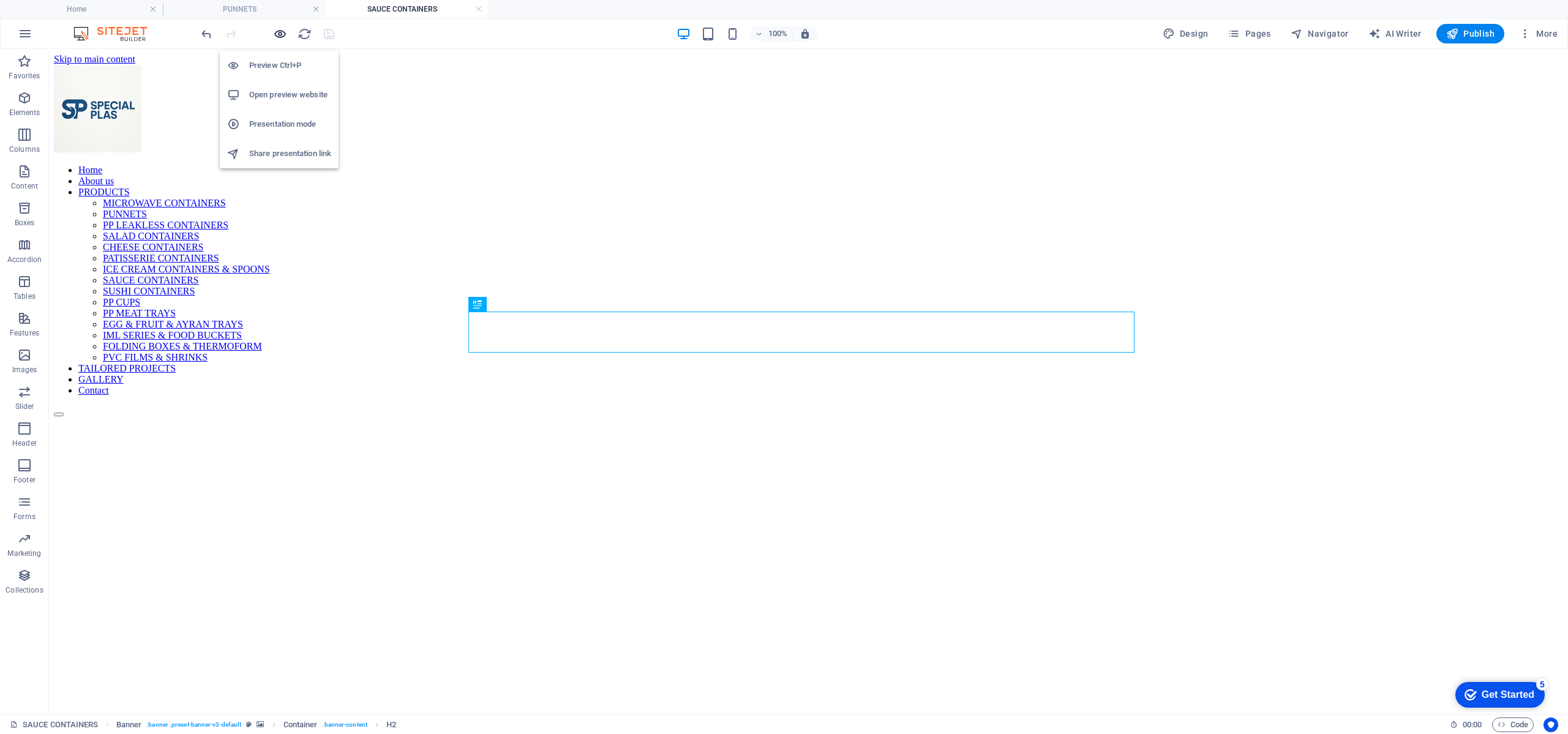
click at [281, 37] on icon "button" at bounding box center [280, 34] width 14 height 14
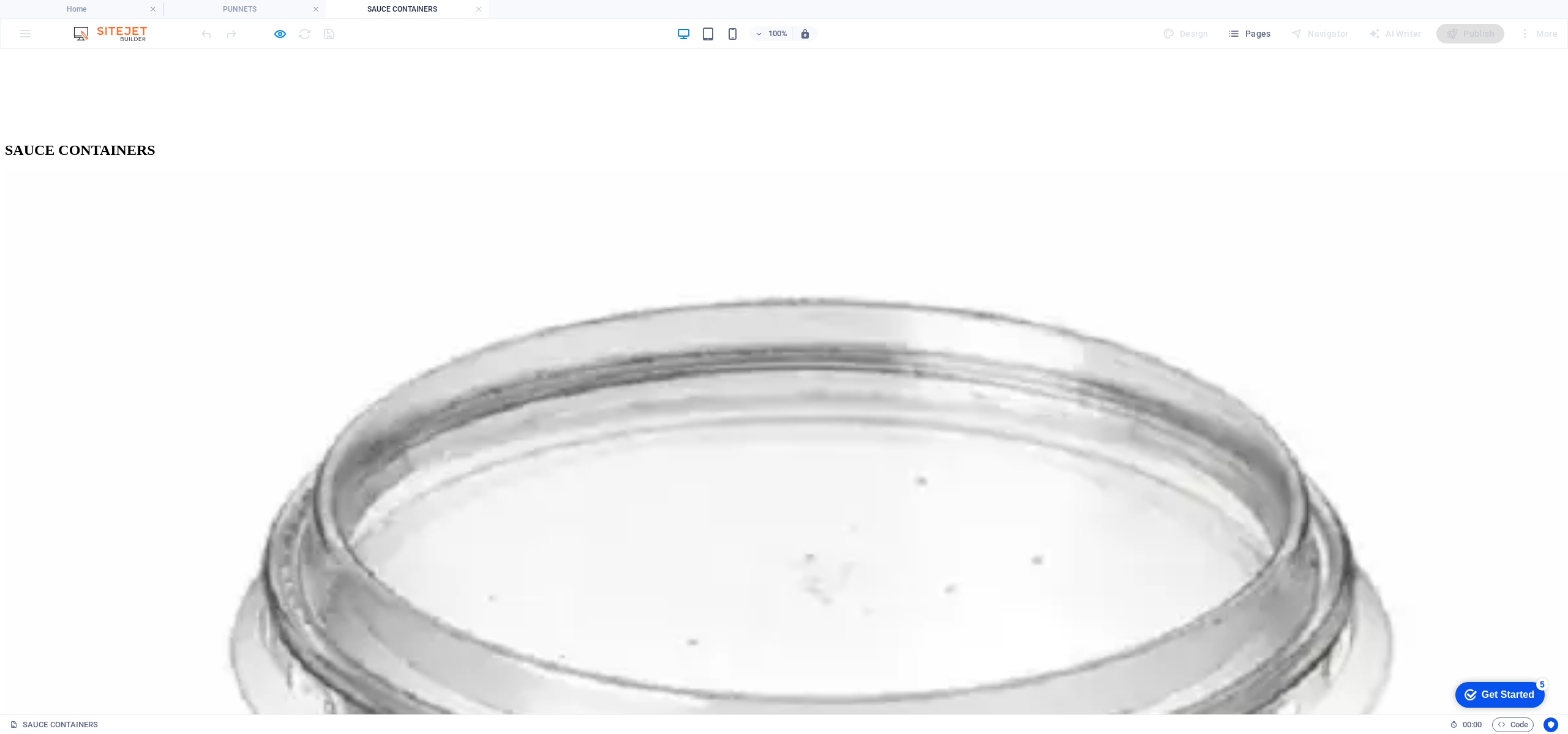
scroll to position [643, 0]
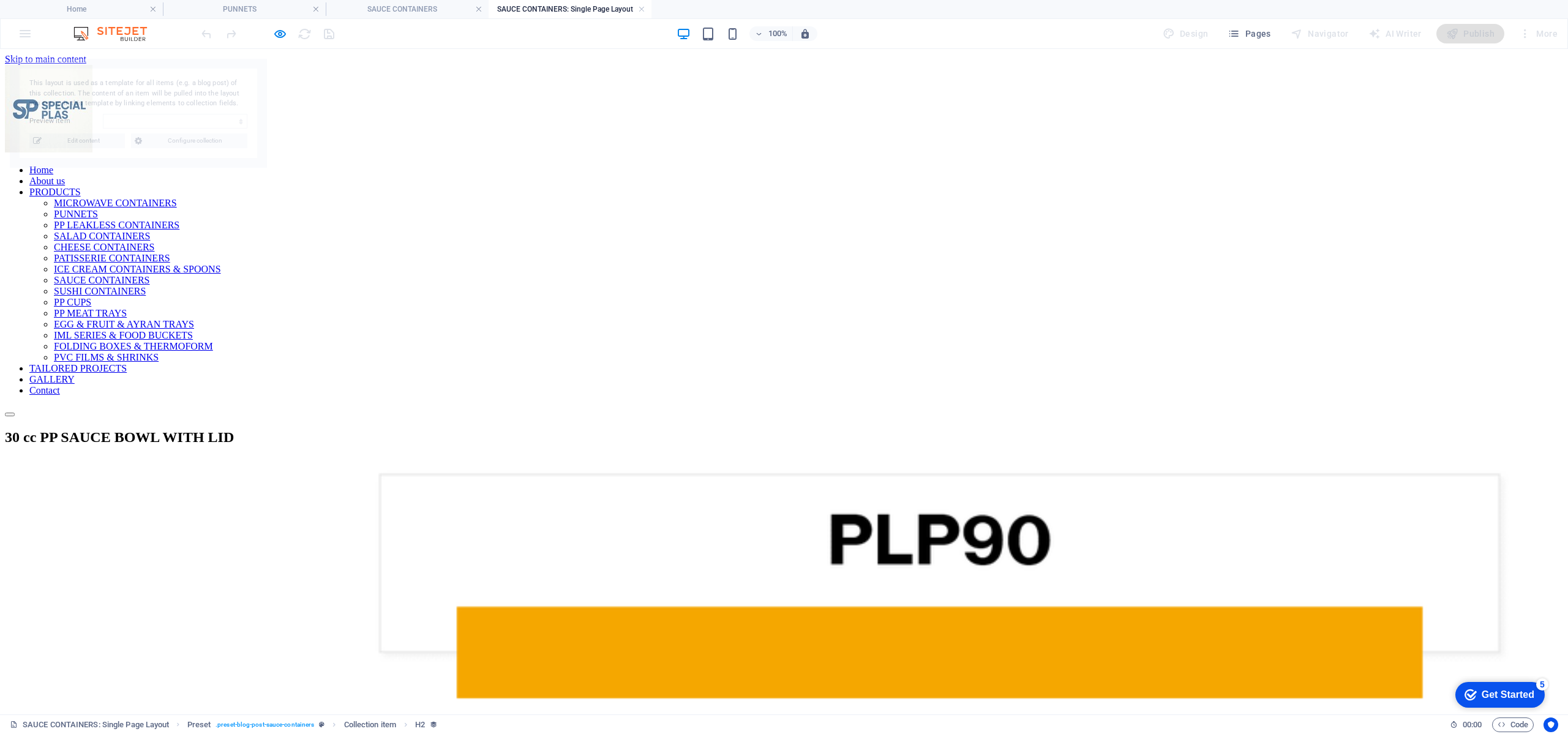
scroll to position [0, 0]
select select "68a59852aea45aeb160291df"
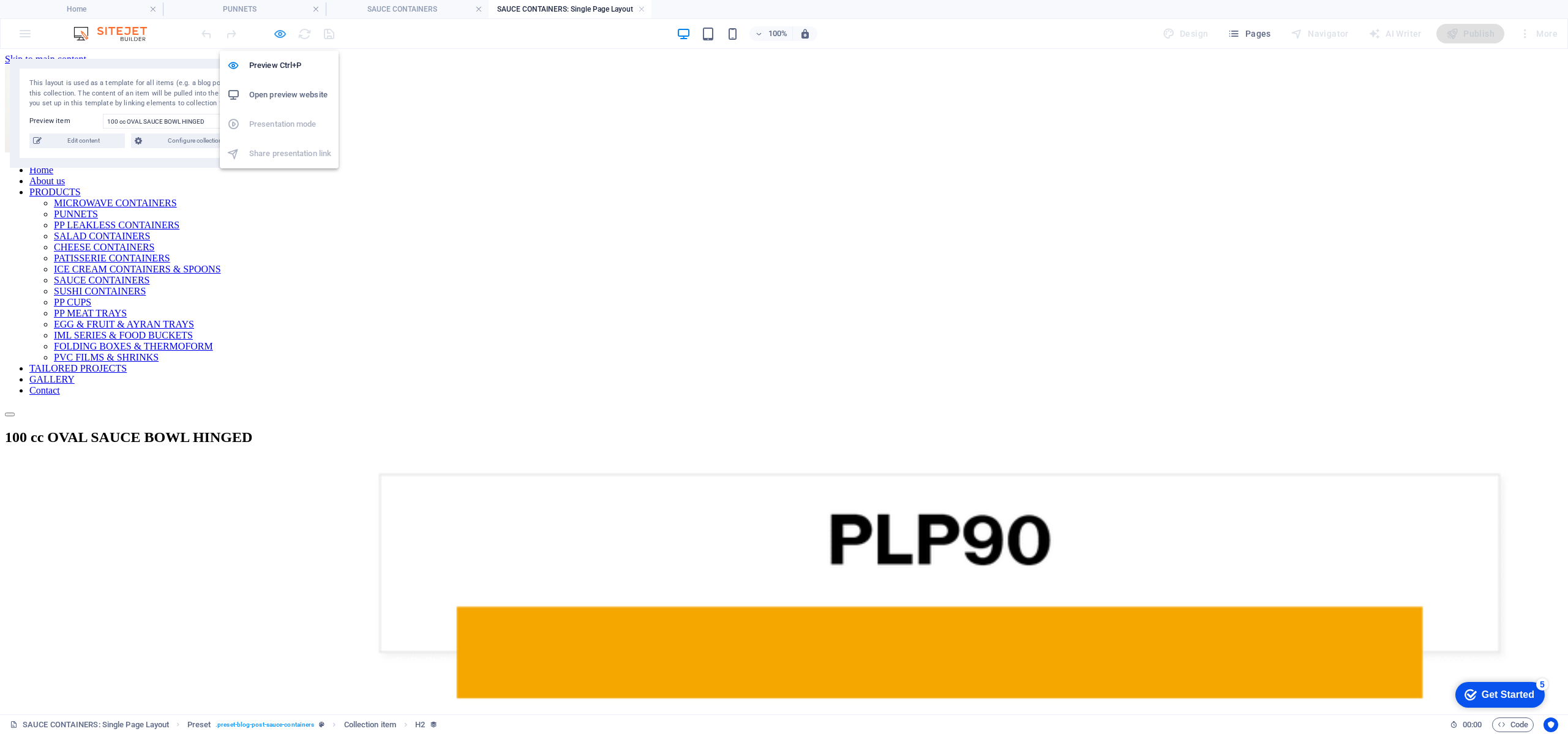
click at [284, 37] on icon "button" at bounding box center [280, 34] width 14 height 14
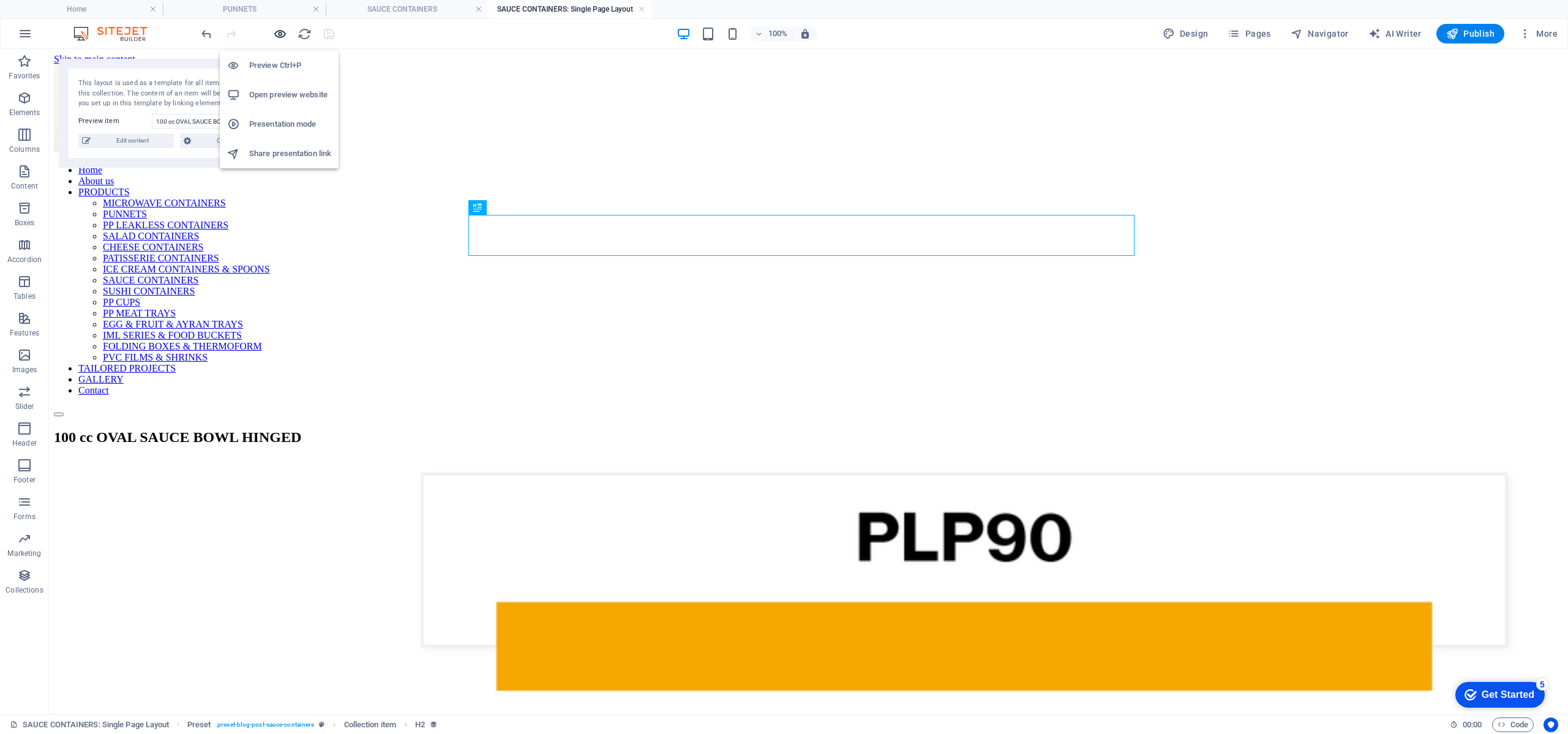
click at [284, 37] on icon "button" at bounding box center [280, 34] width 14 height 14
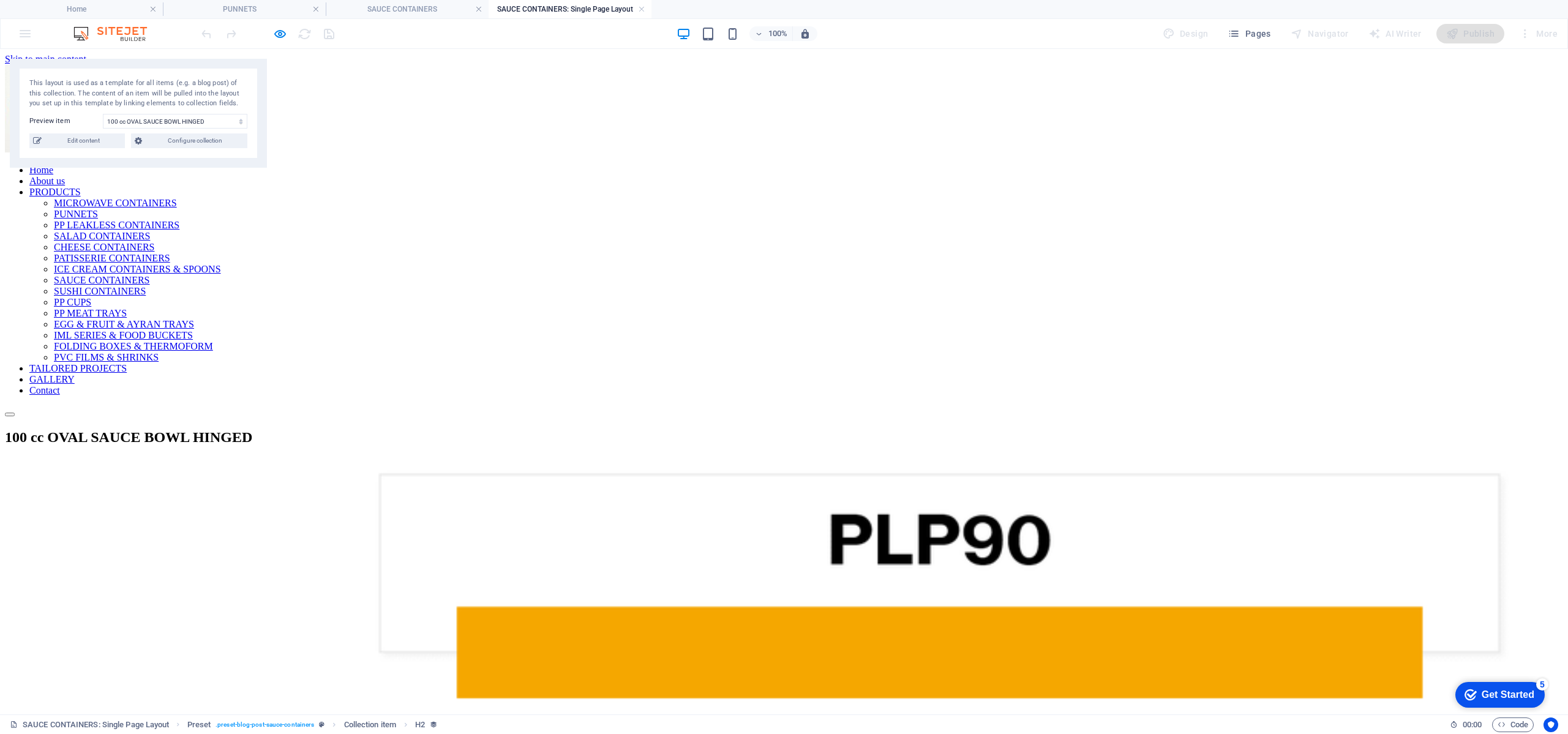
click at [643, 8] on link at bounding box center [642, 9] width 8 height 12
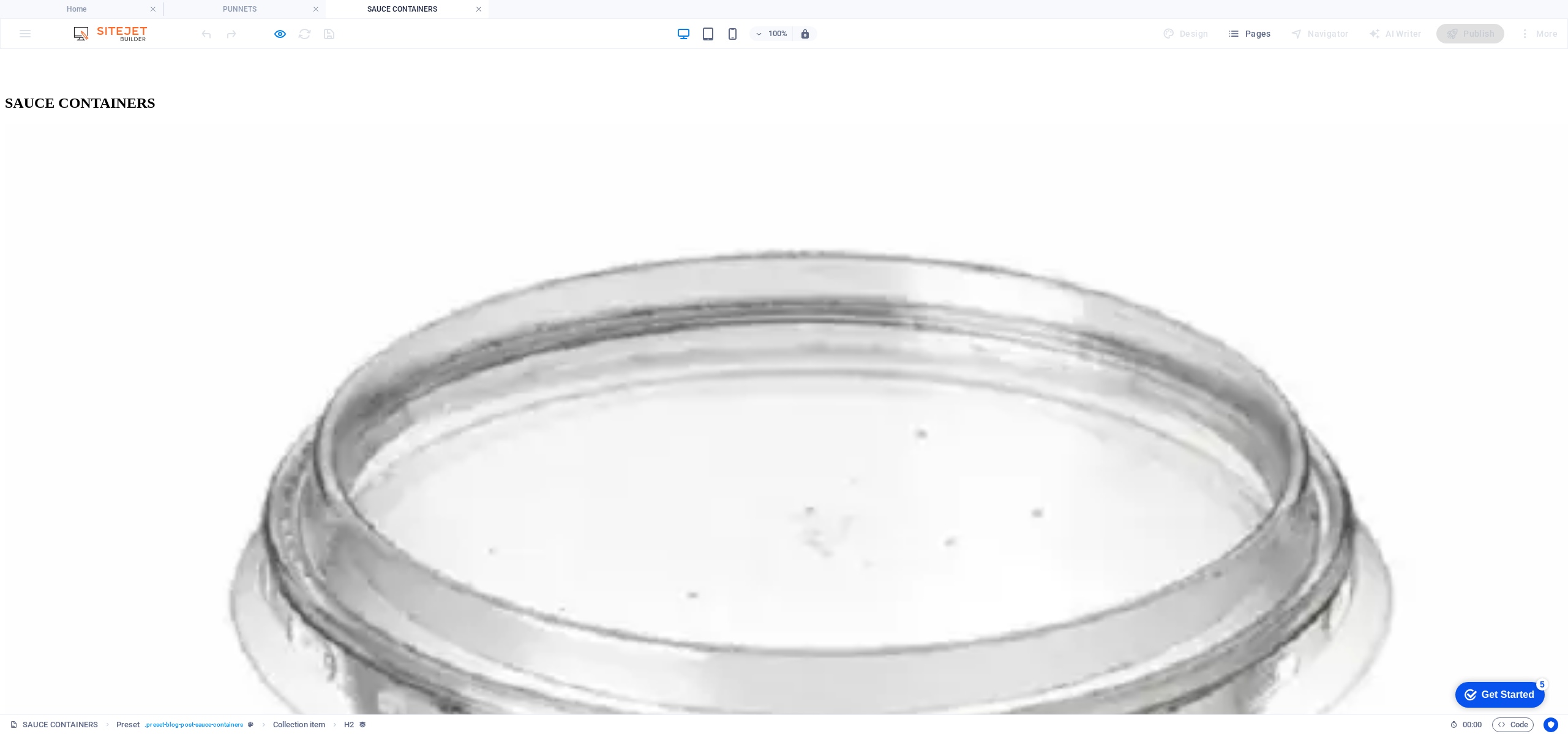
click at [481, 12] on link at bounding box center [479, 9] width 8 height 12
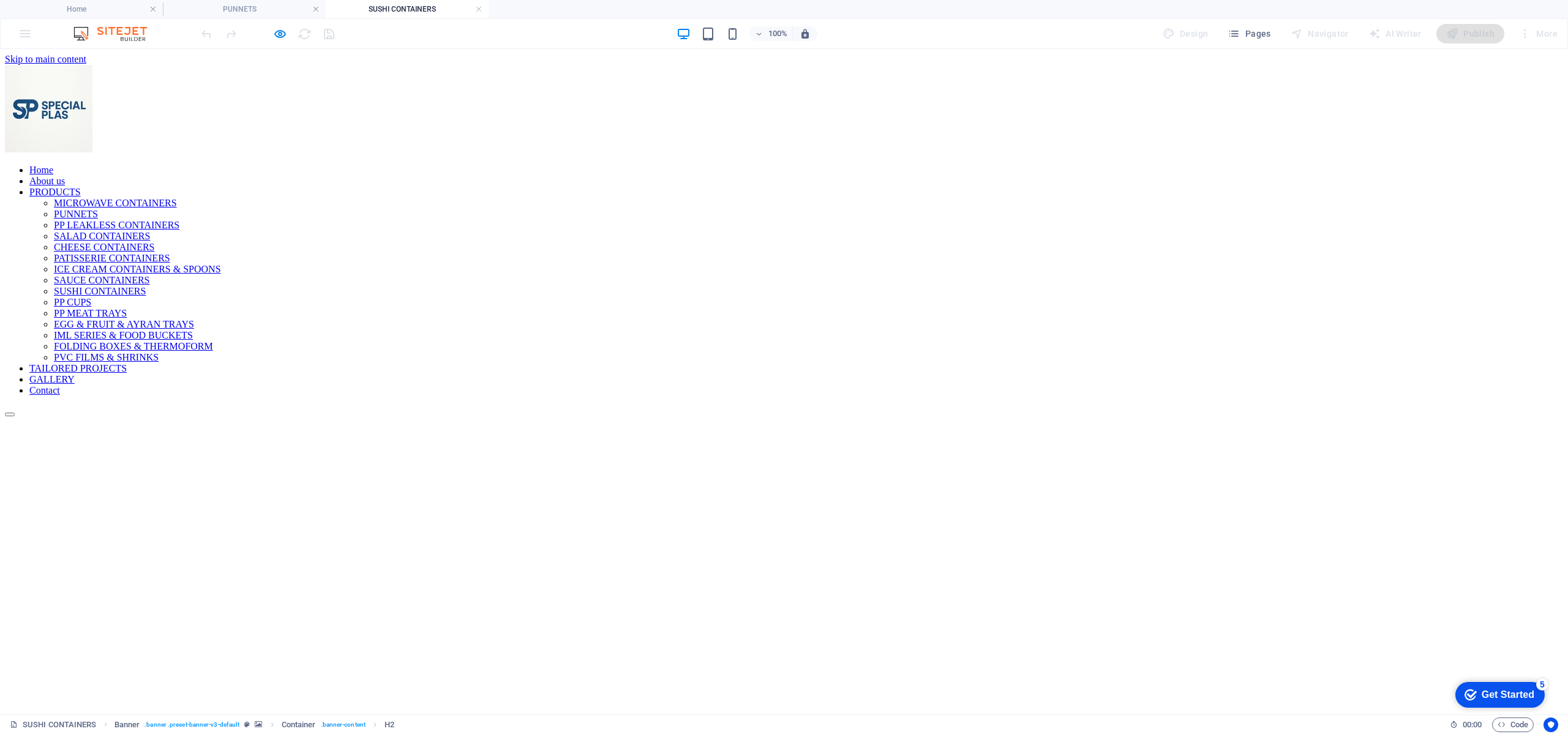
scroll to position [0, 0]
click at [277, 27] on icon "button" at bounding box center [280, 34] width 14 height 14
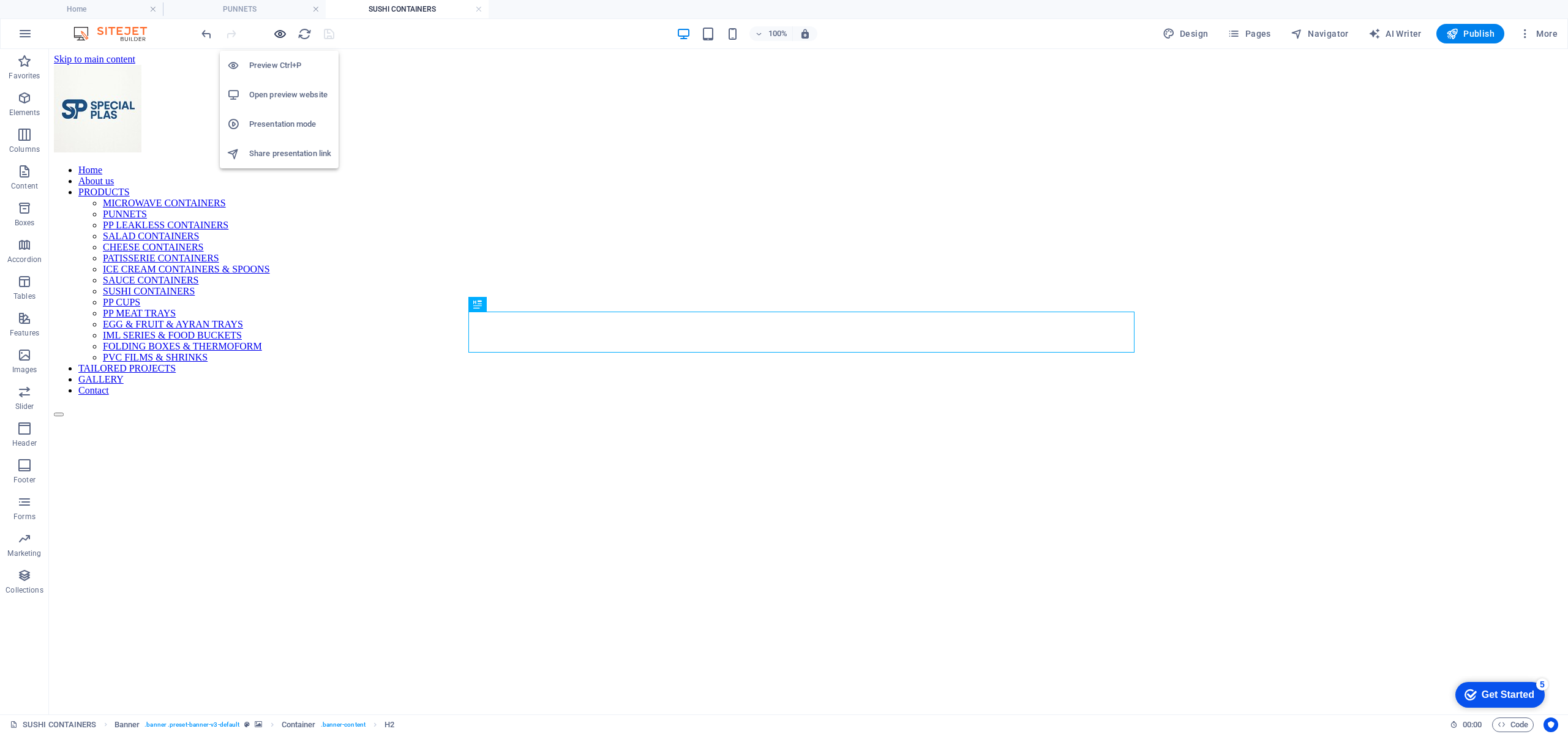
click at [280, 36] on icon "button" at bounding box center [280, 34] width 14 height 14
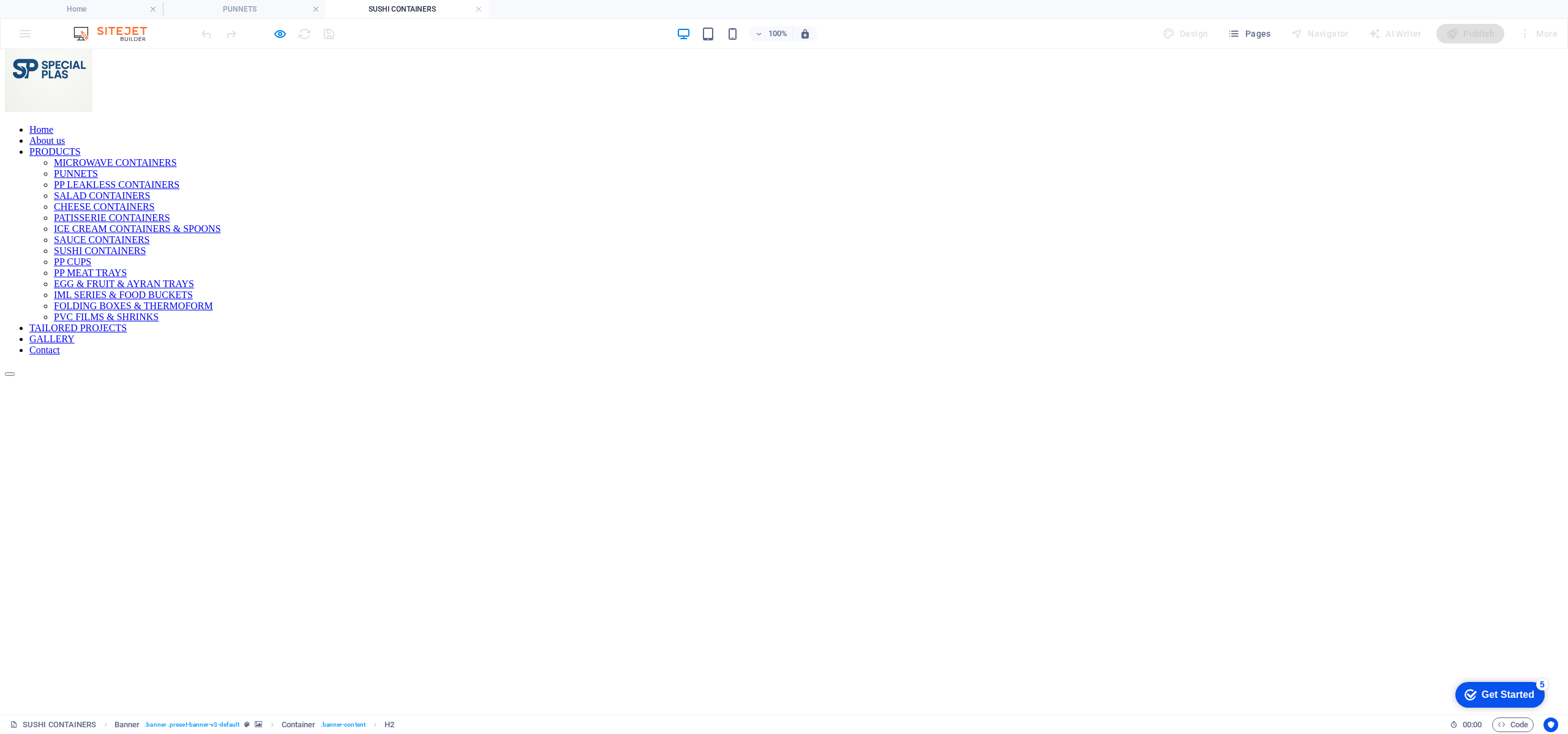
scroll to position [275, 0]
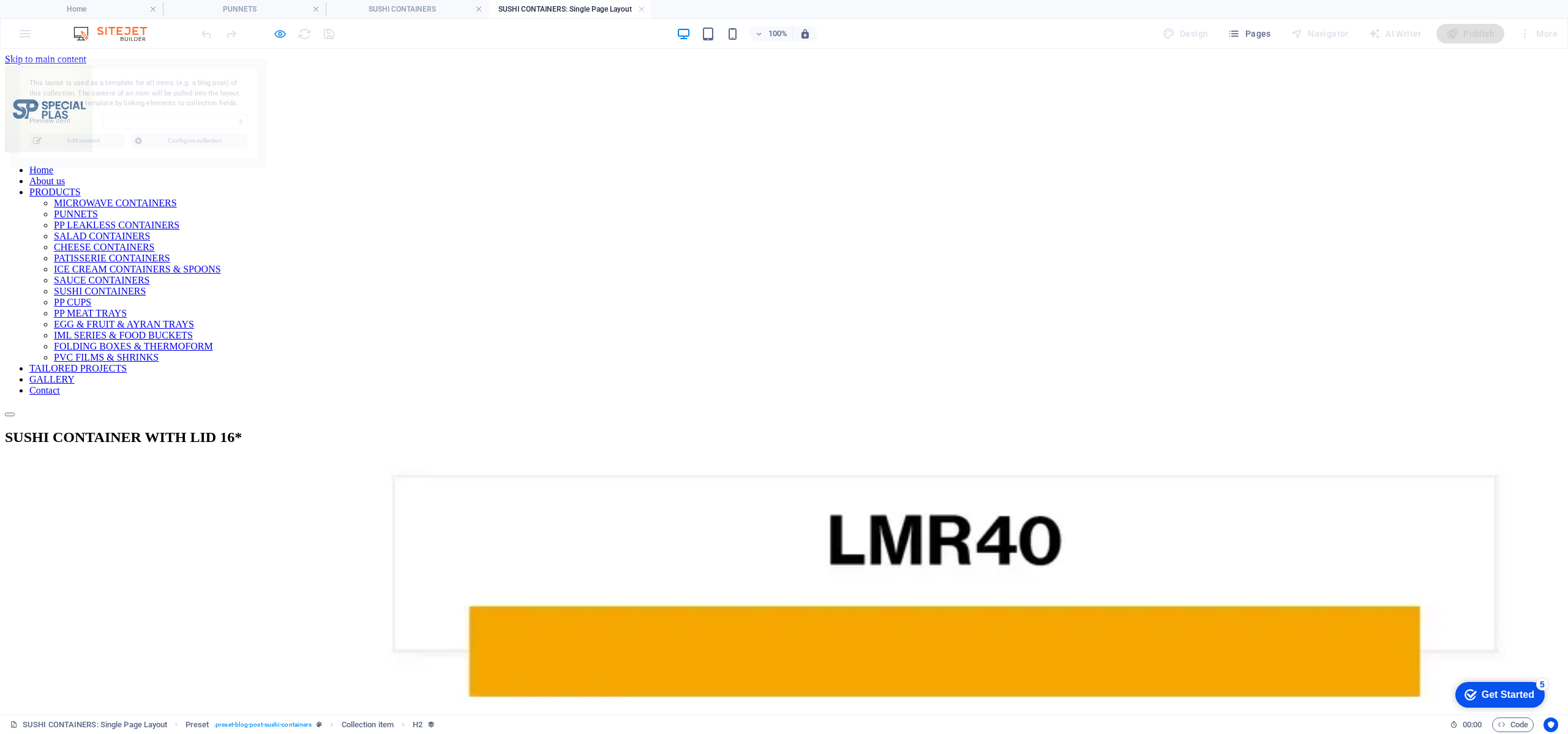
scroll to position [0, 0]
click at [281, 34] on icon "button" at bounding box center [280, 34] width 14 height 14
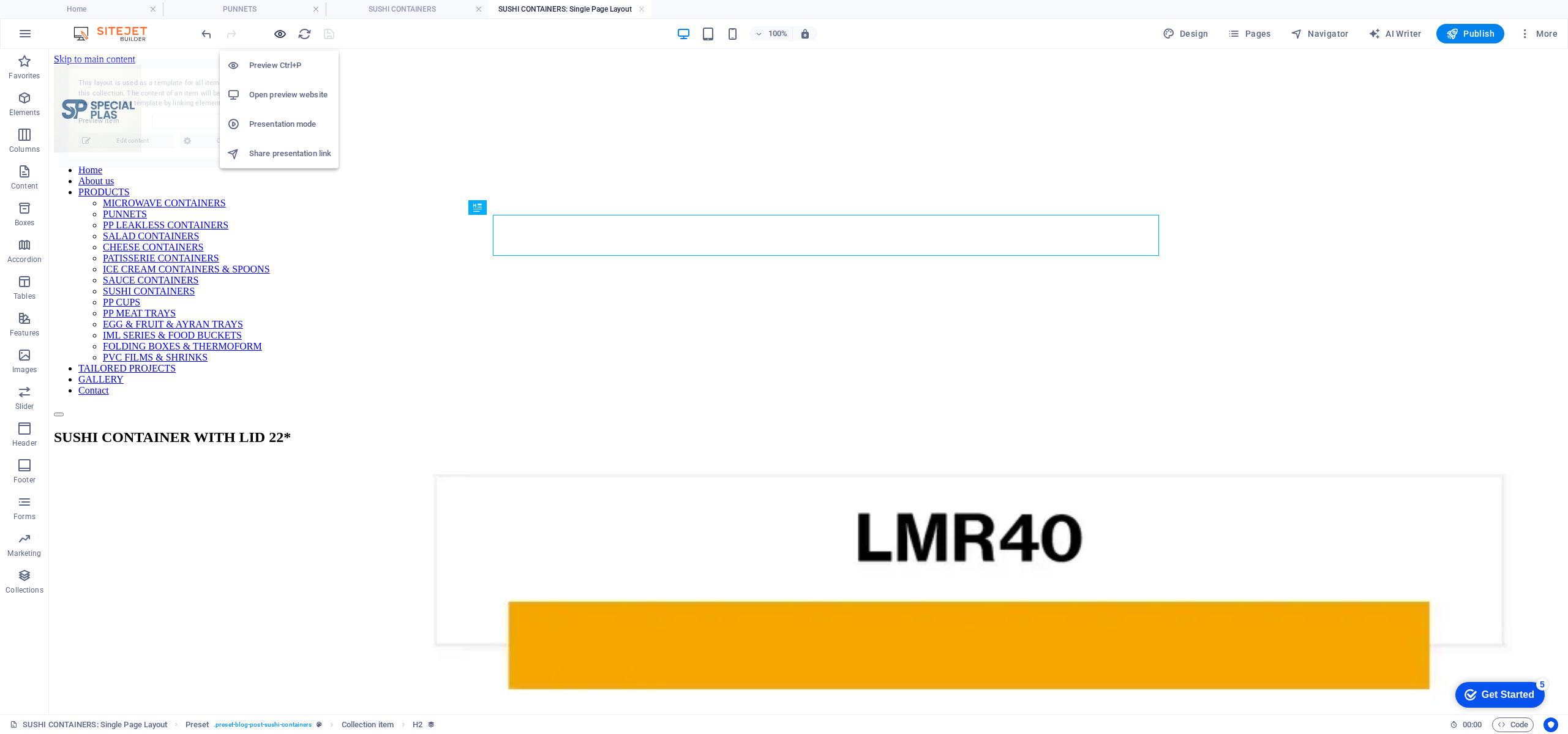
select select "68a5bcce4c96a774c10657cb"
click at [281, 34] on icon "button" at bounding box center [280, 34] width 14 height 14
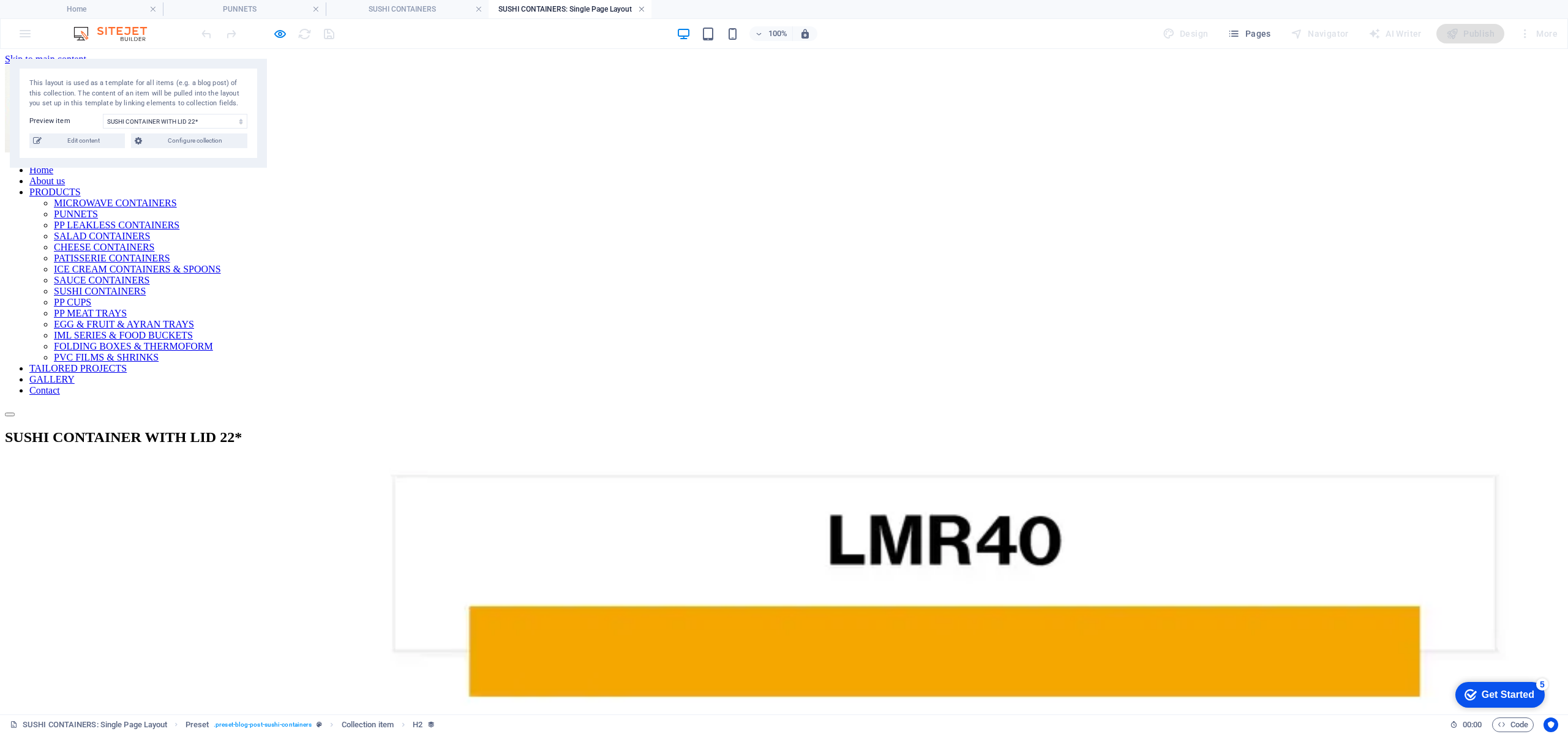
click at [644, 8] on link at bounding box center [642, 9] width 8 height 12
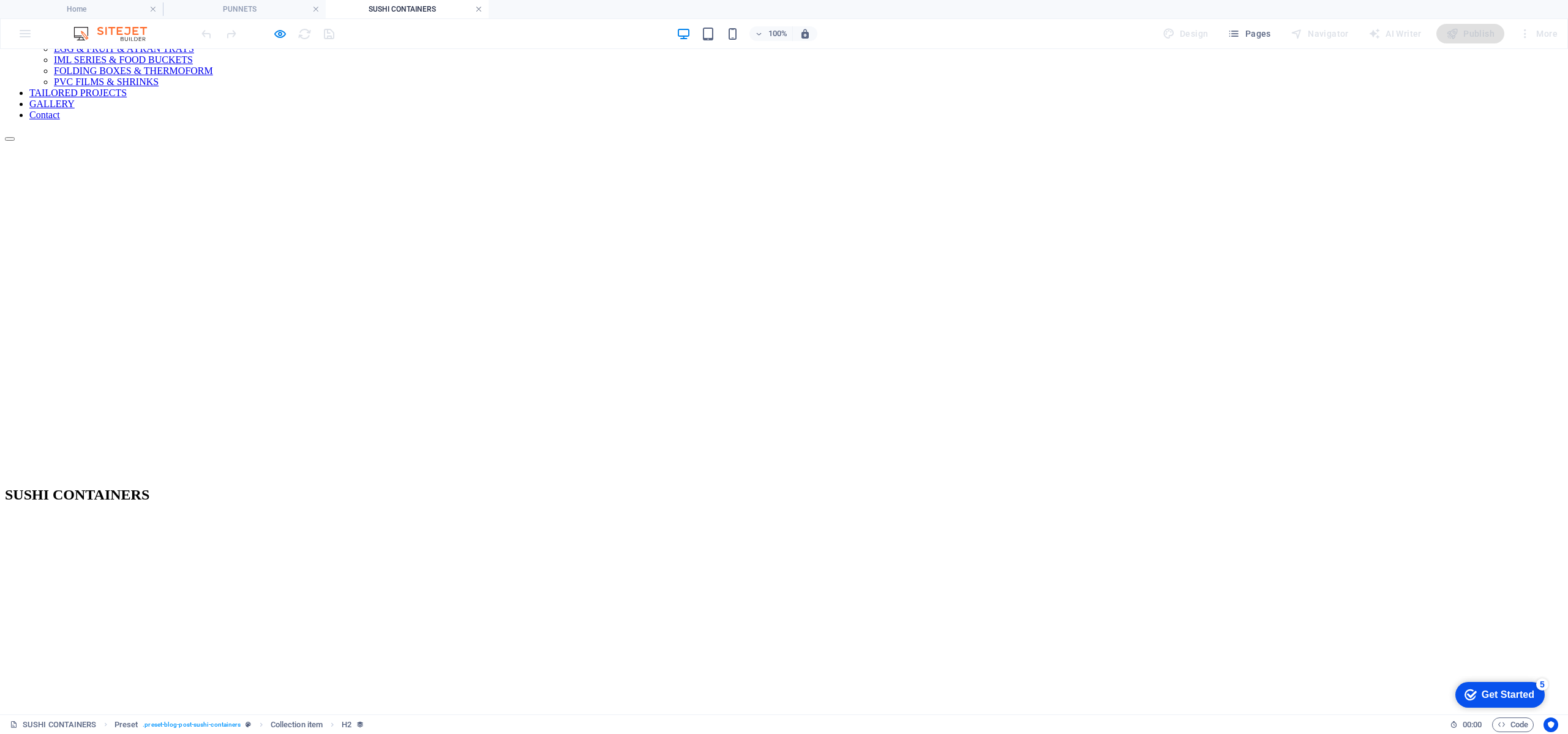
click at [478, 8] on link at bounding box center [479, 9] width 8 height 12
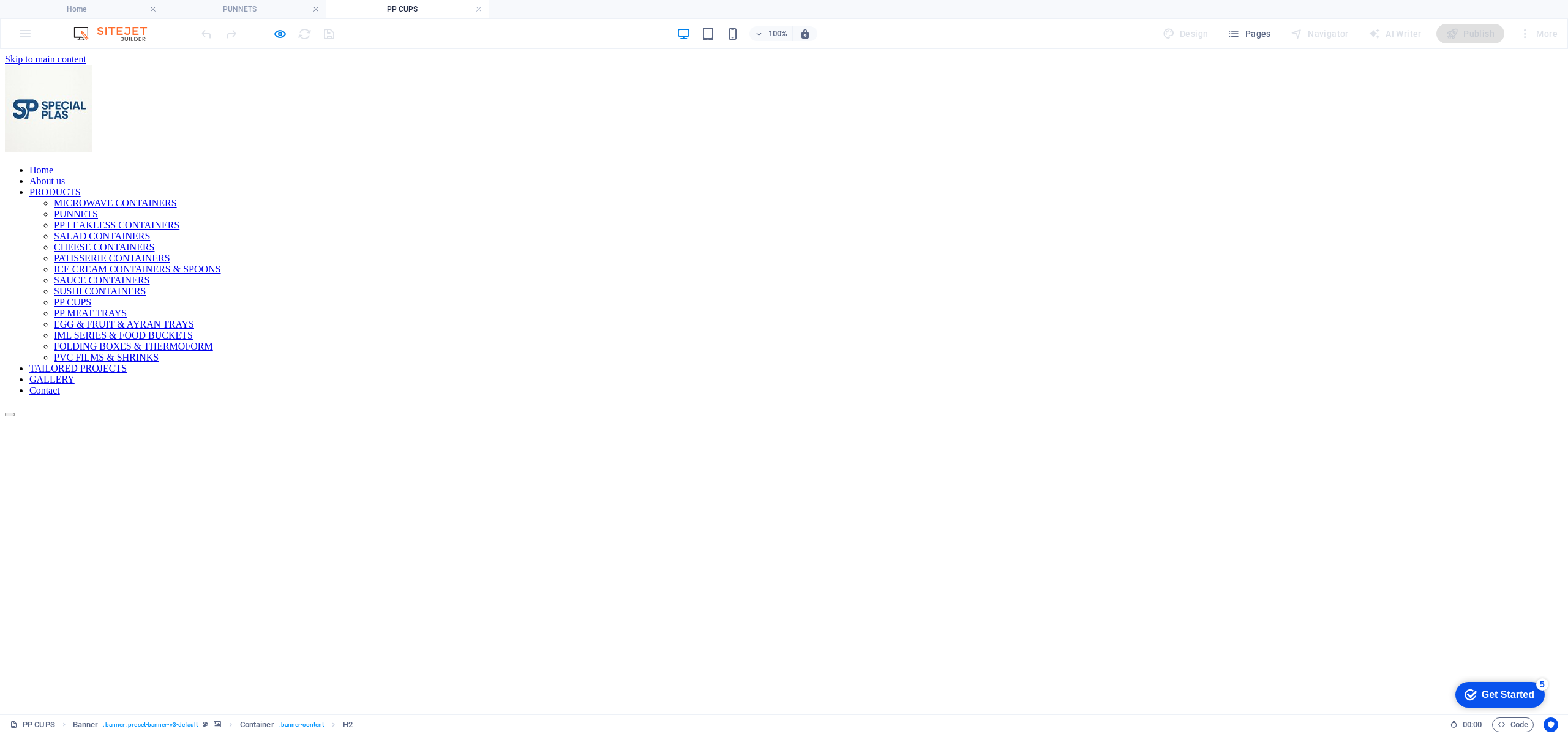
scroll to position [0, 0]
click at [282, 27] on icon "button" at bounding box center [280, 34] width 14 height 14
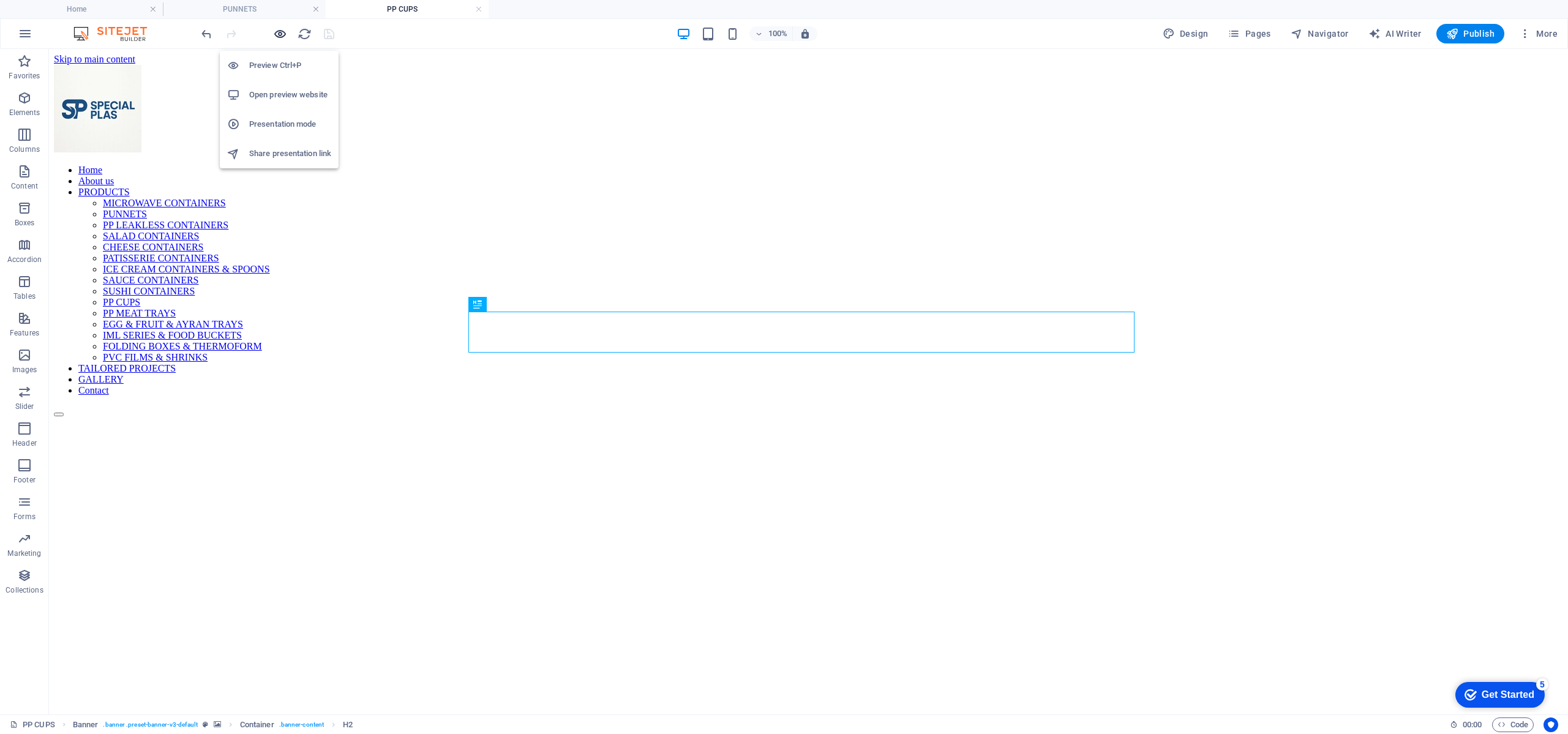
drag, startPoint x: 282, startPoint y: 26, endPoint x: 297, endPoint y: 2, distance: 28.3
click at [282, 27] on icon "button" at bounding box center [280, 34] width 14 height 14
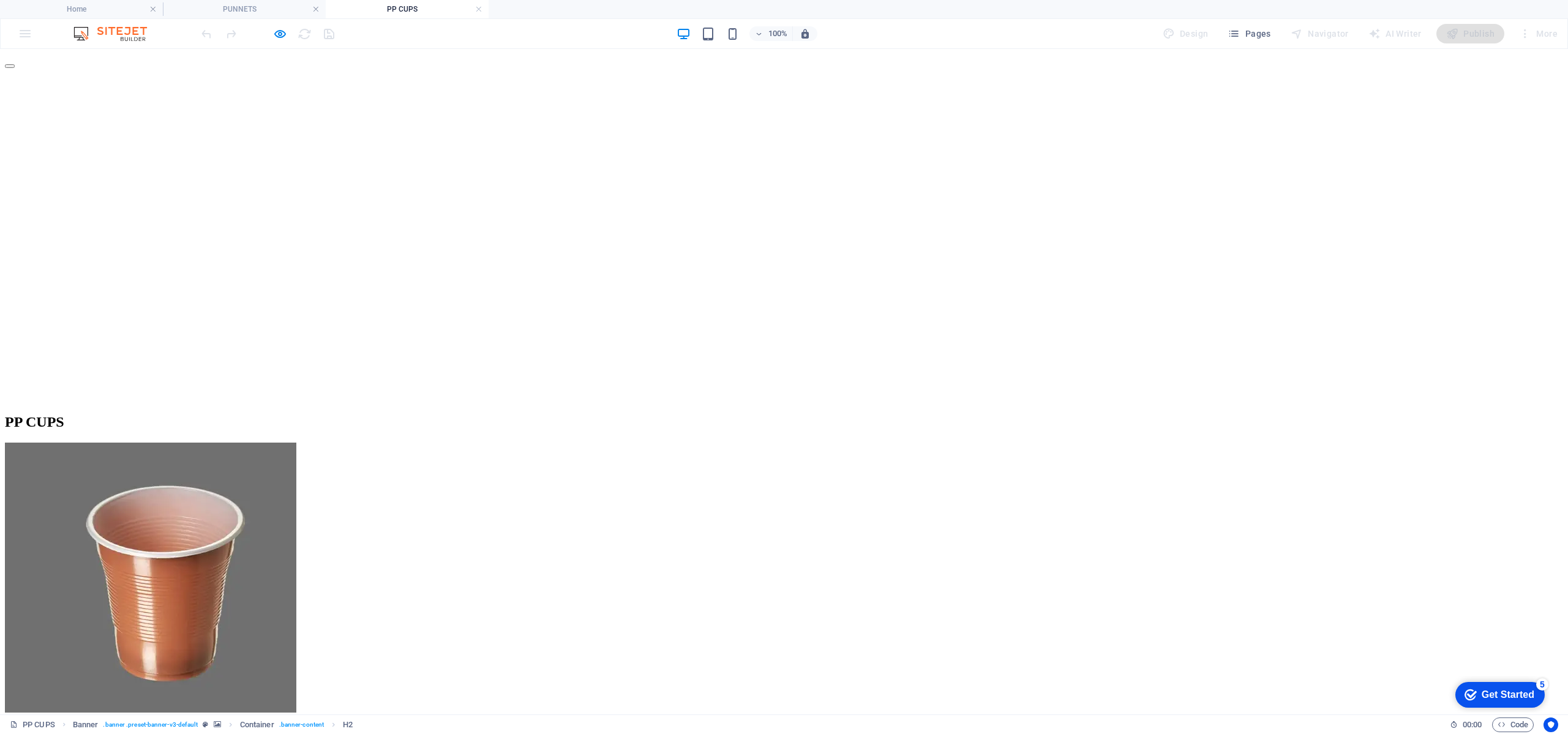
scroll to position [367, 0]
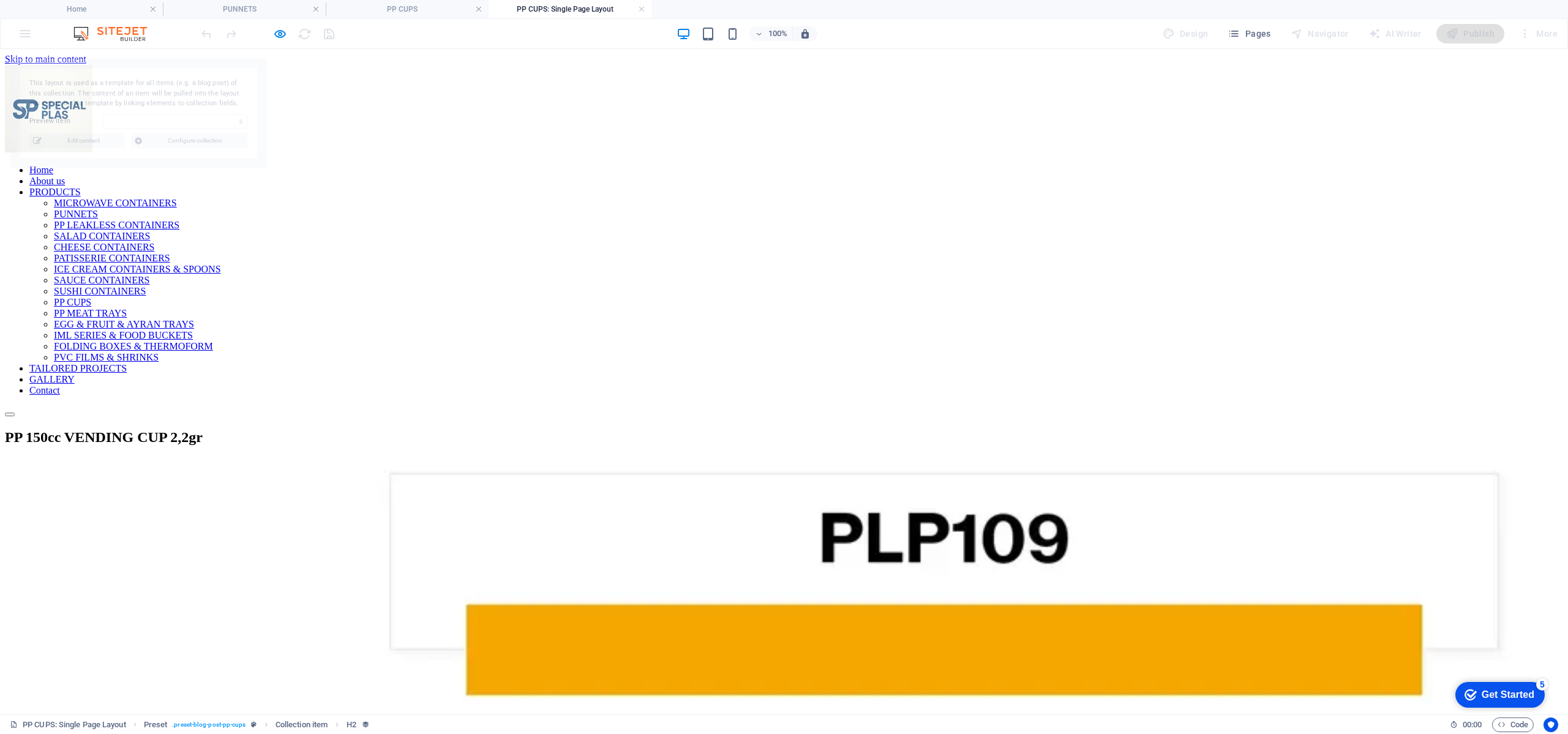
scroll to position [0, 0]
select select "68a8e1a93bb56b87d60e59f8"
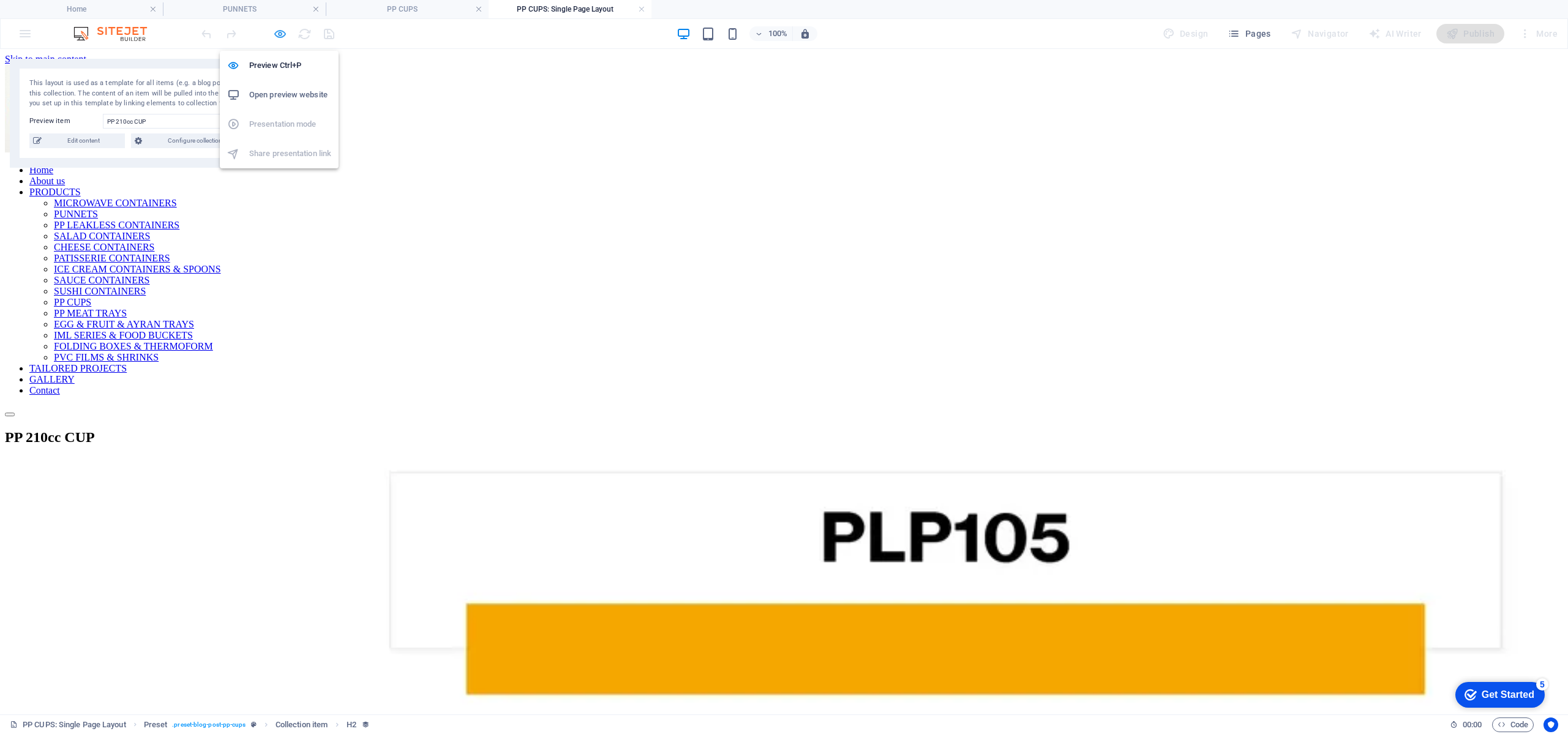
click at [286, 33] on icon "button" at bounding box center [280, 34] width 14 height 14
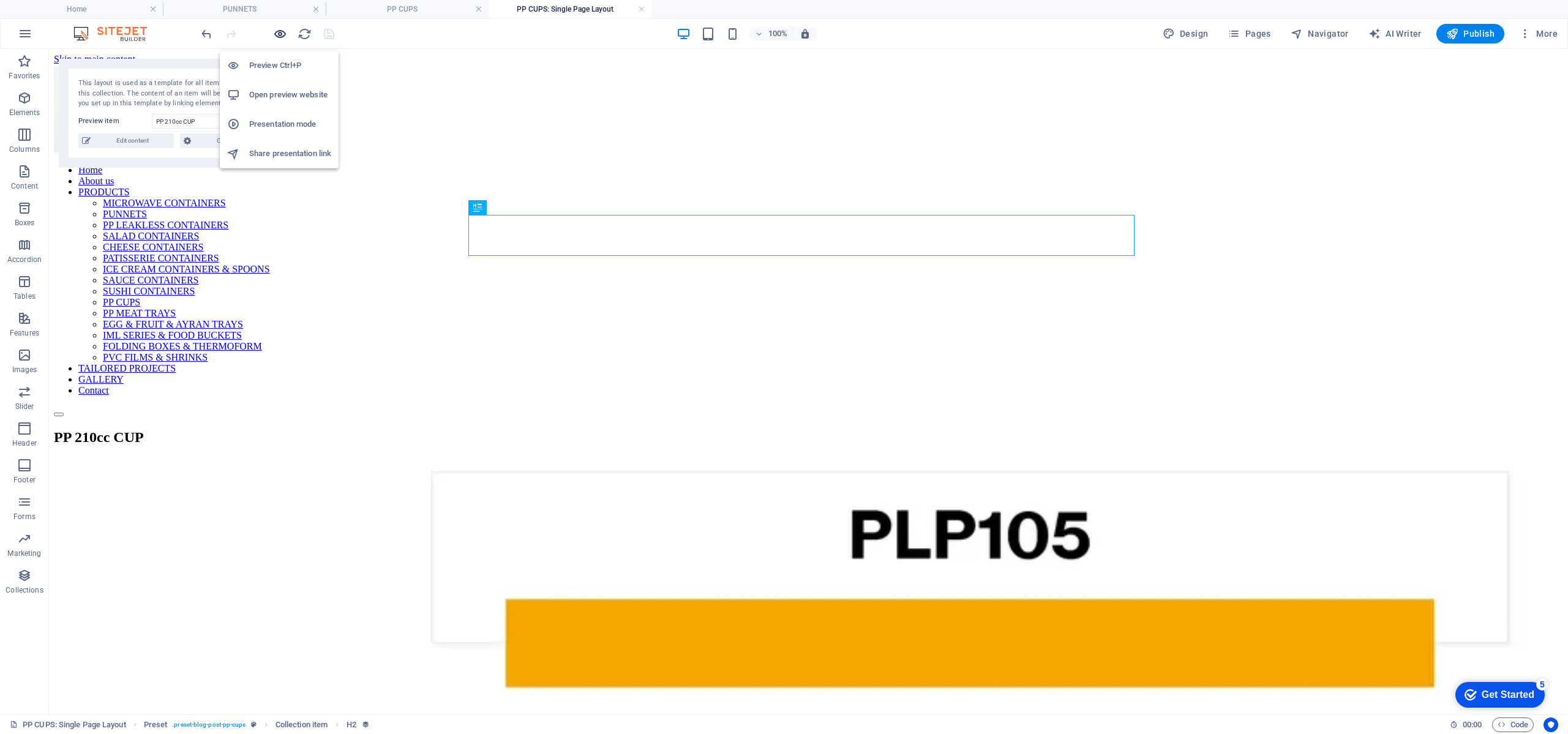
click at [286, 32] on icon "button" at bounding box center [280, 34] width 14 height 14
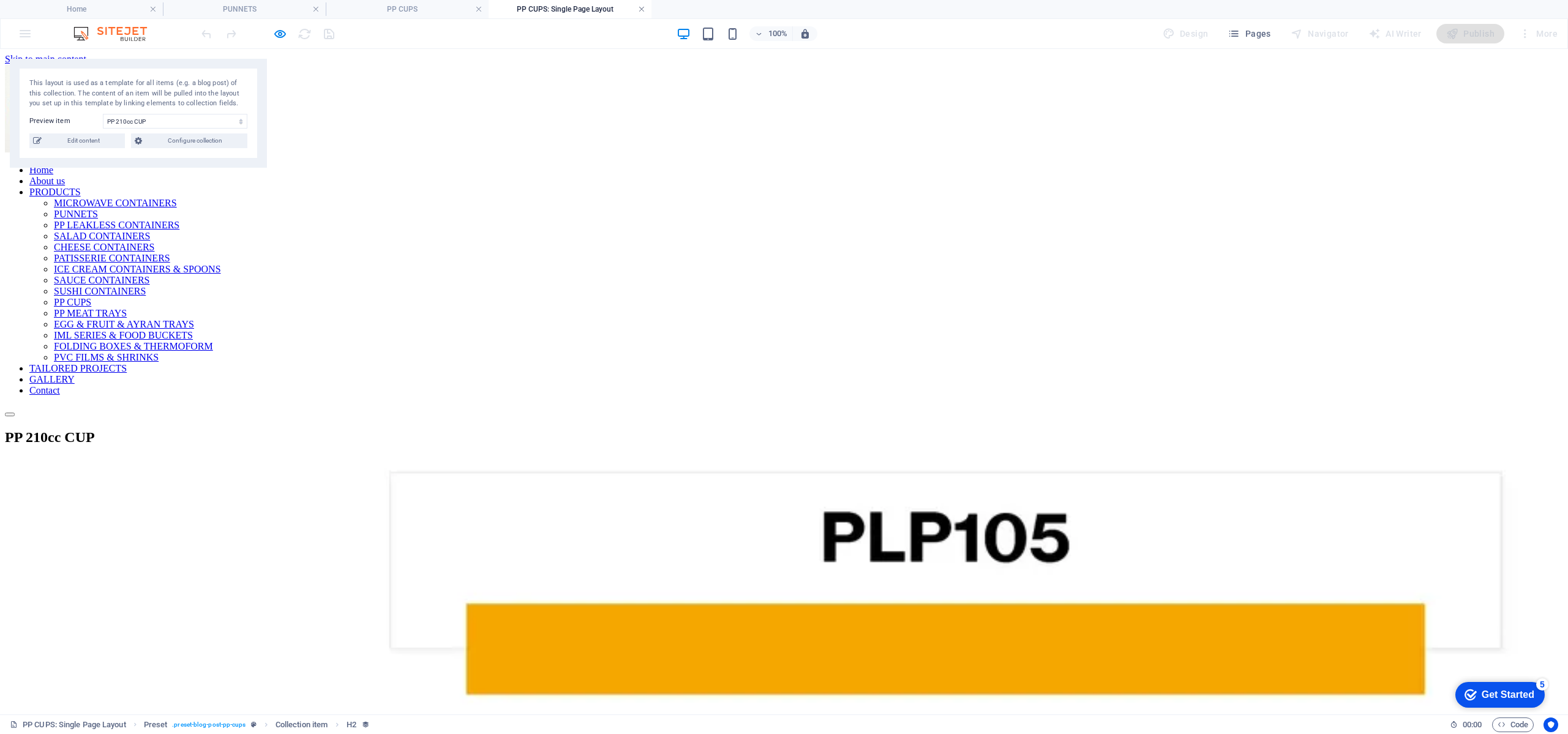
click at [643, 12] on link at bounding box center [642, 9] width 8 height 12
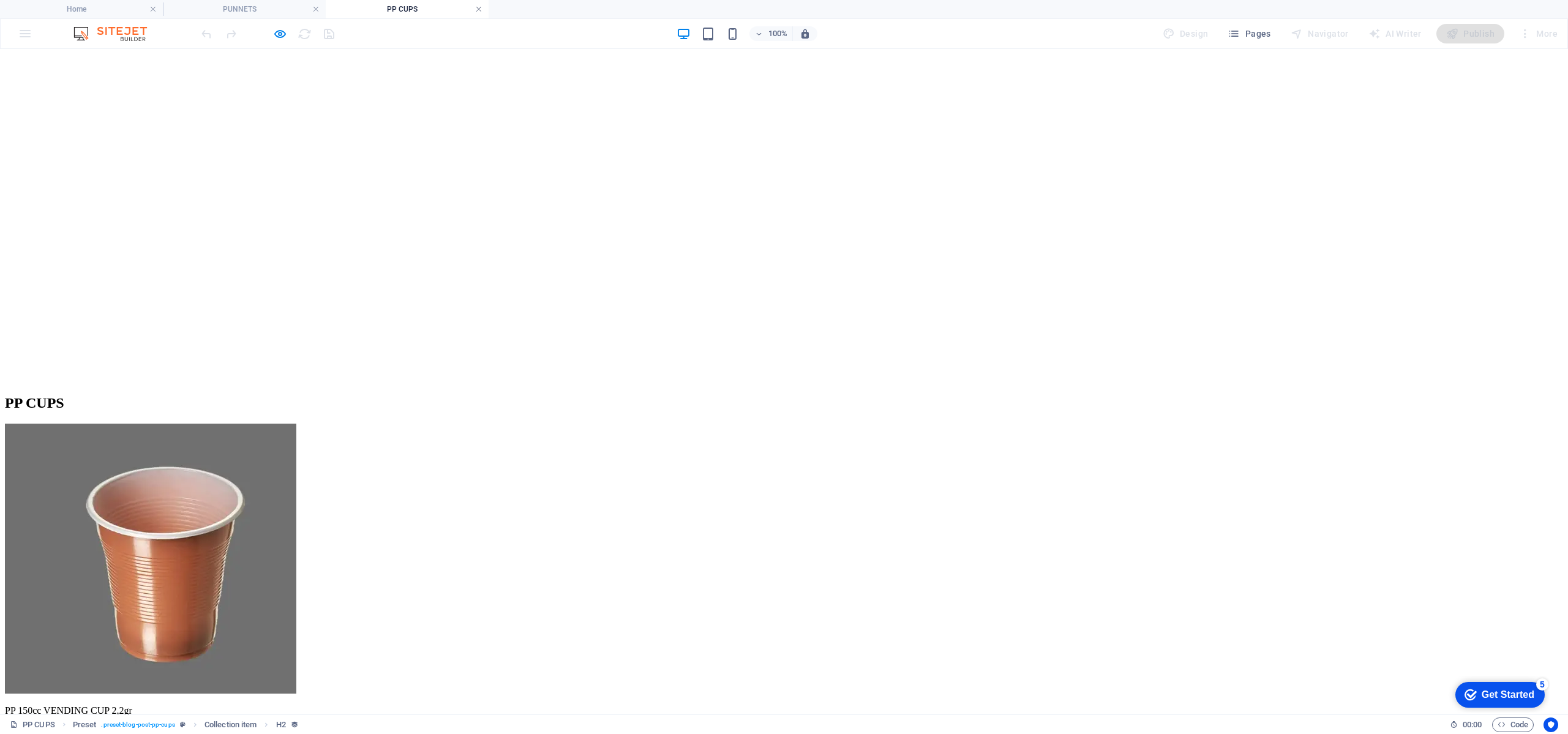
click at [478, 8] on link at bounding box center [479, 9] width 8 height 12
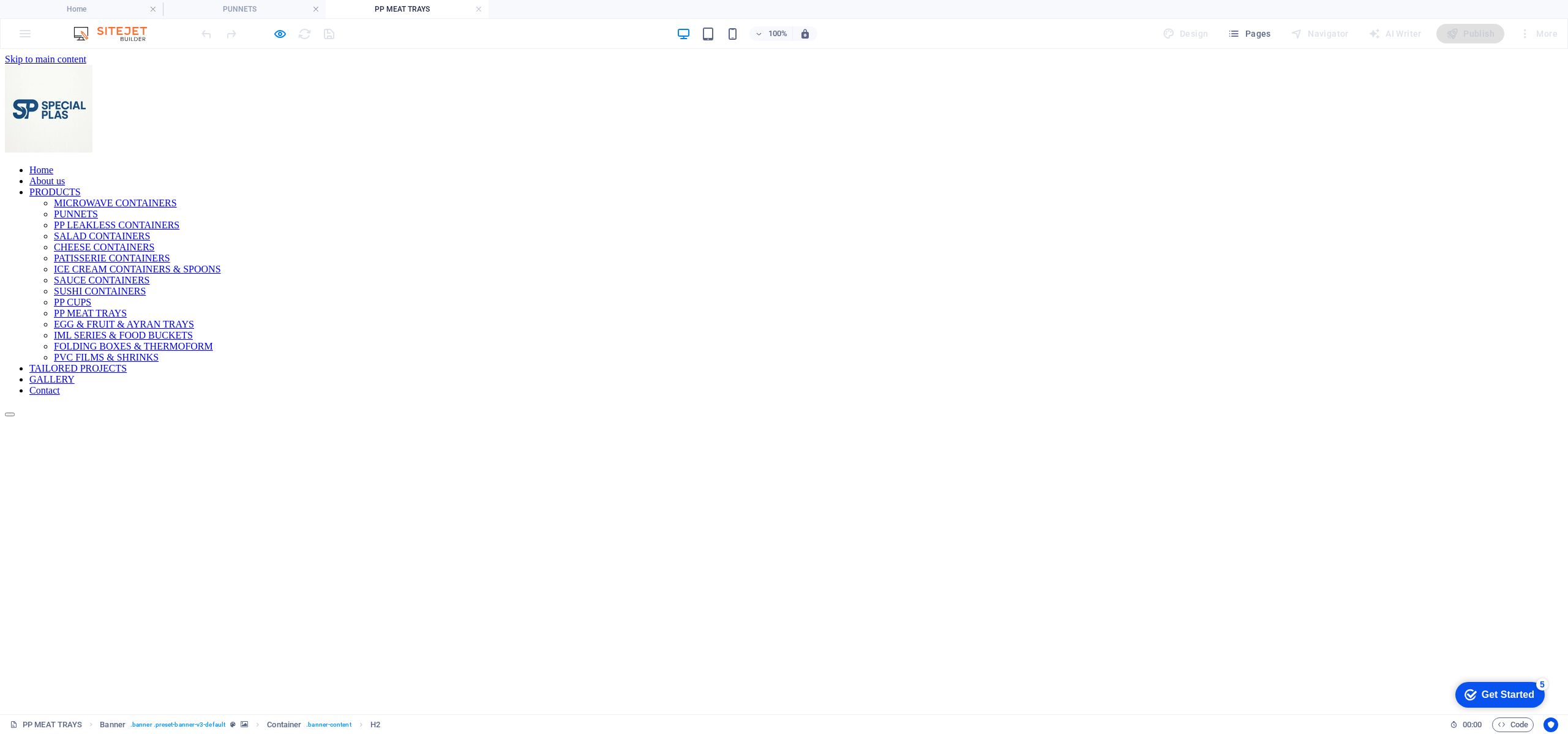
scroll to position [0, 0]
click at [281, 33] on icon "button" at bounding box center [280, 34] width 14 height 14
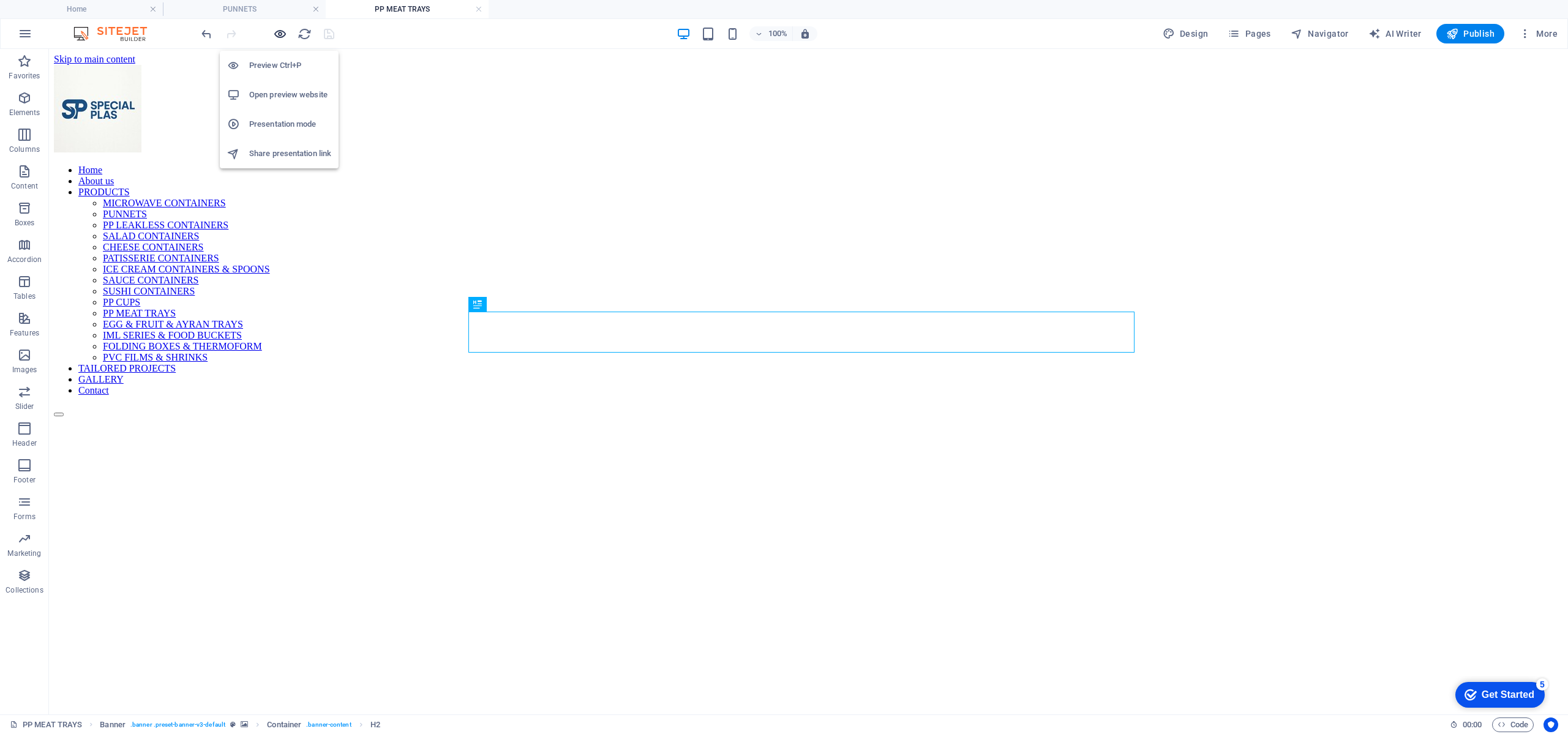
click at [281, 32] on icon "button" at bounding box center [280, 34] width 14 height 14
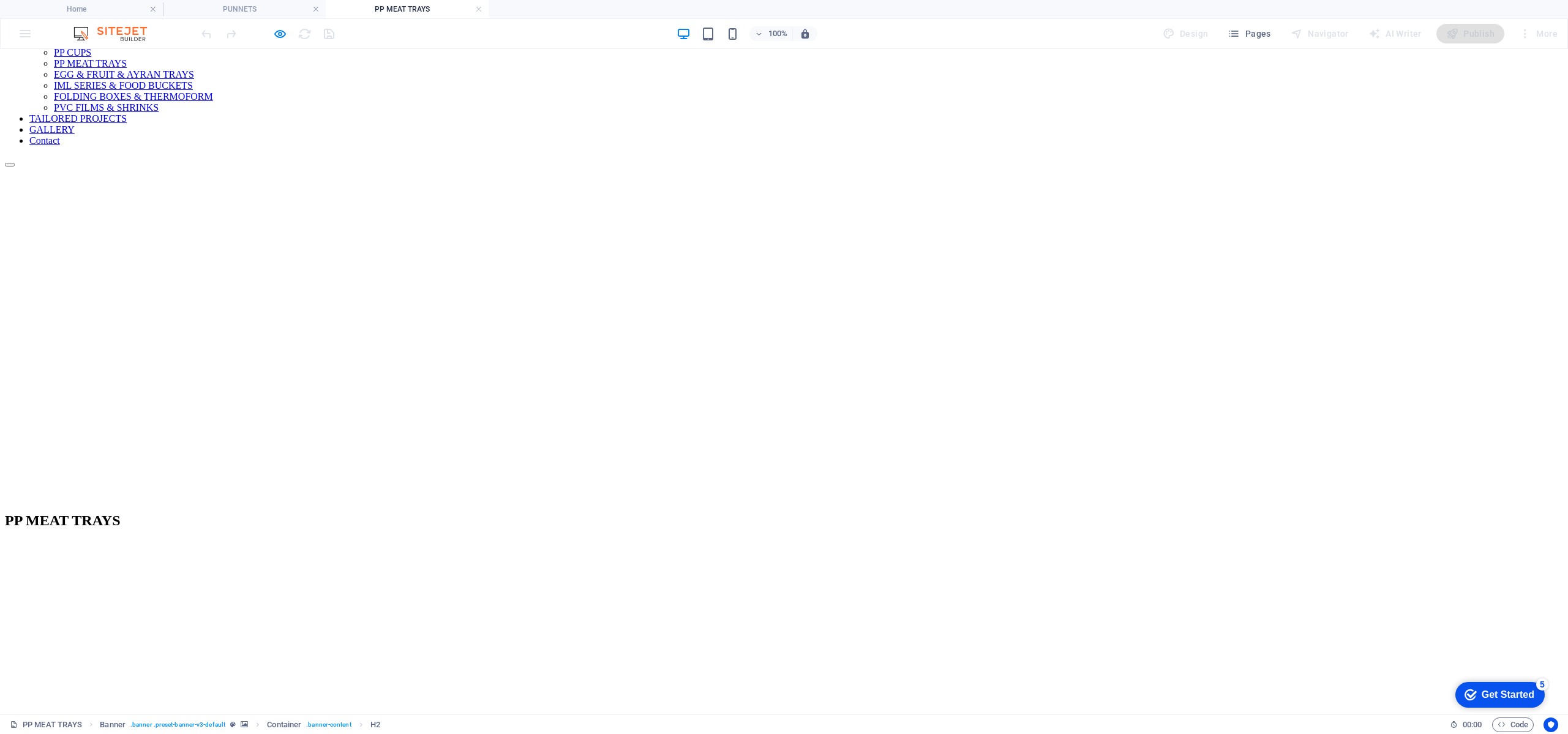
scroll to position [275, 0]
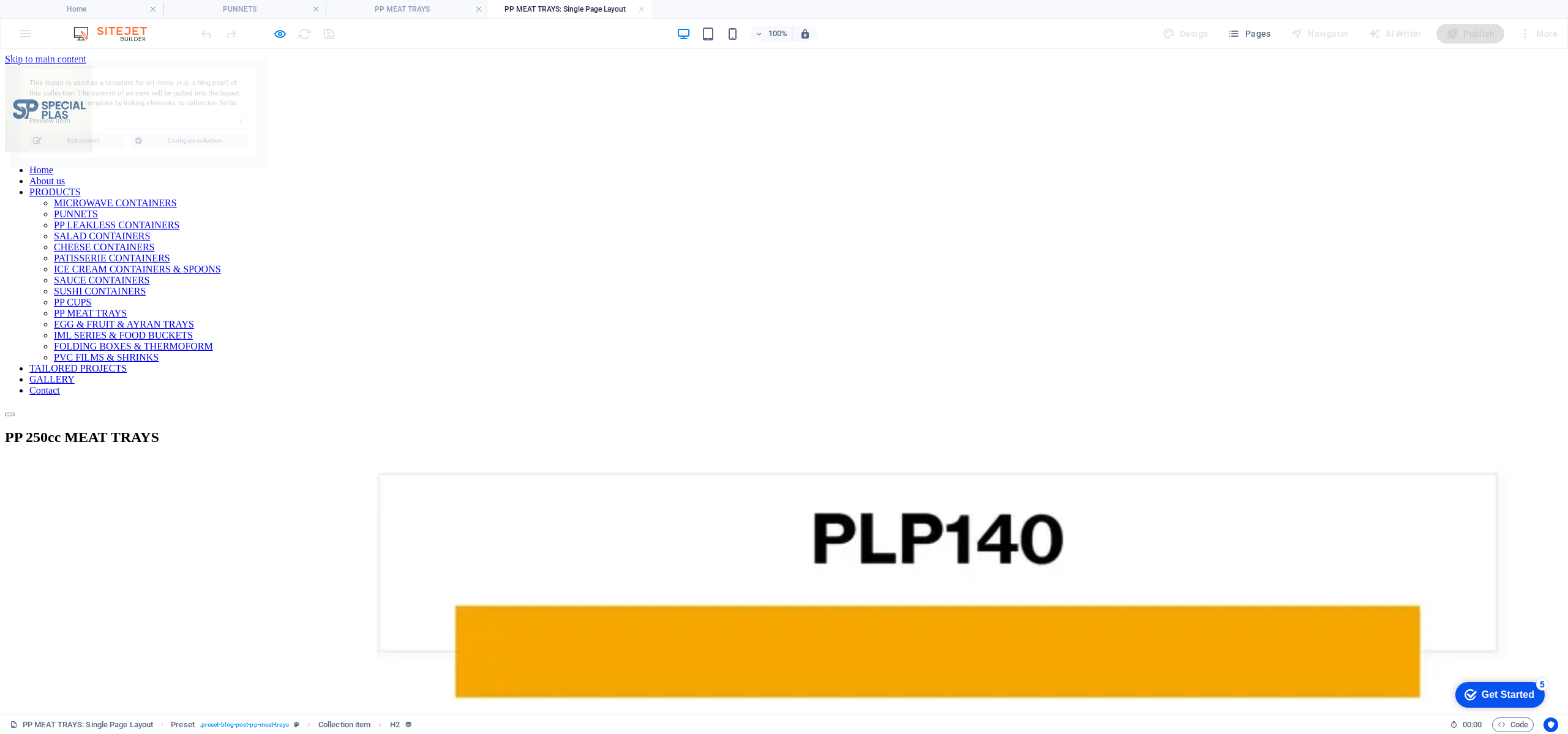
scroll to position [0, 0]
select select "68a998e611978832300cef5c"
click at [278, 36] on icon "button" at bounding box center [280, 34] width 14 height 14
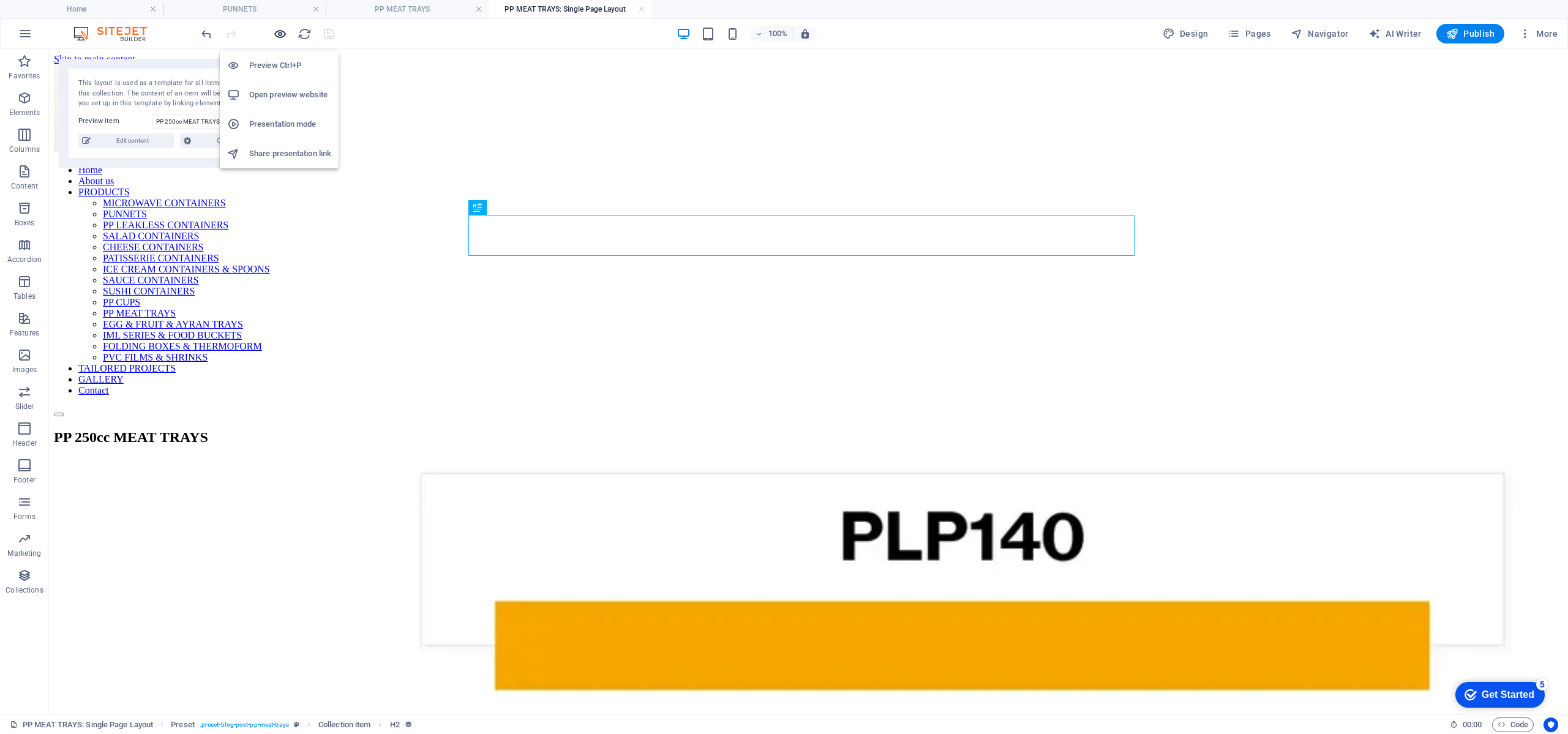
click at [278, 36] on icon "button" at bounding box center [280, 34] width 14 height 14
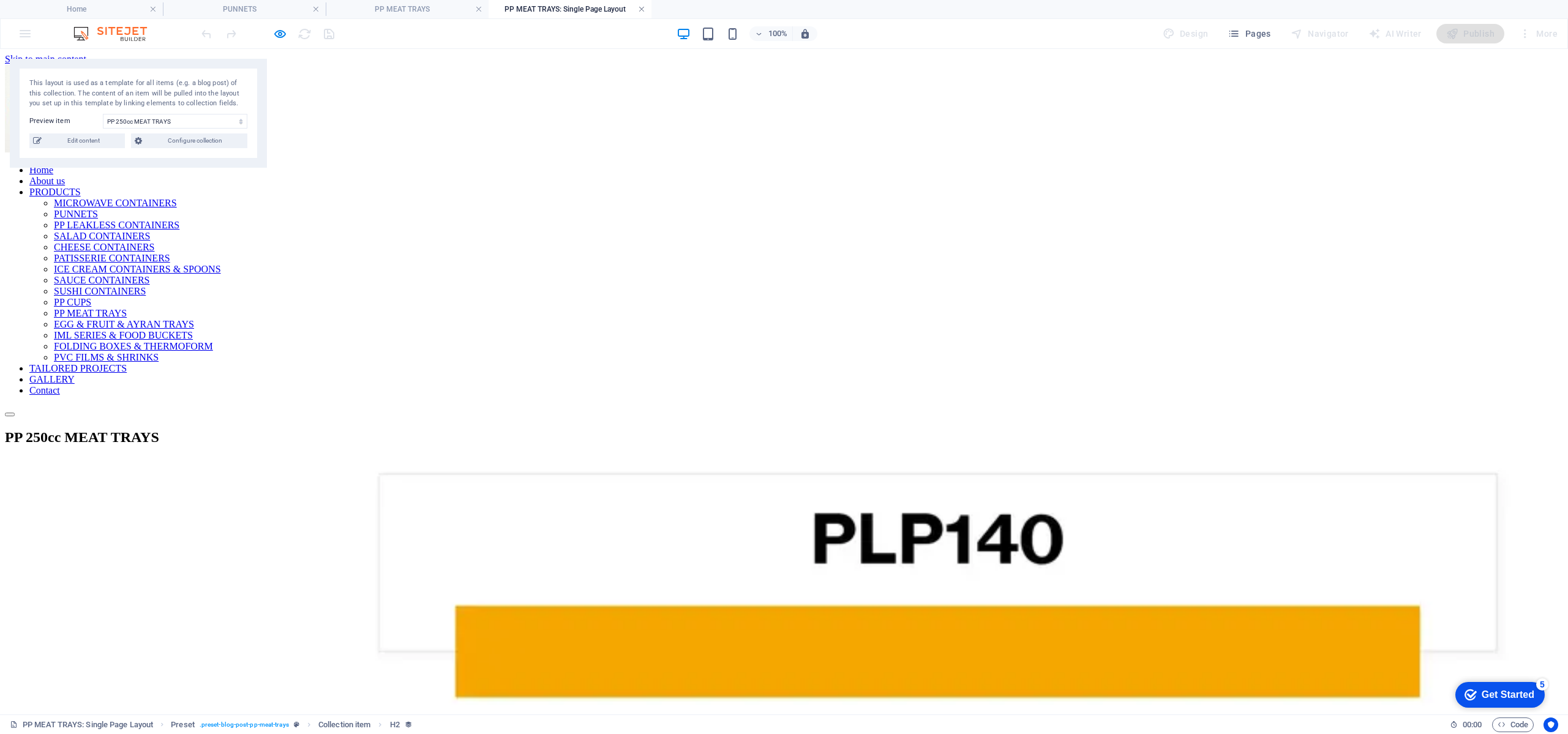
click at [639, 9] on link at bounding box center [642, 9] width 8 height 12
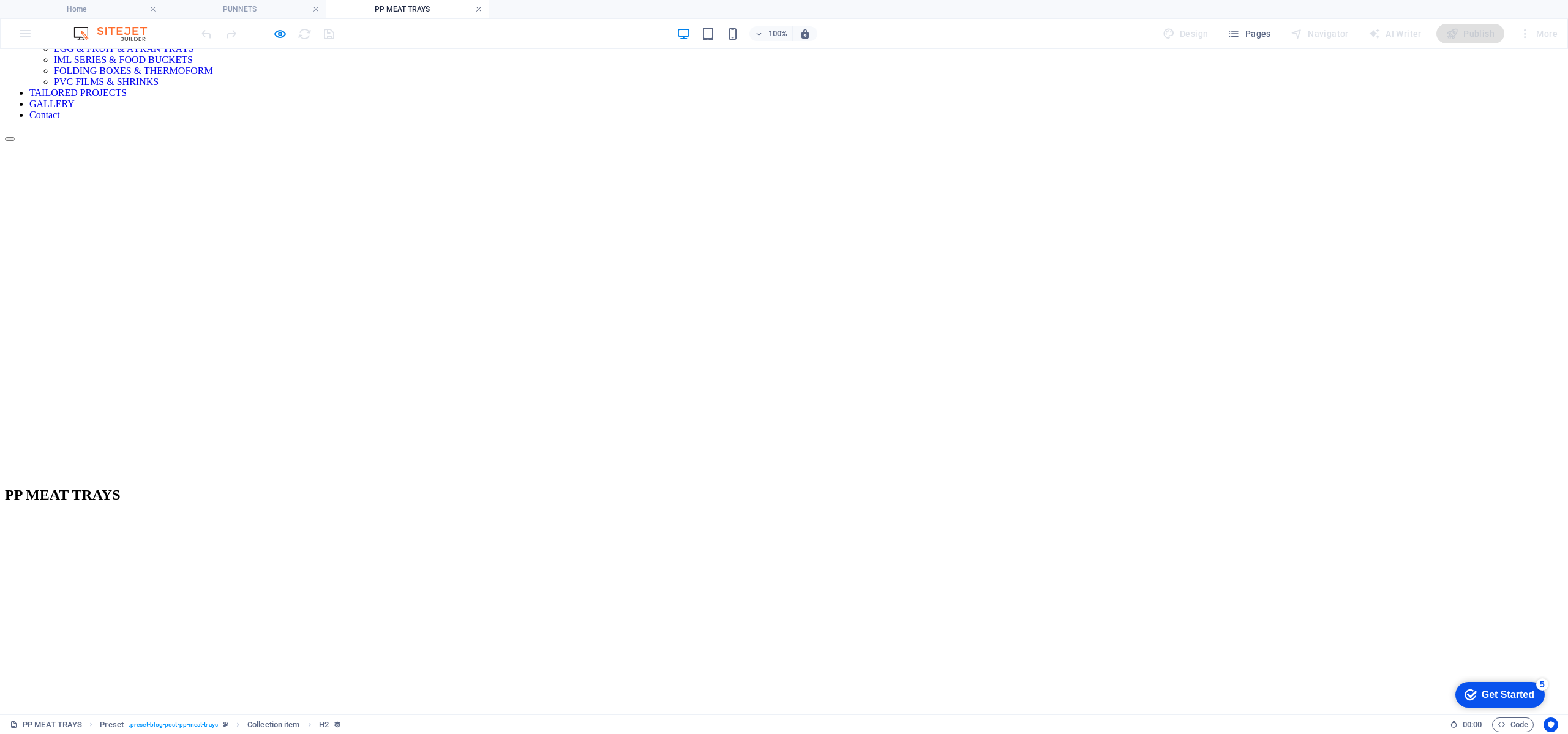
click at [480, 10] on link at bounding box center [479, 9] width 8 height 12
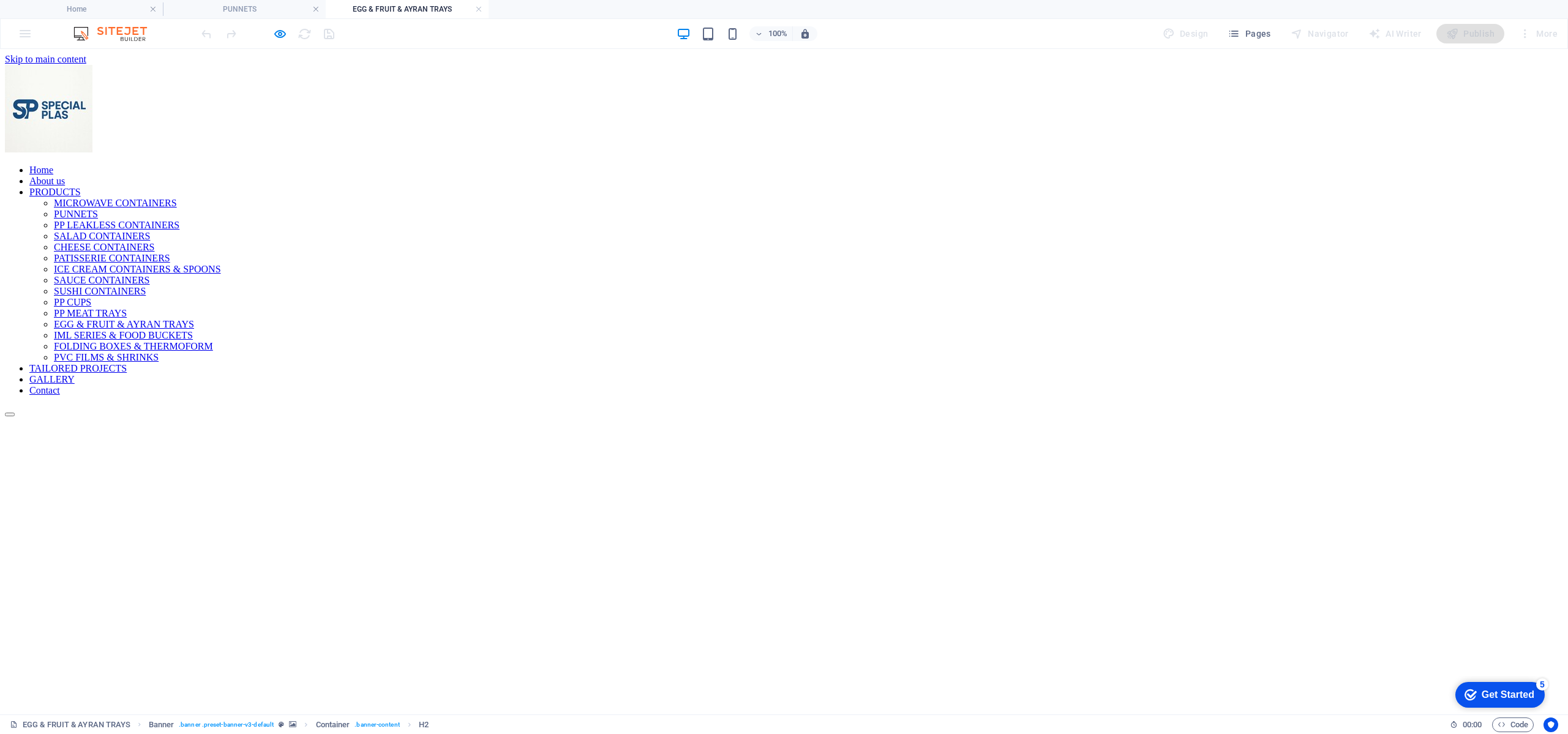
scroll to position [0, 0]
click at [281, 33] on icon "button" at bounding box center [280, 34] width 14 height 14
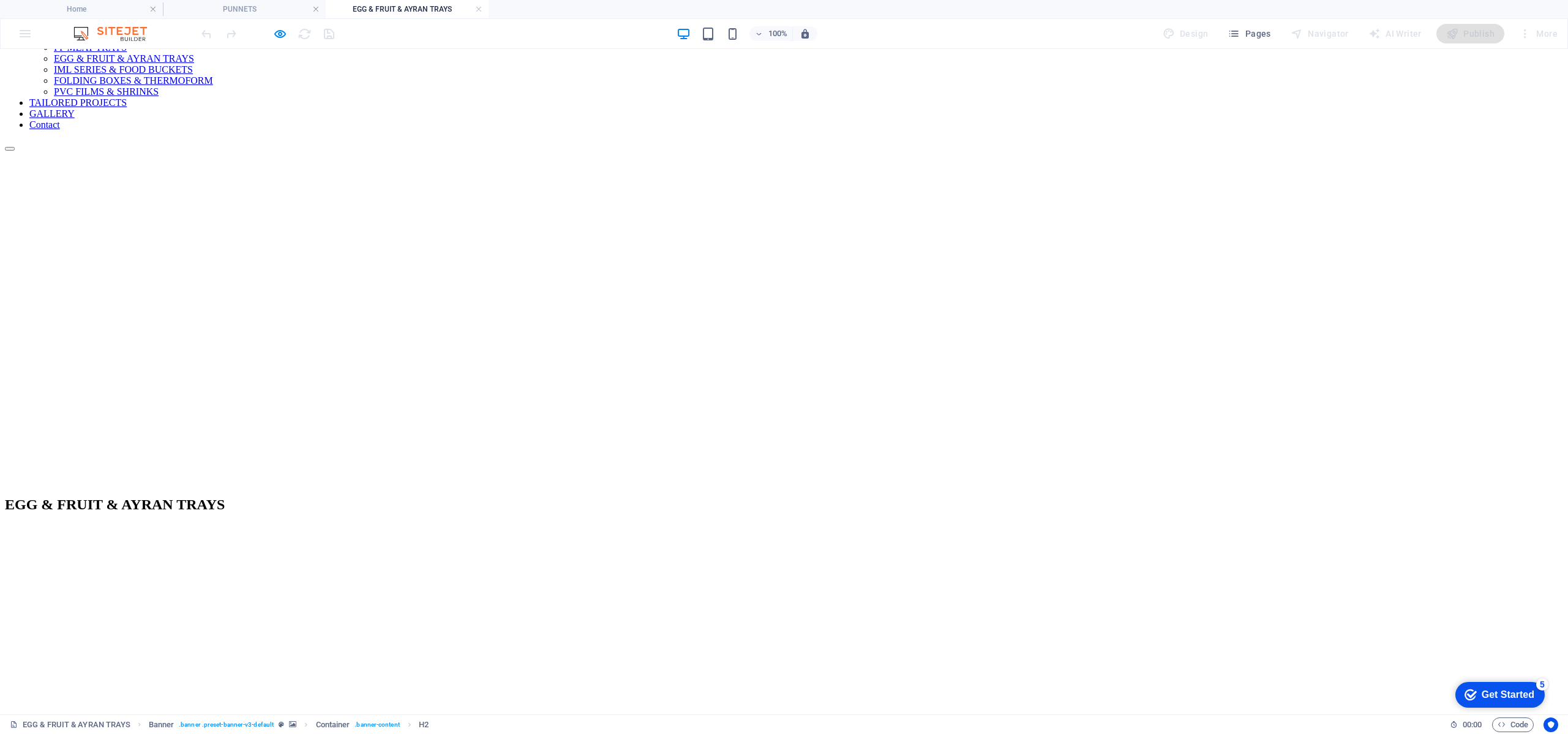
scroll to position [275, 0]
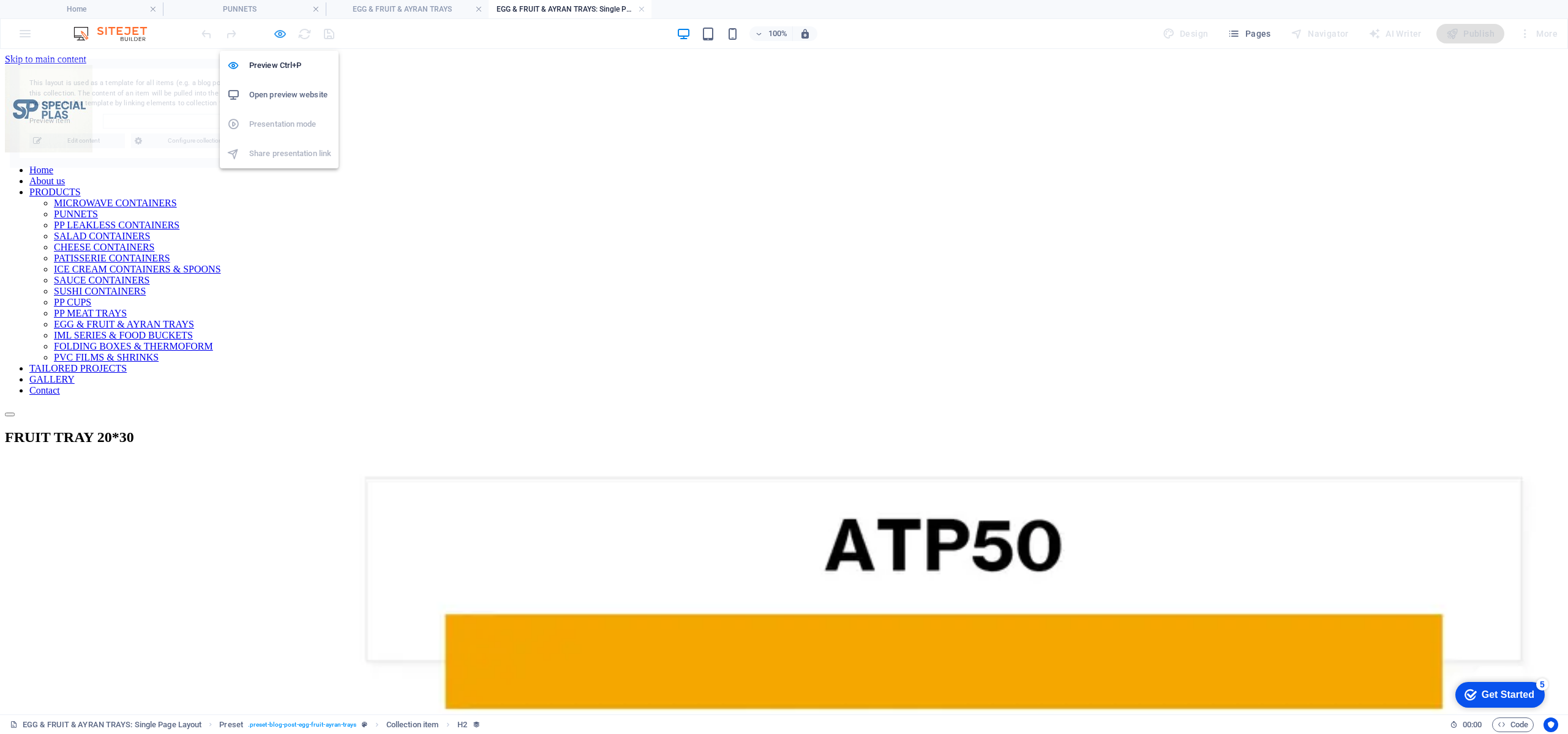
scroll to position [0, 0]
click at [279, 34] on icon "button" at bounding box center [280, 34] width 14 height 14
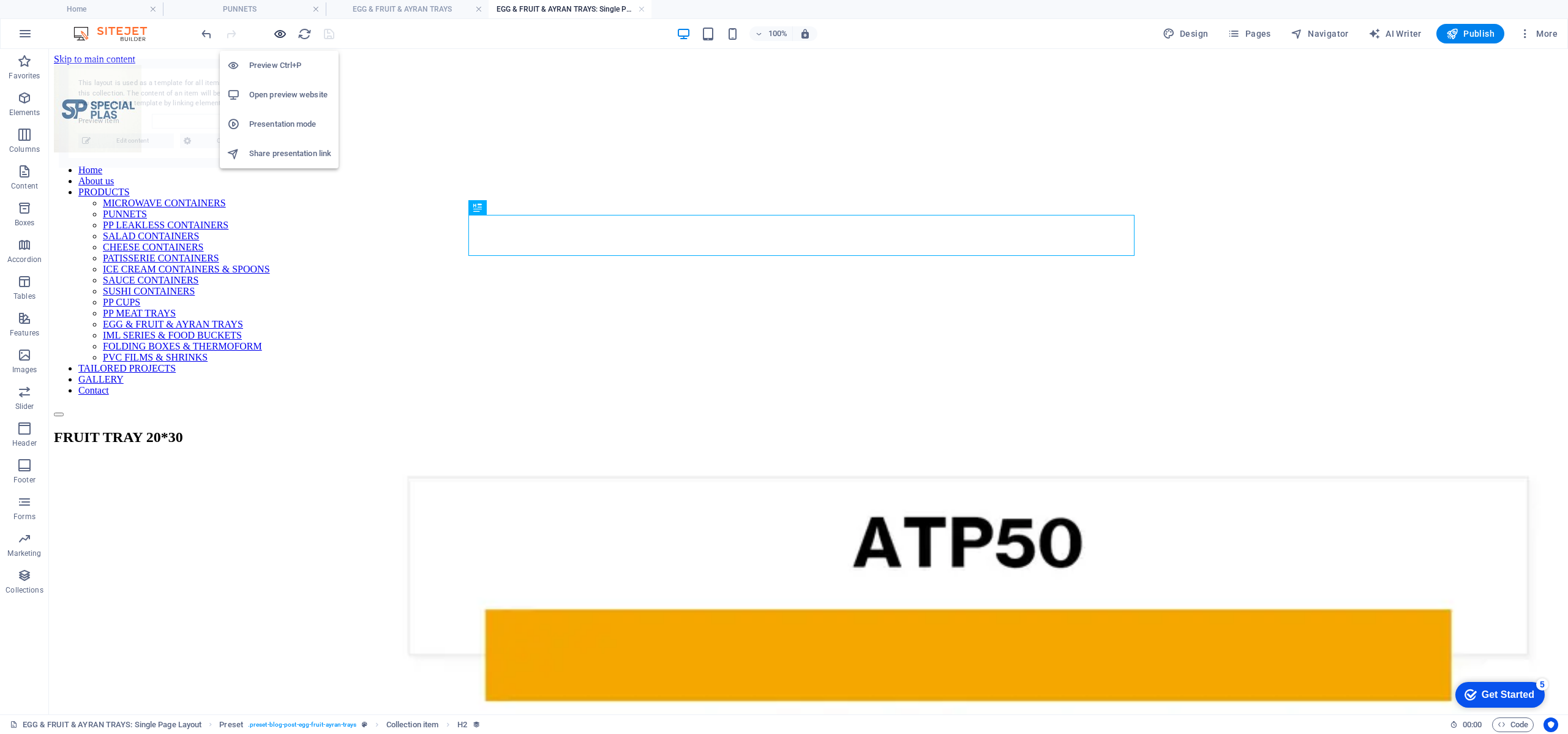
click at [279, 34] on icon "button" at bounding box center [280, 34] width 14 height 14
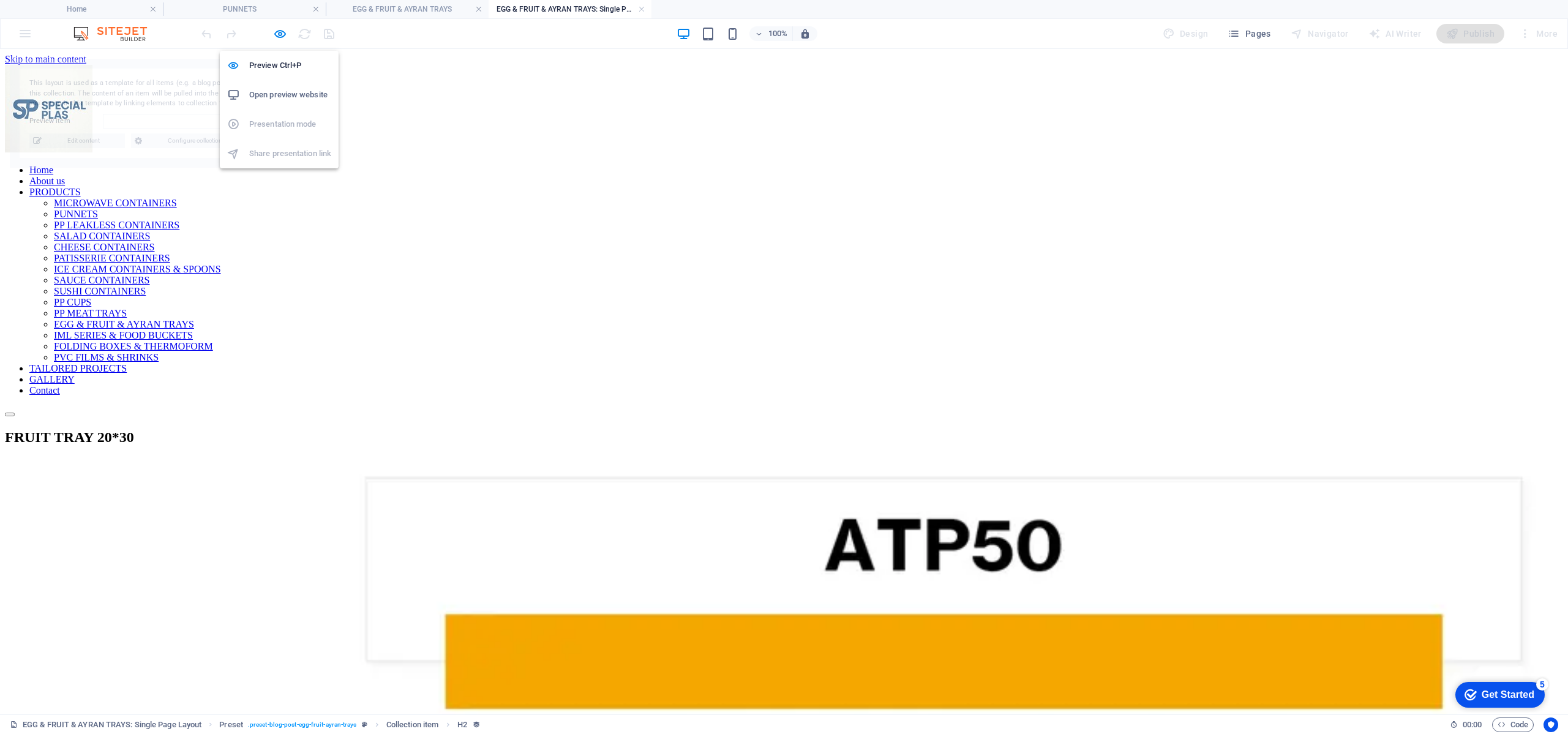
select select "68ac217dc395fddd5e000407"
click at [641, 2] on h4 "EGG & FRUIT & AYRAN TRAYS: Single Page Layout" at bounding box center [570, 9] width 163 height 13
click at [641, 4] on link at bounding box center [642, 9] width 8 height 12
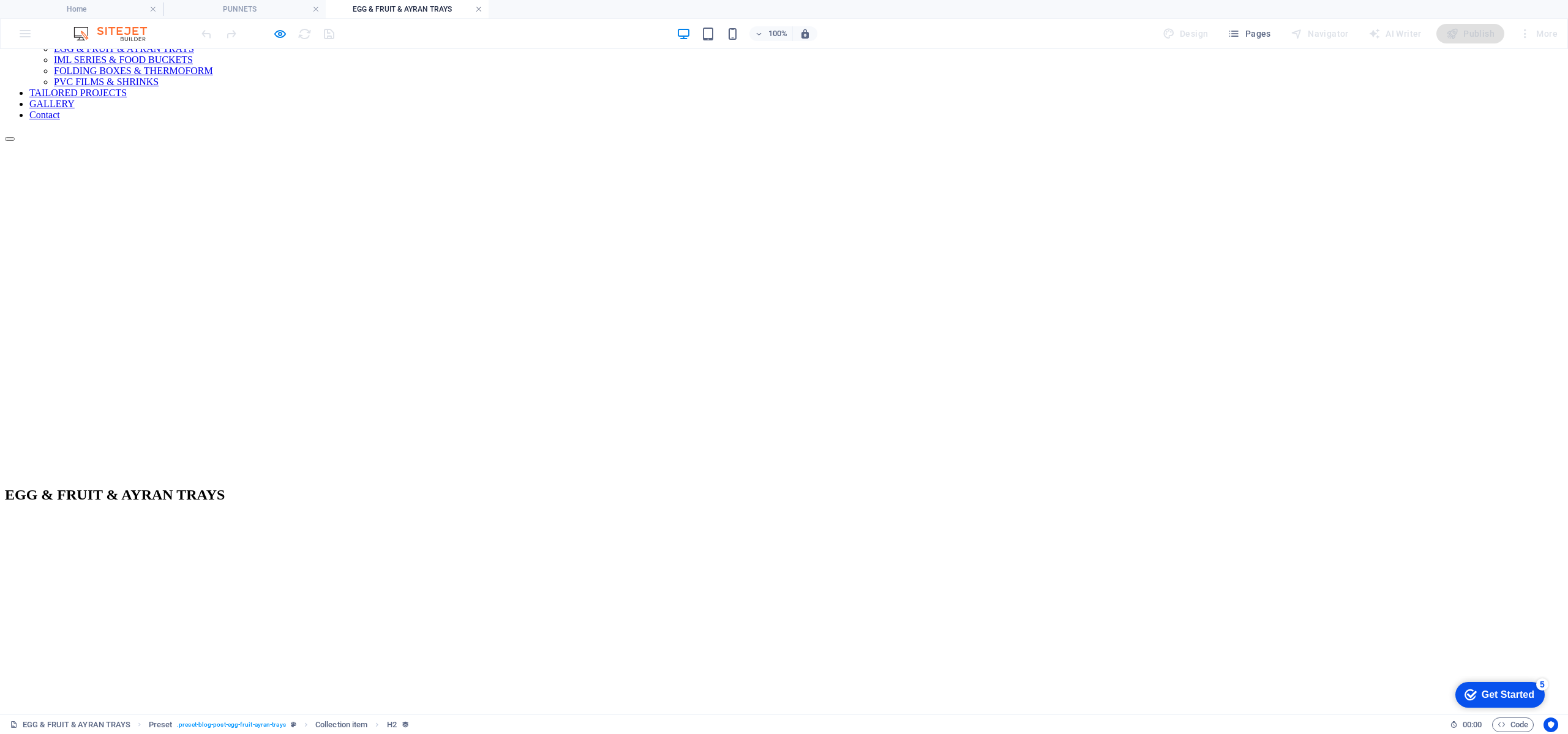
click at [482, 7] on link at bounding box center [479, 9] width 8 height 12
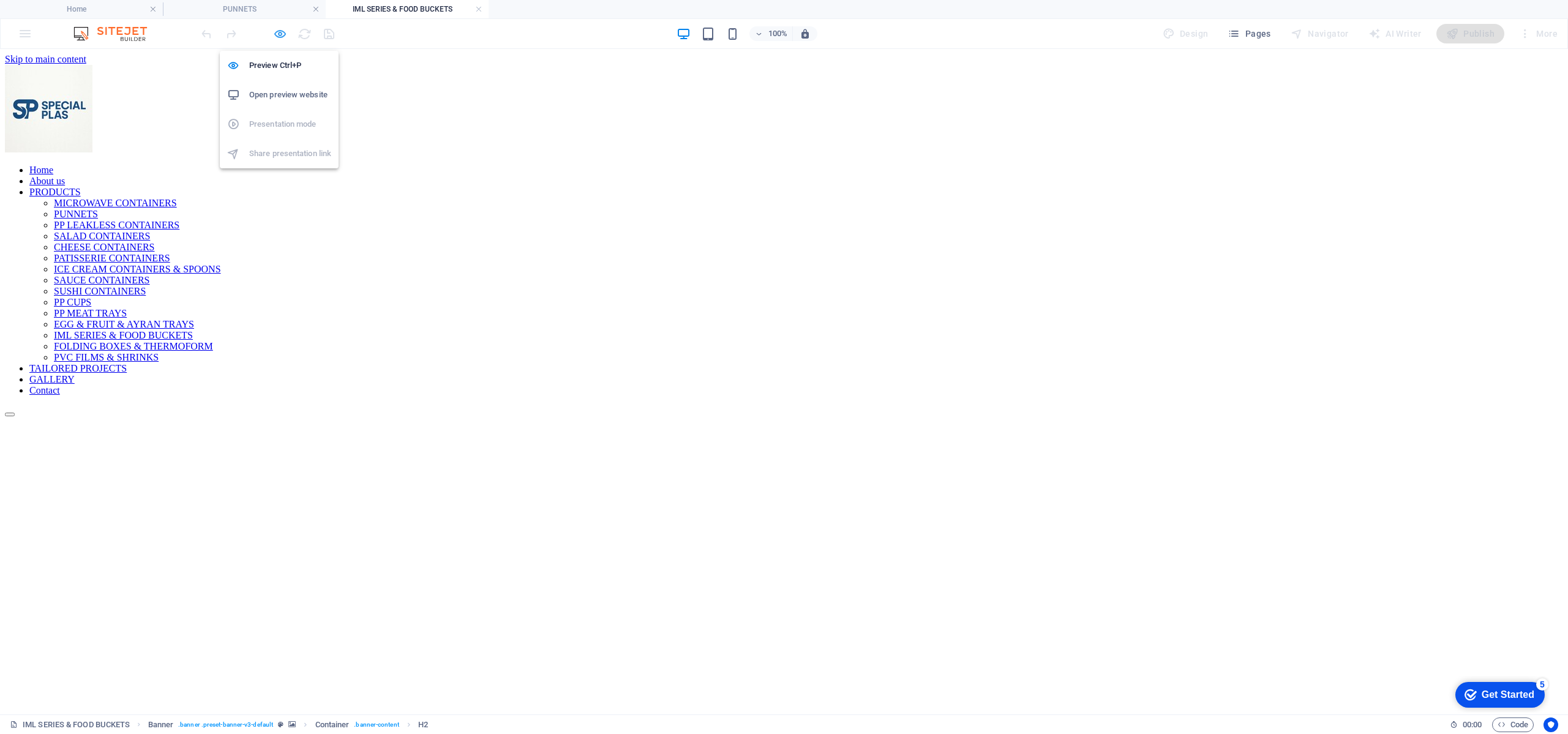
scroll to position [0, 0]
click at [278, 38] on icon "button" at bounding box center [280, 34] width 14 height 14
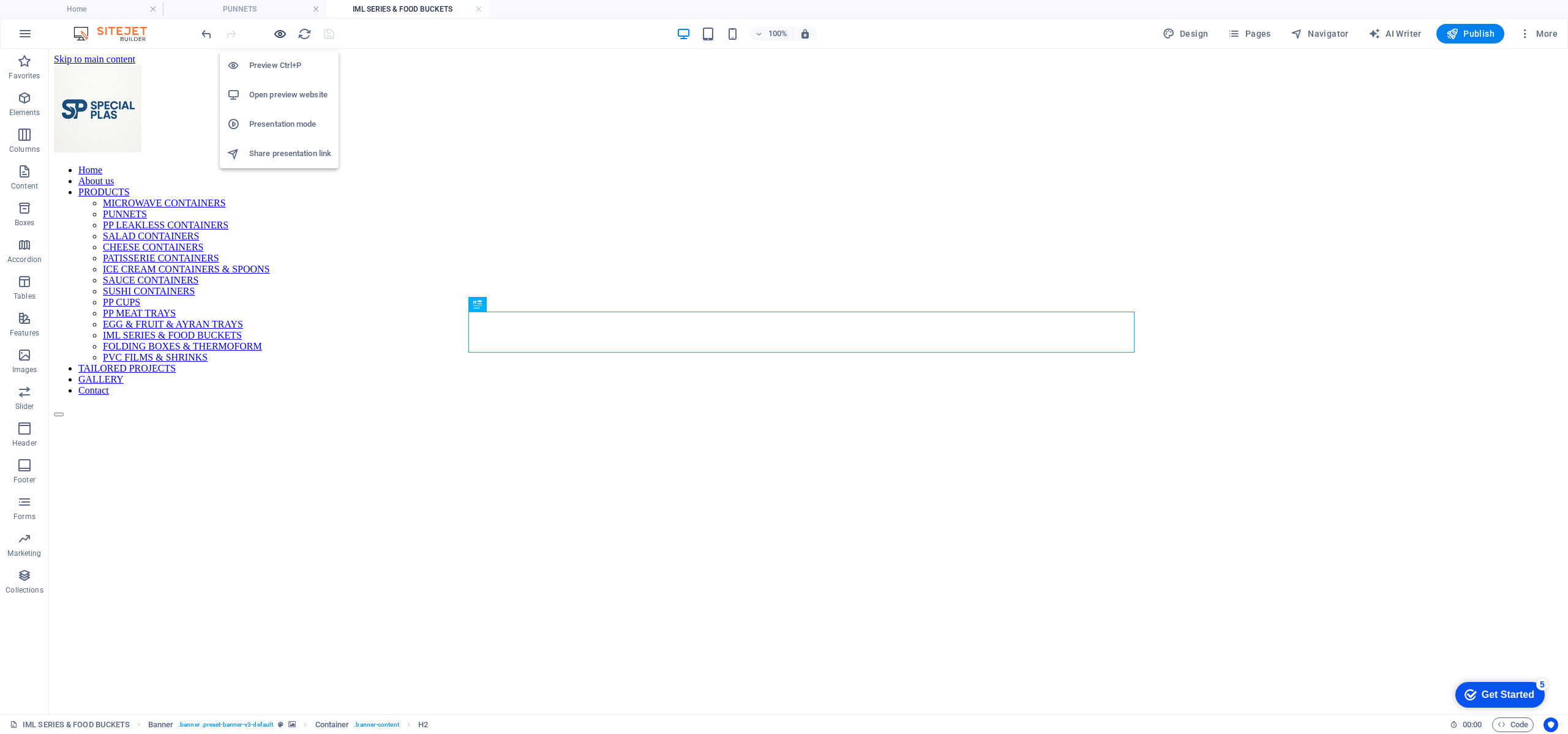
click at [278, 38] on icon "button" at bounding box center [280, 34] width 14 height 14
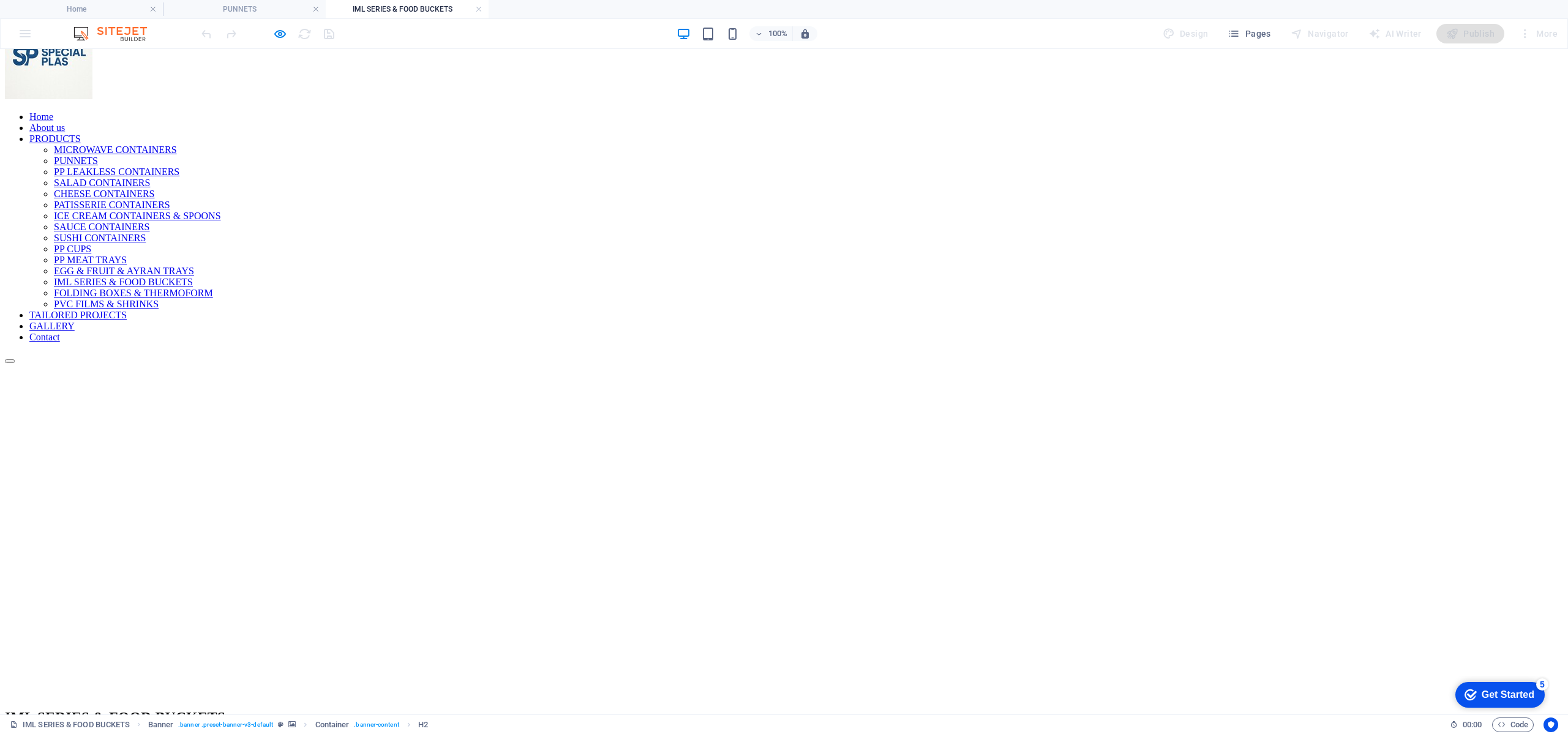
scroll to position [275, 0]
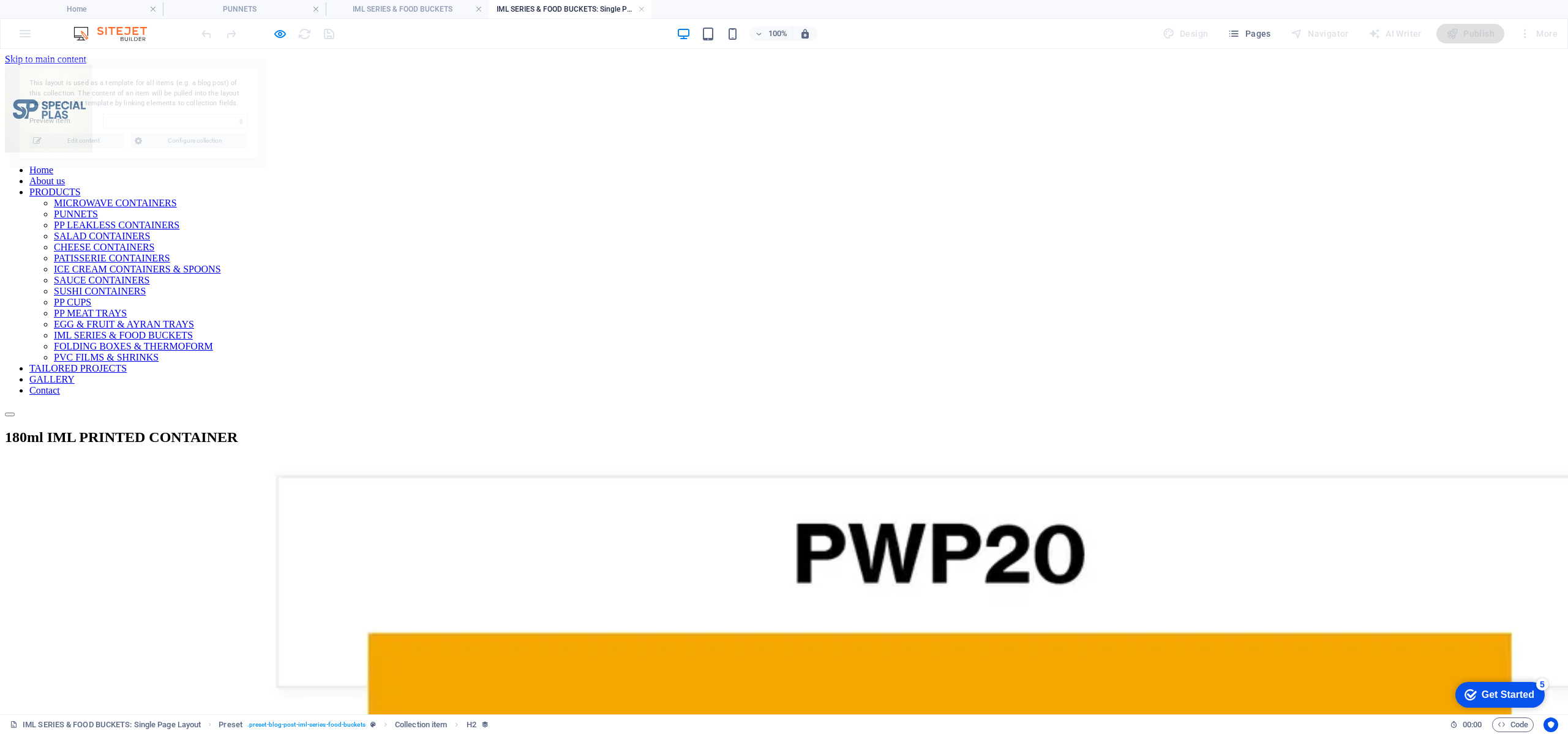
scroll to position [0, 0]
click at [281, 34] on icon "button" at bounding box center [280, 34] width 14 height 14
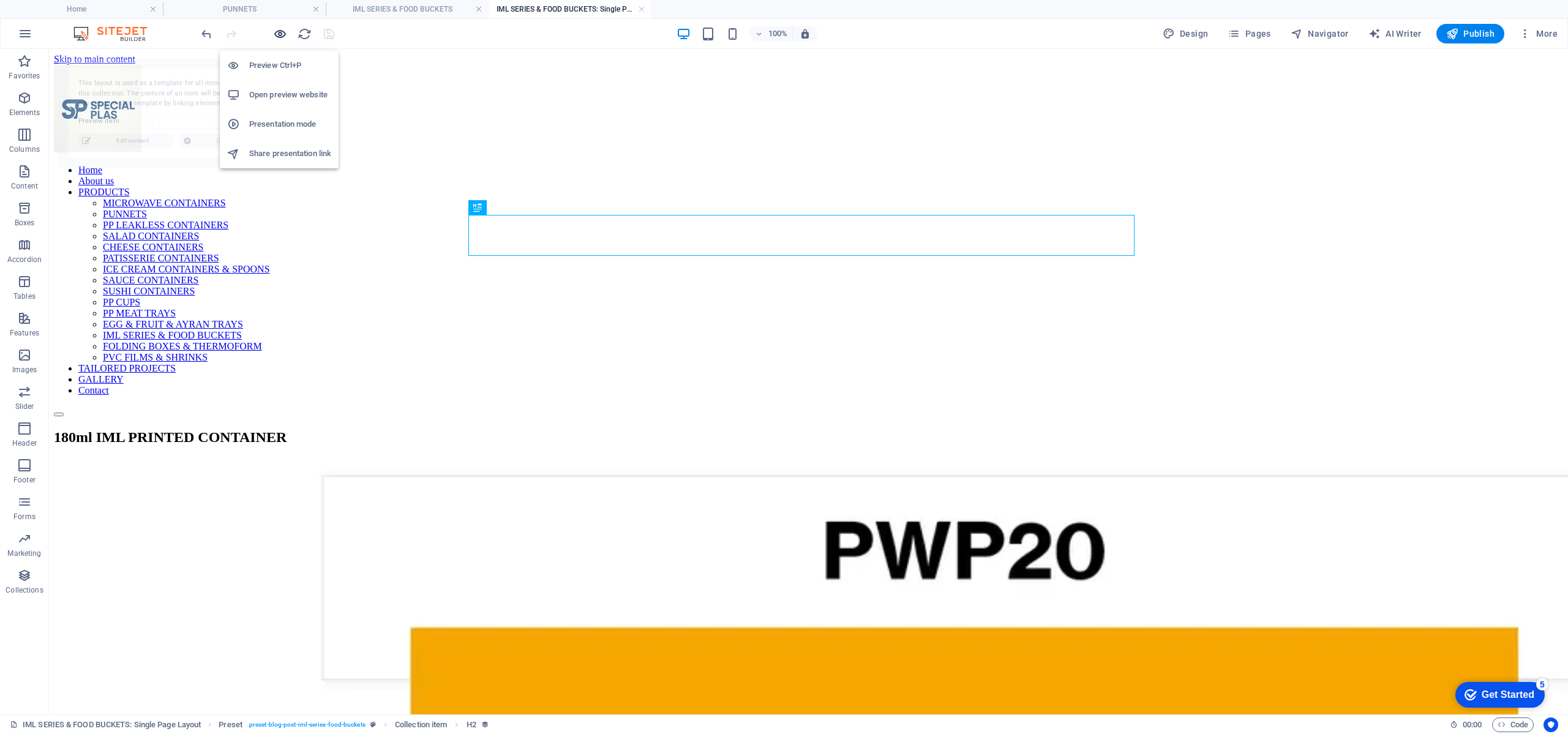
click at [281, 34] on icon "button" at bounding box center [280, 34] width 14 height 14
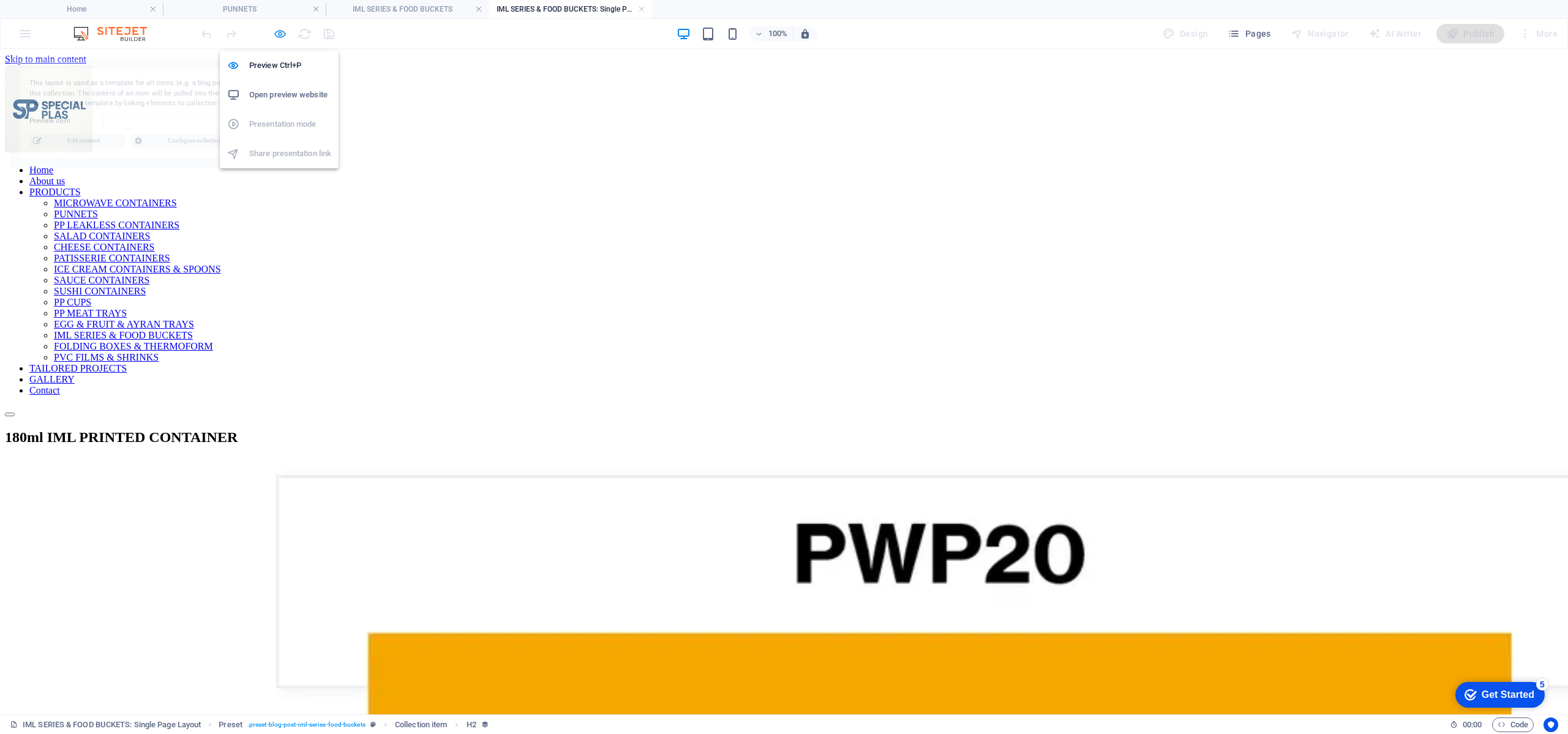
select select "68ac3cb2c3bf73132209ac8a"
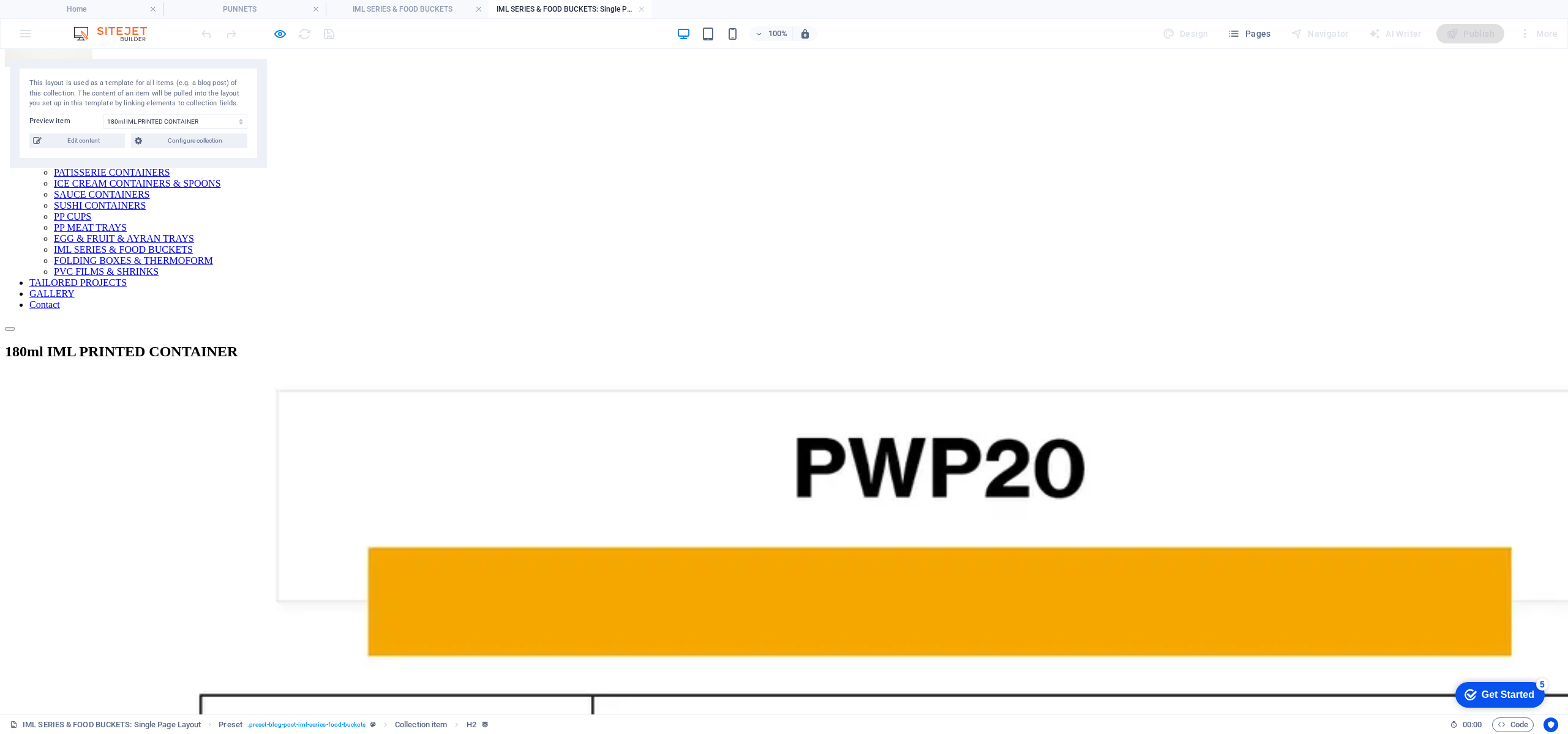
scroll to position [89, 0]
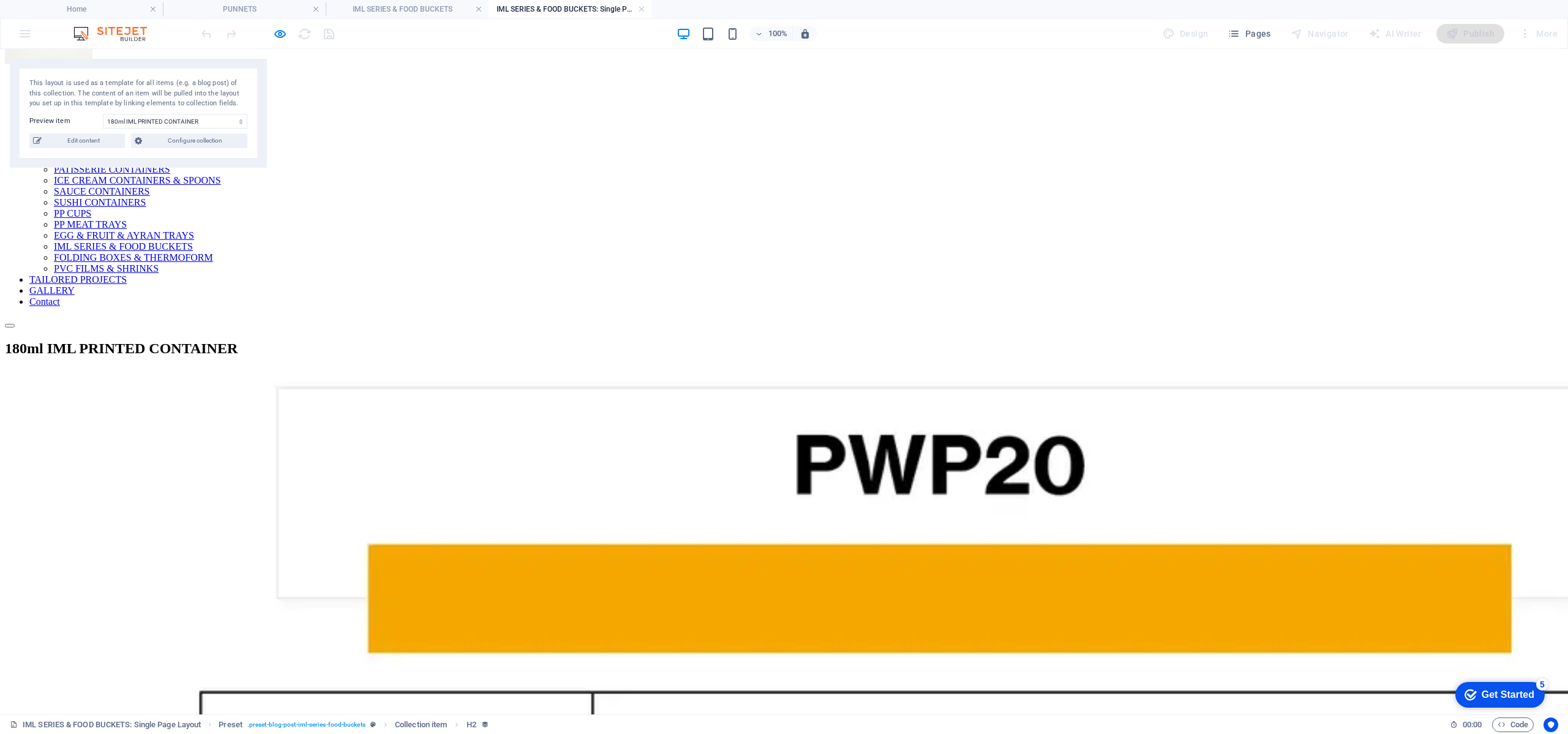
click at [643, 6] on link at bounding box center [642, 9] width 8 height 12
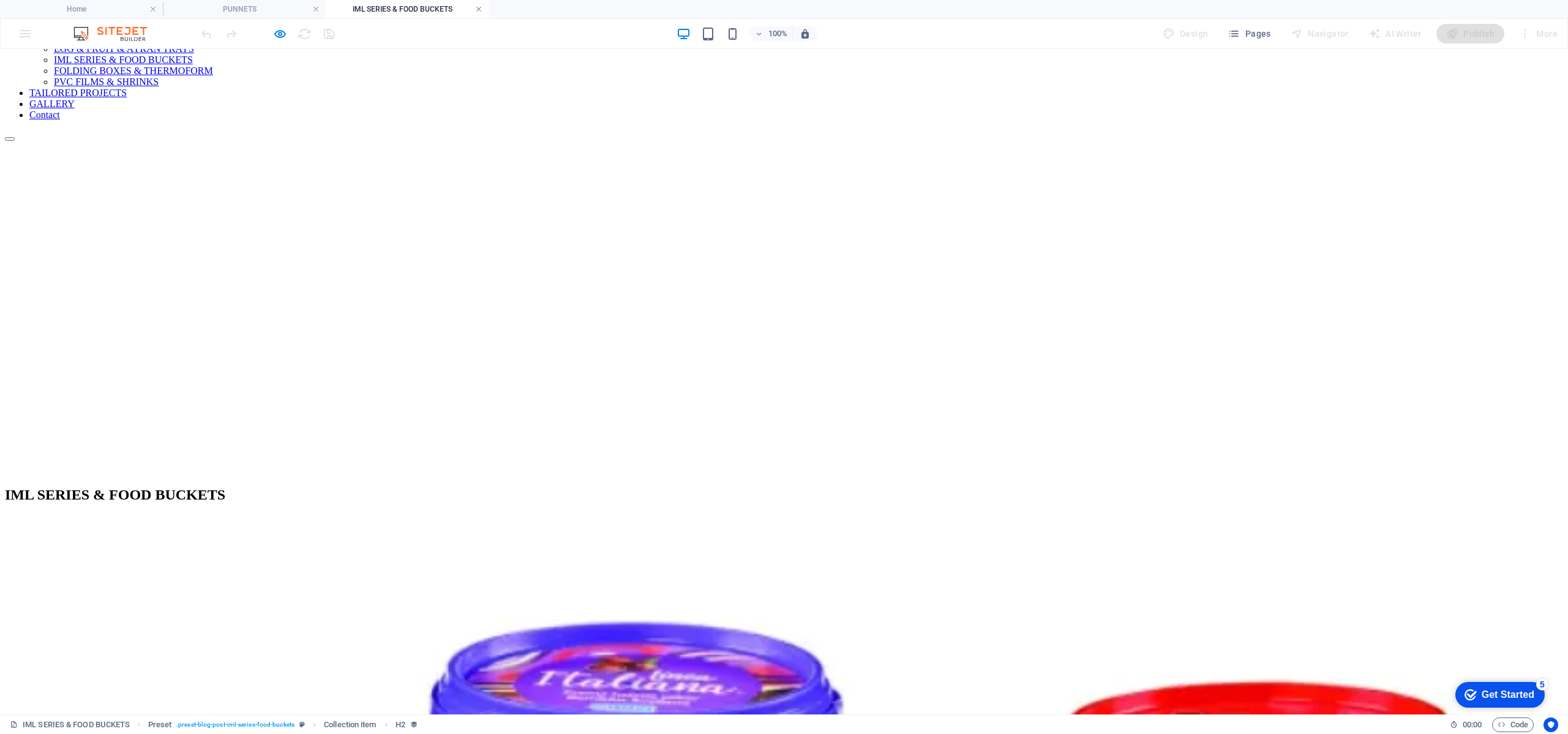
click at [479, 7] on link at bounding box center [479, 9] width 8 height 12
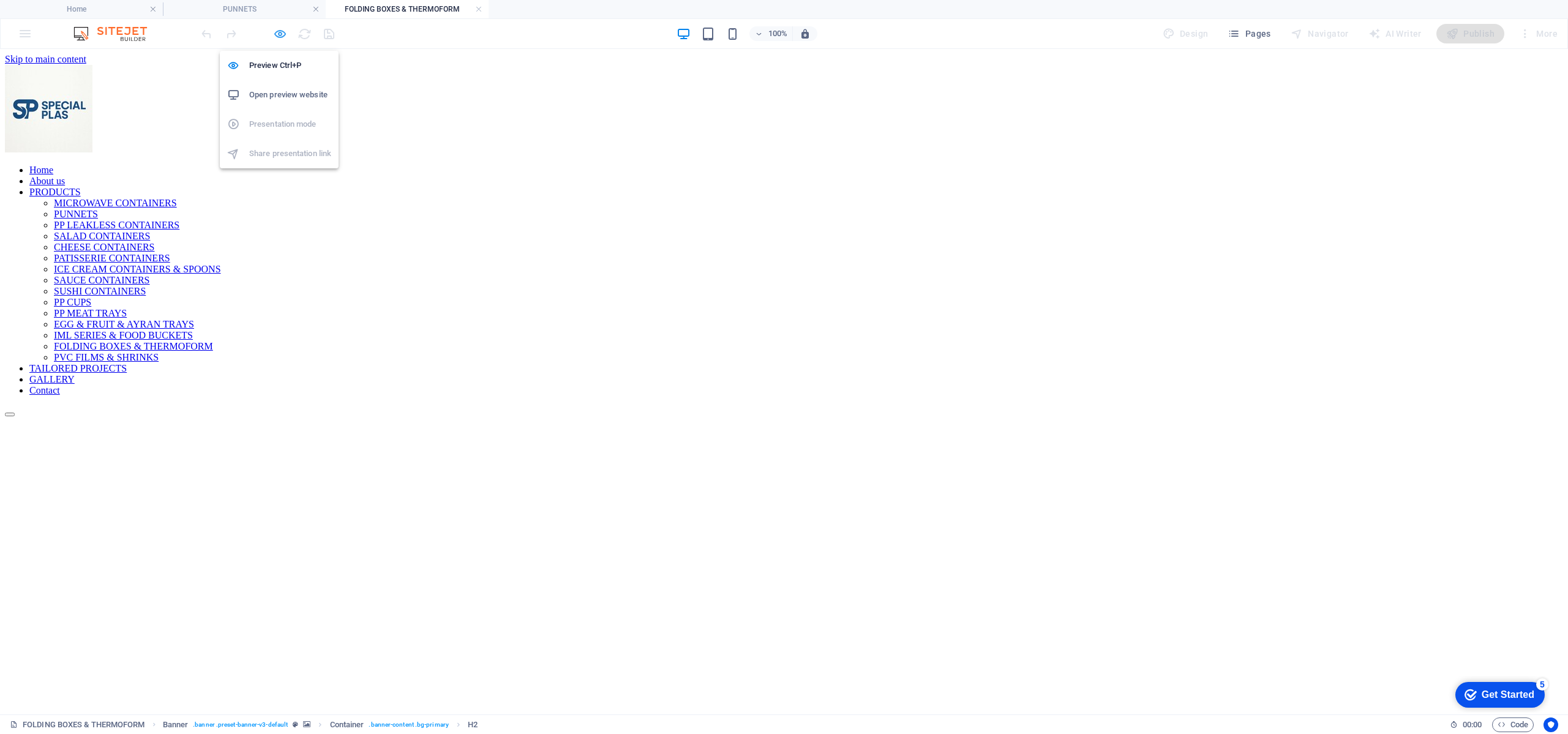
scroll to position [0, 0]
click at [280, 32] on icon "button" at bounding box center [280, 34] width 14 height 14
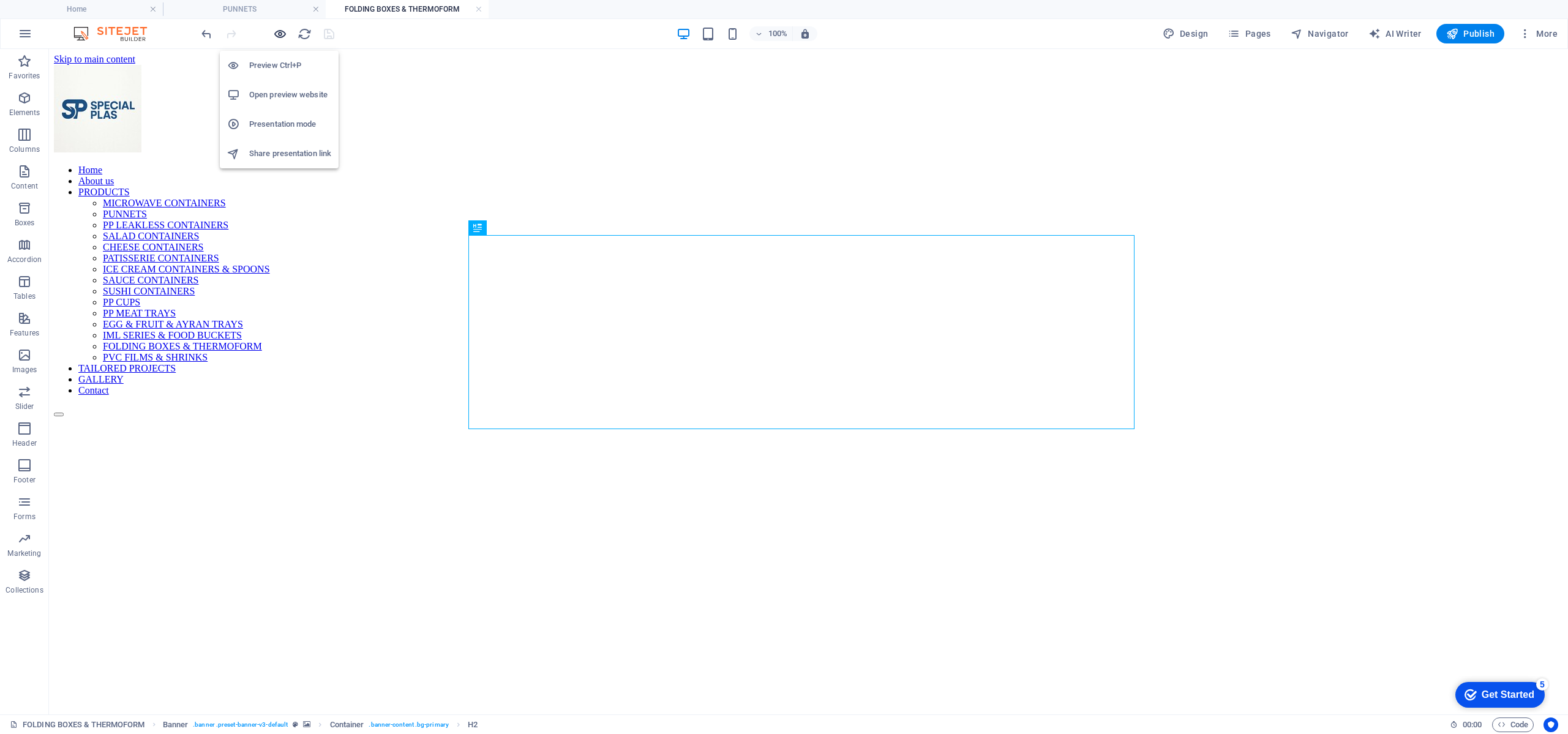
click at [280, 32] on icon "button" at bounding box center [280, 34] width 14 height 14
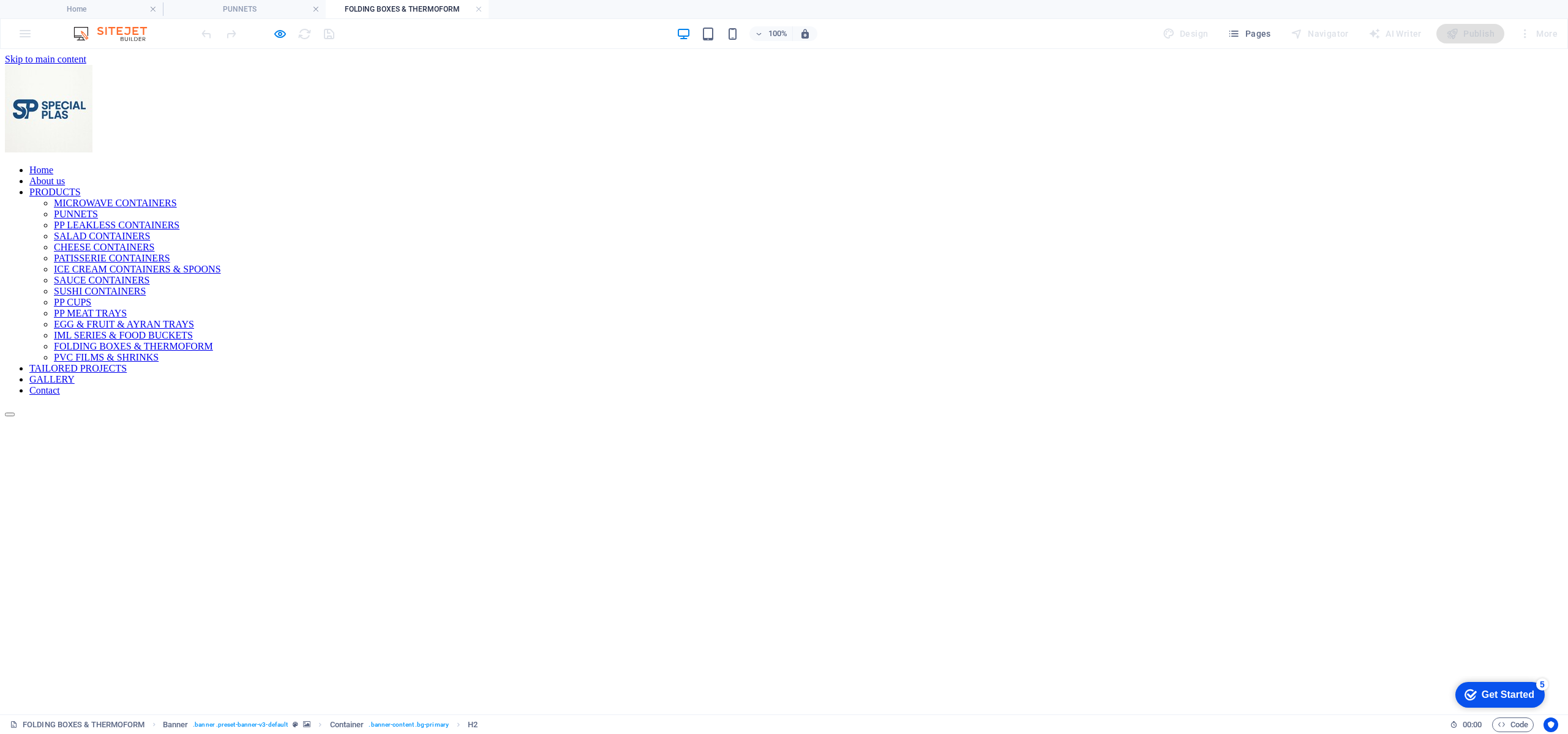
click at [476, 9] on link at bounding box center [479, 9] width 8 height 12
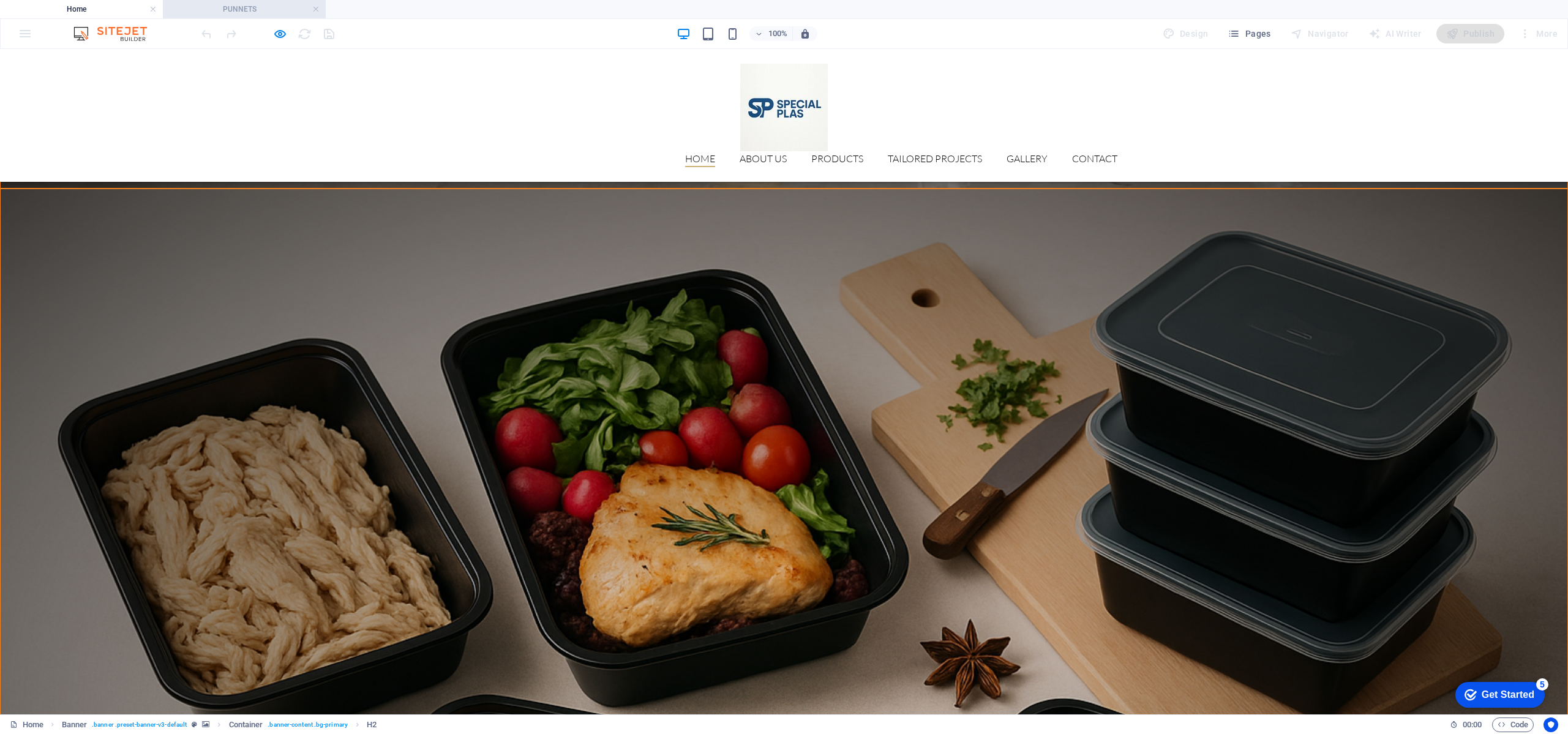
click at [255, 5] on h4 "PUNNETS" at bounding box center [244, 9] width 163 height 13
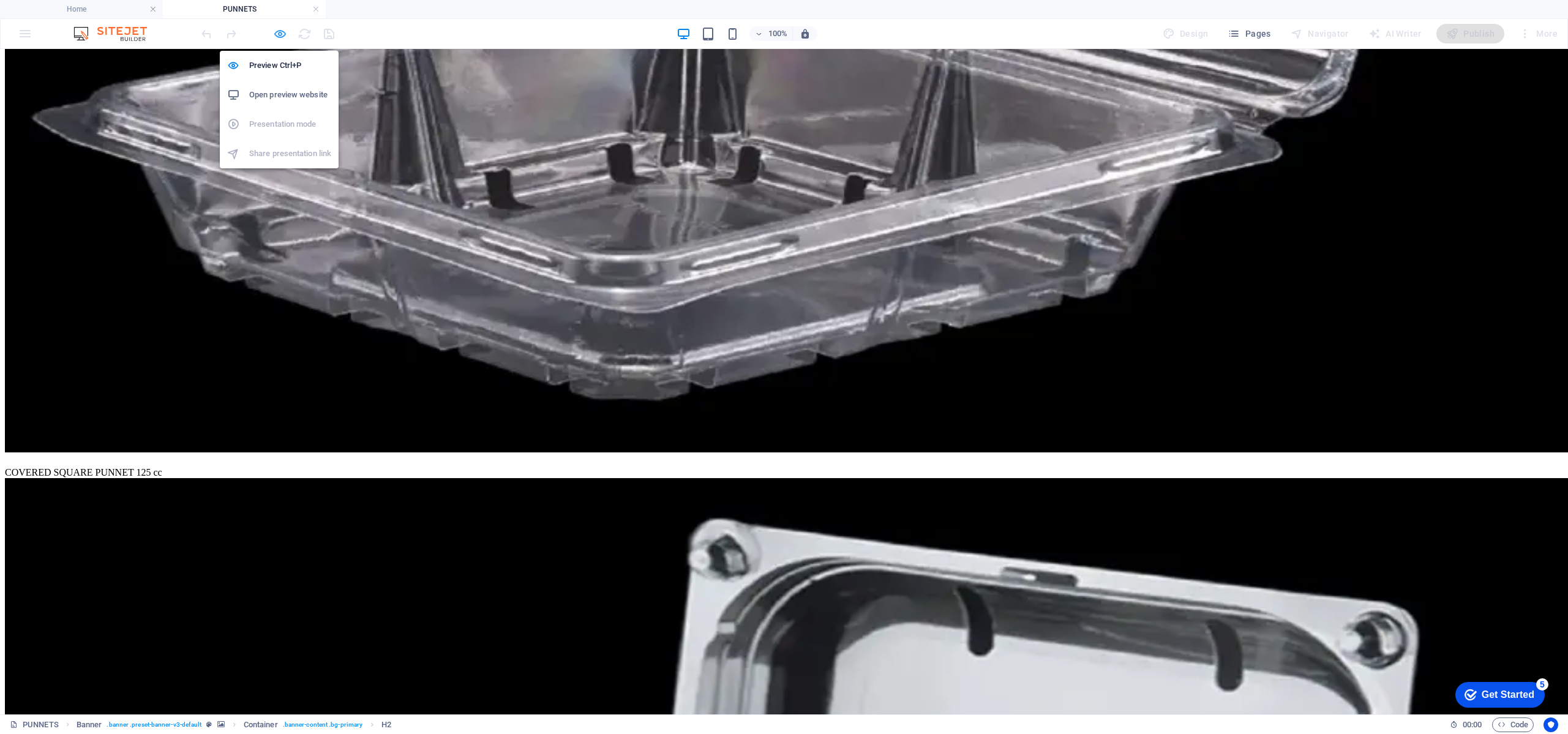
click at [282, 32] on icon "button" at bounding box center [280, 34] width 14 height 14
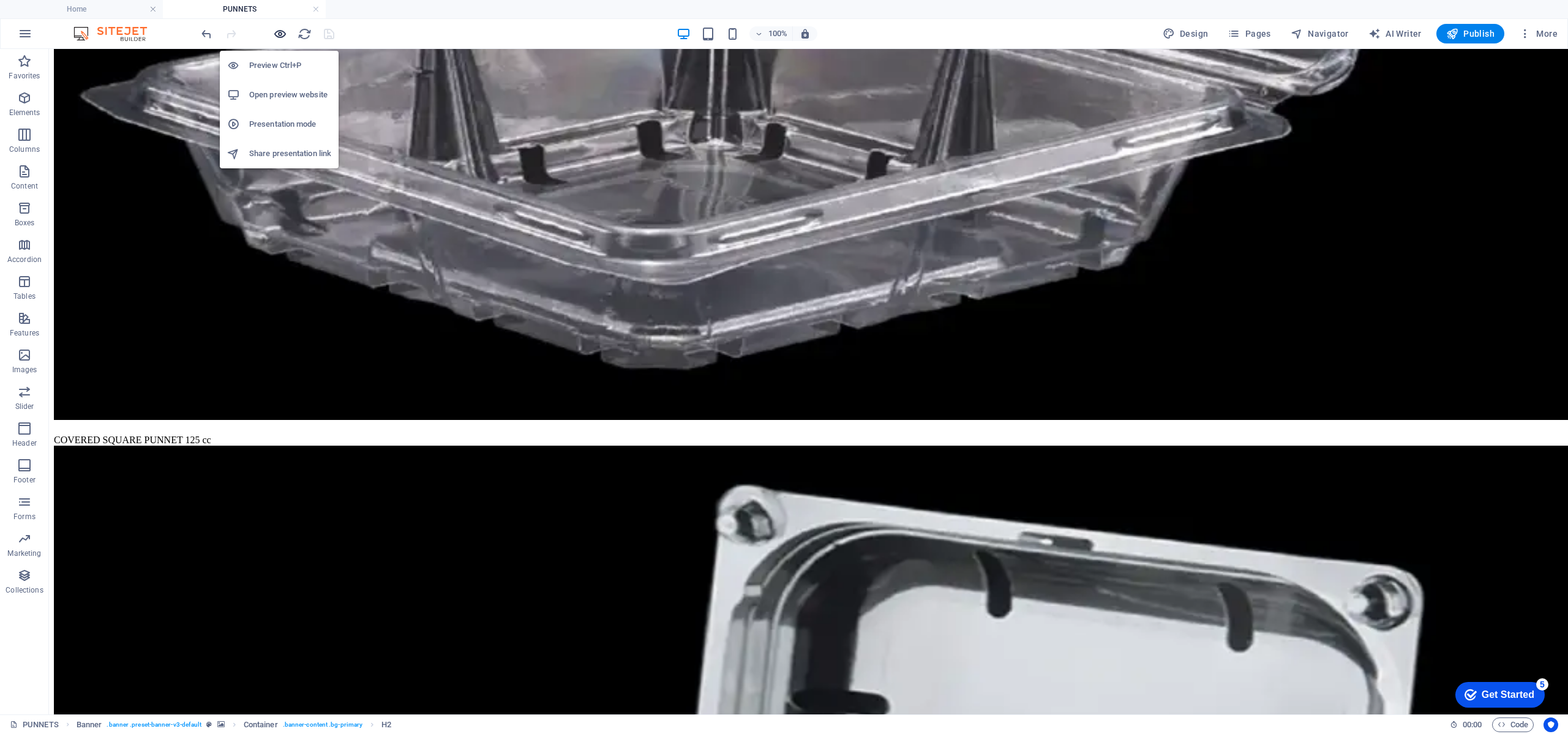
click at [282, 32] on icon "button" at bounding box center [280, 34] width 14 height 14
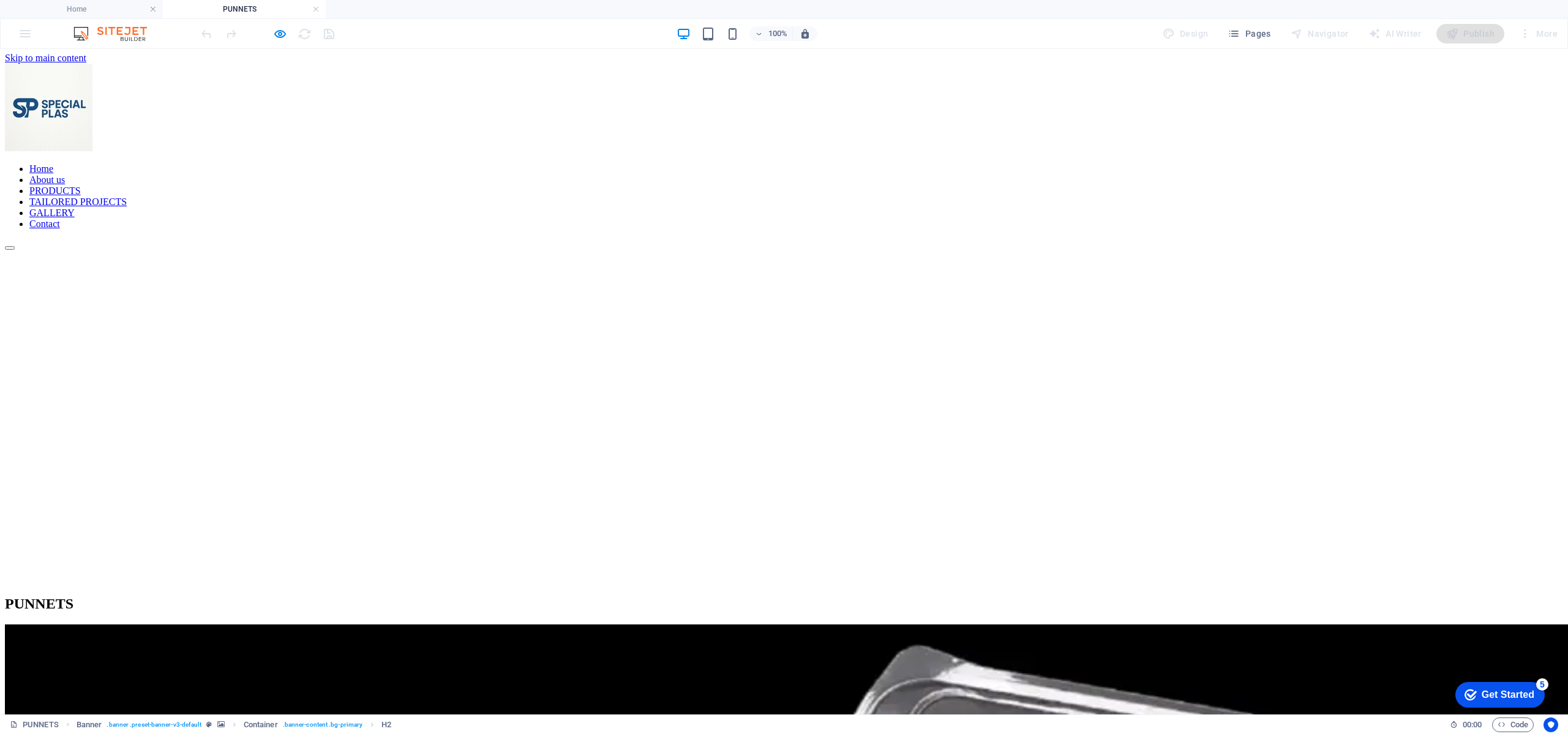
scroll to position [0, 0]
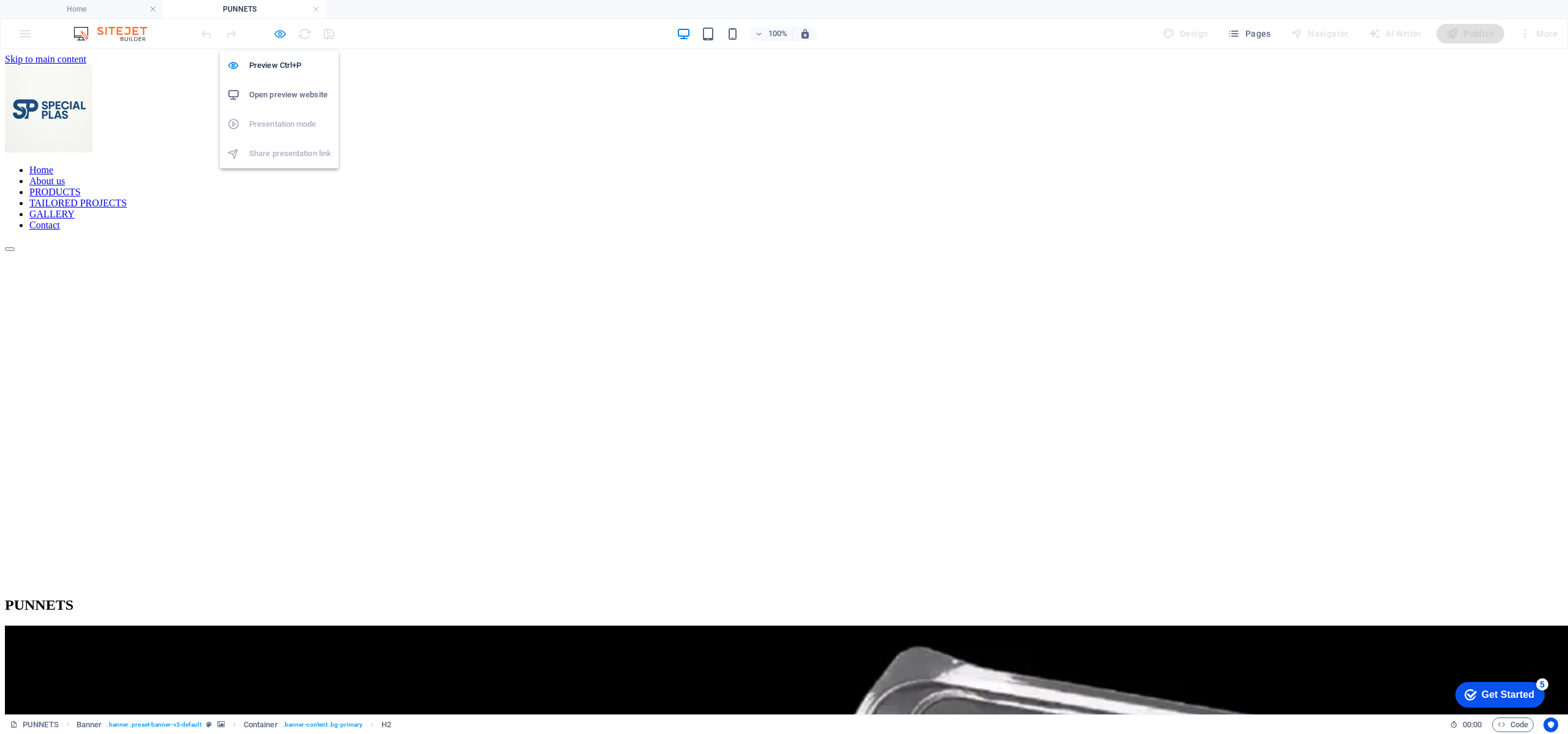
drag, startPoint x: 277, startPoint y: 30, endPoint x: 302, endPoint y: 48, distance: 30.8
click at [277, 31] on icon "button" at bounding box center [280, 34] width 14 height 14
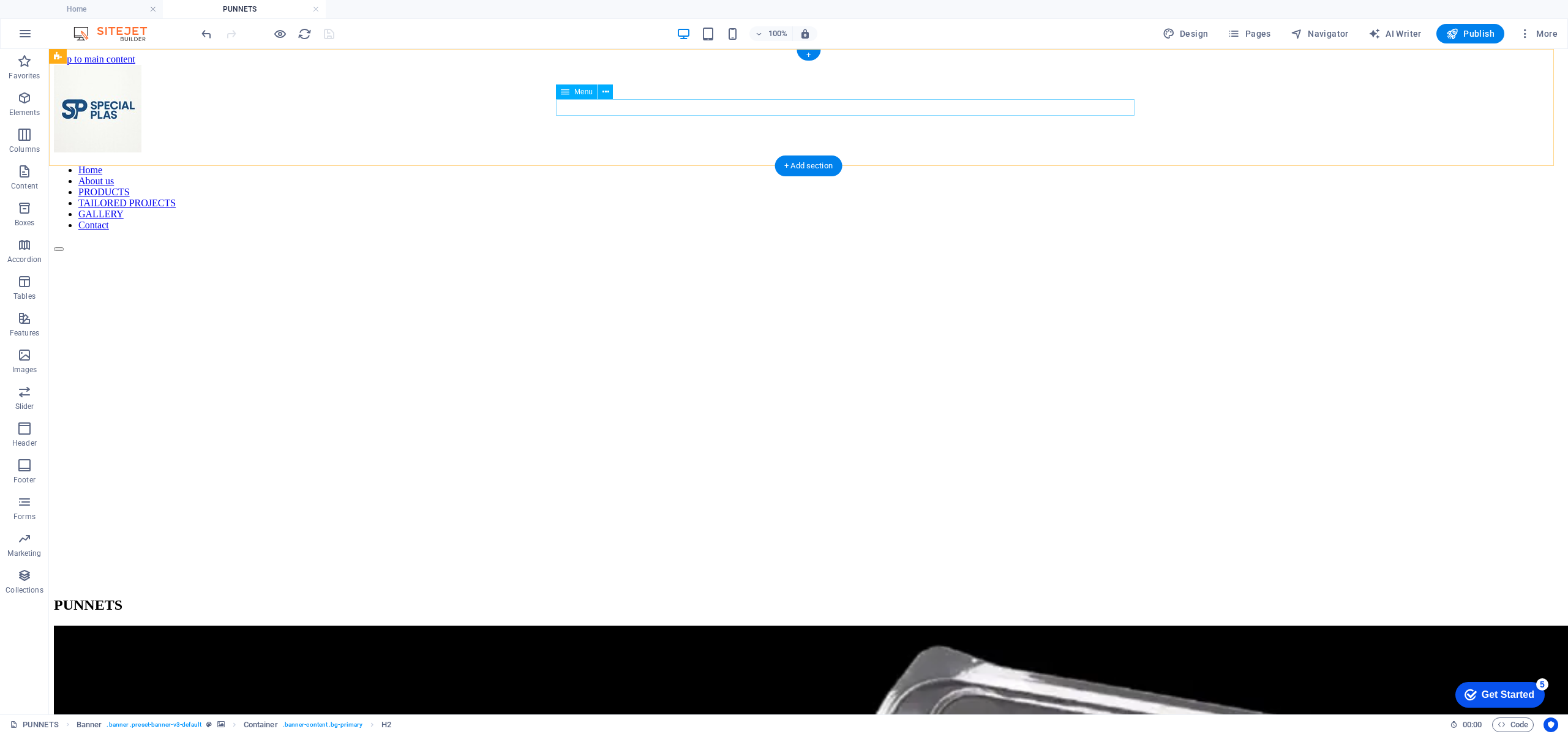
click at [607, 165] on nav "Home About us PRODUCTS TAILORED PROJECTS GALLERY Contact" at bounding box center [809, 198] width 1509 height 67
select select
select select "18"
select select
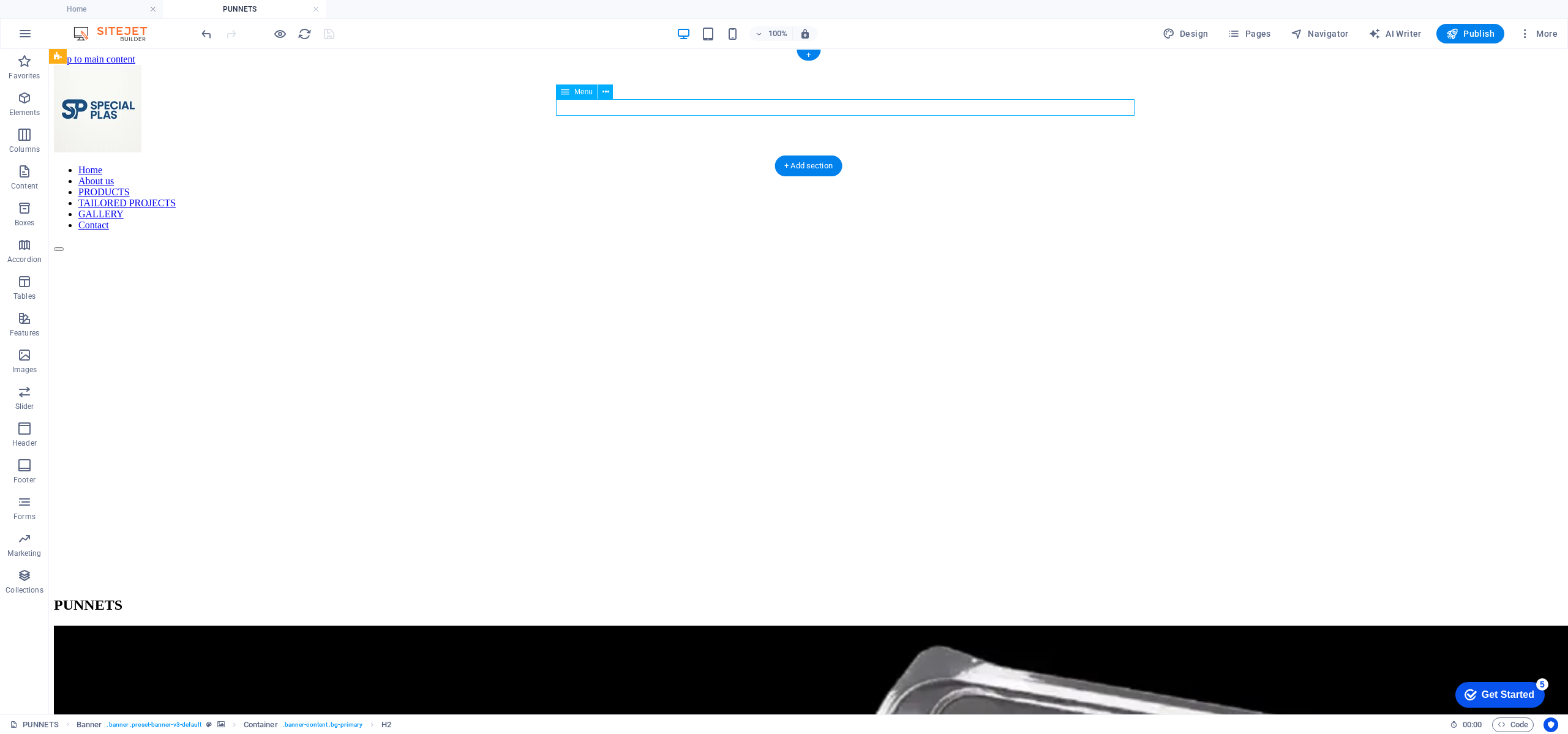
select select "1"
select select
select select "19"
select select
select select "17"
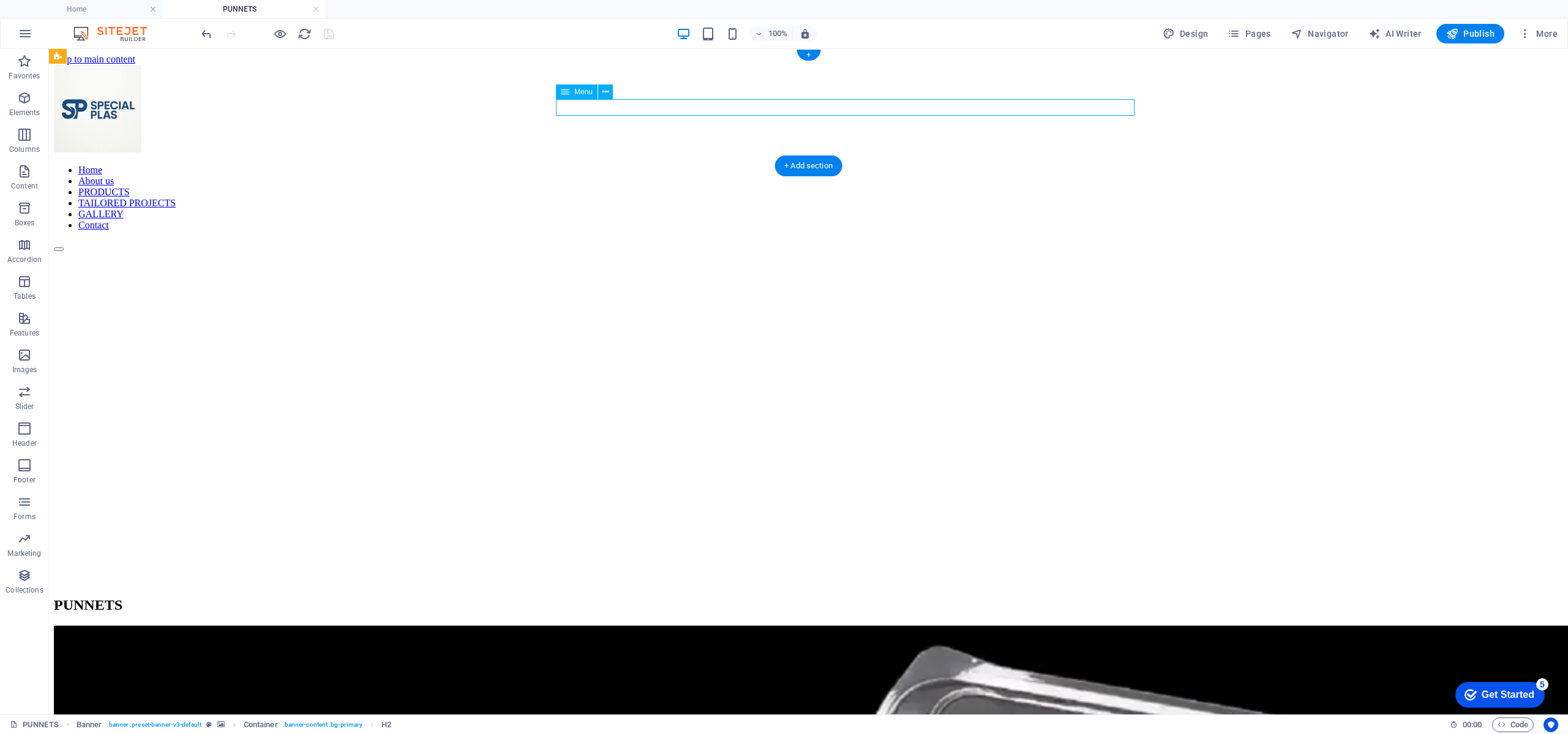
select select
select select "20"
select select
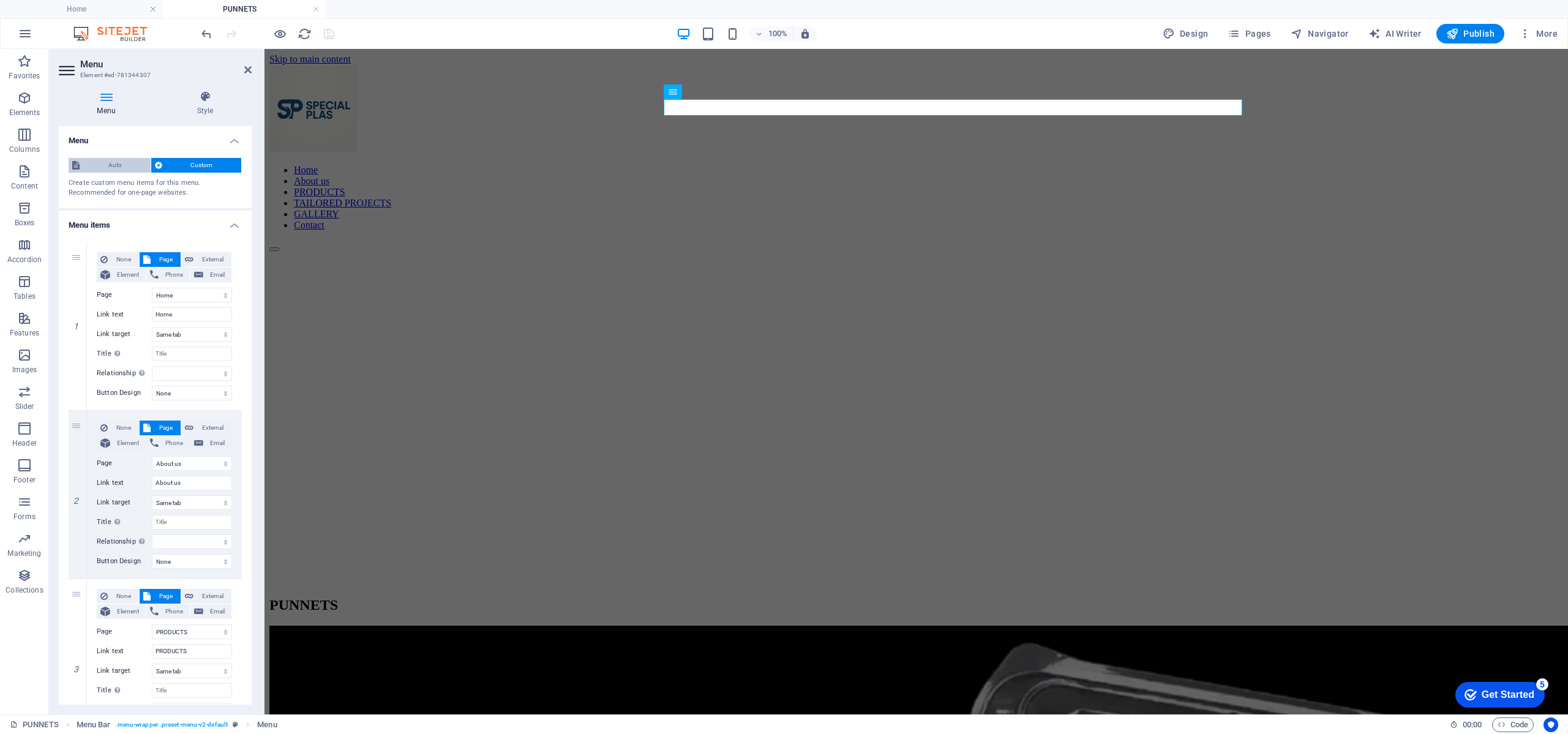
click at [128, 164] on span "Auto" at bounding box center [115, 165] width 63 height 15
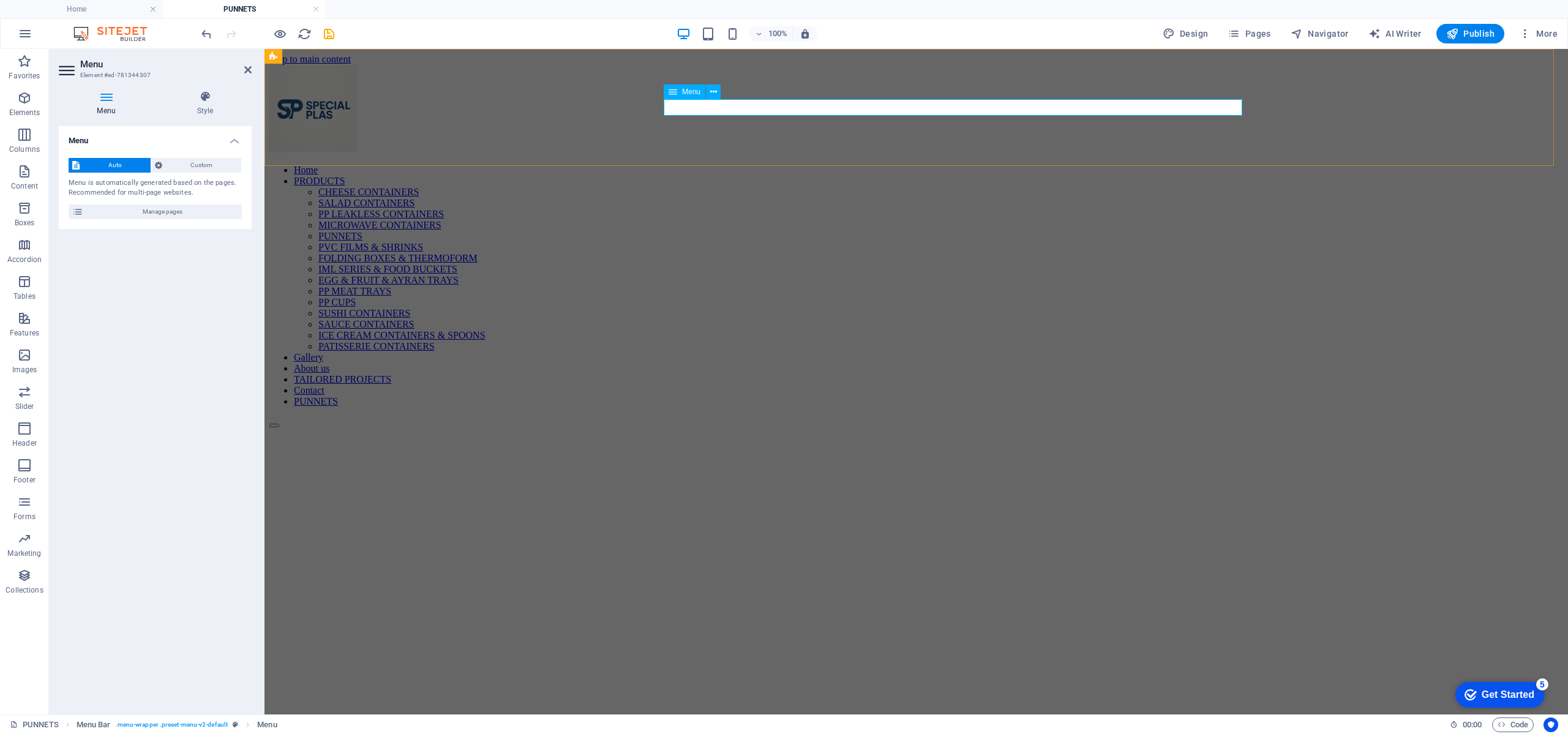
click at [1226, 165] on nav "Home PRODUCTS CHEESE CONTAINERS SALAD CONTAINERS PP LEAKLESS CONTAINERS MICROWA…" at bounding box center [915, 286] width 1294 height 243
click at [213, 160] on span "Custom" at bounding box center [202, 165] width 72 height 15
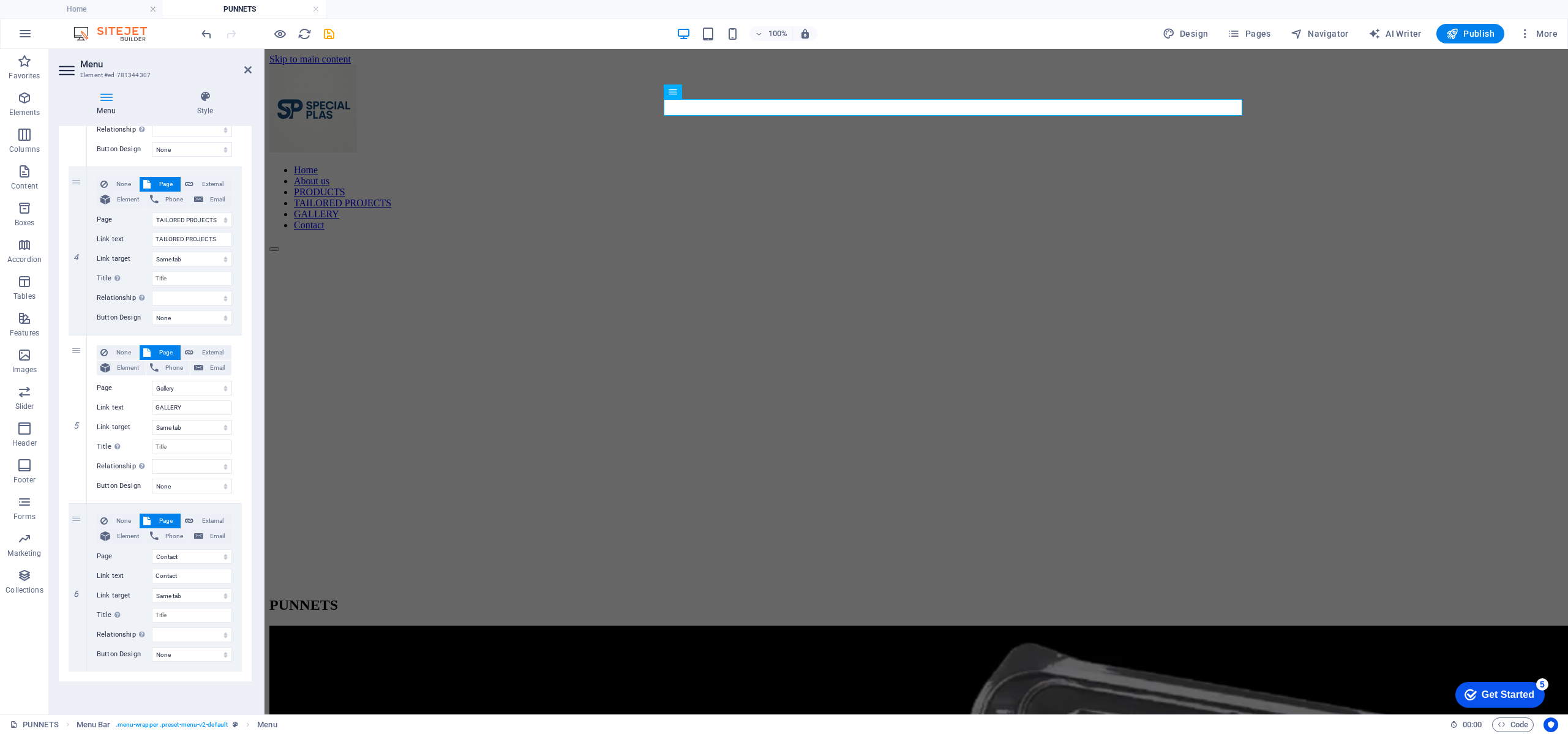
scroll to position [582, 0]
click at [332, 26] on div at bounding box center [267, 33] width 137 height 19
click at [332, 28] on icon "save" at bounding box center [329, 34] width 14 height 14
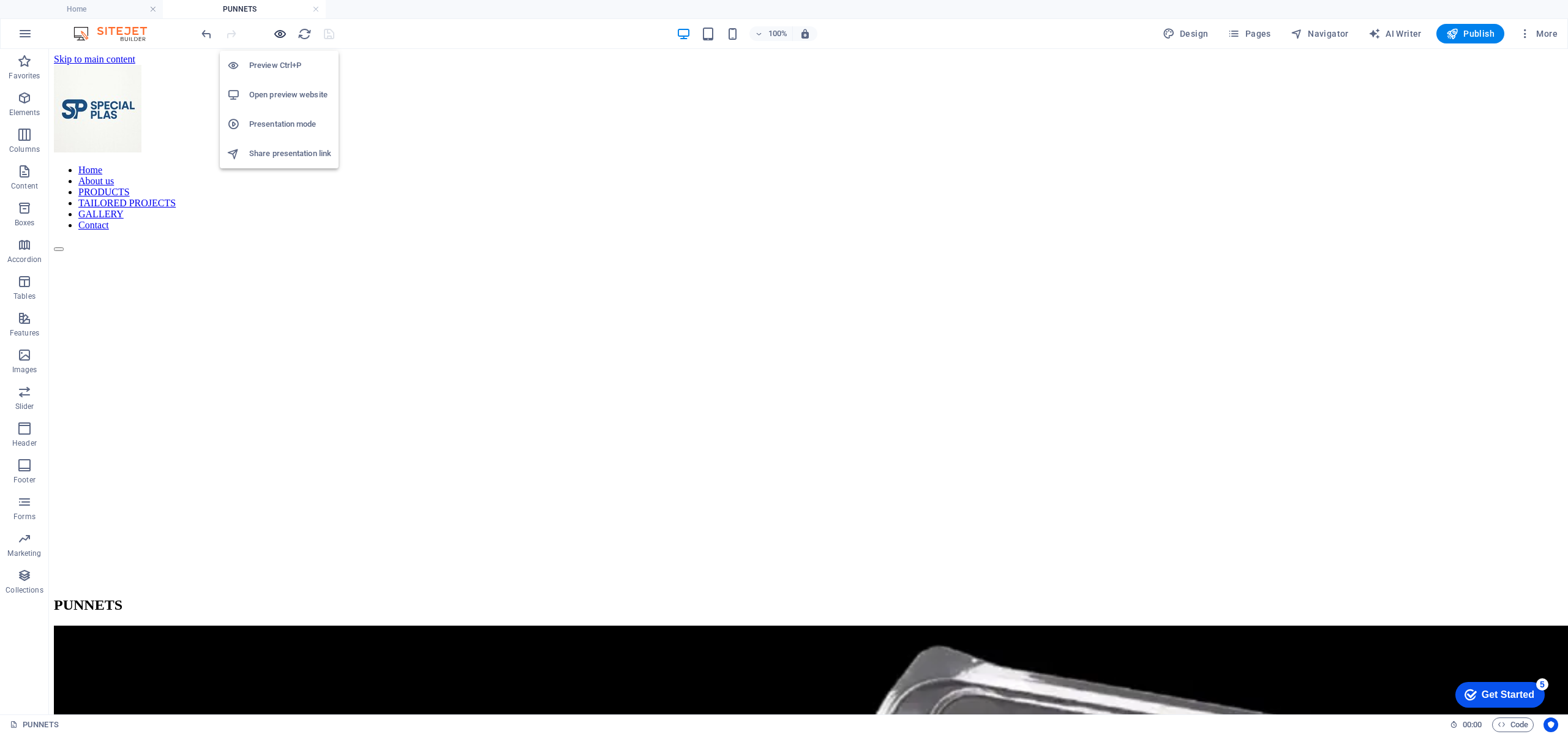
click at [287, 35] on icon "button" at bounding box center [280, 34] width 14 height 14
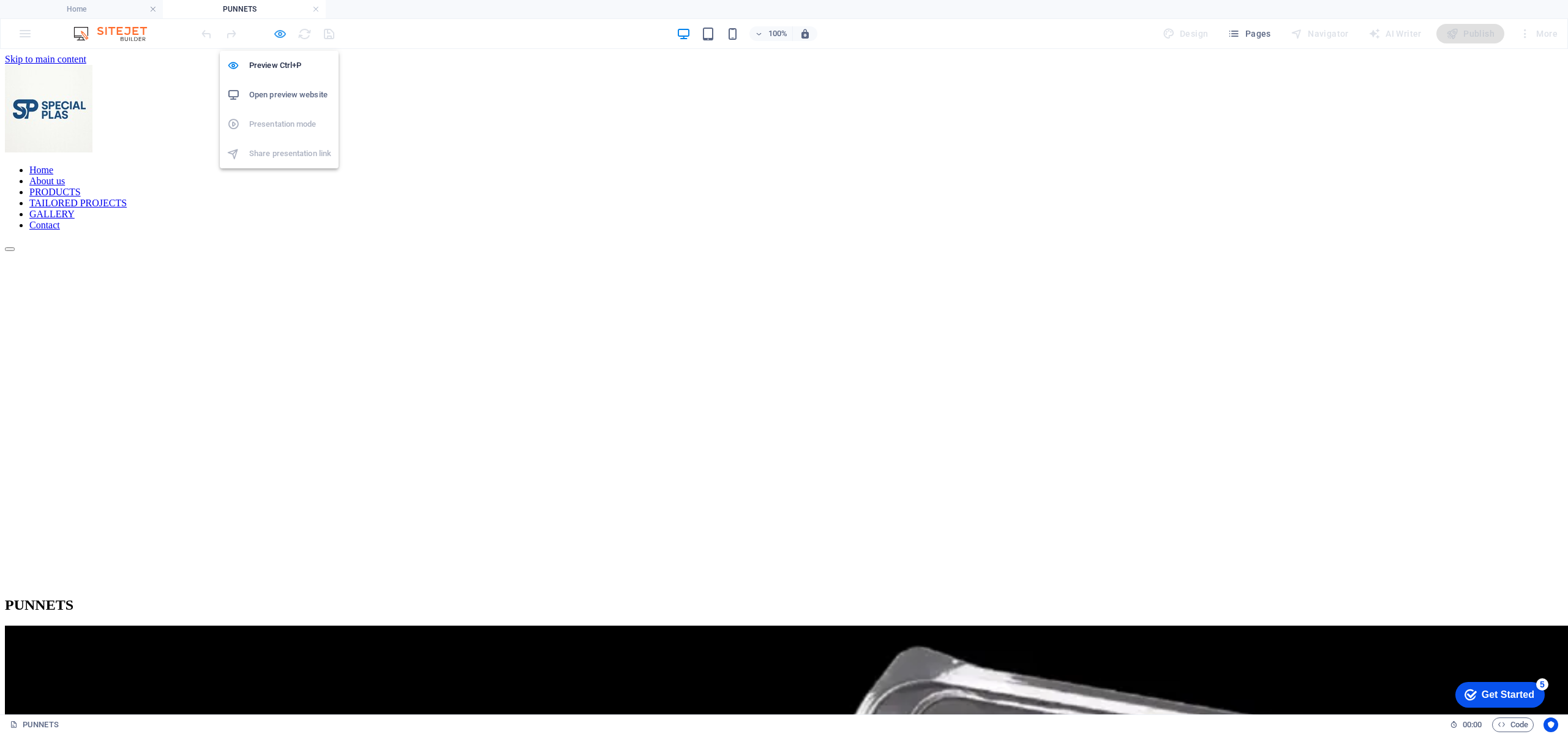
click at [281, 34] on icon "button" at bounding box center [280, 34] width 14 height 14
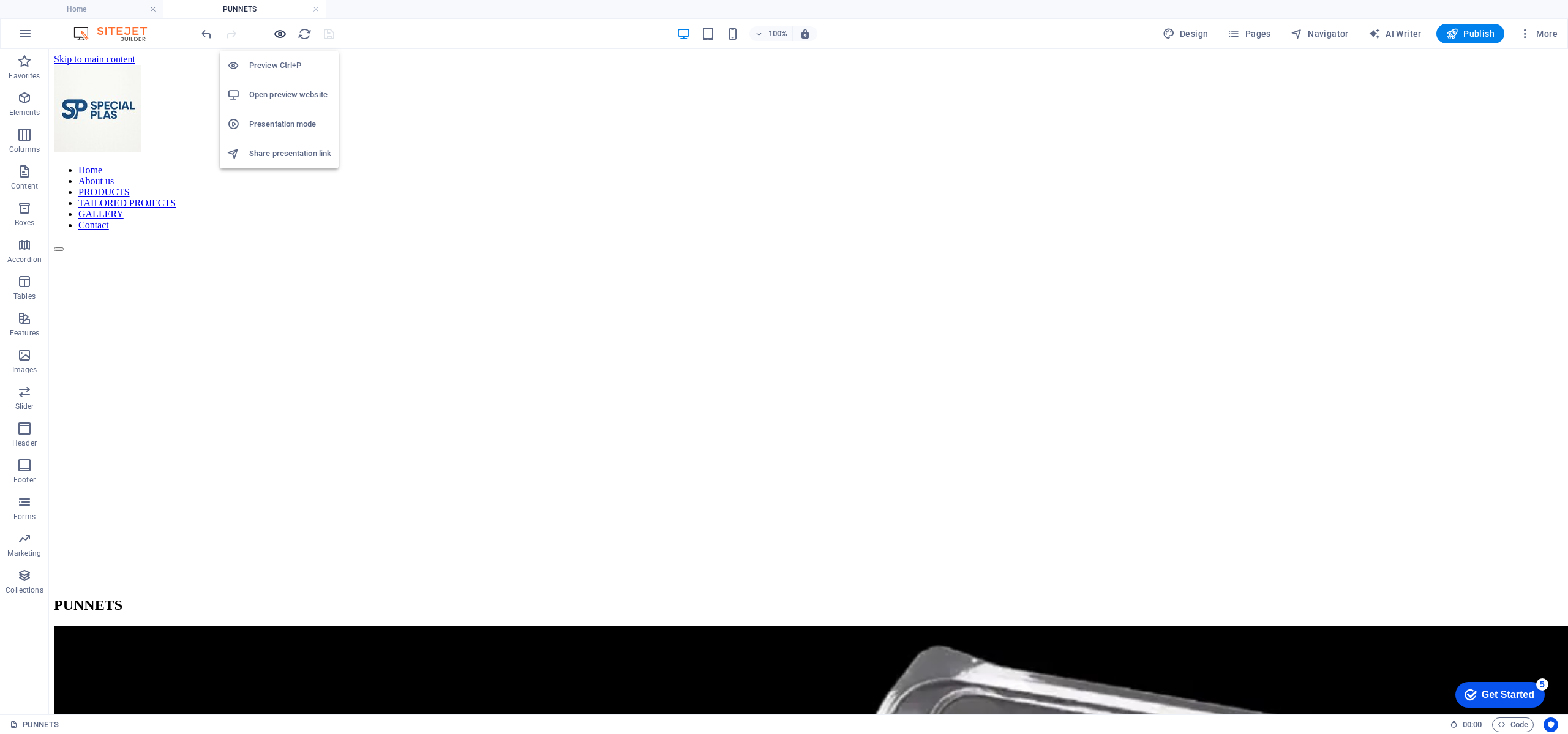
click at [278, 36] on icon "button" at bounding box center [280, 34] width 14 height 14
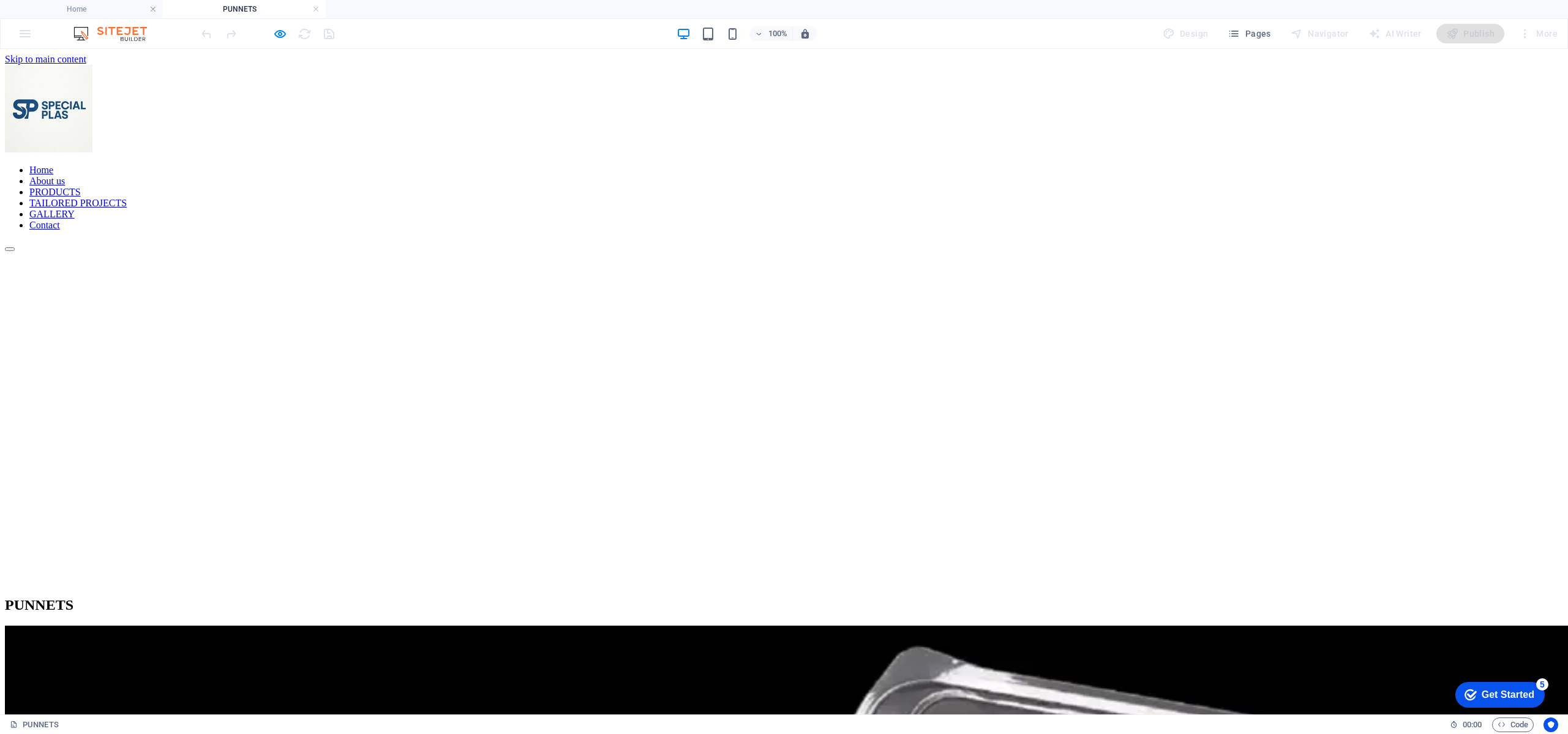
click at [81, 186] on link "PRODUCTS" at bounding box center [55, 191] width 52 height 10
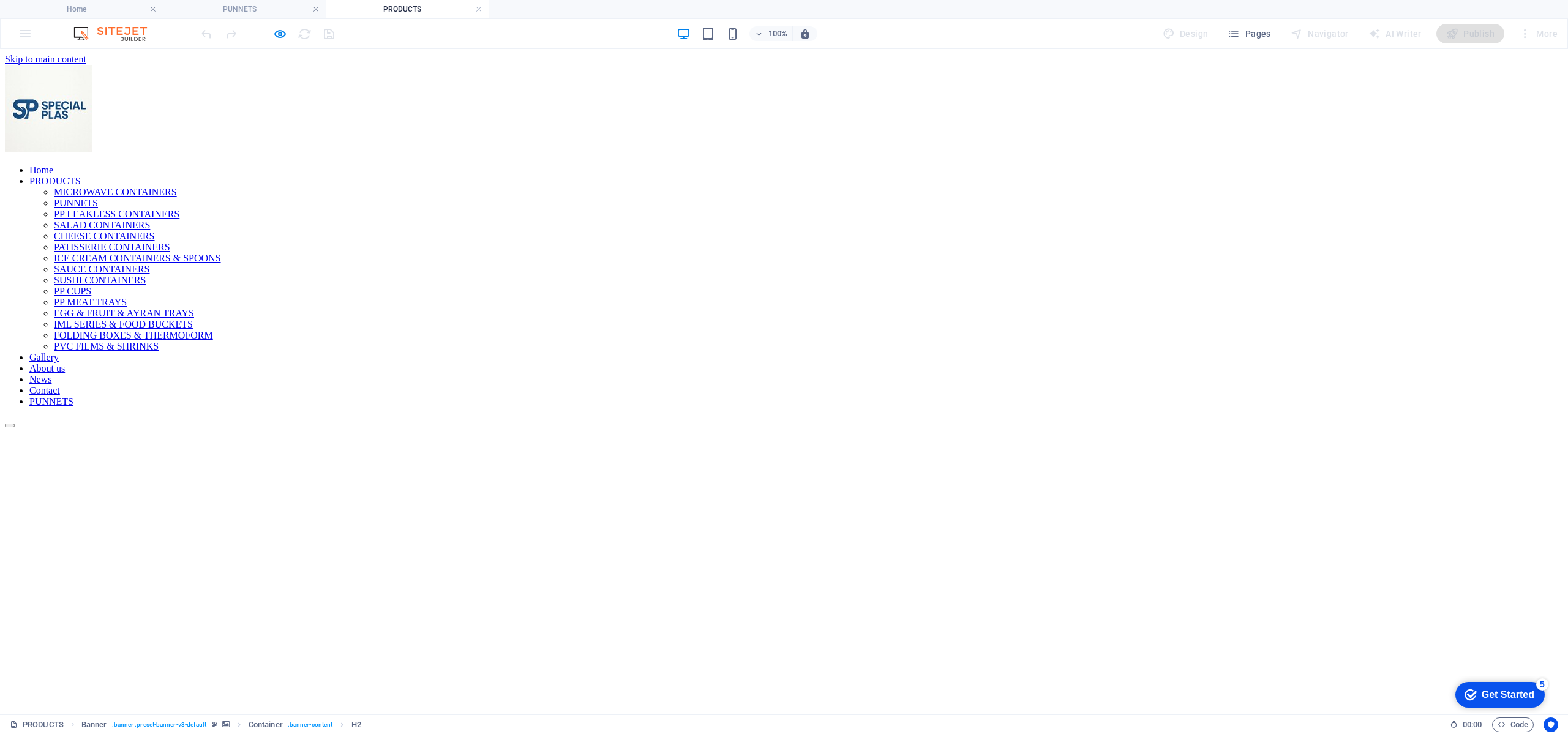
scroll to position [0, 0]
click at [483, 6] on h4 "PRODUCTS" at bounding box center [407, 9] width 163 height 13
click at [479, 8] on link at bounding box center [479, 9] width 8 height 12
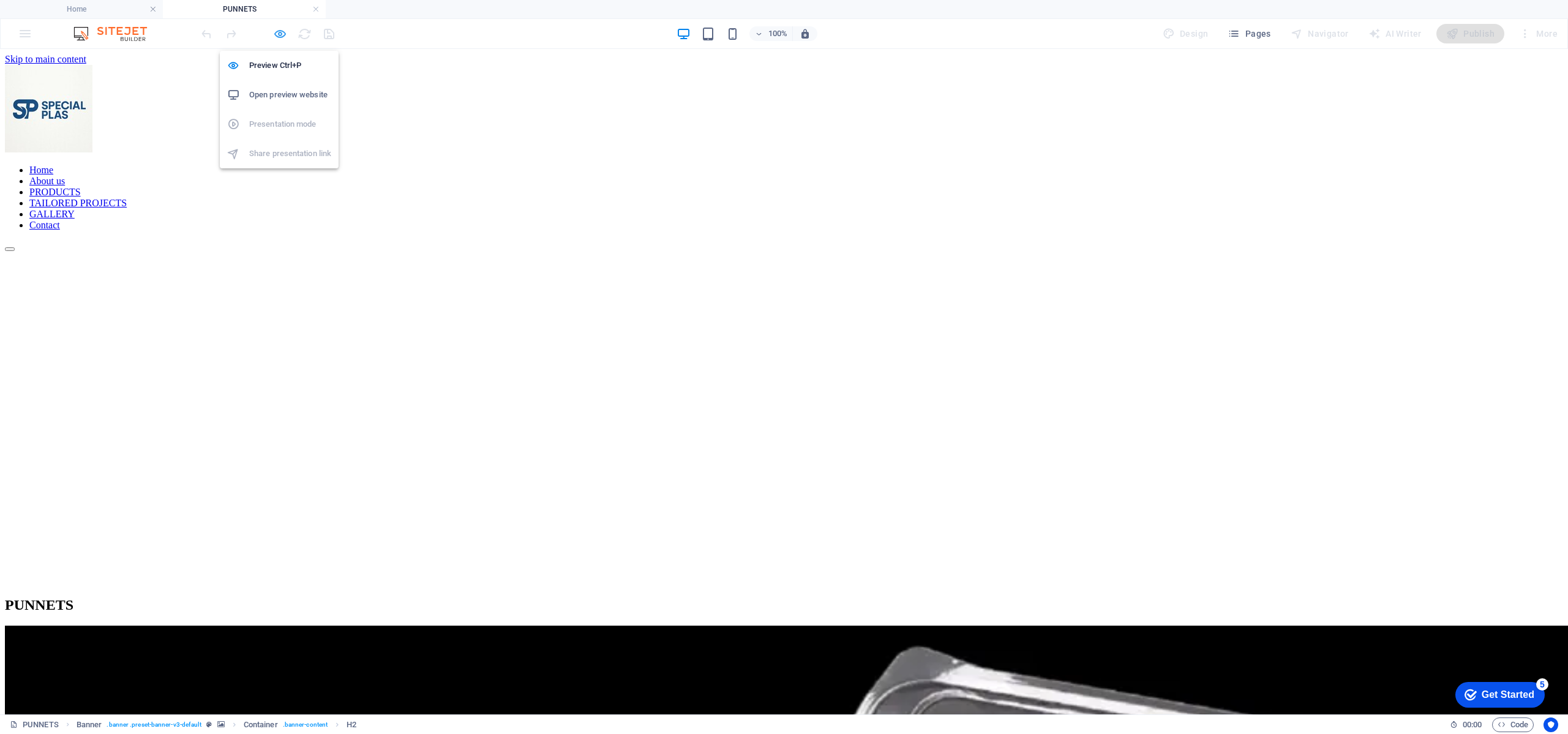
click at [286, 30] on icon "button" at bounding box center [280, 34] width 14 height 14
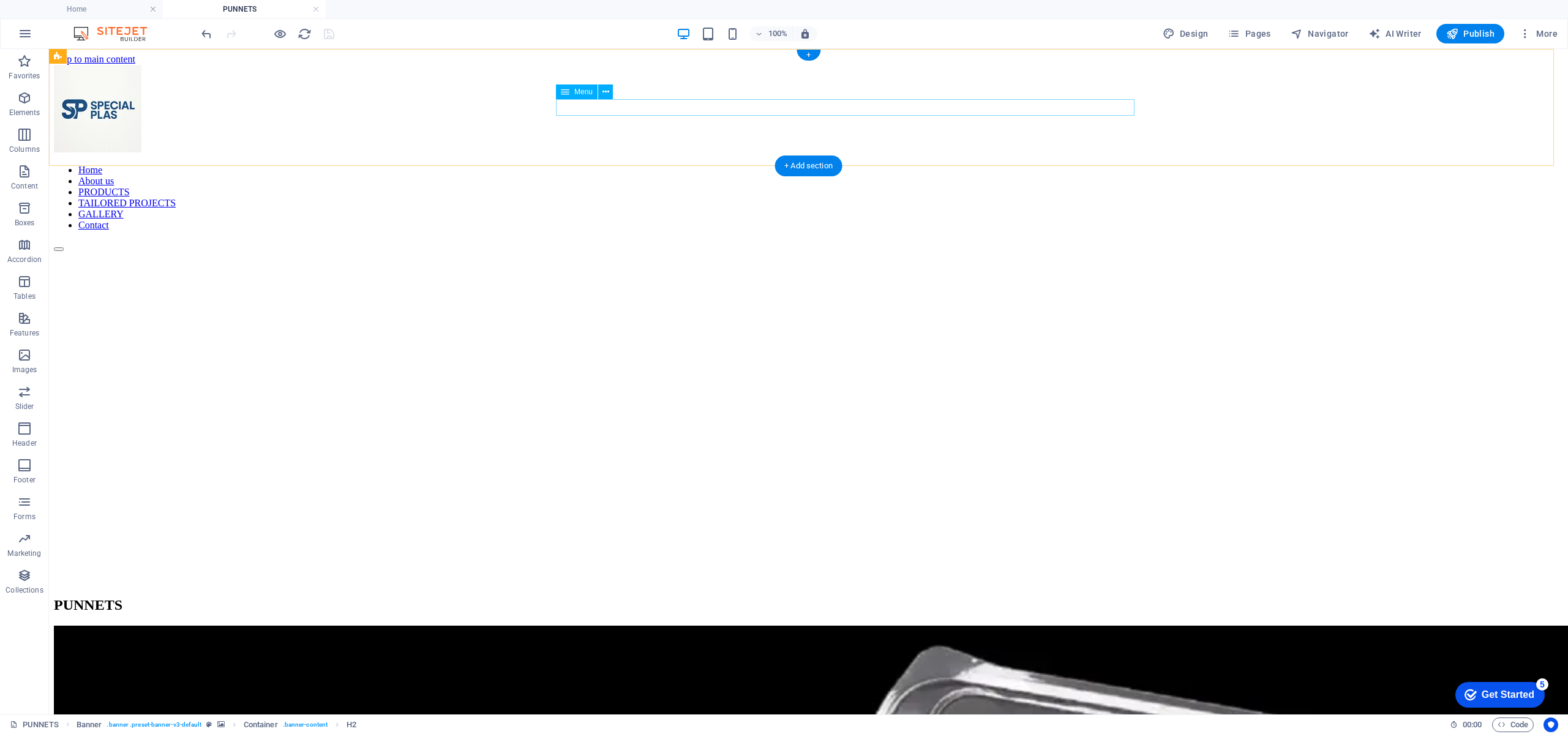
click at [837, 165] on nav "Home About us PRODUCTS TAILORED PROJECTS GALLERY Contact" at bounding box center [809, 198] width 1509 height 67
select select
select select "18"
select select
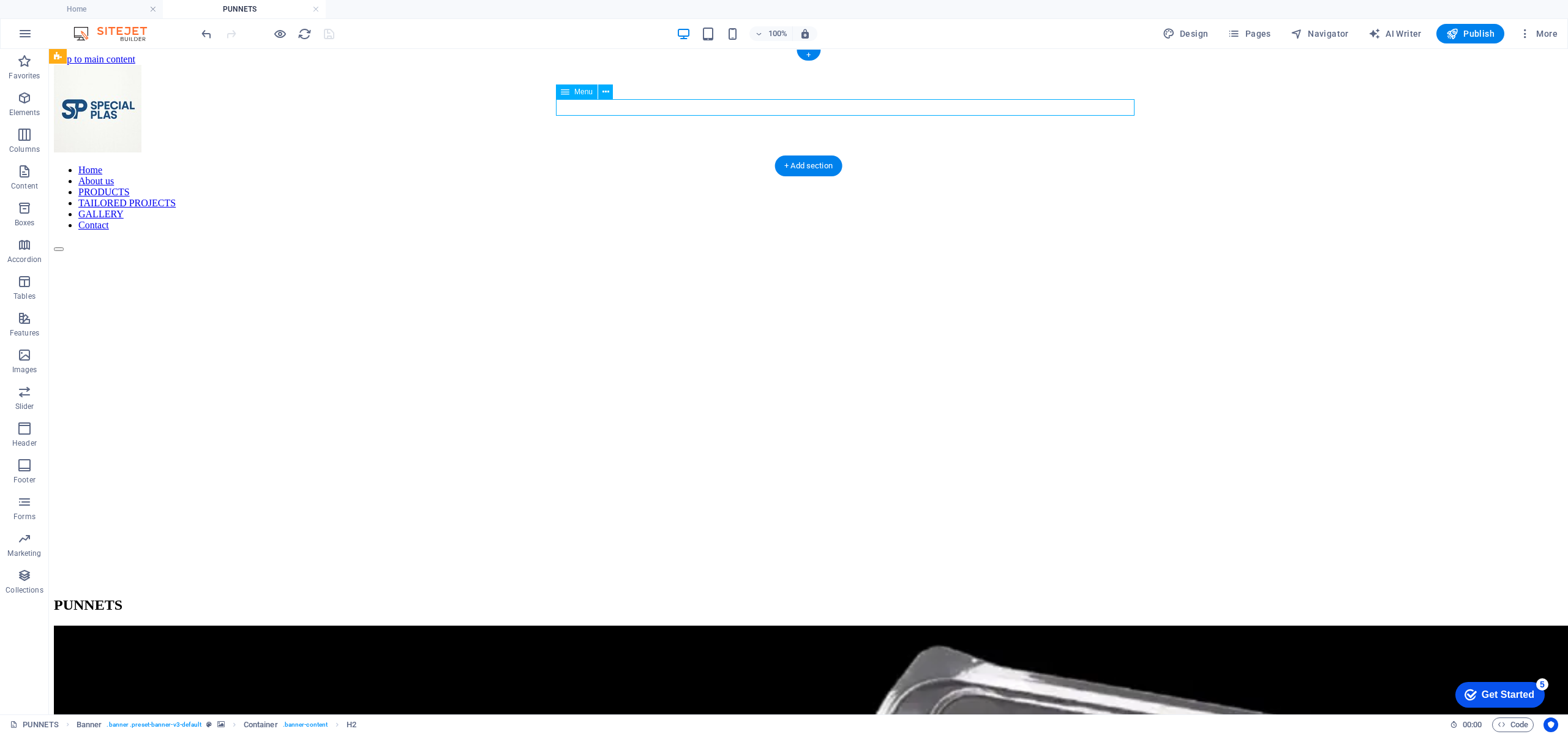
select select "1"
select select
select select "19"
select select
select select "17"
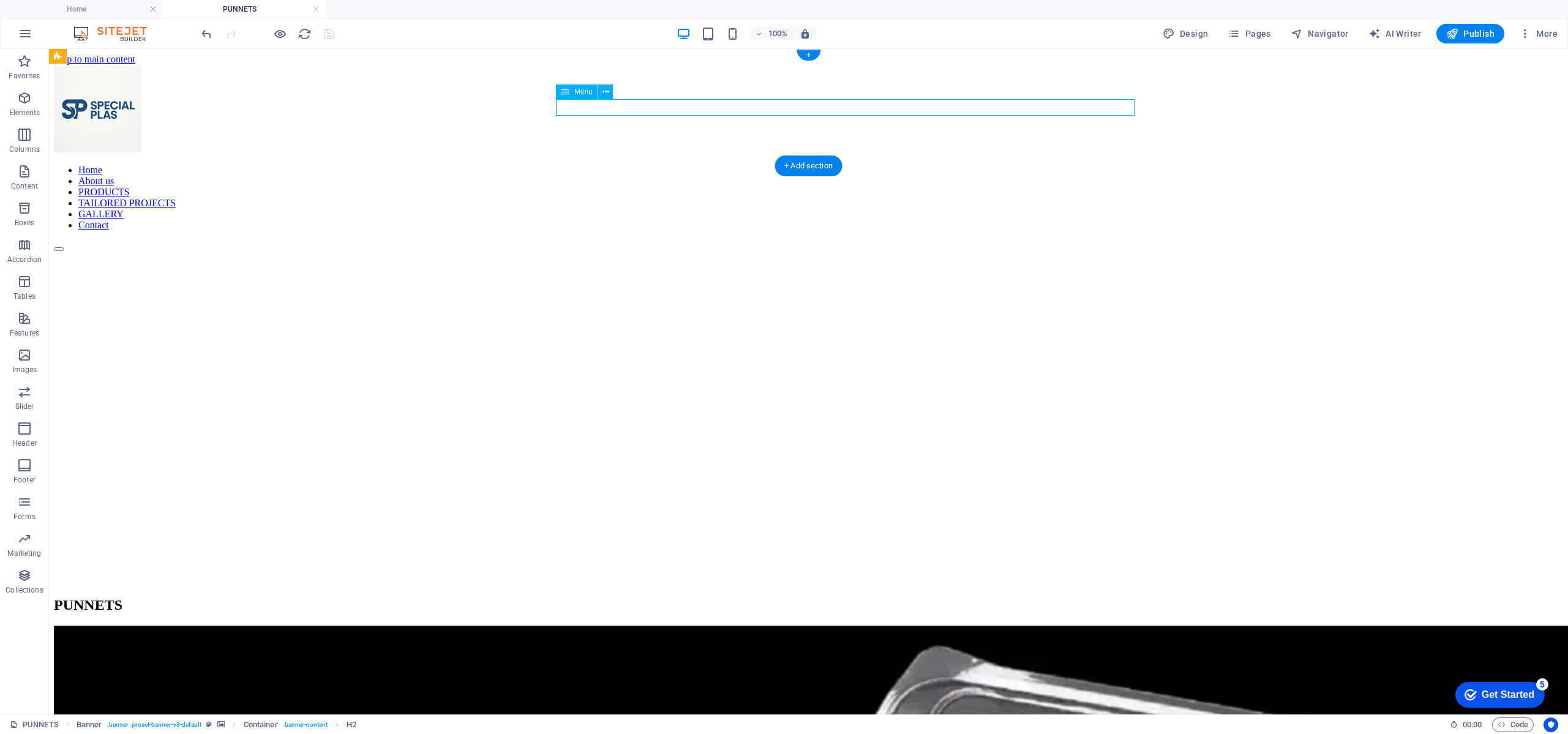
select select
select select "20"
select select
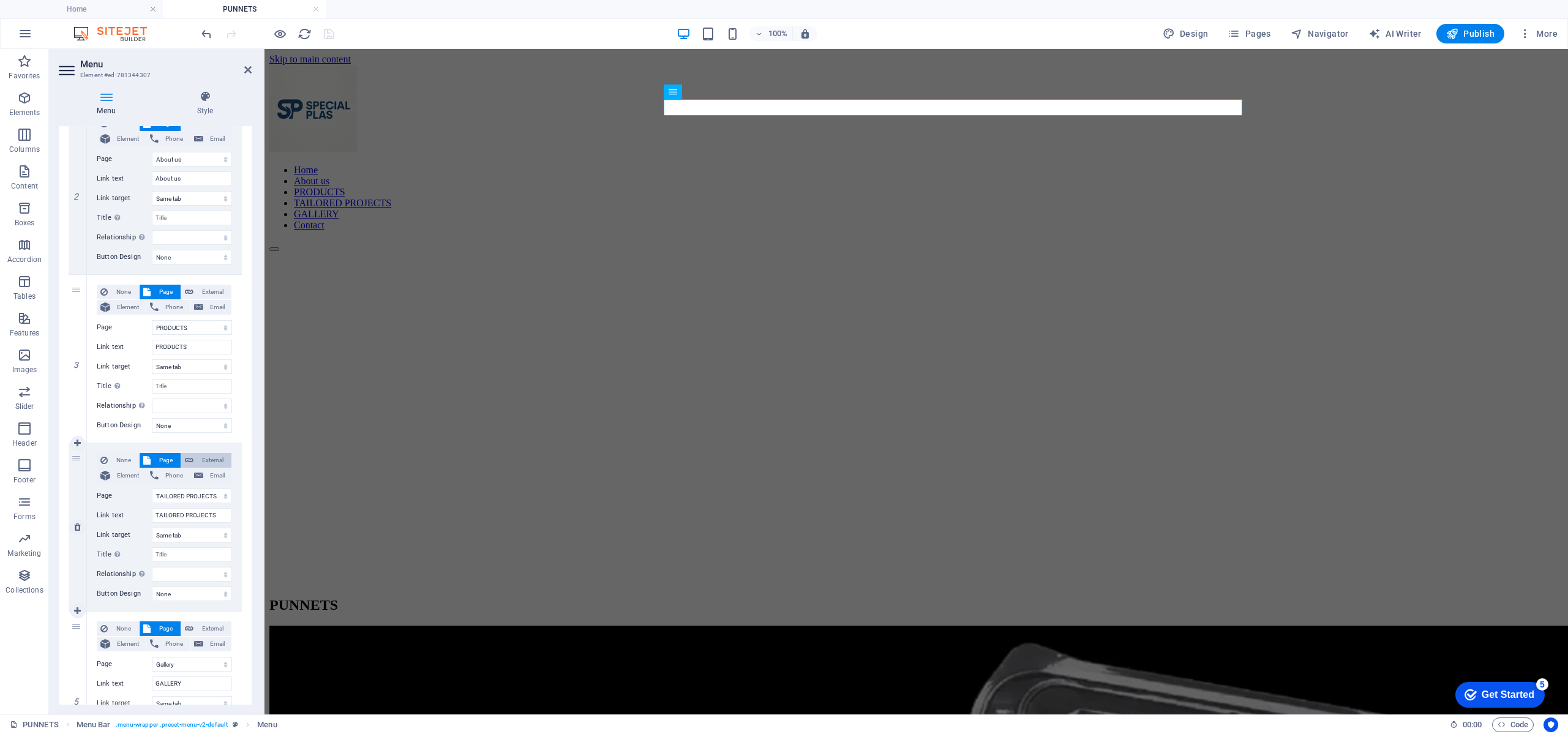
scroll to position [306, 0]
click at [83, 443] on link at bounding box center [77, 441] width 15 height 15
select select
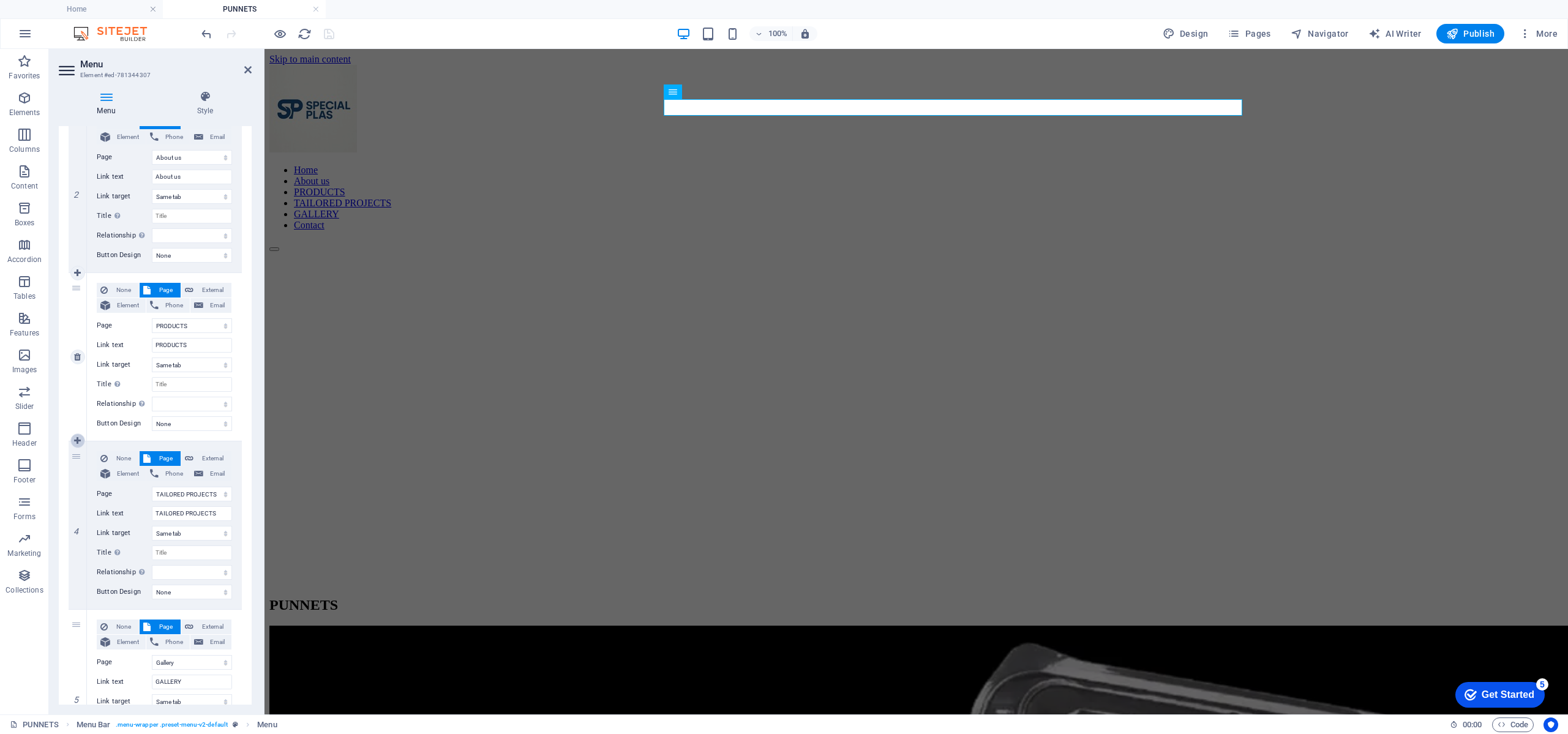
select select
select select "19"
type input "TAILORED PROJECTS"
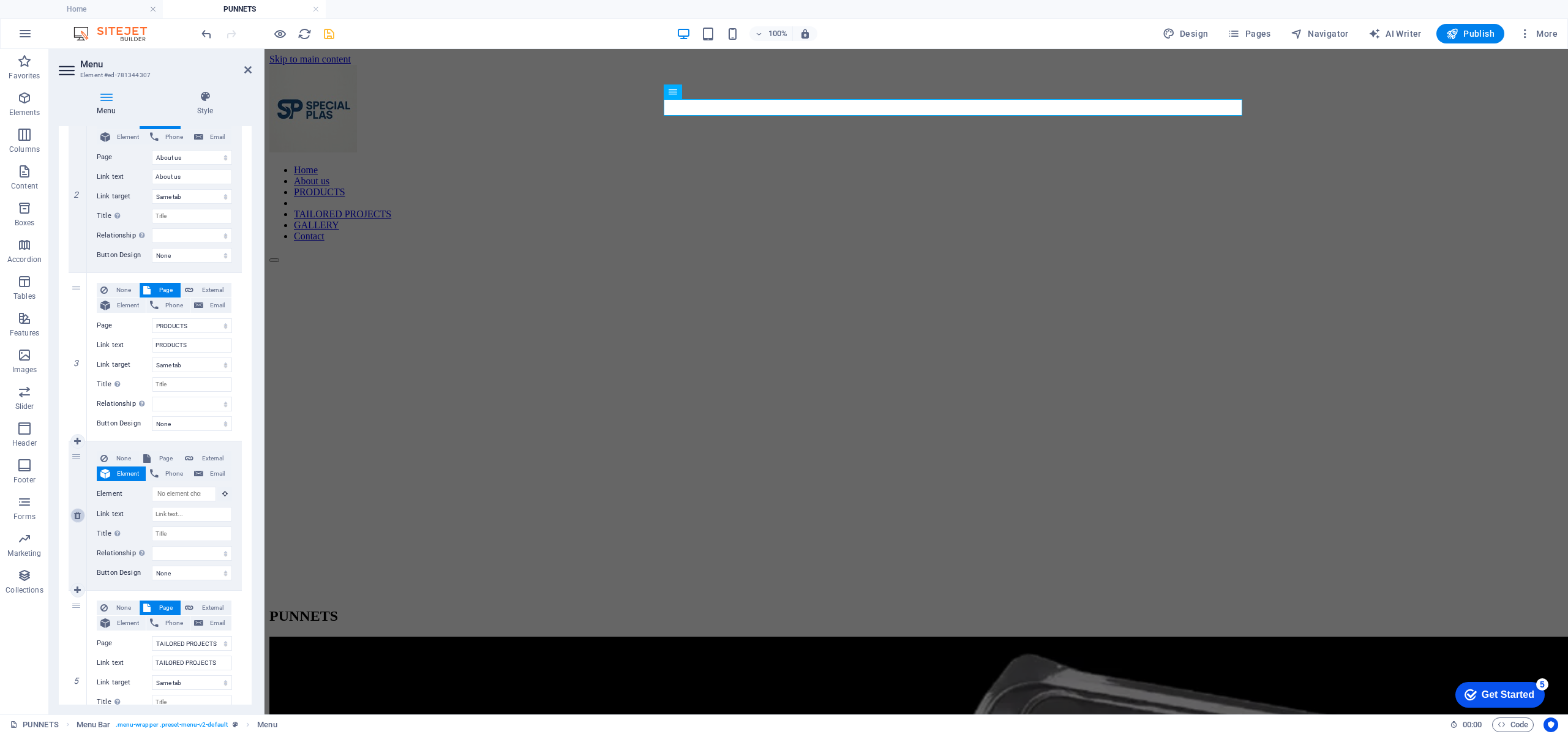
click at [81, 519] on icon at bounding box center [77, 515] width 7 height 9
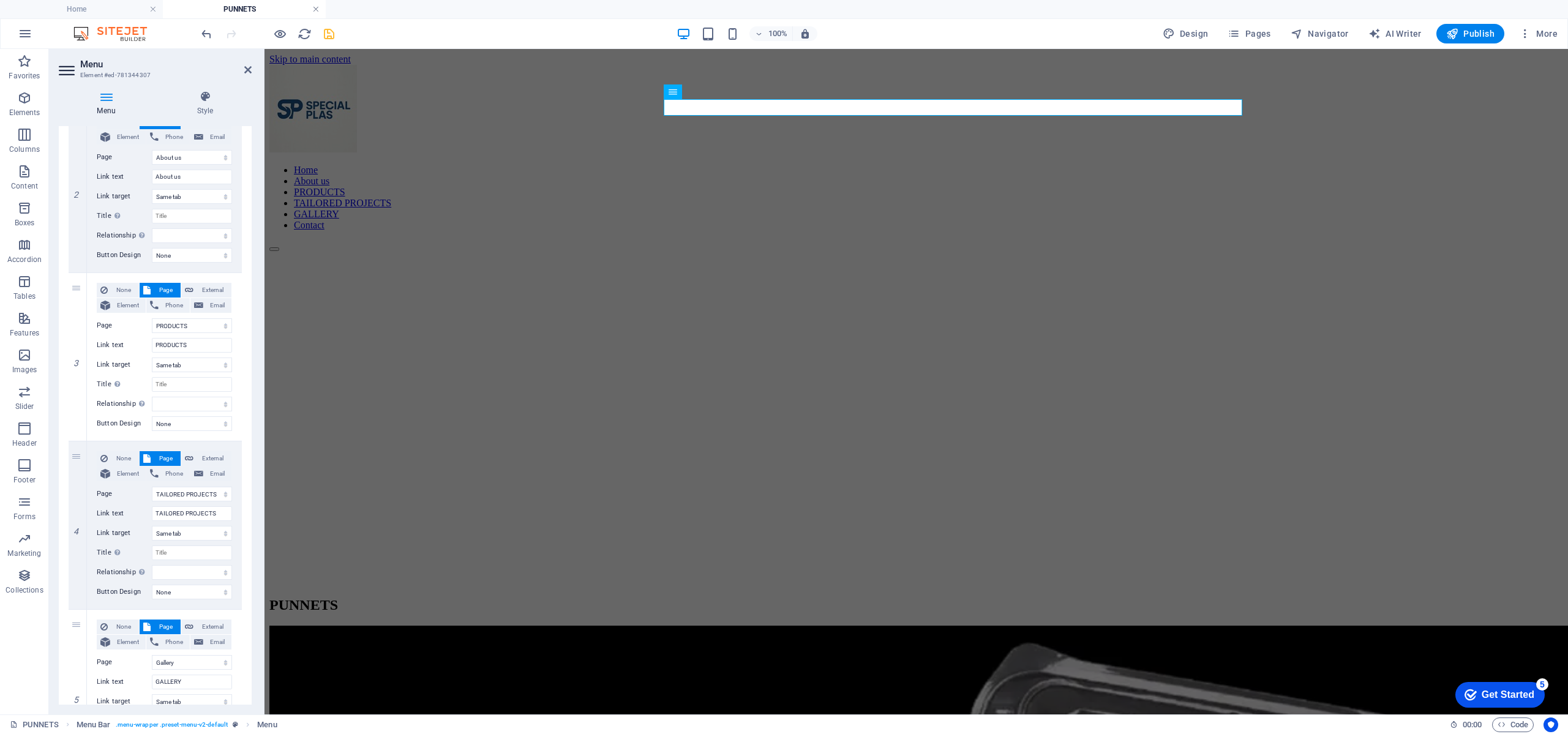
click at [313, 8] on link at bounding box center [316, 9] width 8 height 12
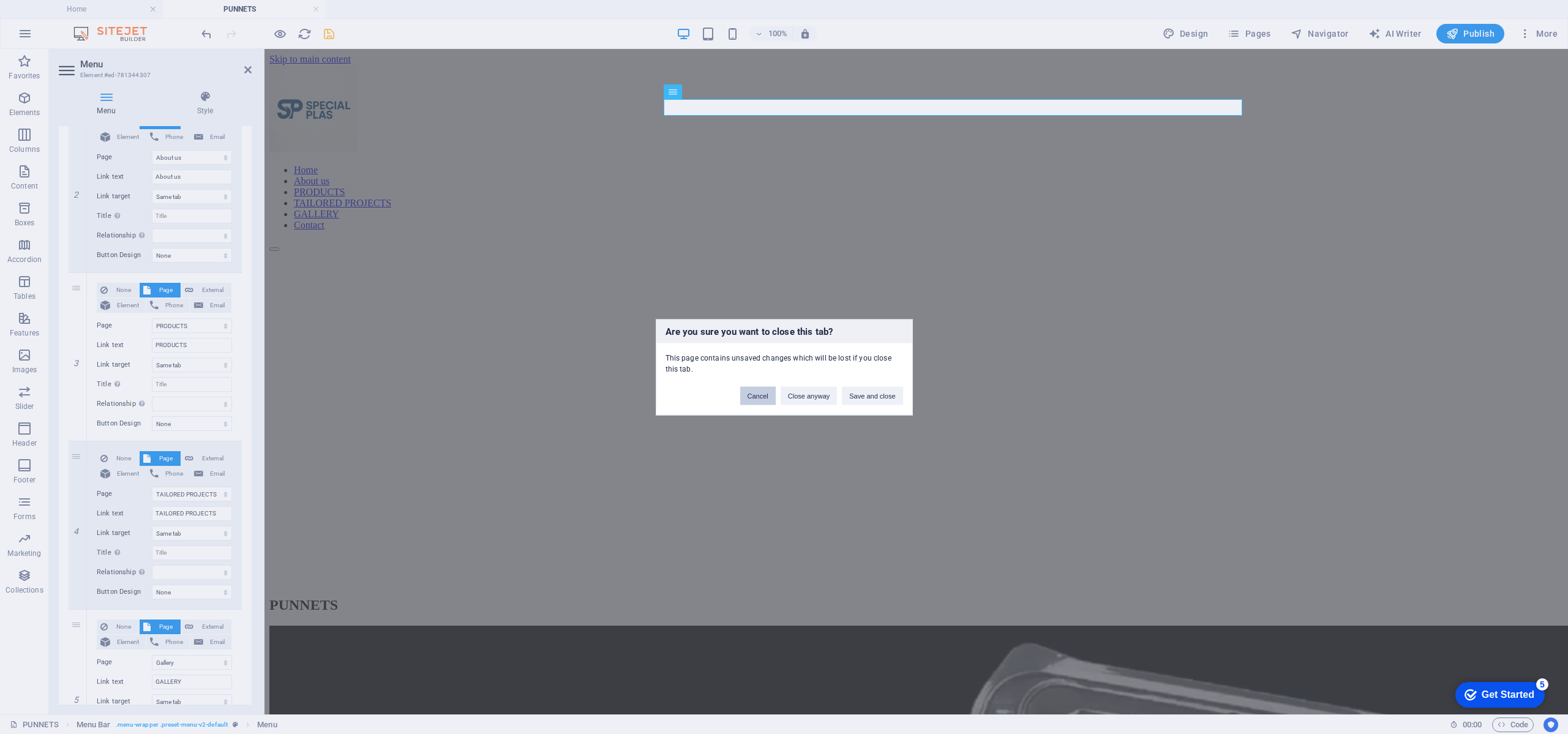
click at [762, 395] on button "Cancel" at bounding box center [758, 396] width 36 height 19
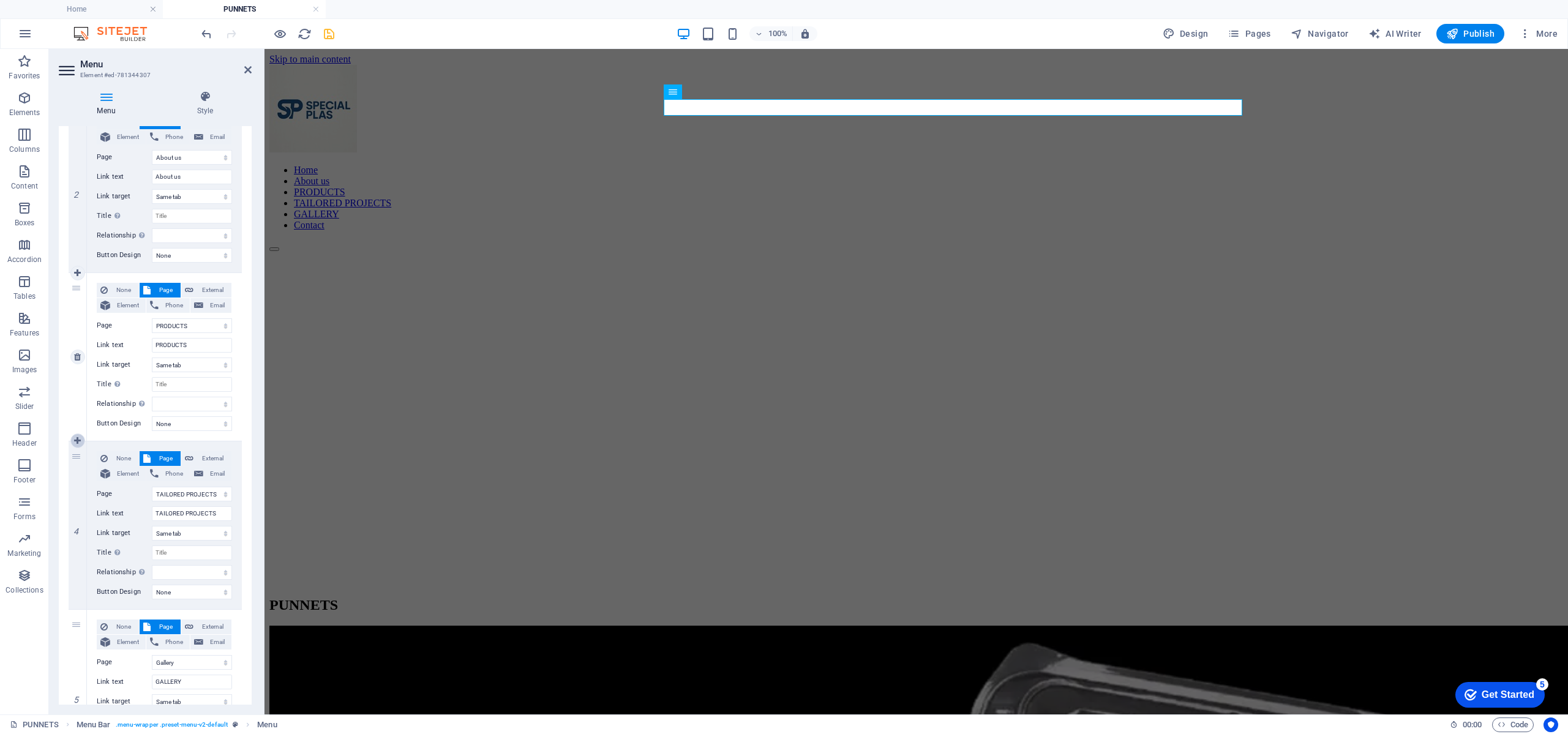
click at [79, 435] on link at bounding box center [77, 441] width 15 height 15
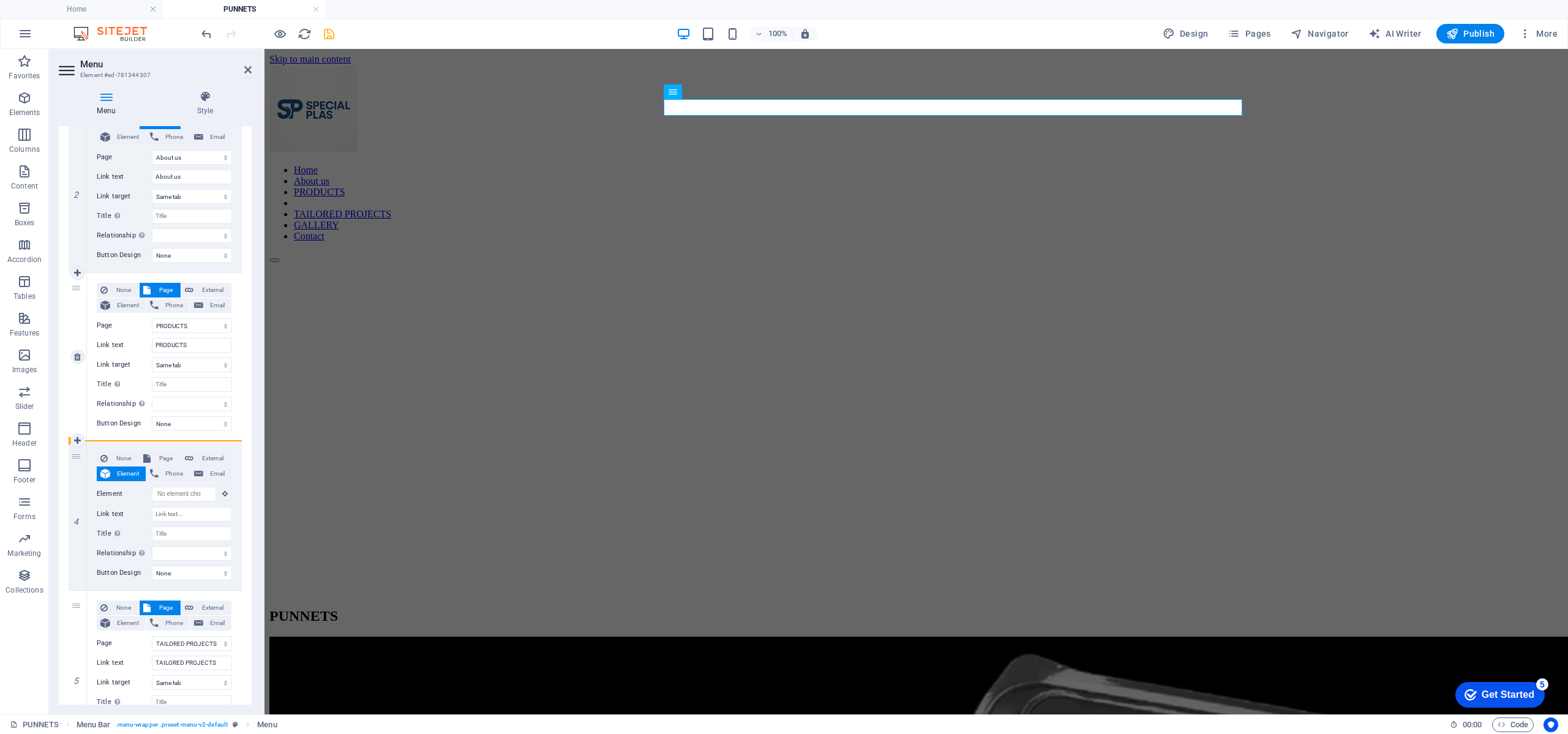
drag, startPoint x: 78, startPoint y: 449, endPoint x: 90, endPoint y: 425, distance: 26.8
click at [90, 425] on div "1 None Page External Element Phone Email Page Home PRODUCTS -- CHEESE CONTAINER…" at bounding box center [155, 517] width 173 height 1160
drag, startPoint x: 88, startPoint y: 445, endPoint x: 102, endPoint y: 411, distance: 36.8
click at [102, 411] on div "1 None Page External Element Phone Email Page Home PRODUCTS -- CHEESE CONTAINER…" at bounding box center [155, 517] width 173 height 1160
click at [75, 513] on icon at bounding box center [77, 515] width 7 height 9
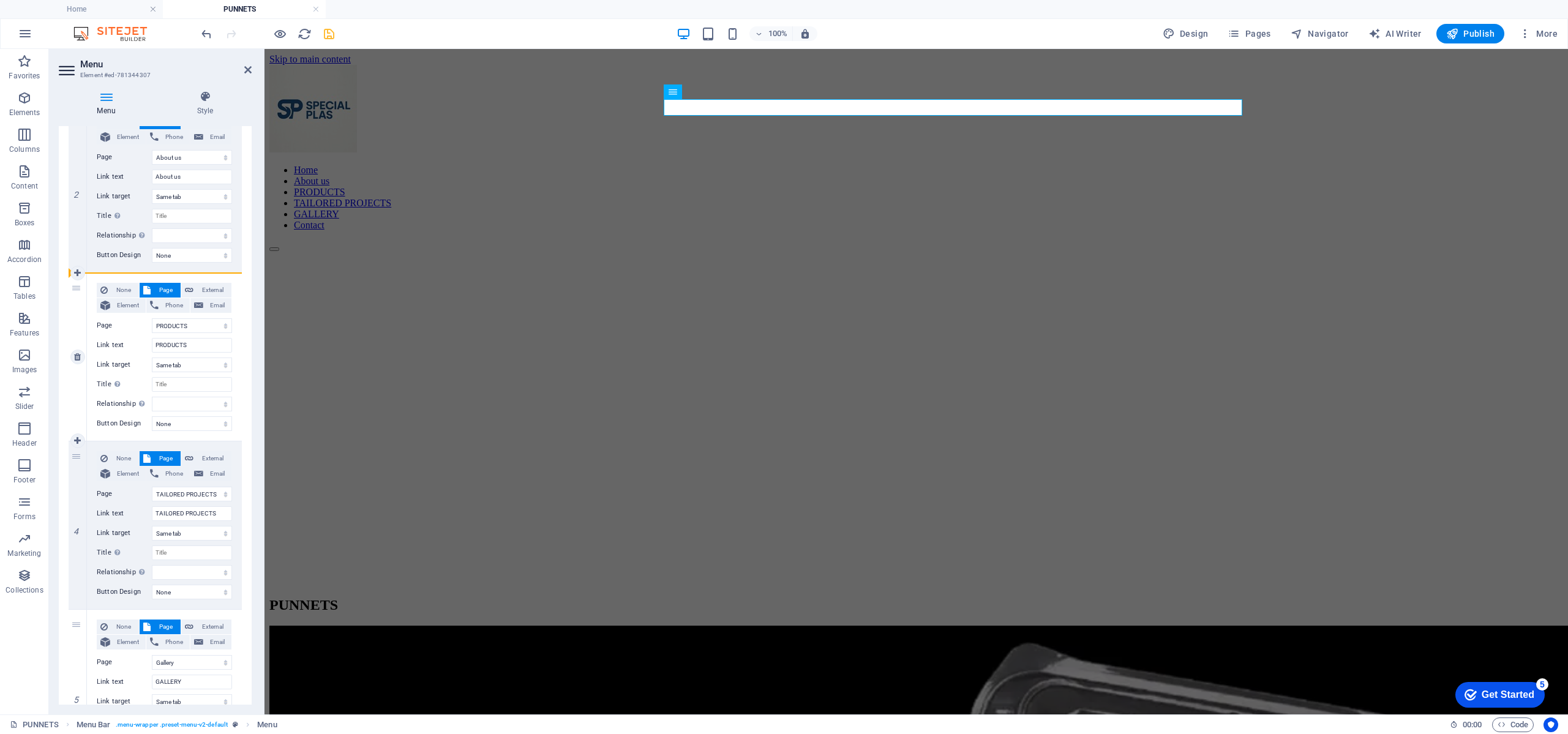
click at [78, 315] on div "3" at bounding box center [78, 357] width 19 height 168
click at [78, 290] on div "3" at bounding box center [78, 357] width 19 height 168
click at [162, 404] on select "alternate author bookmark external help license next nofollow noreferrer noopen…" at bounding box center [192, 404] width 80 height 15
drag, startPoint x: 162, startPoint y: 404, endPoint x: 163, endPoint y: 427, distance: 23.0
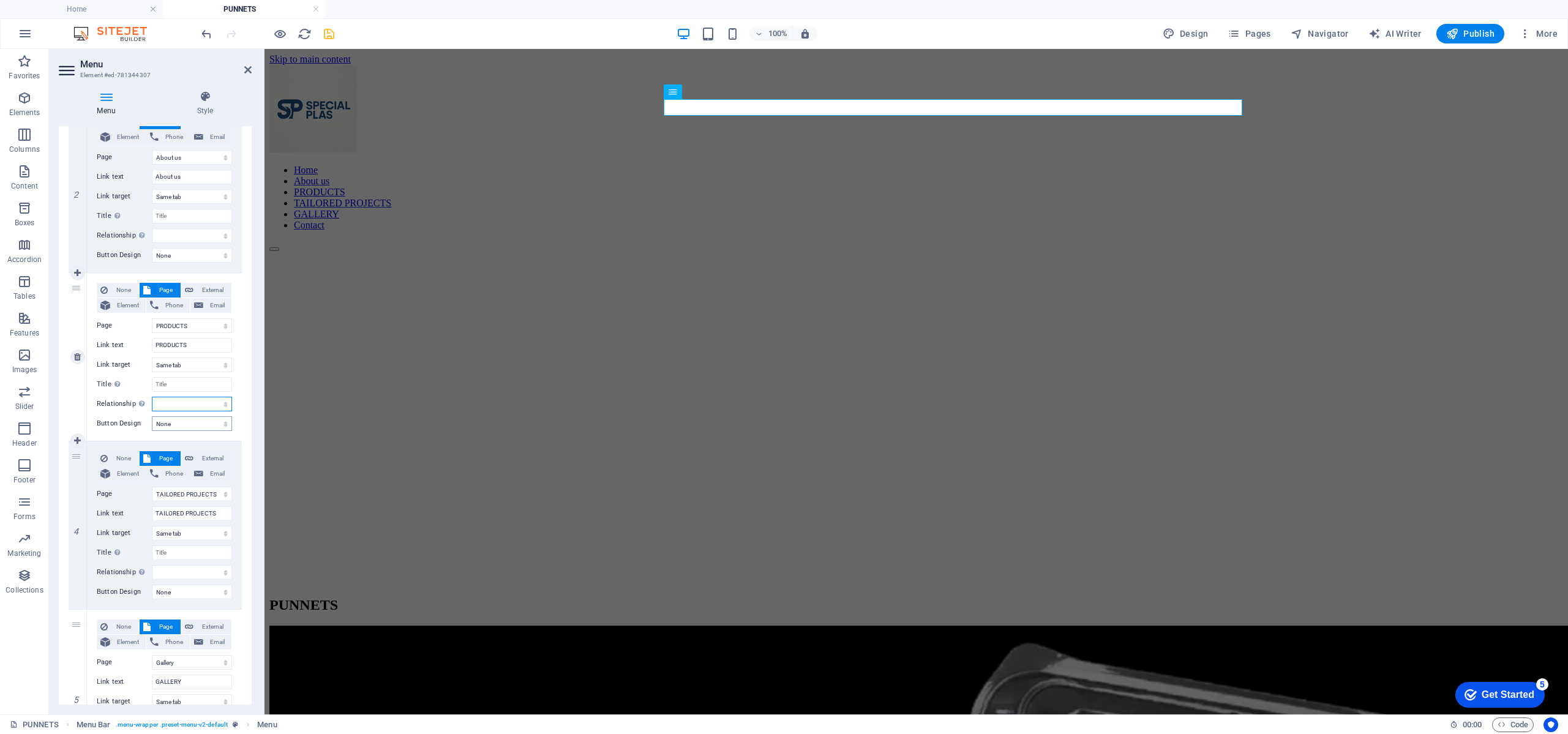
click at [162, 404] on select "alternate author bookmark external help license next nofollow noreferrer noopen…" at bounding box center [192, 404] width 80 height 15
click at [165, 426] on select "None Default Primary Secondary" at bounding box center [192, 423] width 80 height 15
drag, startPoint x: 52, startPoint y: 35, endPoint x: 165, endPoint y: 426, distance: 407.0
click at [165, 426] on select "None Default Primary Secondary" at bounding box center [192, 423] width 80 height 15
click at [316, 84] on div "Home About us PRODUCTS TAILORED PROJECTS GALLERY Contact" at bounding box center [915, 158] width 1294 height 186
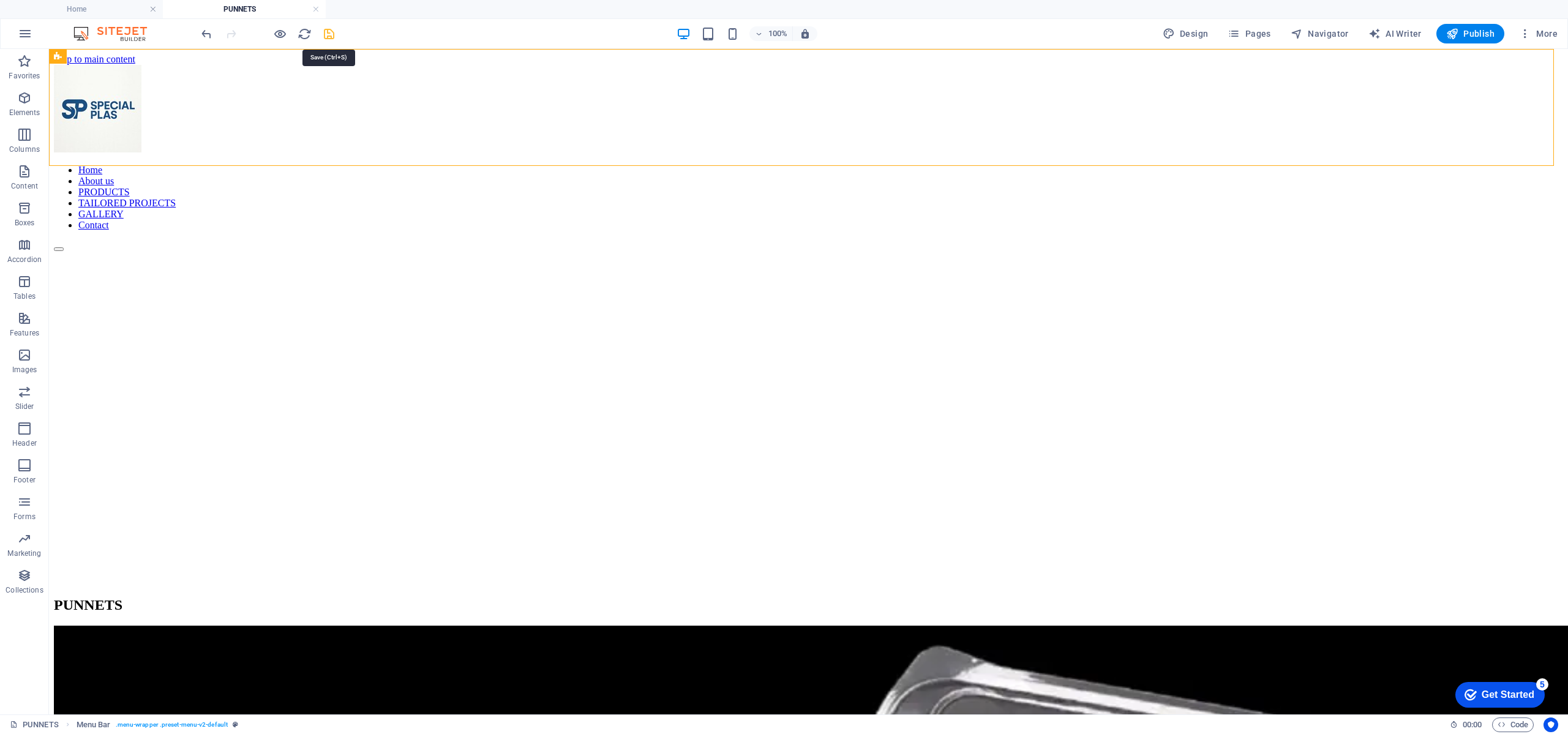
click at [334, 32] on icon "save" at bounding box center [329, 34] width 14 height 14
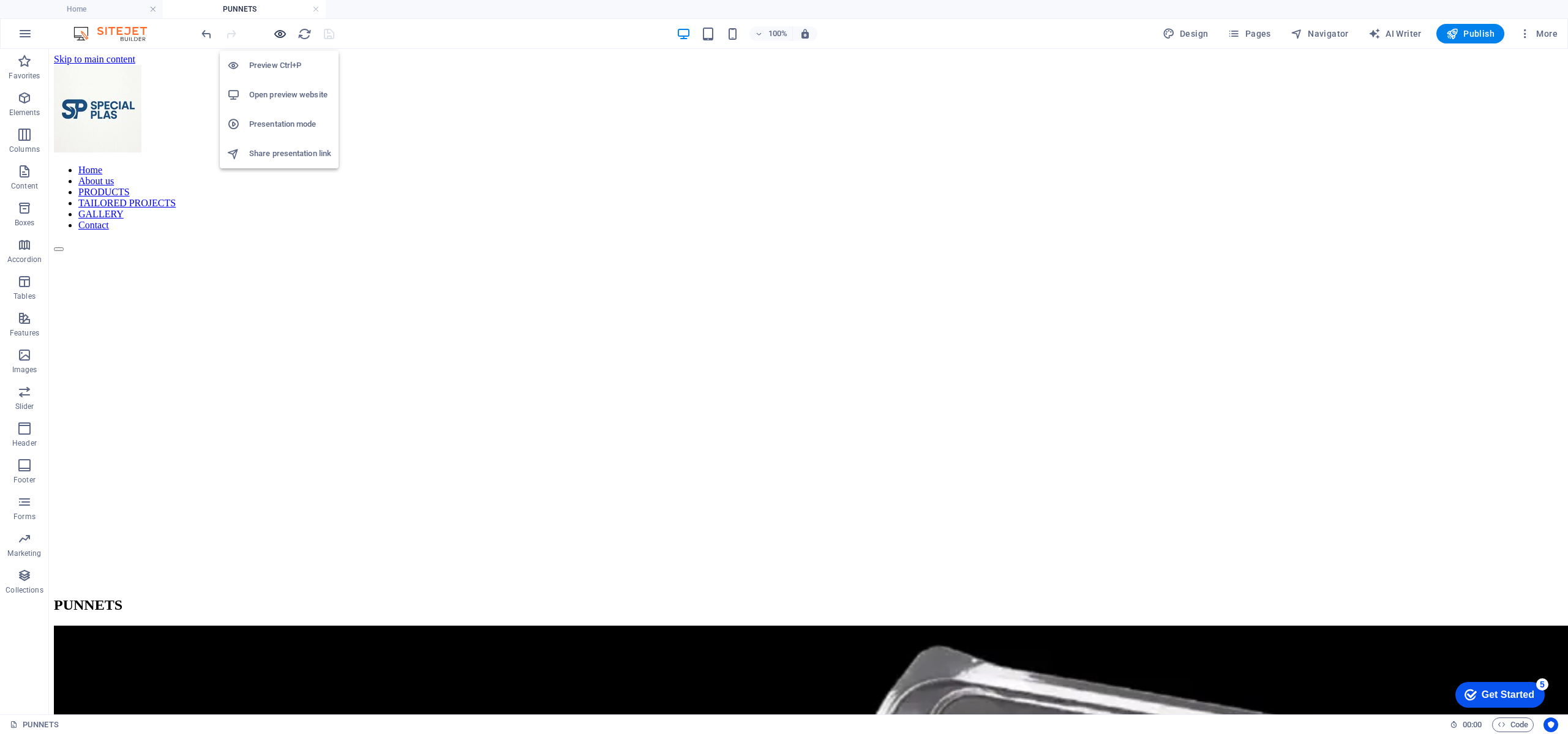
click at [283, 38] on icon "button" at bounding box center [280, 34] width 14 height 14
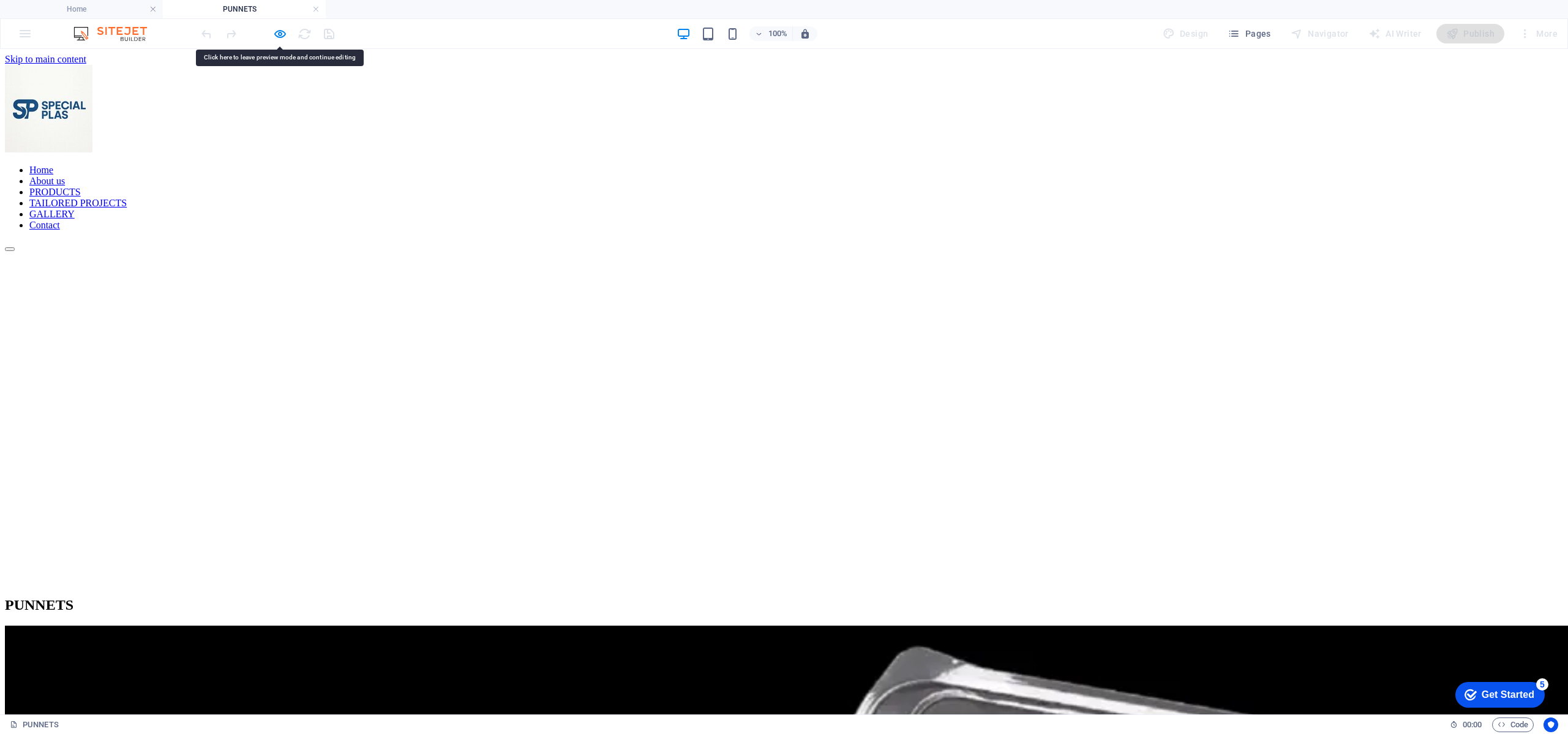
drag, startPoint x: 822, startPoint y: 108, endPoint x: 780, endPoint y: 148, distance: 58.0
click at [780, 148] on header "Home About us PRODUCTS TAILORED PROJECTS GALLERY Contact" at bounding box center [783, 158] width 1558 height 186
click at [285, 36] on icon "button" at bounding box center [280, 34] width 14 height 14
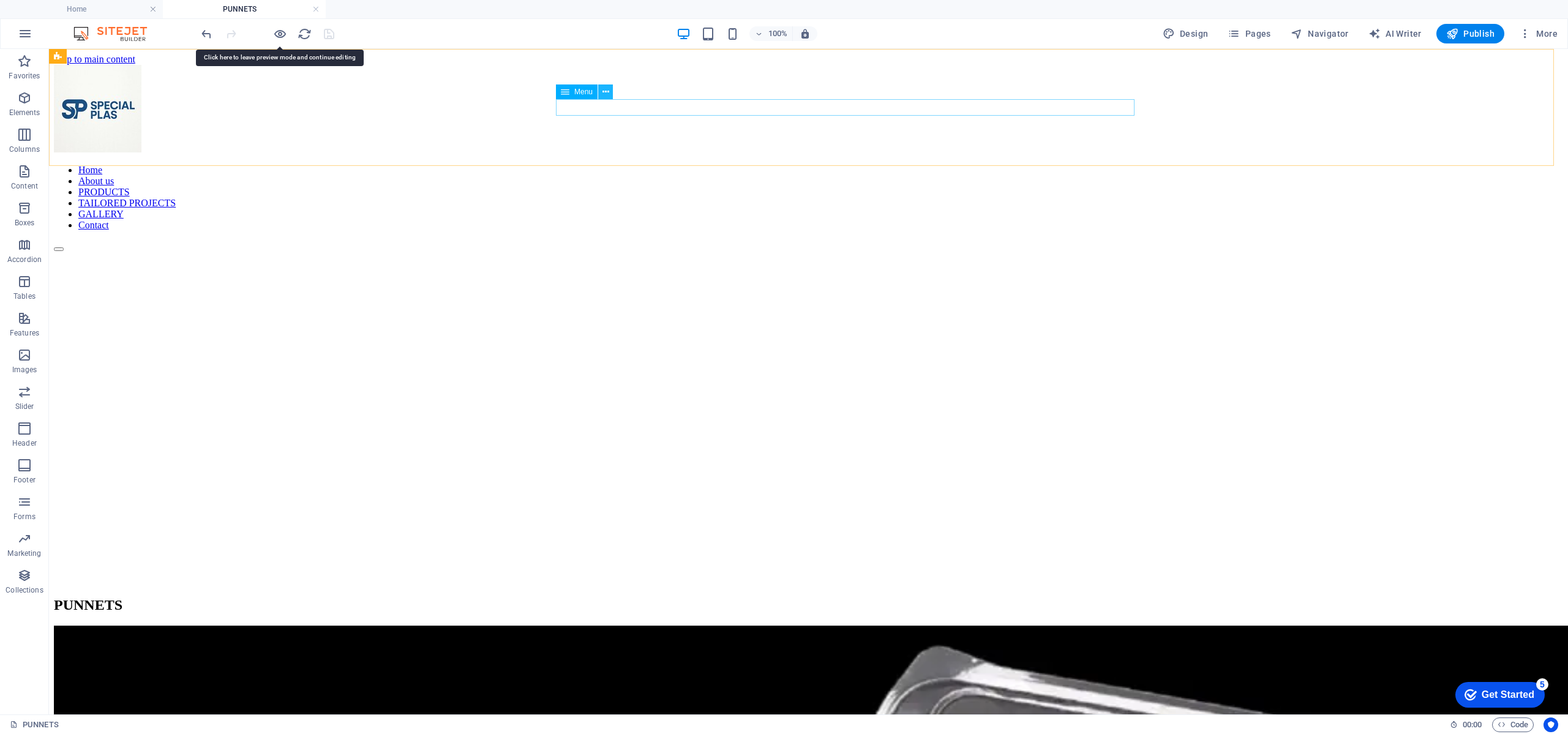
click at [607, 93] on icon at bounding box center [605, 92] width 7 height 13
click at [858, 165] on nav "Home About us PRODUCTS TAILORED PROJECTS GALLERY Contact" at bounding box center [809, 198] width 1509 height 67
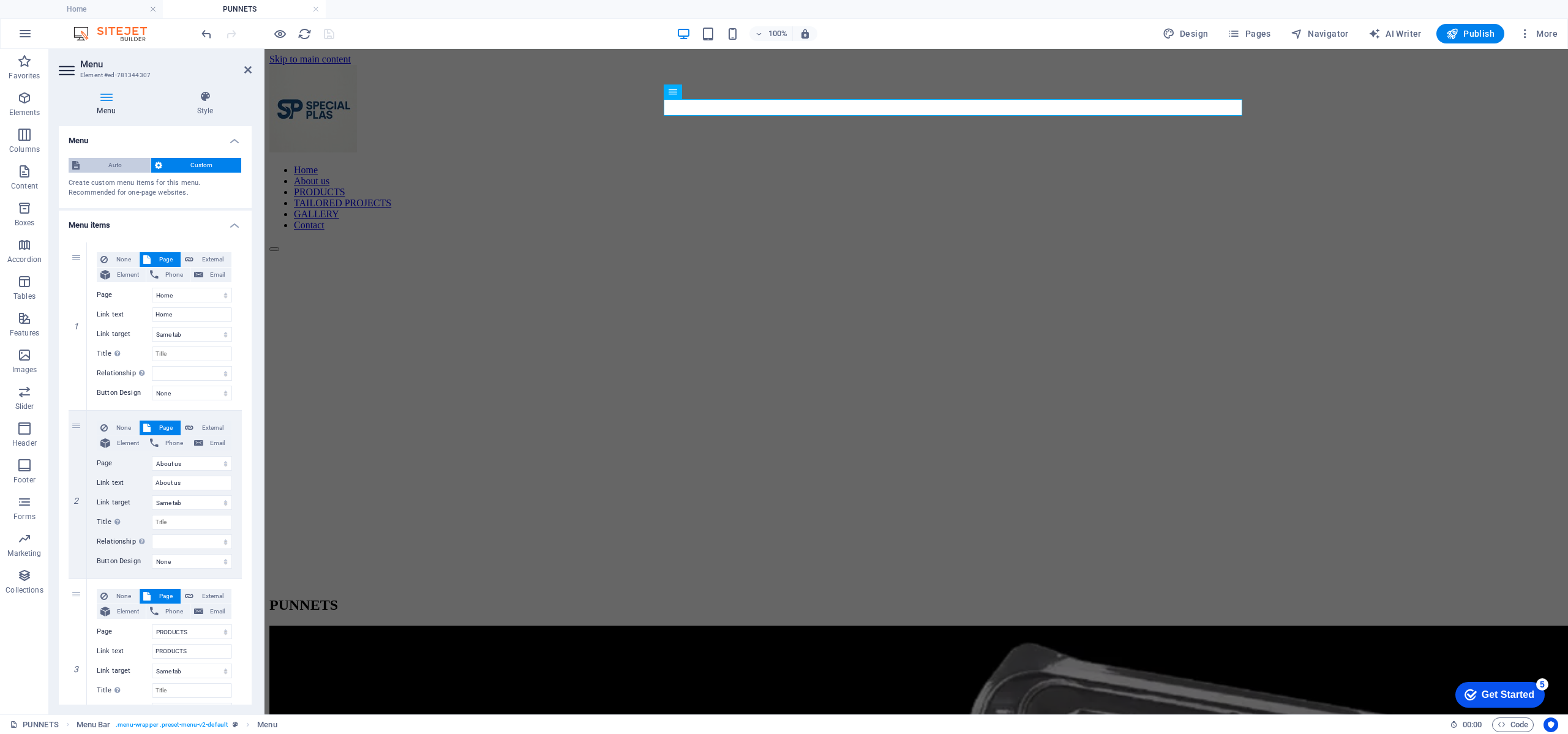
click at [130, 160] on span "Auto" at bounding box center [115, 165] width 63 height 15
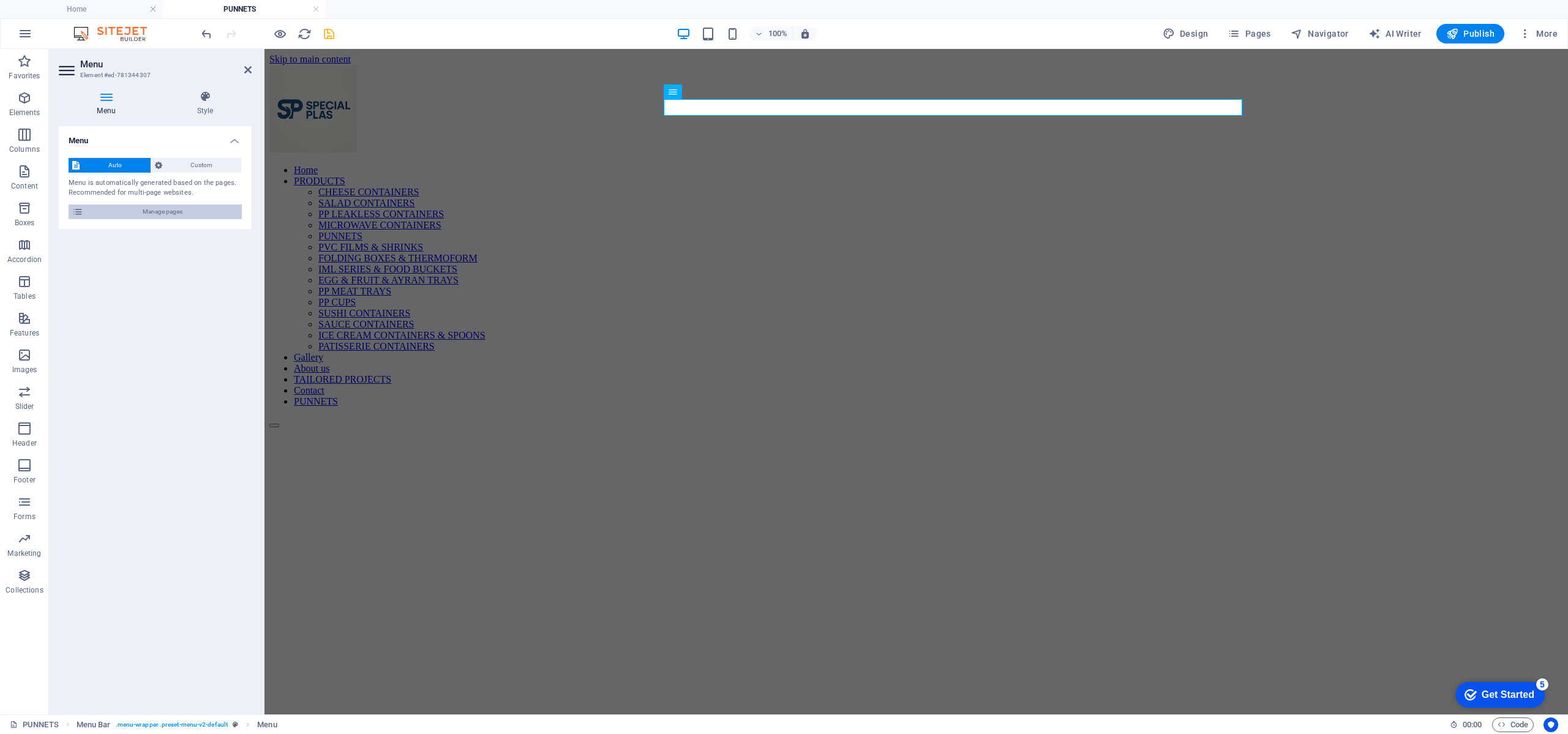
click at [157, 212] on span "Manage pages" at bounding box center [162, 211] width 152 height 15
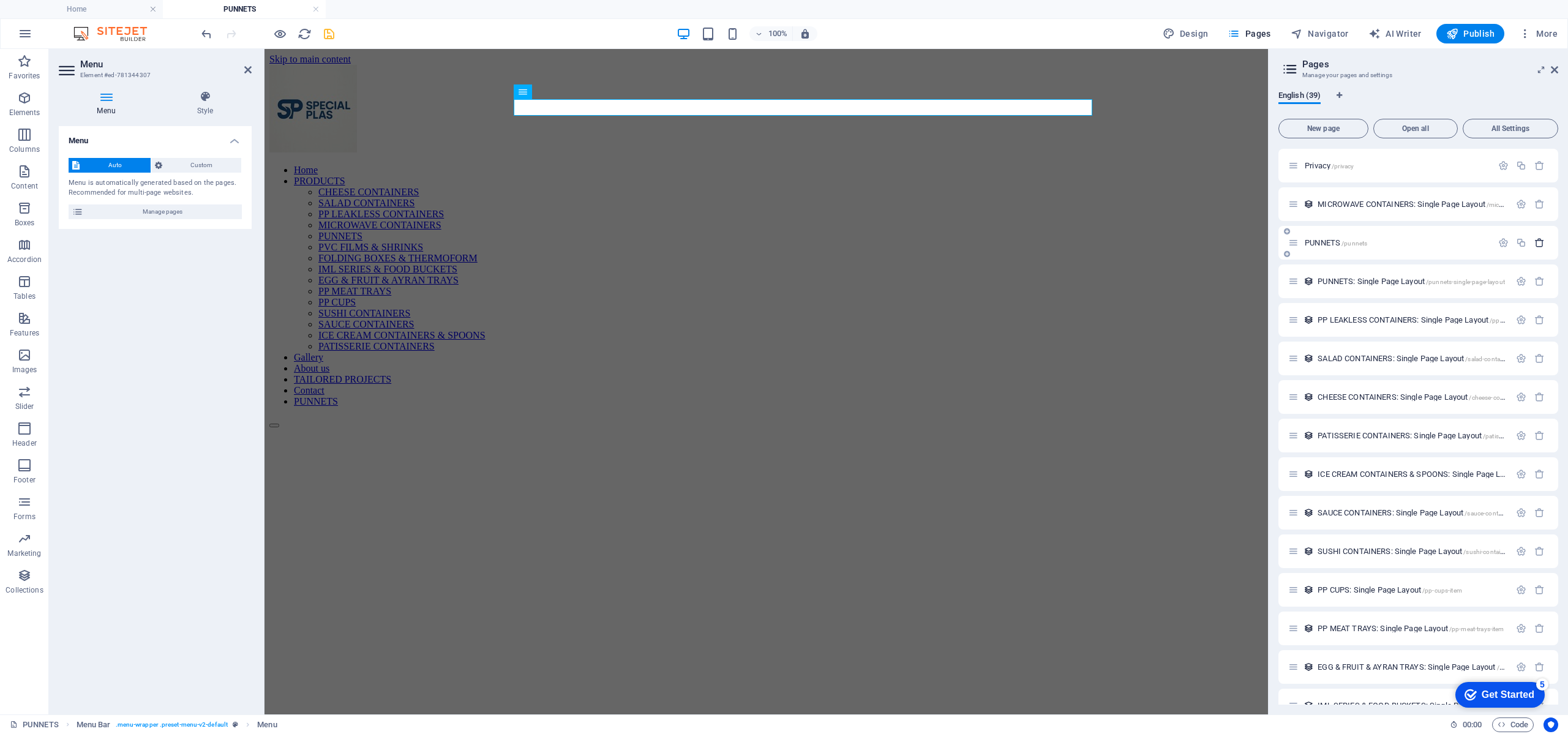
scroll to position [643, 0]
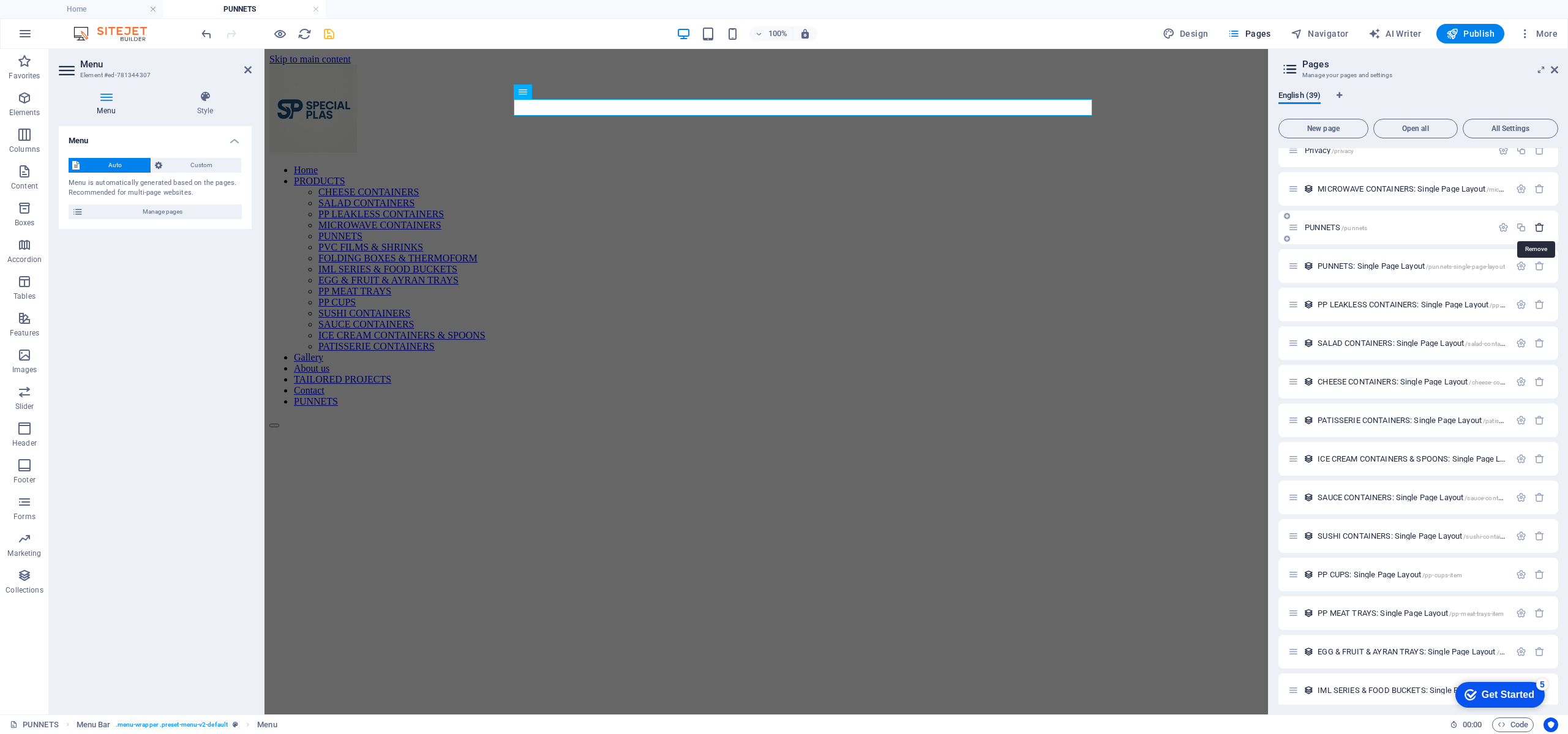
click at [1539, 224] on icon "button" at bounding box center [1539, 227] width 10 height 10
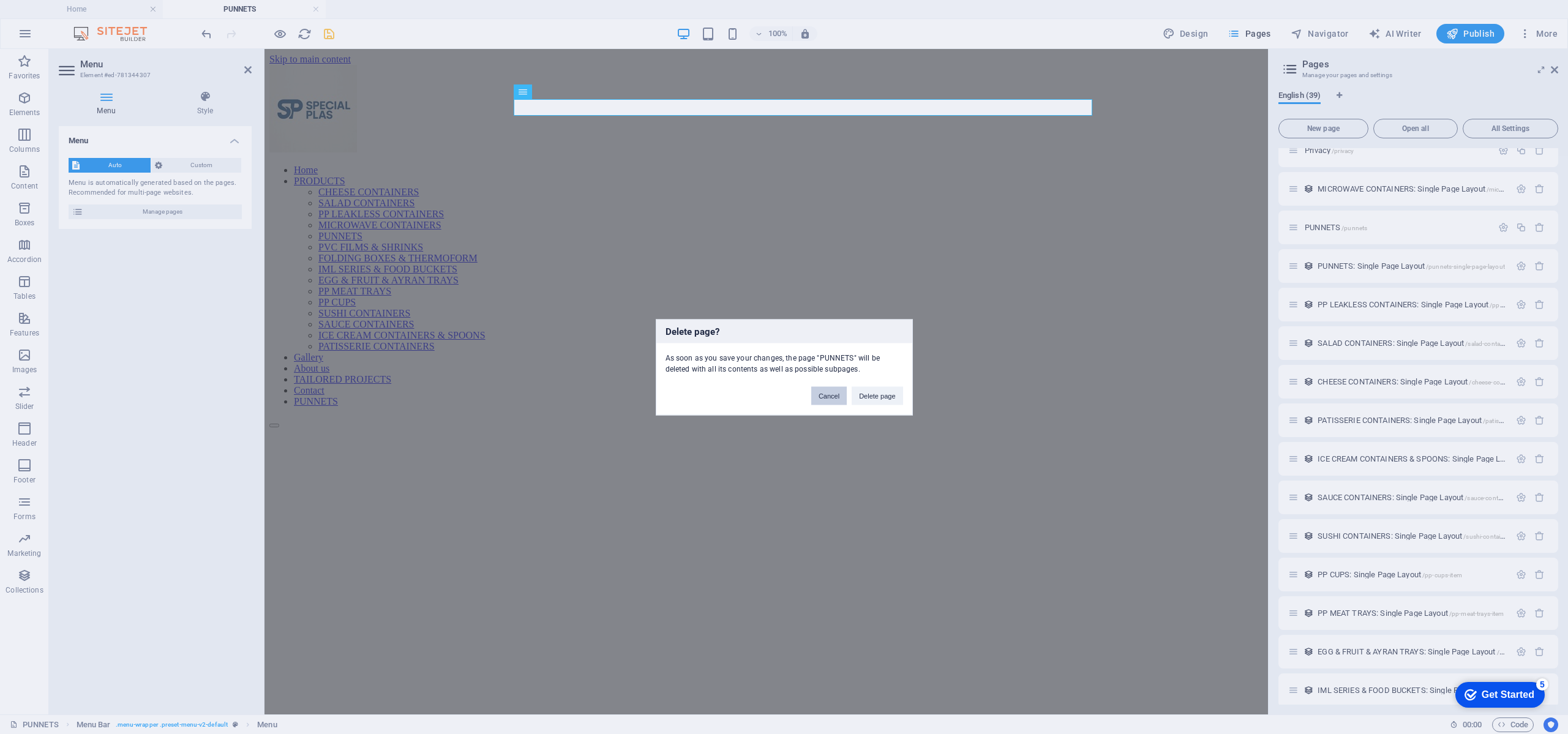
click at [825, 397] on button "Cancel" at bounding box center [829, 396] width 36 height 19
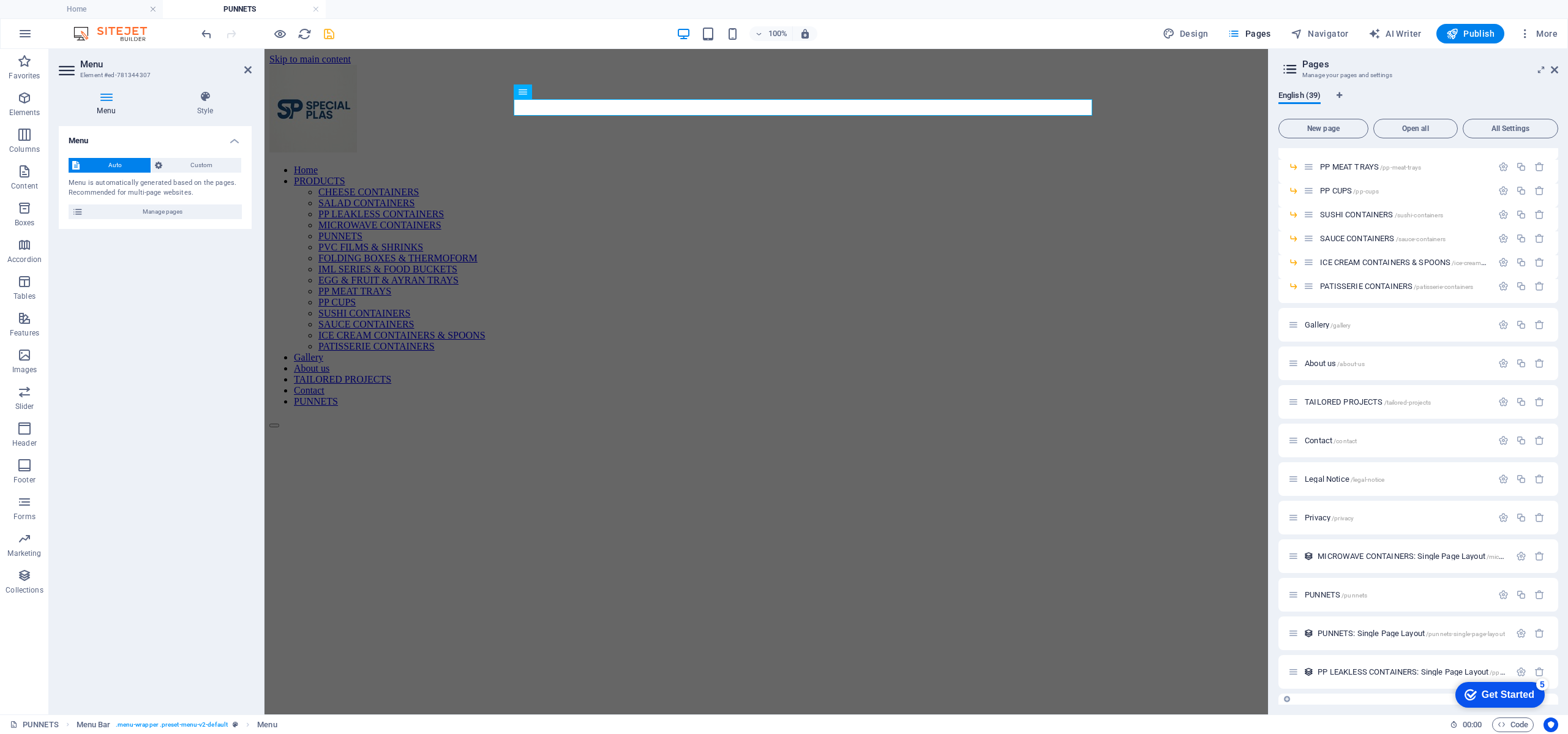
scroll to position [0, 0]
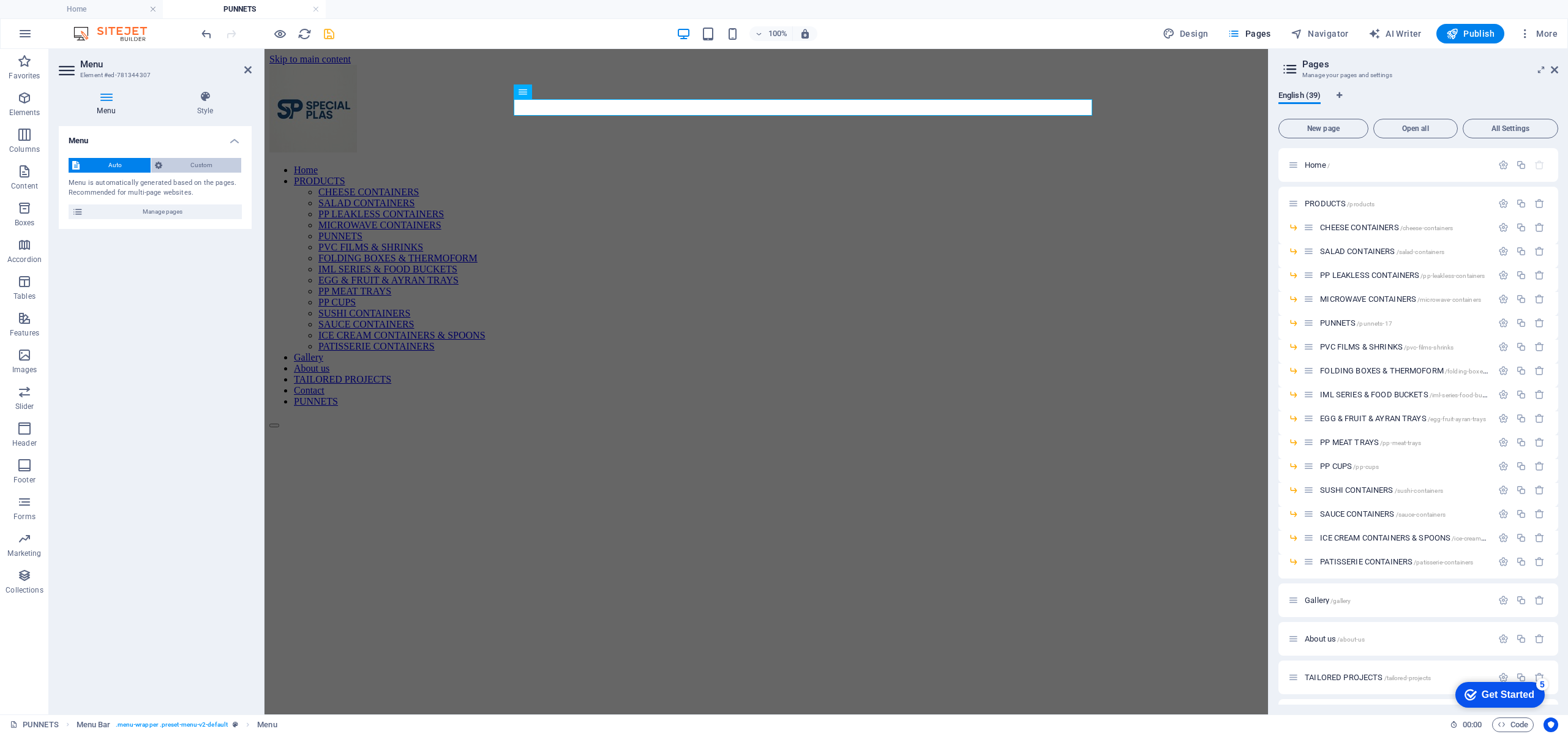
click at [220, 162] on span "Custom" at bounding box center [202, 165] width 72 height 15
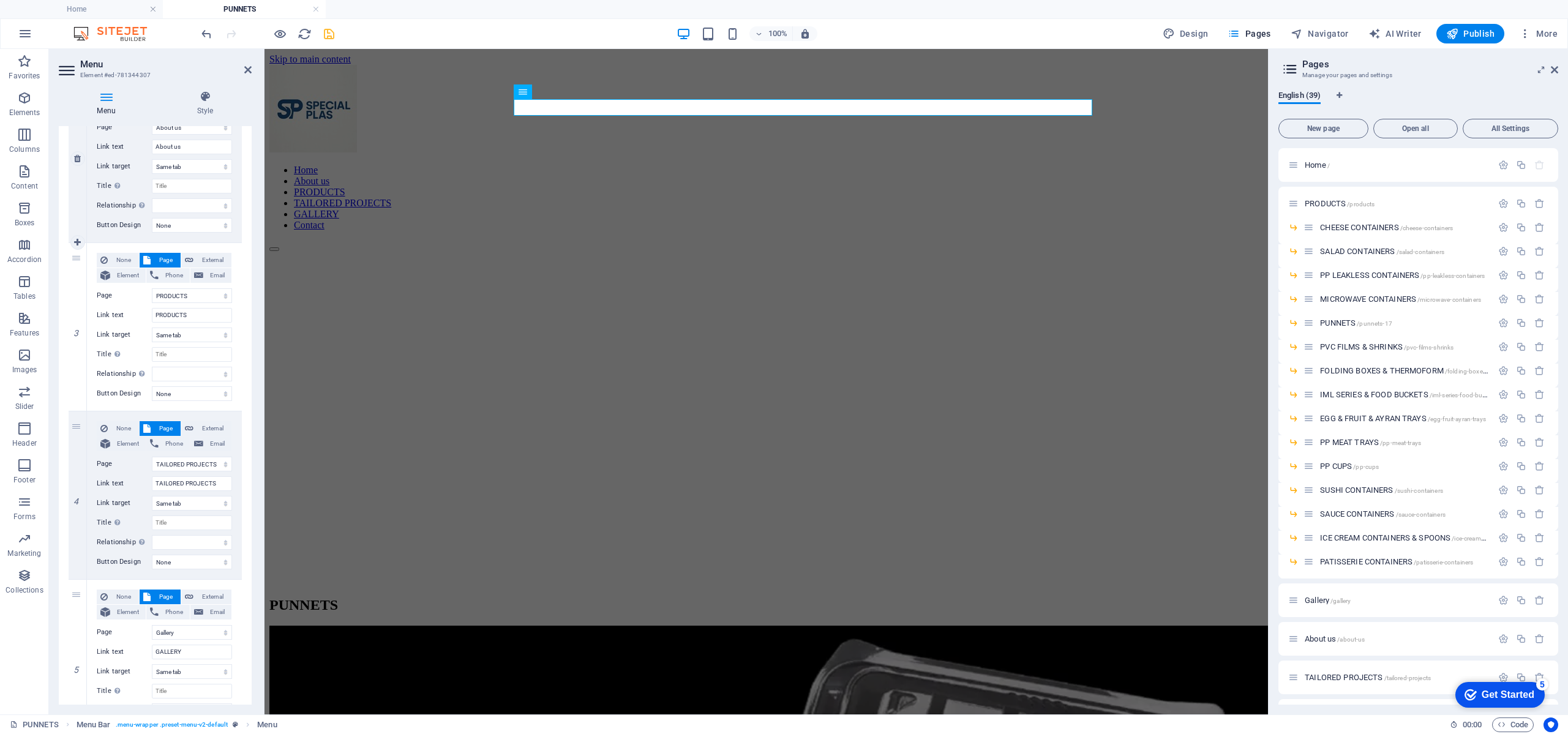
scroll to position [367, 0]
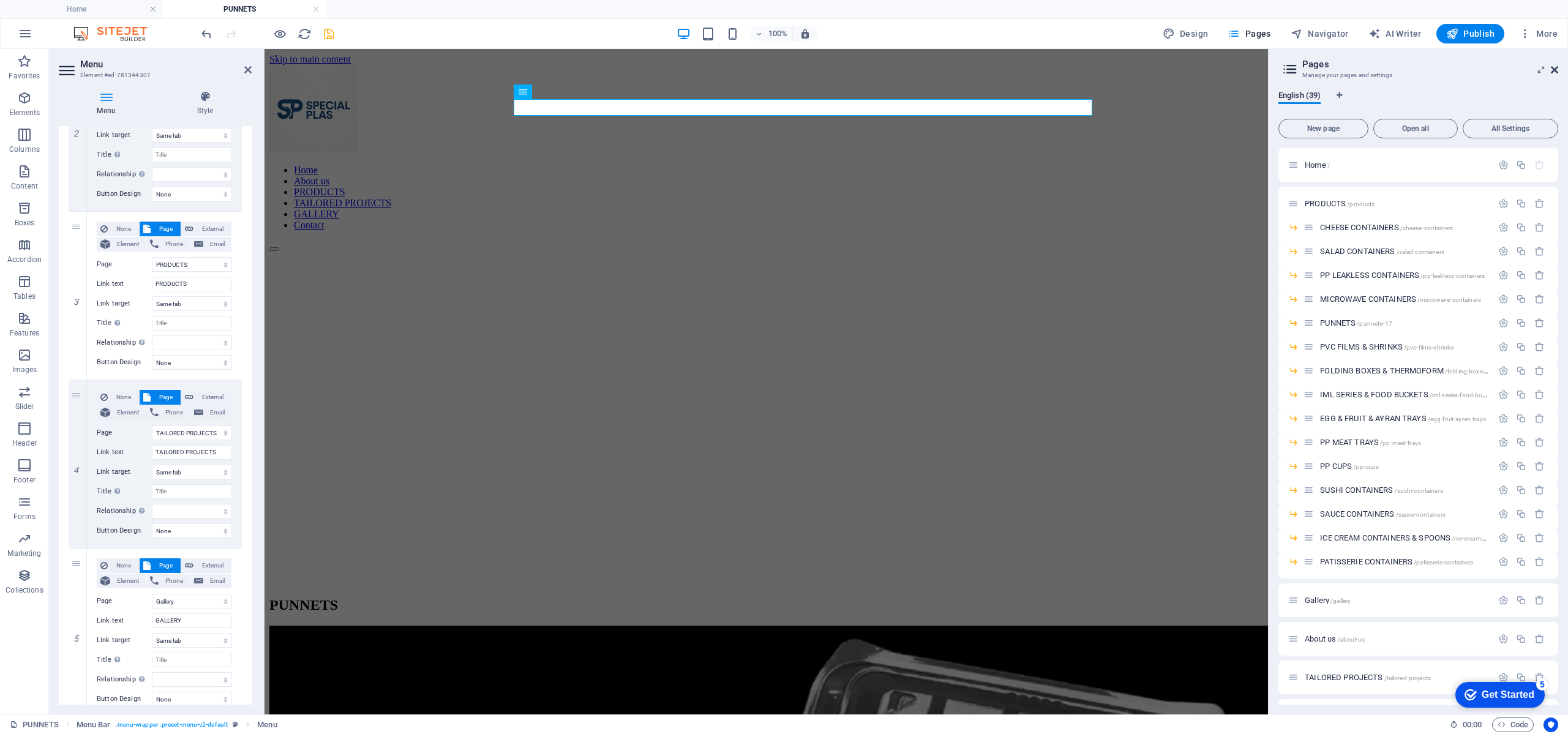
click at [1556, 65] on icon at bounding box center [1554, 70] width 8 height 10
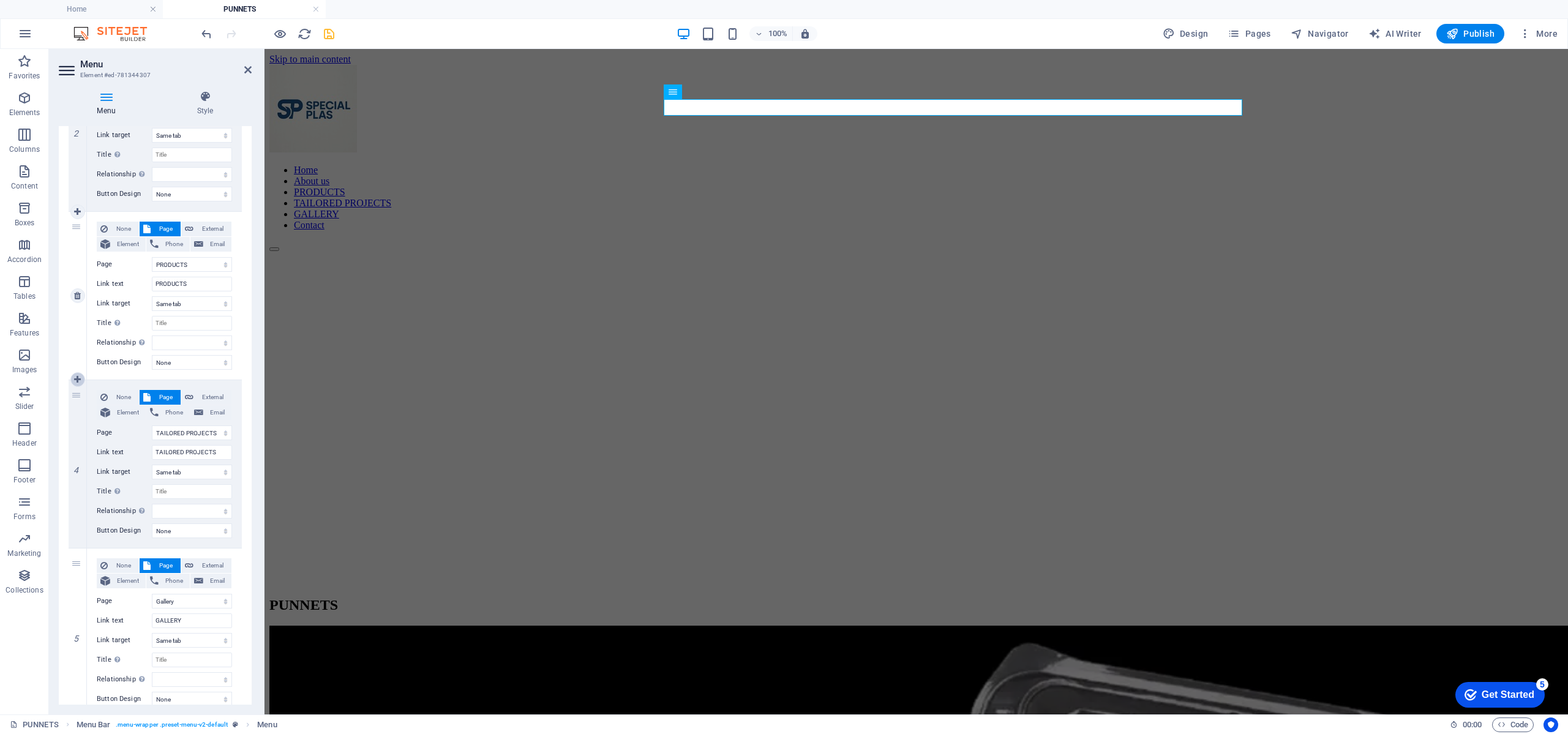
click at [78, 373] on link at bounding box center [77, 379] width 15 height 15
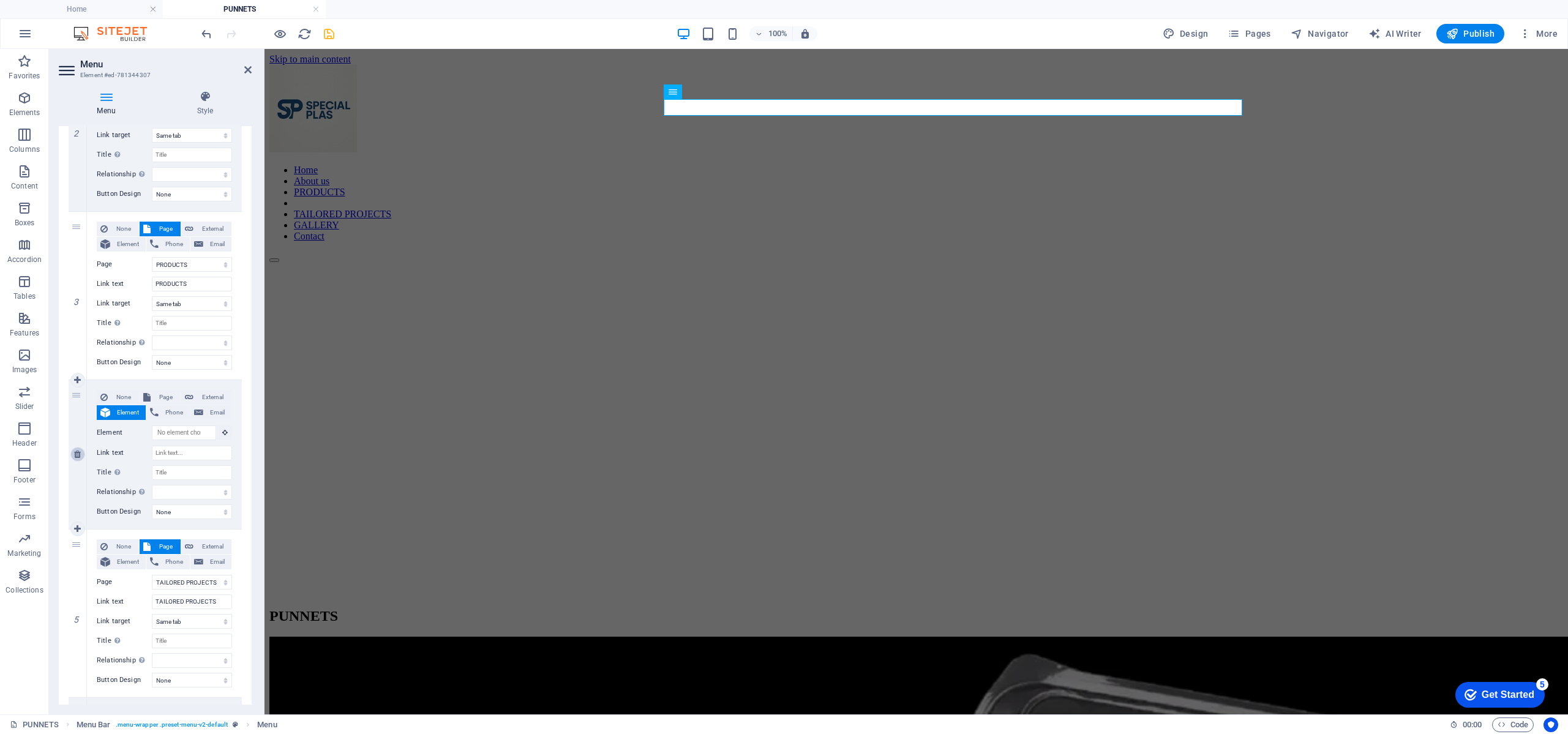
click at [78, 454] on icon at bounding box center [77, 454] width 7 height 9
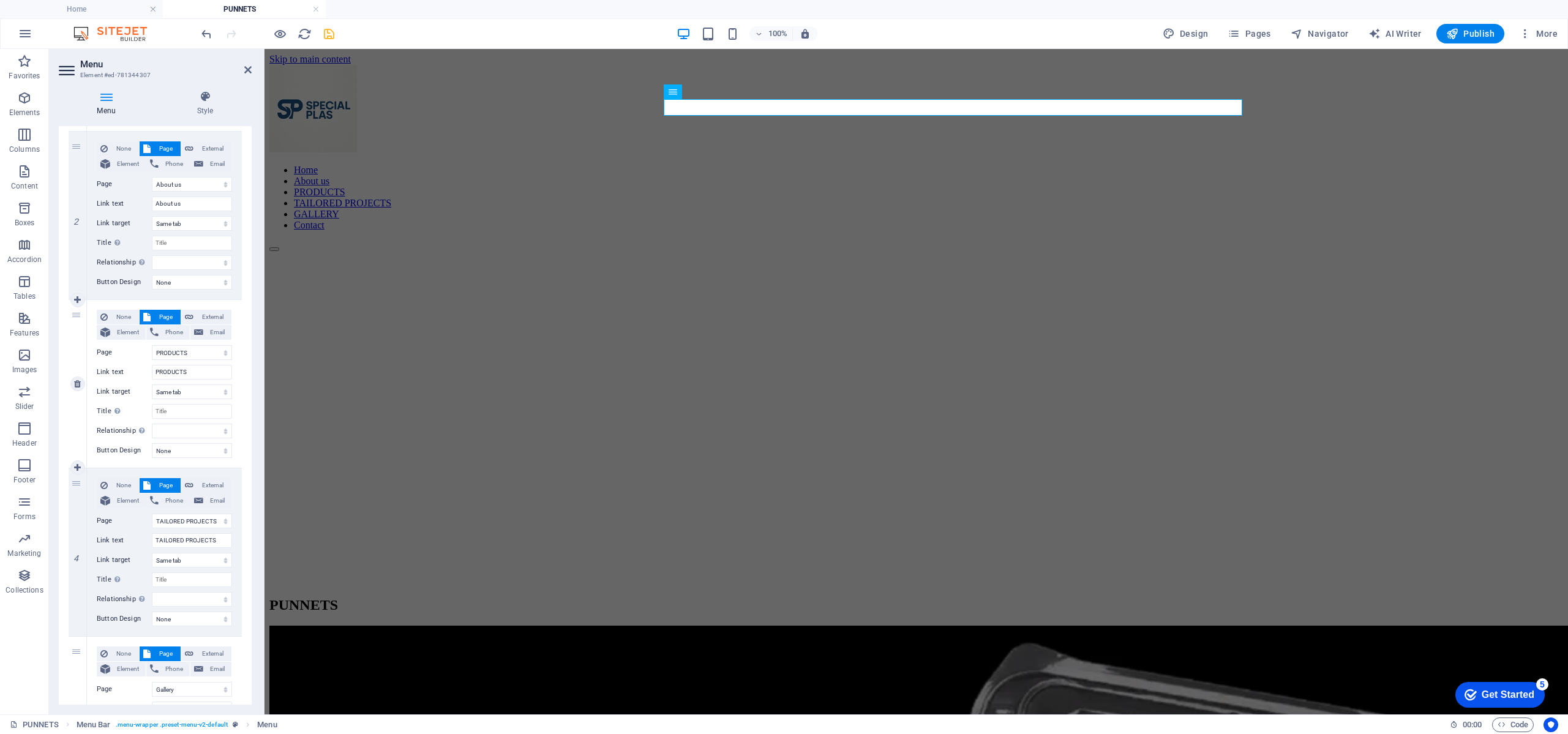
scroll to position [275, 0]
click at [336, 37] on icon "save" at bounding box center [329, 34] width 14 height 14
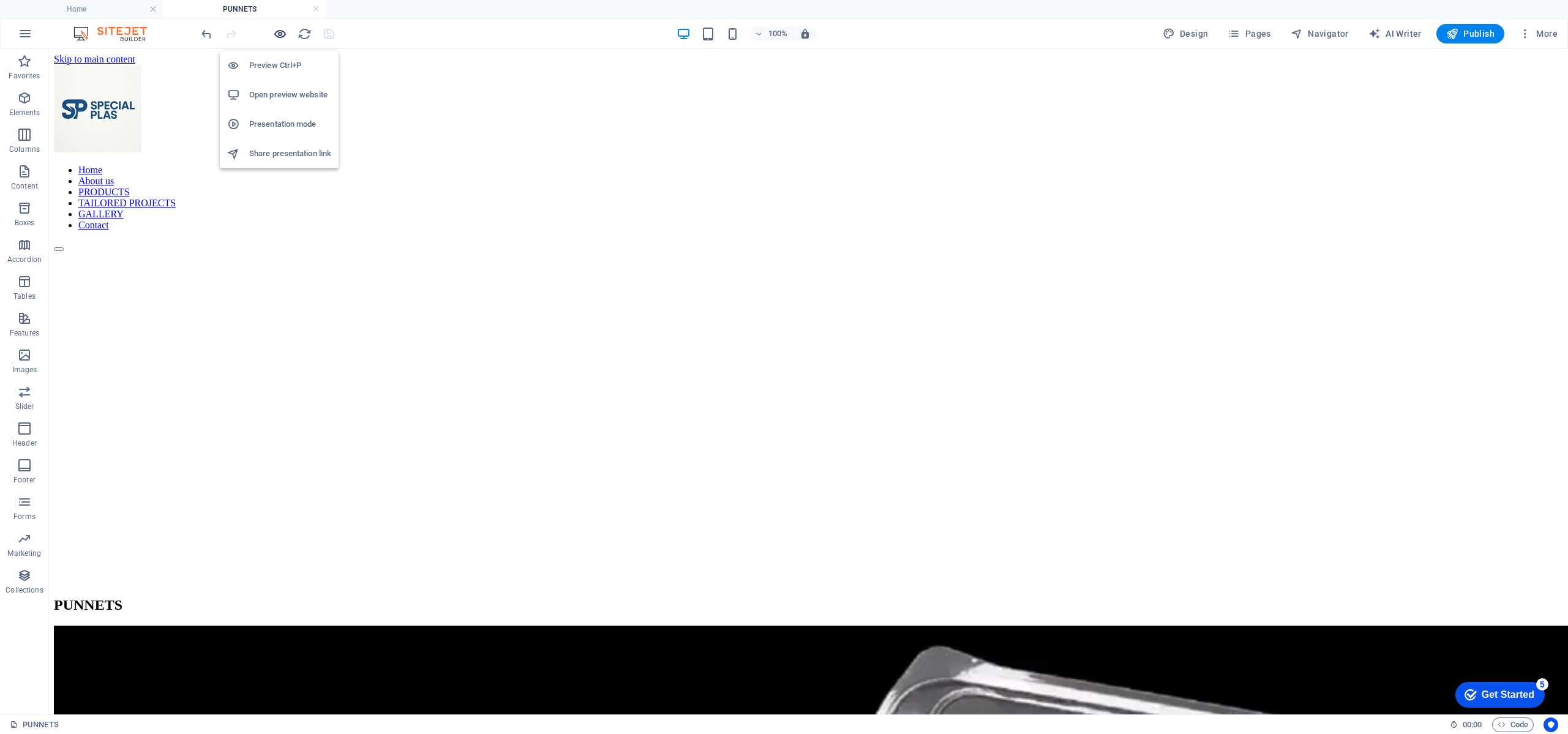
click at [280, 31] on icon "button" at bounding box center [280, 34] width 14 height 14
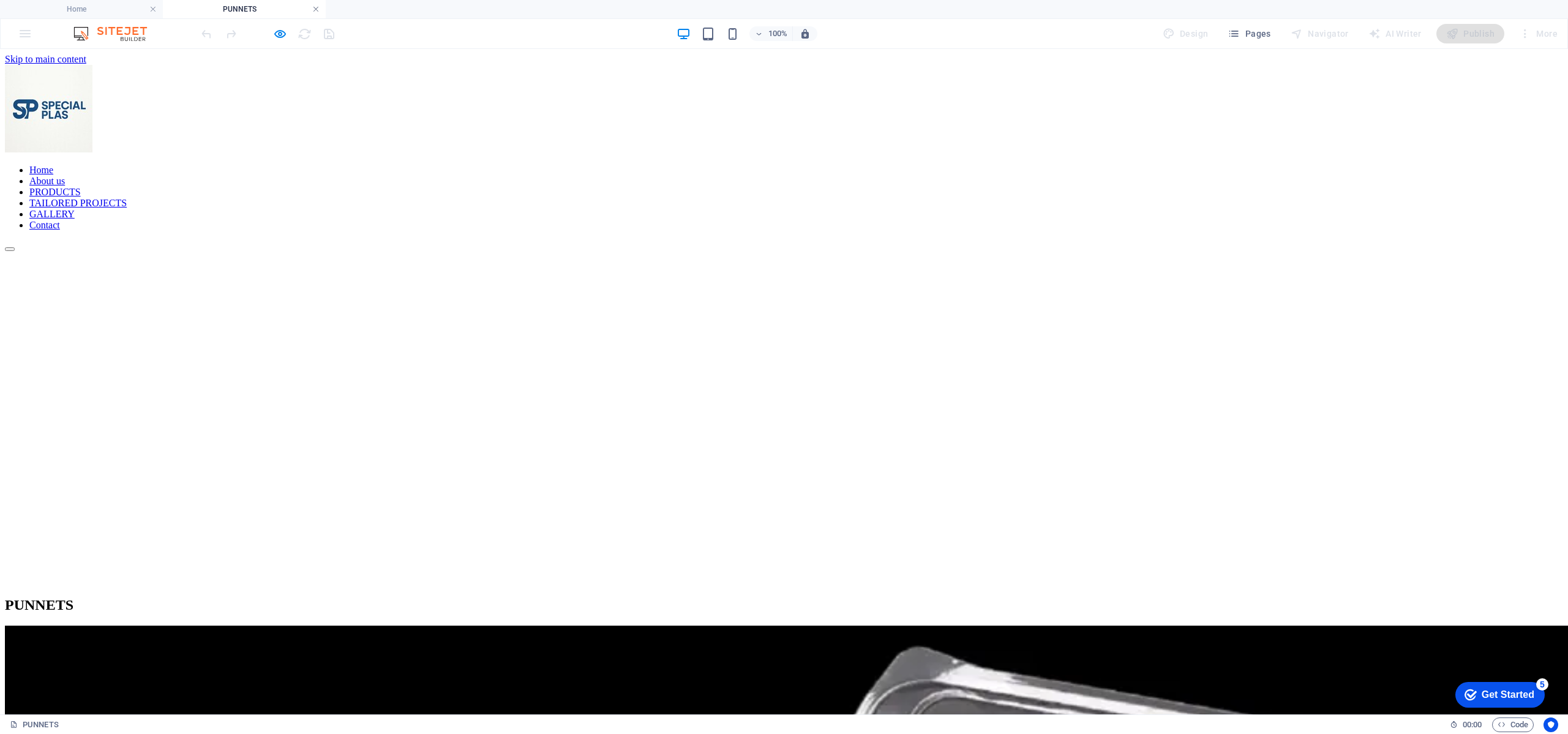
click at [315, 6] on link at bounding box center [316, 9] width 8 height 12
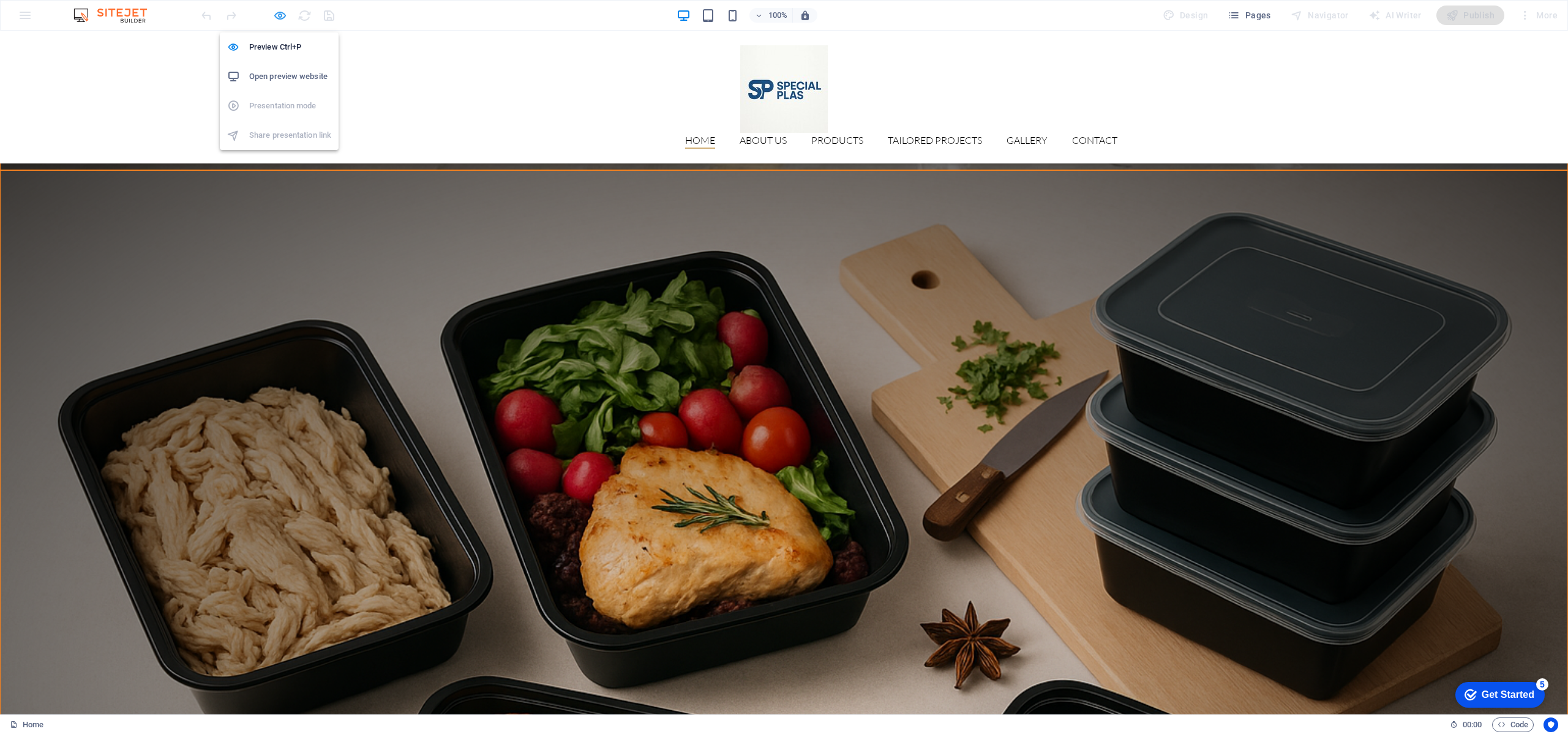
click at [286, 19] on icon "button" at bounding box center [280, 15] width 14 height 14
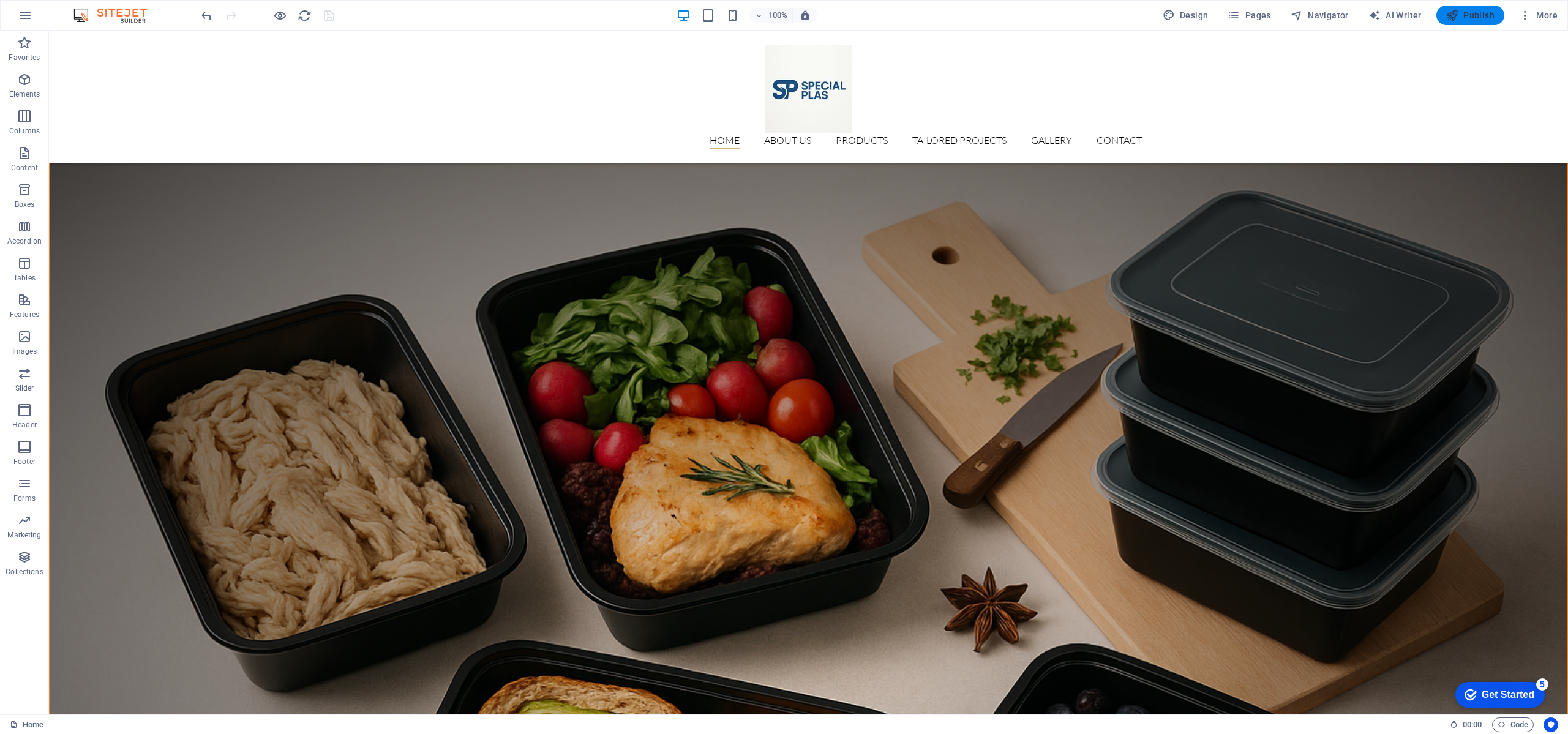
click at [1464, 12] on span "Publish" at bounding box center [1470, 15] width 49 height 12
